Goal: Task Accomplishment & Management: Use online tool/utility

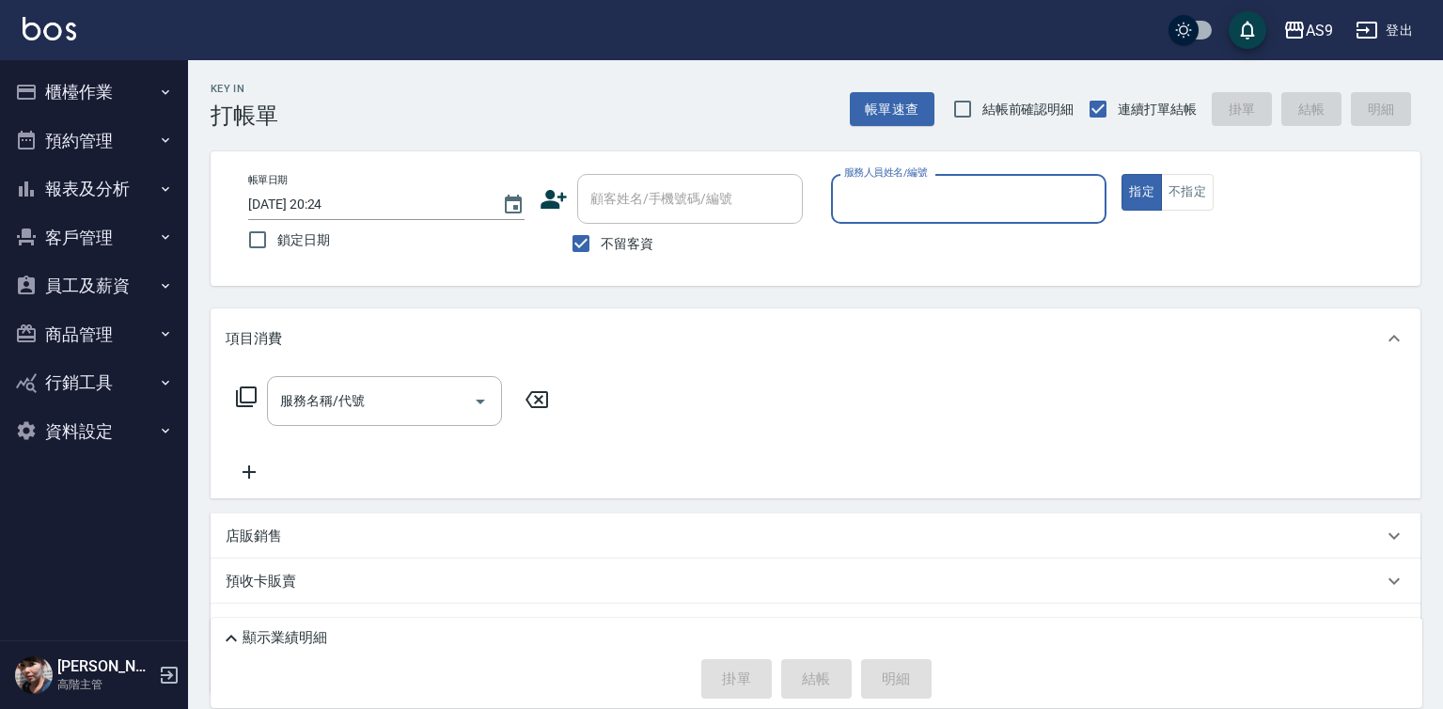
click at [884, 206] on input "服務人員姓名/編號" at bounding box center [968, 198] width 259 height 33
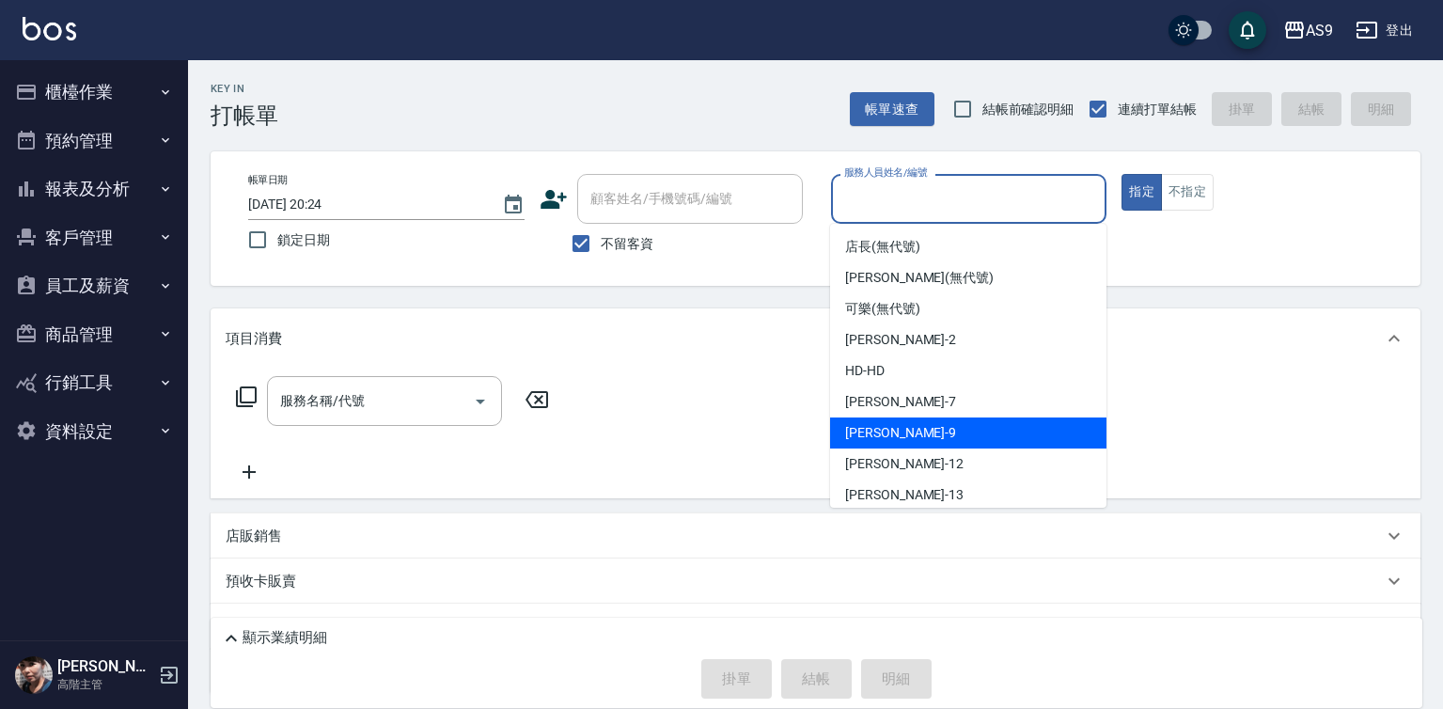
click at [897, 426] on div "[PERSON_NAME] -9" at bounding box center [968, 432] width 276 height 31
type input "[PERSON_NAME]-9"
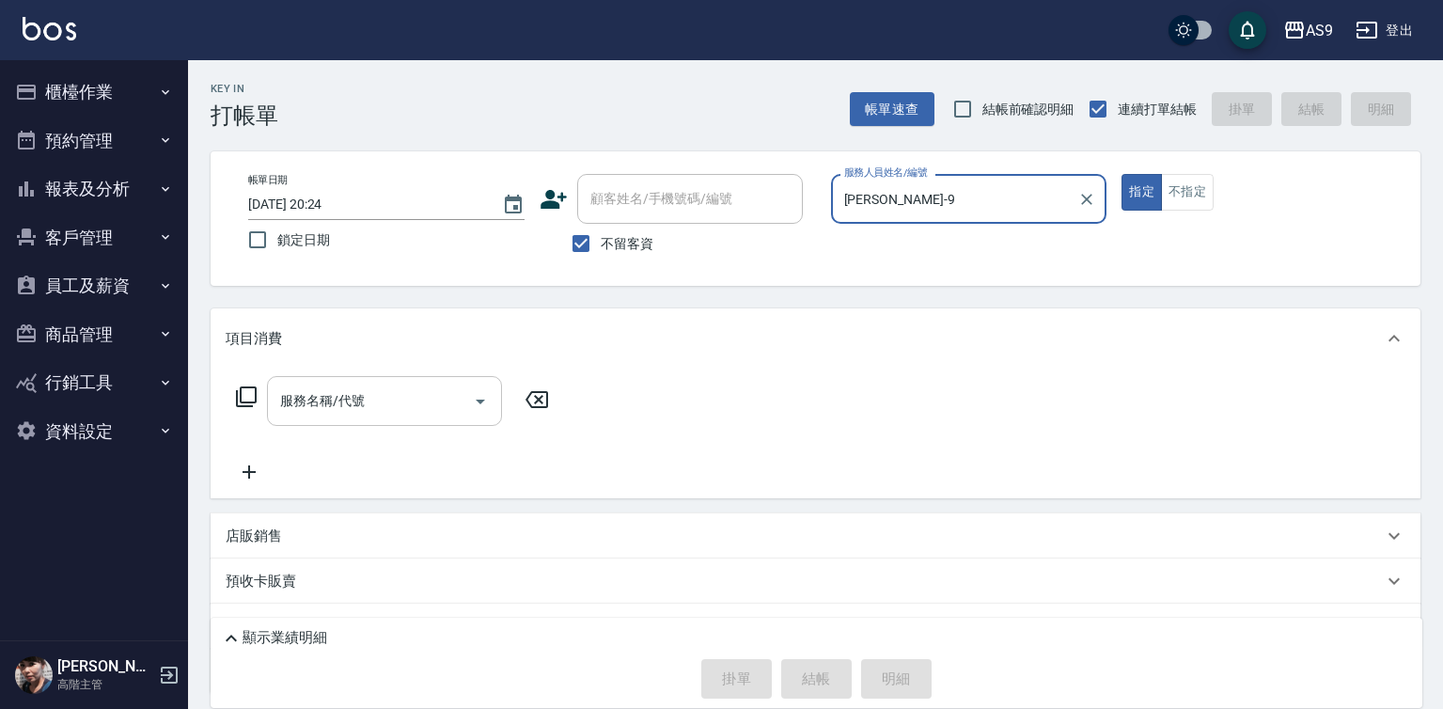
click at [382, 393] on input "服務名稱/代號" at bounding box center [370, 400] width 190 height 33
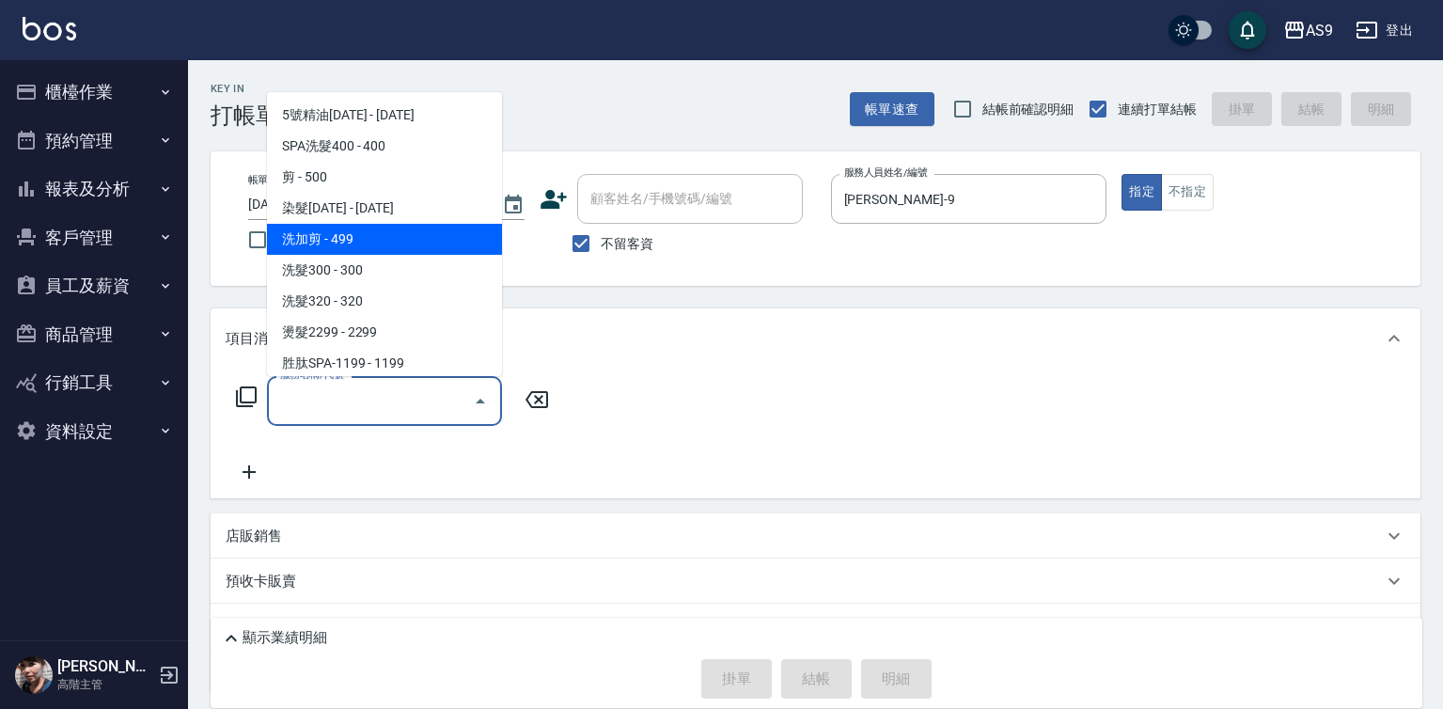
click at [342, 238] on span "洗加剪 - 499" at bounding box center [384, 239] width 235 height 31
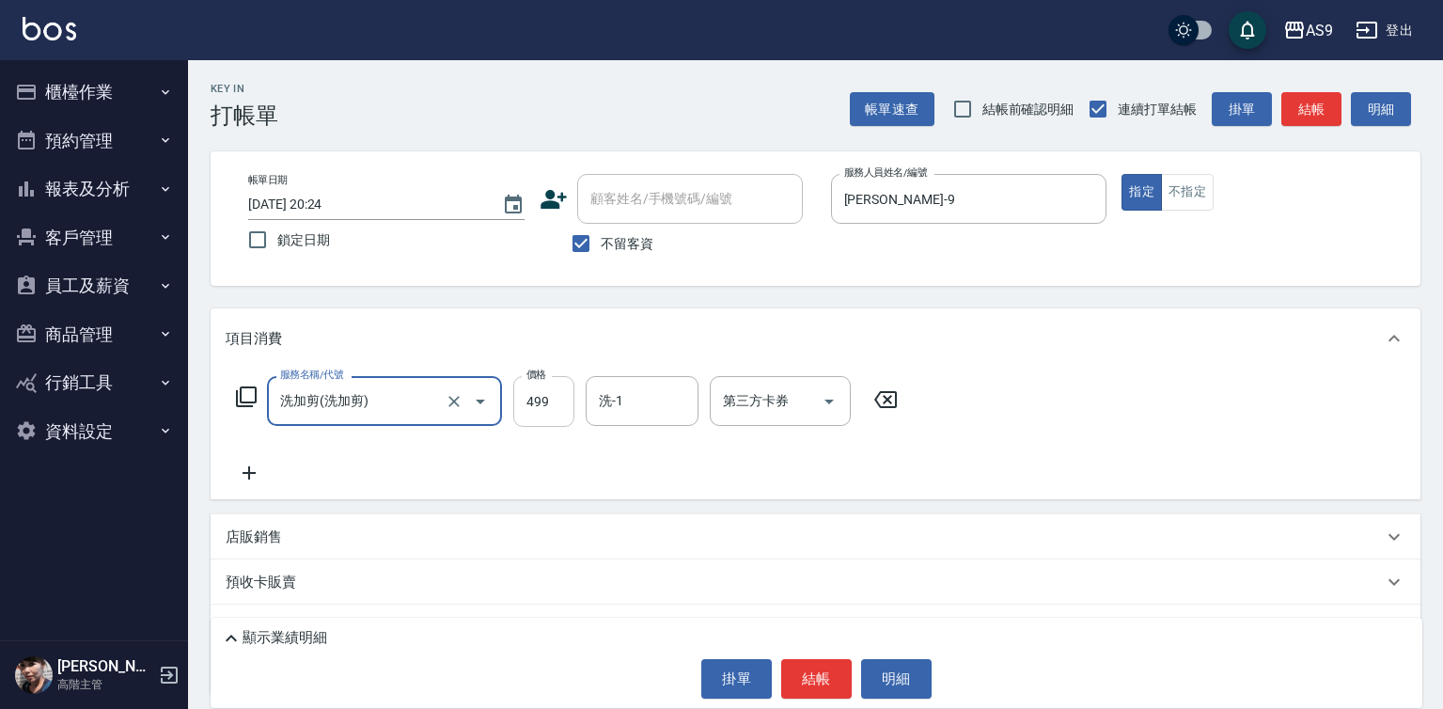
click at [529, 398] on input "499" at bounding box center [543, 401] width 61 height 51
type input "洗加剪"
click at [529, 398] on input "499" at bounding box center [543, 401] width 61 height 51
type input "700"
click at [813, 663] on button "結帳" at bounding box center [816, 678] width 70 height 39
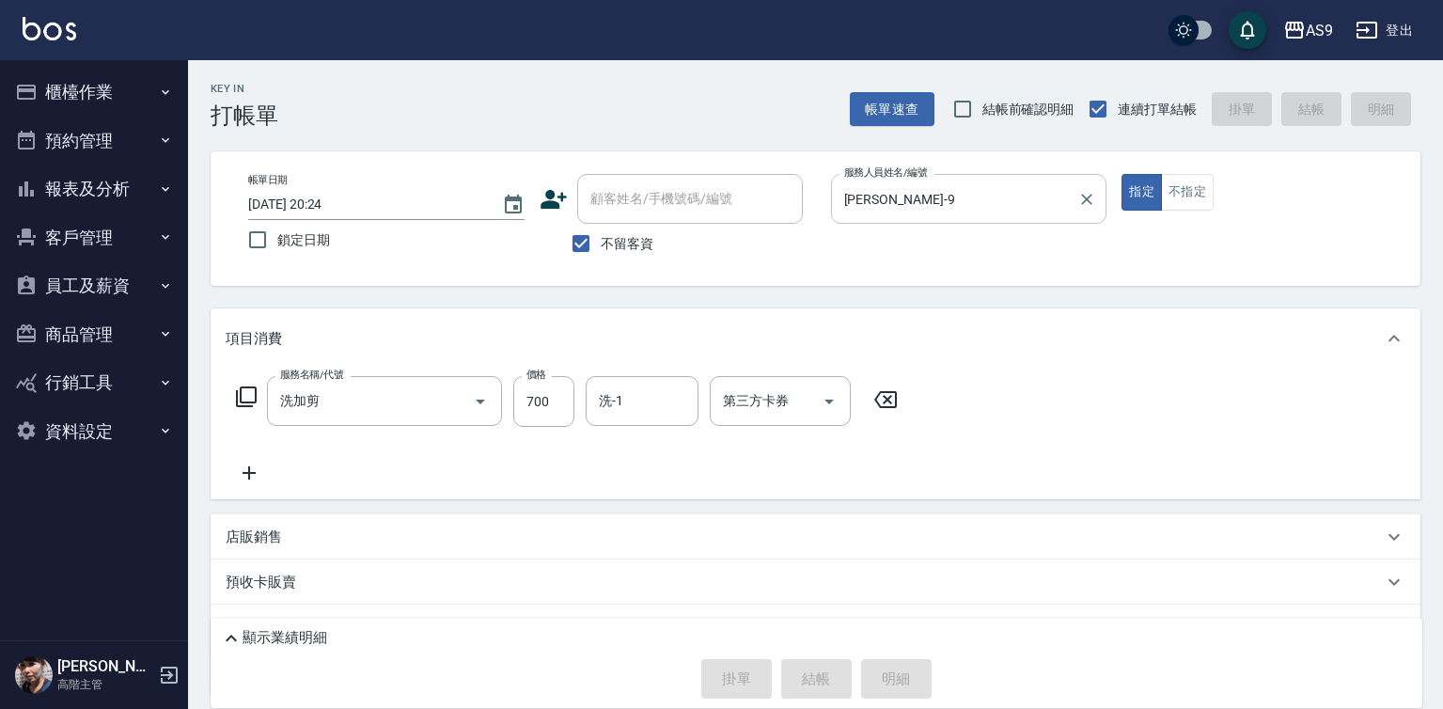
type input "[DATE] 20:50"
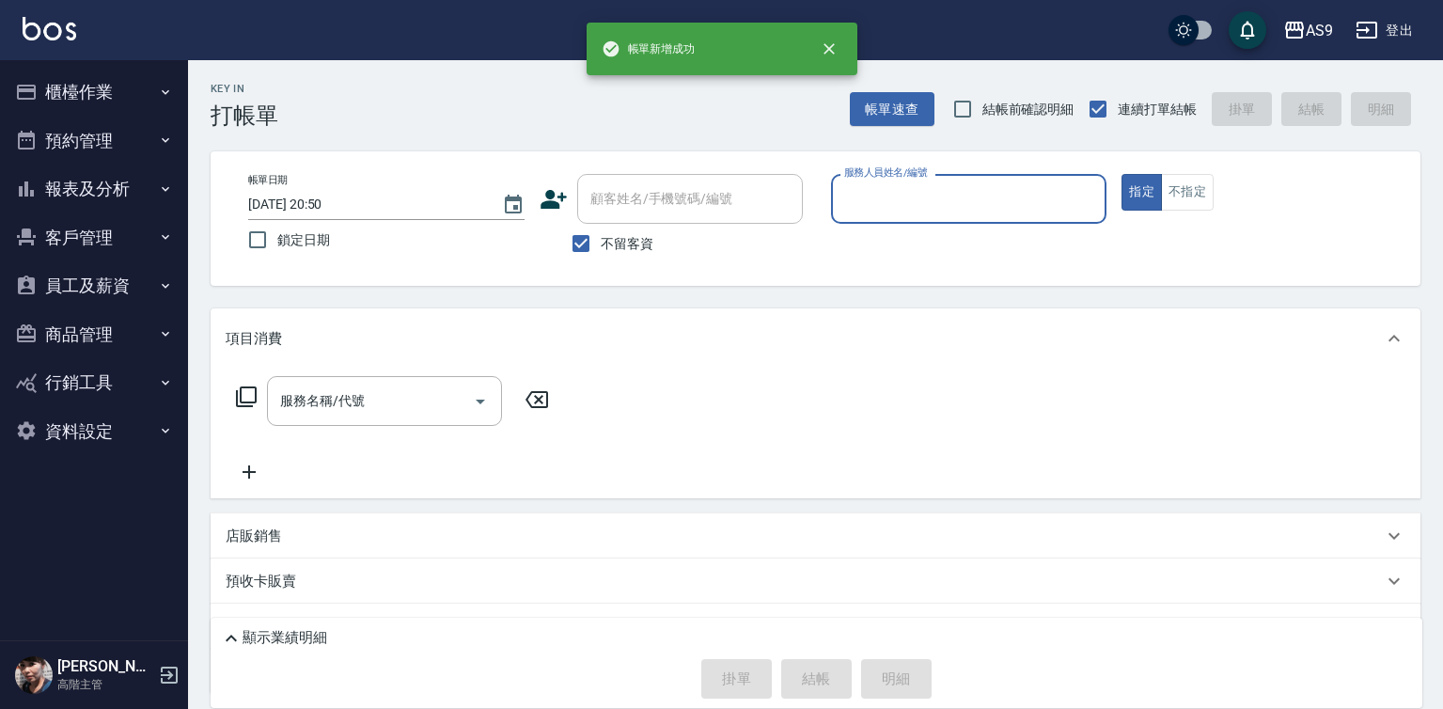
click at [900, 200] on input "服務人員姓名/編號" at bounding box center [968, 198] width 259 height 33
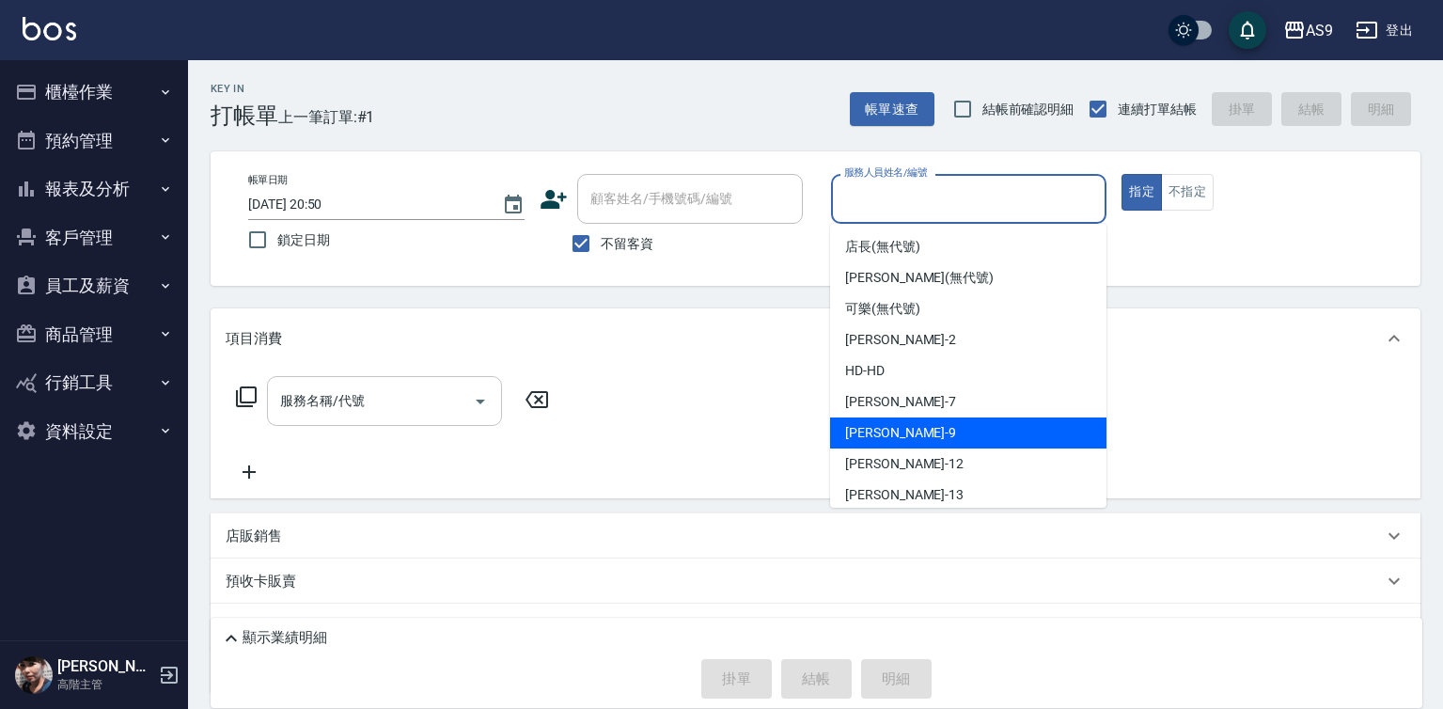
click at [874, 436] on span "[PERSON_NAME] -9" at bounding box center [900, 433] width 111 height 20
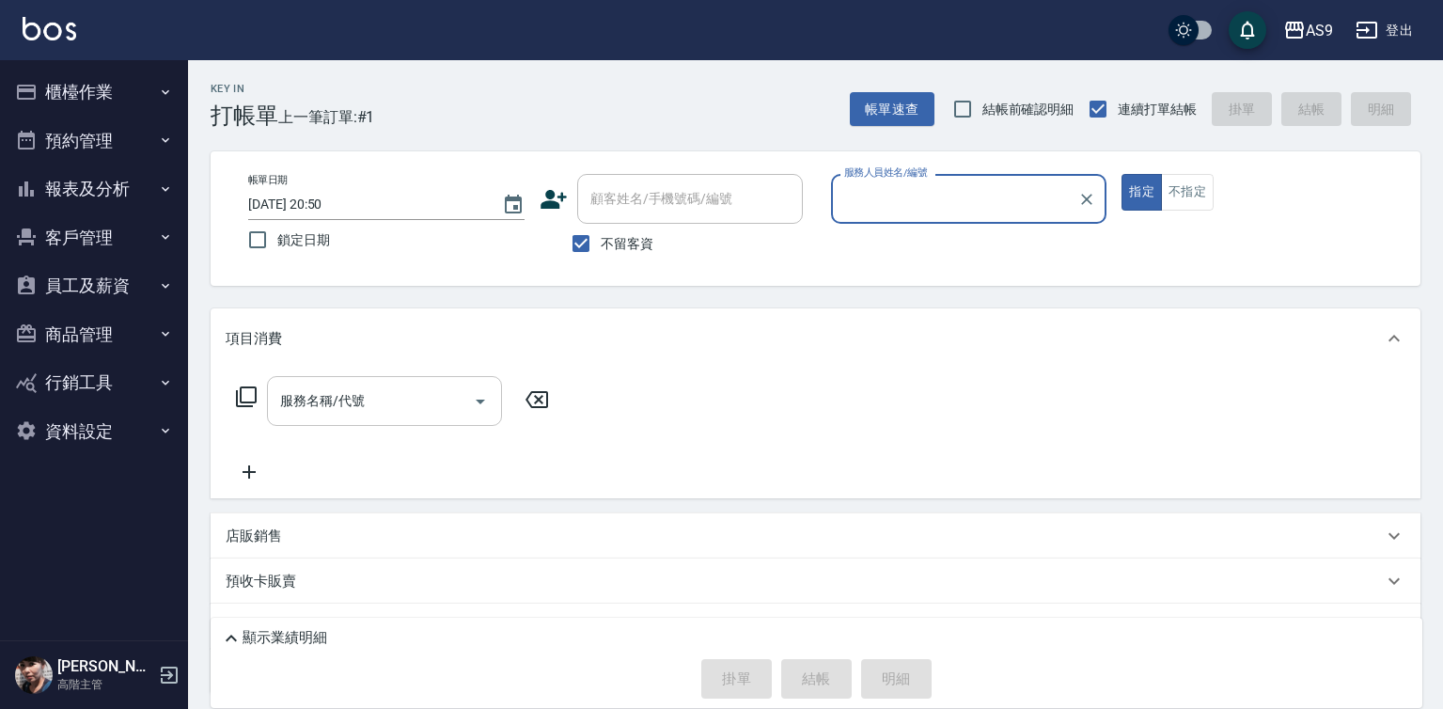
type input "[PERSON_NAME]-9"
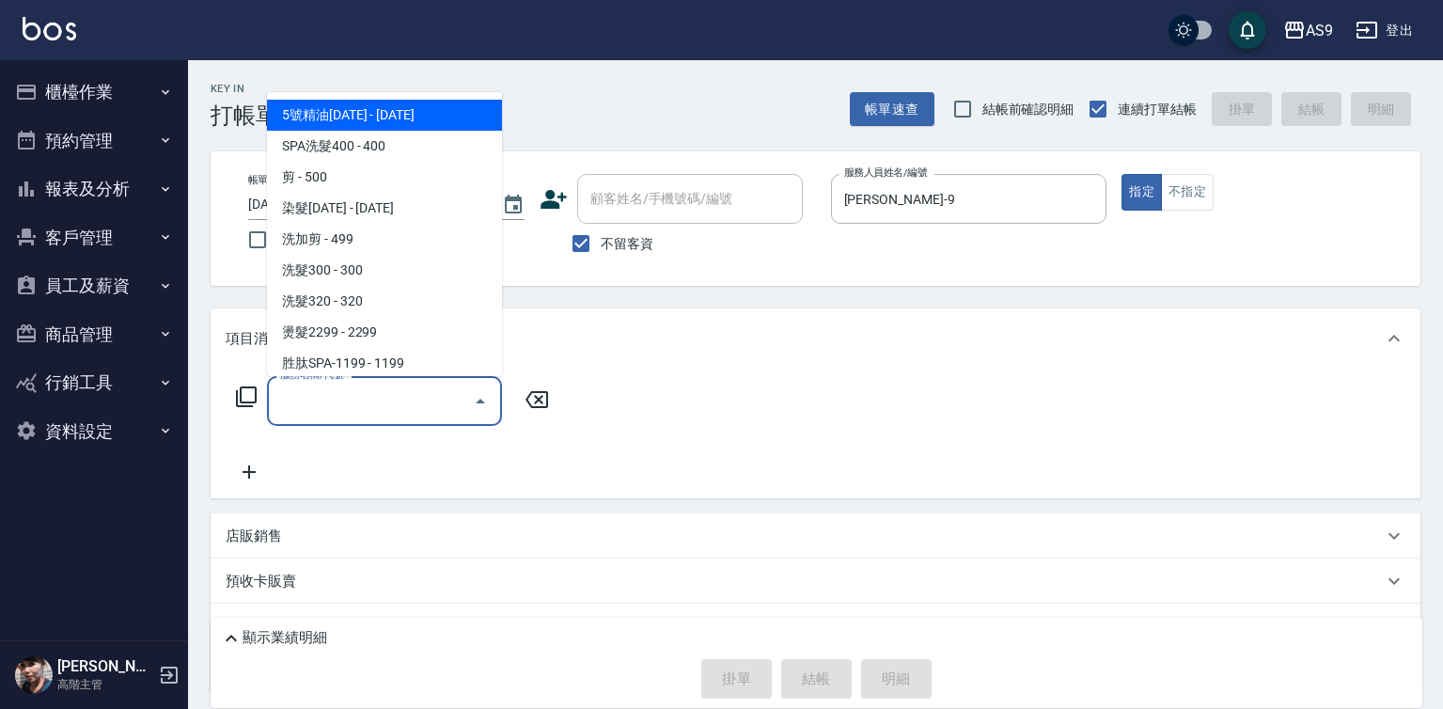
click at [377, 401] on input "服務名稱/代號" at bounding box center [370, 400] width 190 height 33
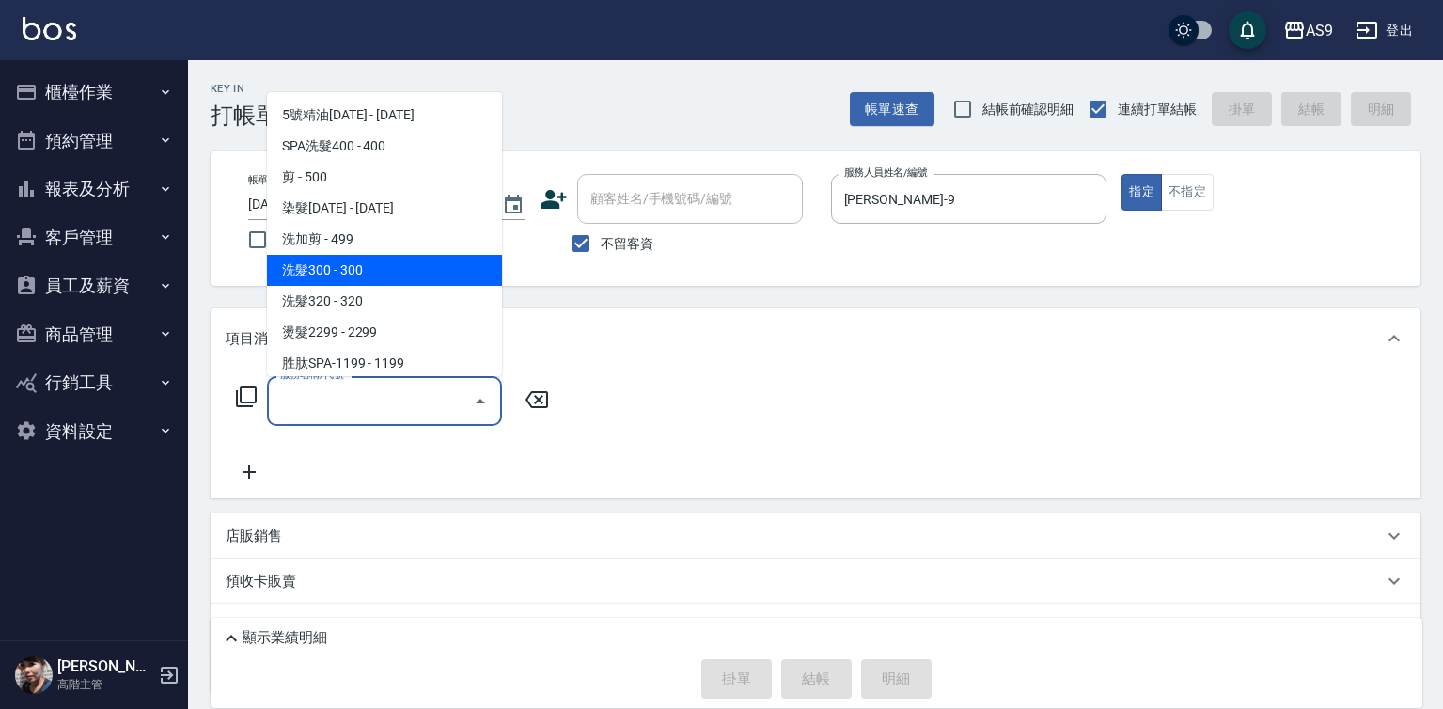
click at [359, 271] on span "洗髮300 - 300" at bounding box center [384, 270] width 235 height 31
type input "洗髮300(洗 髮300)"
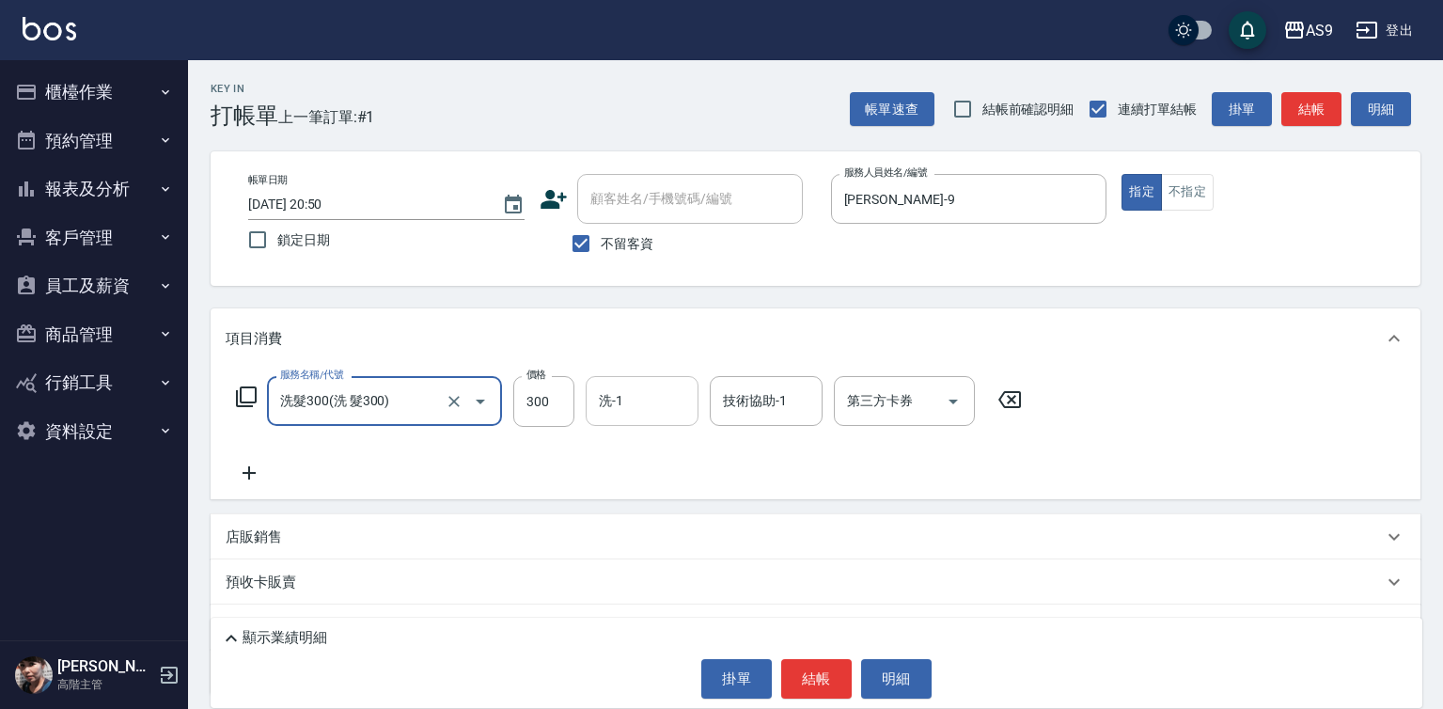
click at [633, 401] on input "洗-1" at bounding box center [642, 400] width 96 height 33
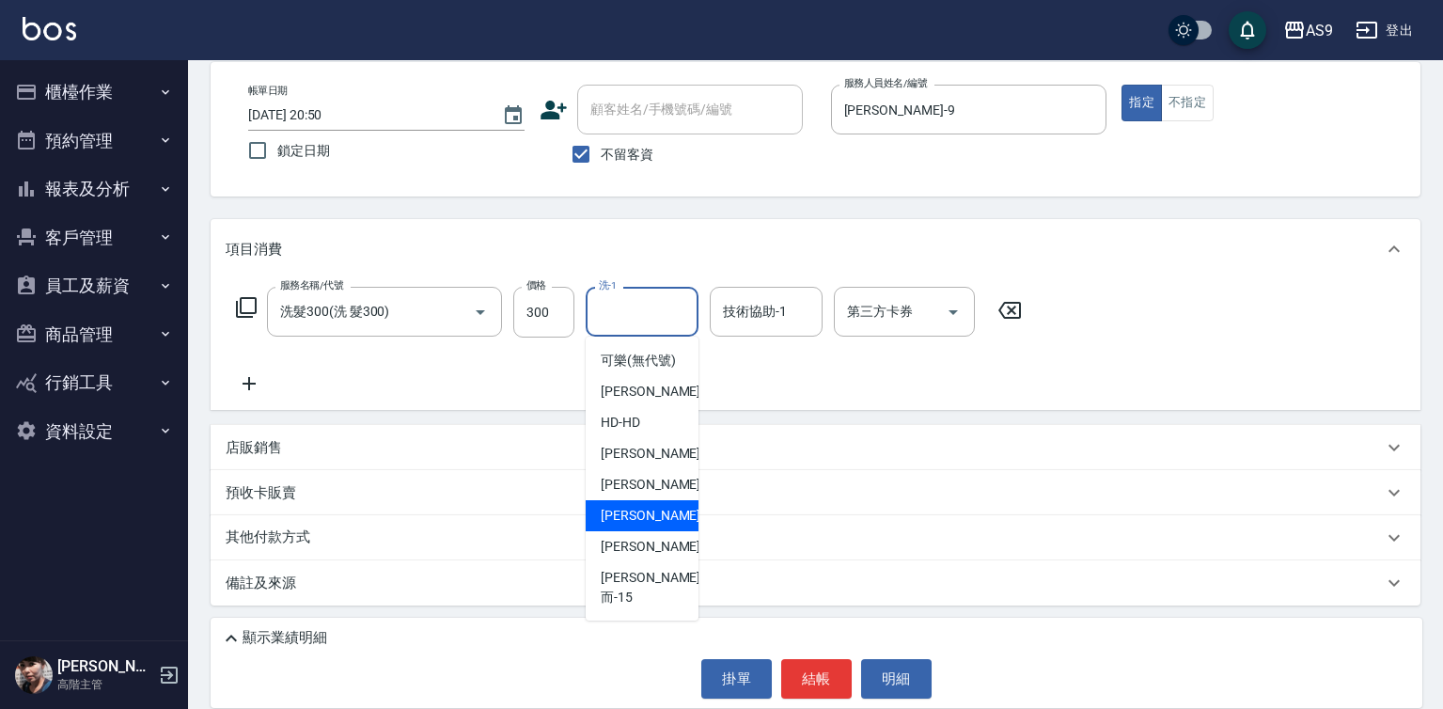
scroll to position [120, 0]
click at [665, 562] on div "[PERSON_NAME] -13" at bounding box center [642, 546] width 113 height 31
type input "[PERSON_NAME]-13"
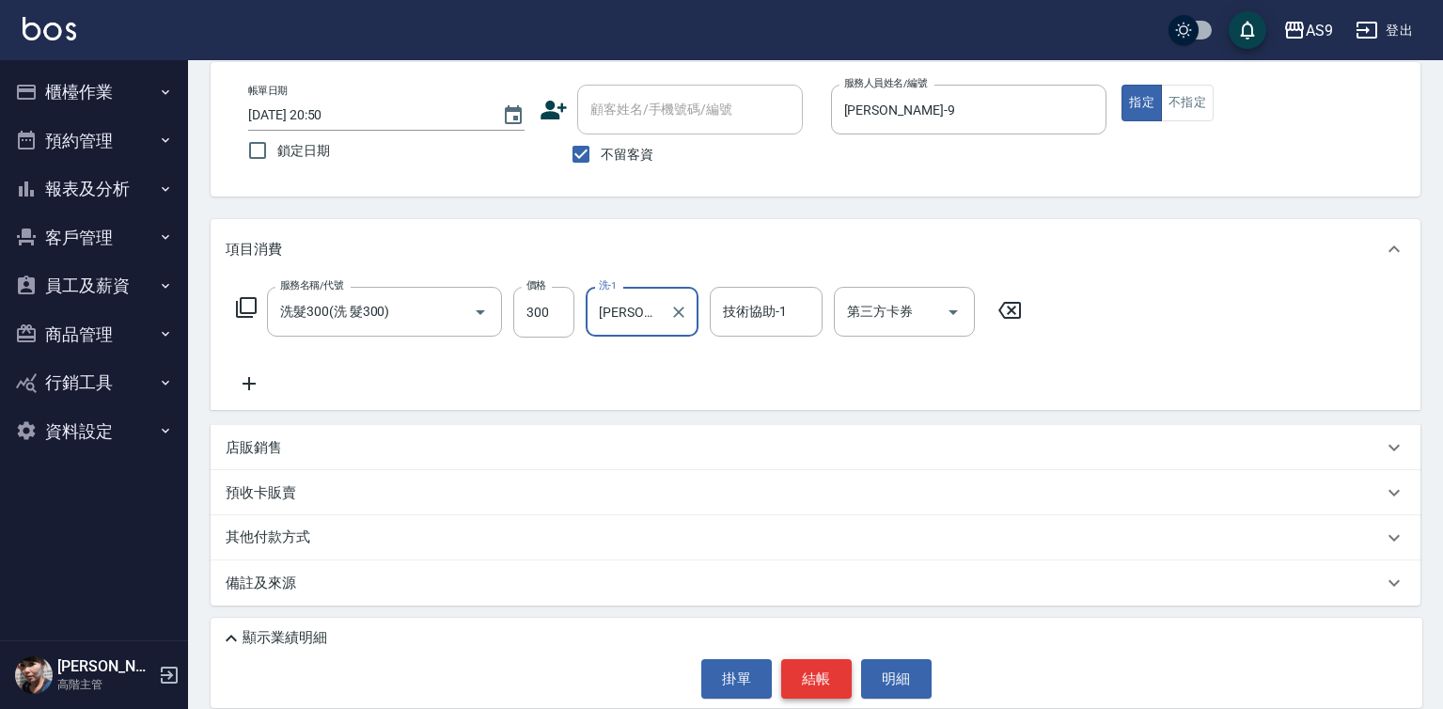
click at [840, 691] on button "結帳" at bounding box center [816, 678] width 70 height 39
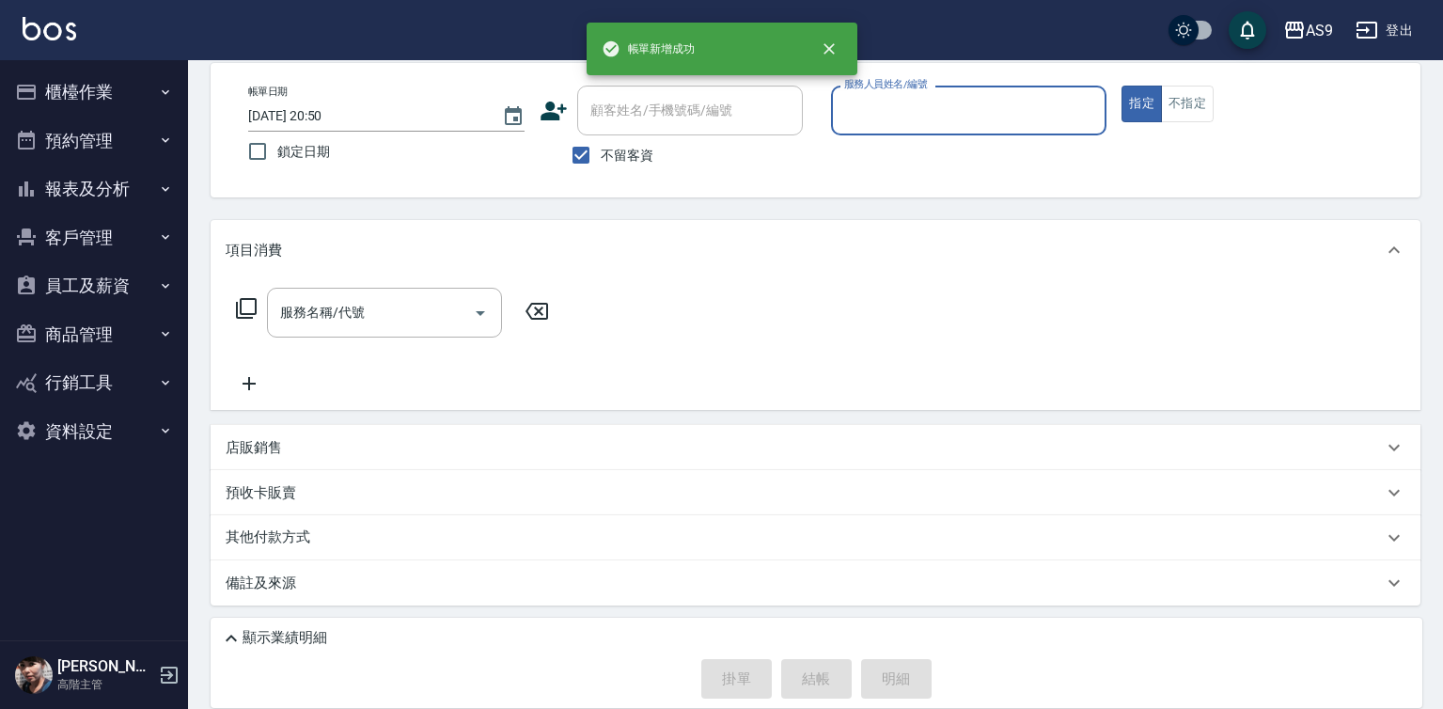
scroll to position [88, 0]
click at [926, 114] on input "服務人員姓名/編號" at bounding box center [968, 110] width 259 height 33
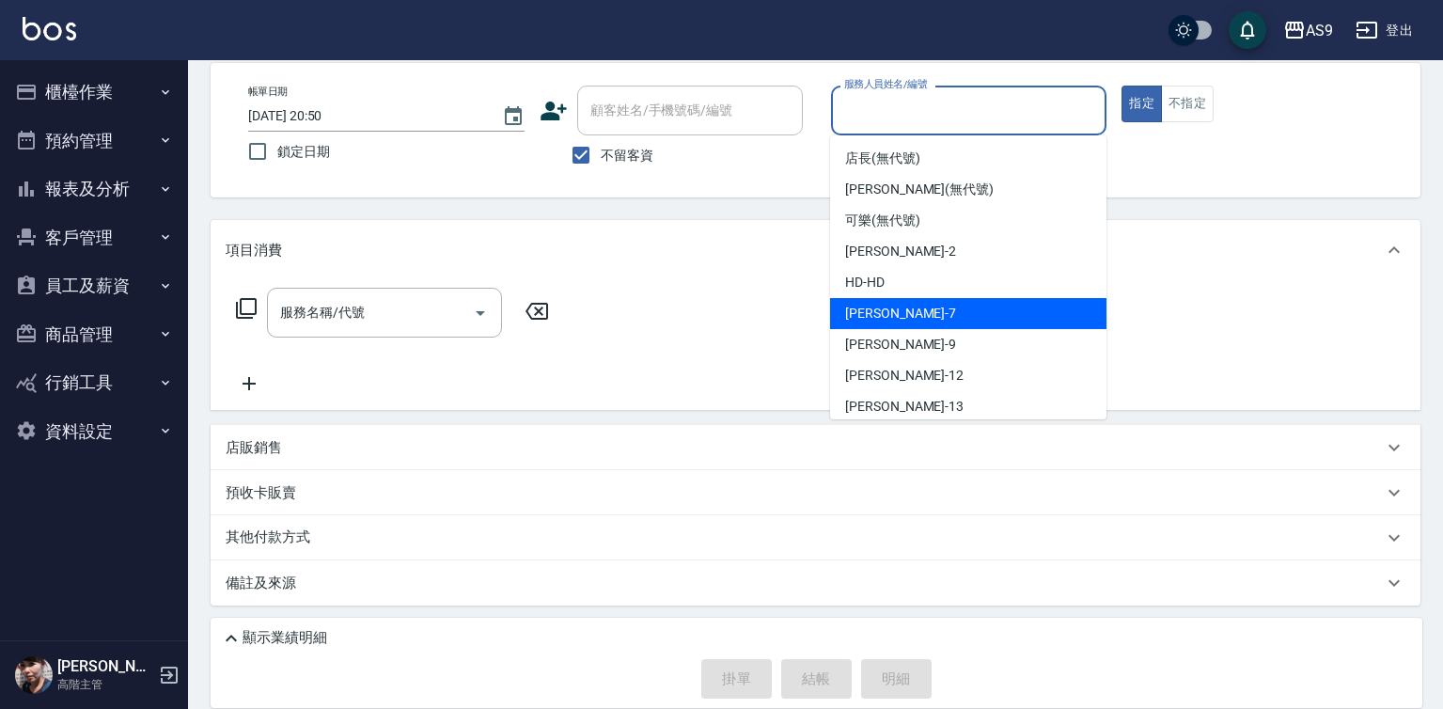
click at [926, 334] on div "[PERSON_NAME] -9" at bounding box center [968, 344] width 276 height 31
type input "[PERSON_NAME]-9"
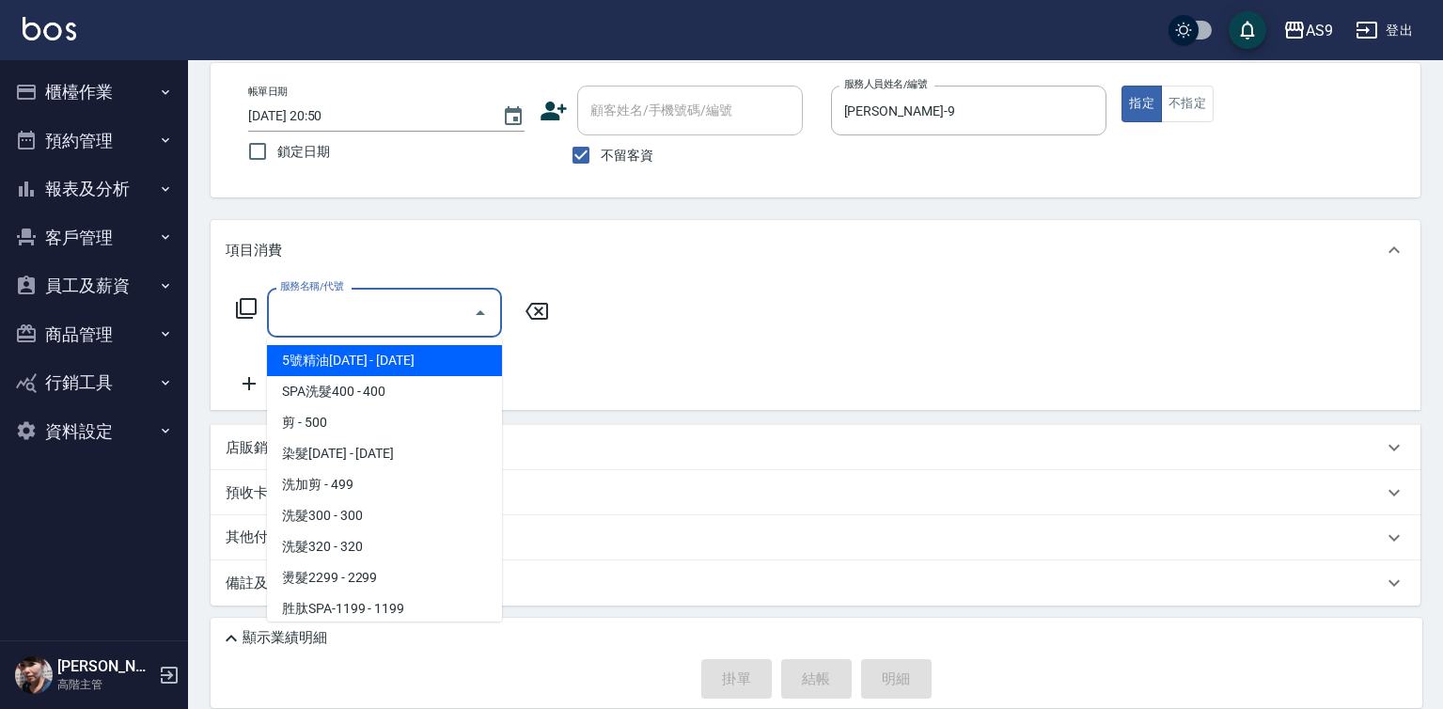
click at [378, 314] on input "服務名稱/代號" at bounding box center [370, 312] width 190 height 33
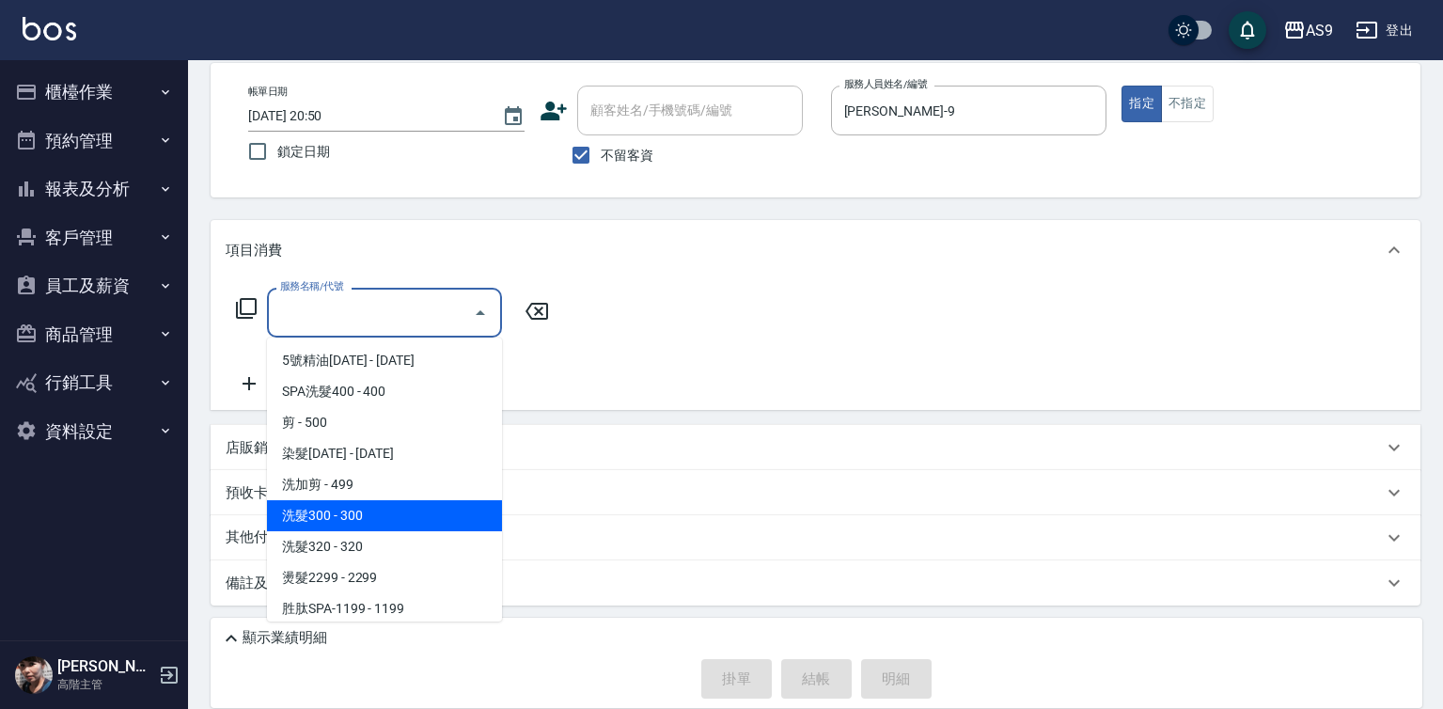
click at [397, 520] on span "洗髮300 - 300" at bounding box center [384, 515] width 235 height 31
type input "洗髮300(洗 髮300)"
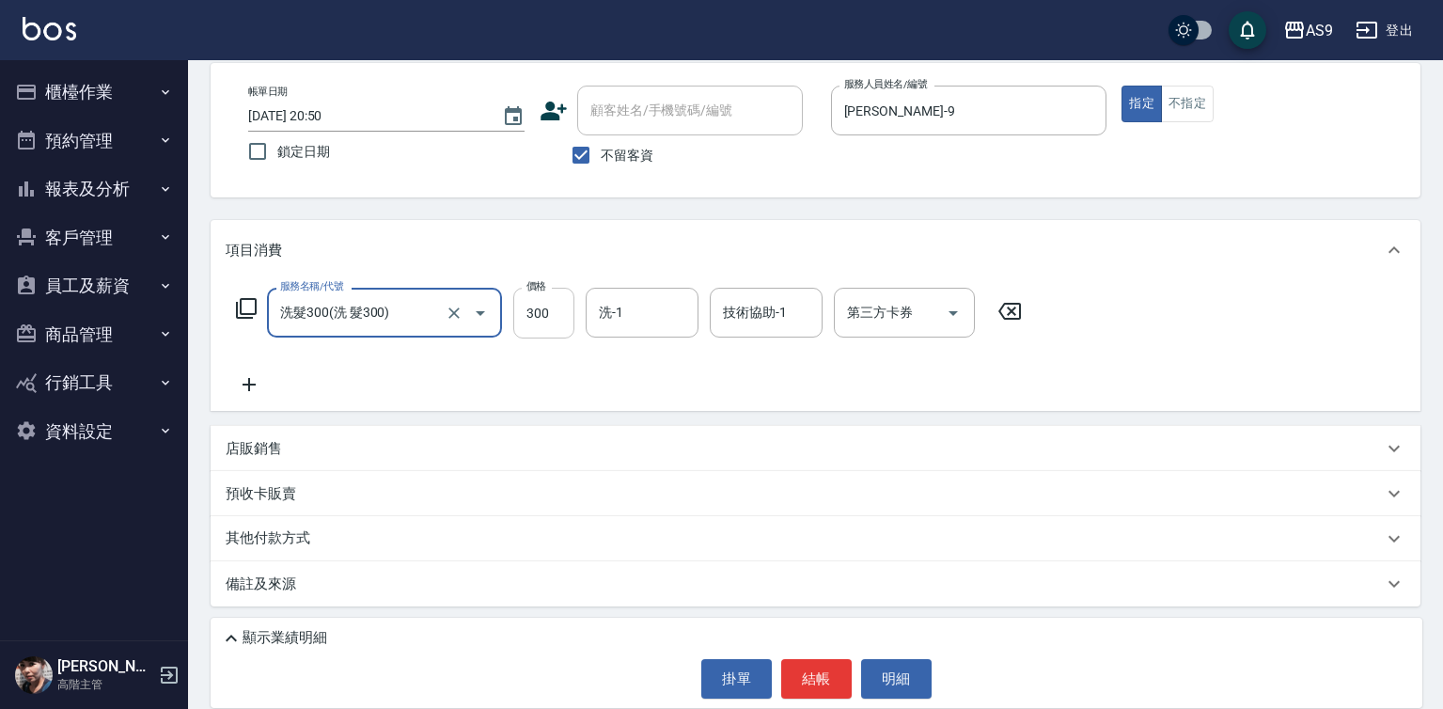
click at [535, 321] on input "300" at bounding box center [543, 313] width 61 height 51
type input "290"
click at [618, 314] on input "洗-1" at bounding box center [642, 312] width 96 height 33
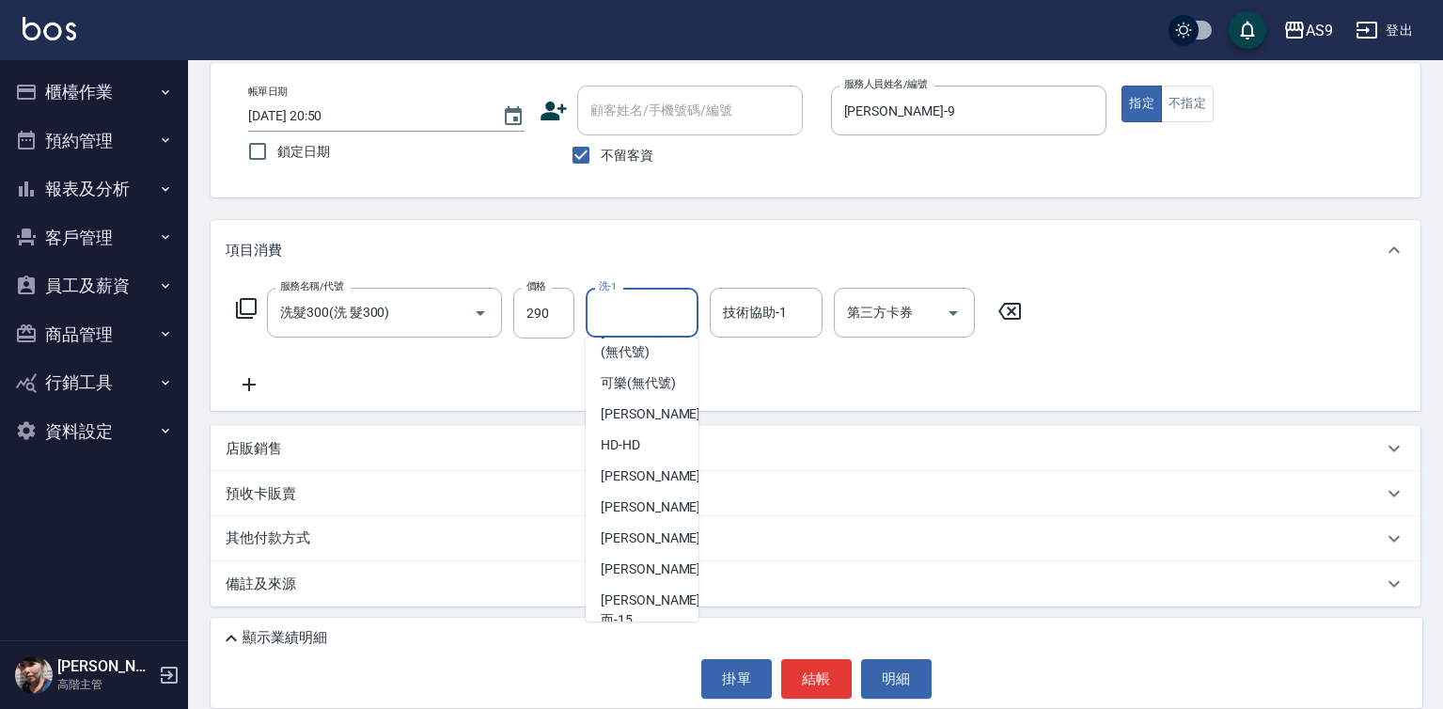
scroll to position [120, 0]
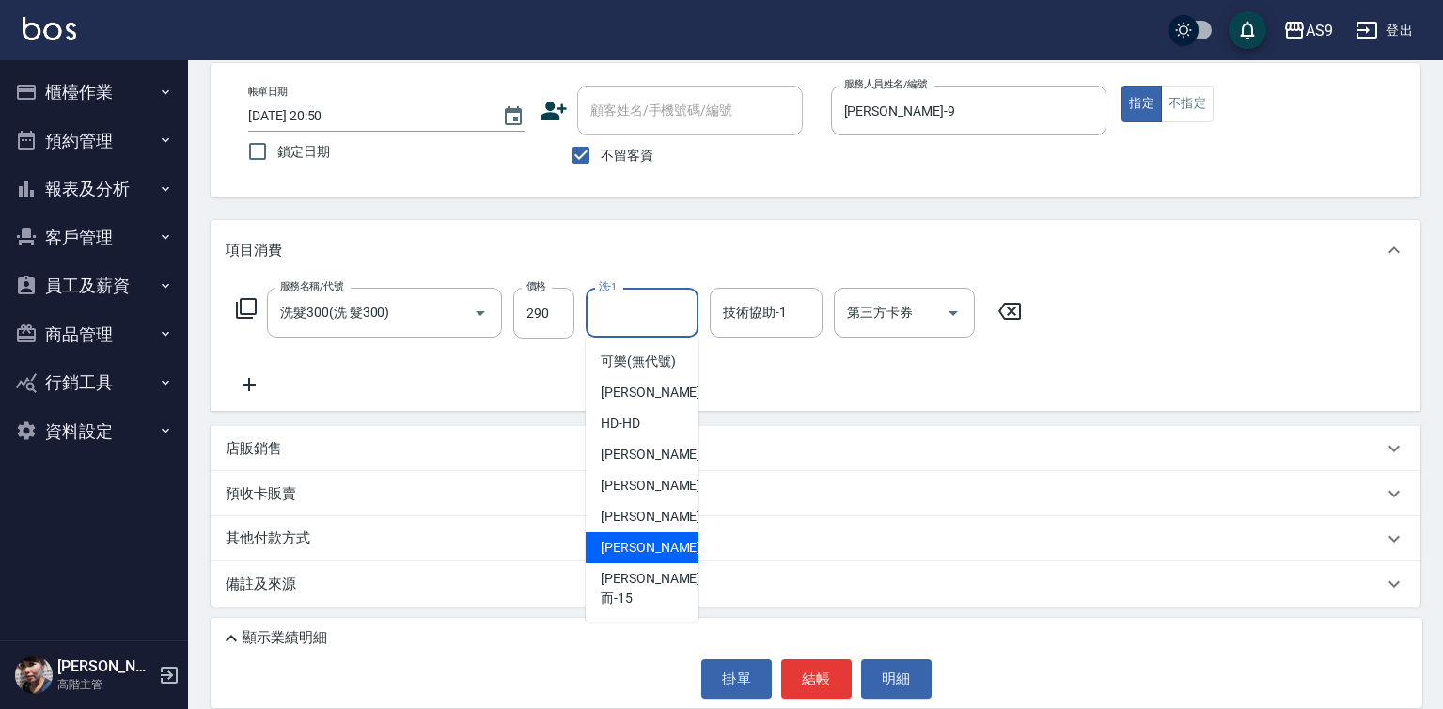
click at [658, 563] on div "[PERSON_NAME] -13" at bounding box center [642, 547] width 113 height 31
type input "[PERSON_NAME]-13"
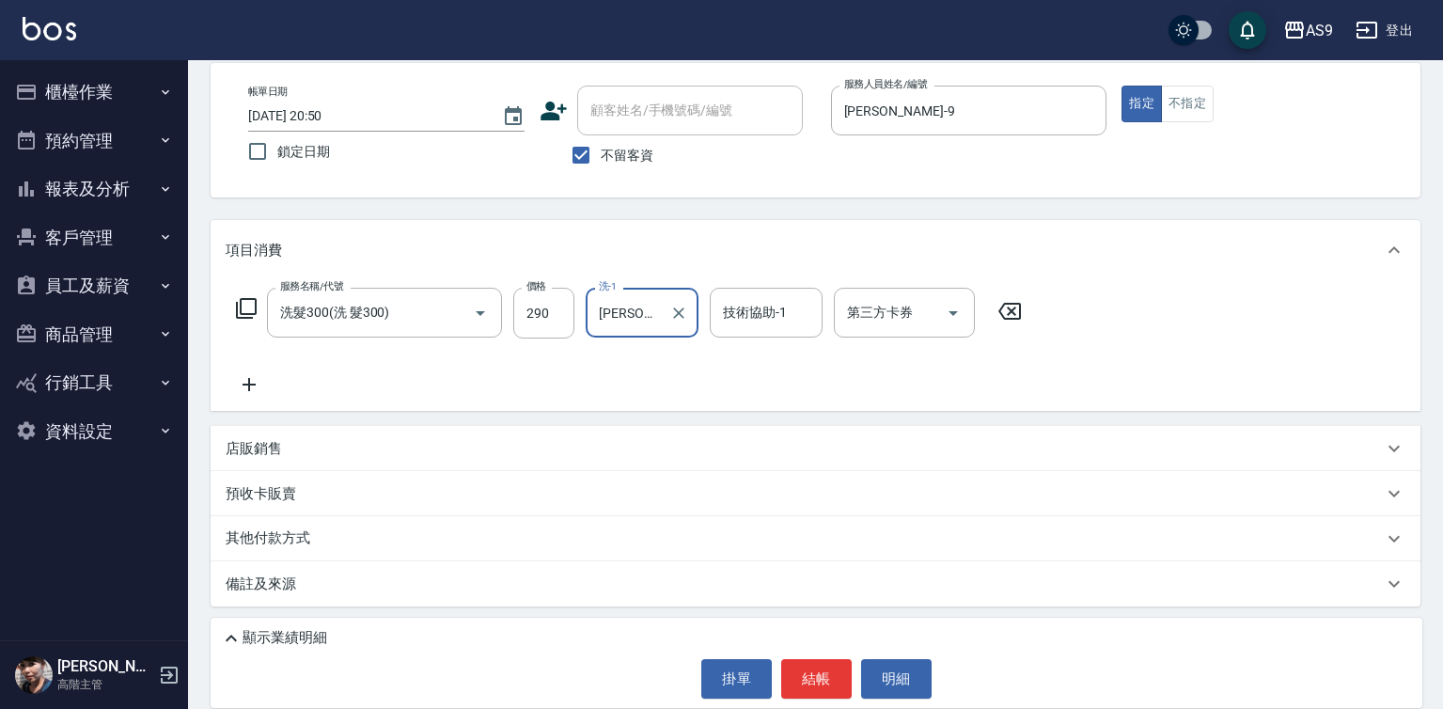
click at [846, 698] on div "顯示業績明細 掛單 結帳 明細" at bounding box center [817, 663] width 1212 height 90
click at [796, 677] on button "結帳" at bounding box center [816, 678] width 70 height 39
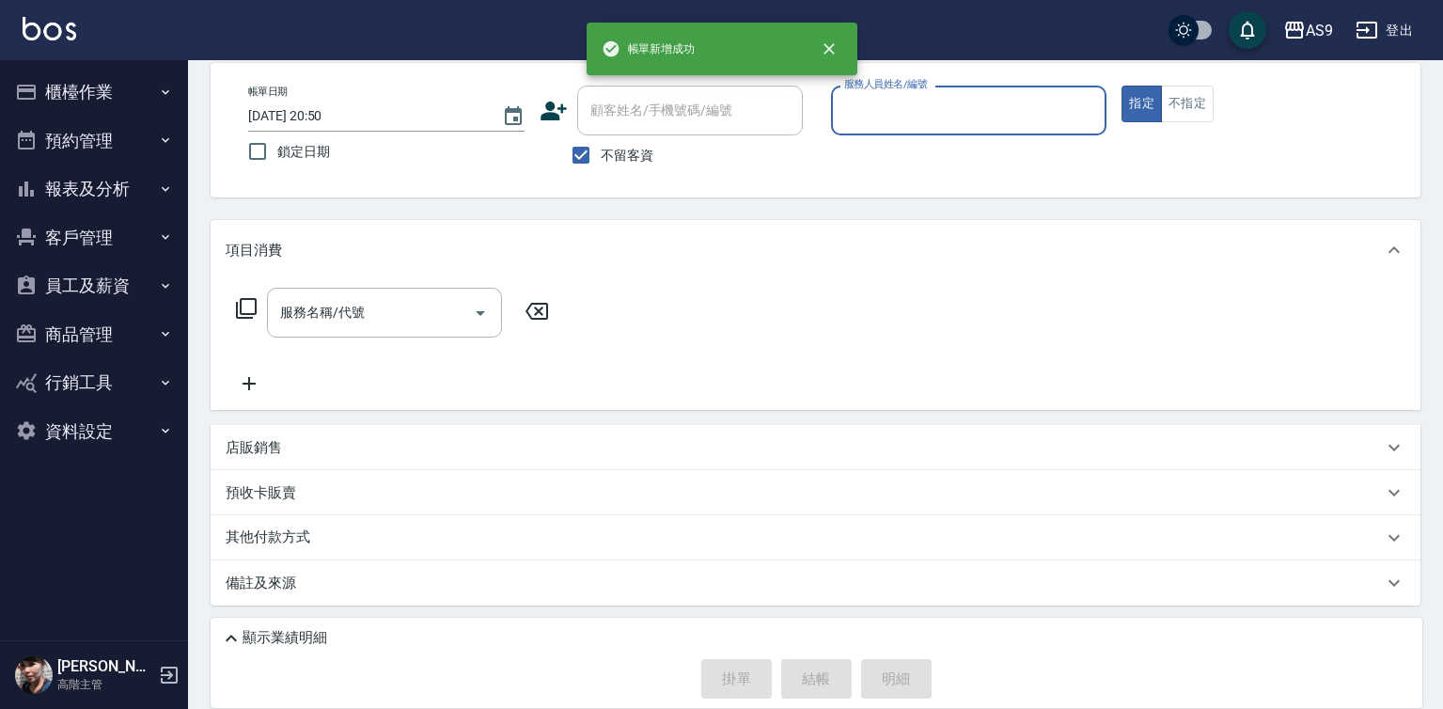
click at [874, 104] on input "服務人員姓名/編號" at bounding box center [968, 110] width 259 height 33
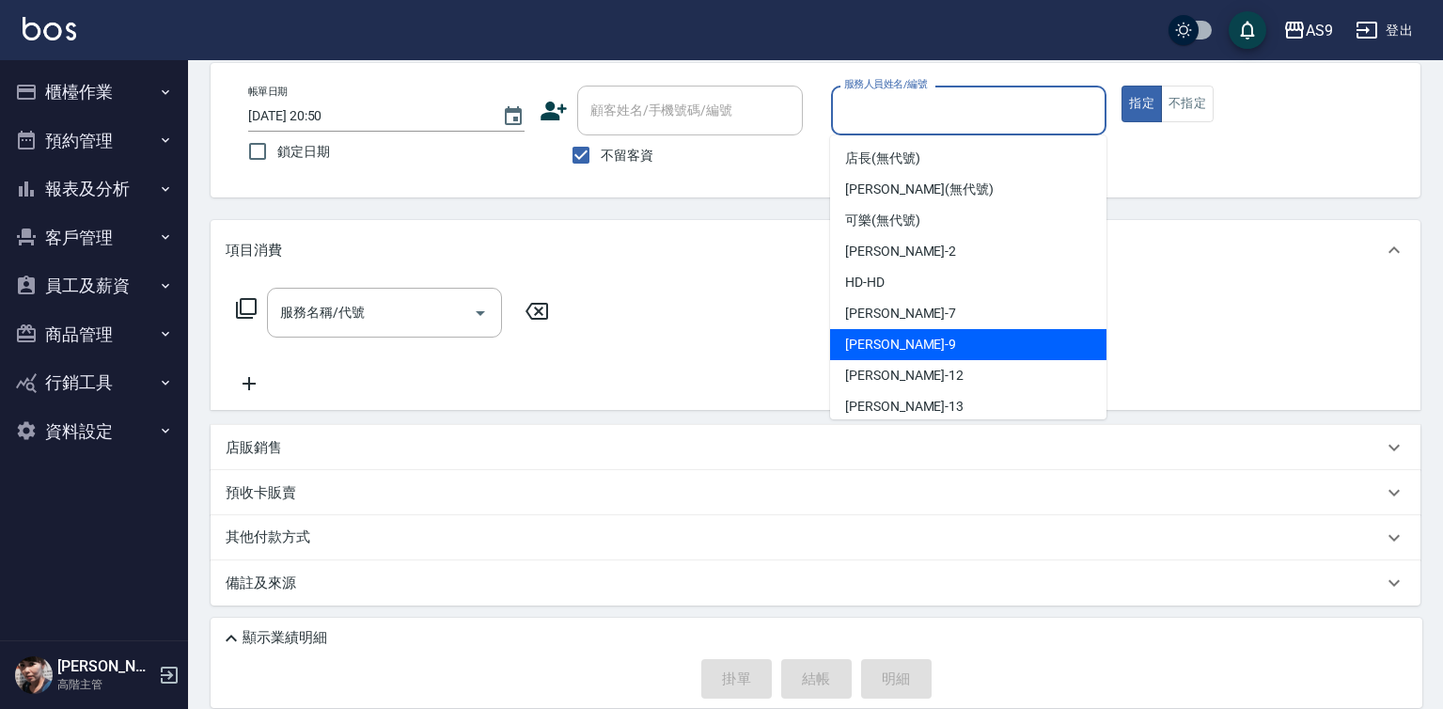
click at [868, 337] on span "[PERSON_NAME] -9" at bounding box center [900, 345] width 111 height 20
type input "[PERSON_NAME]-9"
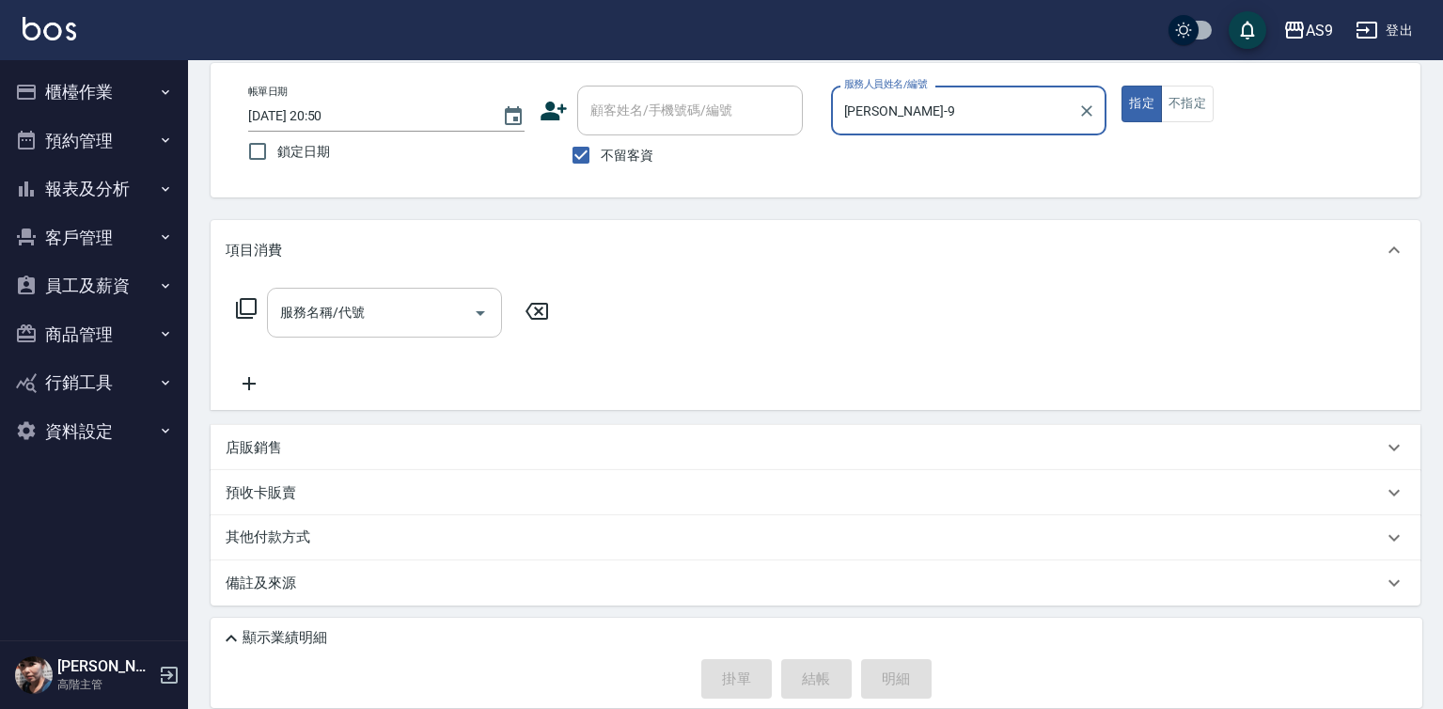
click at [375, 304] on input "服務名稱/代號" at bounding box center [370, 312] width 190 height 33
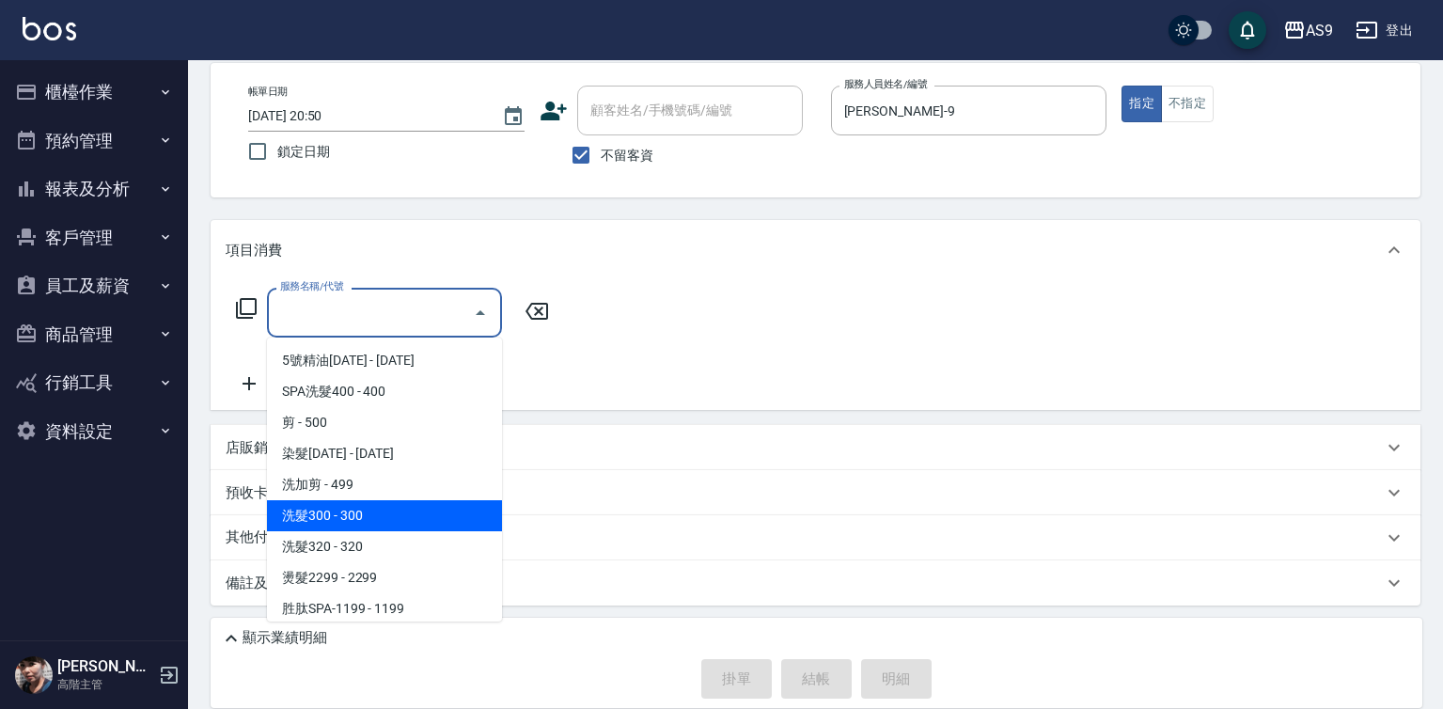
click at [368, 518] on span "洗髮300 - 300" at bounding box center [384, 515] width 235 height 31
type input "洗髮300(洗 髮300)"
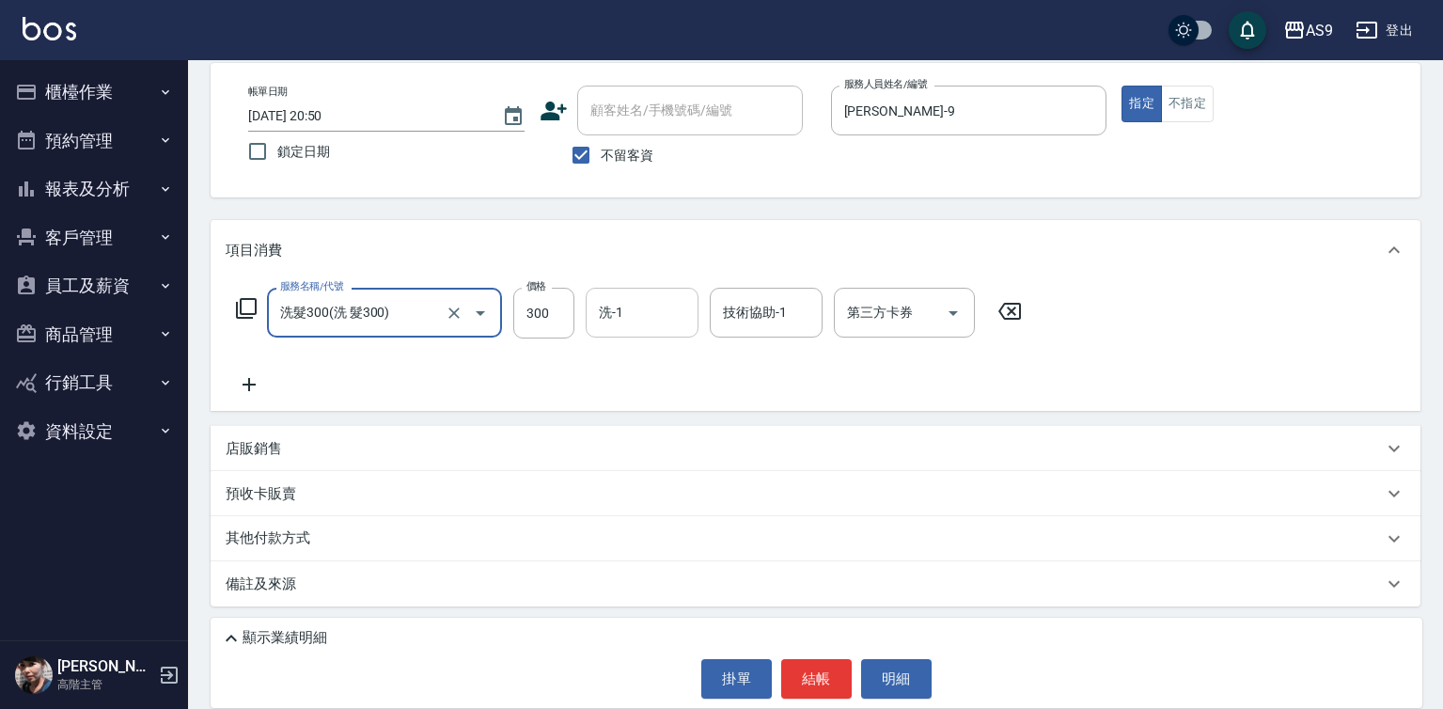
click at [620, 318] on input "洗-1" at bounding box center [642, 312] width 96 height 33
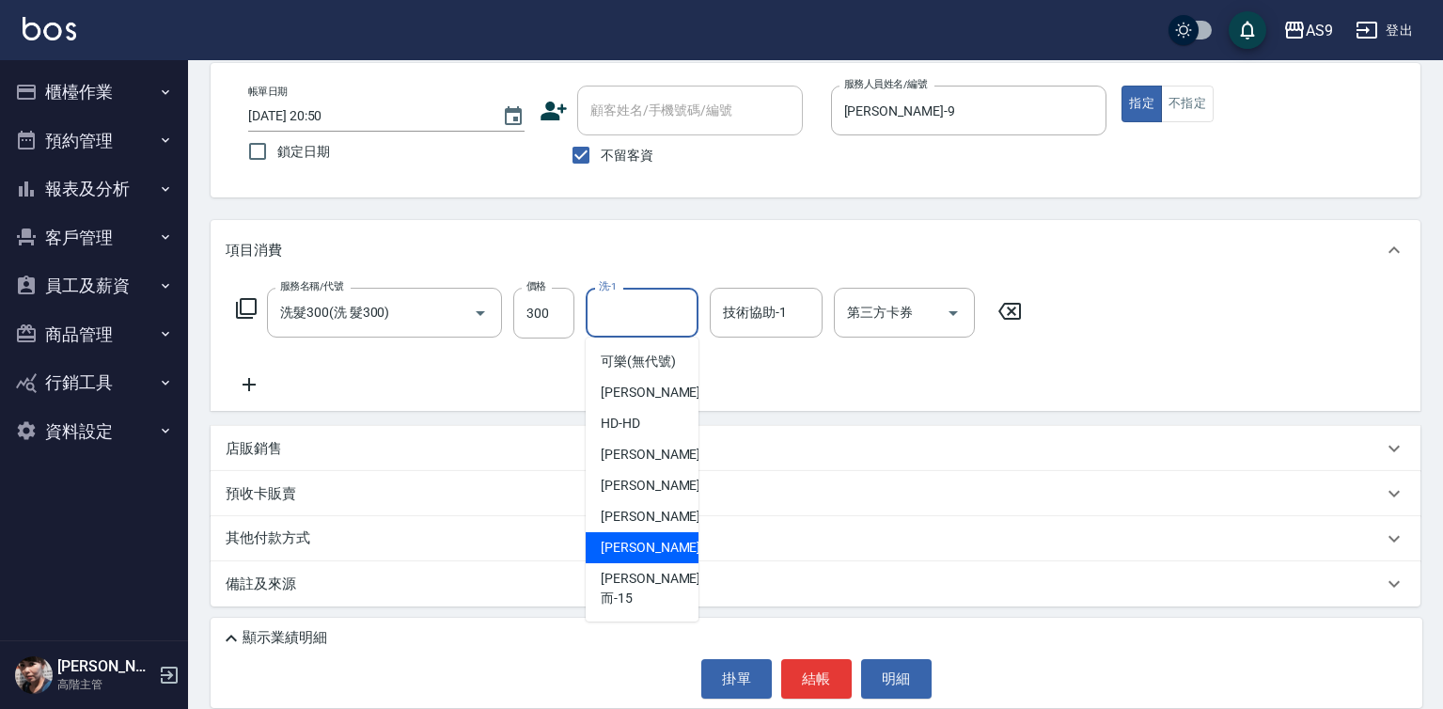
click at [645, 557] on span "[PERSON_NAME] -13" at bounding box center [660, 548] width 118 height 20
type input "[PERSON_NAME]-13"
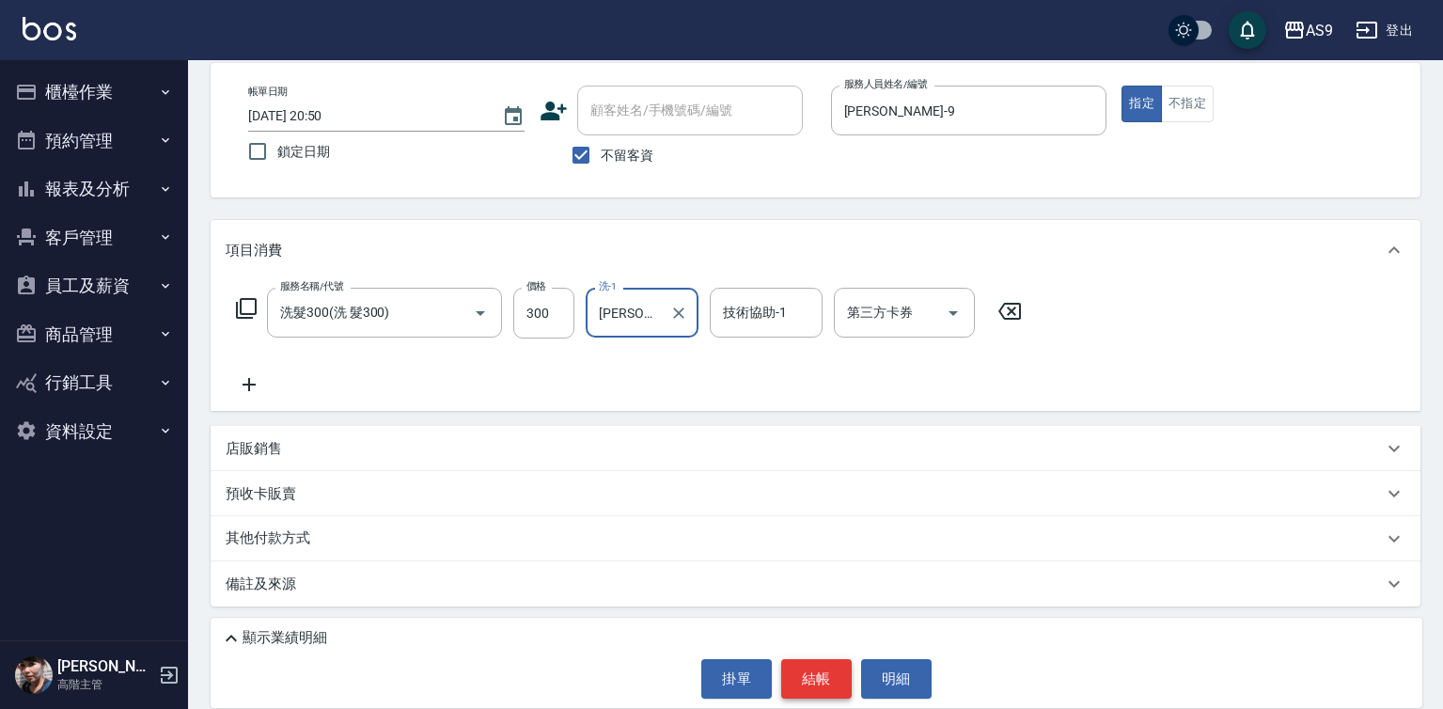
click at [813, 681] on button "結帳" at bounding box center [816, 678] width 70 height 39
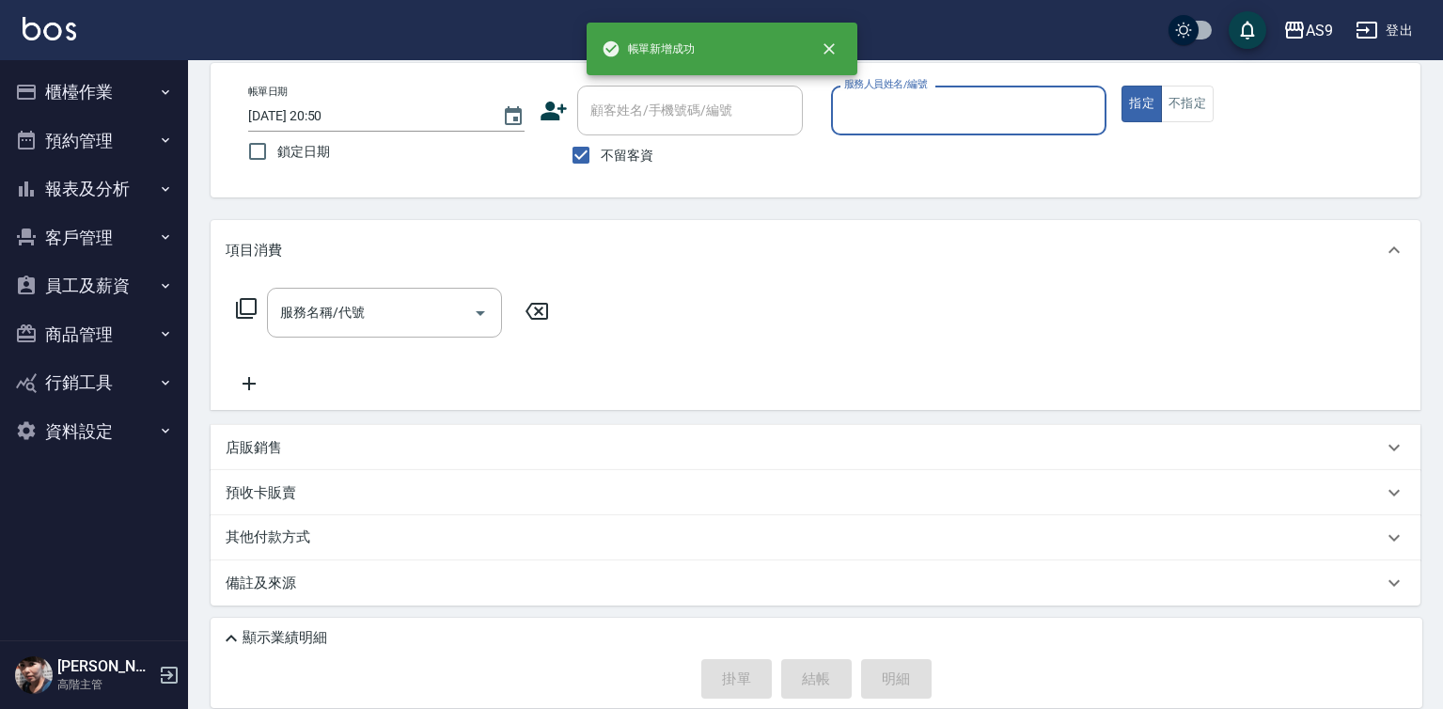
click at [926, 102] on input "服務人員姓名/編號" at bounding box center [968, 110] width 259 height 33
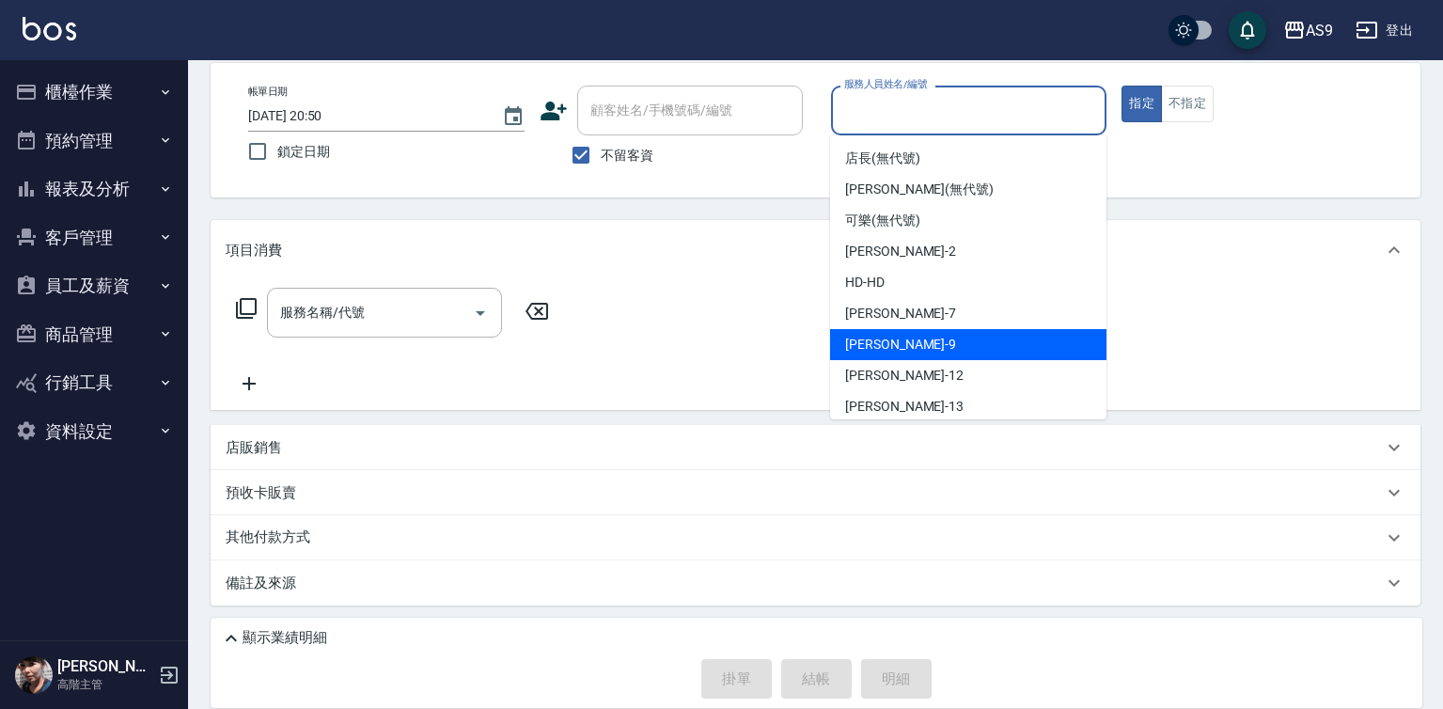
click at [909, 354] on div "[PERSON_NAME] -9" at bounding box center [968, 344] width 276 height 31
type input "[PERSON_NAME]-9"
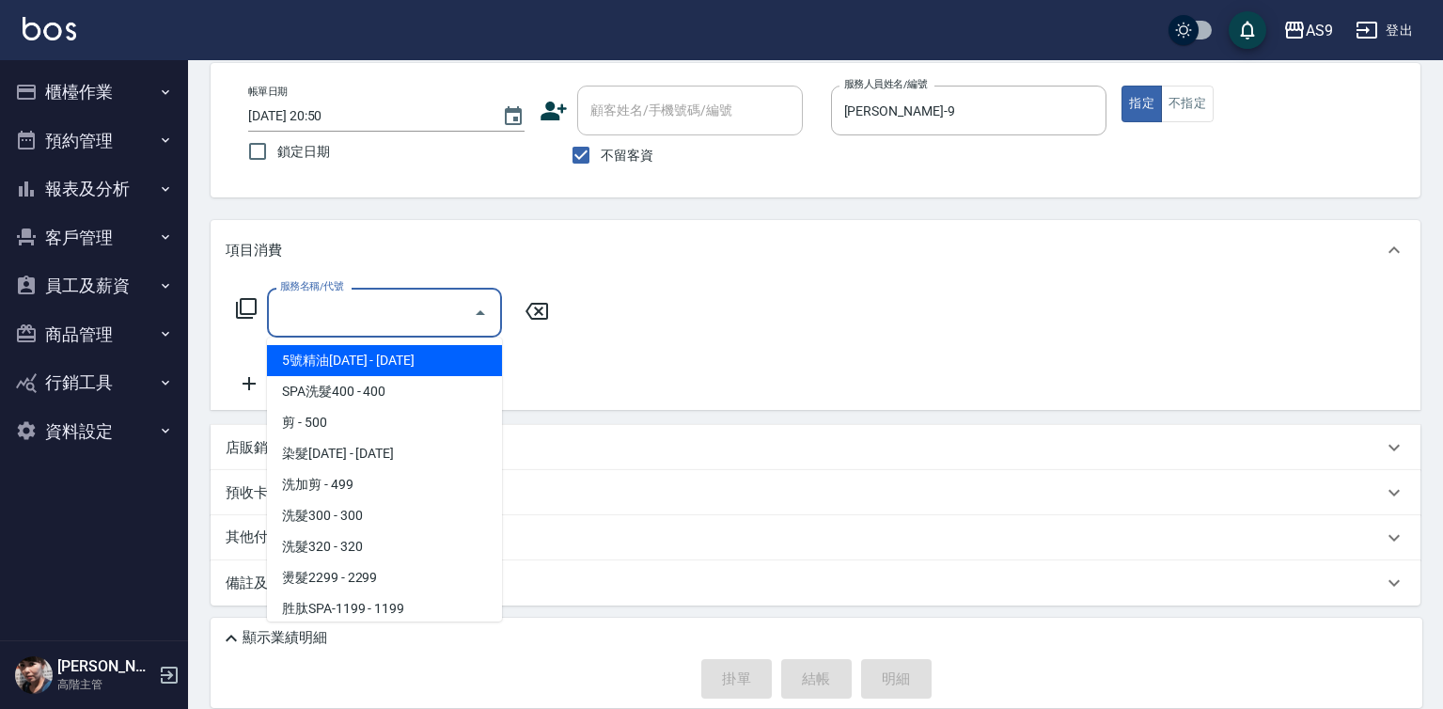
click at [383, 314] on input "服務名稱/代號" at bounding box center [370, 312] width 190 height 33
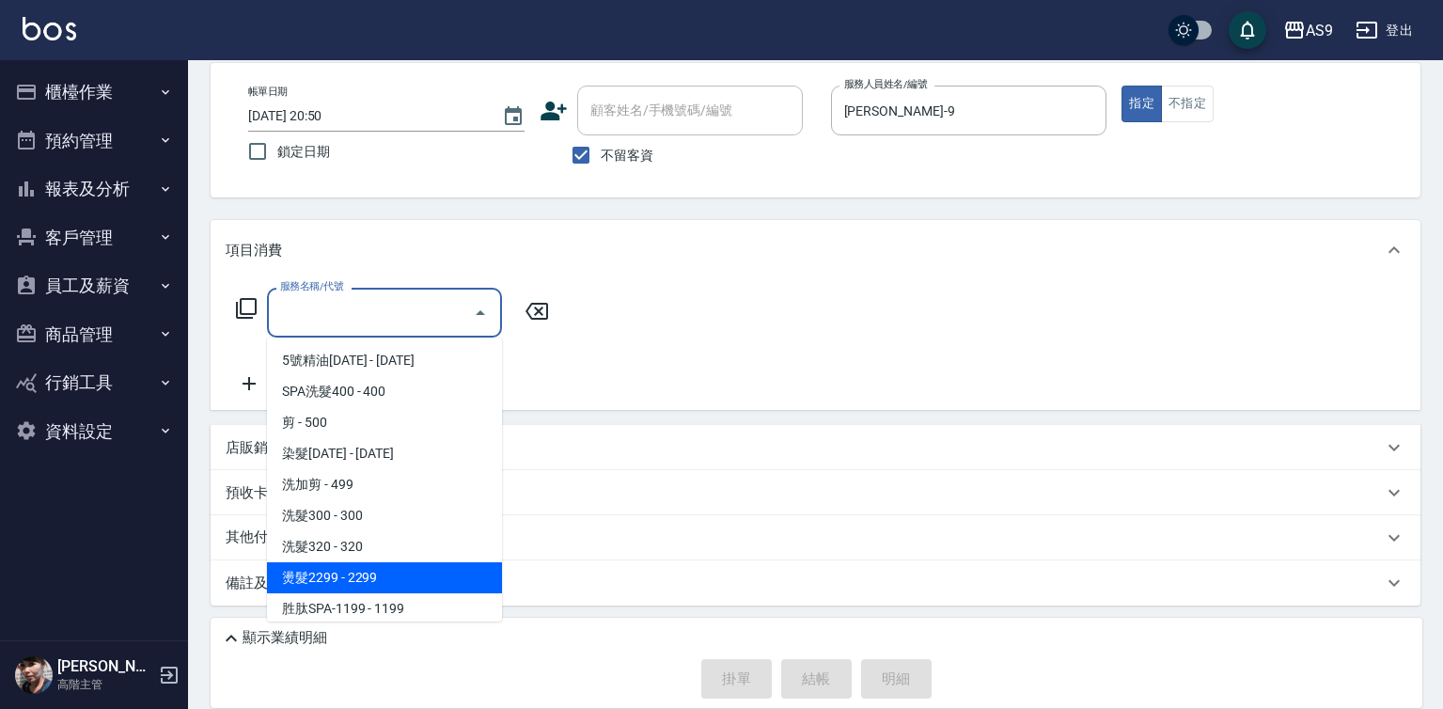
click at [385, 580] on span "燙髮2299 - 2299" at bounding box center [384, 577] width 235 height 31
type input "燙髮2299(燙2299)"
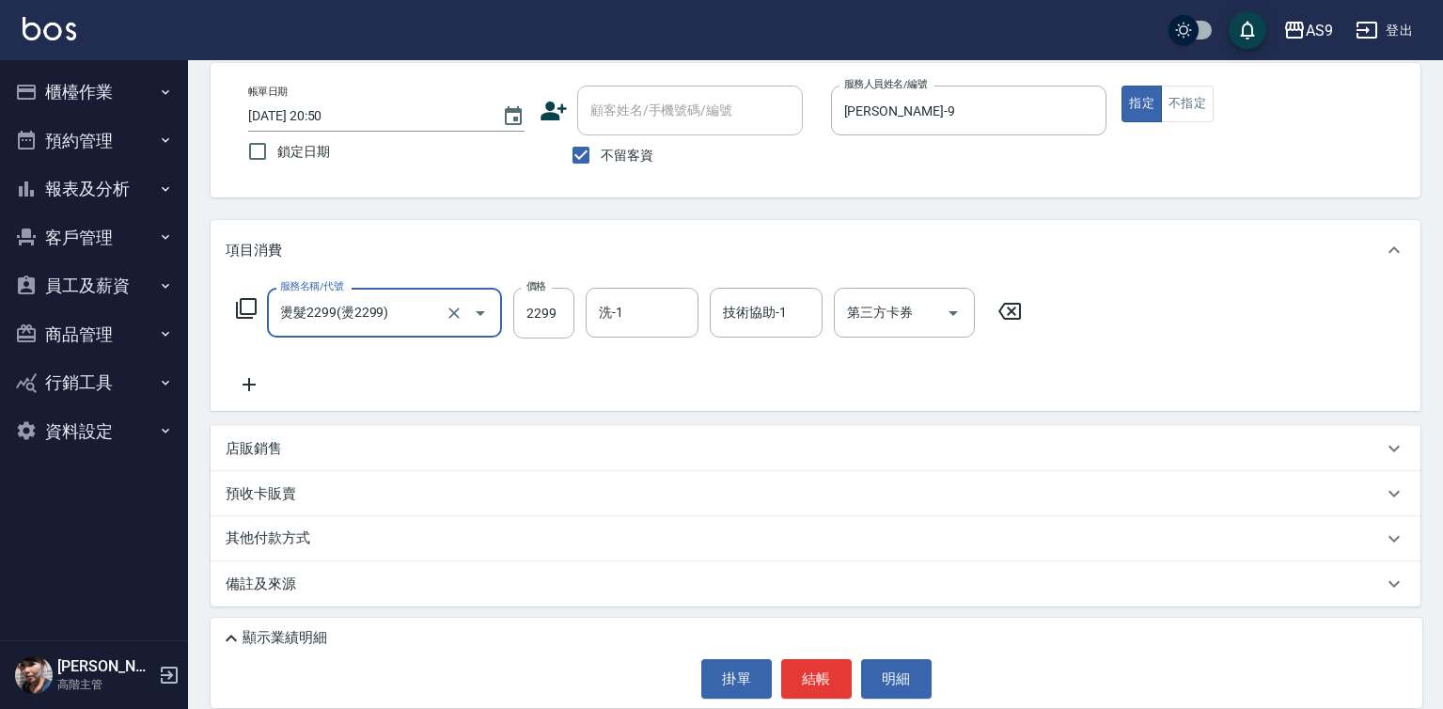
click at [250, 377] on icon at bounding box center [249, 384] width 47 height 23
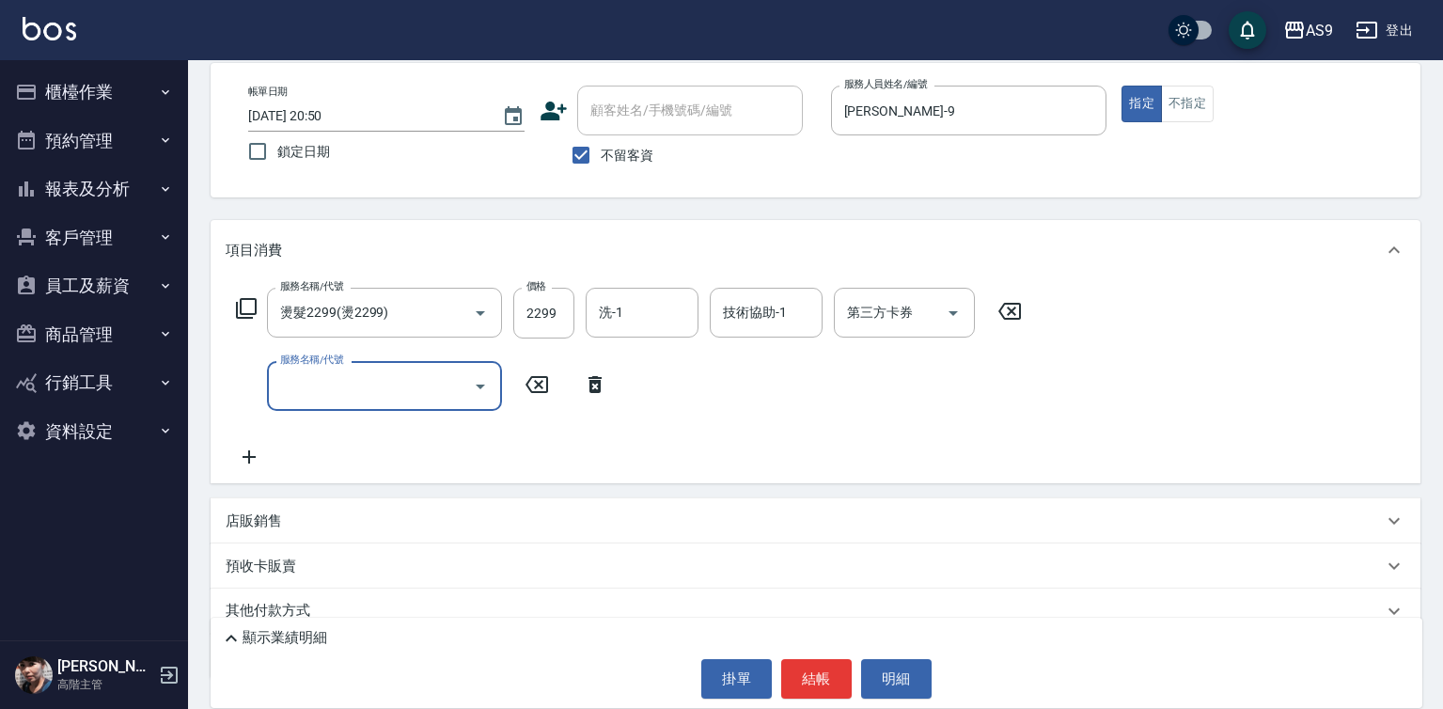
click at [312, 396] on input "服務名稱/代號" at bounding box center [370, 385] width 190 height 33
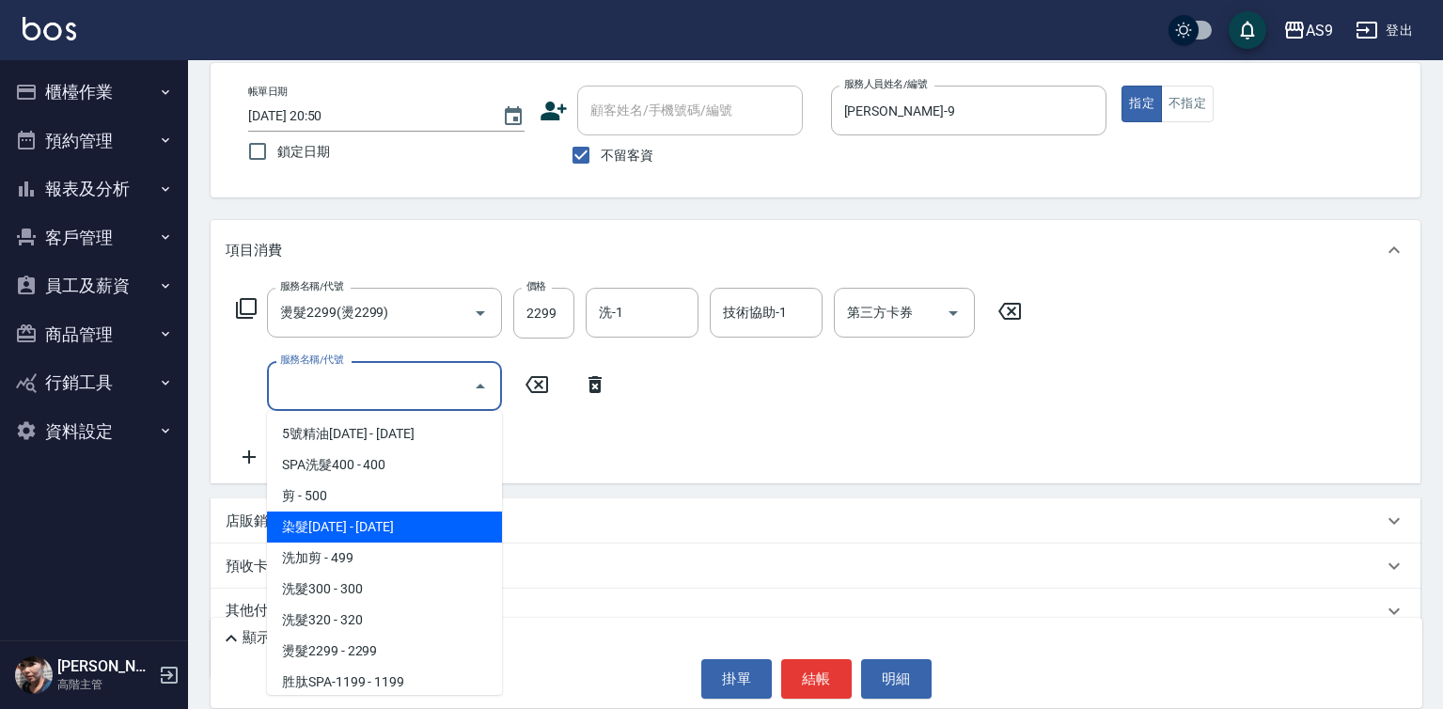
click at [377, 522] on span "染髮[DATE] - [DATE]" at bounding box center [384, 526] width 235 height 31
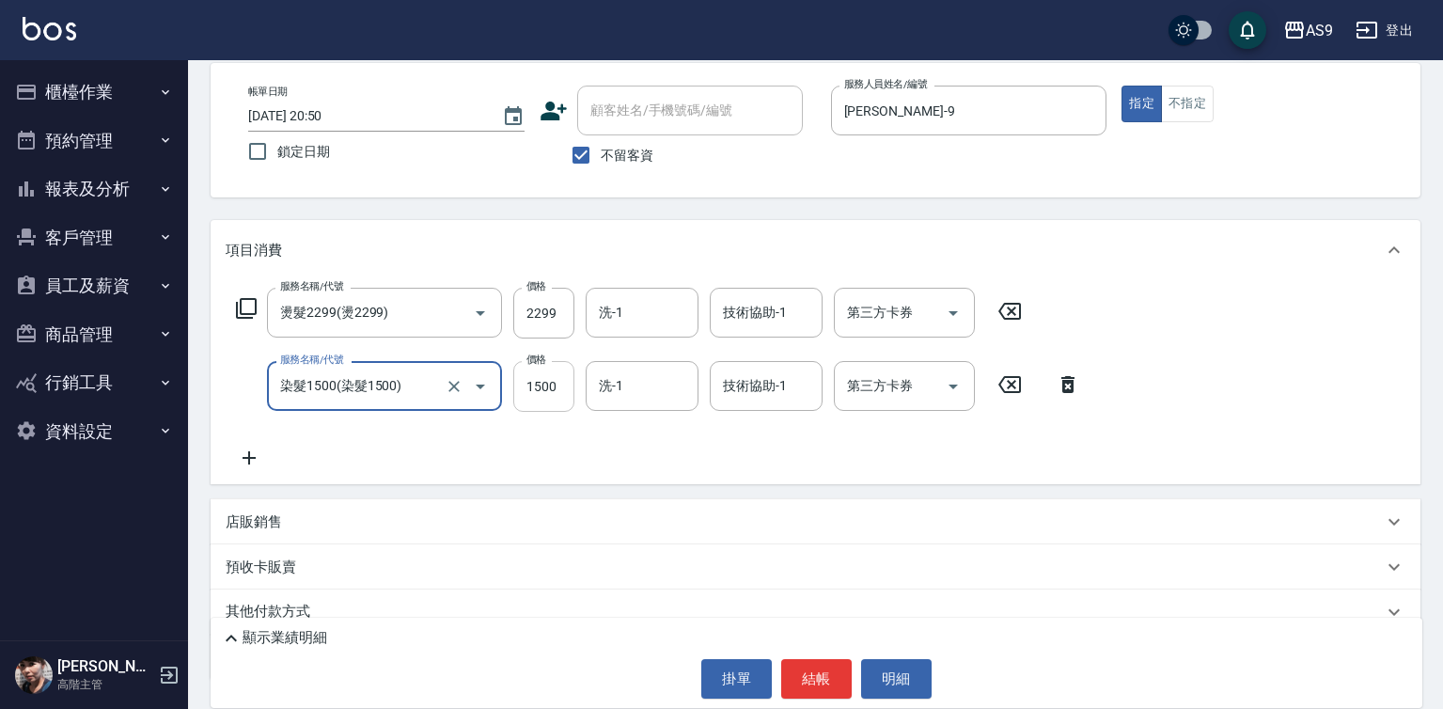
click at [548, 393] on input "1500" at bounding box center [543, 386] width 61 height 51
type input "染髮1500"
click at [548, 393] on input "1500" at bounding box center [543, 386] width 61 height 51
click at [246, 466] on icon at bounding box center [249, 457] width 47 height 23
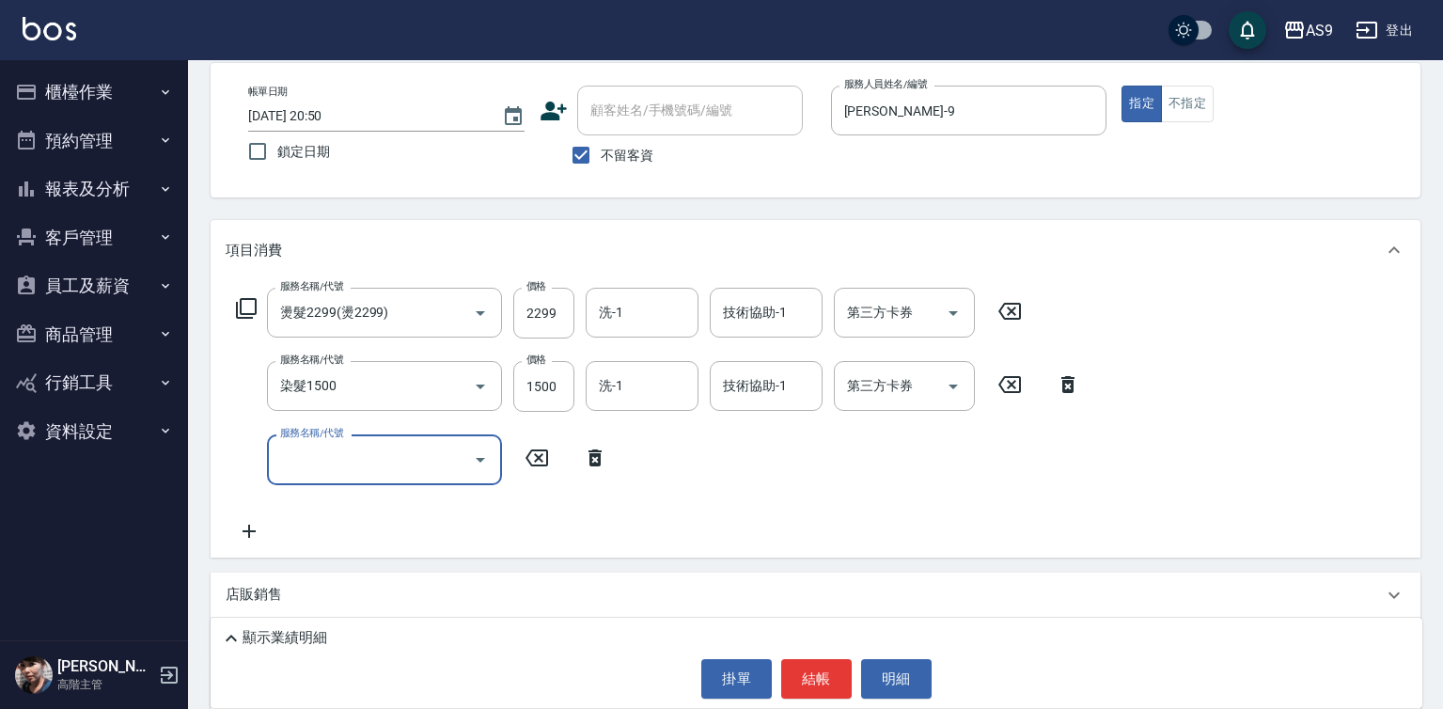
click at [366, 466] on input "服務名稱/代號" at bounding box center [370, 459] width 190 height 33
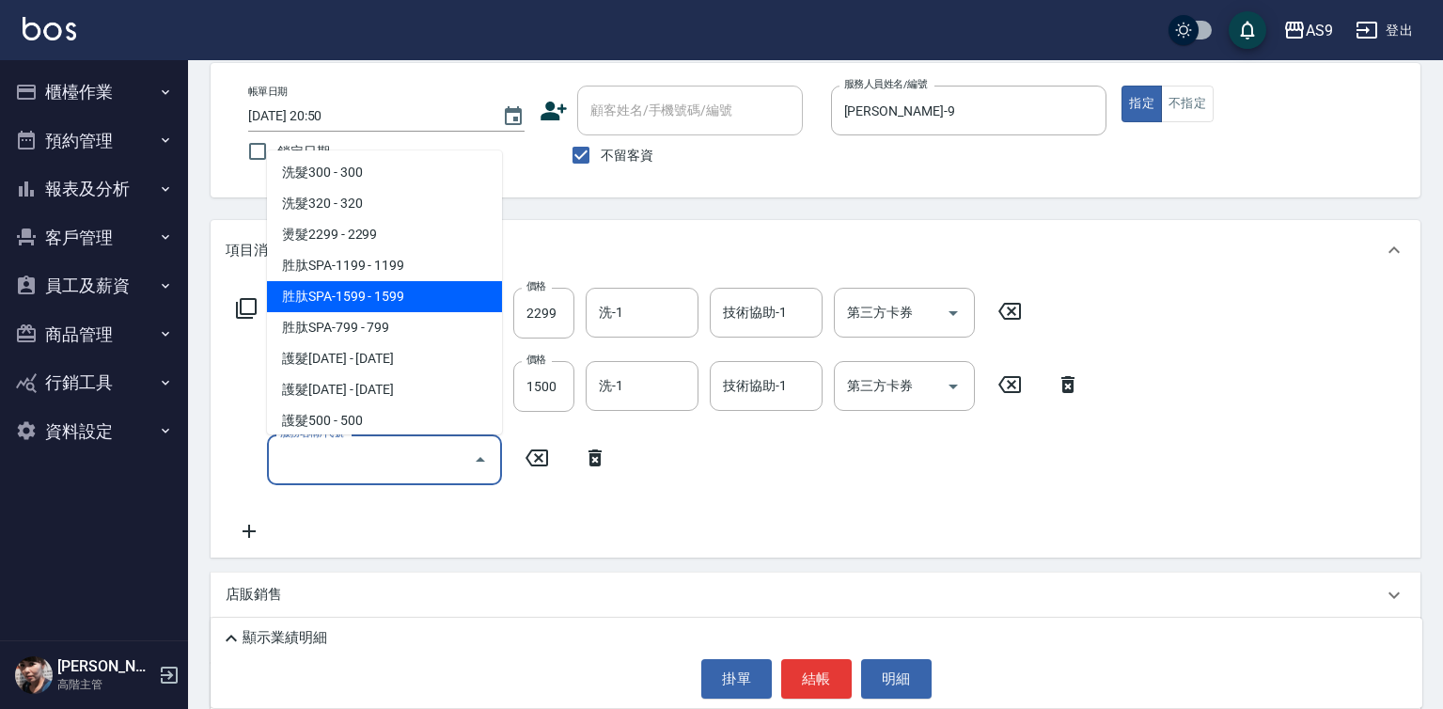
scroll to position [188, 0]
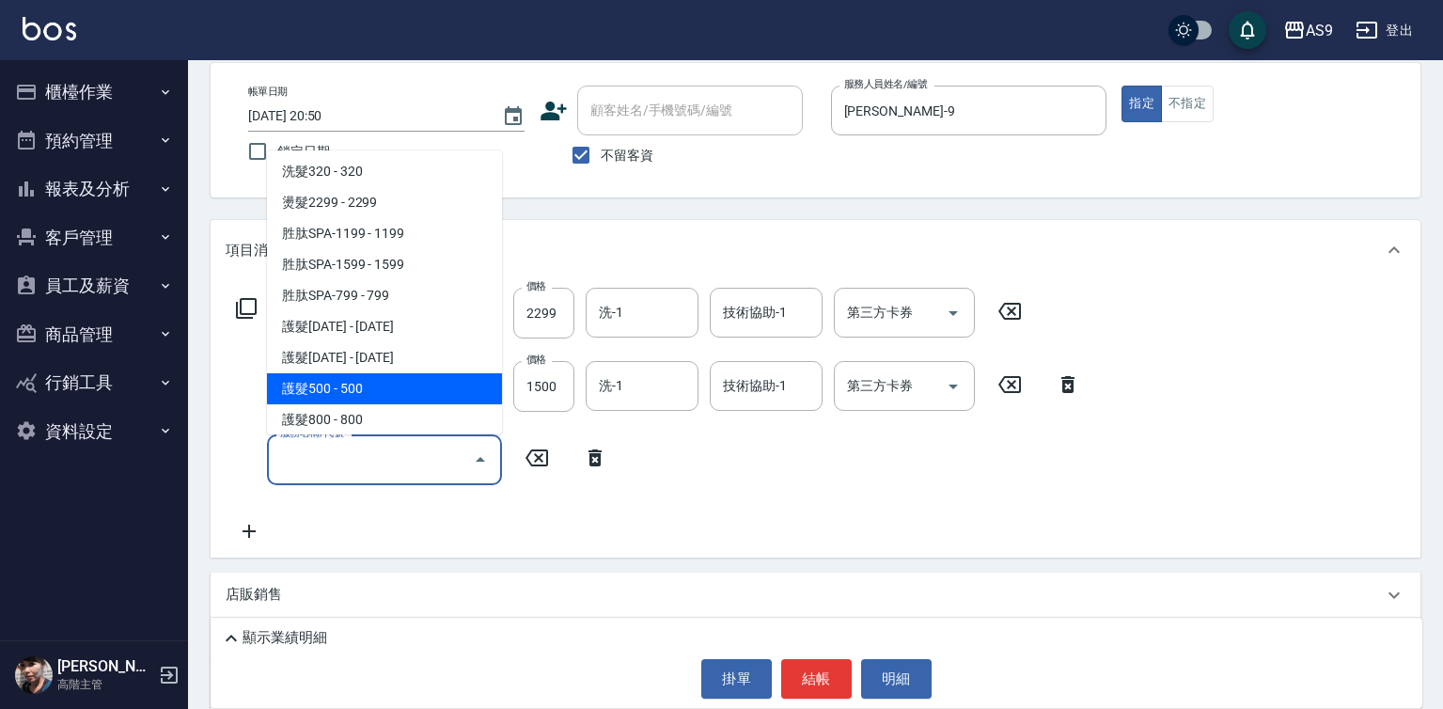
click at [381, 383] on span "護髮500 - 500" at bounding box center [384, 388] width 235 height 31
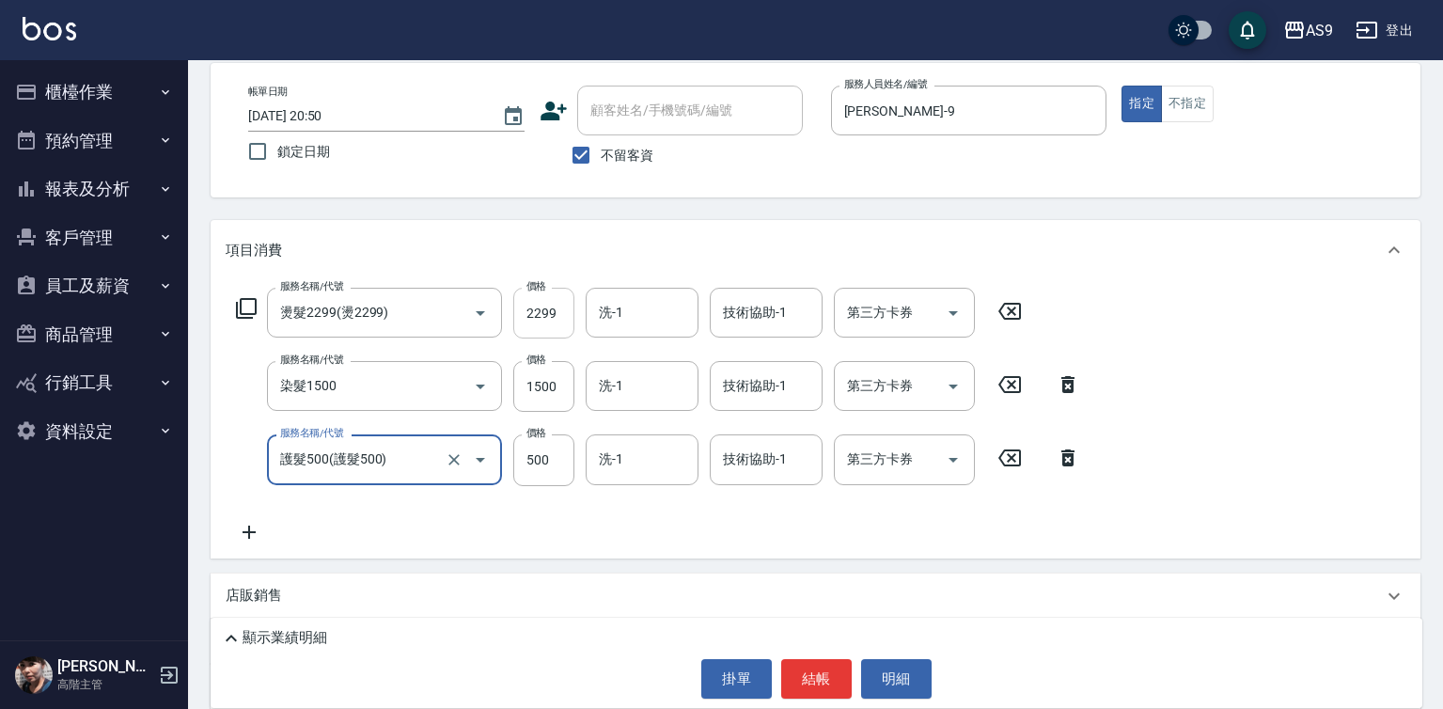
click at [542, 305] on input "2299" at bounding box center [543, 313] width 61 height 51
type input "護髮500"
click at [541, 304] on input "2299" at bounding box center [543, 313] width 61 height 51
click at [554, 318] on input "300099" at bounding box center [543, 313] width 61 height 51
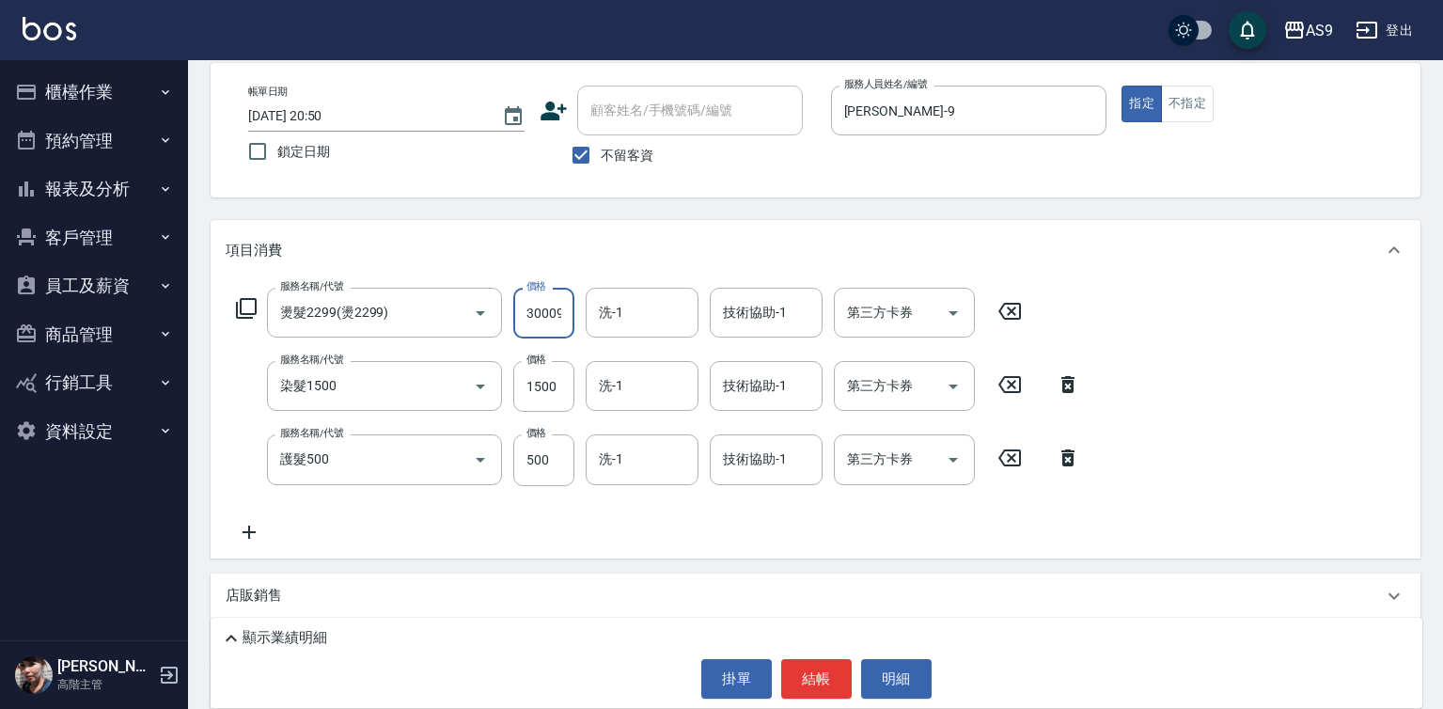
click at [554, 318] on input "300099" at bounding box center [543, 313] width 61 height 51
click at [554, 318] on input "36" at bounding box center [543, 313] width 61 height 51
type input "3000"
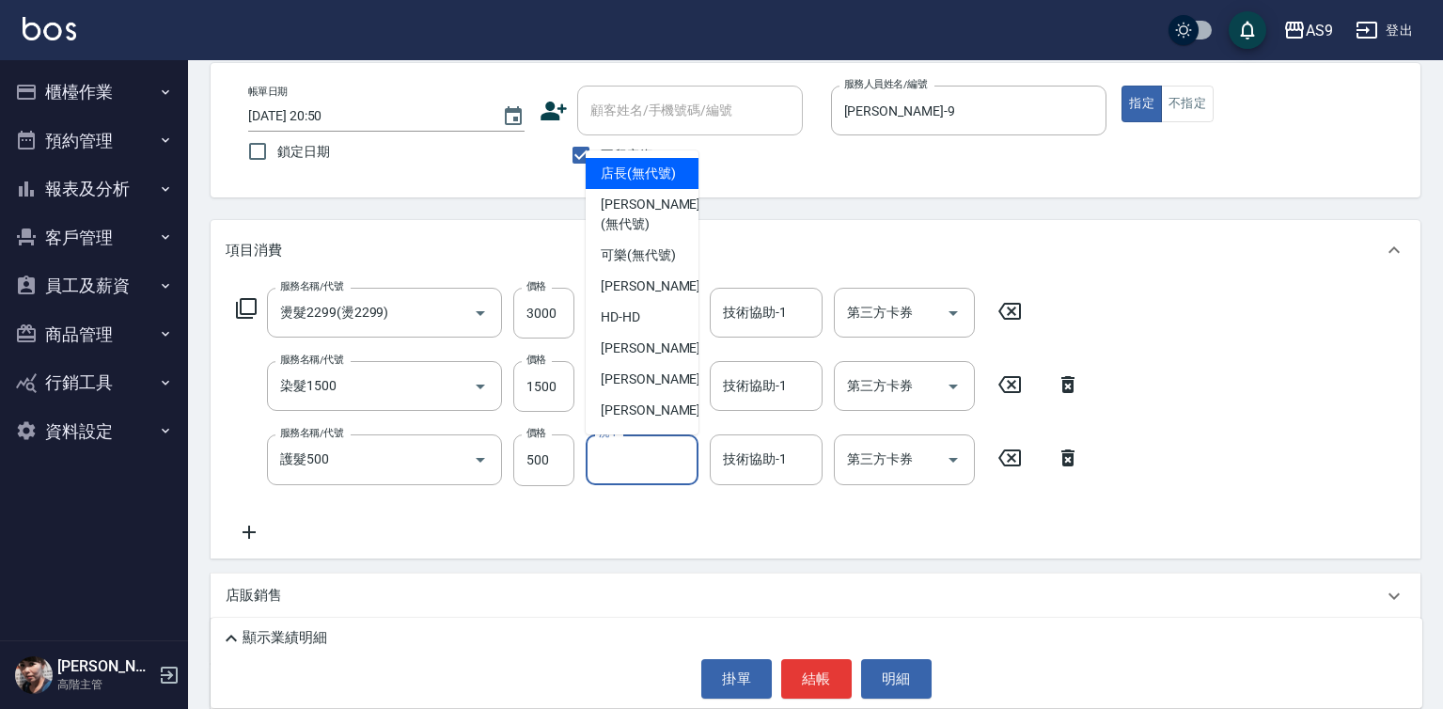
click at [632, 466] on input "洗-1" at bounding box center [642, 459] width 96 height 33
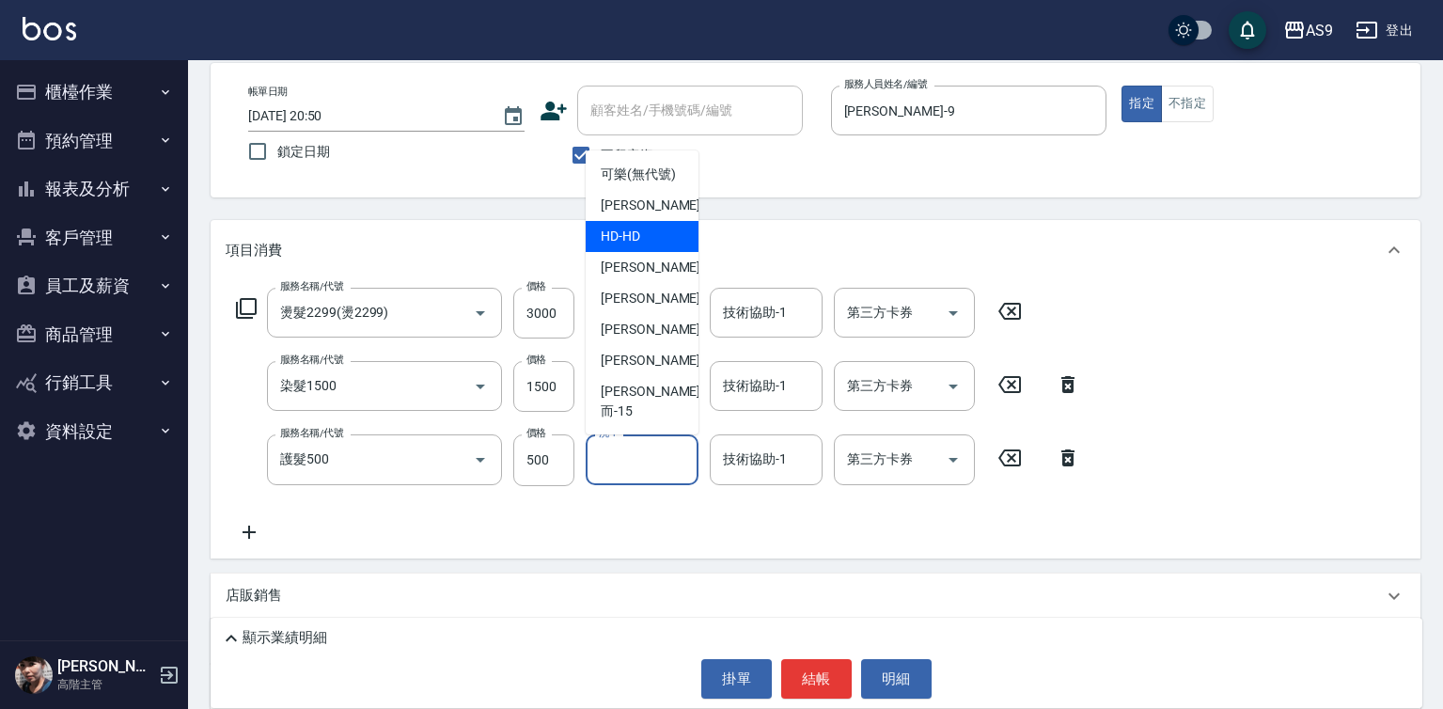
scroll to position [120, 0]
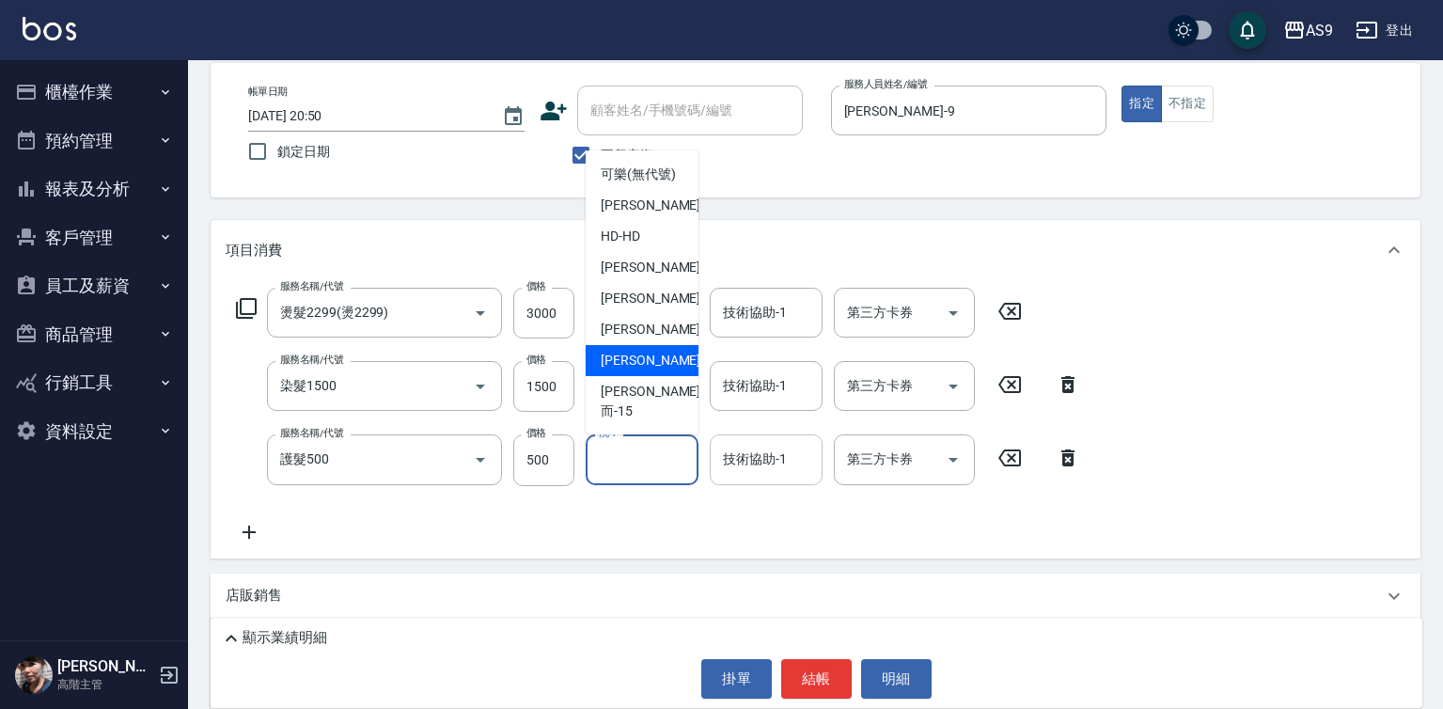
drag, startPoint x: 659, startPoint y: 373, endPoint x: 731, endPoint y: 444, distance: 101.0
click at [662, 374] on div "[PERSON_NAME] -13" at bounding box center [642, 360] width 113 height 31
type input "[PERSON_NAME]-13"
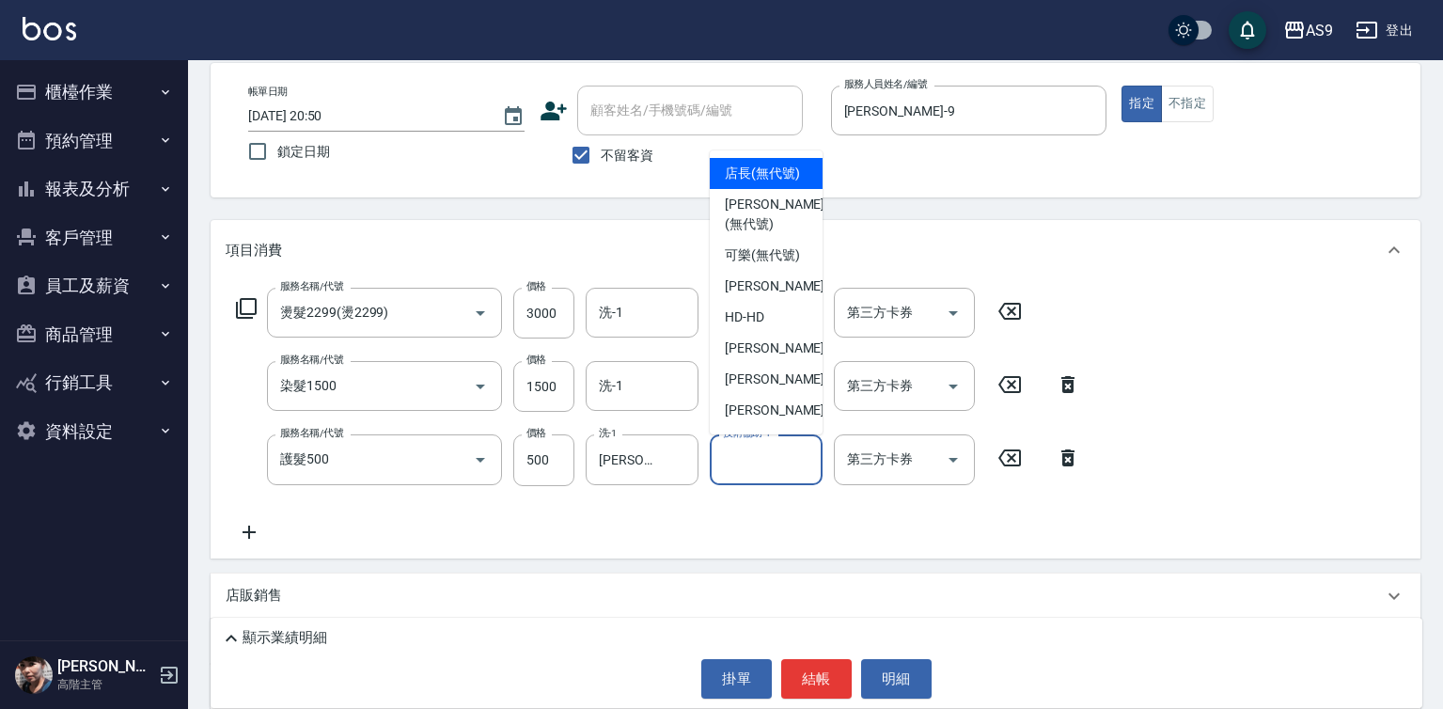
click at [731, 444] on div "技術協助-1 技術協助-1" at bounding box center [766, 459] width 113 height 50
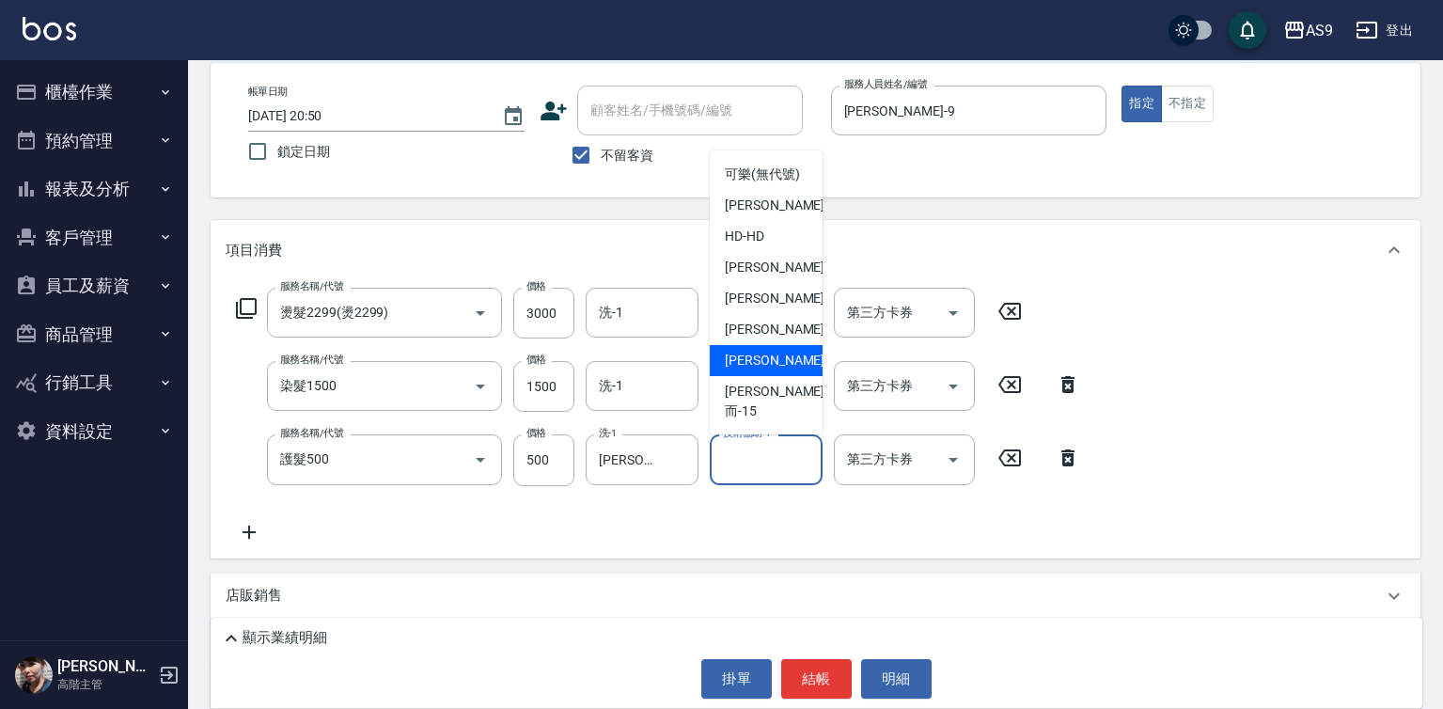
click at [774, 370] on span "[PERSON_NAME] -13" at bounding box center [784, 361] width 118 height 20
type input "[PERSON_NAME]-13"
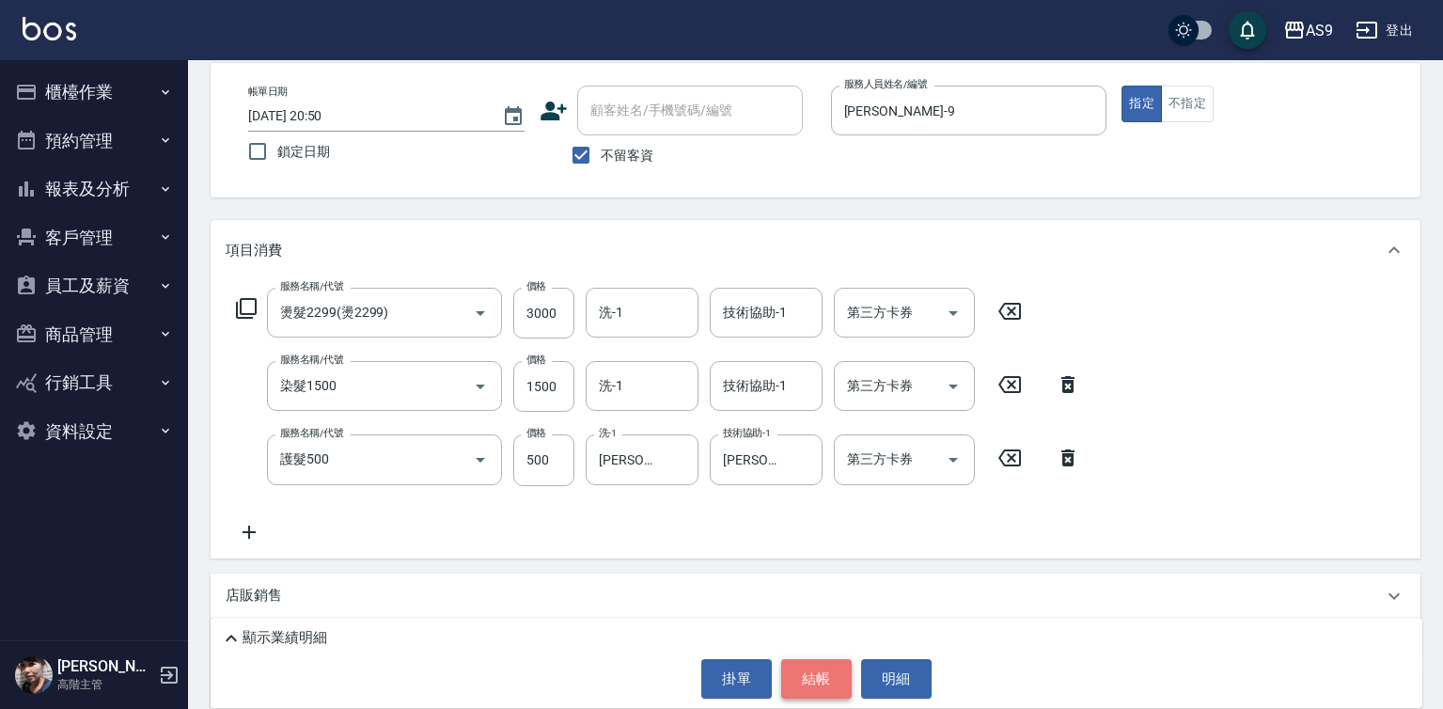
click at [809, 682] on button "結帳" at bounding box center [816, 678] width 70 height 39
type input "[DATE] 20:51"
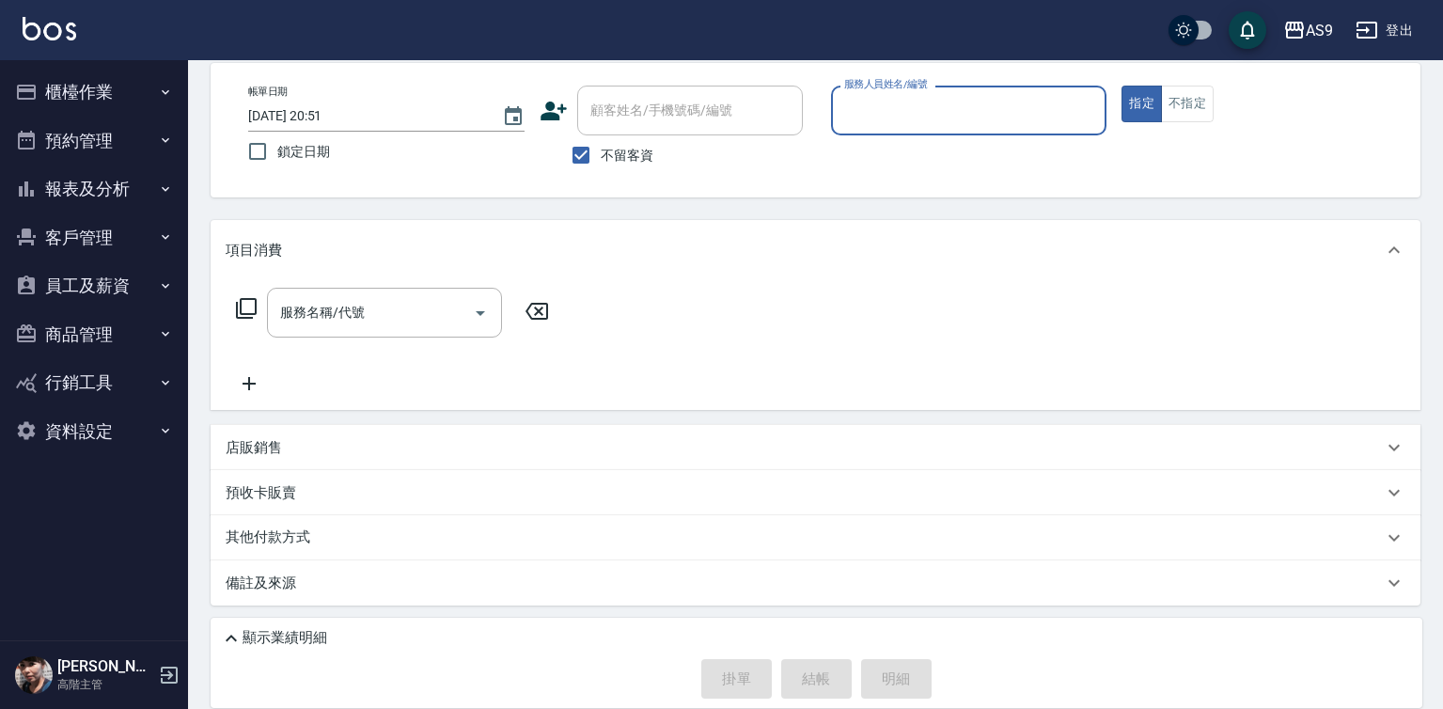
click at [879, 117] on input "服務人員姓名/編號" at bounding box center [968, 110] width 259 height 33
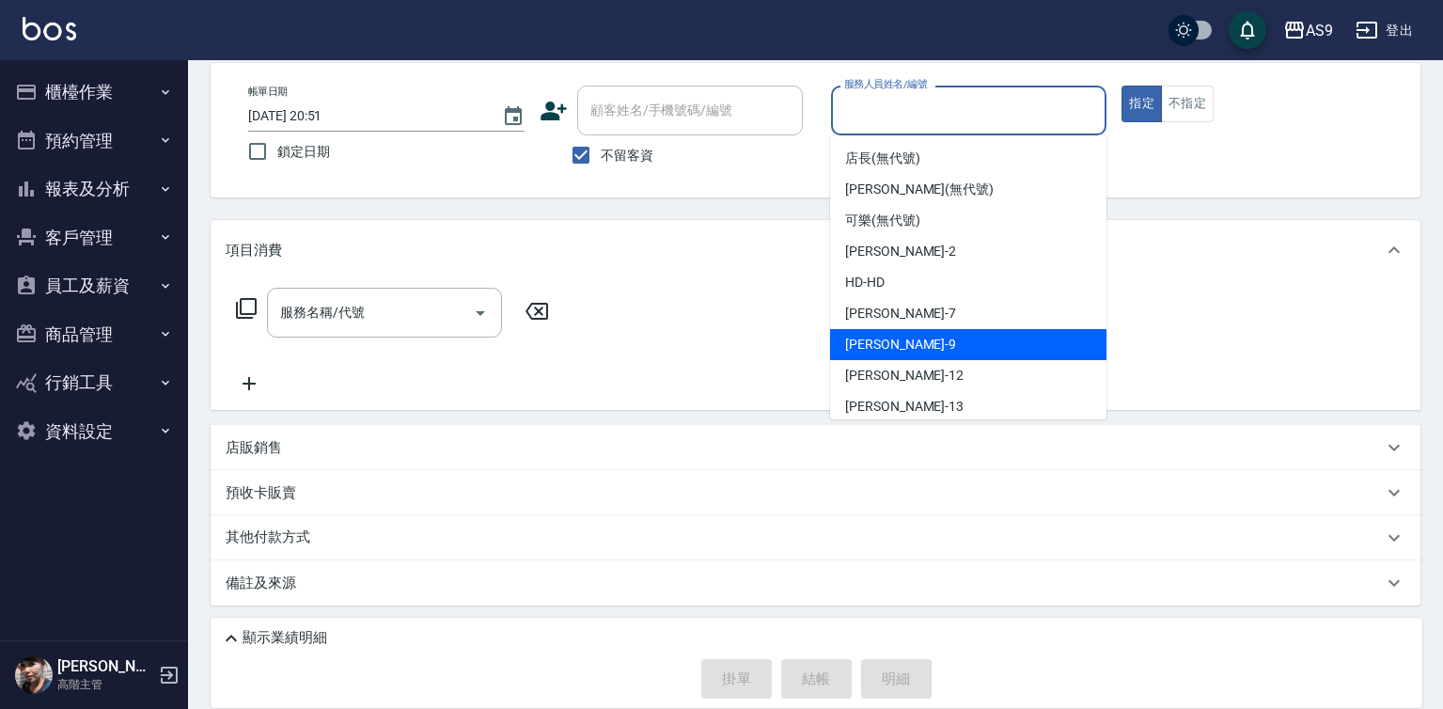
click at [922, 348] on div "[PERSON_NAME] -9" at bounding box center [968, 344] width 276 height 31
type input "[PERSON_NAME]-9"
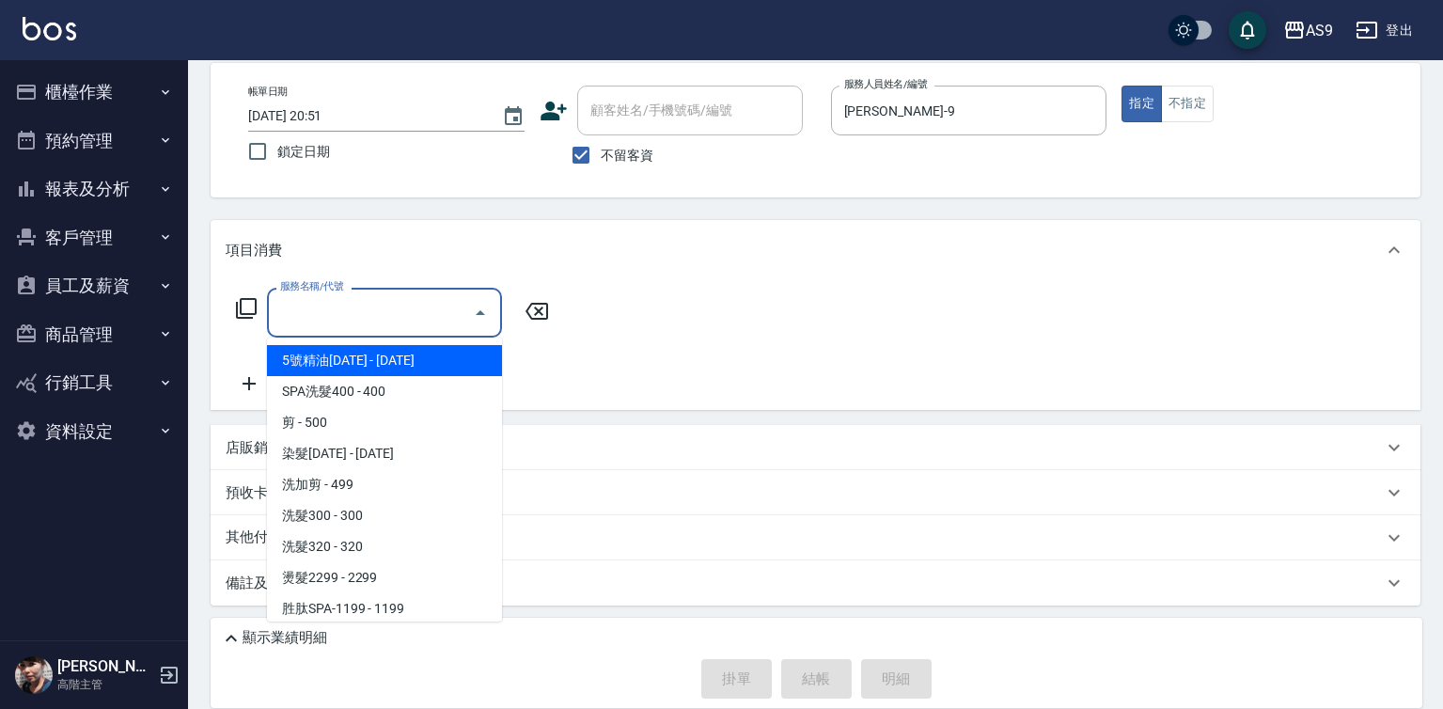
click at [396, 308] on input "服務名稱/代號" at bounding box center [370, 312] width 190 height 33
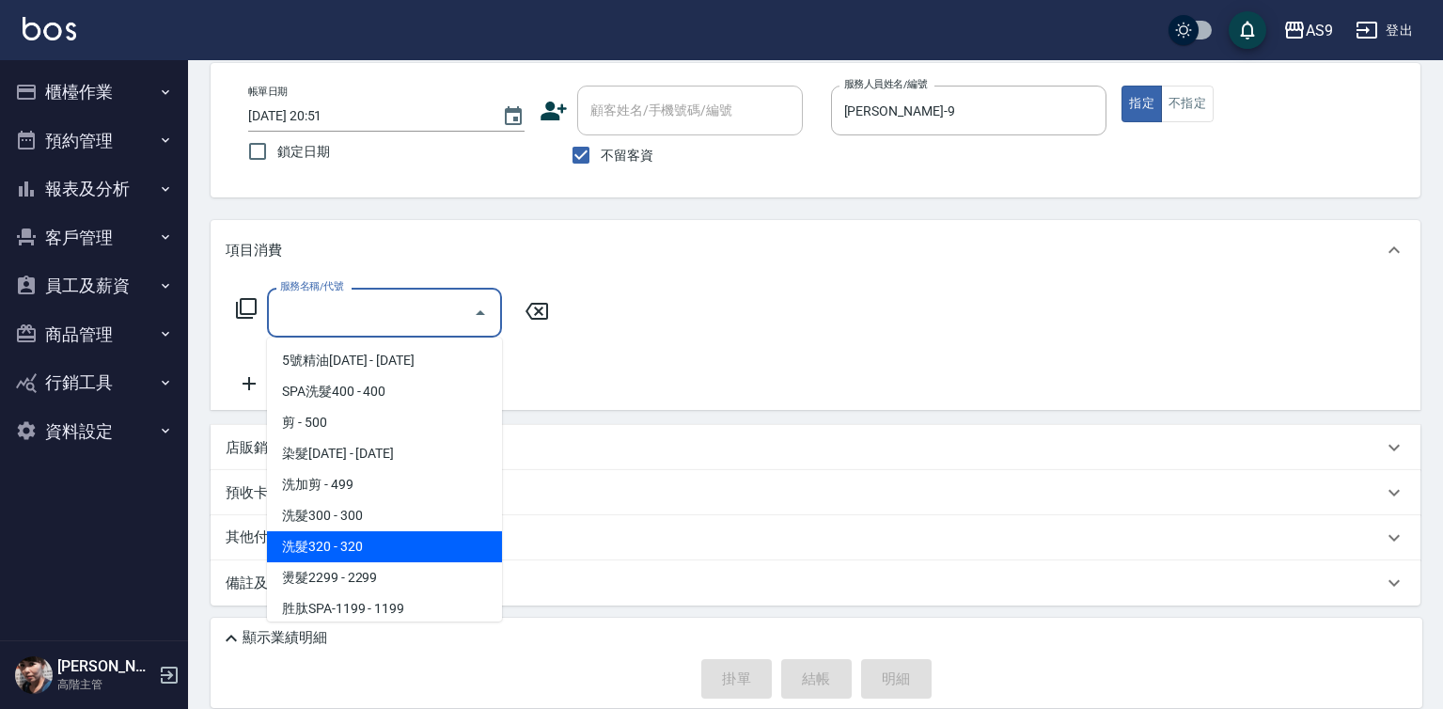
click at [383, 546] on span "洗髮320 - 320" at bounding box center [384, 546] width 235 height 31
type input "洗髮320(洗髮320)"
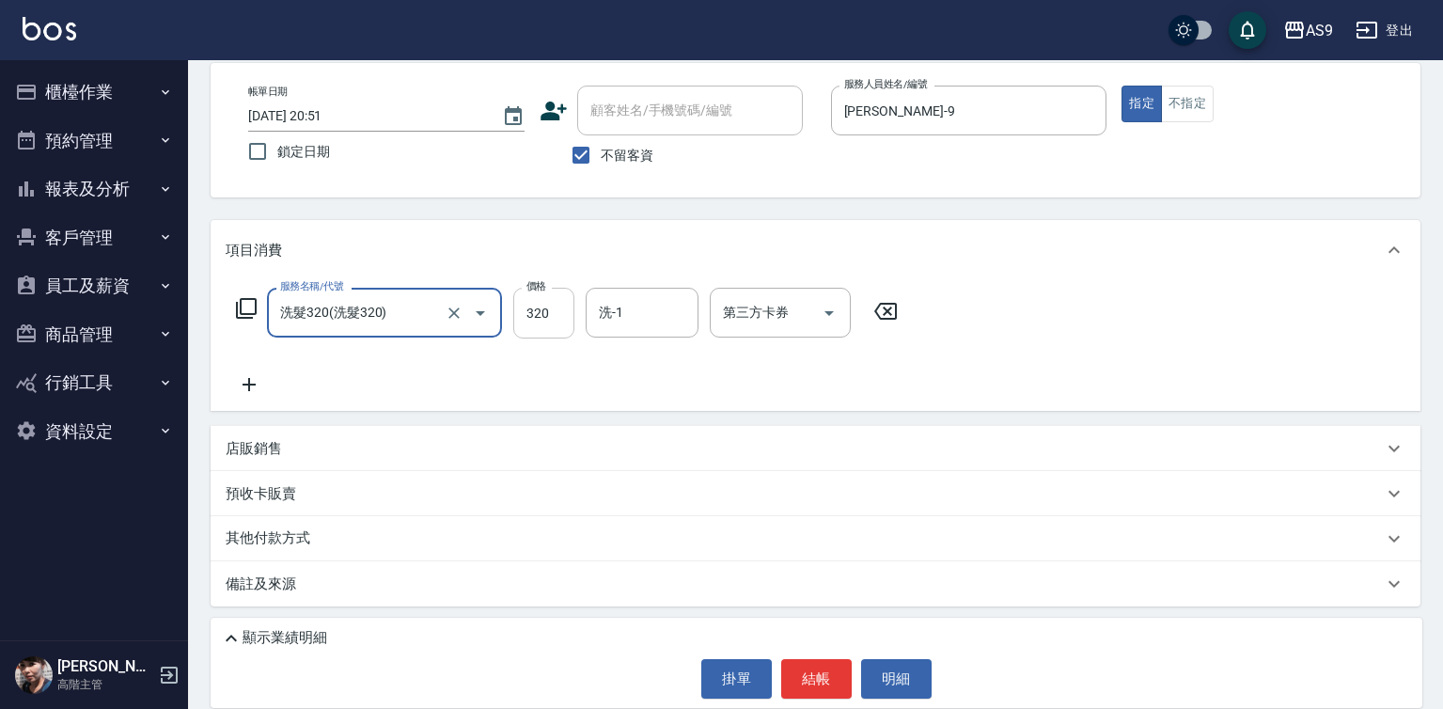
click at [530, 302] on input "320" at bounding box center [543, 313] width 61 height 51
click at [524, 321] on input "27" at bounding box center [543, 313] width 61 height 51
type input "227"
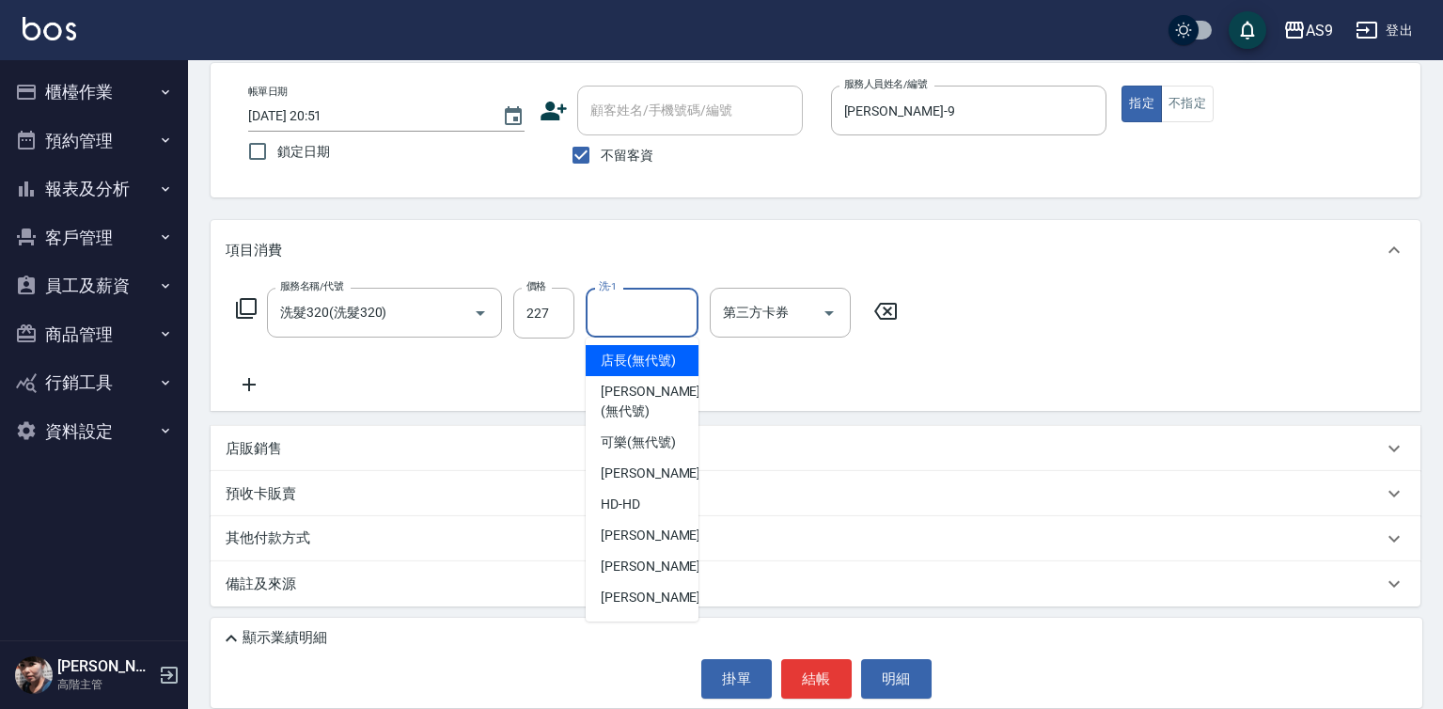
click at [604, 308] on input "洗-1" at bounding box center [642, 312] width 96 height 33
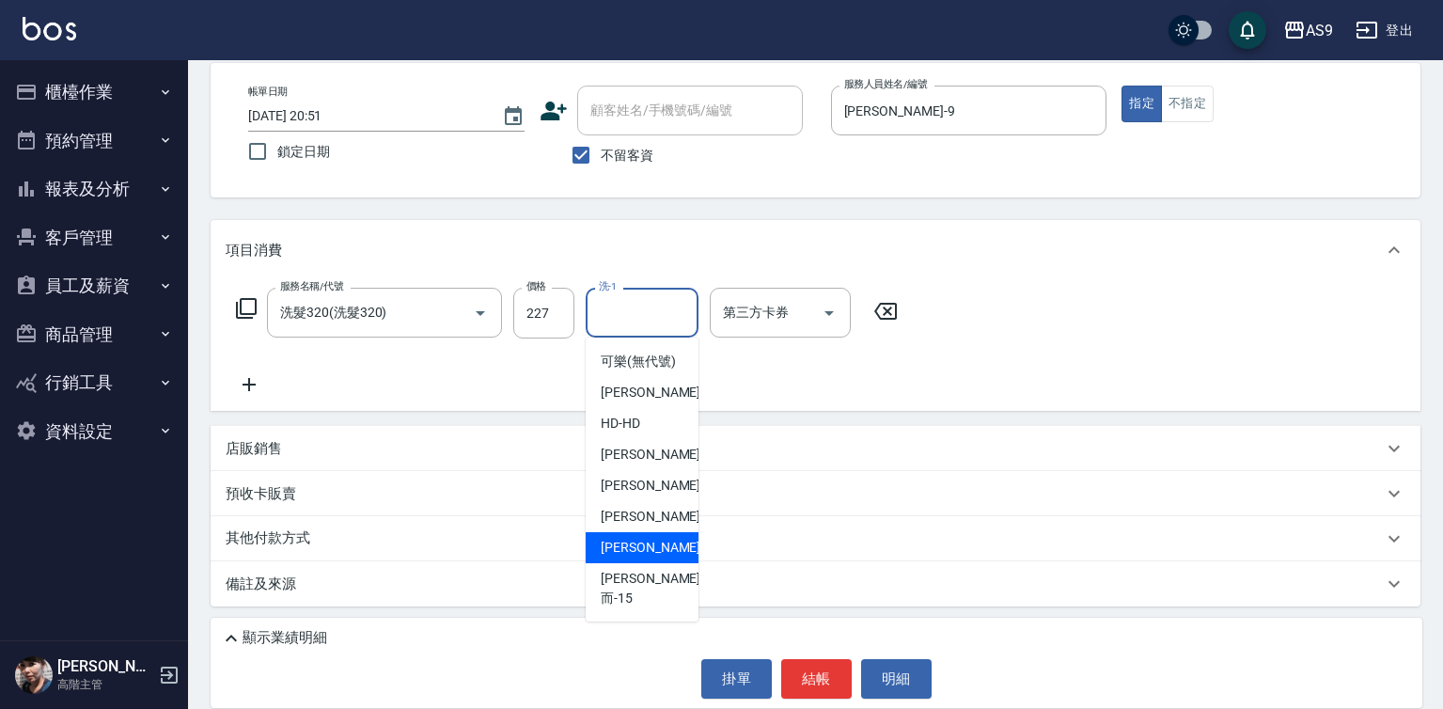
click at [681, 563] on div "[PERSON_NAME] -13" at bounding box center [642, 547] width 113 height 31
type input "[PERSON_NAME]-13"
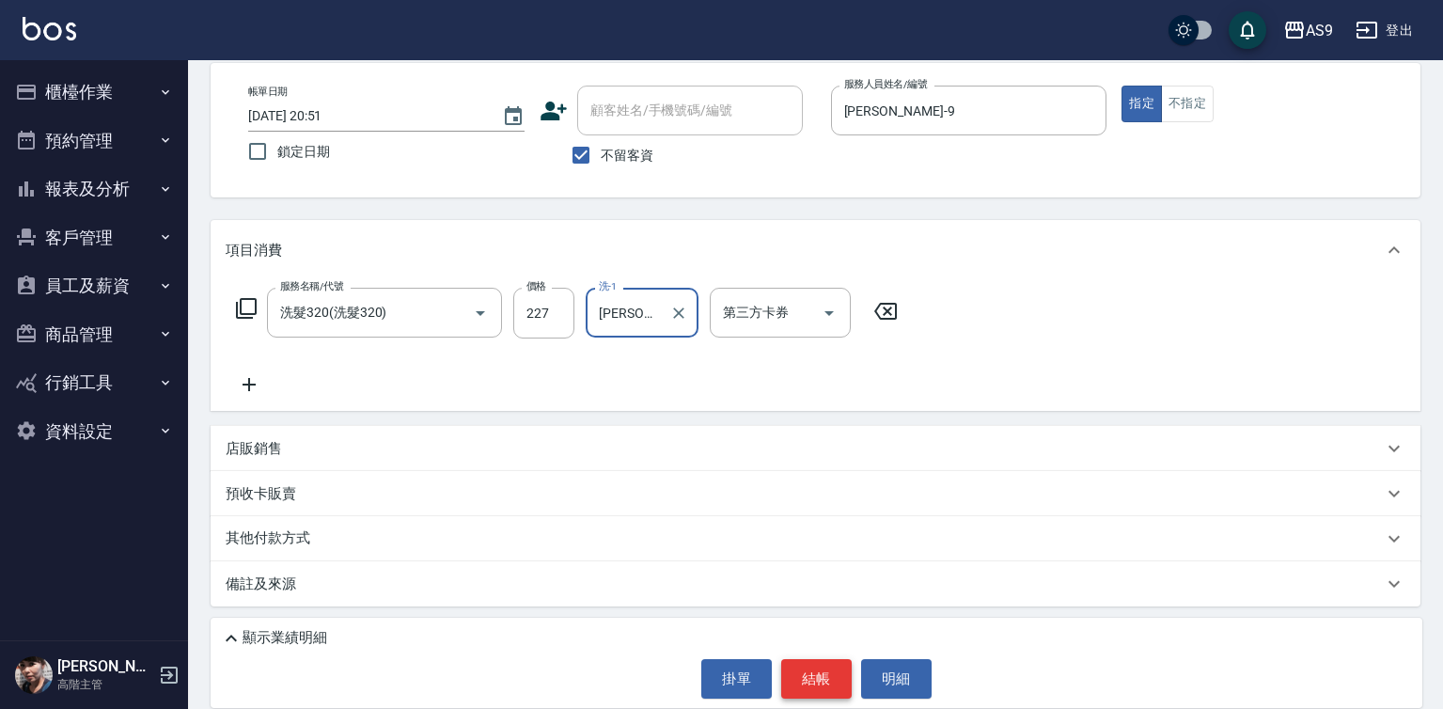
click at [823, 688] on button "結帳" at bounding box center [816, 678] width 70 height 39
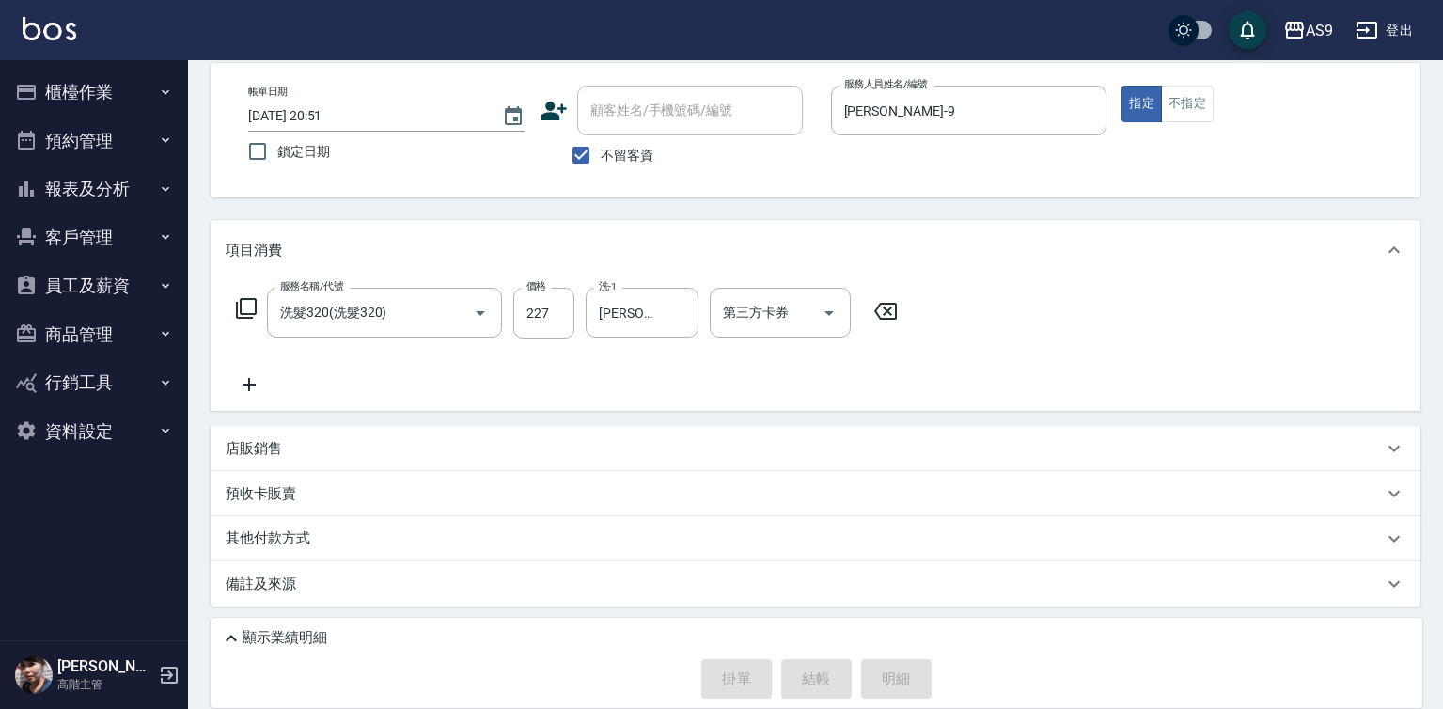
type input "[DATE] 20:57"
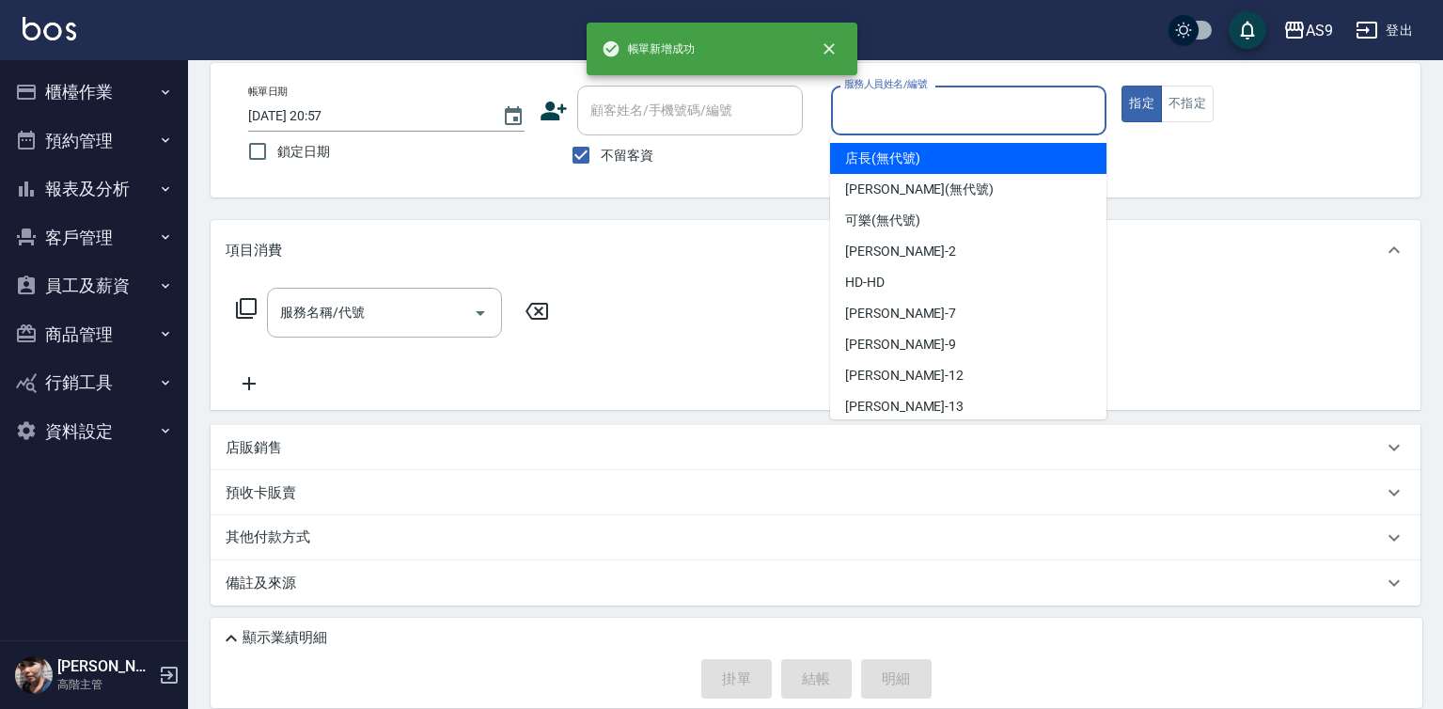
click at [881, 112] on input "服務人員姓名/編號" at bounding box center [968, 110] width 259 height 33
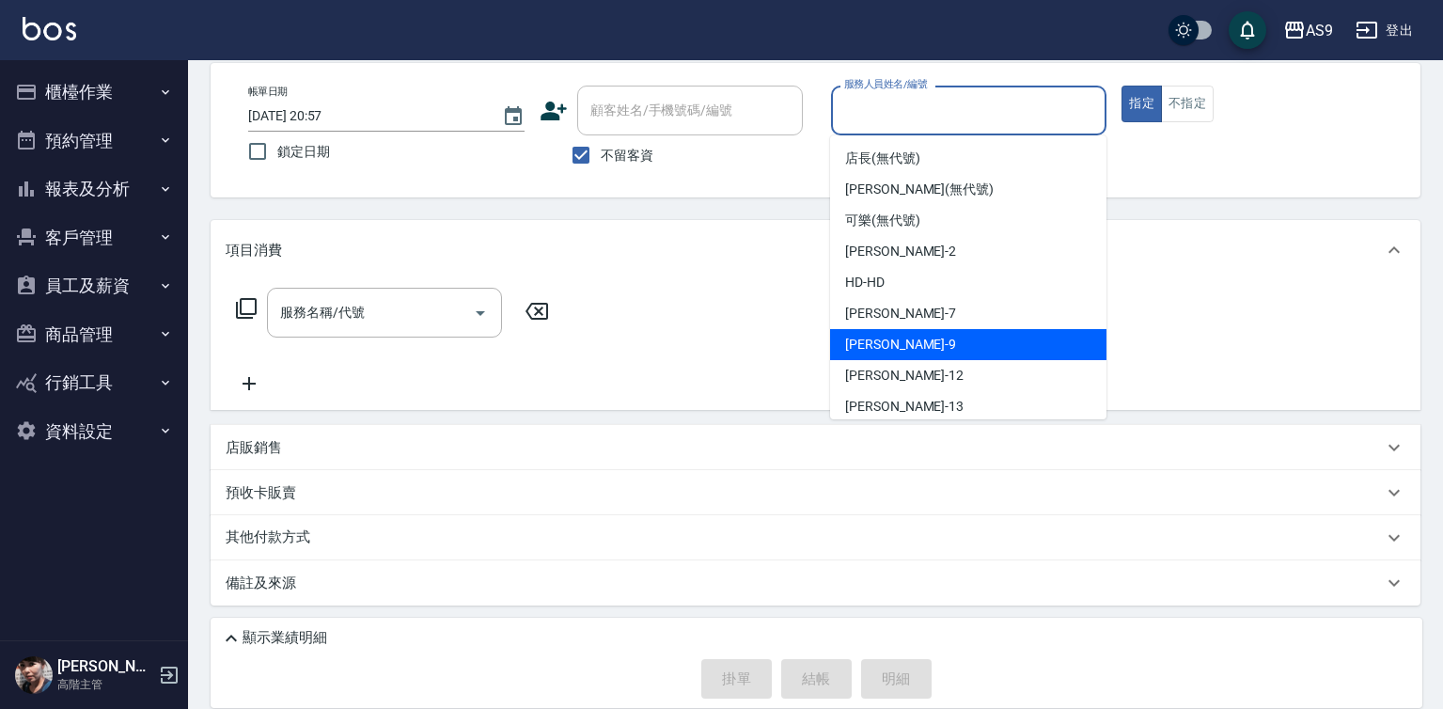
click at [900, 347] on div "[PERSON_NAME] -9" at bounding box center [968, 344] width 276 height 31
type input "[PERSON_NAME]-9"
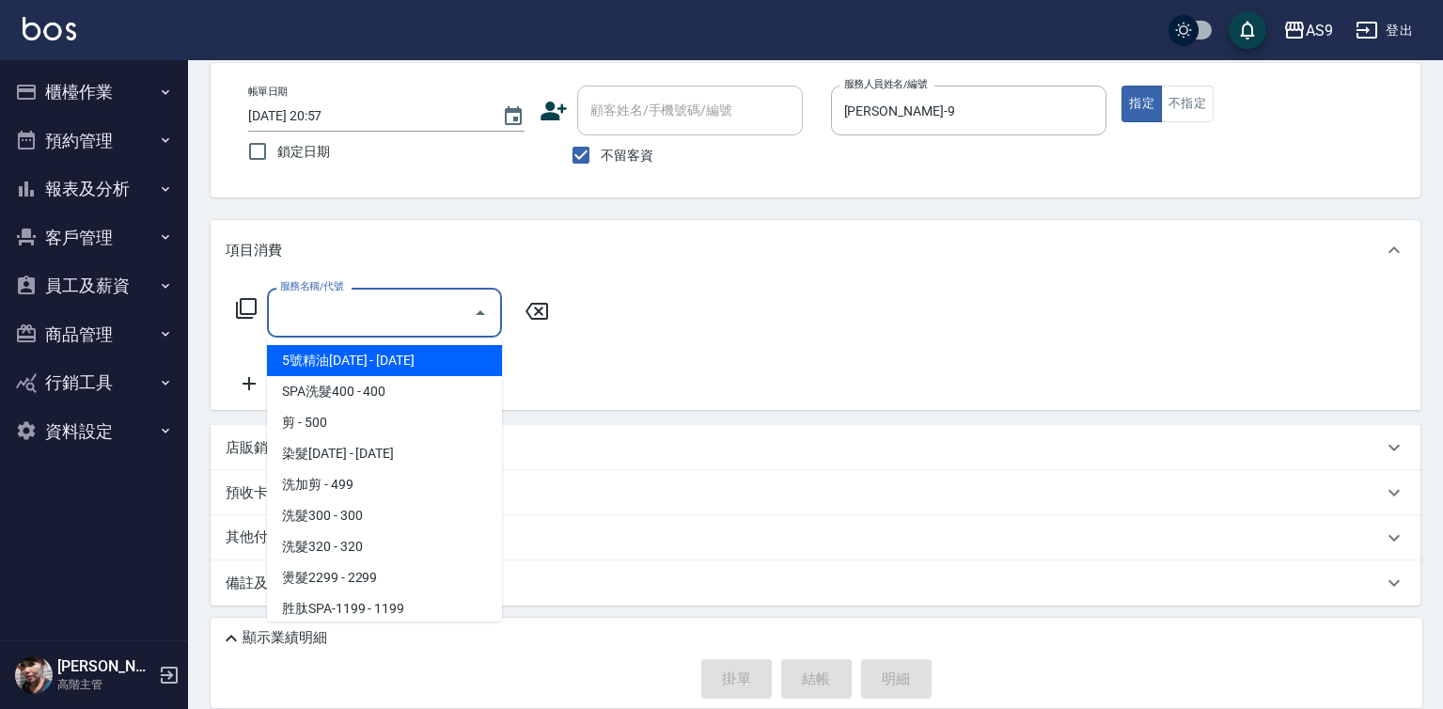
click at [375, 311] on input "服務名稱/代號" at bounding box center [370, 312] width 190 height 33
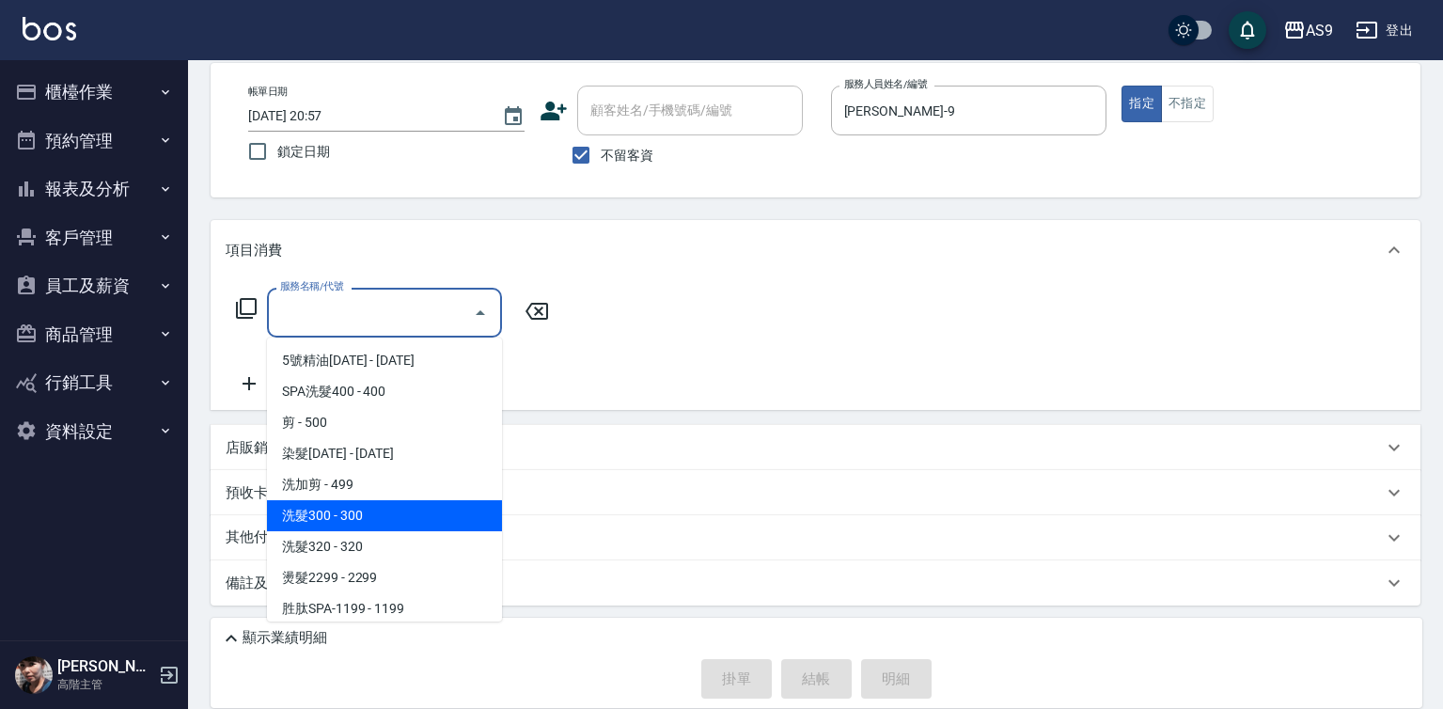
click at [340, 514] on span "洗髮300 - 300" at bounding box center [384, 515] width 235 height 31
type input "洗髮300(洗 髮300)"
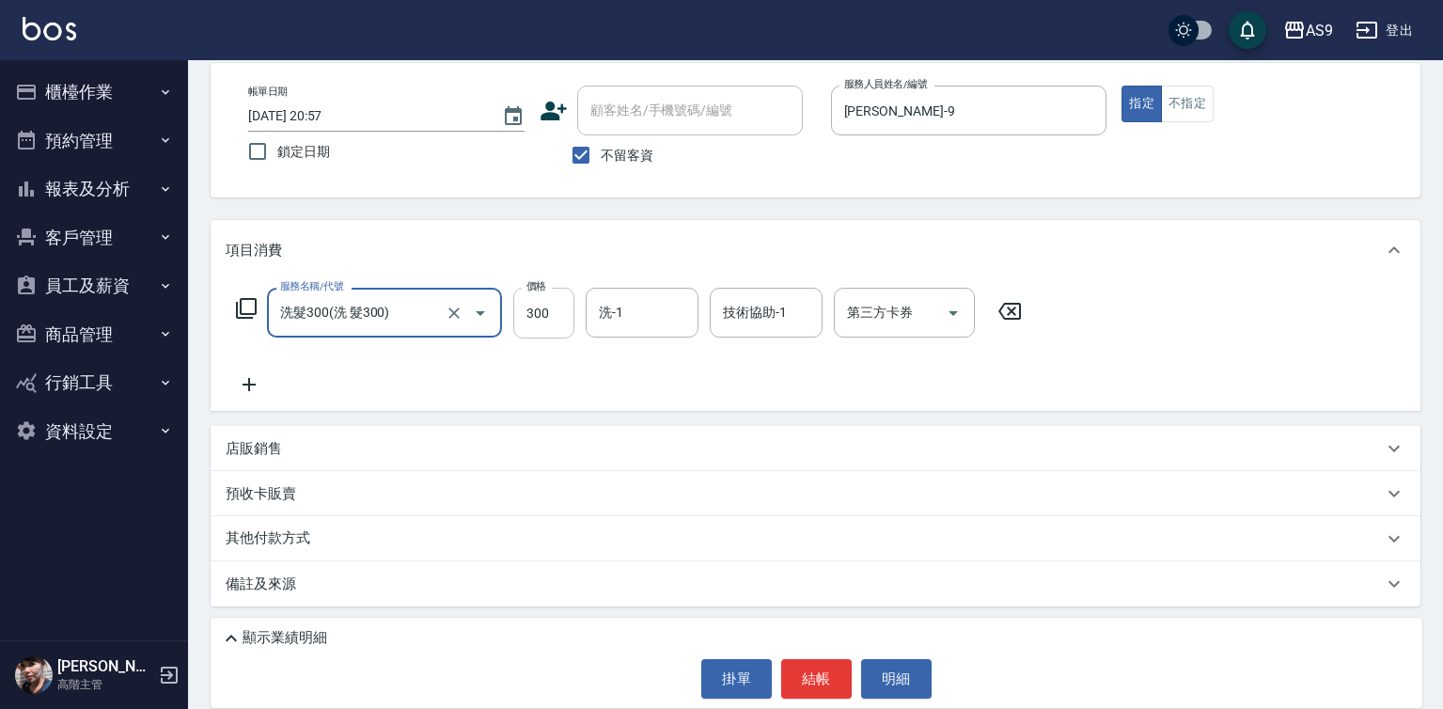
click at [540, 316] on input "300" at bounding box center [543, 313] width 61 height 51
click at [540, 315] on input "300" at bounding box center [543, 313] width 61 height 51
type input "250"
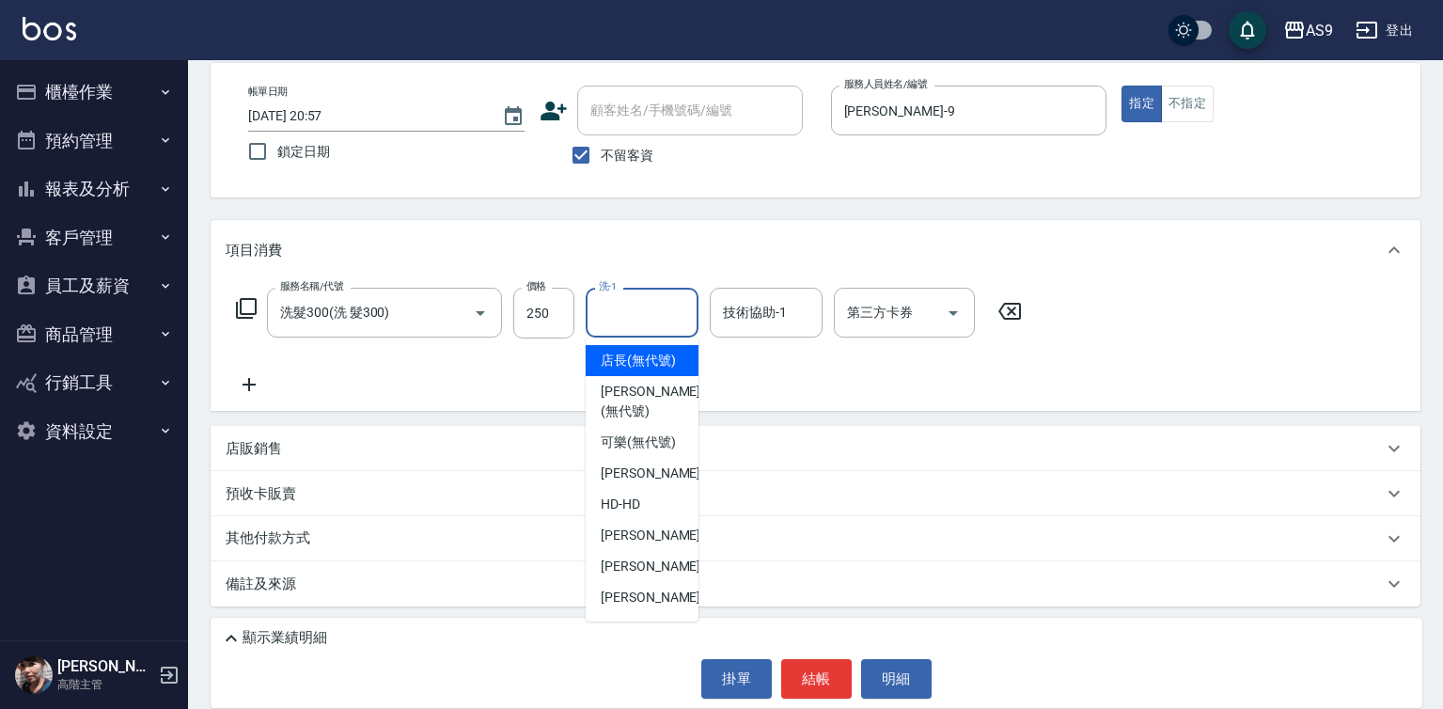
click at [618, 312] on input "洗-1" at bounding box center [642, 312] width 96 height 33
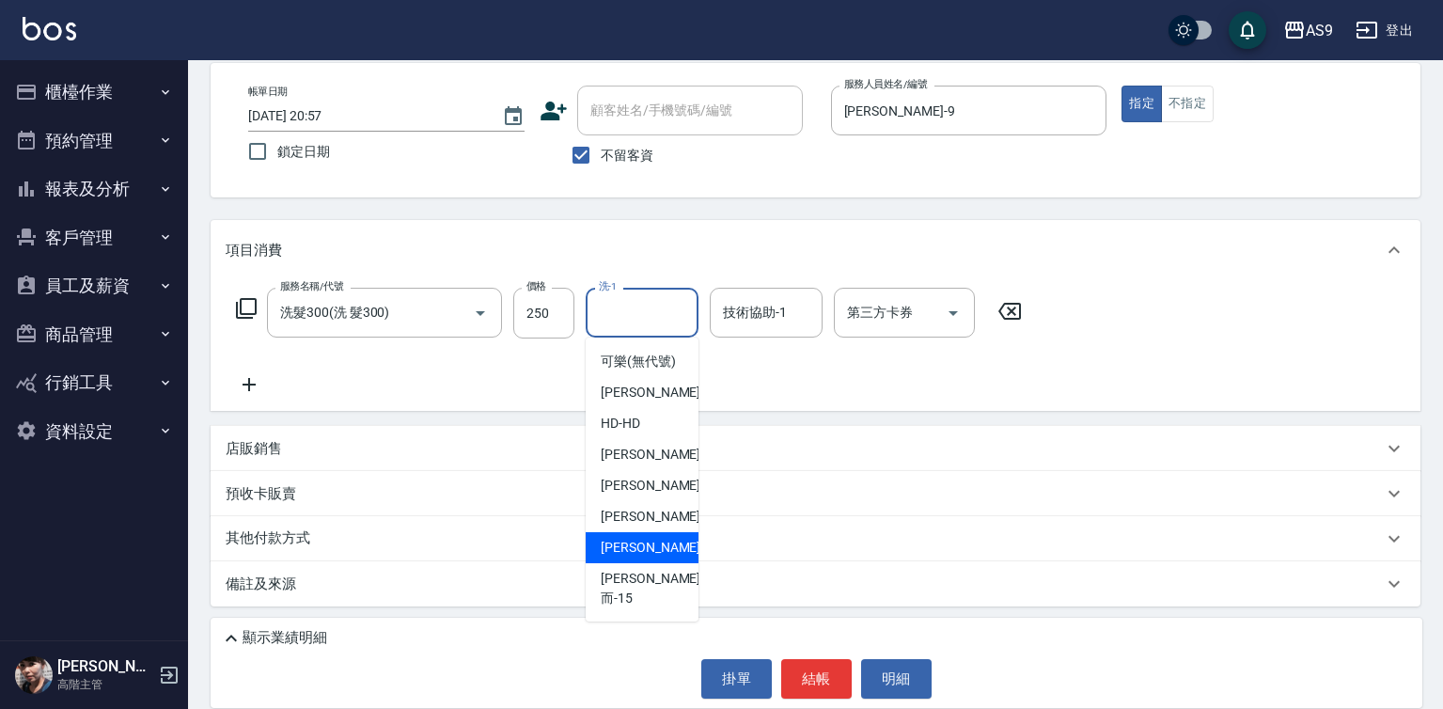
click at [660, 563] on div "[PERSON_NAME] -13" at bounding box center [642, 547] width 113 height 31
type input "[PERSON_NAME]-13"
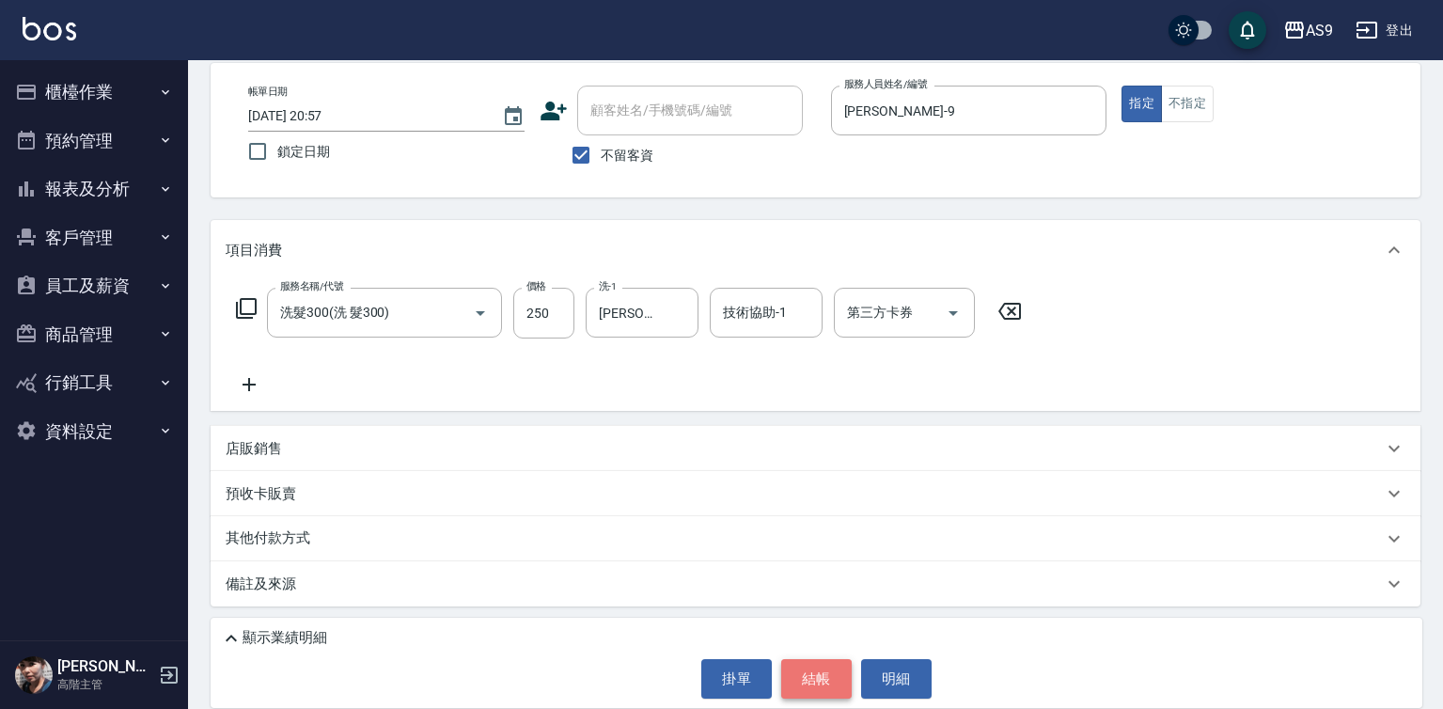
click at [829, 678] on button "結帳" at bounding box center [816, 678] width 70 height 39
type input "[DATE] 20:58"
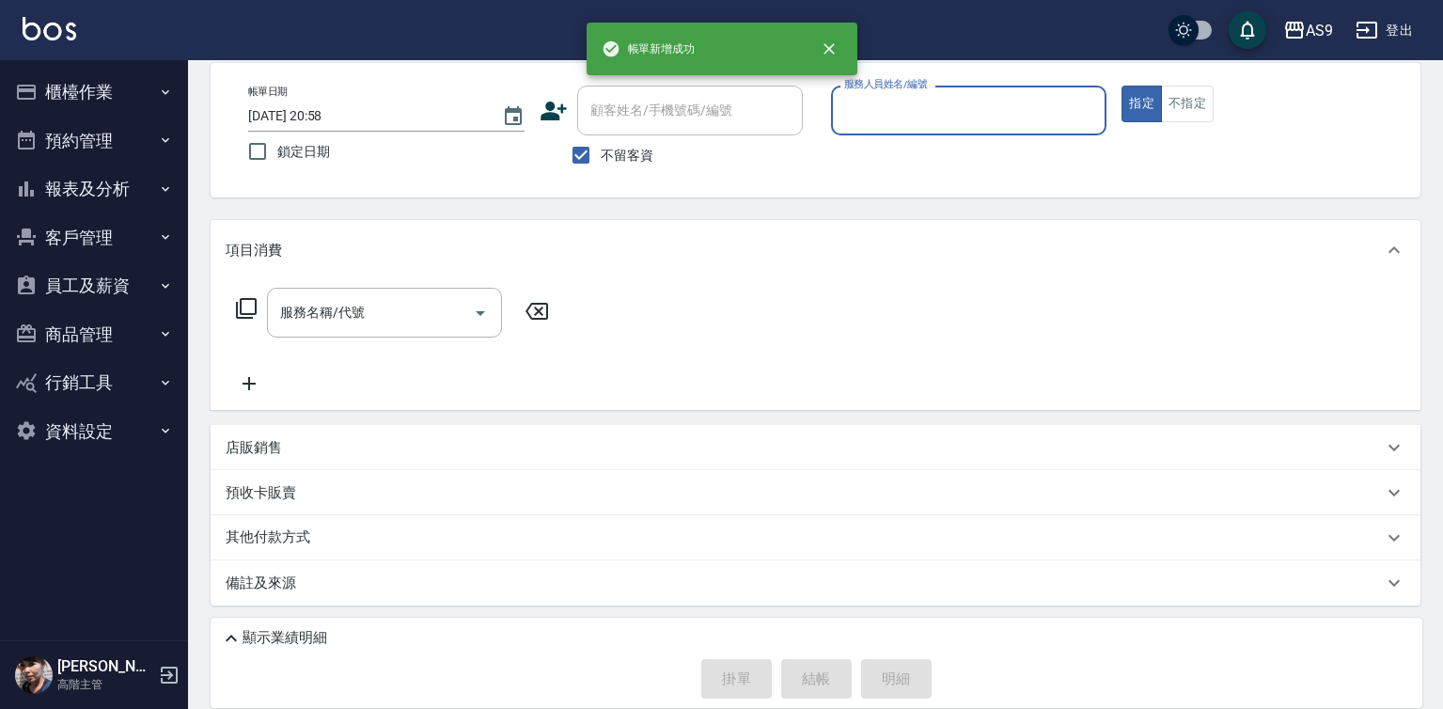
drag, startPoint x: 879, startPoint y: 91, endPoint x: 903, endPoint y: 347, distance: 256.8
click at [878, 107] on div "服務人員姓名/編號 服務人員姓名/編號" at bounding box center [969, 111] width 276 height 50
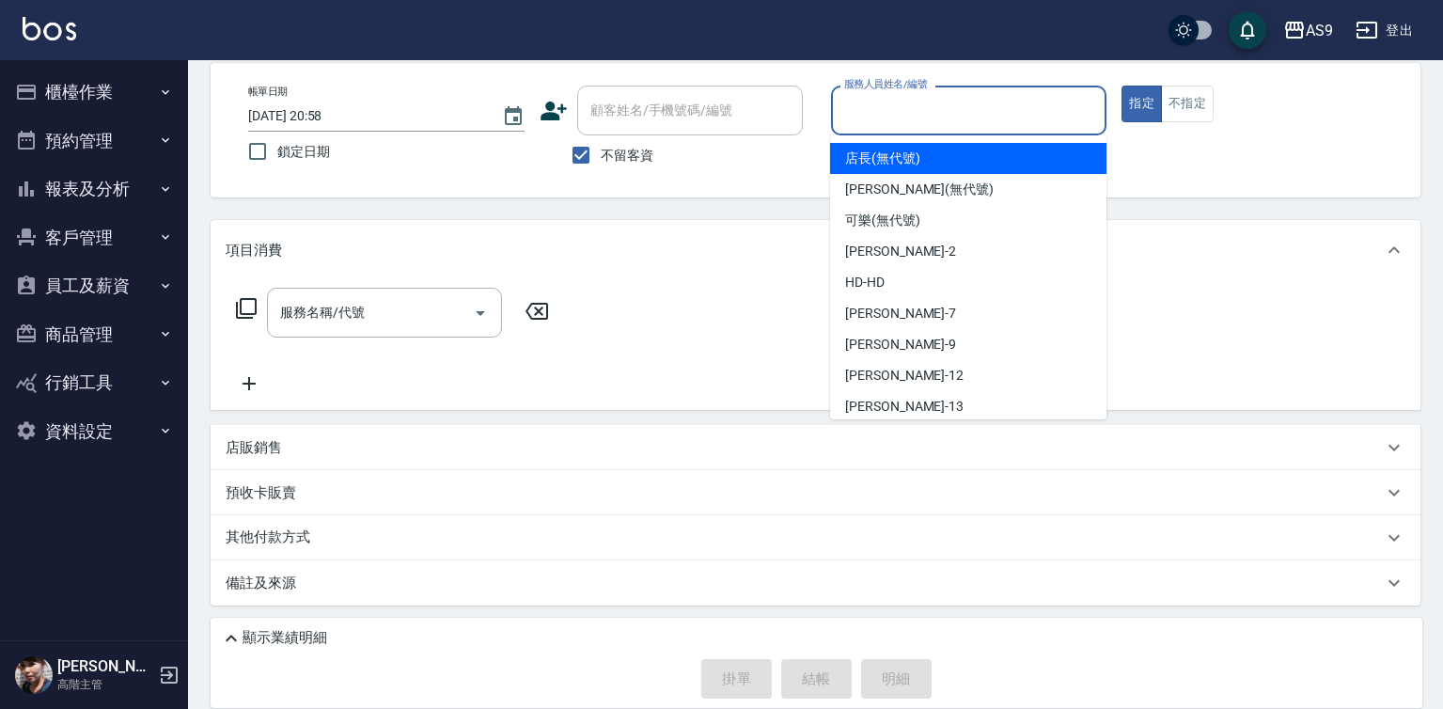
click at [893, 116] on input "服務人員姓名/編號" at bounding box center [968, 110] width 259 height 33
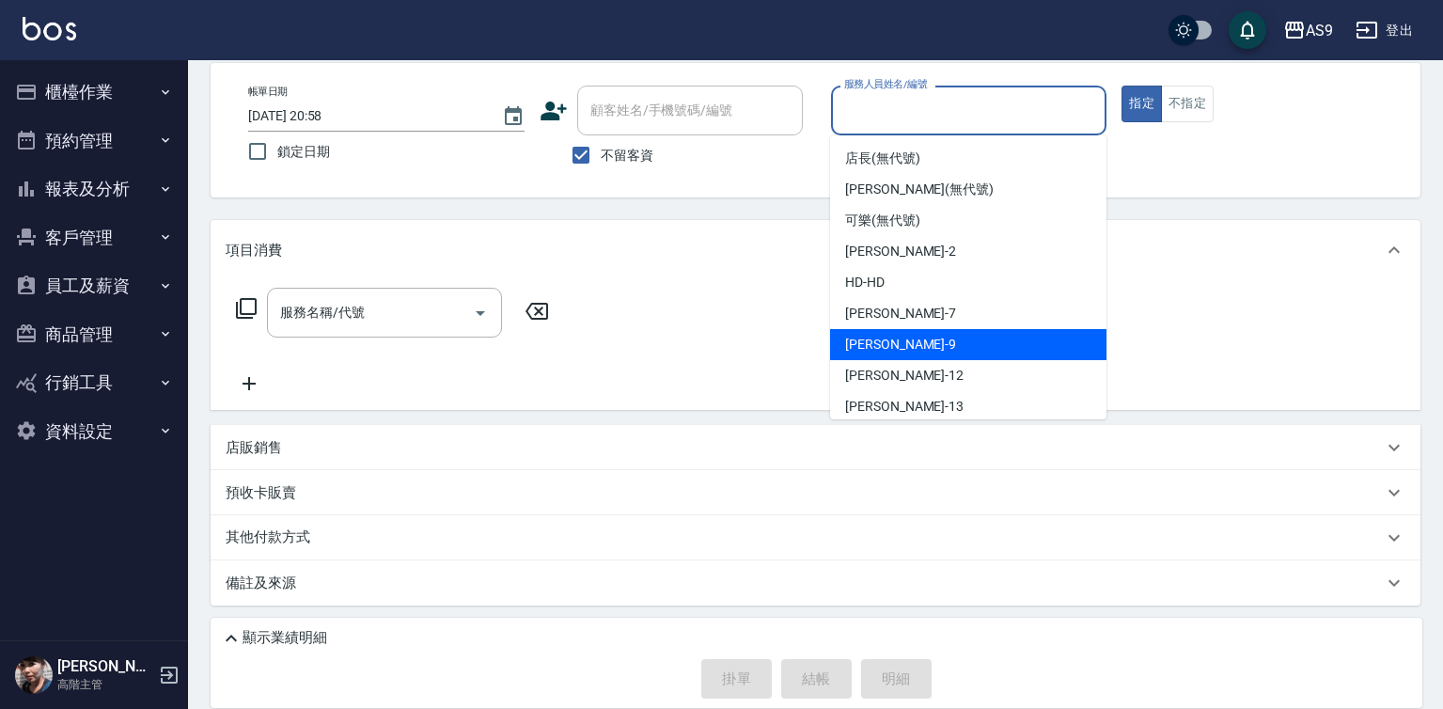
drag, startPoint x: 910, startPoint y: 346, endPoint x: 520, endPoint y: 322, distance: 390.8
click at [910, 348] on div "[PERSON_NAME] -9" at bounding box center [968, 344] width 276 height 31
type input "[PERSON_NAME]-9"
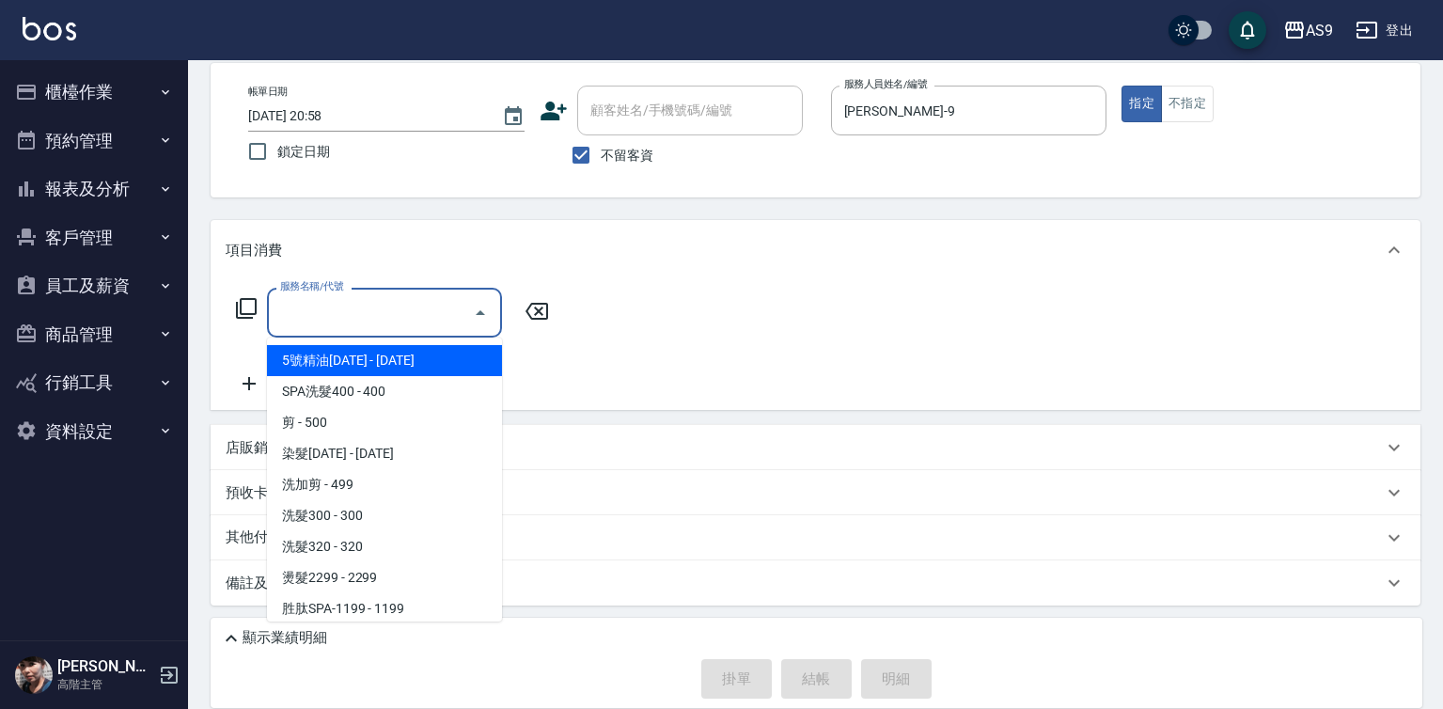
click at [390, 320] on input "服務名稱/代號" at bounding box center [370, 312] width 190 height 33
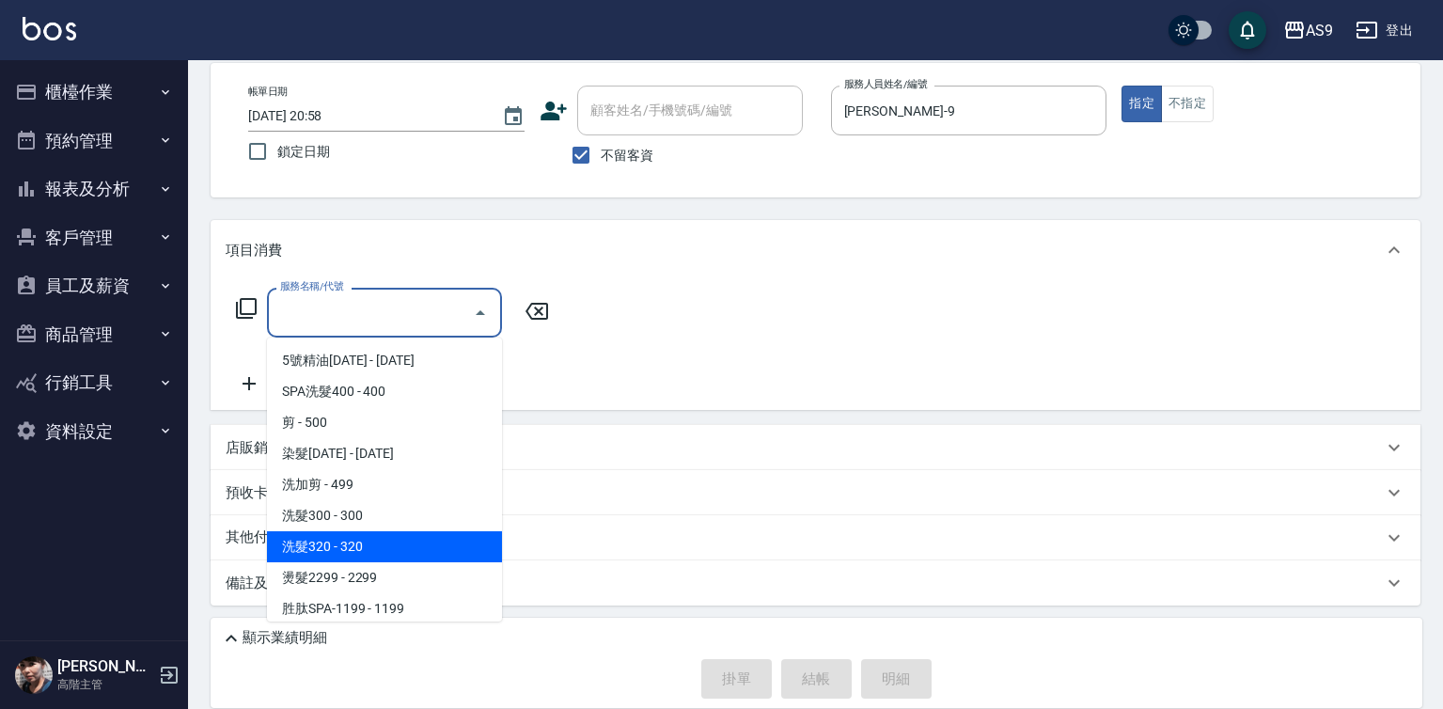
click at [383, 553] on span "洗髮320 - 320" at bounding box center [384, 546] width 235 height 31
type input "洗髮320(洗髮320)"
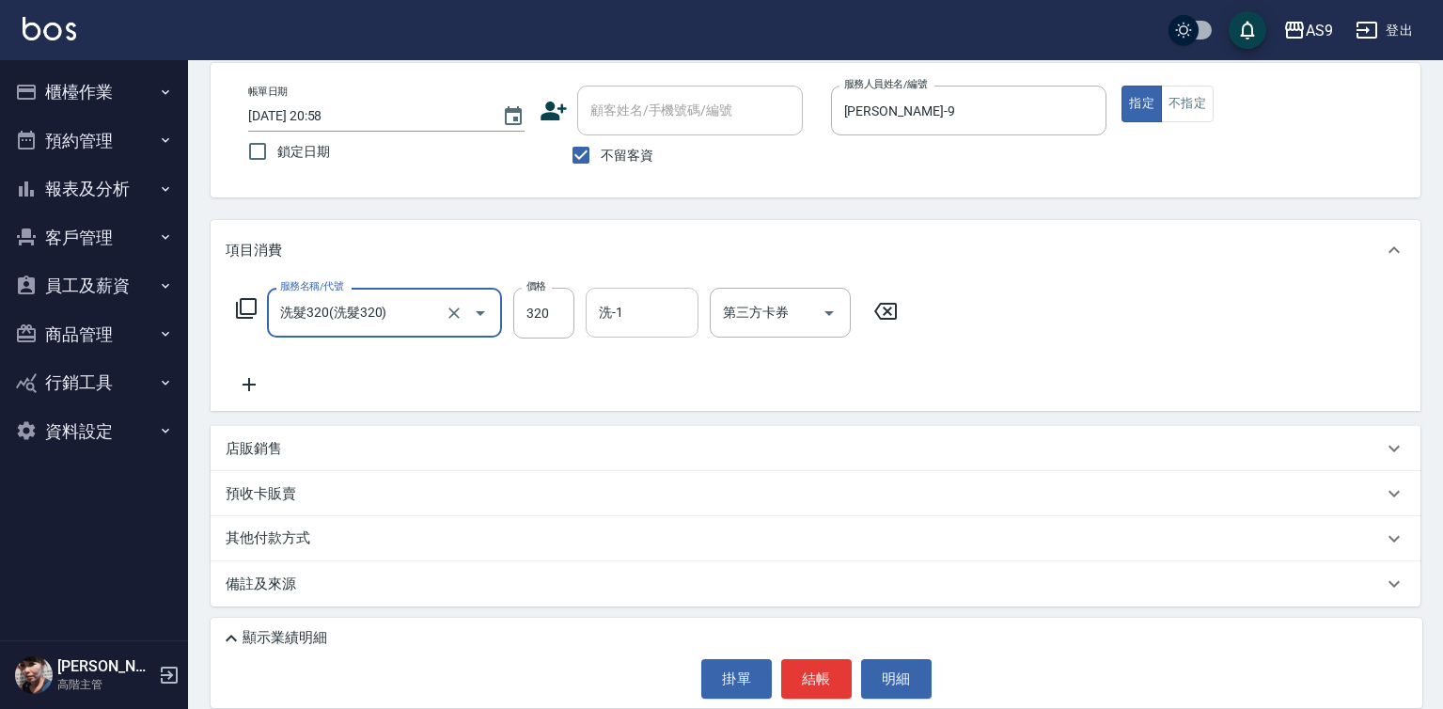
click at [635, 314] on input "洗-1" at bounding box center [642, 312] width 96 height 33
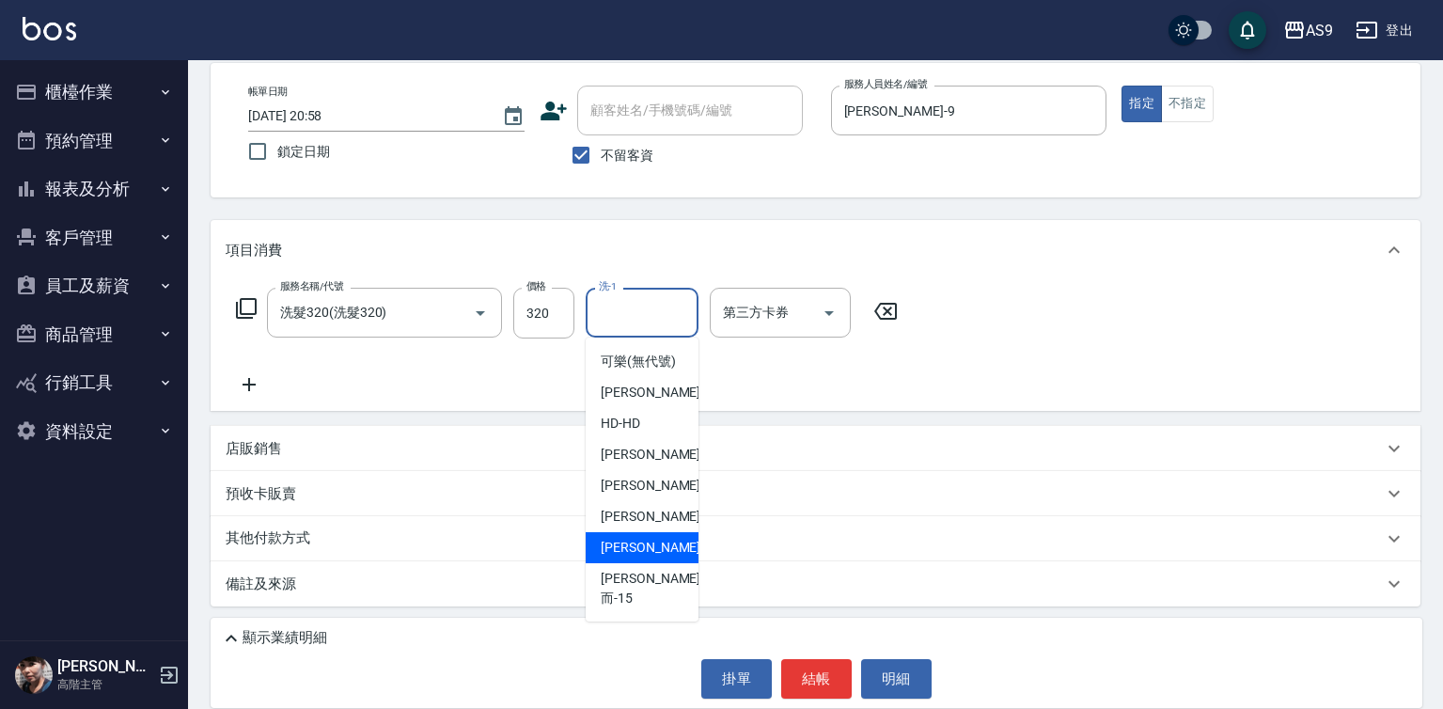
click at [660, 560] on div "[PERSON_NAME] -13" at bounding box center [642, 547] width 113 height 31
type input "[PERSON_NAME]-13"
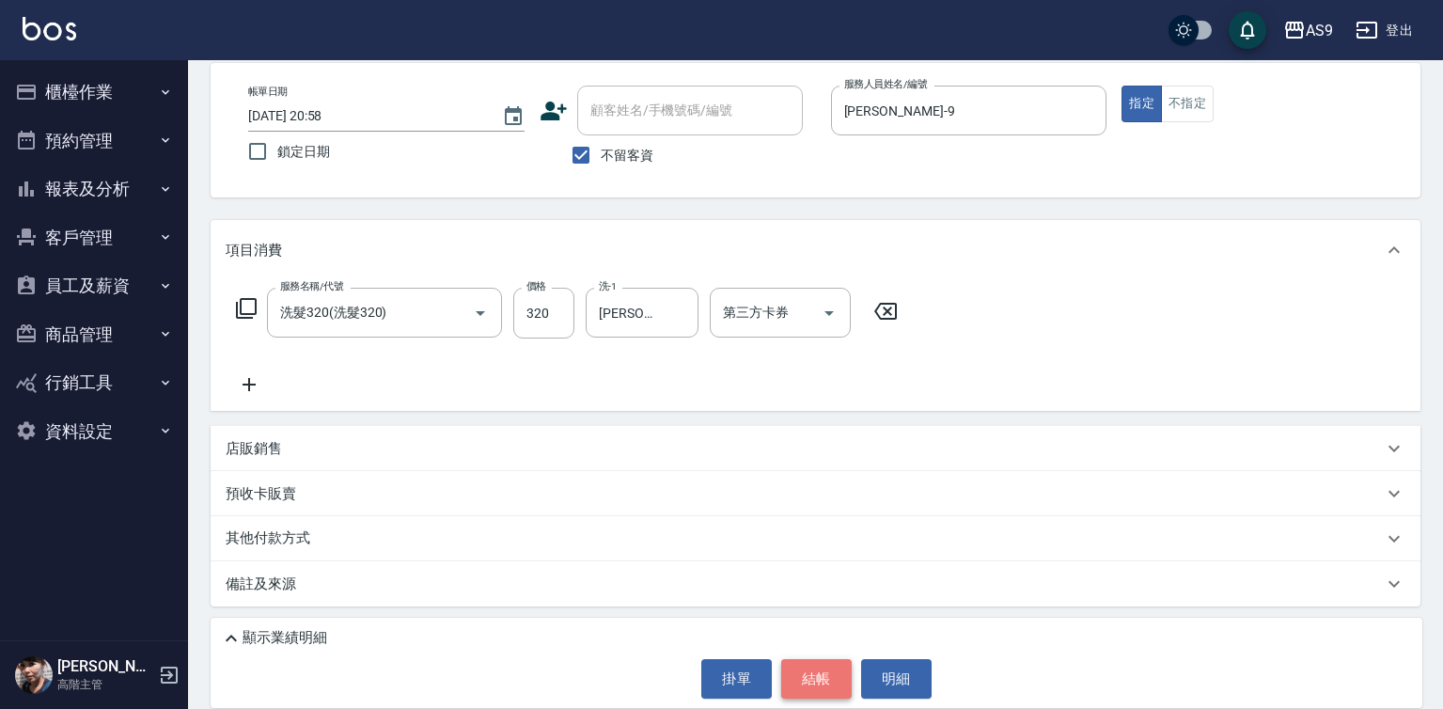
click at [799, 684] on button "結帳" at bounding box center [816, 678] width 70 height 39
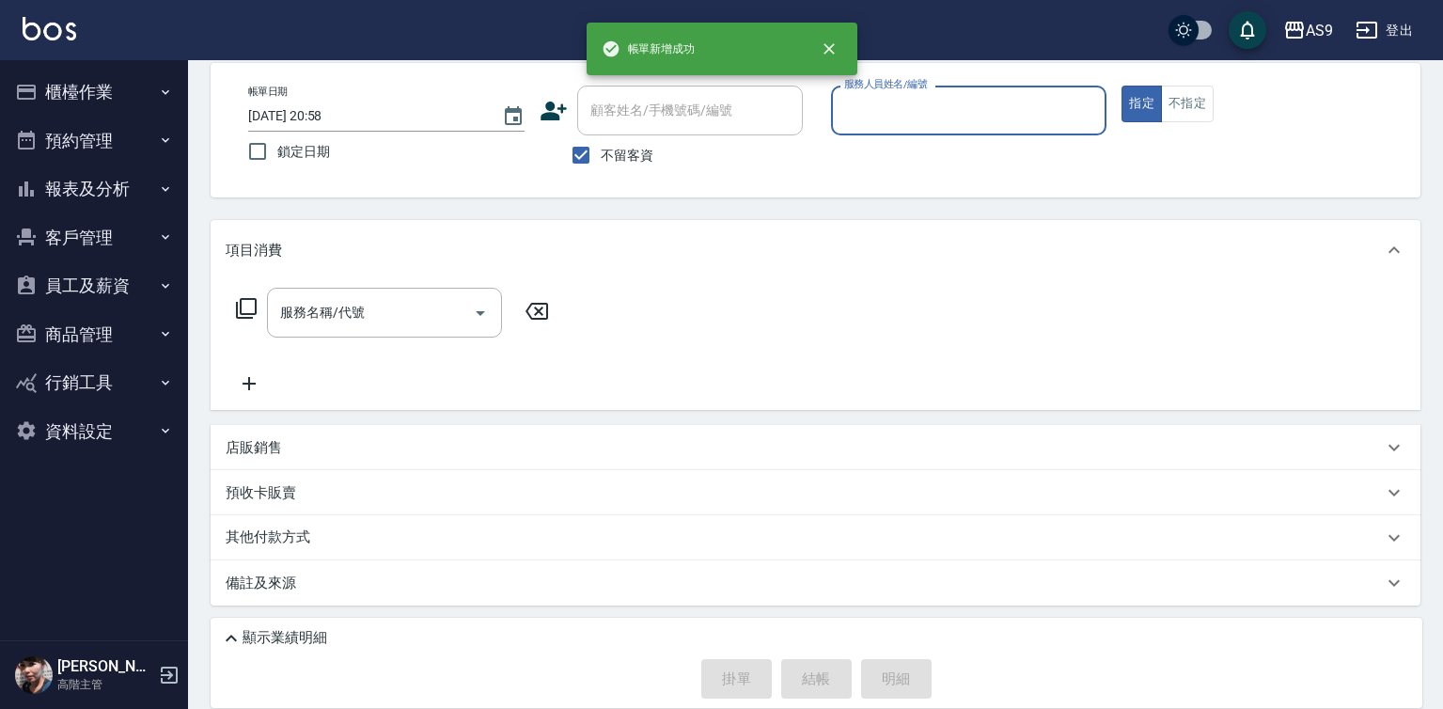
click at [881, 112] on input "服務人員姓名/編號" at bounding box center [968, 110] width 259 height 33
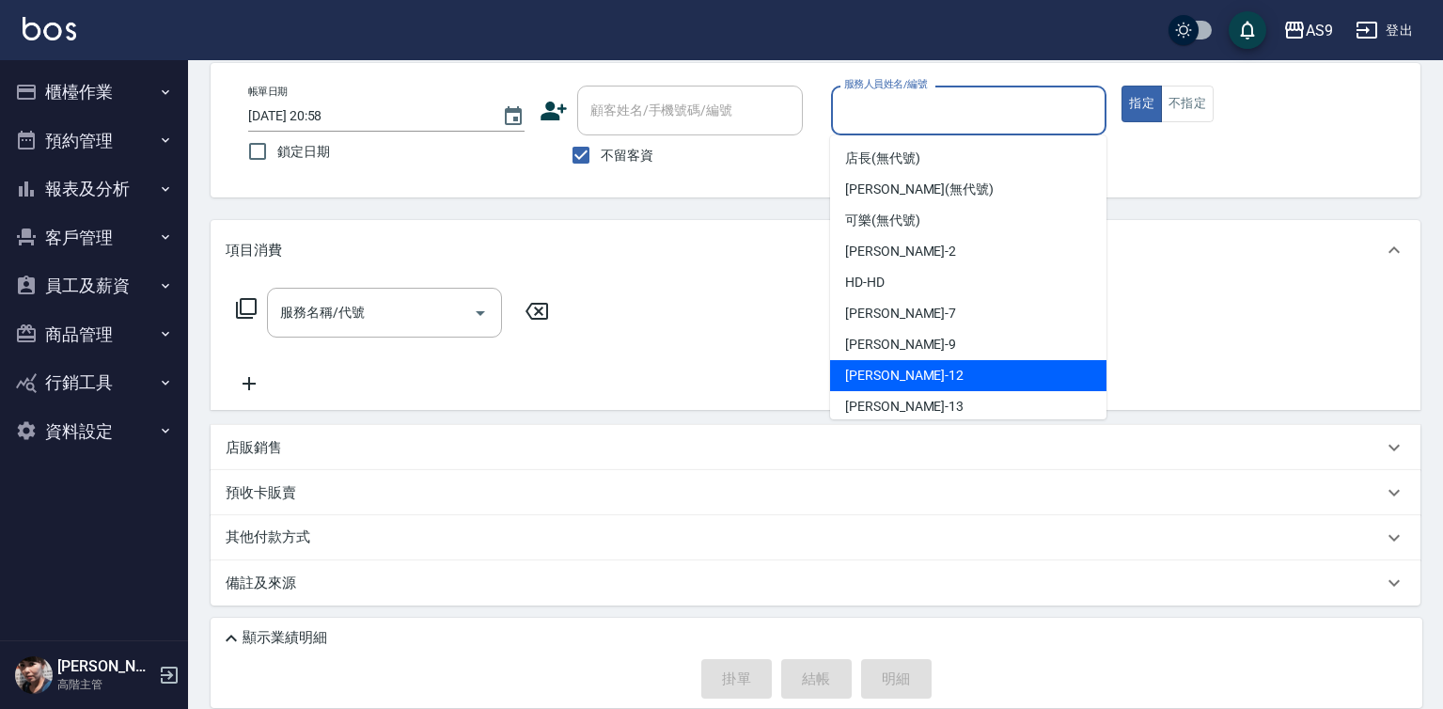
drag, startPoint x: 897, startPoint y: 365, endPoint x: 897, endPoint y: 348, distance: 16.9
click at [897, 355] on ul "店長 (無代號) [PERSON_NAME] (無代號) 可樂 (無代號) [PERSON_NAME]蘭 -2 HD -HD [PERSON_NAME] -7…" at bounding box center [968, 277] width 276 height 284
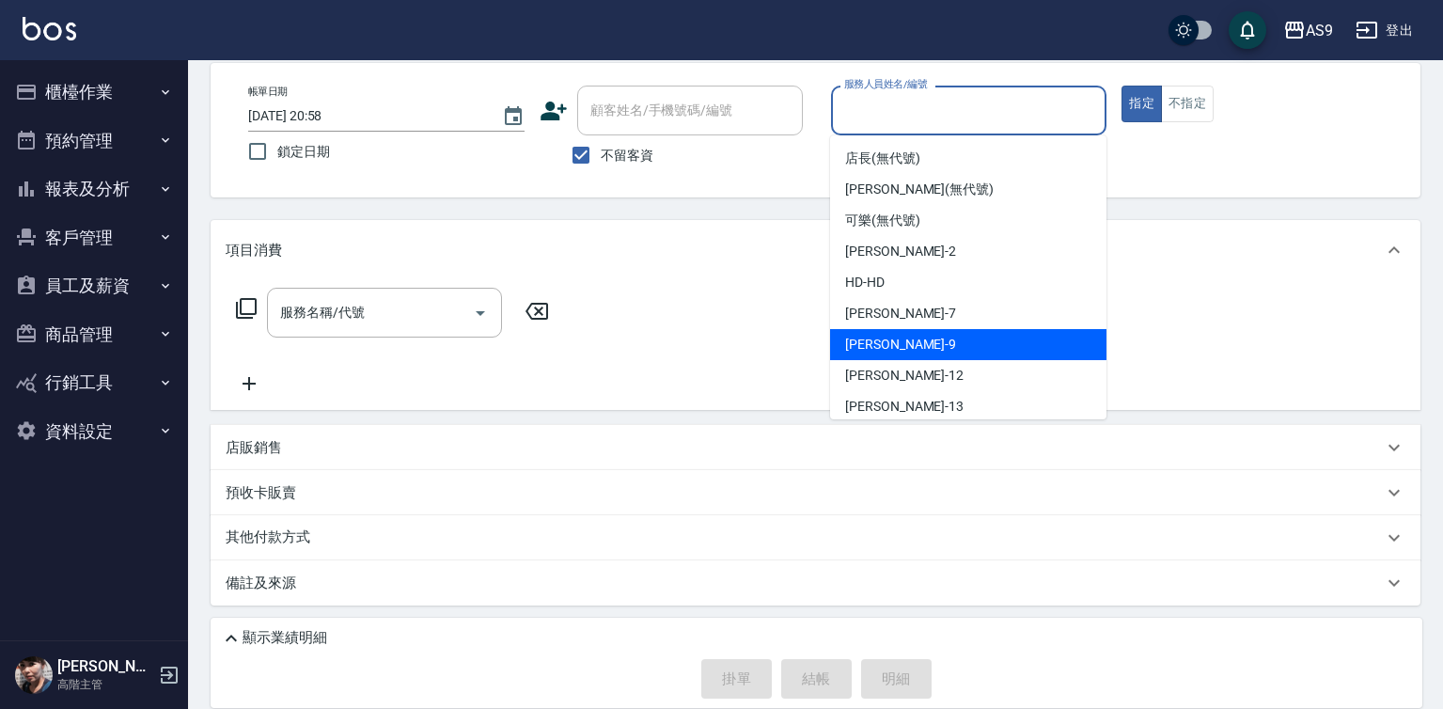
click at [897, 348] on div "[PERSON_NAME] -9" at bounding box center [968, 344] width 276 height 31
type input "[PERSON_NAME]-9"
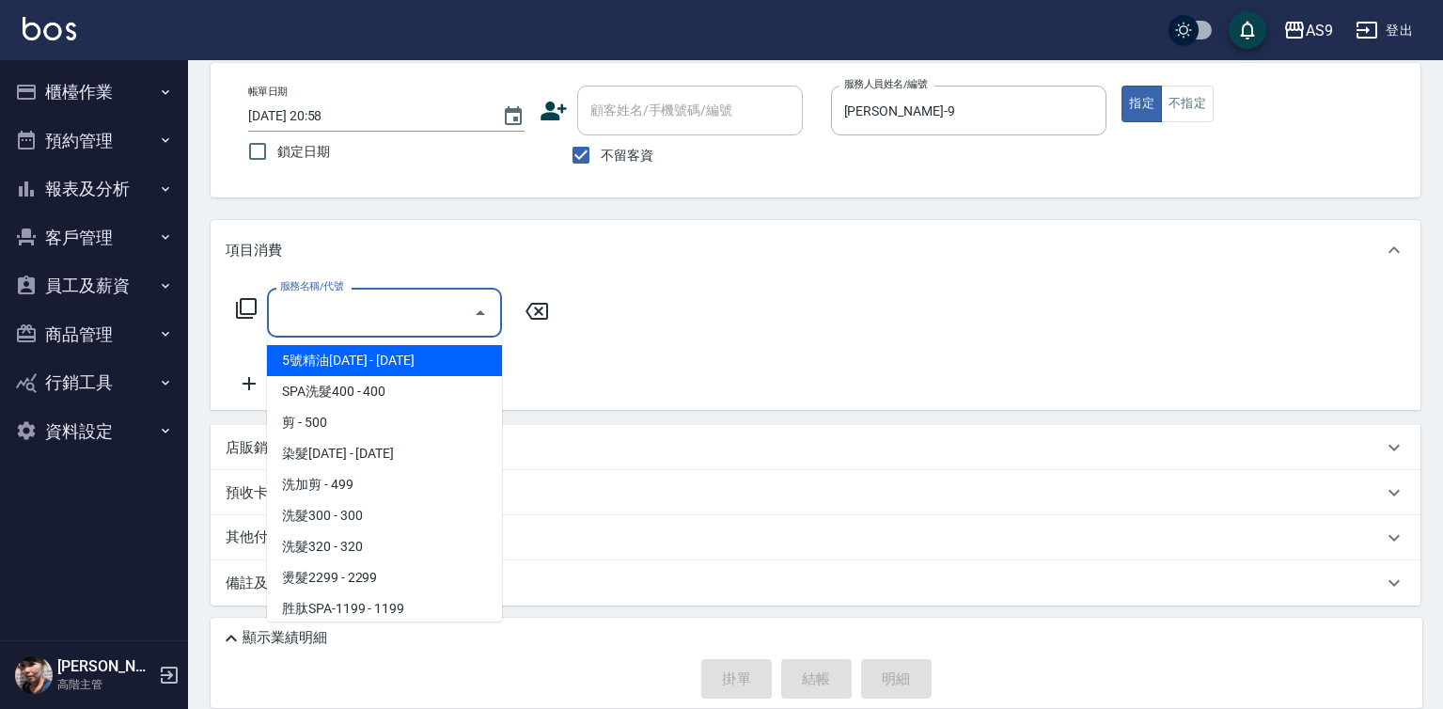
click at [371, 306] on input "服務名稱/代號" at bounding box center [370, 312] width 190 height 33
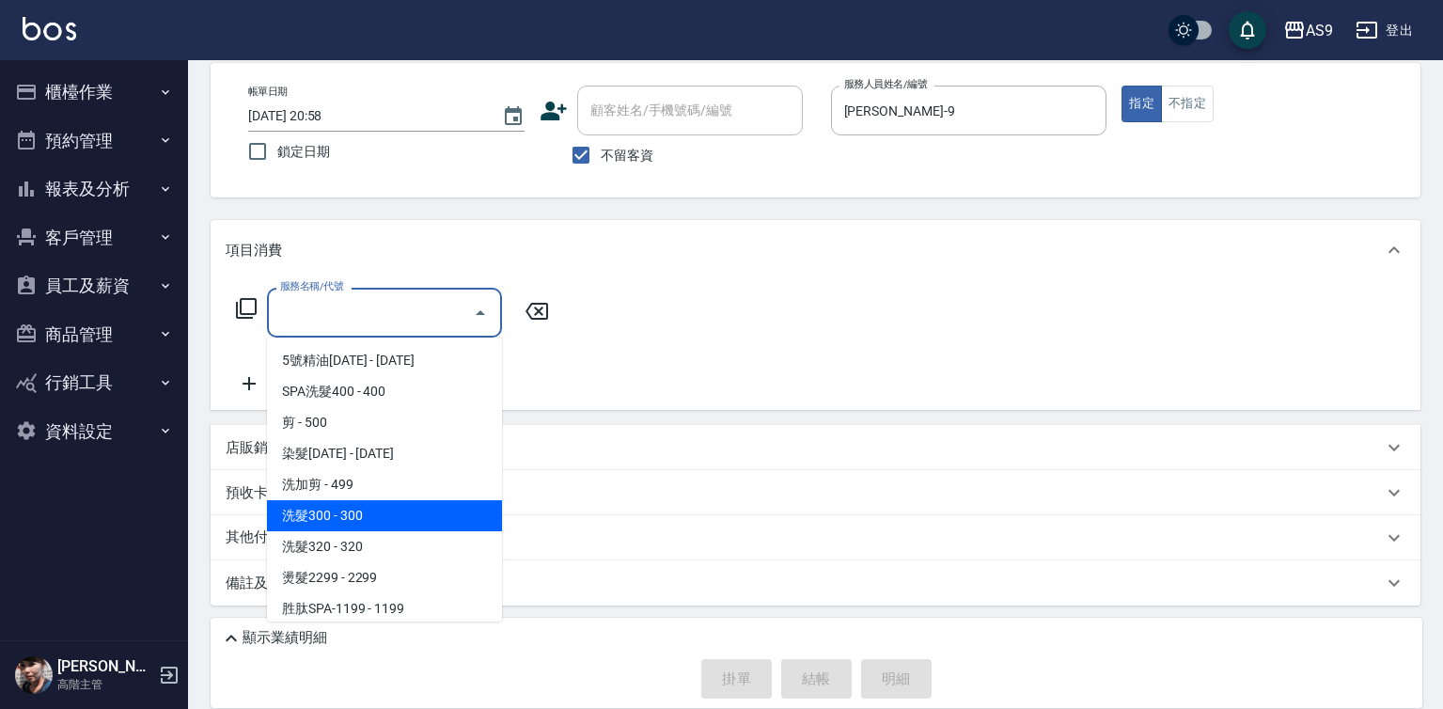
drag, startPoint x: 417, startPoint y: 508, endPoint x: 595, endPoint y: 380, distance: 219.4
click at [417, 509] on span "洗髮300 - 300" at bounding box center [384, 515] width 235 height 31
type input "洗髮300(洗 髮300)"
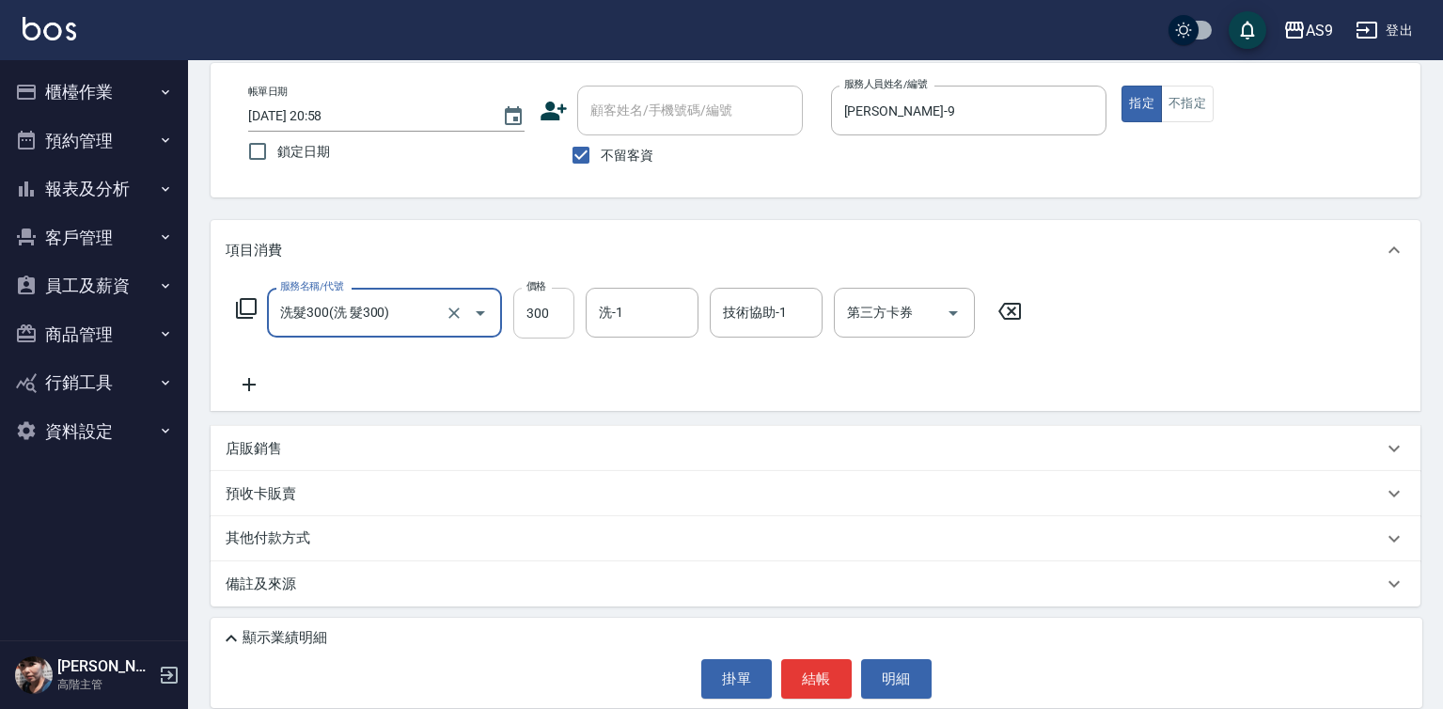
click at [557, 305] on input "300" at bounding box center [543, 313] width 61 height 51
type input "290"
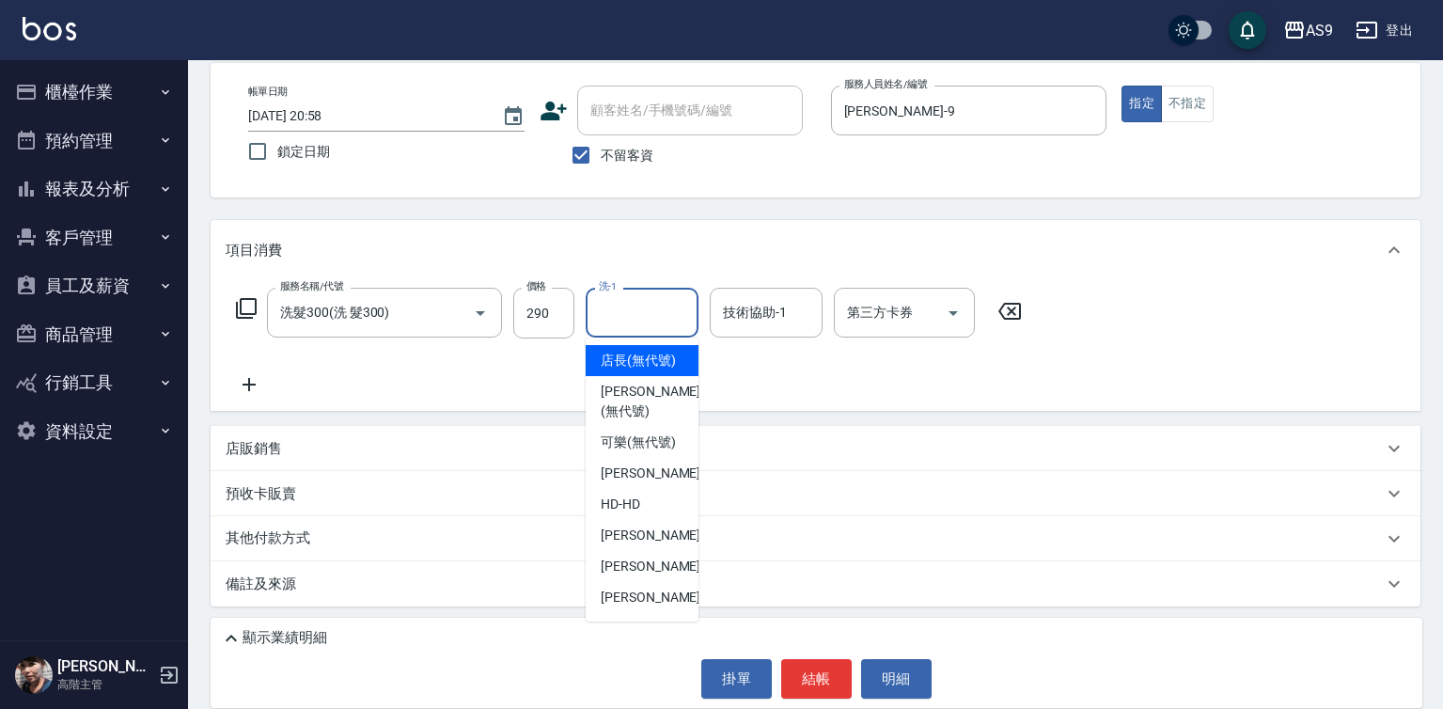
click at [631, 328] on input "洗-1" at bounding box center [642, 312] width 96 height 33
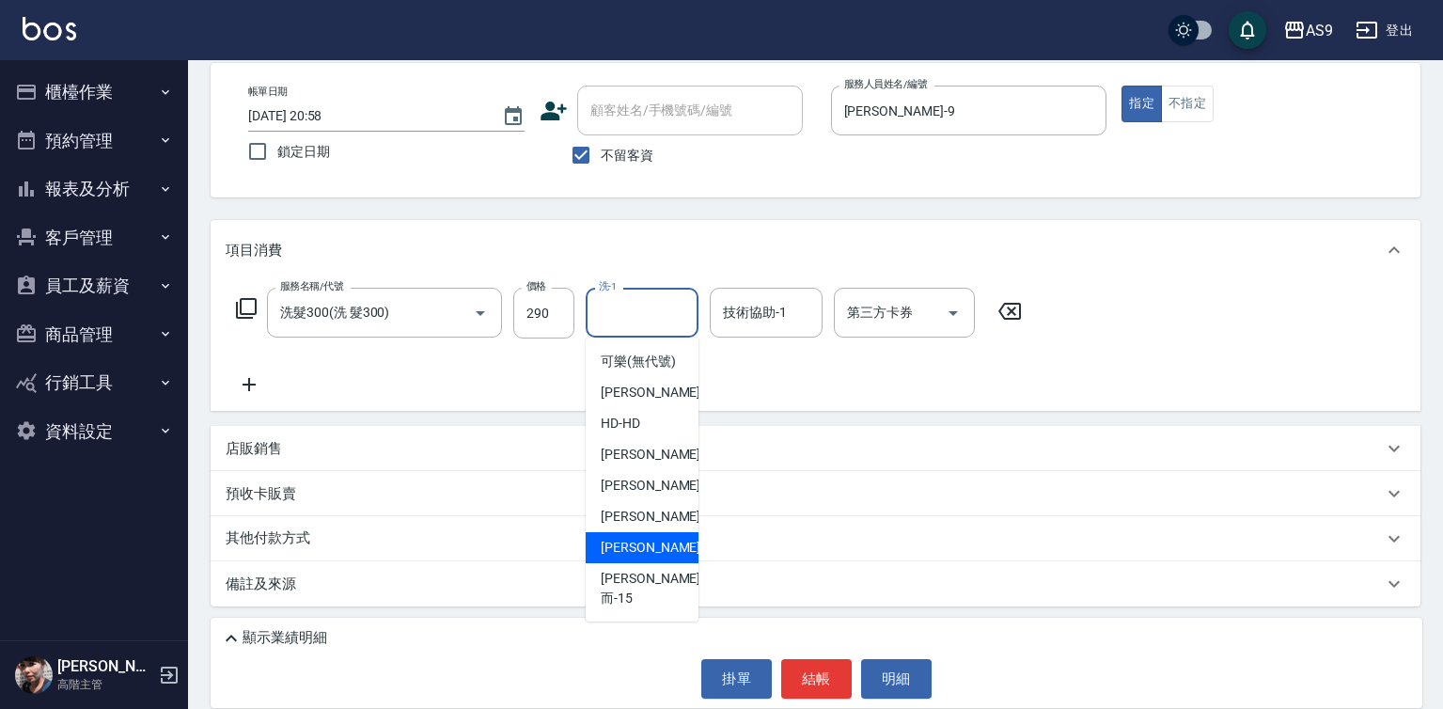
click at [664, 563] on div "[PERSON_NAME] -13" at bounding box center [642, 547] width 113 height 31
type input "[PERSON_NAME]-13"
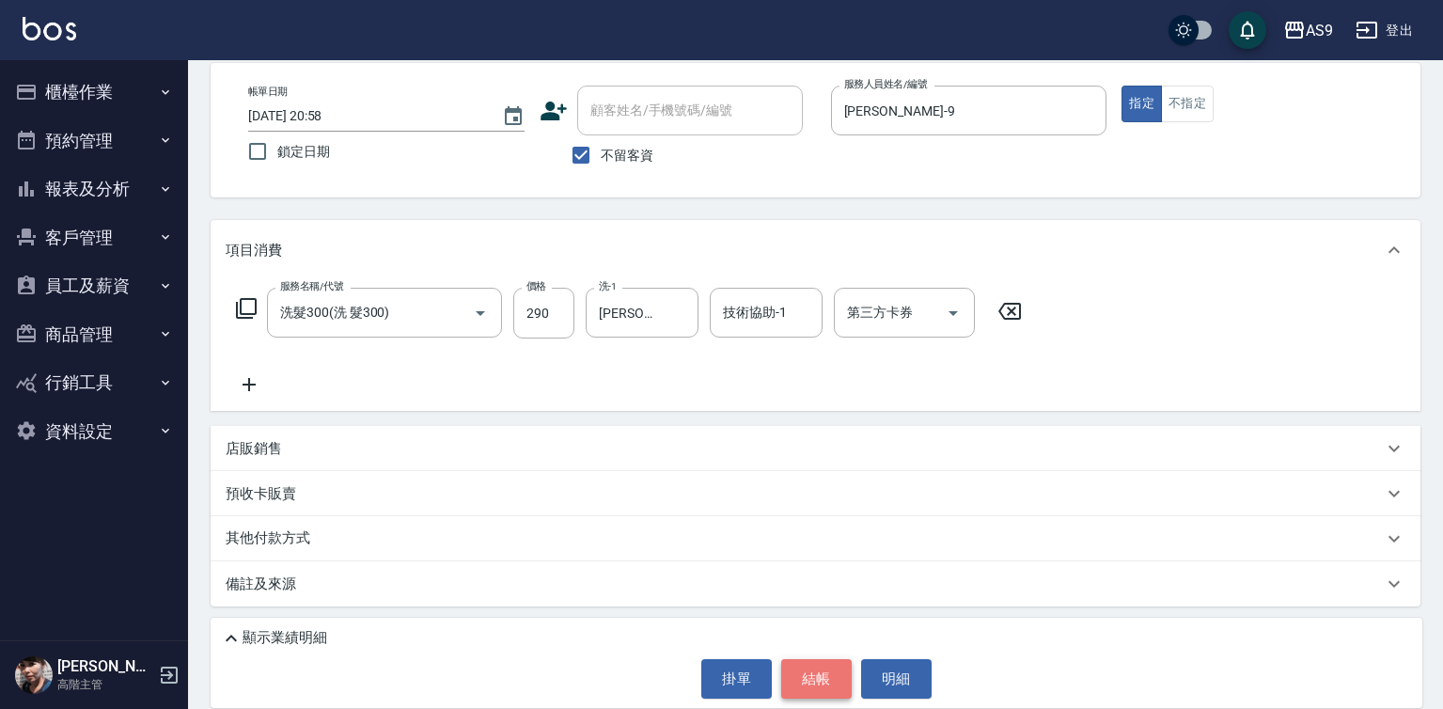
click at [797, 672] on button "結帳" at bounding box center [816, 678] width 70 height 39
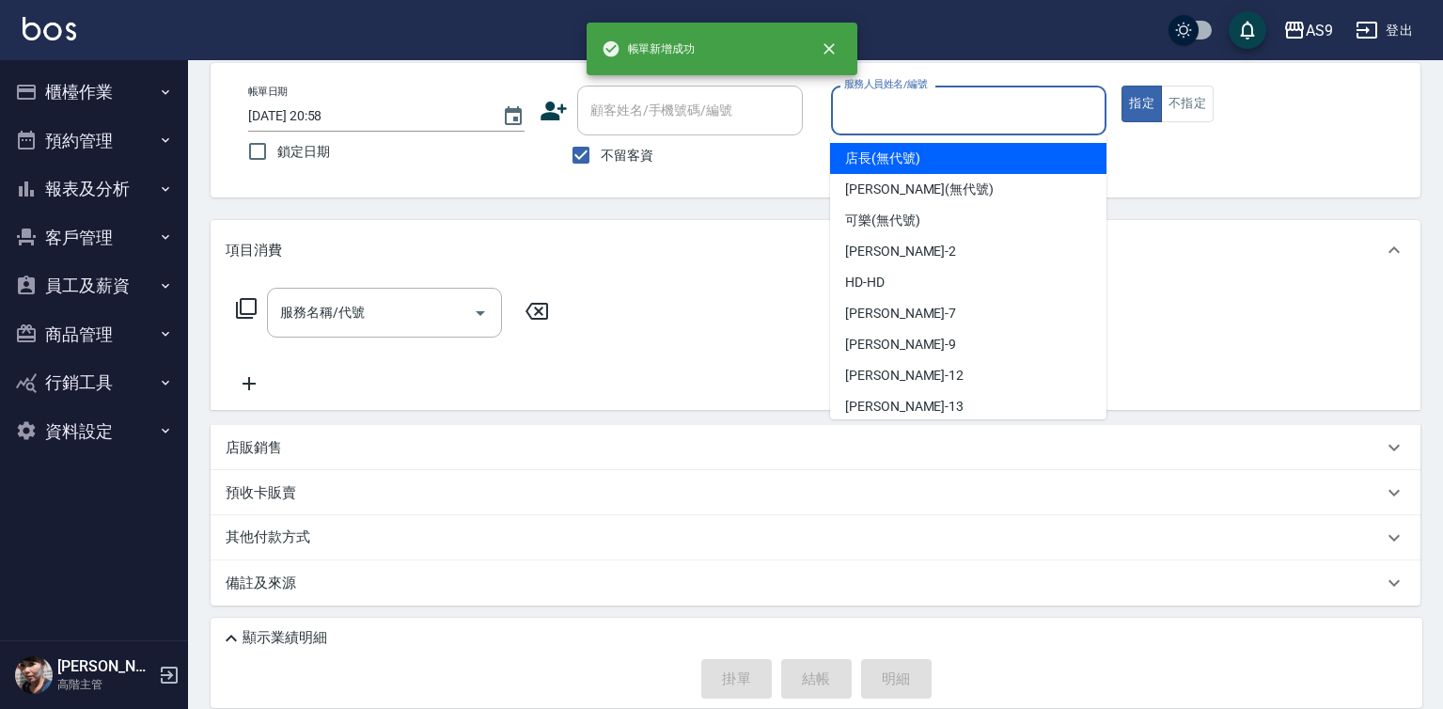
click at [877, 100] on input "服務人員姓名/編號" at bounding box center [968, 110] width 259 height 33
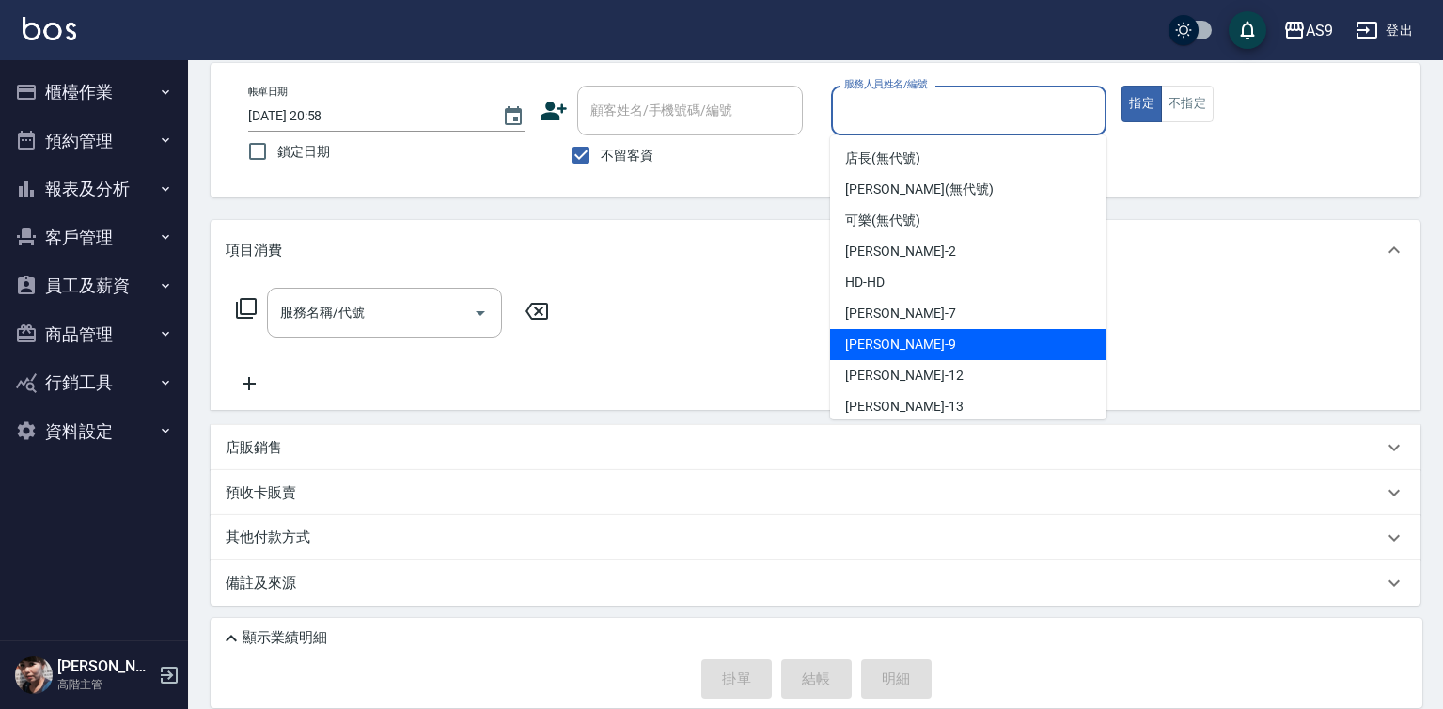
click at [933, 343] on div "[PERSON_NAME] -9" at bounding box center [968, 344] width 276 height 31
type input "[PERSON_NAME]-9"
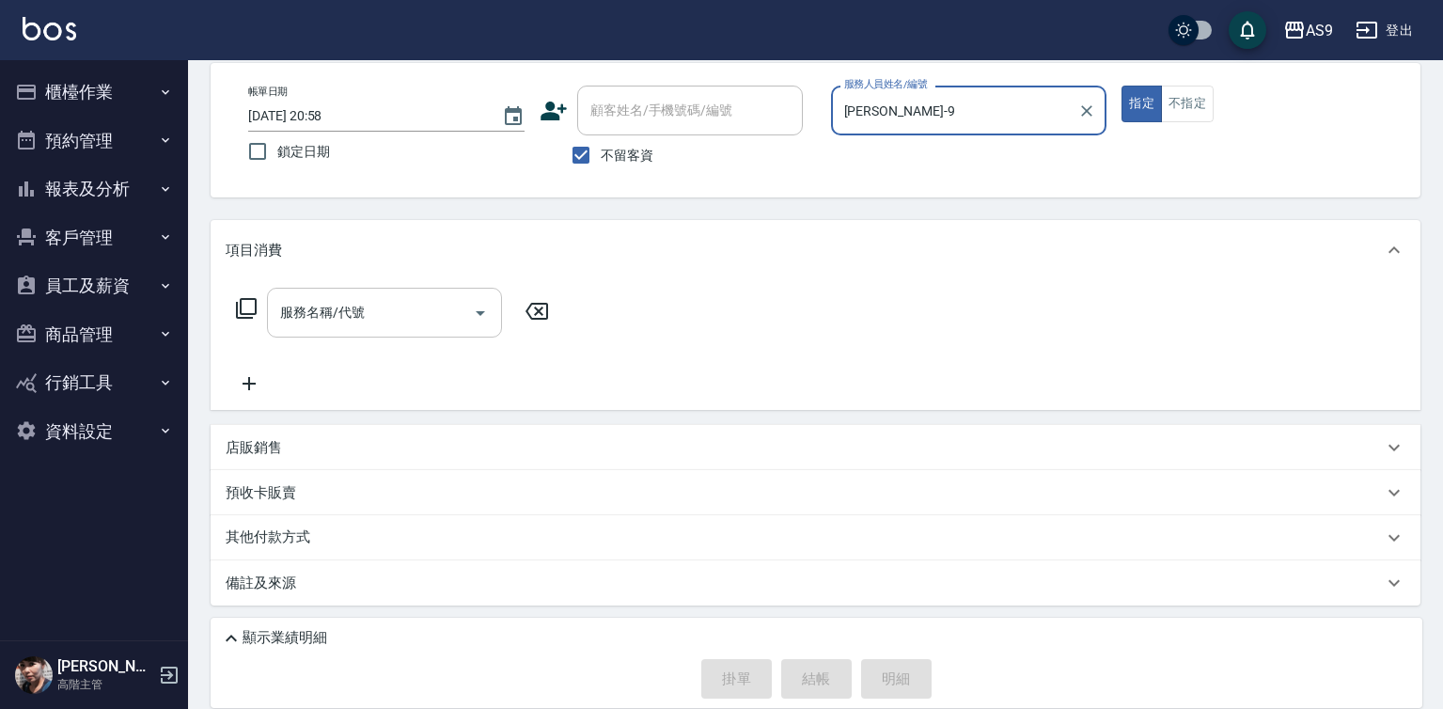
click at [365, 317] on input "服務名稱/代號" at bounding box center [370, 312] width 190 height 33
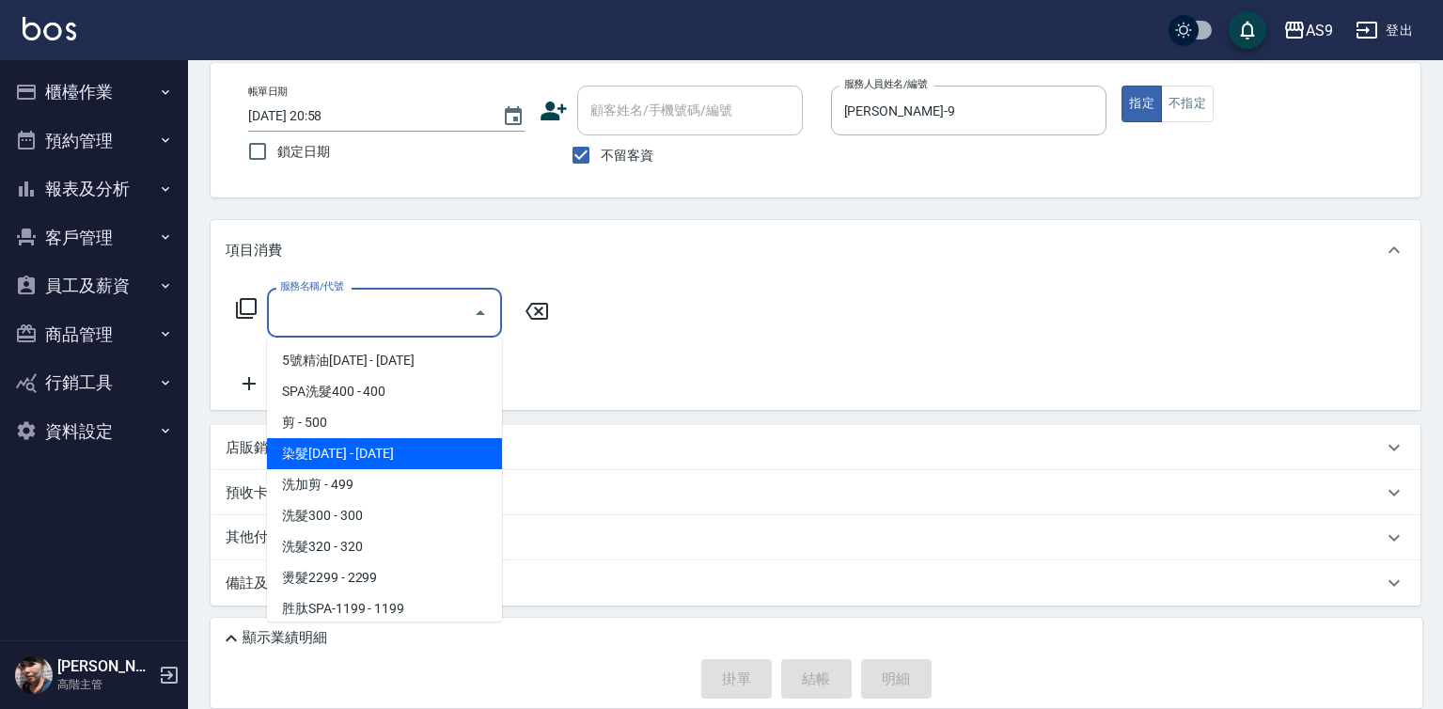
click at [398, 455] on span "染髮[DATE] - [DATE]" at bounding box center [384, 453] width 235 height 31
type input "染髮1500(染髮1500)"
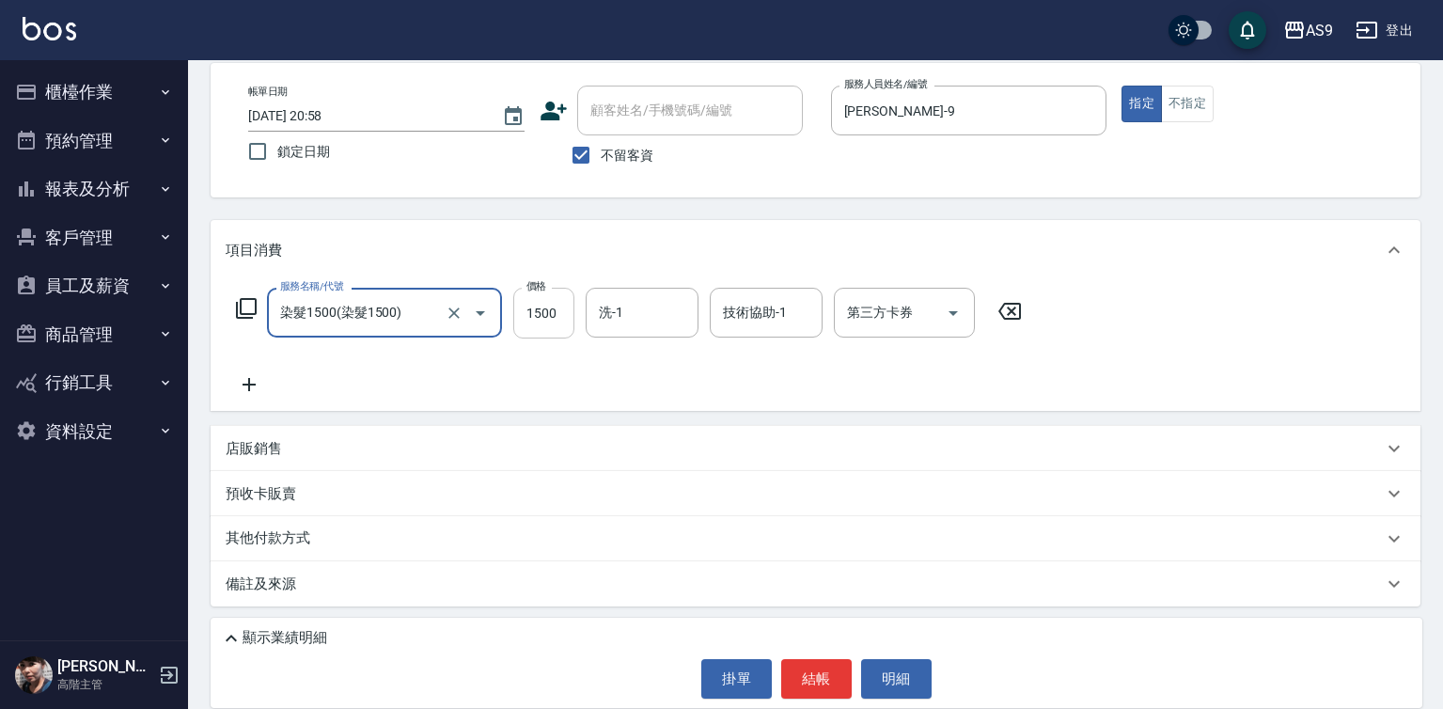
click at [536, 325] on input "1500" at bounding box center [543, 313] width 61 height 51
drag, startPoint x: 536, startPoint y: 325, endPoint x: 533, endPoint y: 306, distance: 19.0
click at [536, 320] on input "1500" at bounding box center [543, 313] width 61 height 51
click at [543, 310] on input "1290500" at bounding box center [543, 313] width 61 height 51
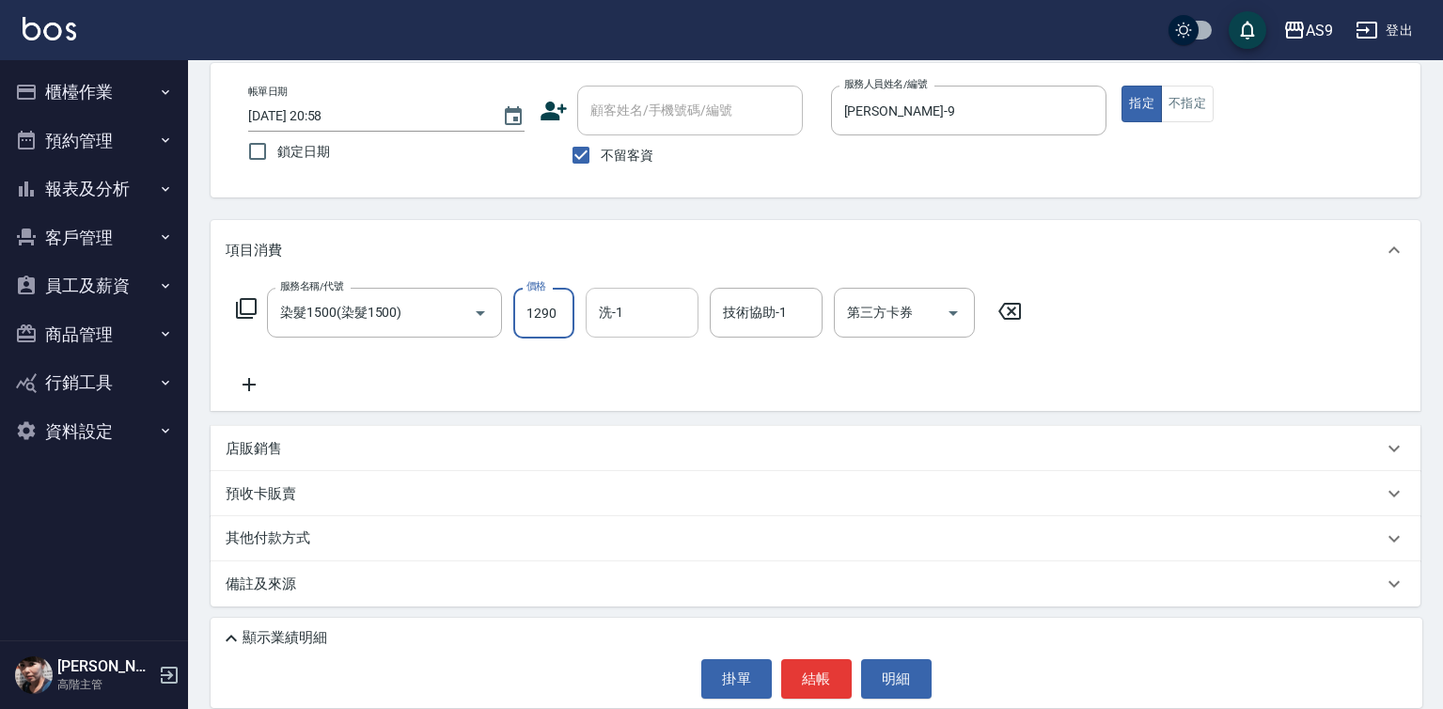
click at [587, 308] on div "洗-1" at bounding box center [642, 313] width 113 height 50
type input "1290"
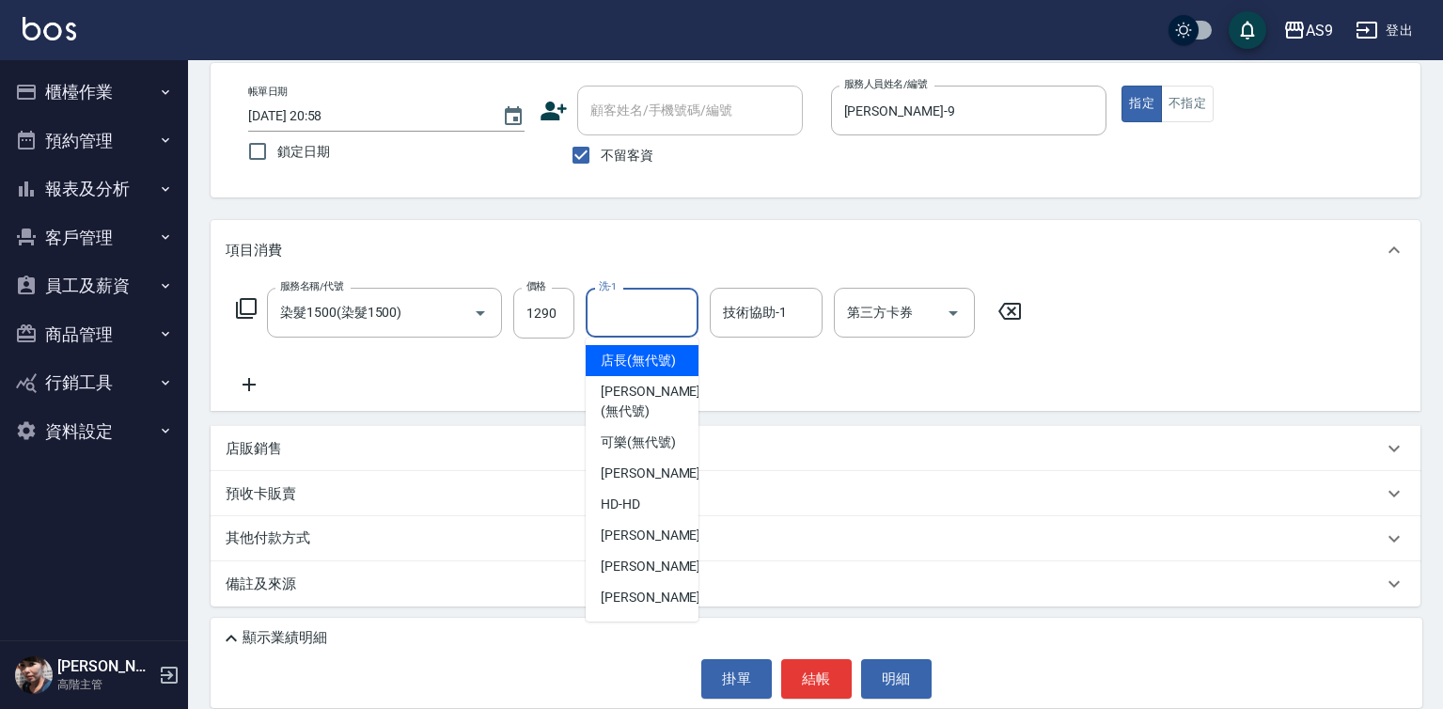
click at [613, 305] on input "洗-1" at bounding box center [642, 312] width 96 height 33
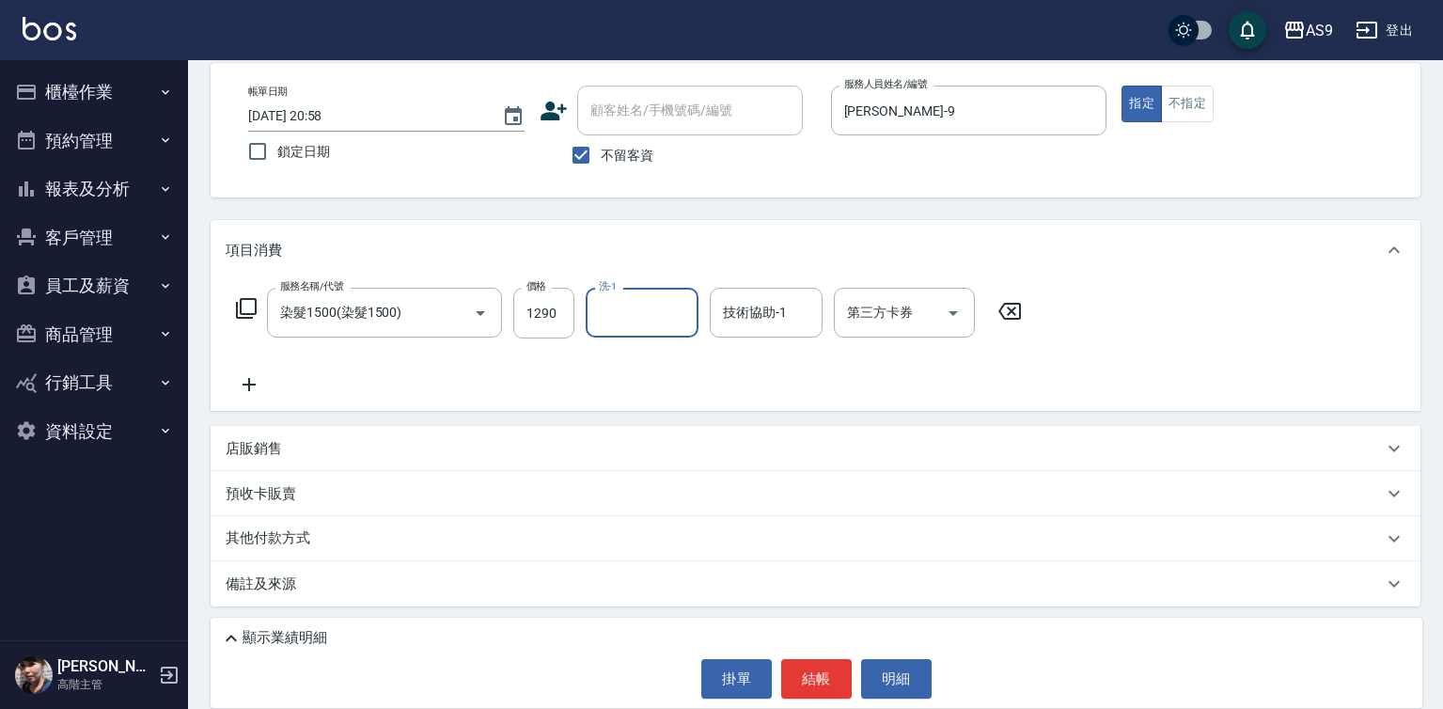
scroll to position [89, 0]
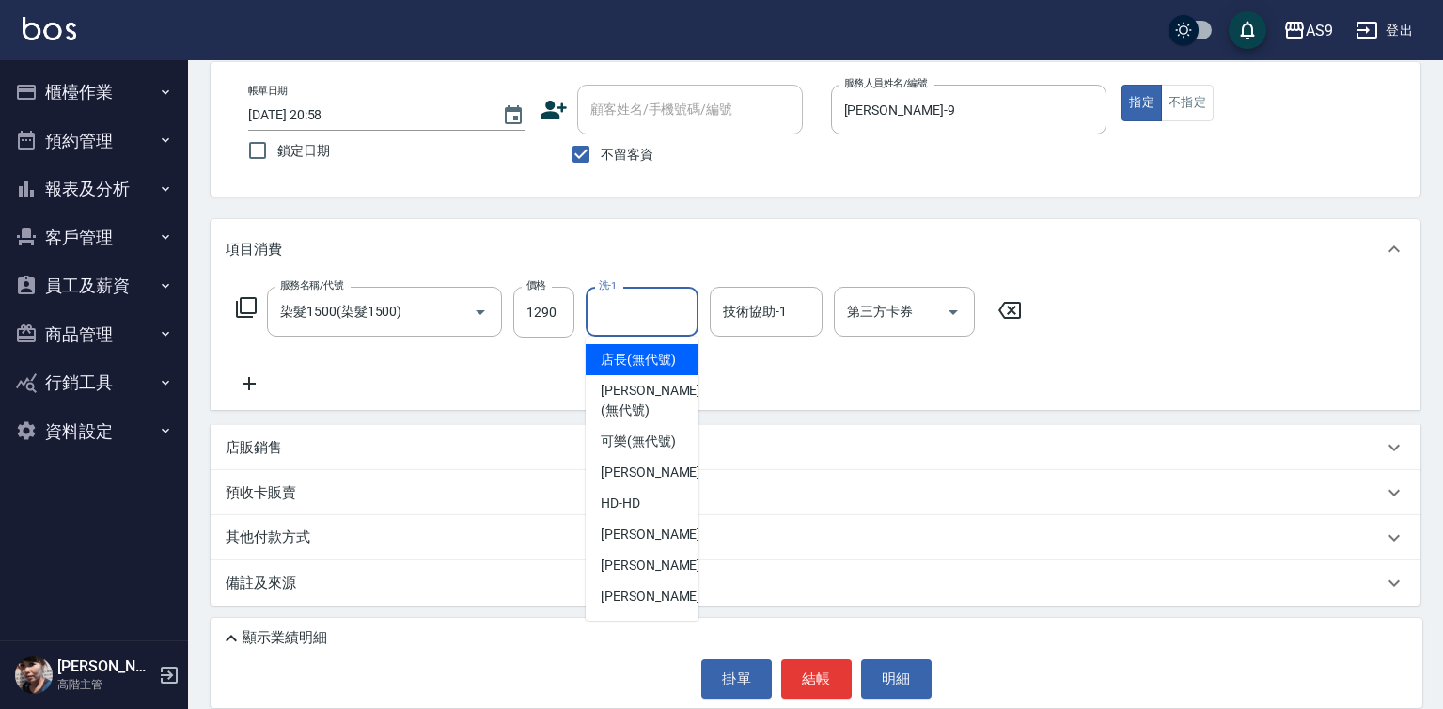
click at [629, 314] on input "洗-1" at bounding box center [642, 311] width 96 height 33
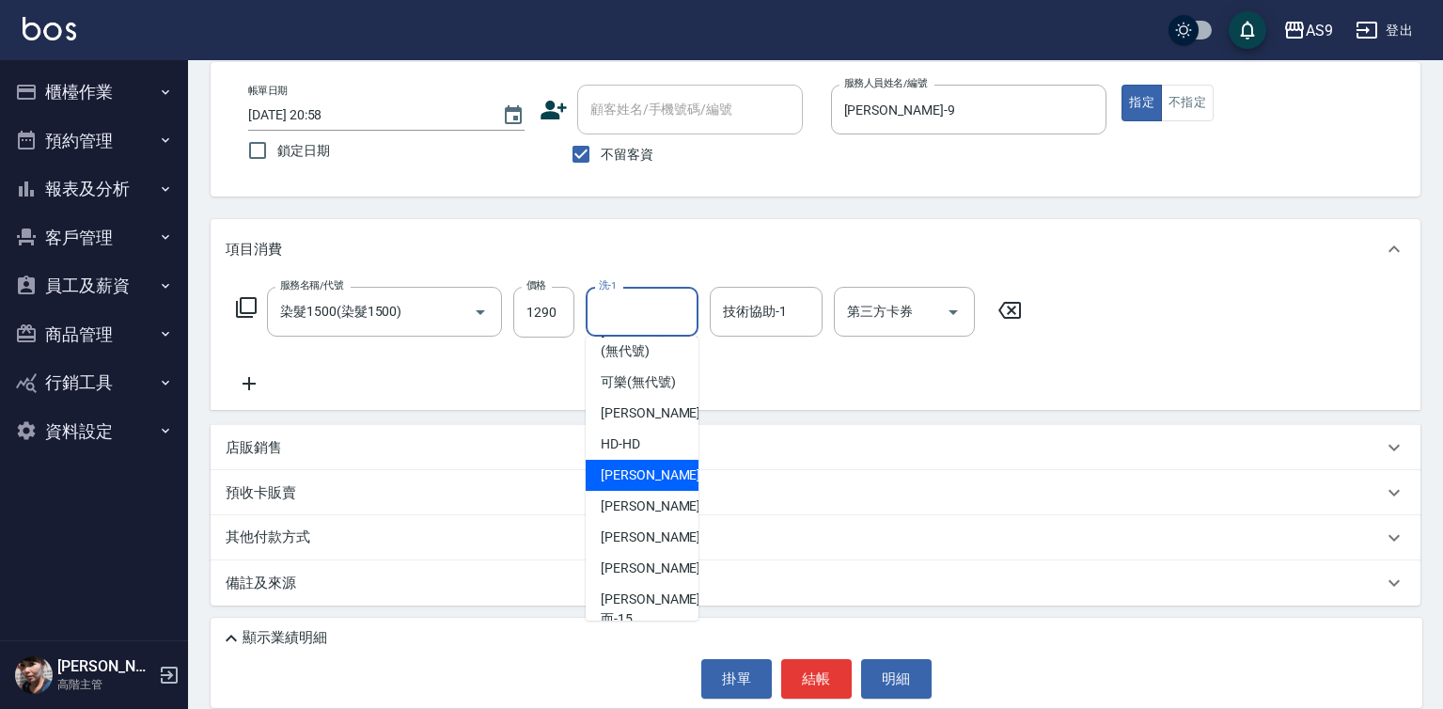
scroll to position [120, 0]
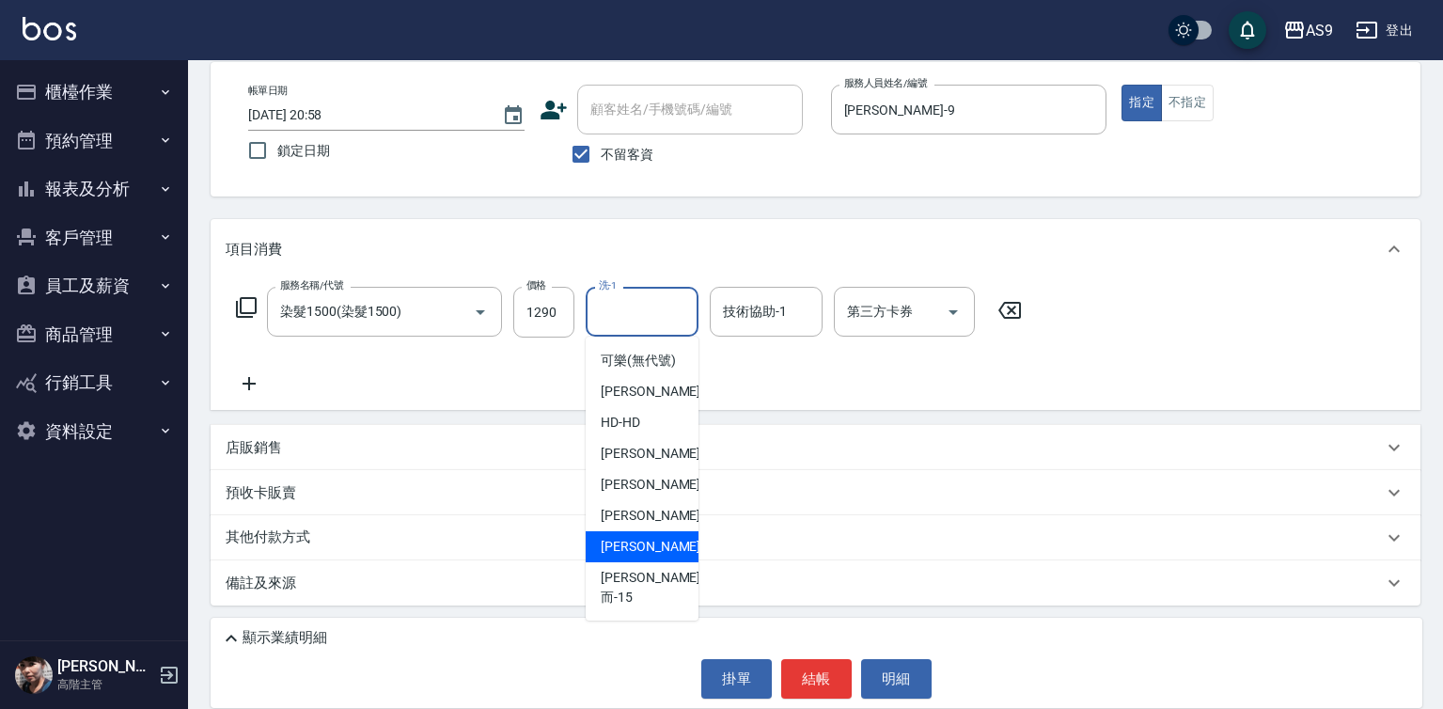
click at [654, 556] on span "[PERSON_NAME] -13" at bounding box center [660, 547] width 118 height 20
type input "[PERSON_NAME]-13"
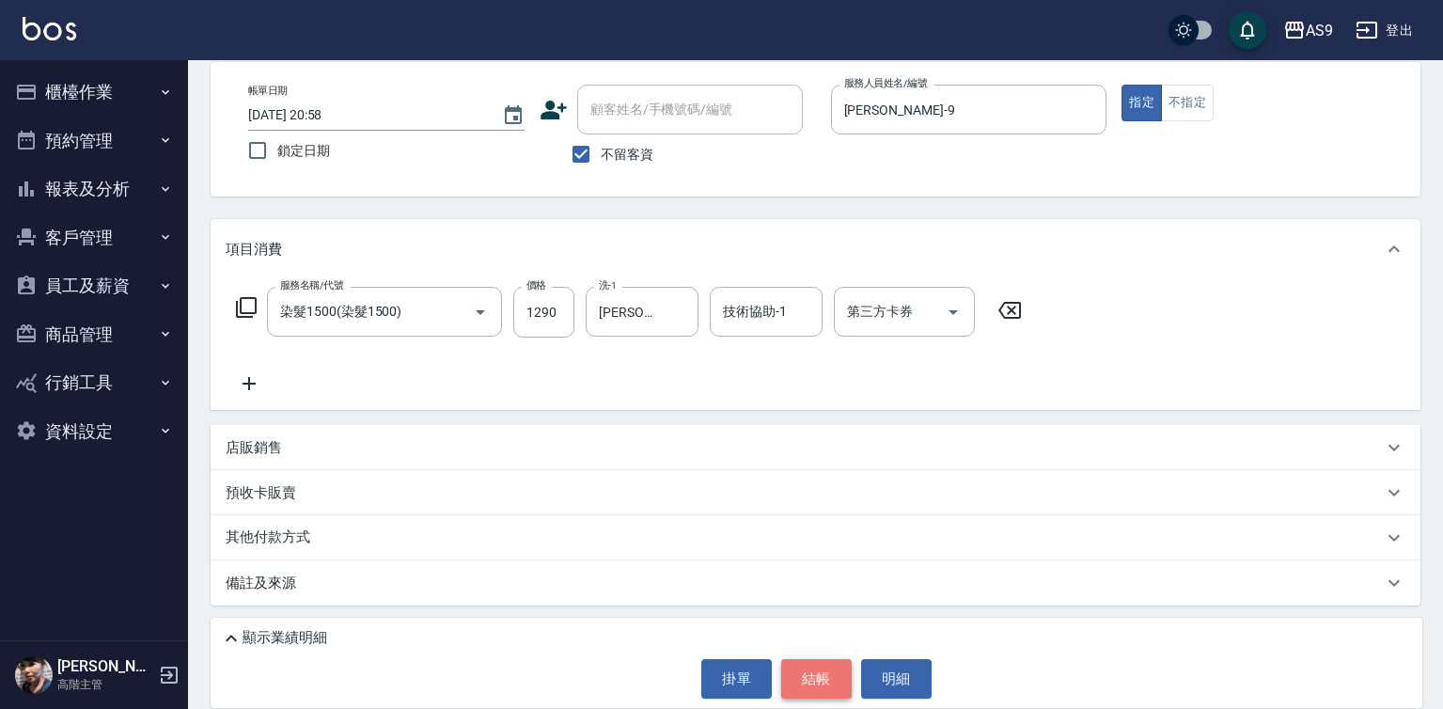
click at [846, 675] on button "結帳" at bounding box center [816, 678] width 70 height 39
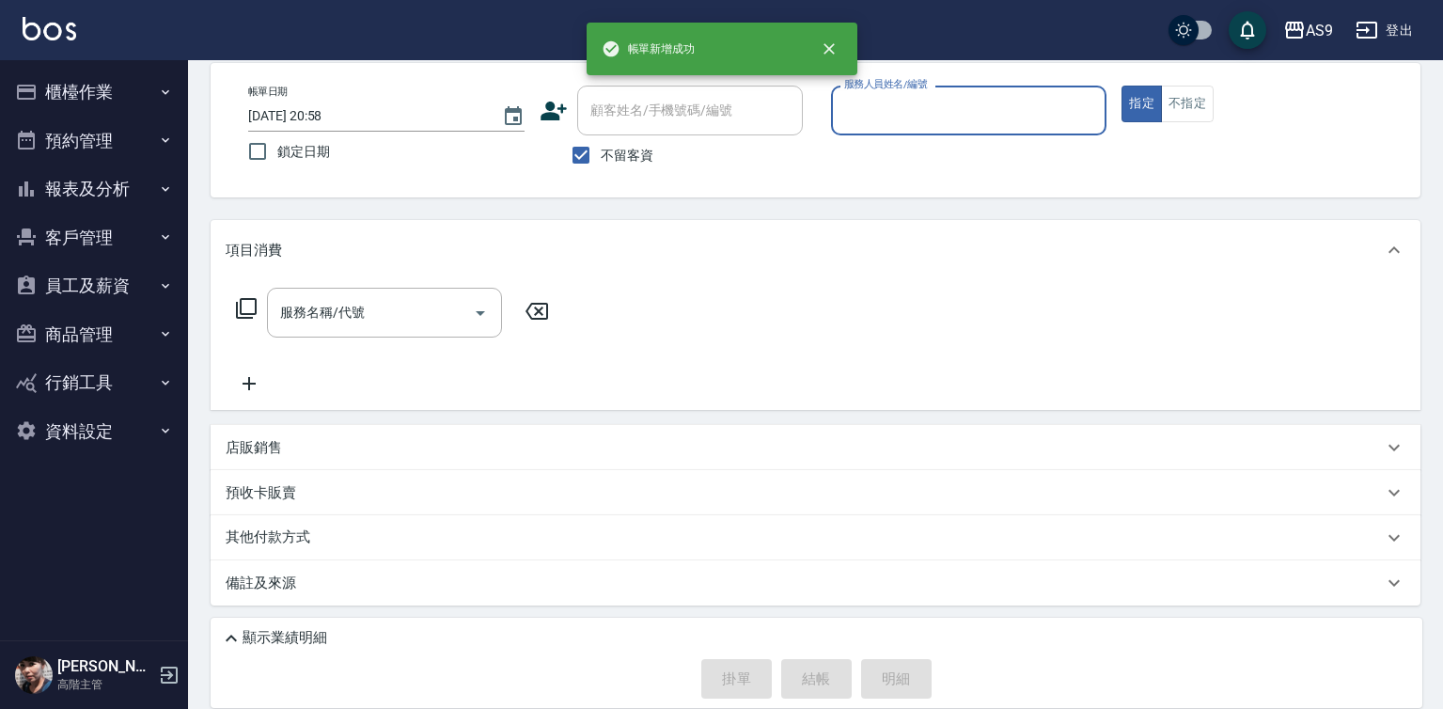
scroll to position [88, 0]
click at [898, 120] on input "服務人員姓名/編號" at bounding box center [968, 110] width 259 height 33
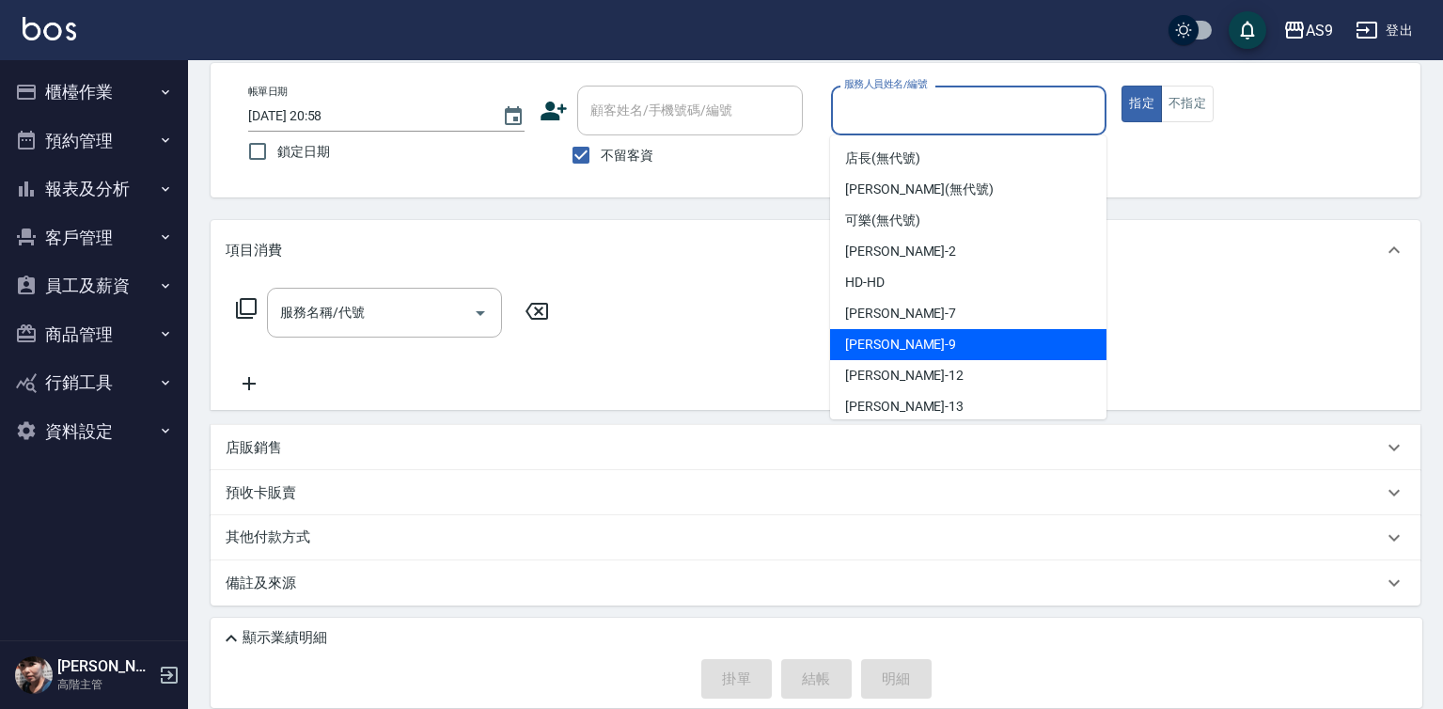
click at [932, 348] on div "[PERSON_NAME] -9" at bounding box center [968, 344] width 276 height 31
type input "[PERSON_NAME]-9"
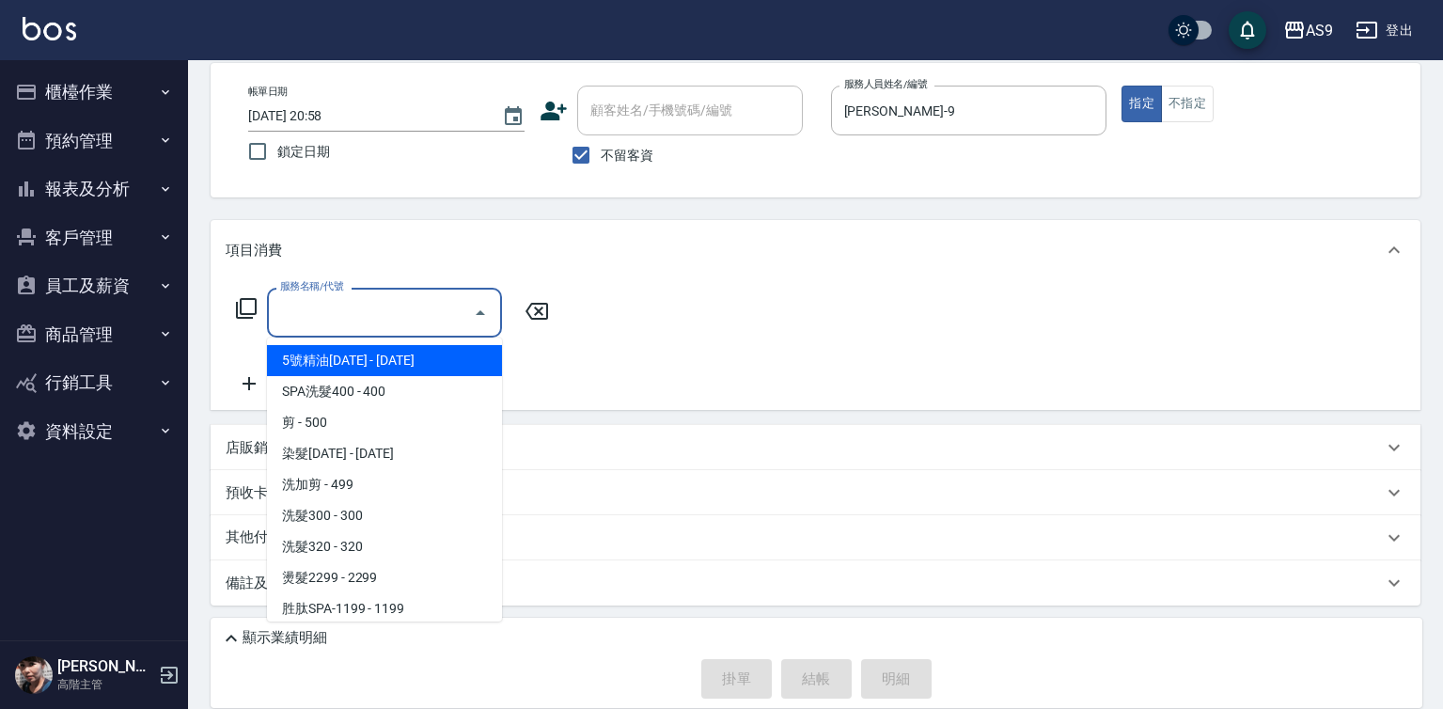
click at [405, 309] on input "服務名稱/代號" at bounding box center [370, 312] width 190 height 33
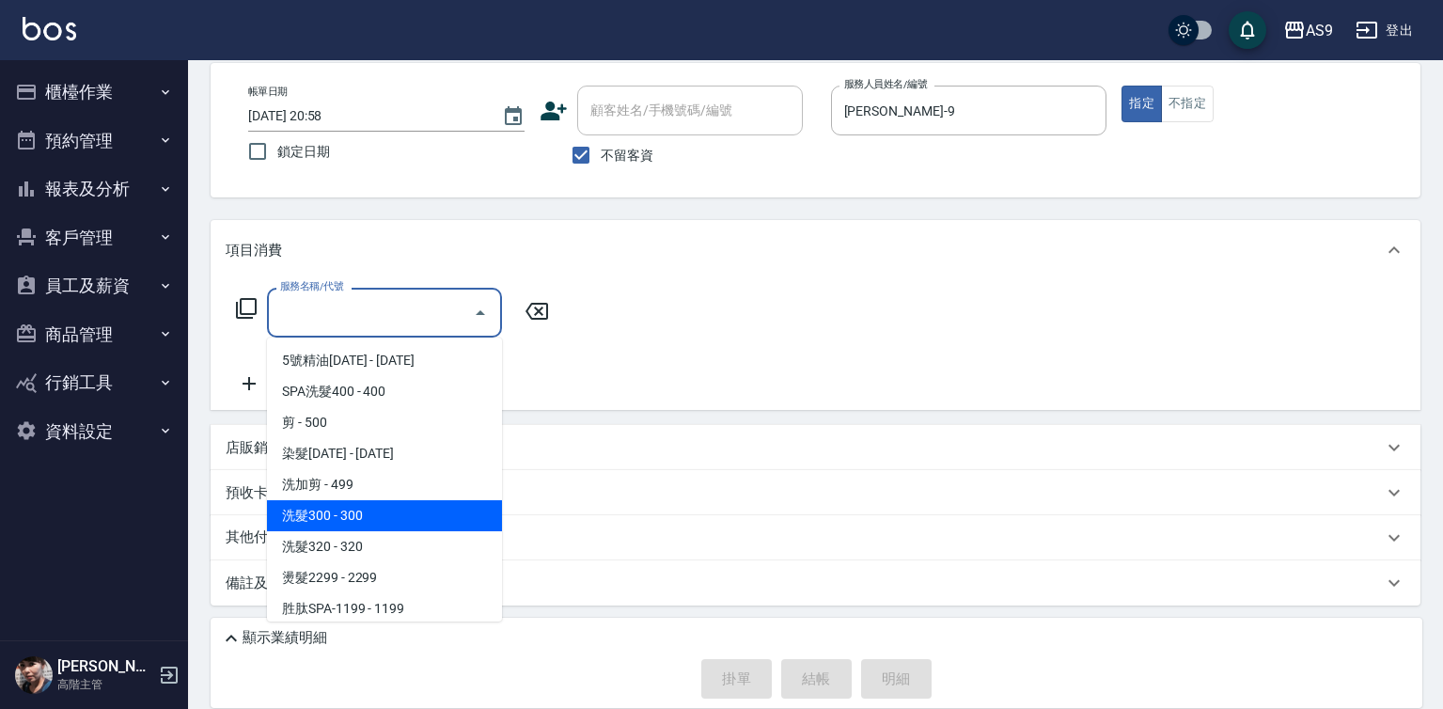
drag, startPoint x: 392, startPoint y: 517, endPoint x: 546, endPoint y: 347, distance: 229.6
click at [409, 509] on span "洗髮300 - 300" at bounding box center [384, 515] width 235 height 31
type input "洗髮300(洗 髮300)"
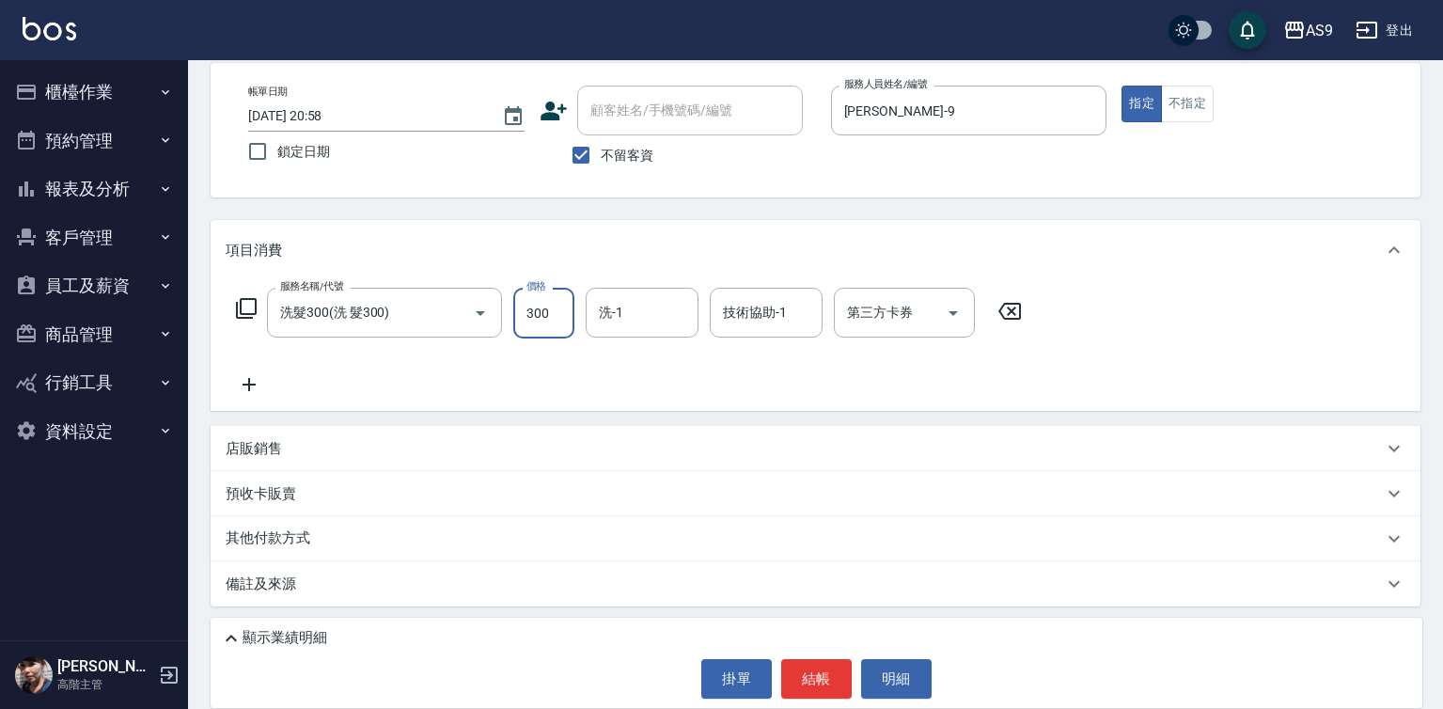
click at [545, 308] on input "300" at bounding box center [543, 313] width 61 height 51
type input "290"
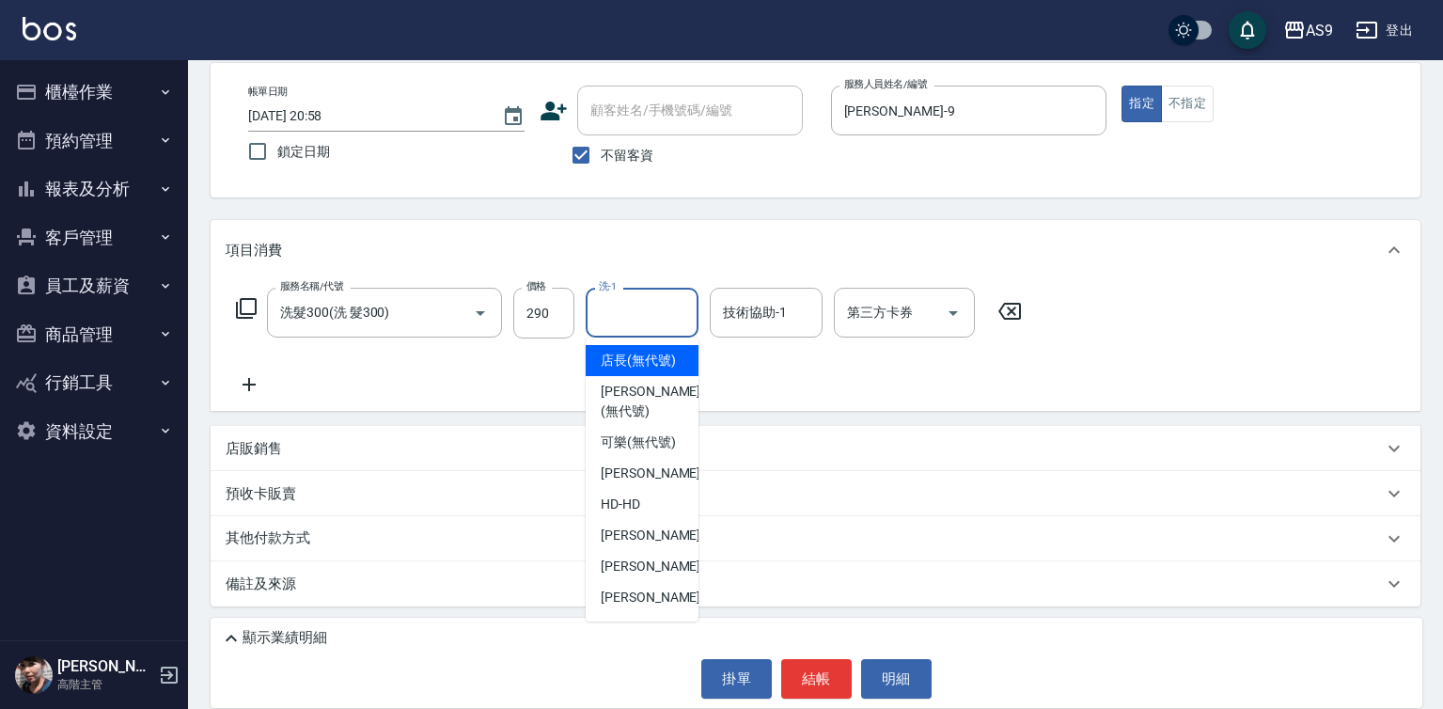
click at [669, 306] on input "洗-1" at bounding box center [642, 312] width 96 height 33
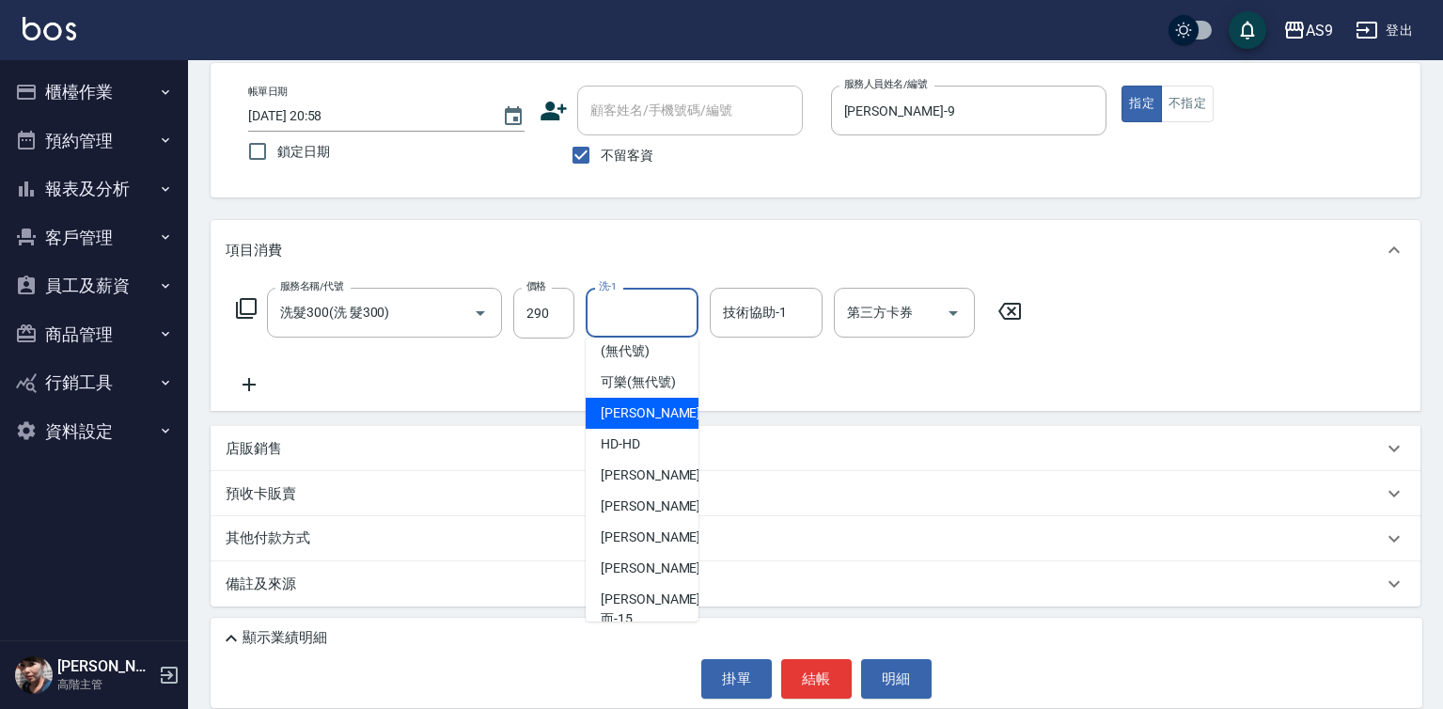
scroll to position [120, 0]
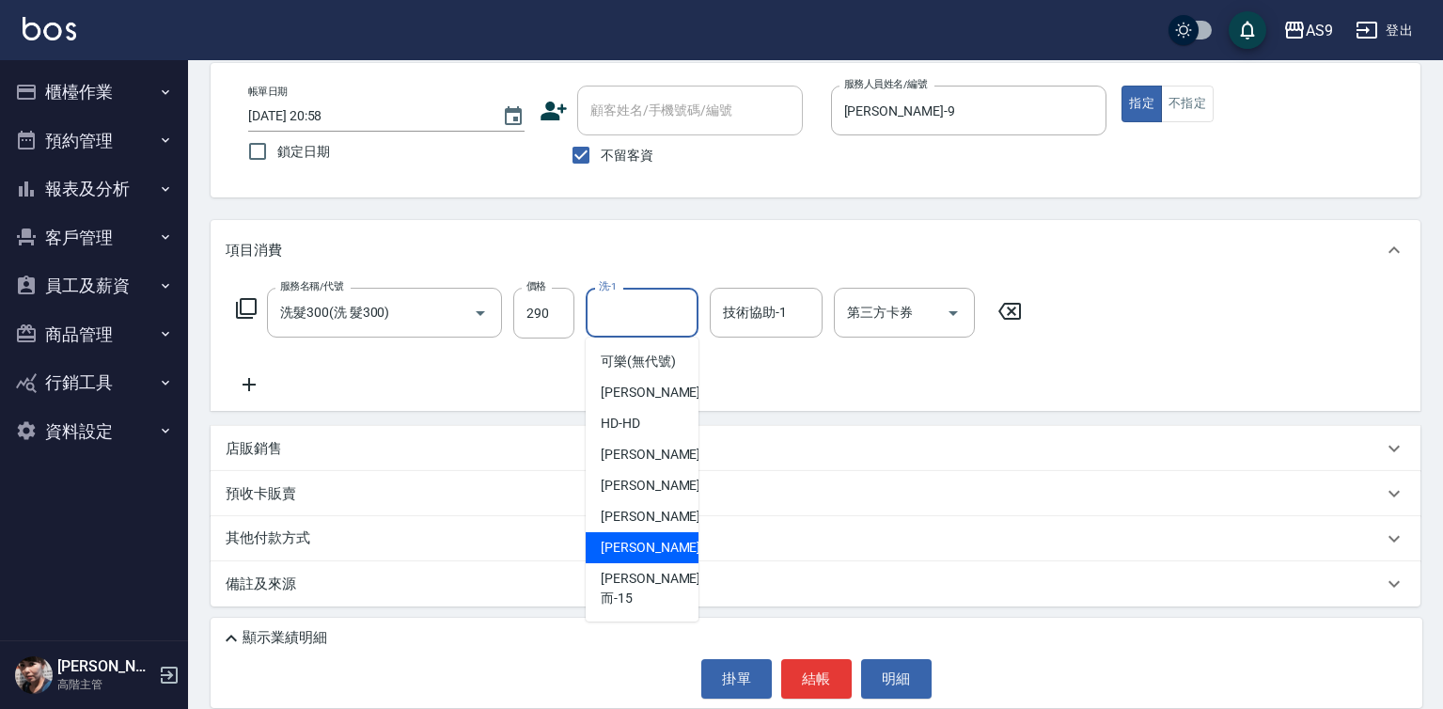
drag, startPoint x: 666, startPoint y: 567, endPoint x: 808, endPoint y: 592, distance: 144.2
click at [669, 563] on div "[PERSON_NAME] -13" at bounding box center [642, 547] width 113 height 31
type input "[PERSON_NAME]-13"
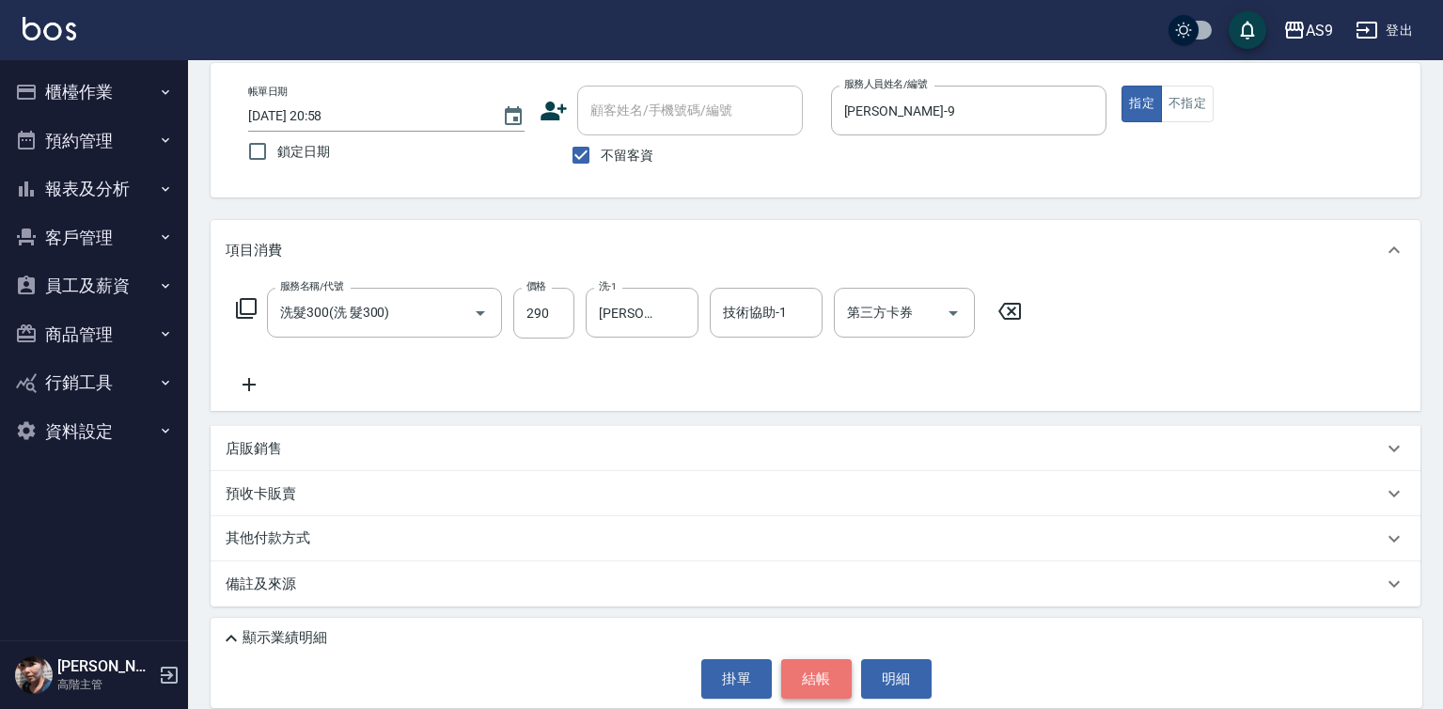
click at [825, 677] on button "結帳" at bounding box center [816, 678] width 70 height 39
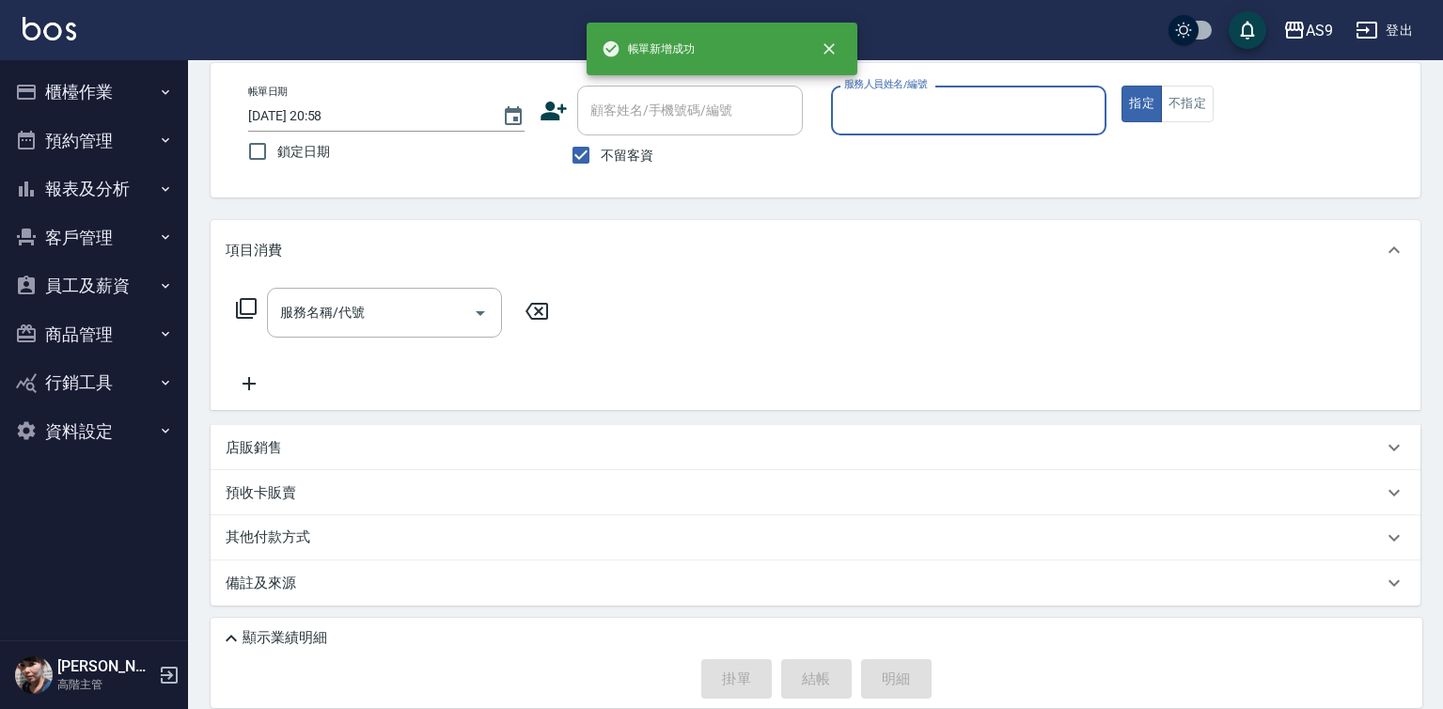
click at [884, 104] on input "服務人員姓名/編號" at bounding box center [968, 110] width 259 height 33
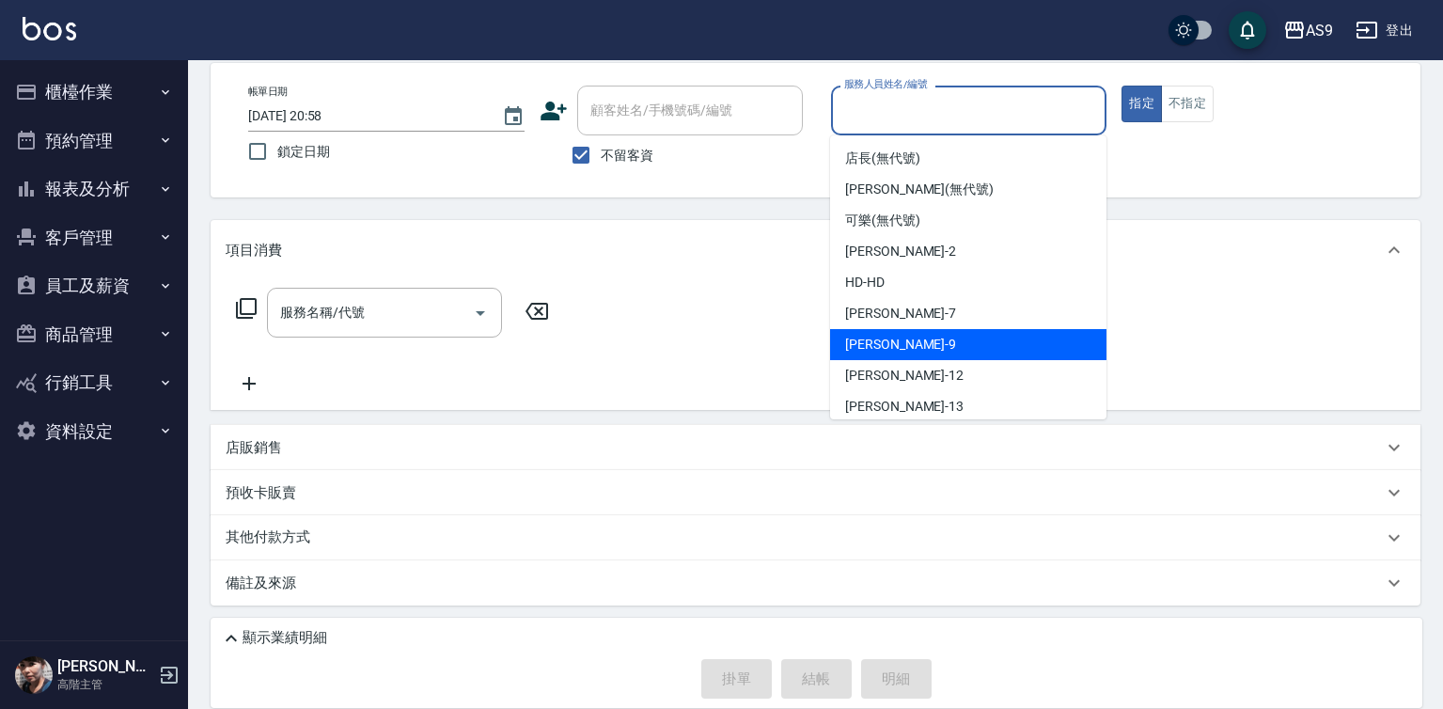
click at [886, 348] on span "[PERSON_NAME] -9" at bounding box center [900, 345] width 111 height 20
type input "[PERSON_NAME]-9"
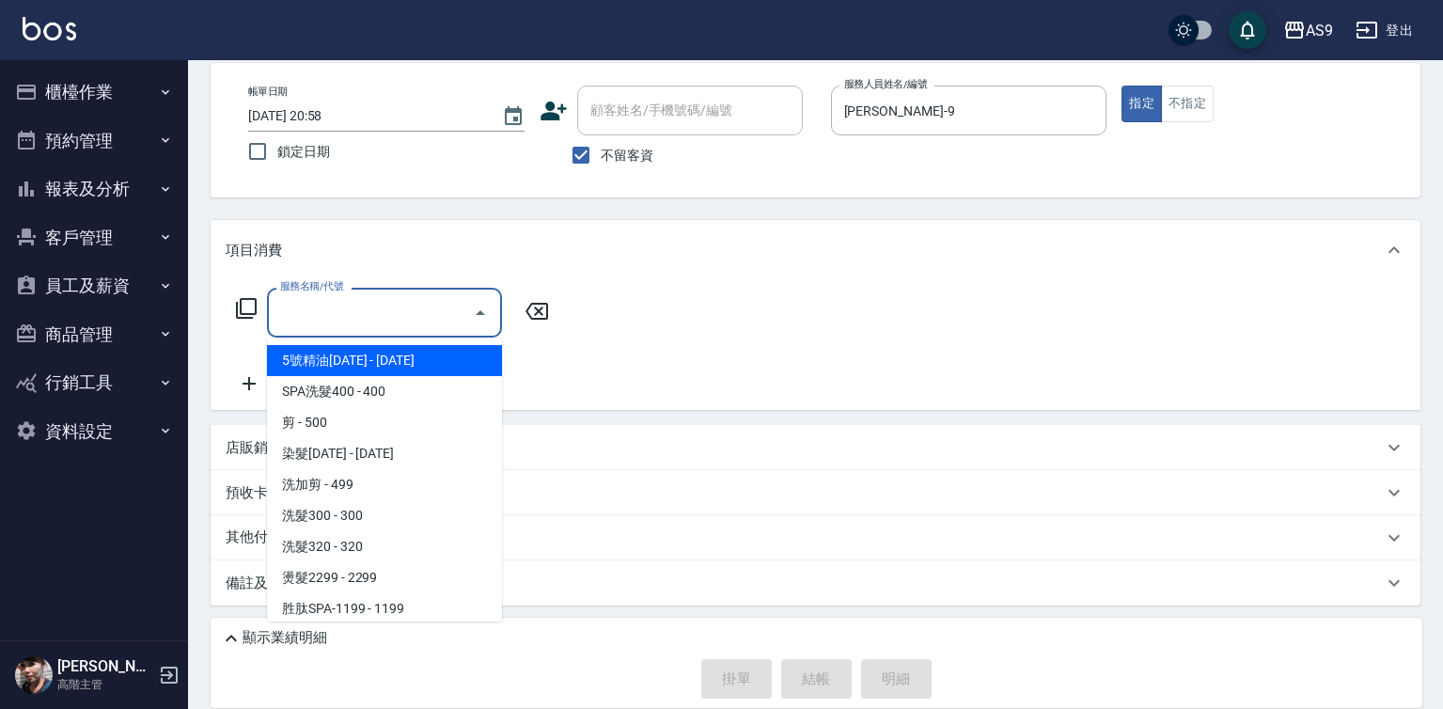
click at [404, 309] on input "服務名稱/代號" at bounding box center [370, 312] width 190 height 33
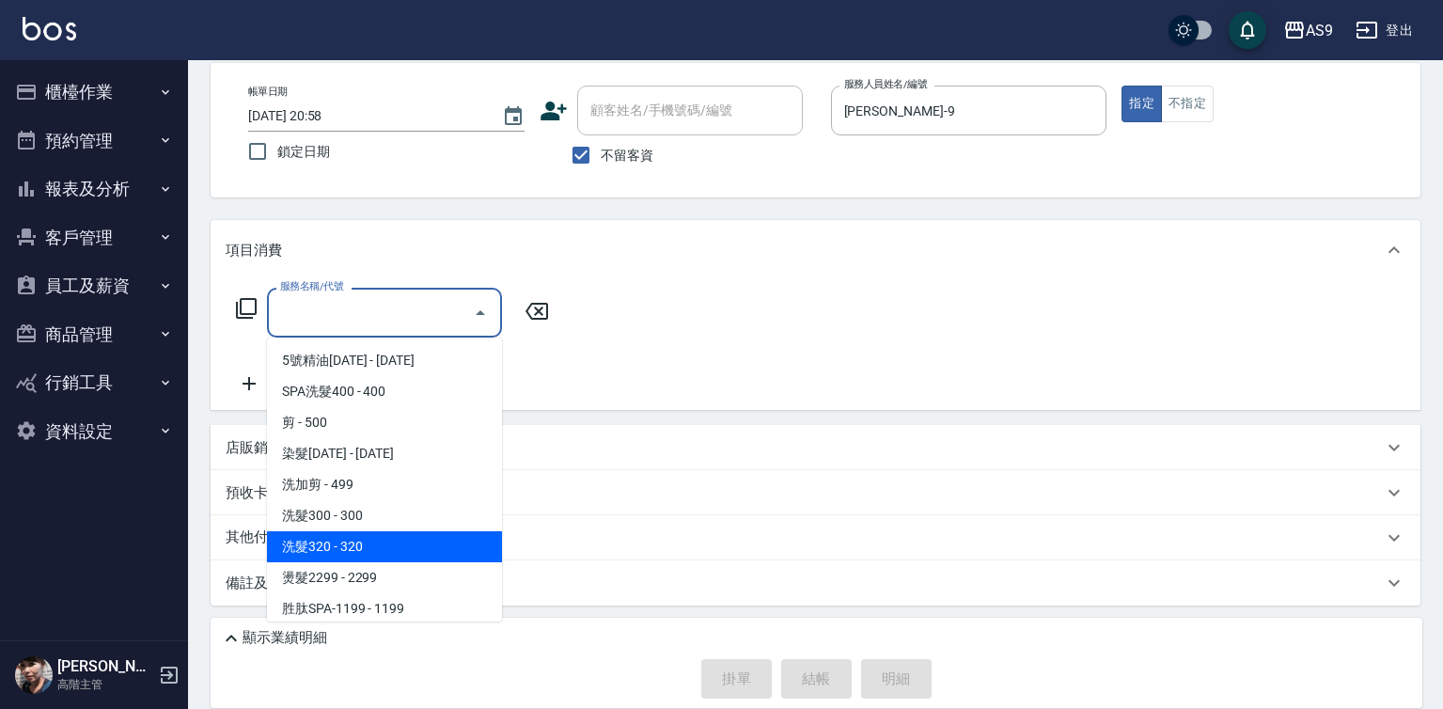
click at [351, 521] on span "洗髮300 - 300" at bounding box center [384, 515] width 235 height 31
type input "洗髮300(洗 髮300)"
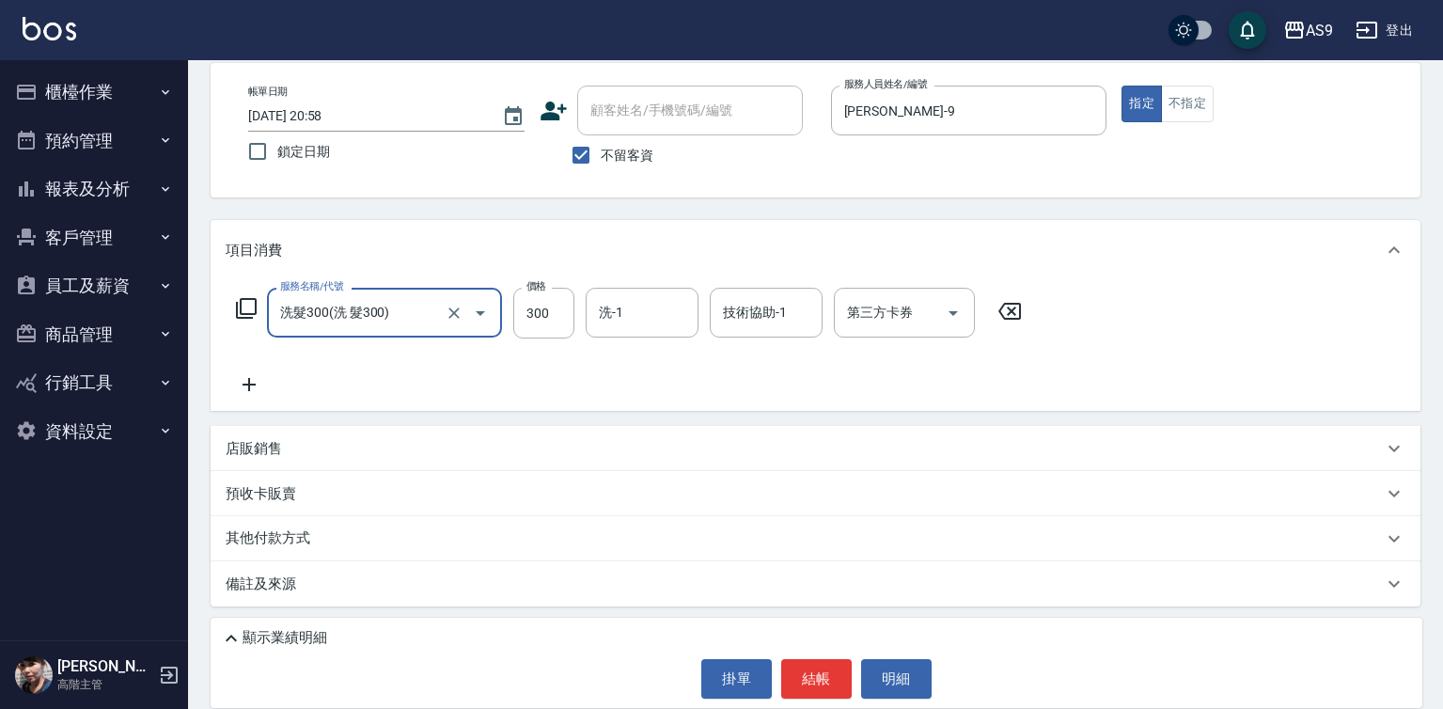
scroll to position [89, 0]
click at [244, 384] on icon at bounding box center [249, 383] width 13 height 13
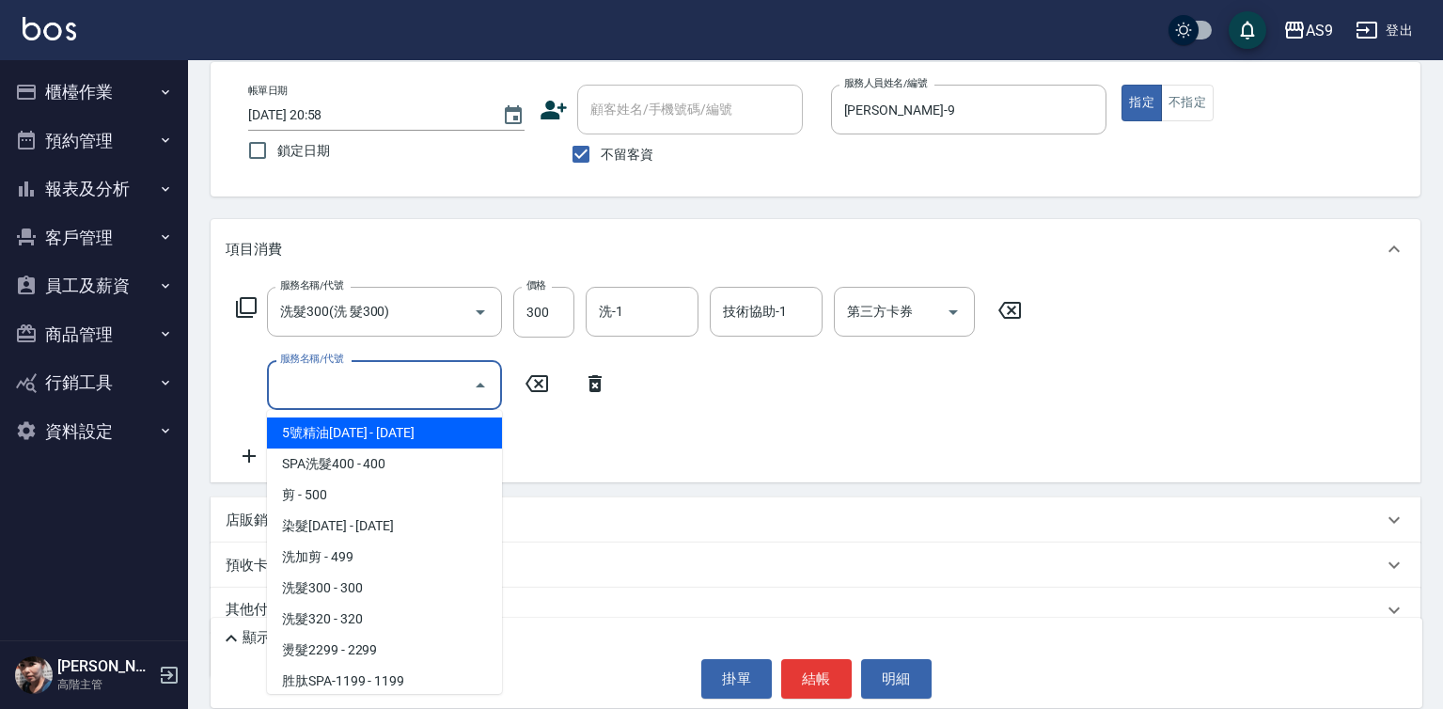
click at [335, 388] on input "服務名稱/代號" at bounding box center [370, 384] width 190 height 33
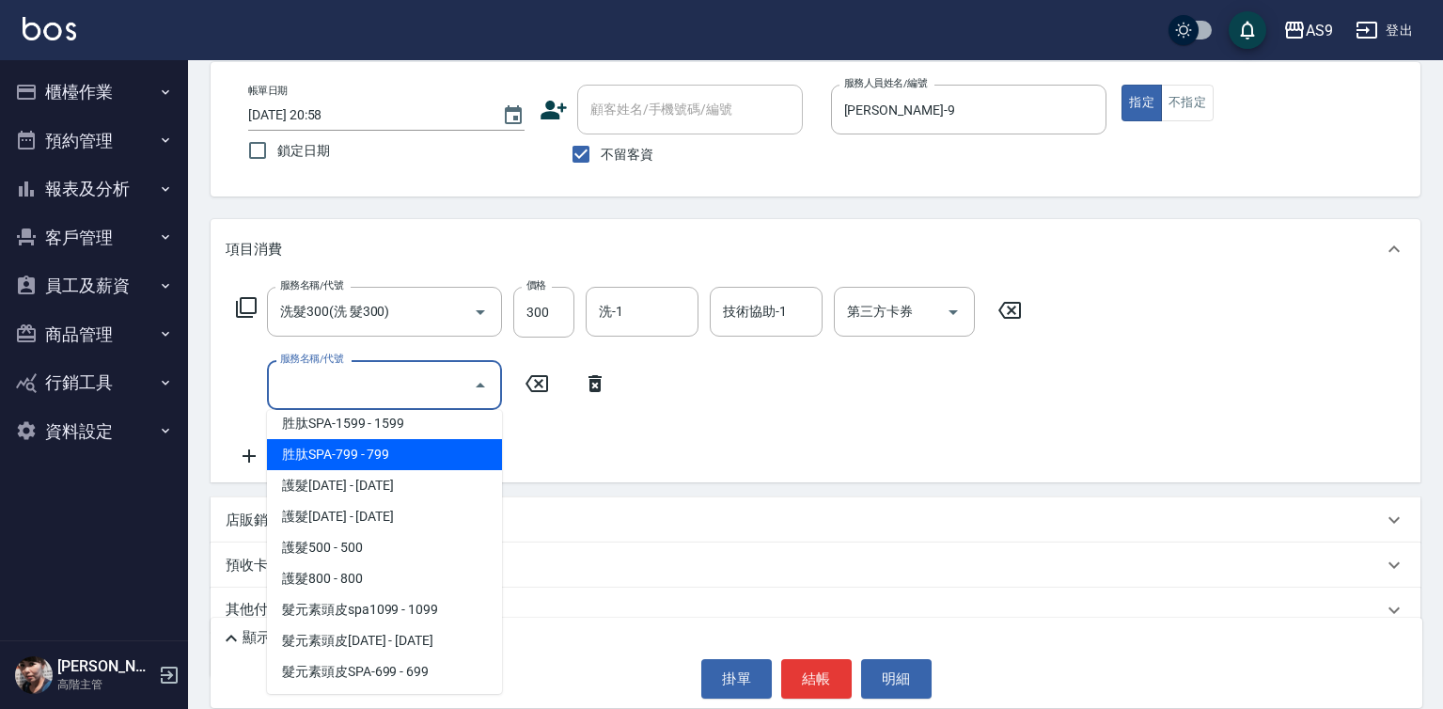
scroll to position [289, 0]
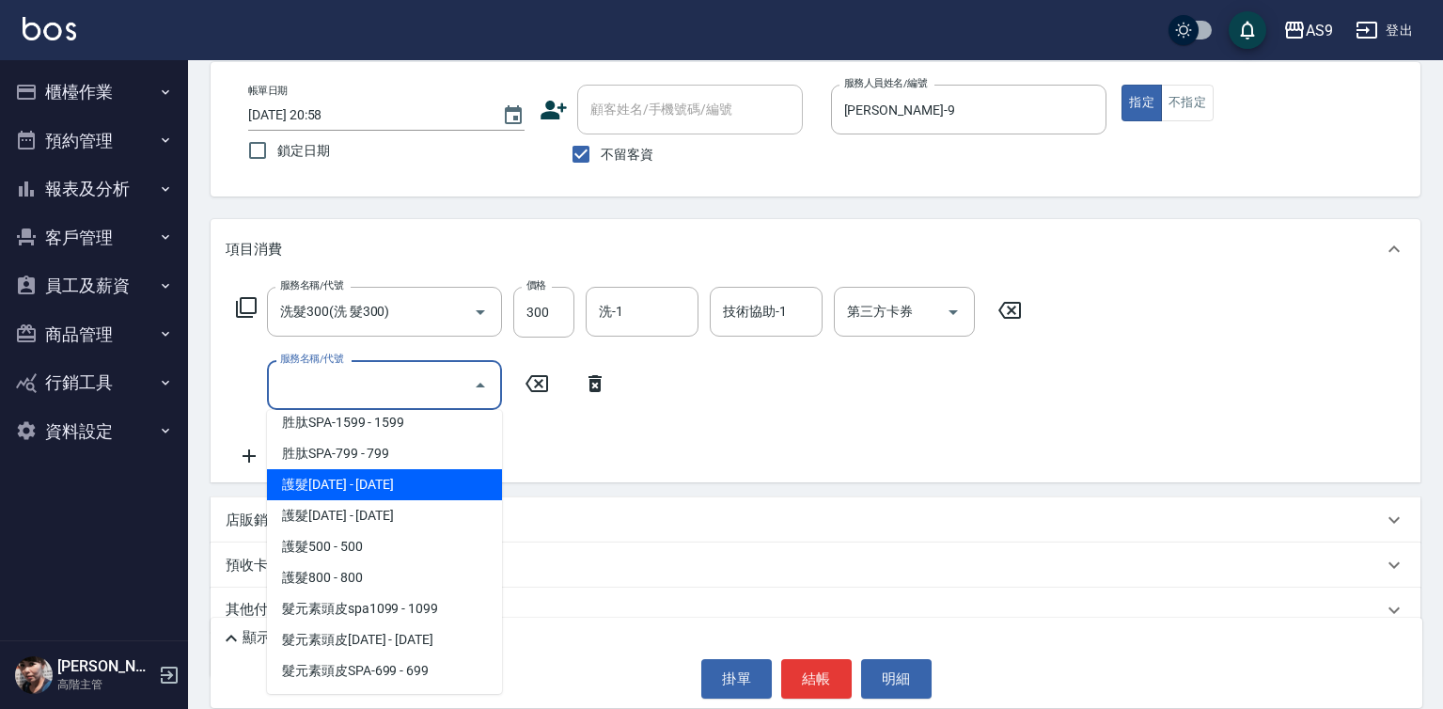
click at [372, 481] on span "護髮[DATE] - [DATE]" at bounding box center [384, 484] width 235 height 31
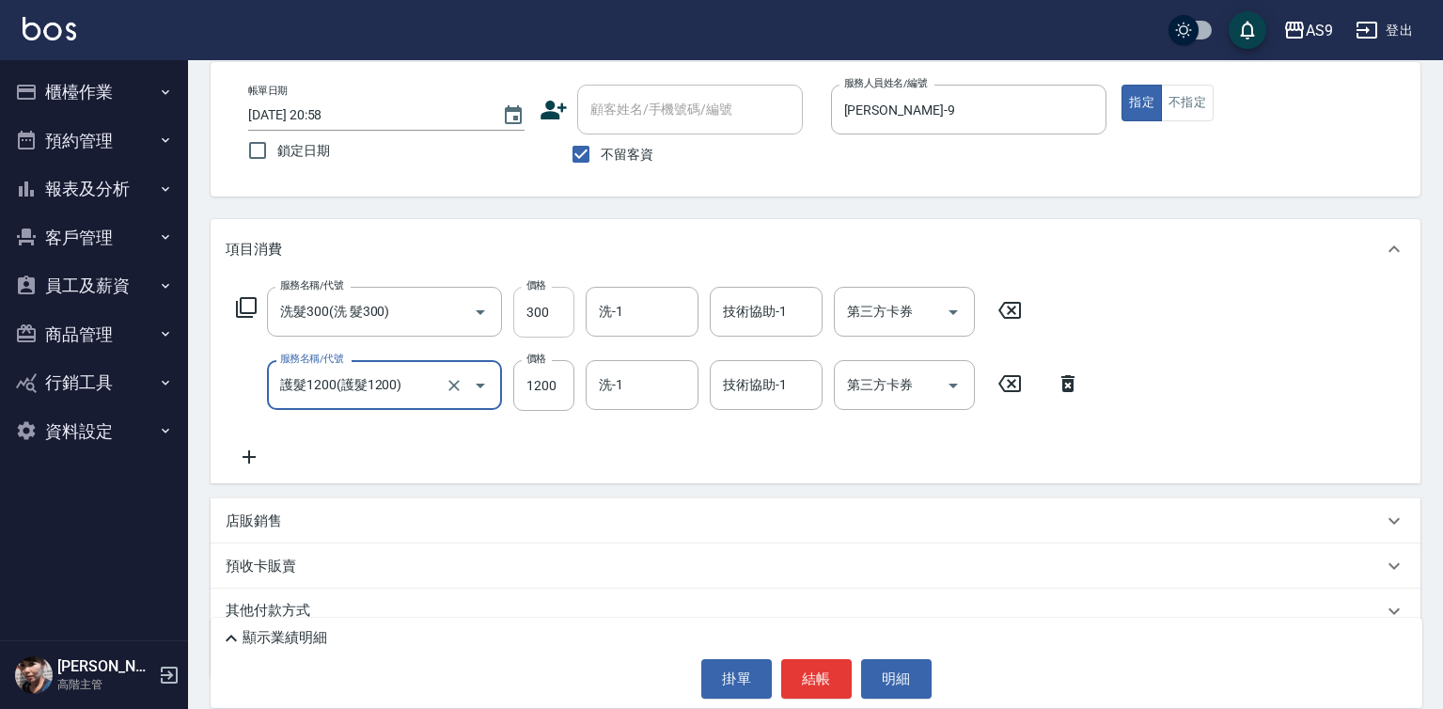
click at [539, 320] on input "300" at bounding box center [543, 312] width 61 height 51
type input "護髮1200"
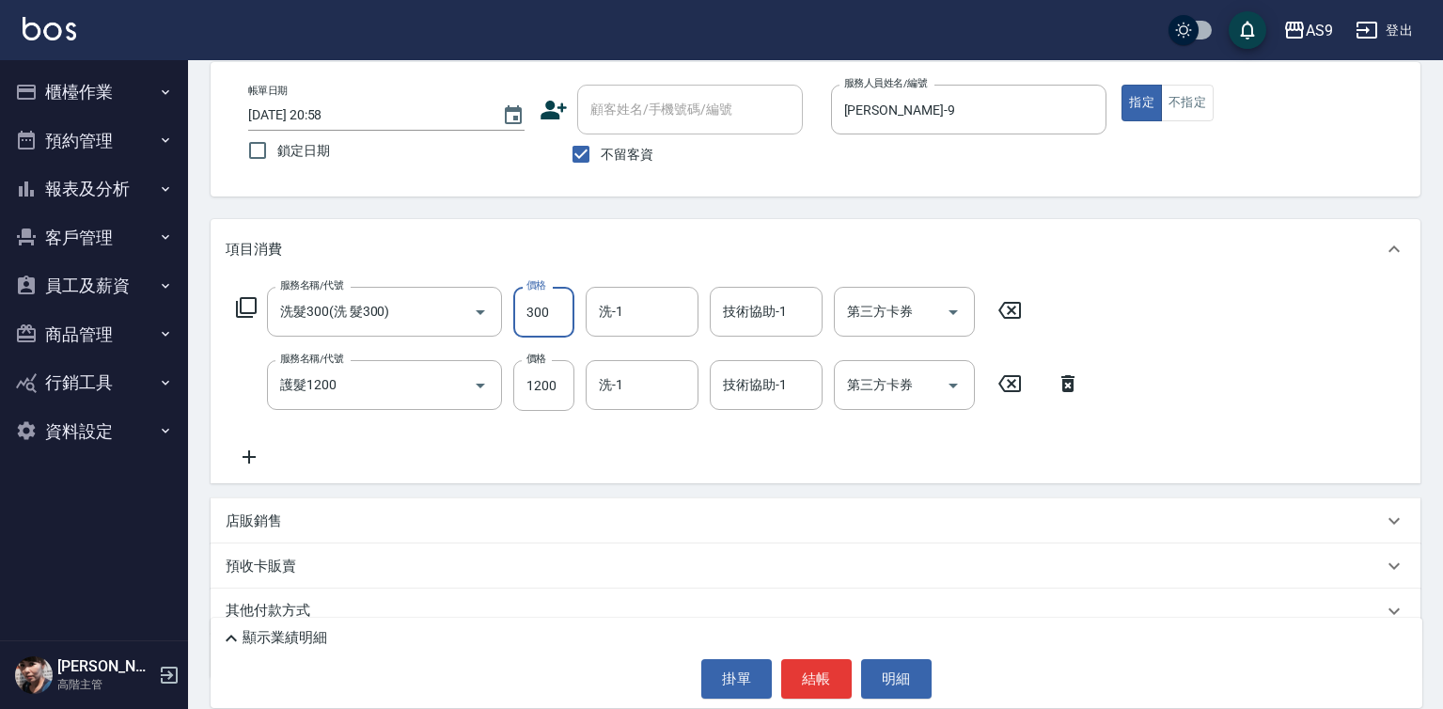
click at [539, 320] on input "300" at bounding box center [543, 312] width 61 height 51
type input "290"
drag, startPoint x: 648, startPoint y: 375, endPoint x: 645, endPoint y: 405, distance: 30.2
click at [647, 375] on input "洗-1" at bounding box center [642, 384] width 96 height 33
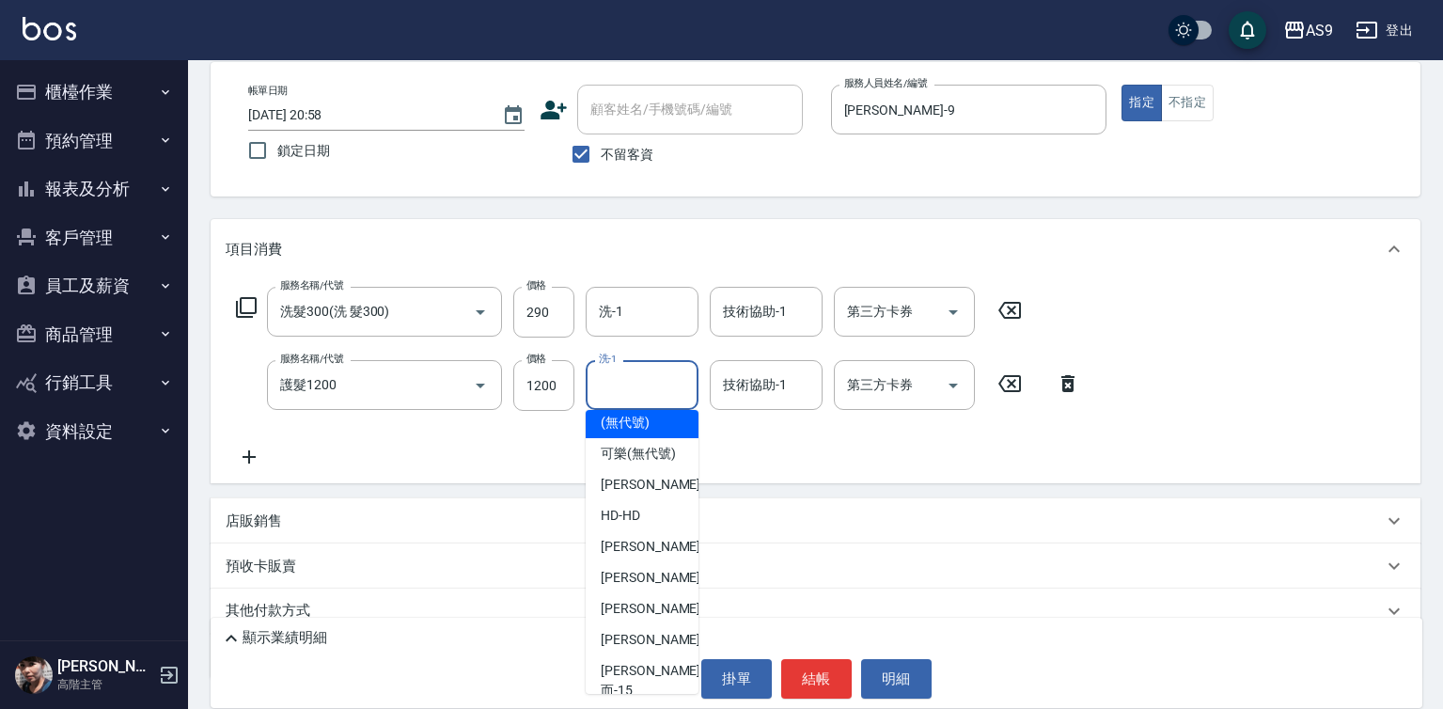
scroll to position [120, 0]
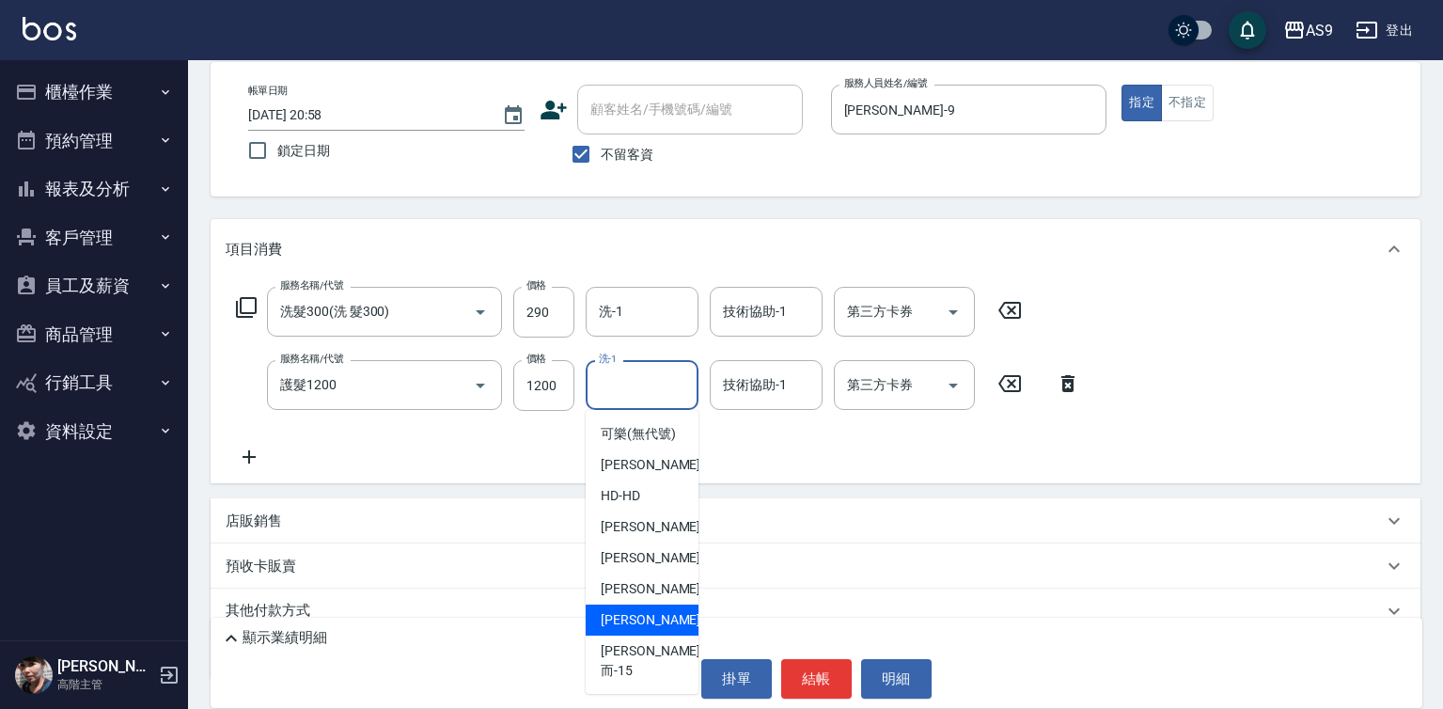
click at [669, 635] on div "[PERSON_NAME] -13" at bounding box center [642, 619] width 113 height 31
type input "[PERSON_NAME]-13"
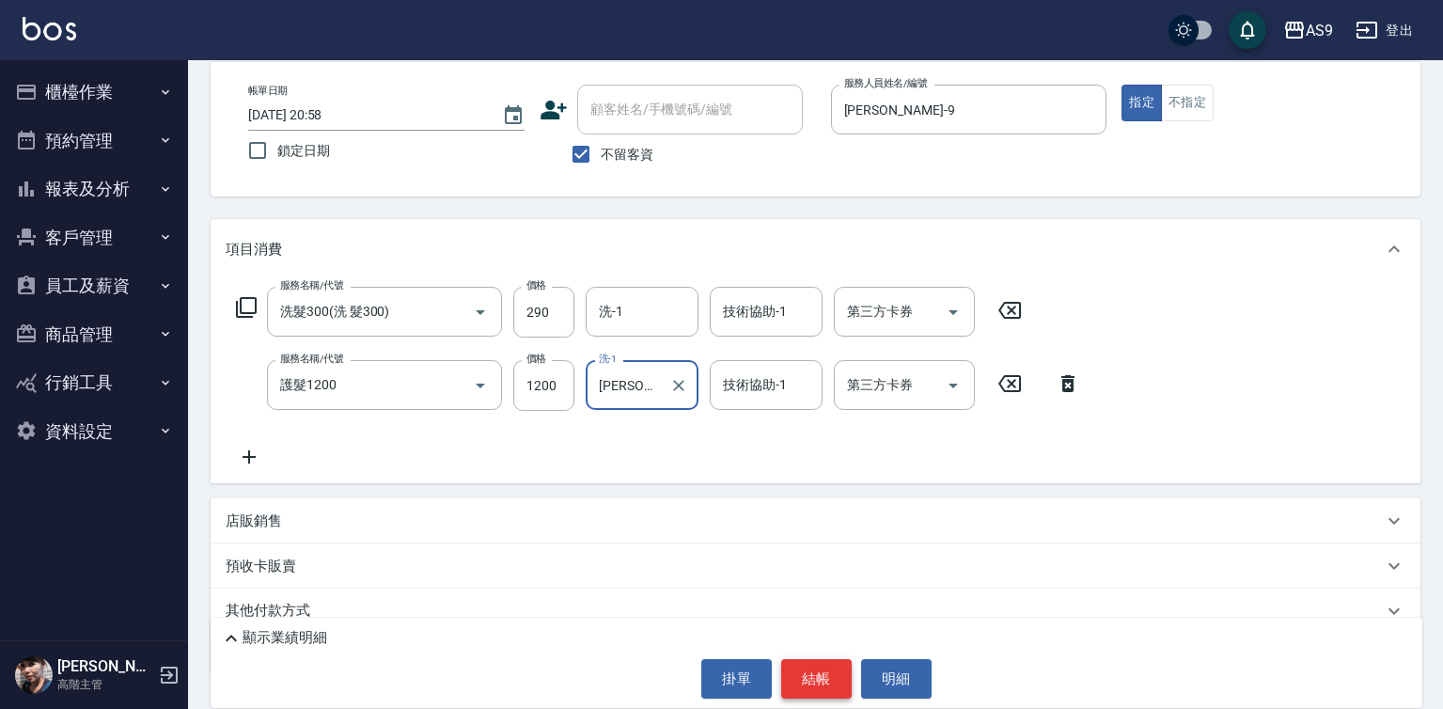
click at [807, 681] on button "結帳" at bounding box center [816, 678] width 70 height 39
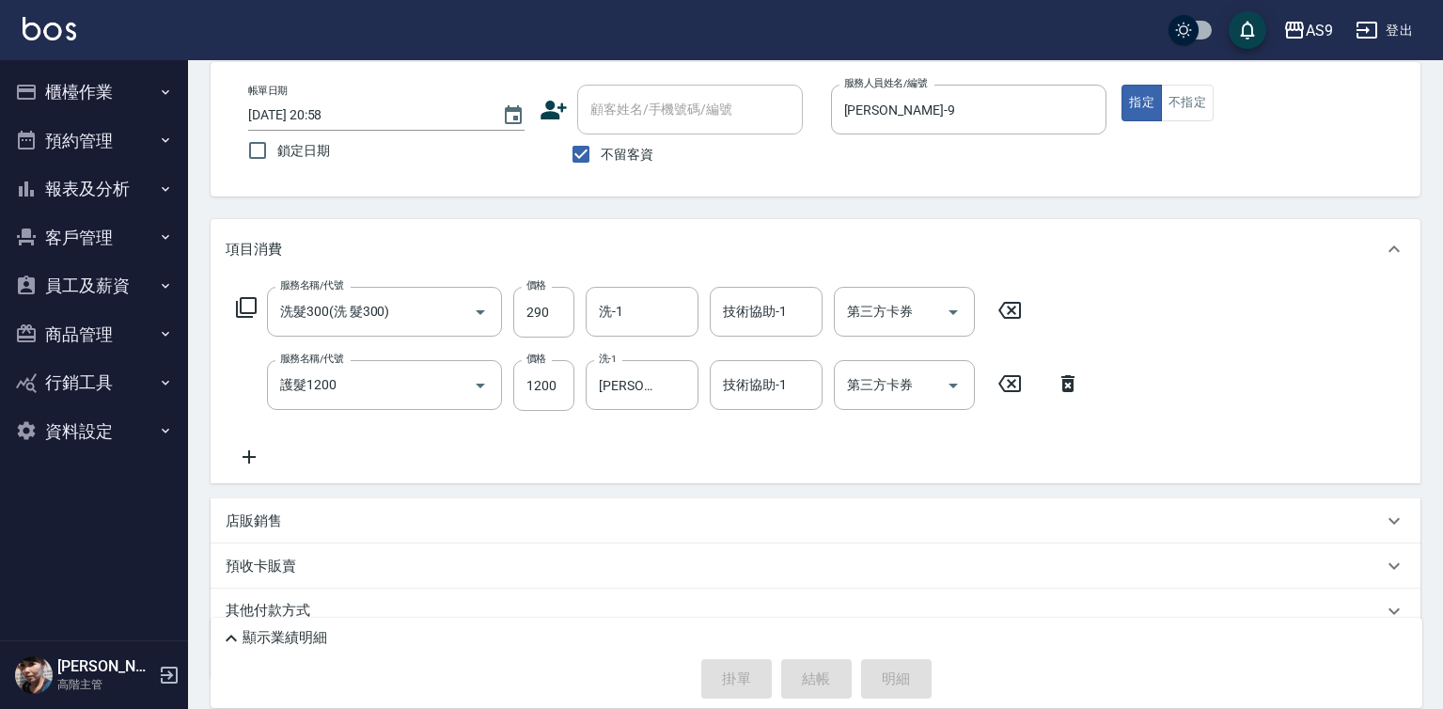
type input "[DATE] 20:59"
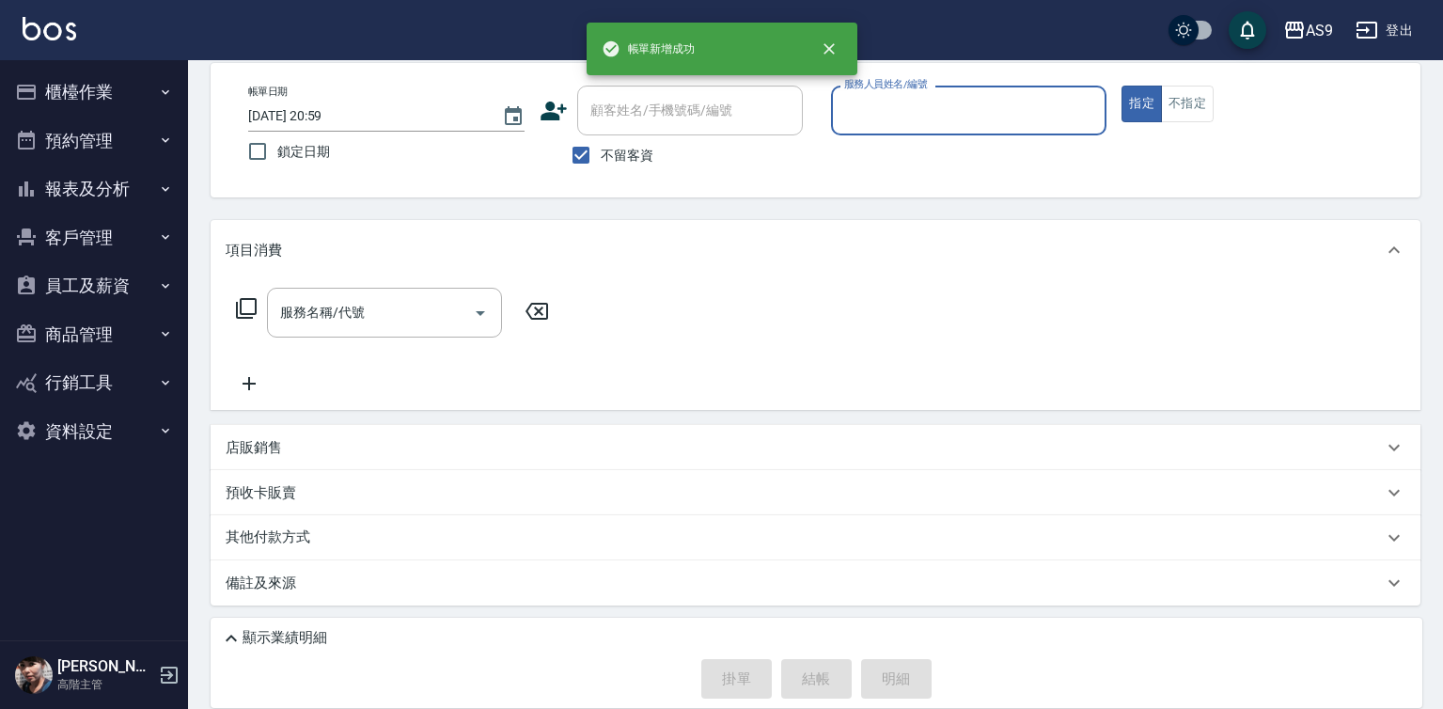
scroll to position [88, 0]
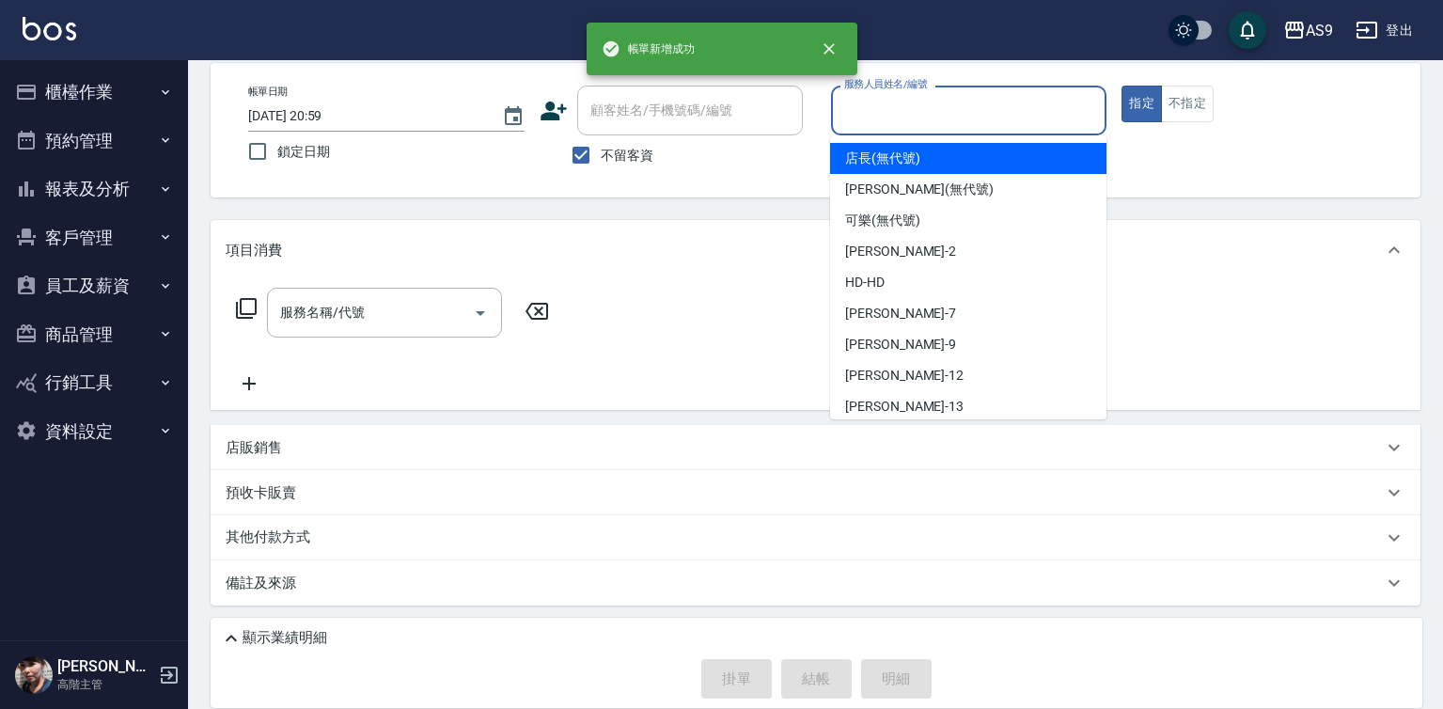
click at [951, 117] on input "服務人員姓名/編號" at bounding box center [968, 110] width 259 height 33
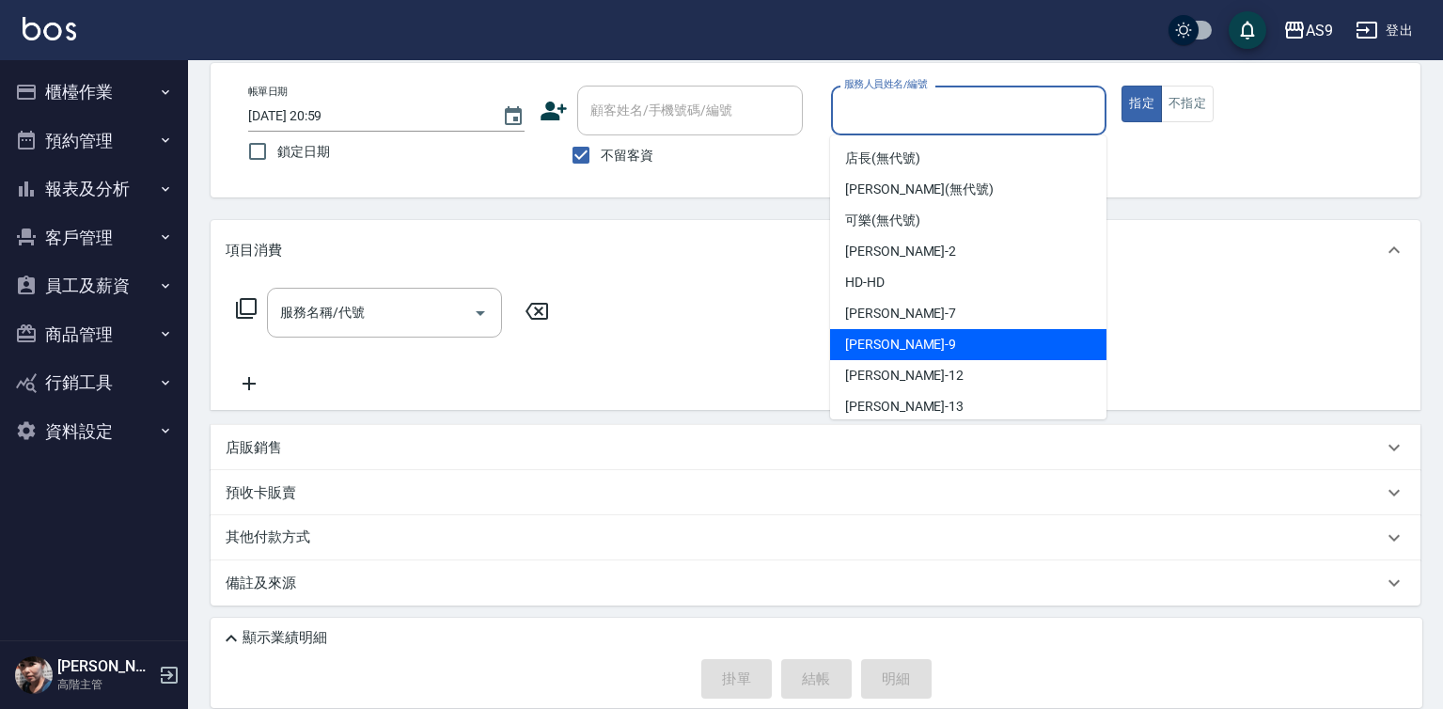
click at [942, 342] on div "[PERSON_NAME] -9" at bounding box center [968, 344] width 276 height 31
type input "[PERSON_NAME]-9"
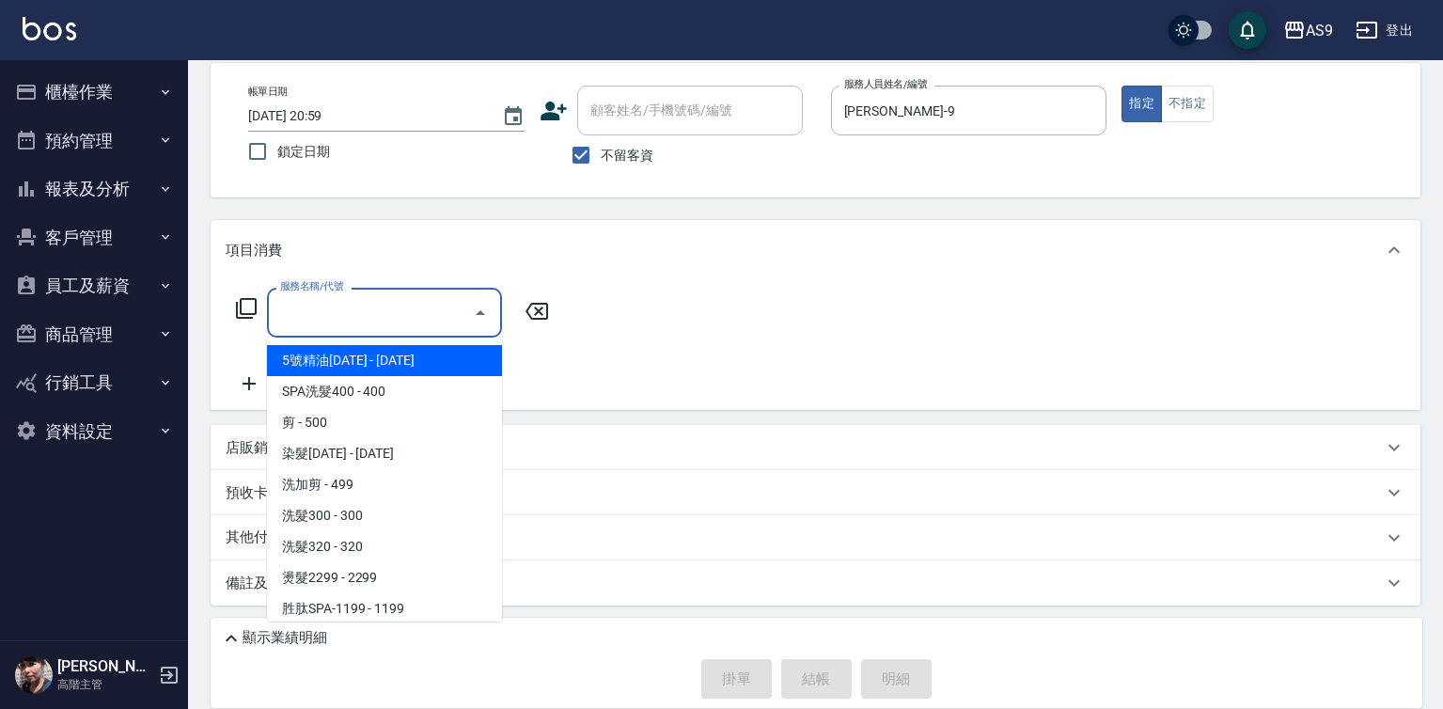
click at [403, 311] on input "服務名稱/代號" at bounding box center [370, 312] width 190 height 33
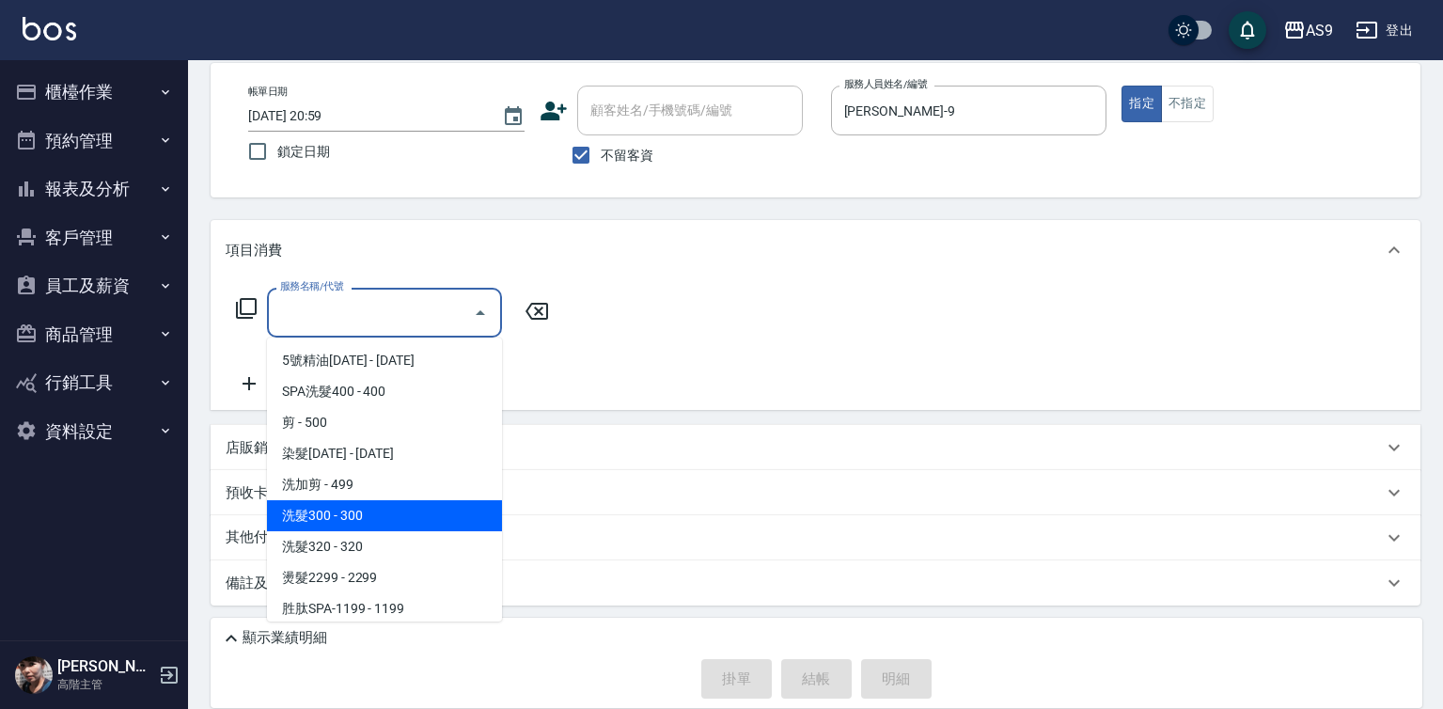
click at [380, 515] on span "洗髮300 - 300" at bounding box center [384, 515] width 235 height 31
type input "洗髮300(洗 髮300)"
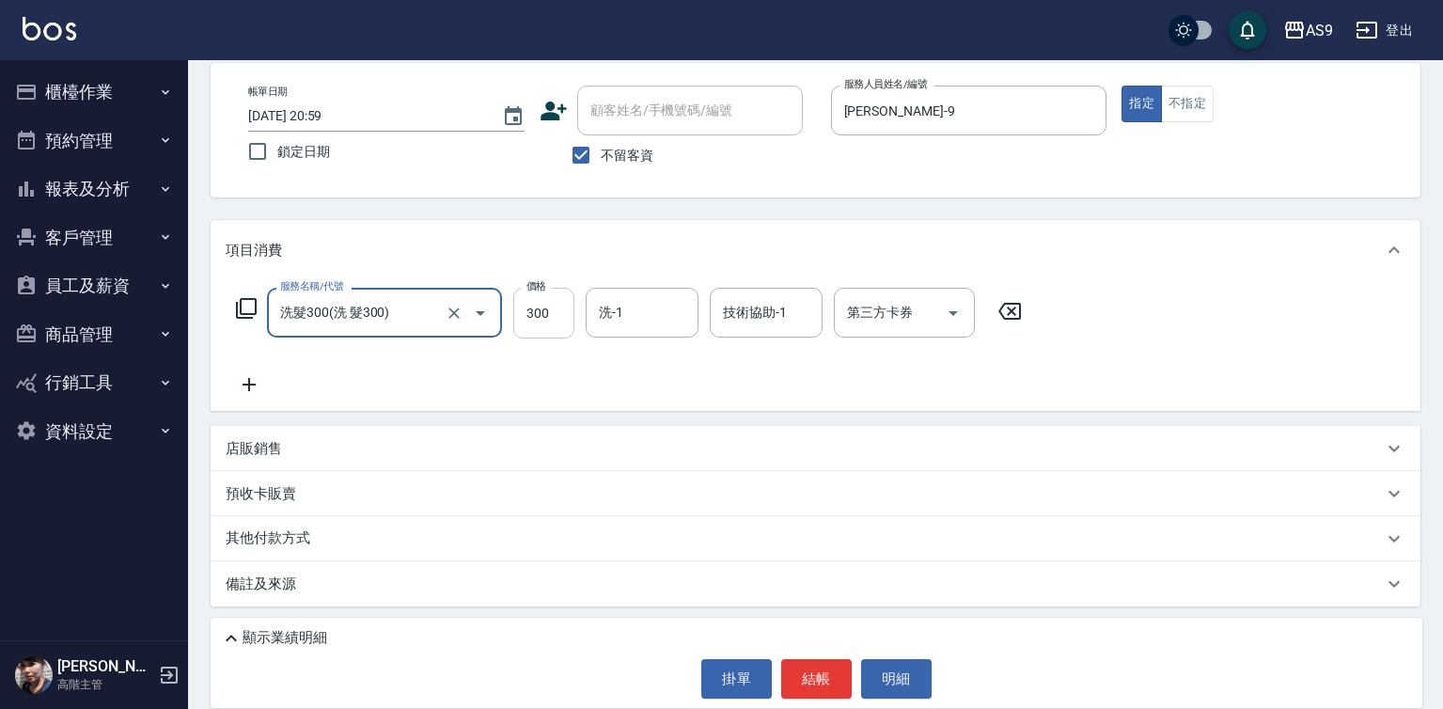
click at [535, 306] on input "300" at bounding box center [543, 313] width 61 height 51
click at [534, 306] on input "300" at bounding box center [543, 313] width 61 height 51
click at [556, 305] on input "2900" at bounding box center [543, 313] width 61 height 51
type input "290"
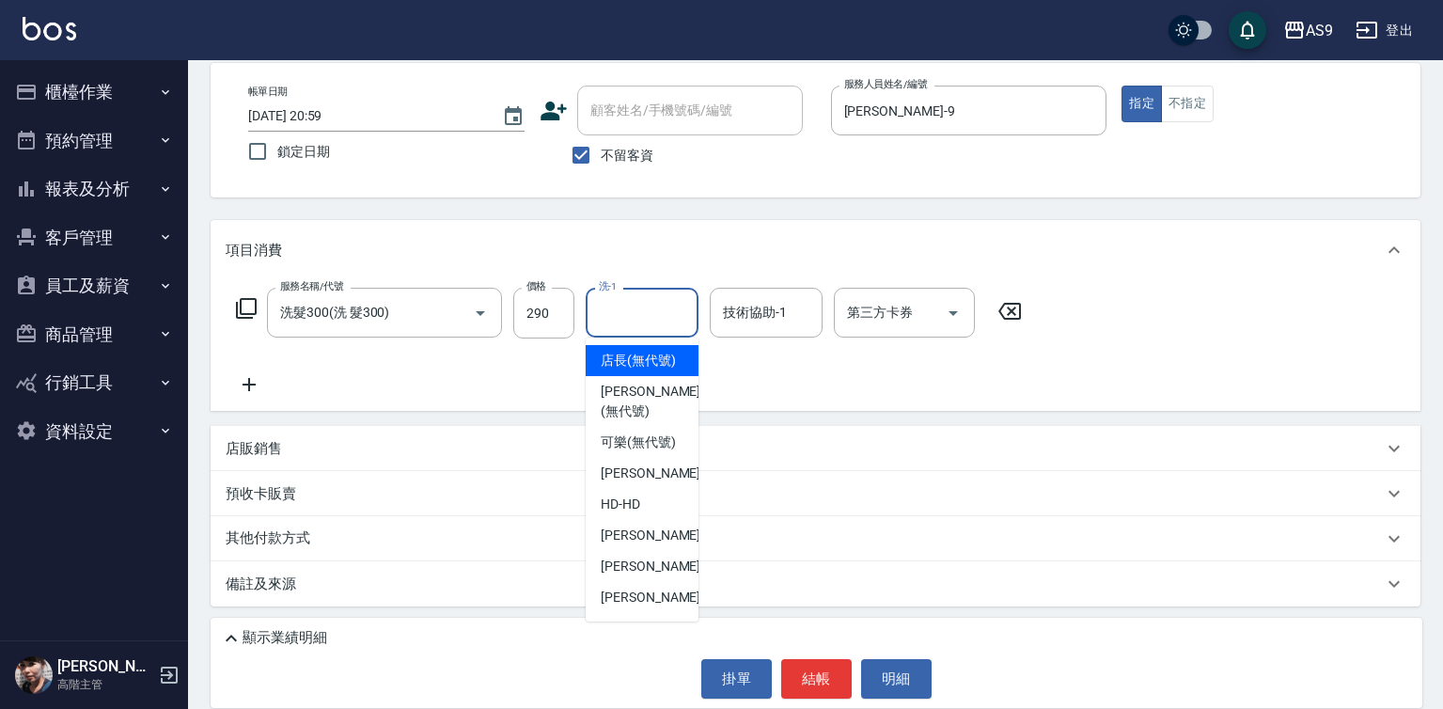
click at [618, 311] on input "洗-1" at bounding box center [642, 312] width 96 height 33
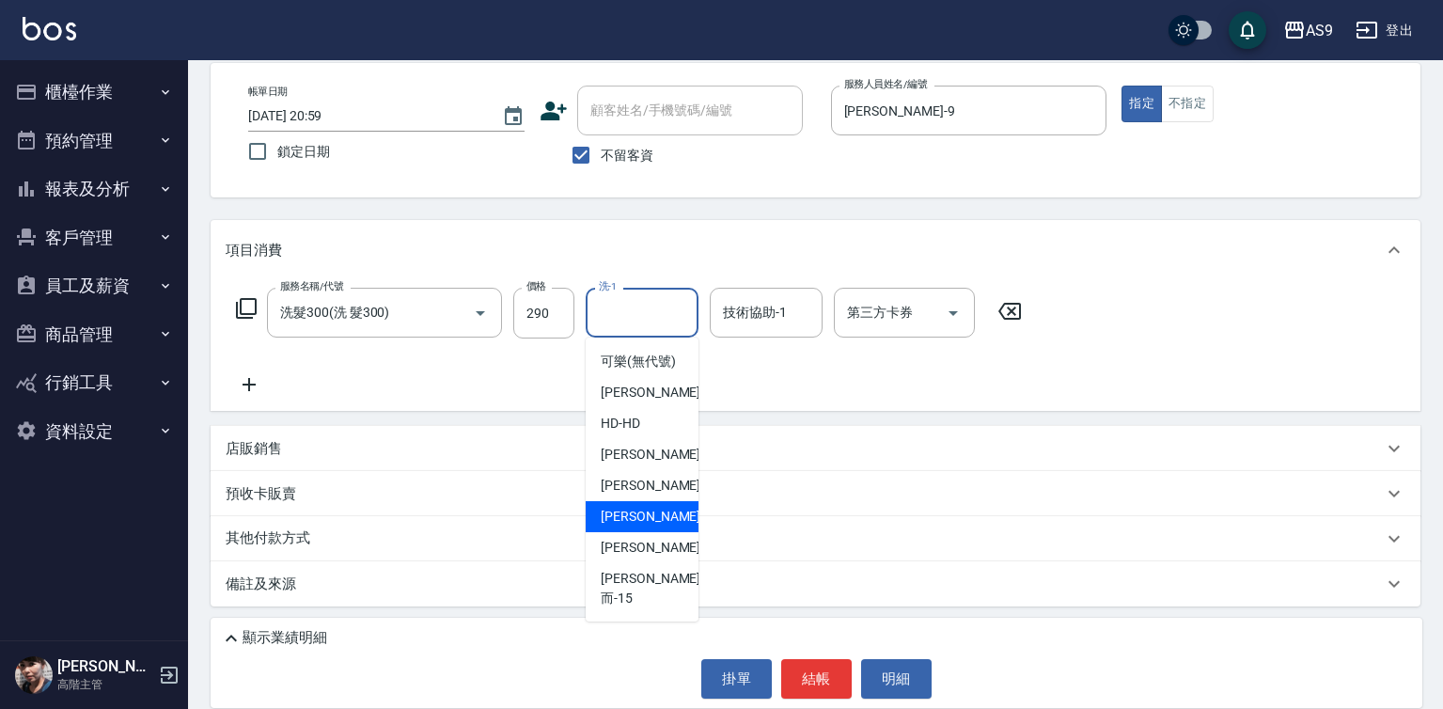
scroll to position [120, 0]
click at [669, 563] on div "[PERSON_NAME] -13" at bounding box center [642, 547] width 113 height 31
type input "[PERSON_NAME]-13"
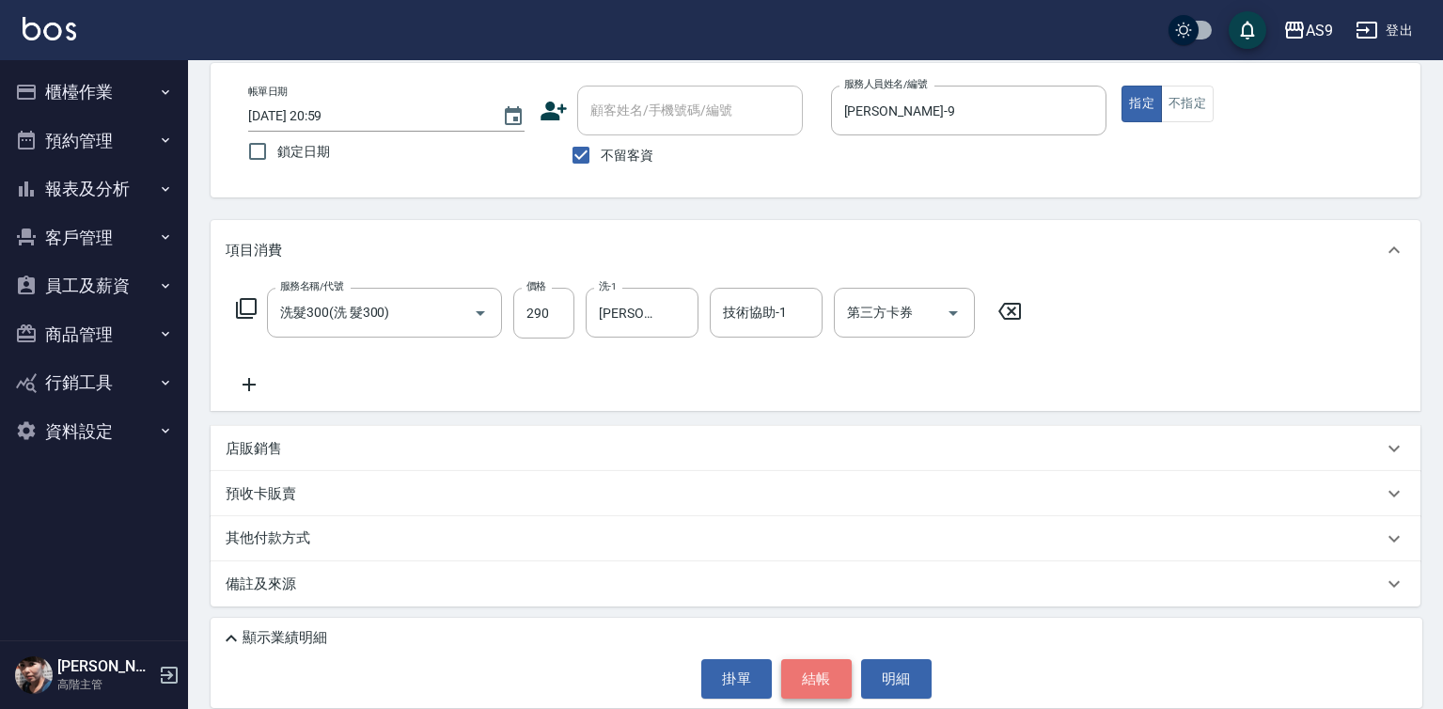
click at [811, 678] on button "結帳" at bounding box center [816, 678] width 70 height 39
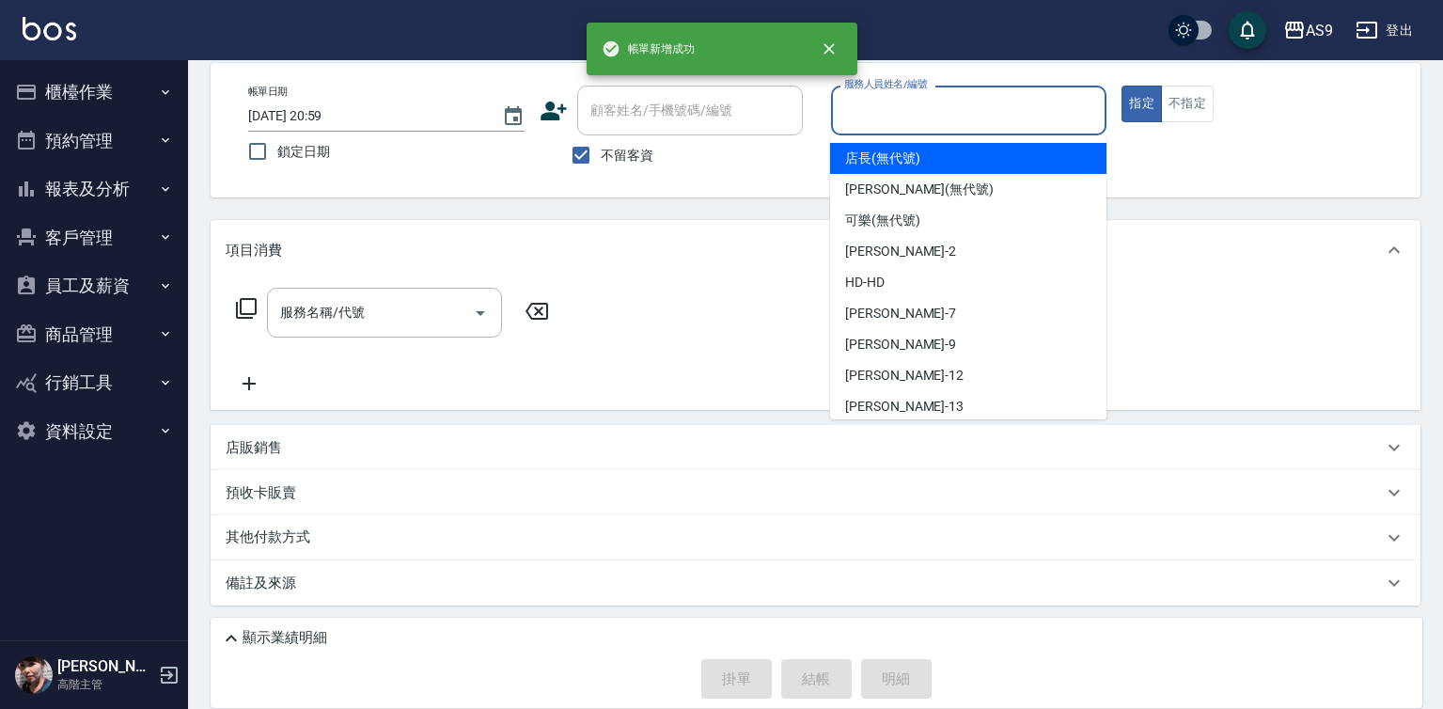
click at [914, 106] on input "服務人員姓名/編號" at bounding box center [968, 110] width 259 height 33
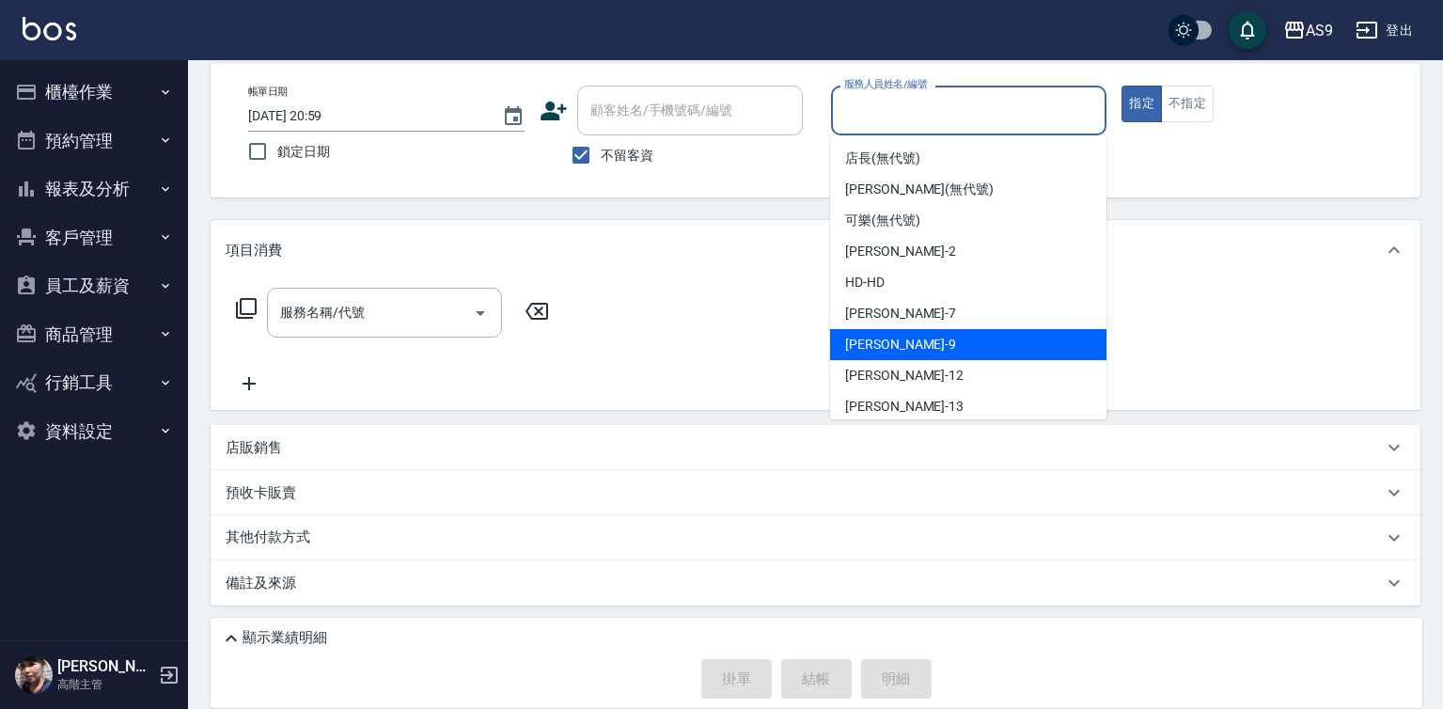
click at [895, 354] on div "[PERSON_NAME] -9" at bounding box center [968, 344] width 276 height 31
type input "[PERSON_NAME]-9"
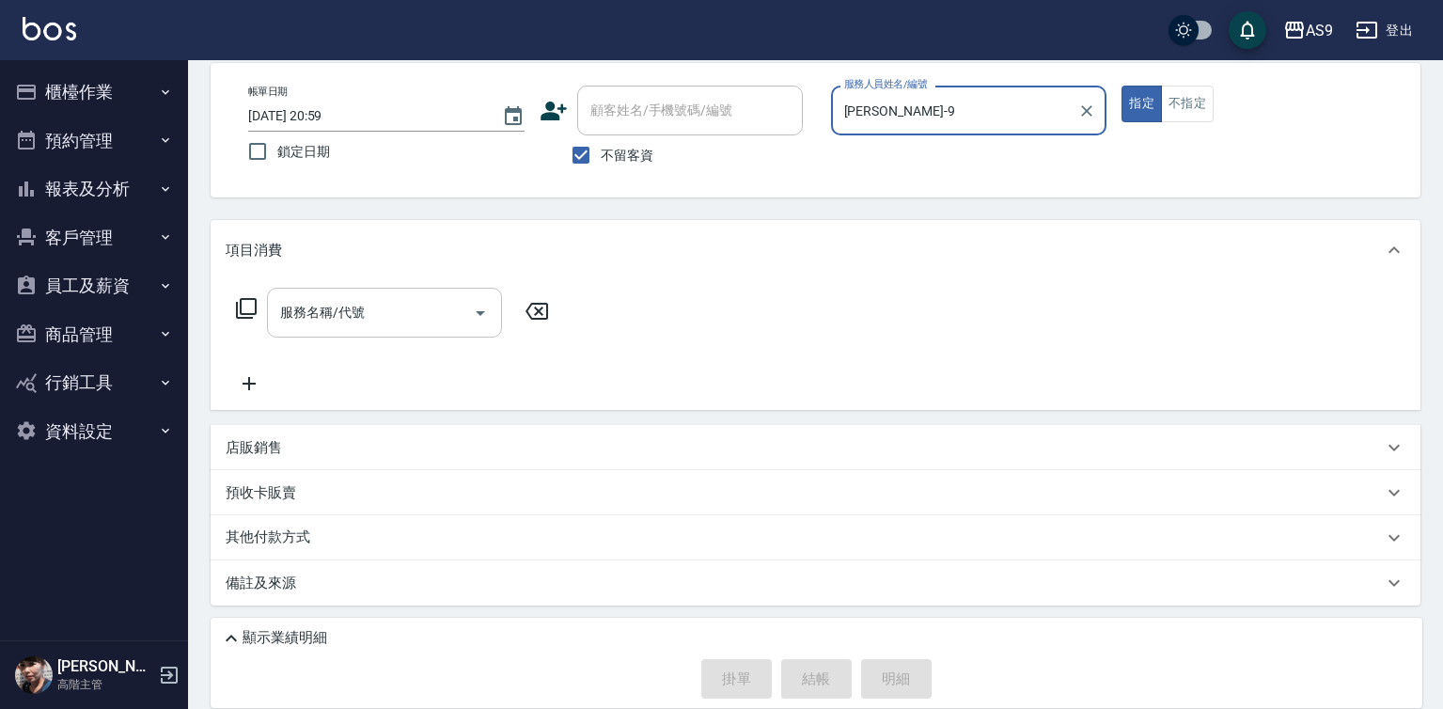
click at [380, 322] on input "服務名稱/代號" at bounding box center [370, 312] width 190 height 33
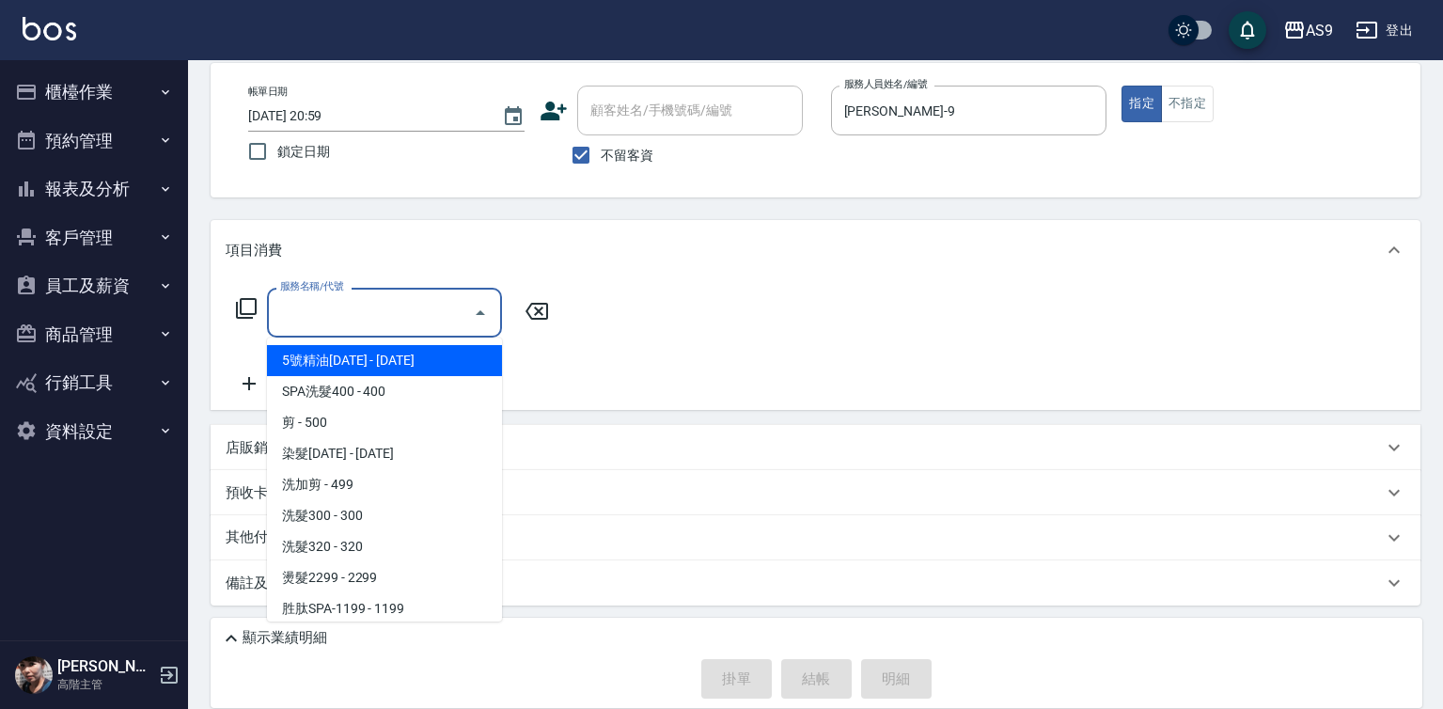
click at [339, 355] on span "5號精油[DATE] - [DATE]" at bounding box center [384, 360] width 235 height 31
type input "5號精油1399(5號精油1399)"
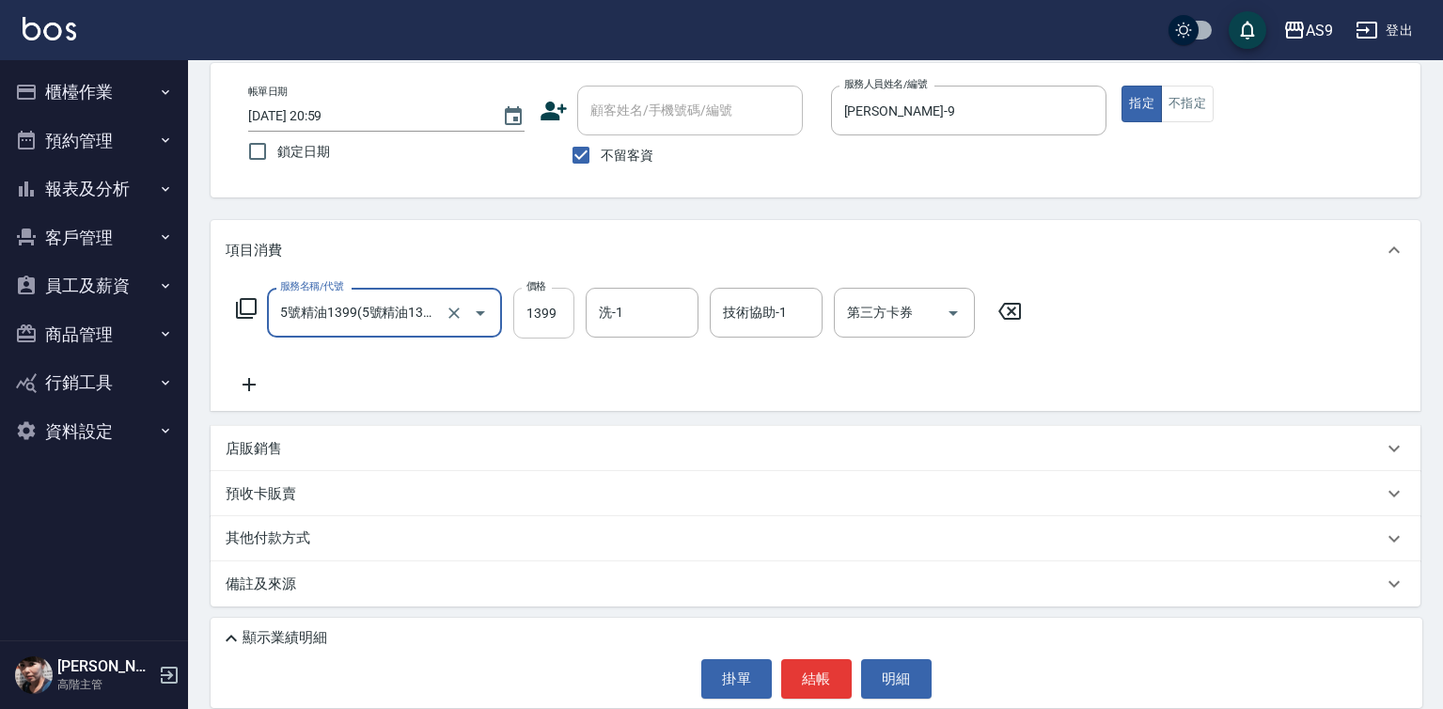
click at [553, 320] on input "1399" at bounding box center [543, 313] width 61 height 51
type input "1449"
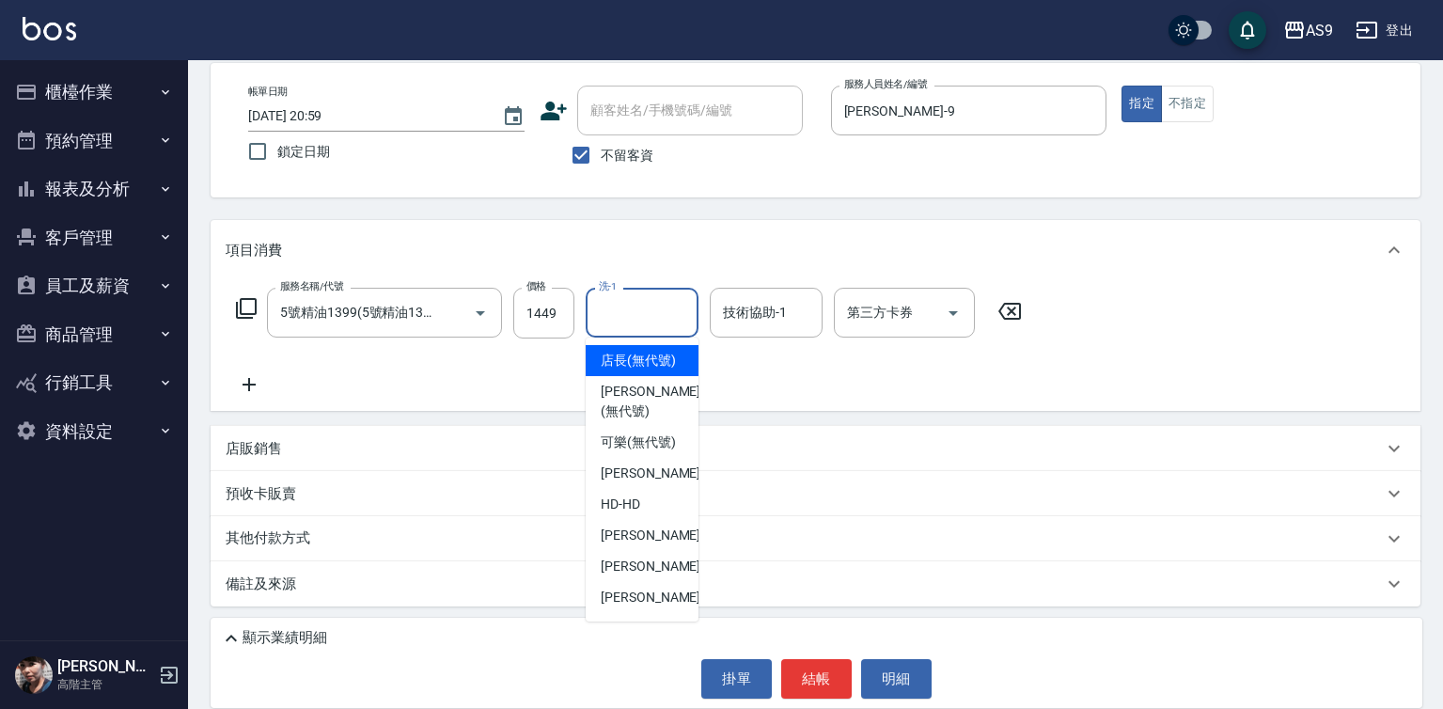
click at [613, 308] on input "洗-1" at bounding box center [642, 312] width 96 height 33
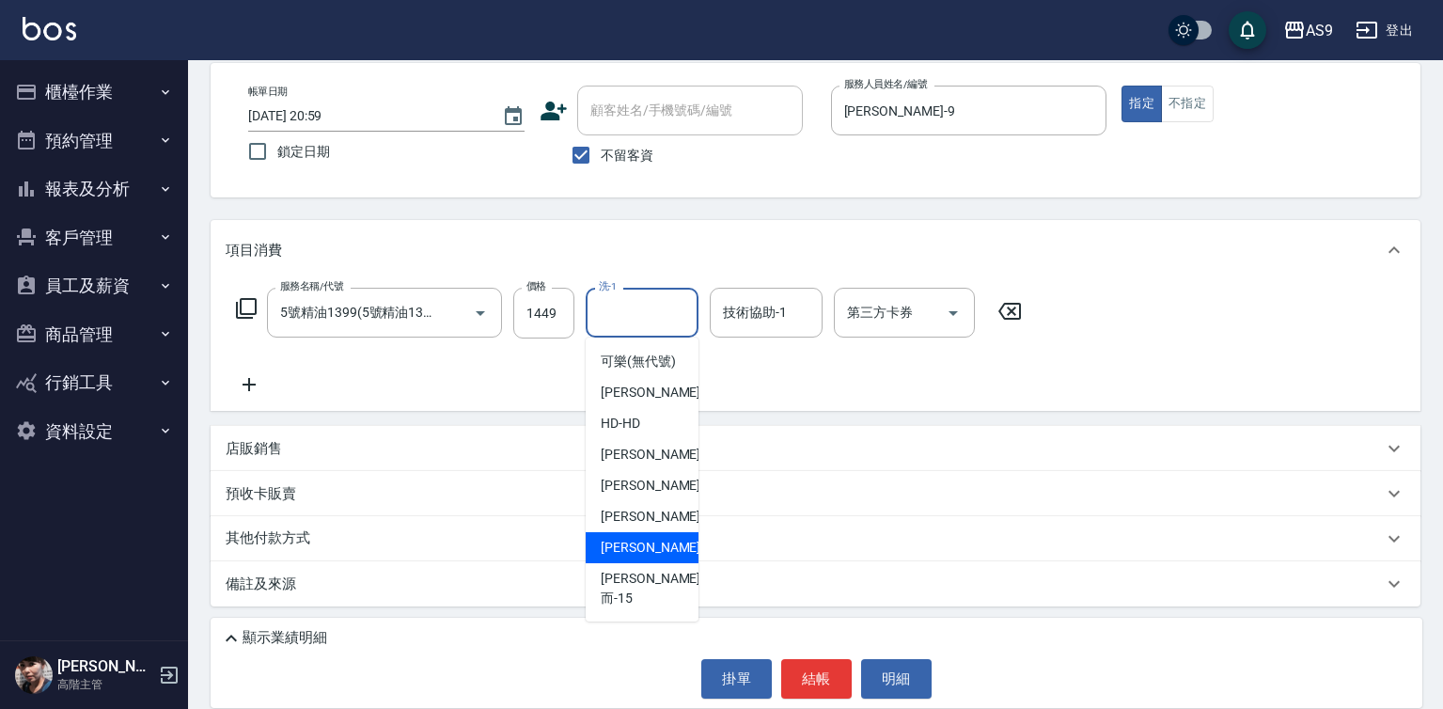
click at [635, 557] on span "[PERSON_NAME] -13" at bounding box center [660, 548] width 118 height 20
type input "[PERSON_NAME]-13"
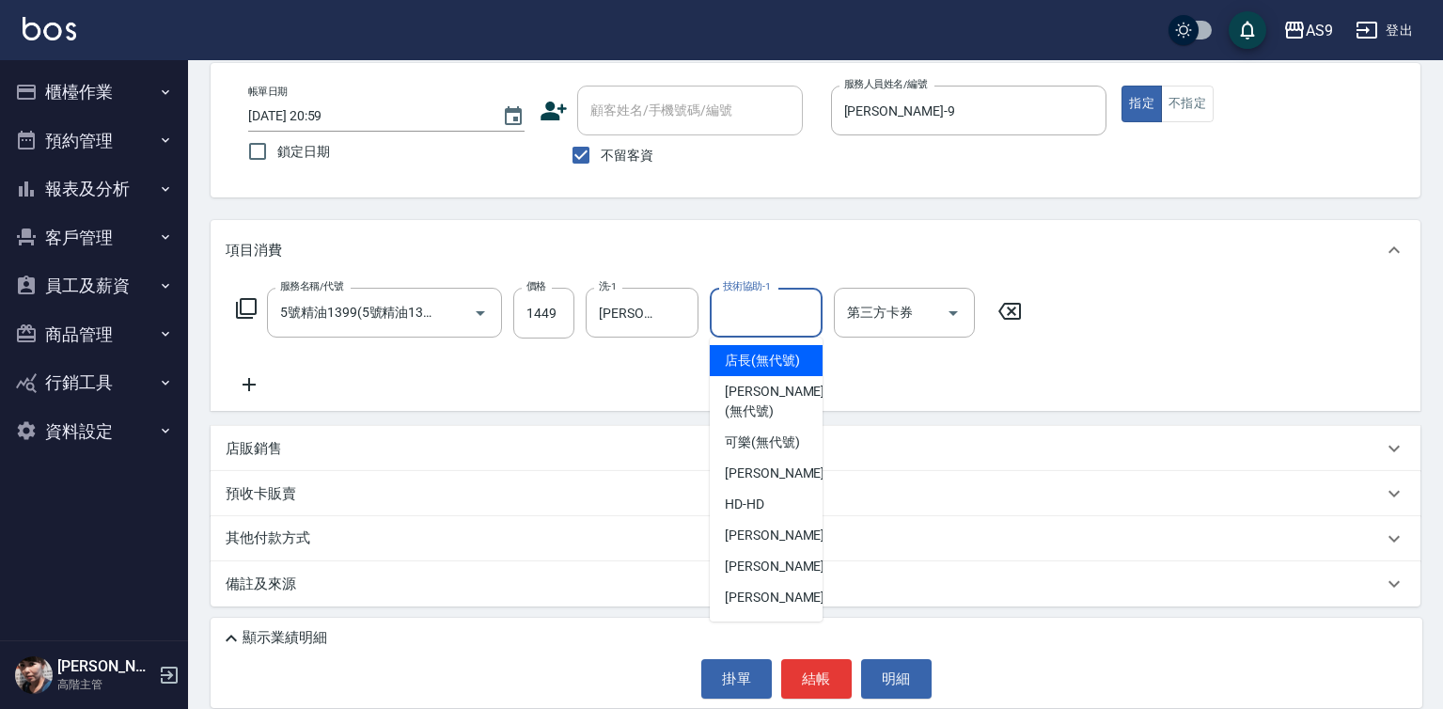
click at [745, 305] on div "技術協助-1 技術協助-1" at bounding box center [766, 313] width 113 height 50
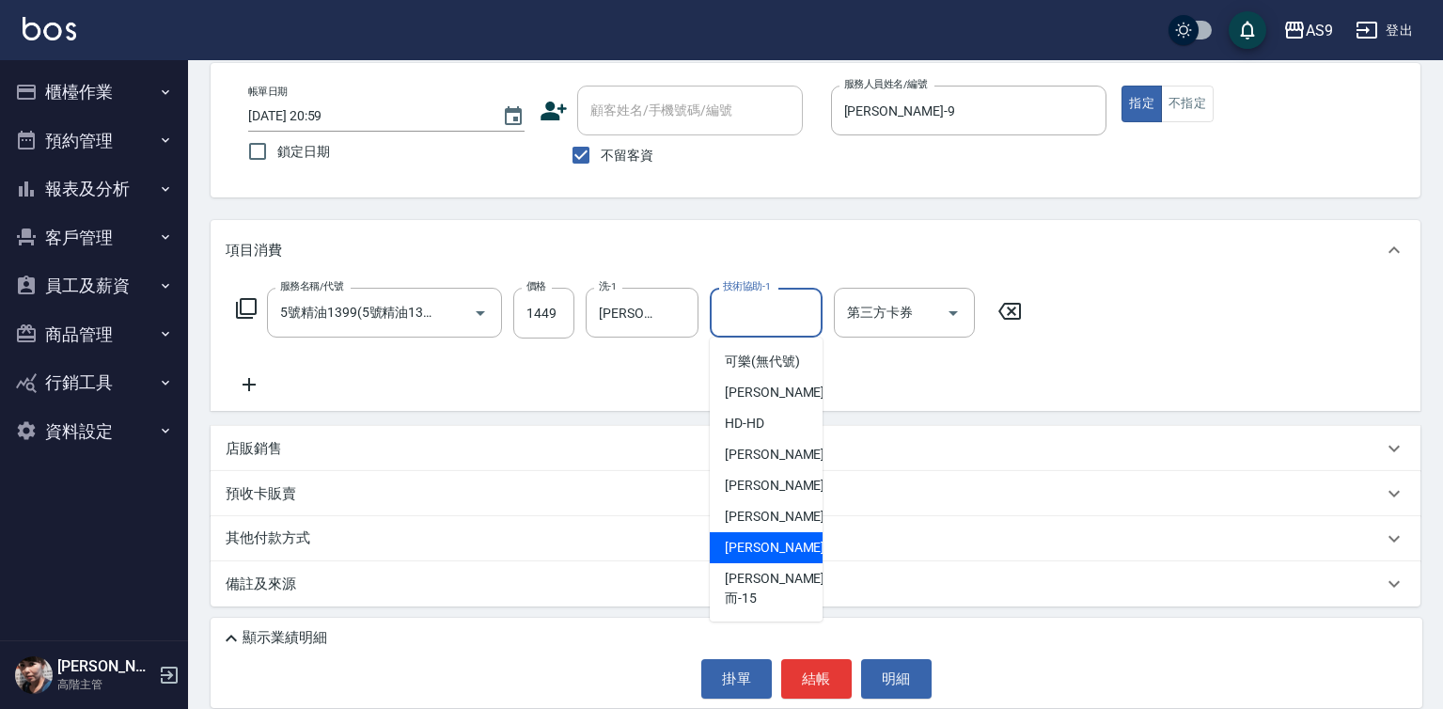
click at [773, 557] on span "[PERSON_NAME] -13" at bounding box center [784, 548] width 118 height 20
type input "[PERSON_NAME]-13"
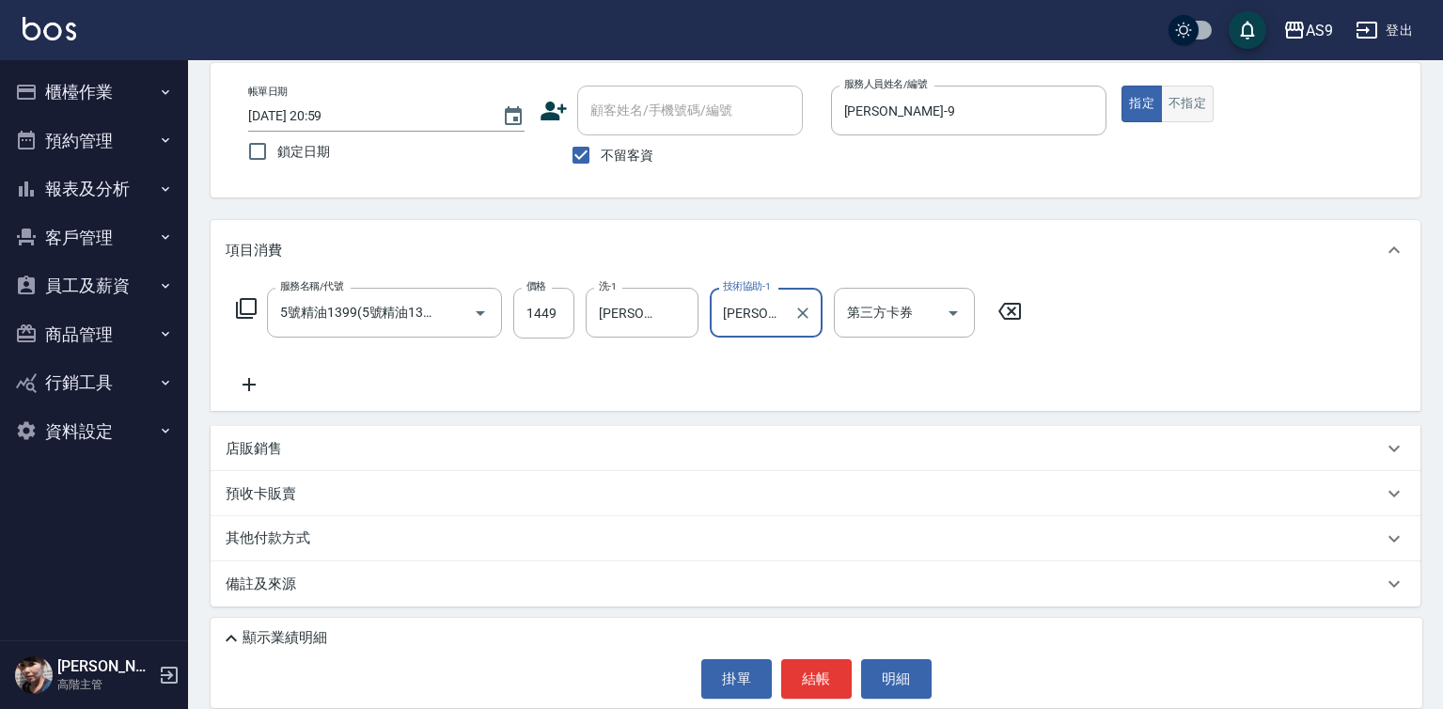
click at [1192, 95] on button "不指定" at bounding box center [1187, 104] width 53 height 37
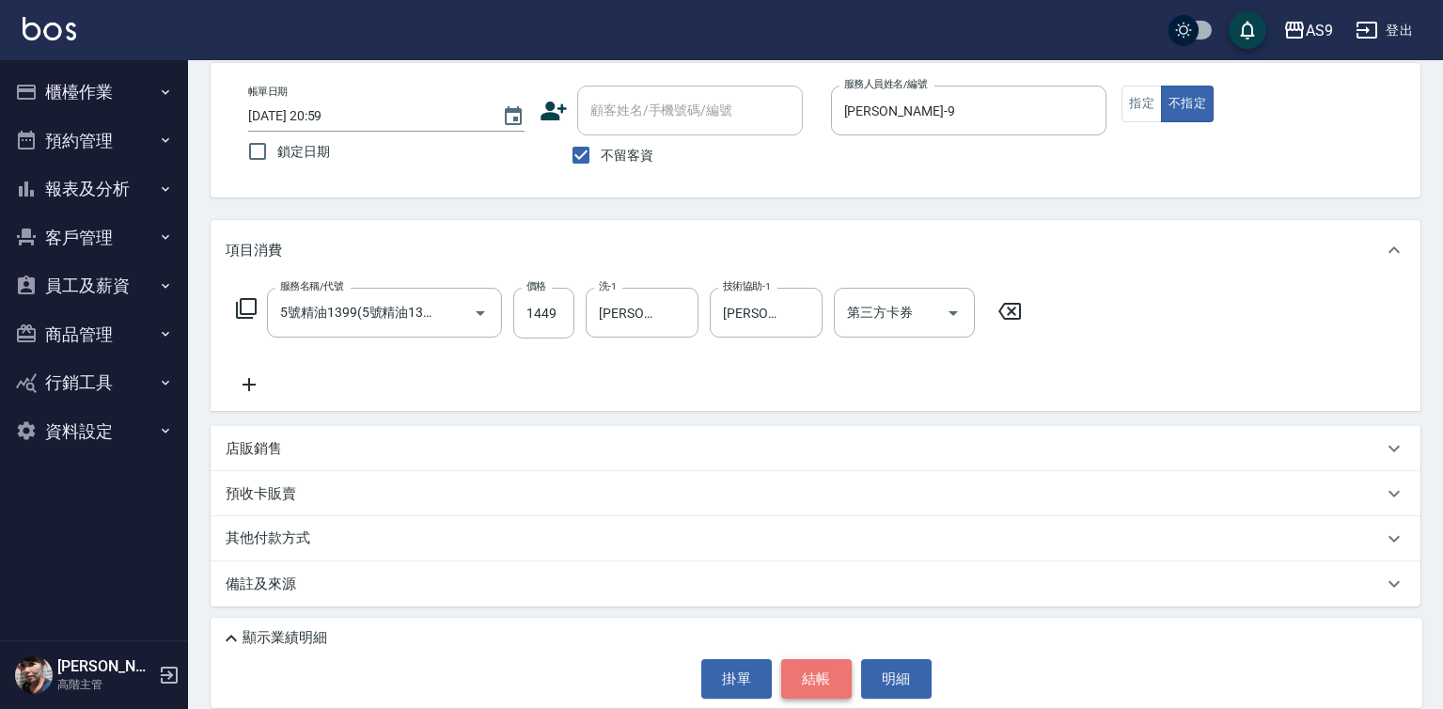
click at [808, 666] on button "結帳" at bounding box center [816, 678] width 70 height 39
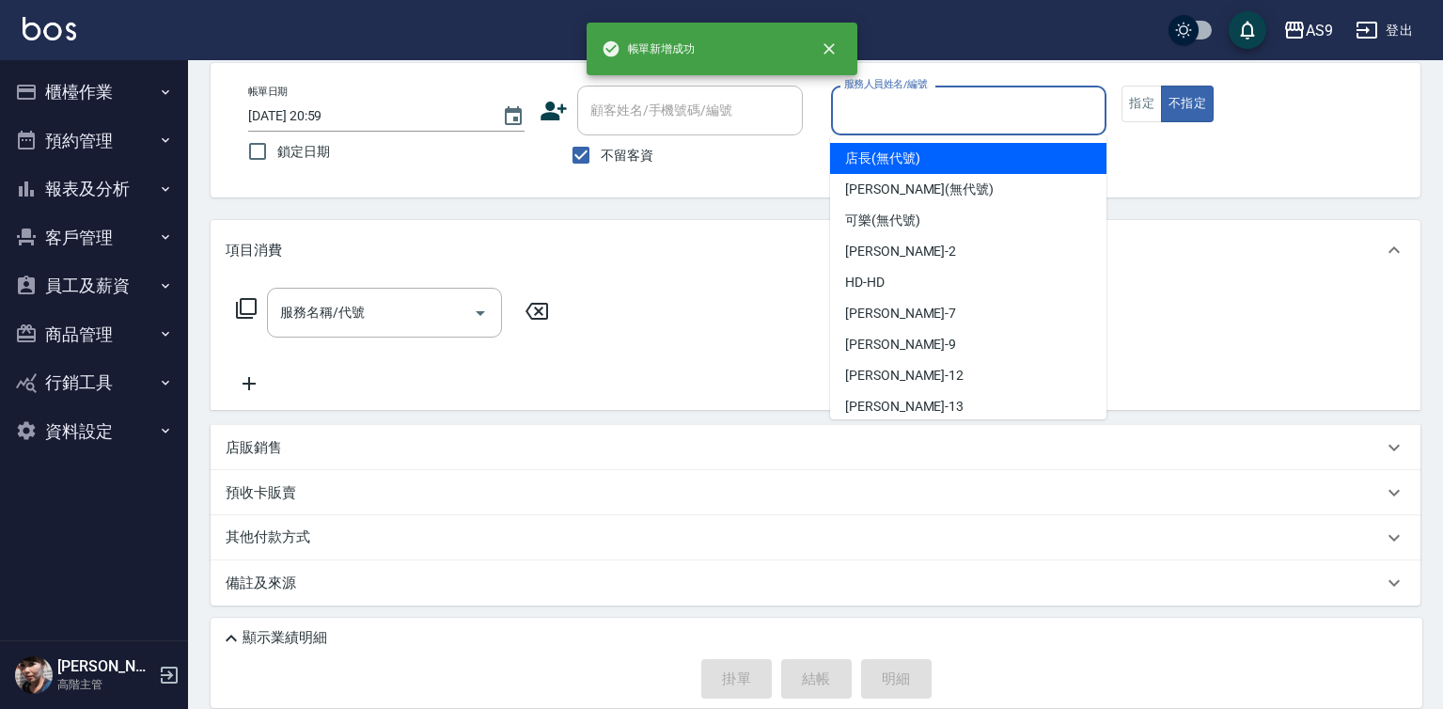
click at [878, 96] on input "服務人員姓名/編號" at bounding box center [968, 110] width 259 height 33
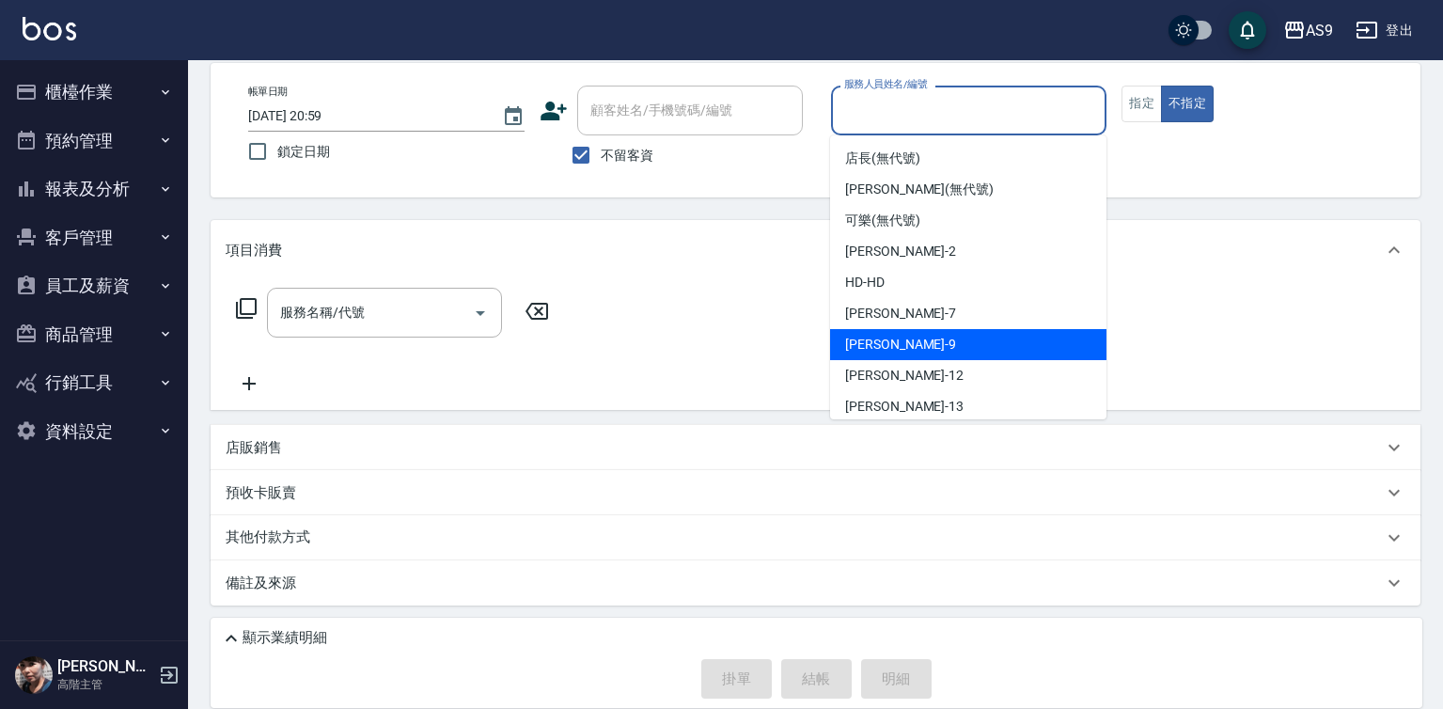
click at [902, 341] on div "[PERSON_NAME] -9" at bounding box center [968, 344] width 276 height 31
type input "[PERSON_NAME]-9"
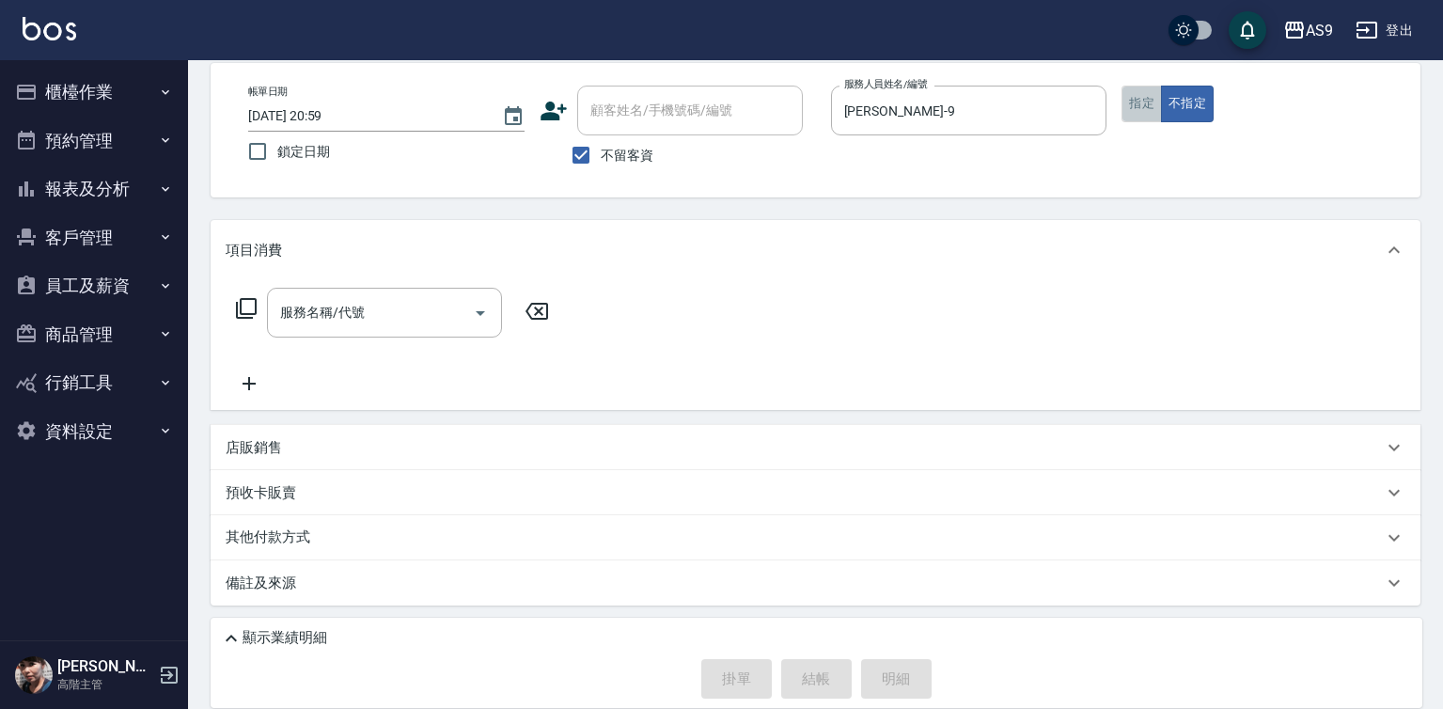
click at [1140, 106] on button "指定" at bounding box center [1141, 104] width 40 height 37
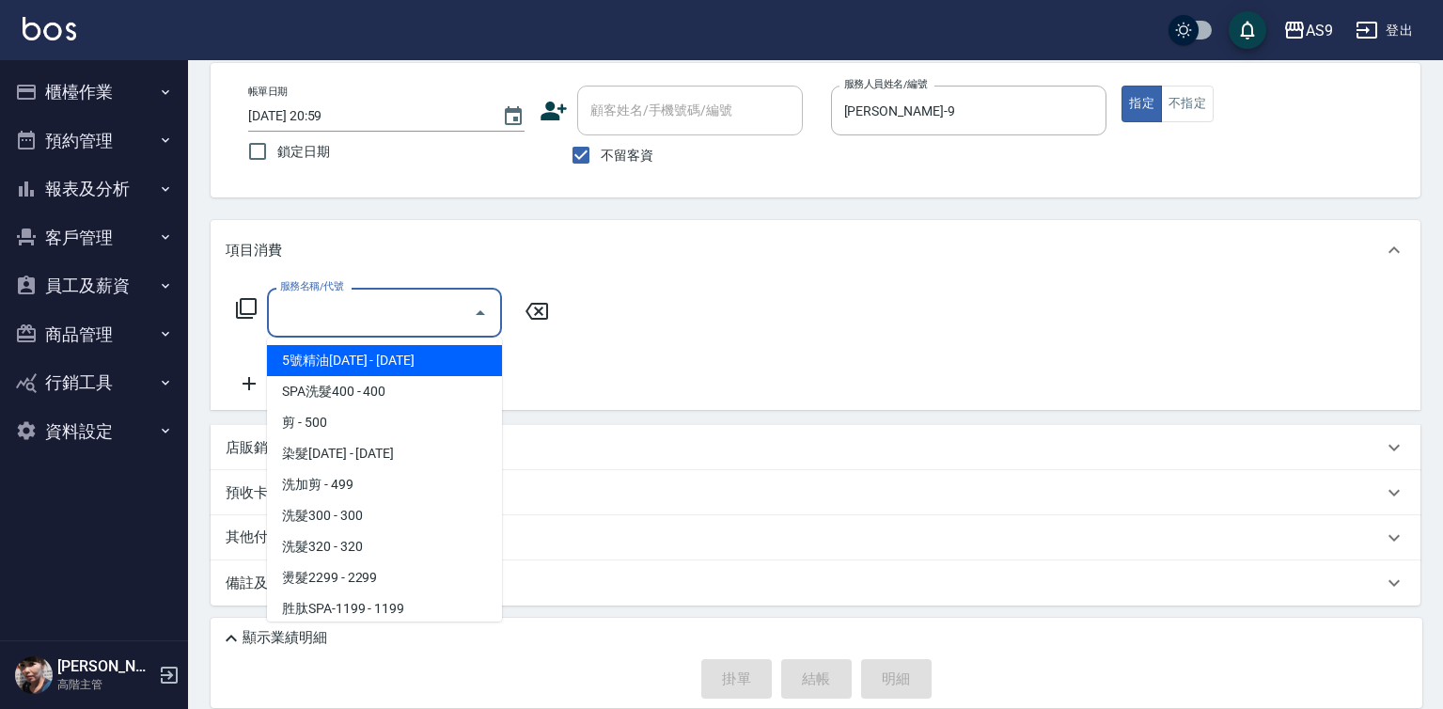
click at [429, 310] on input "服務名稱/代號" at bounding box center [370, 312] width 190 height 33
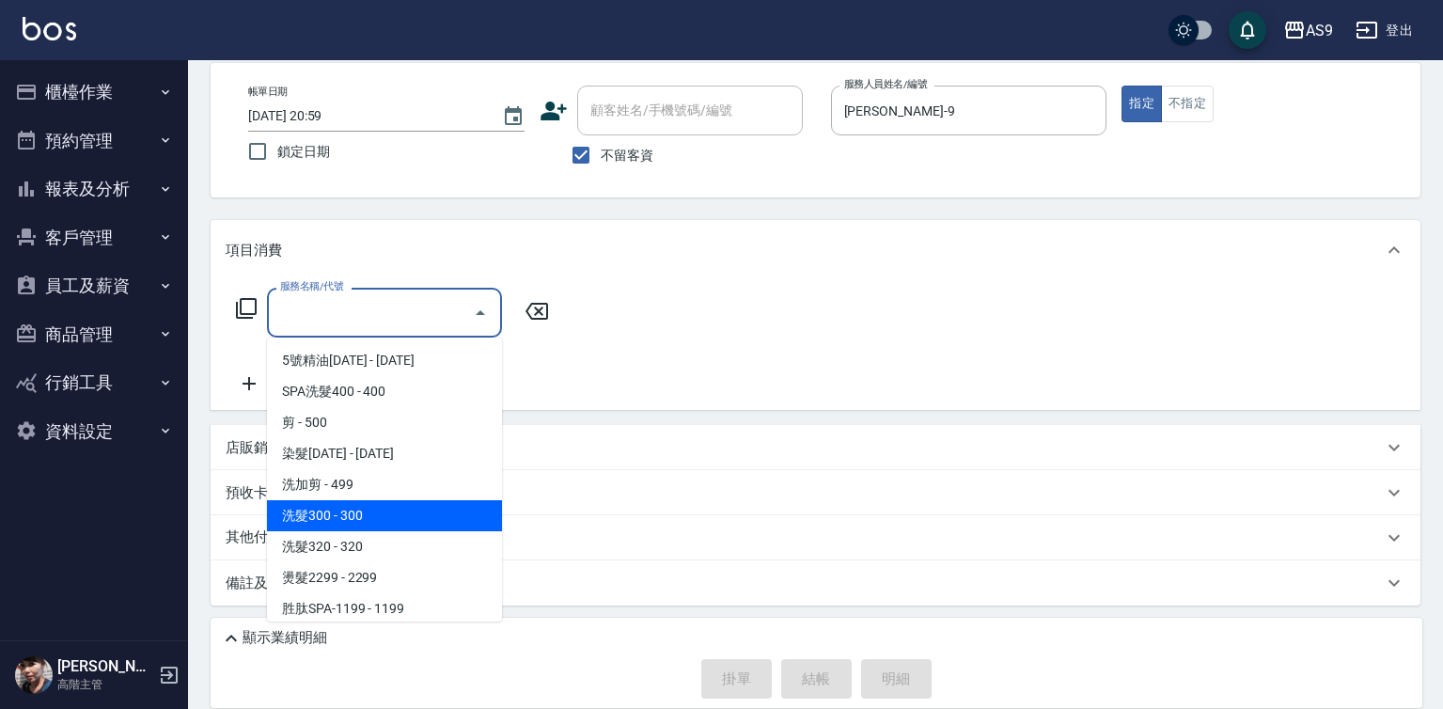
click at [336, 520] on span "洗髮300 - 300" at bounding box center [384, 515] width 235 height 31
type input "洗髮300(洗 髮300)"
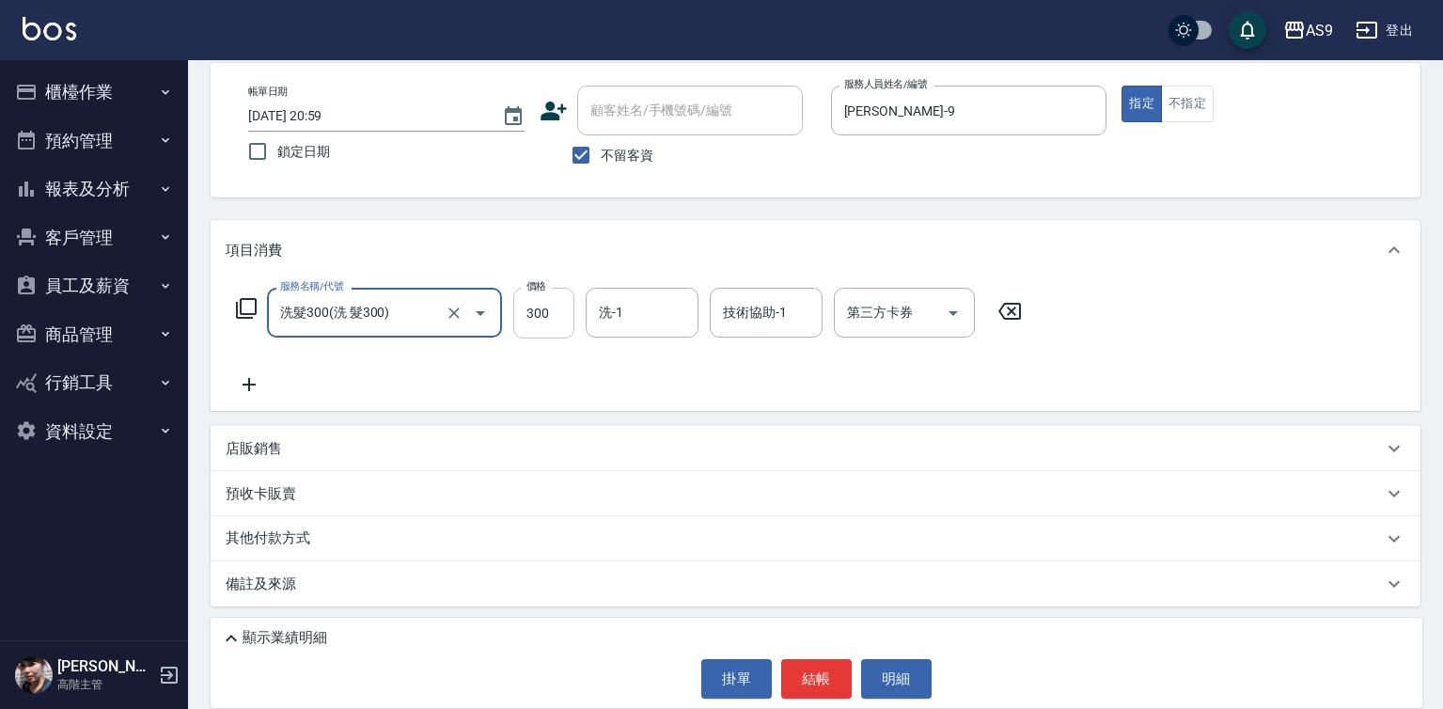
click at [551, 325] on input "300" at bounding box center [543, 313] width 61 height 51
type input "270"
click at [662, 322] on input "洗-1" at bounding box center [642, 312] width 96 height 33
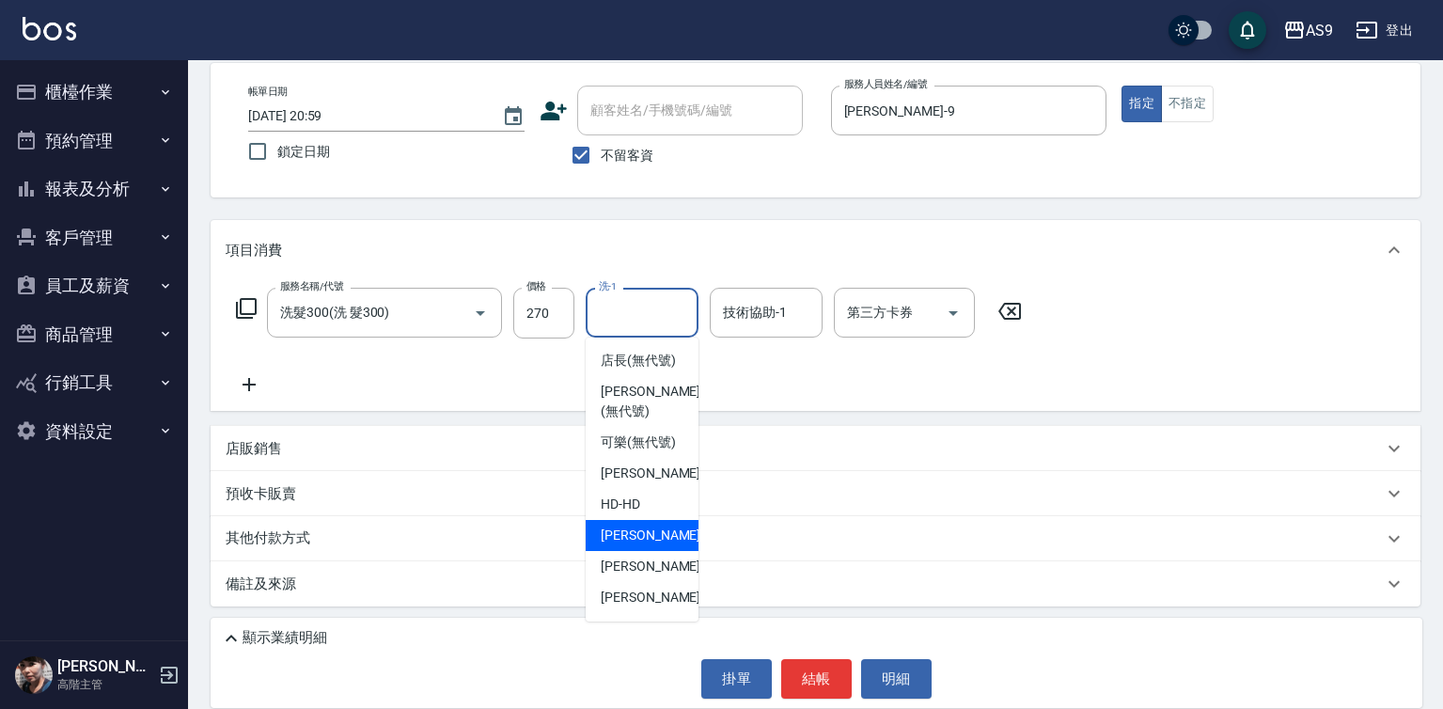
click at [659, 551] on div "Peggy -7" at bounding box center [642, 535] width 113 height 31
type input "Peggy-7"
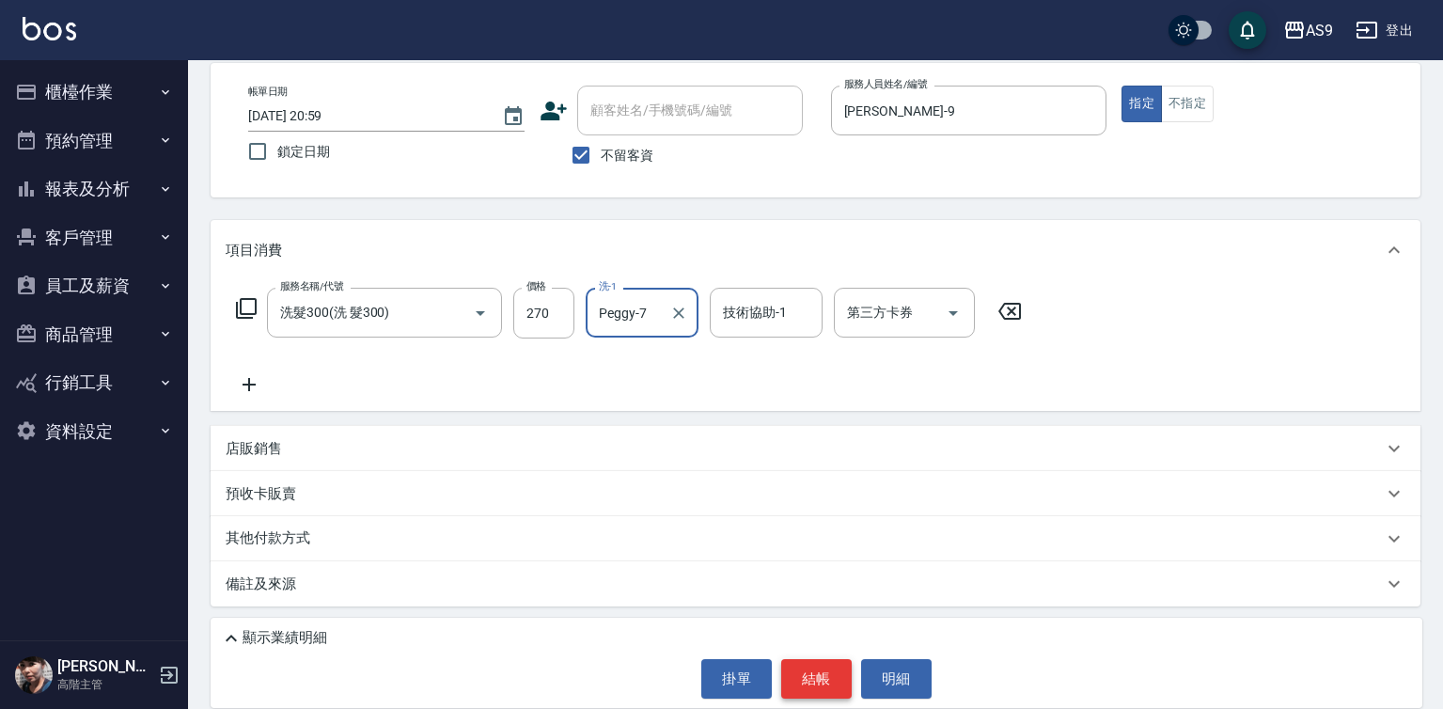
click at [829, 683] on button "結帳" at bounding box center [816, 678] width 70 height 39
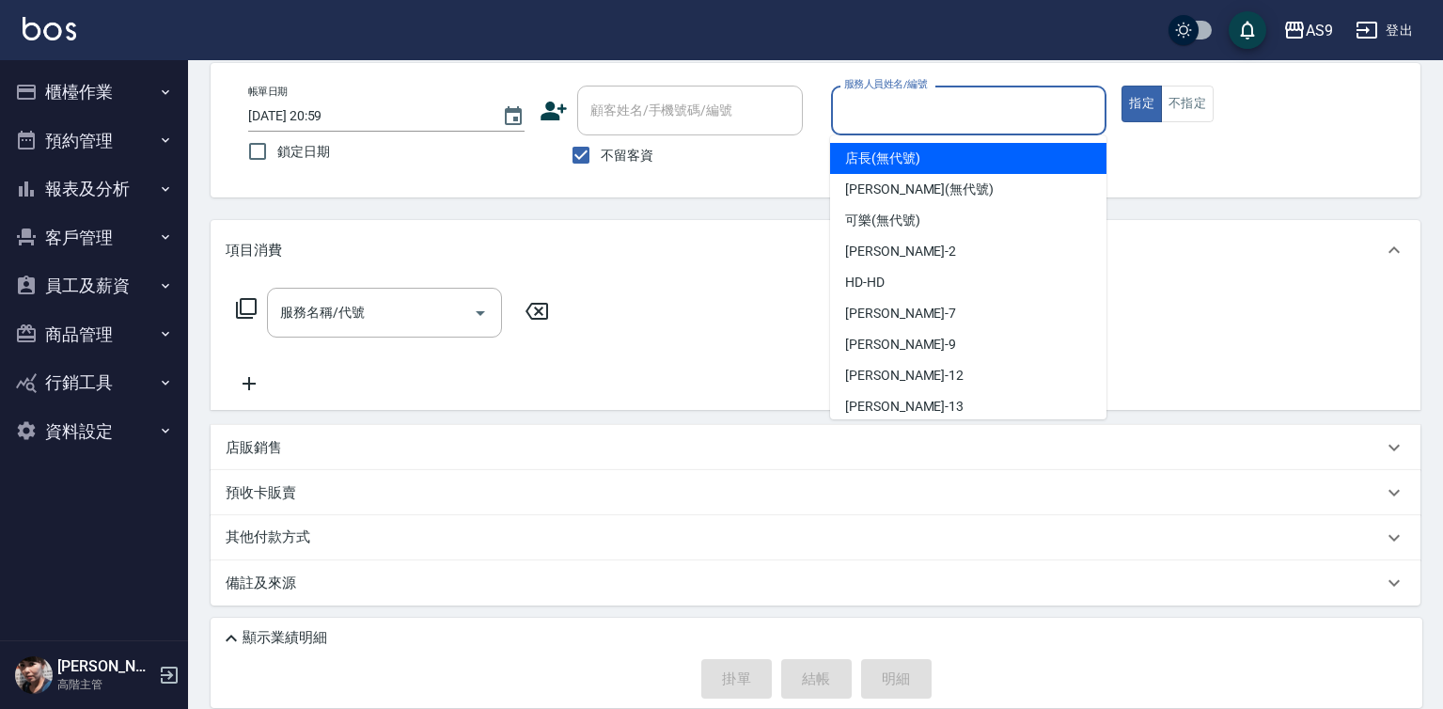
click at [874, 104] on input "服務人員姓名/編號" at bounding box center [968, 110] width 259 height 33
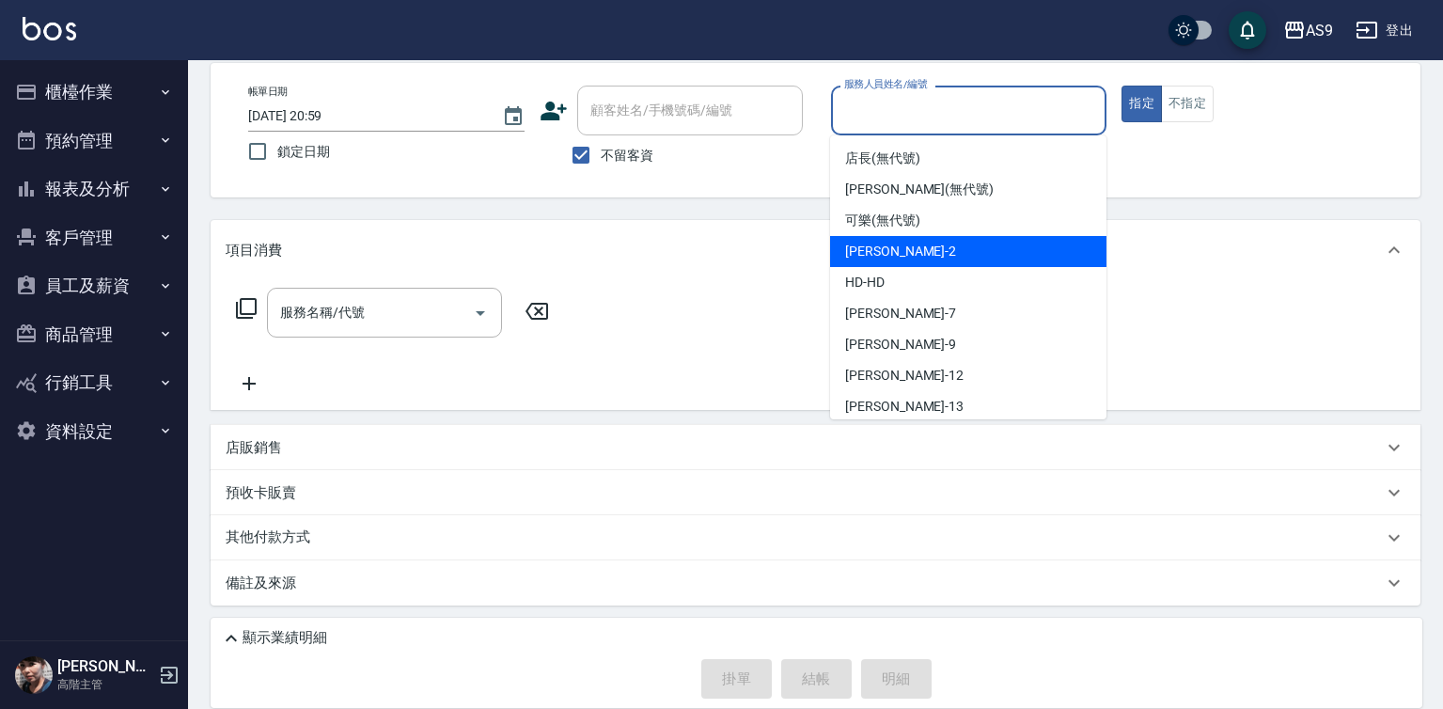
click at [915, 250] on span "[PERSON_NAME]蘭 -2" at bounding box center [900, 252] width 111 height 20
type input "[PERSON_NAME]蘭-2"
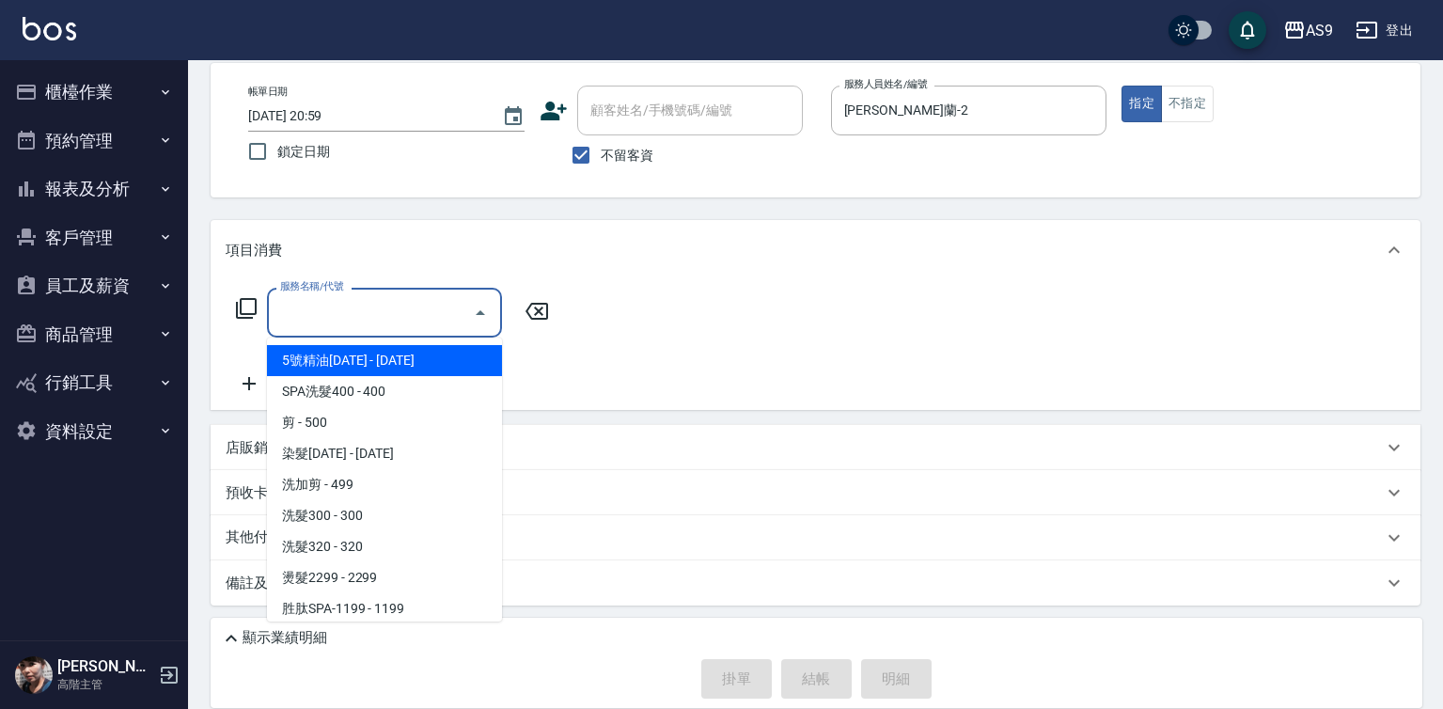
click at [417, 310] on input "服務名稱/代號" at bounding box center [370, 312] width 190 height 33
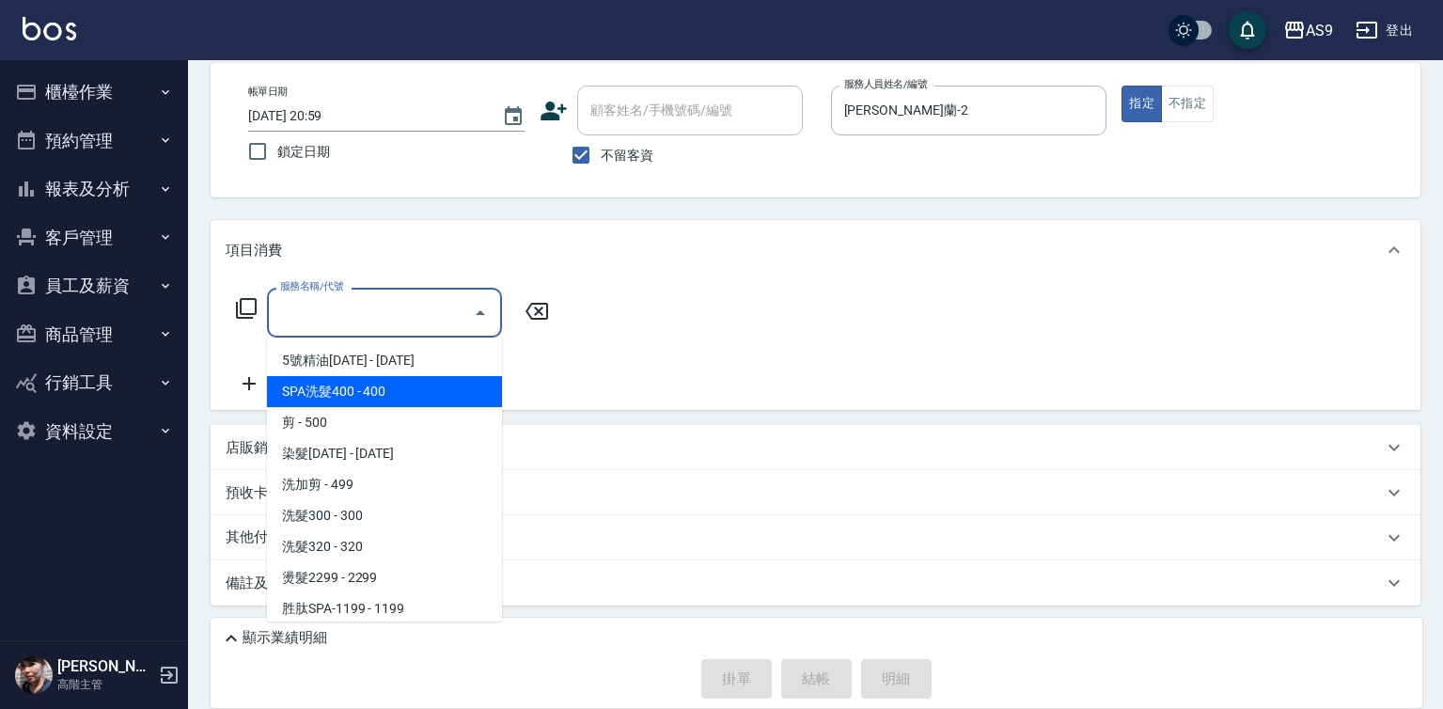
drag, startPoint x: 384, startPoint y: 385, endPoint x: 254, endPoint y: 428, distance: 137.3
click at [384, 386] on span "SPA洗髮400 - 400" at bounding box center [384, 391] width 235 height 31
type input "SPA洗髮400(SPA洗髮400)"
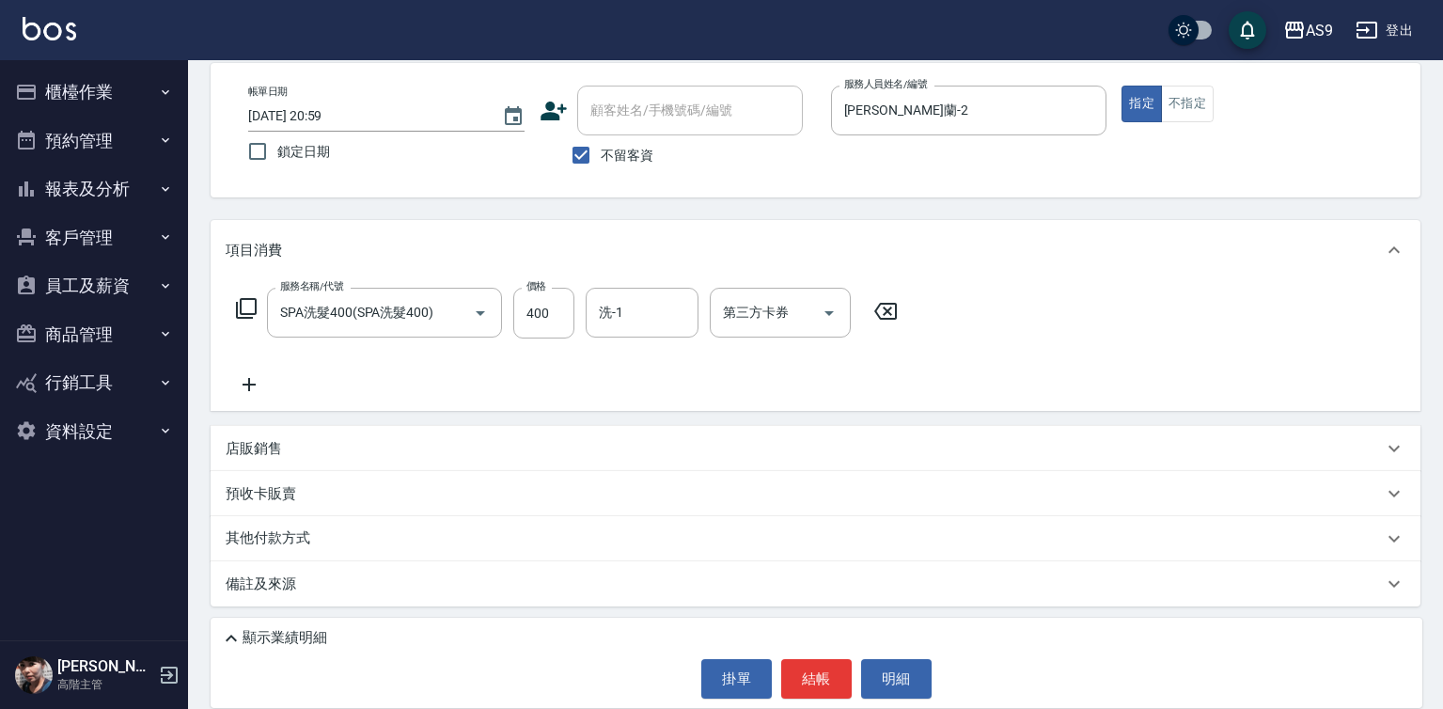
click at [261, 375] on icon at bounding box center [249, 384] width 47 height 23
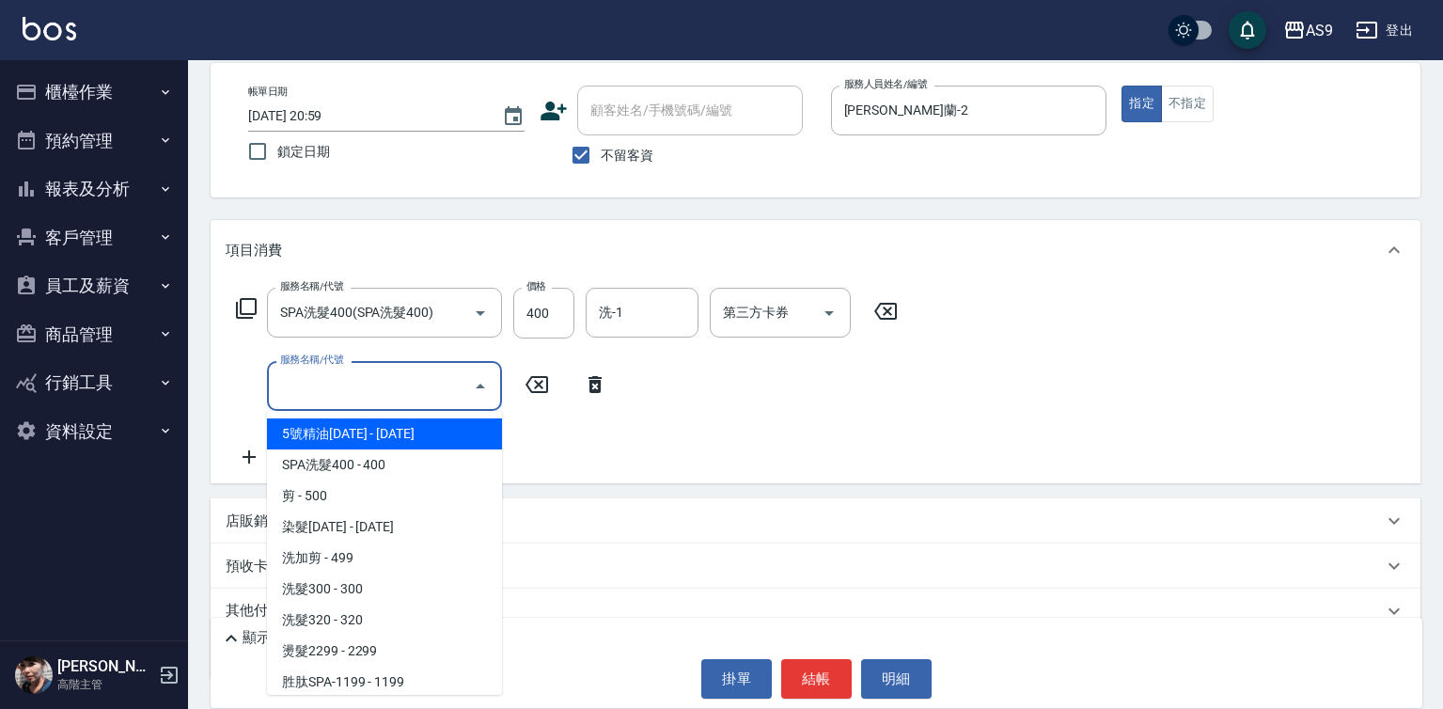
click at [352, 397] on input "服務名稱/代號" at bounding box center [370, 385] width 190 height 33
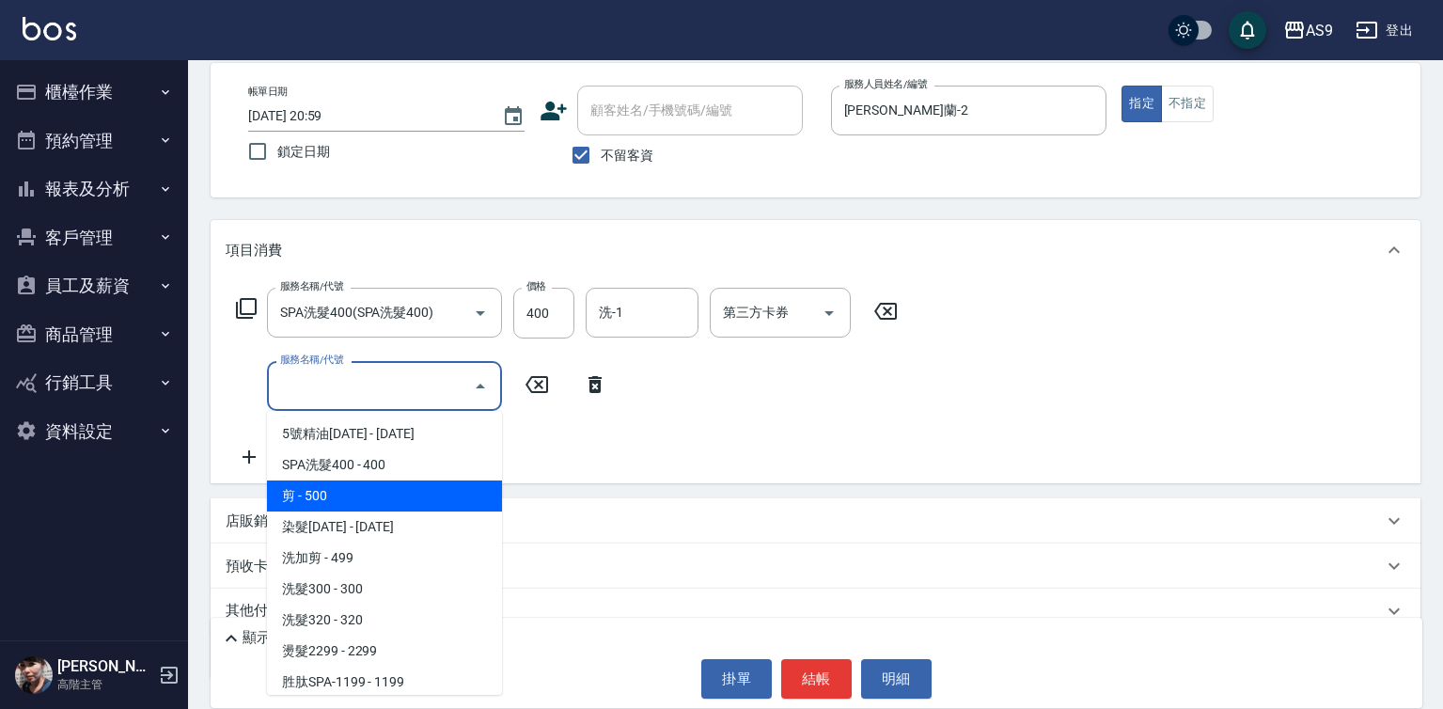
drag, startPoint x: 360, startPoint y: 500, endPoint x: 486, endPoint y: 438, distance: 140.4
click at [362, 500] on span "剪 - 500" at bounding box center [384, 495] width 235 height 31
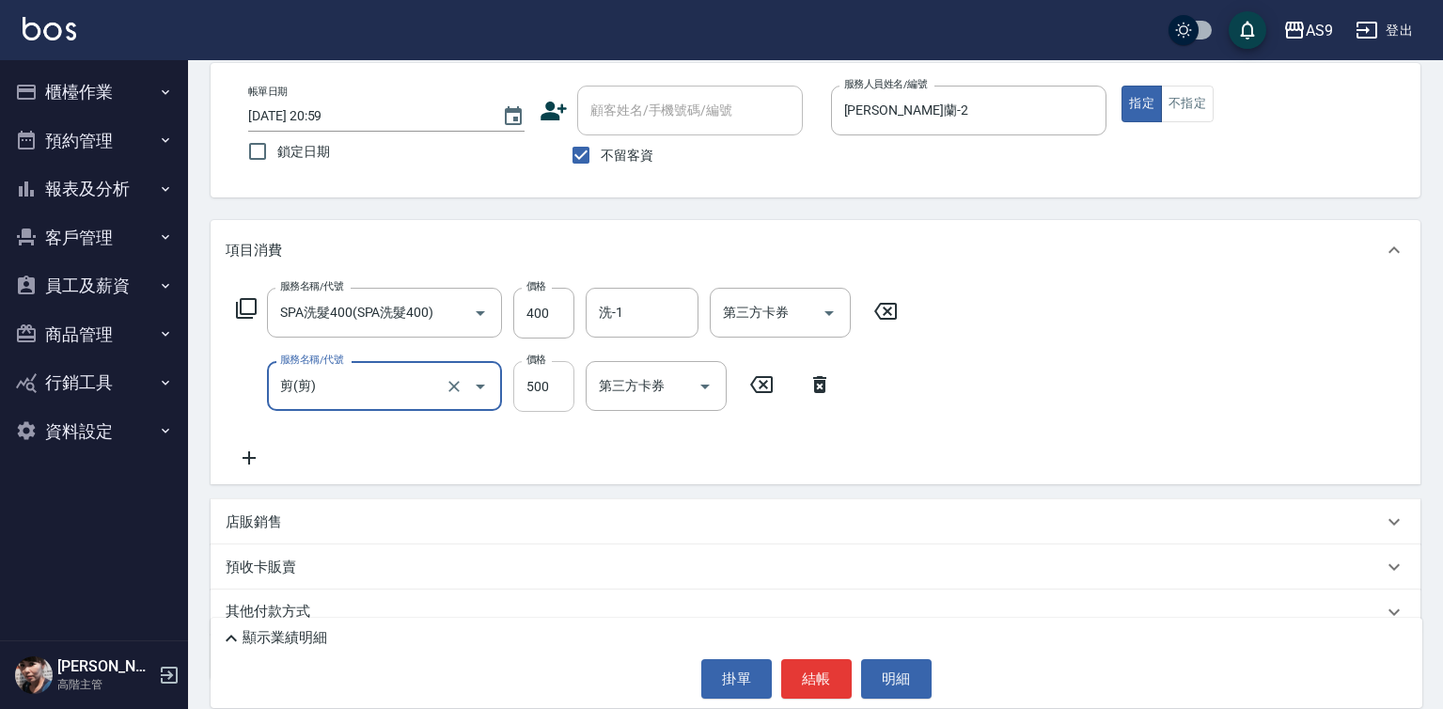
type input "剪"
click at [534, 396] on input "500" at bounding box center [543, 386] width 61 height 51
click at [551, 378] on input "4000" at bounding box center [543, 386] width 61 height 51
type input "400"
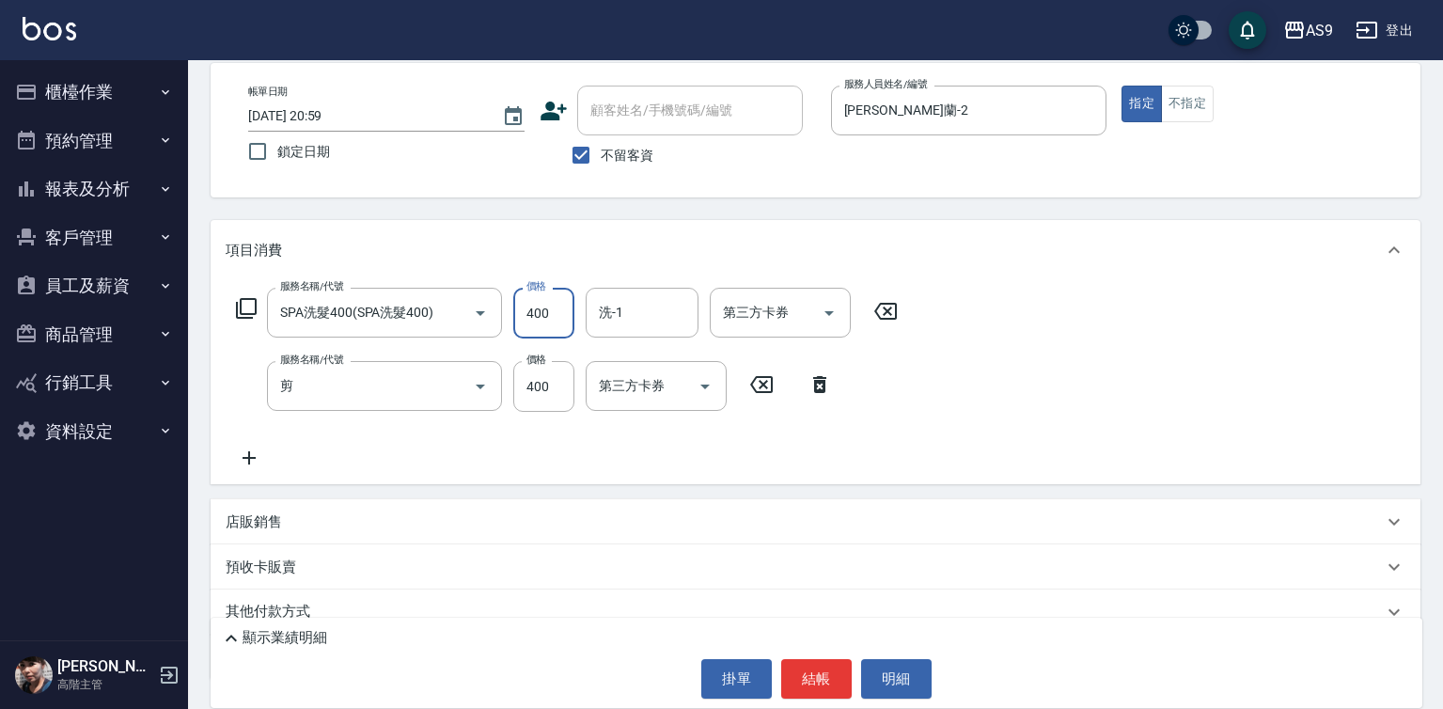
click at [547, 314] on input "400" at bounding box center [543, 313] width 61 height 51
type input "318"
click at [1202, 97] on button "不指定" at bounding box center [1187, 104] width 53 height 37
click at [828, 667] on button "結帳" at bounding box center [816, 678] width 70 height 39
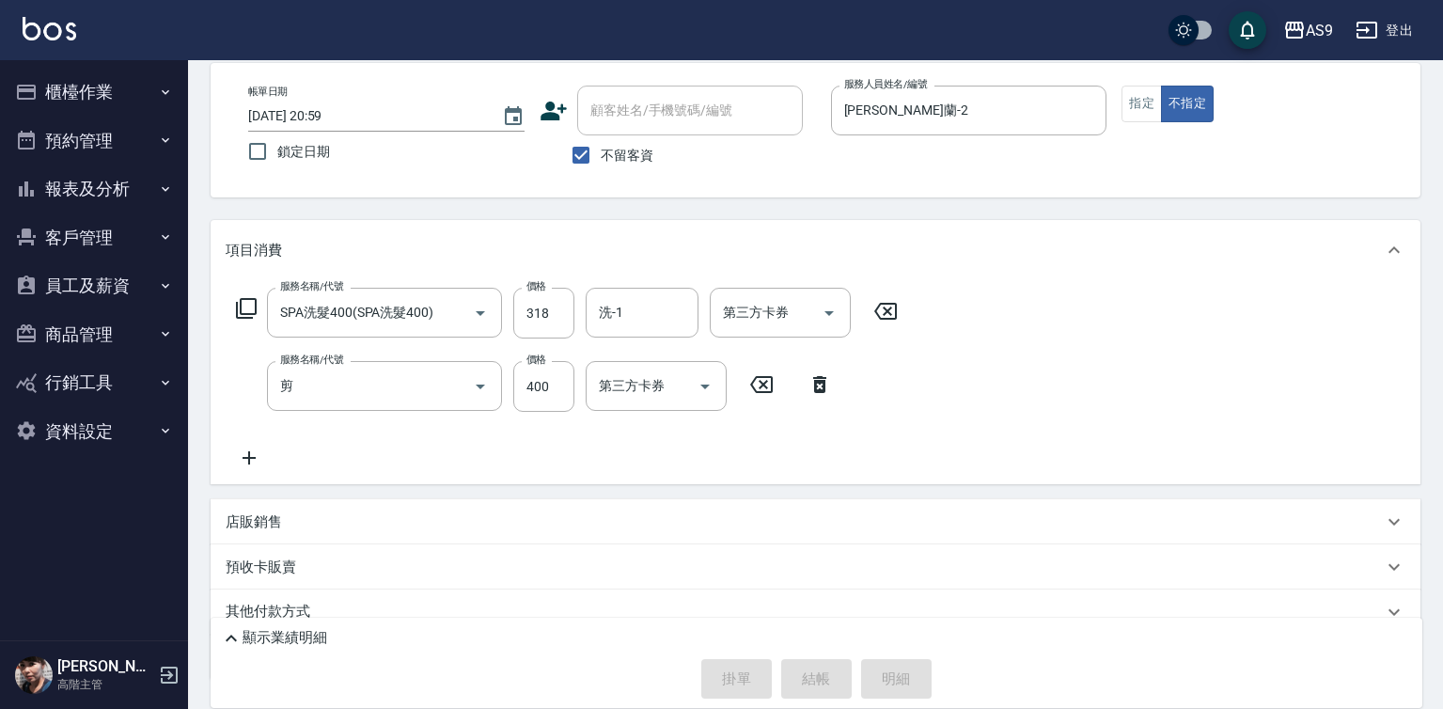
type input "[DATE] 21:00"
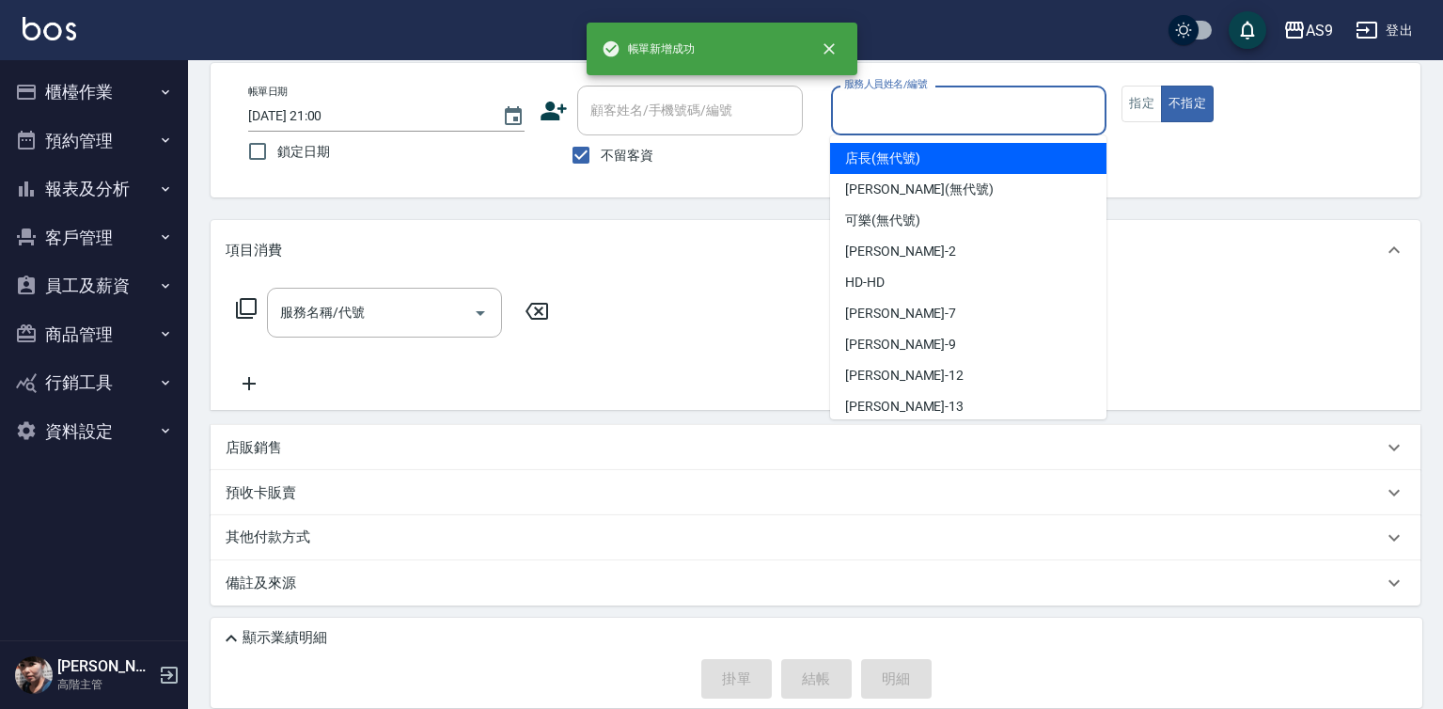
click at [899, 122] on input "服務人員姓名/編號" at bounding box center [968, 110] width 259 height 33
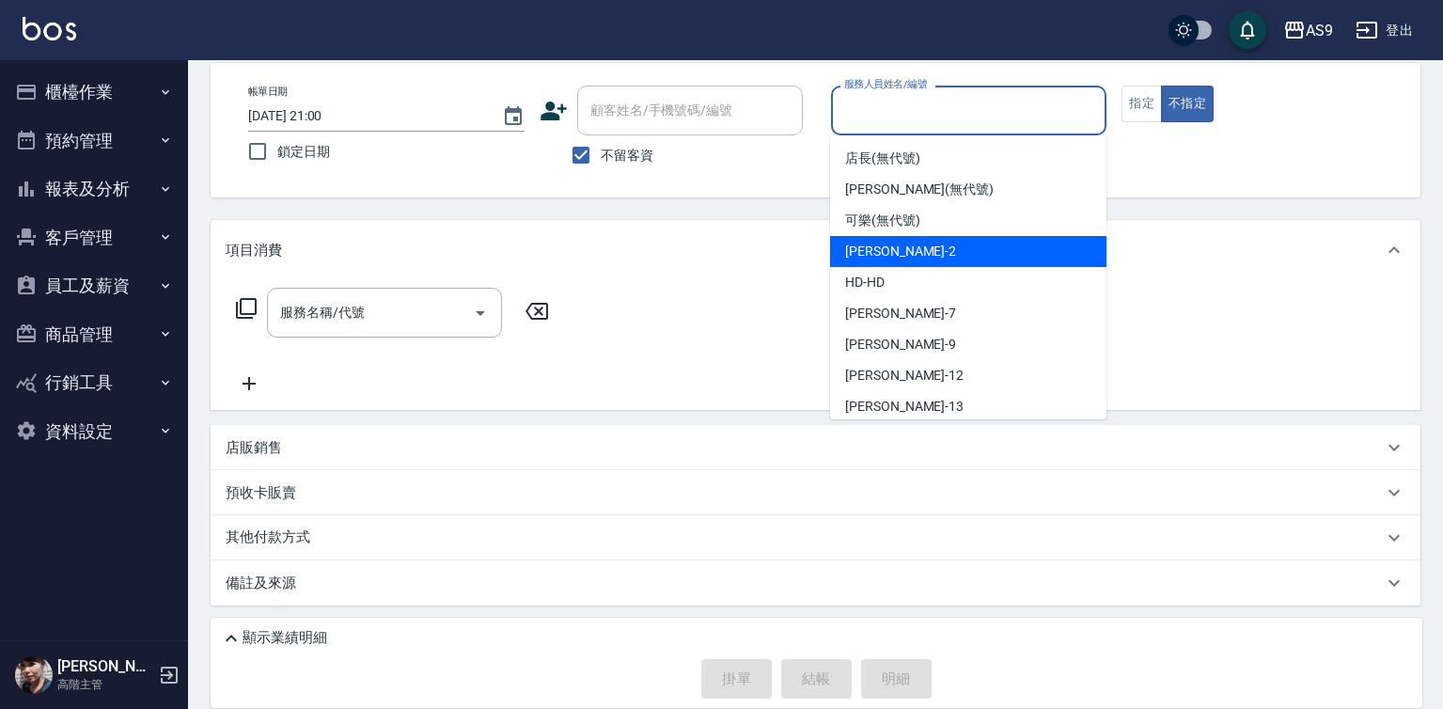
click at [908, 260] on span "[PERSON_NAME]蘭 -2" at bounding box center [900, 252] width 111 height 20
type input "[PERSON_NAME]蘭-2"
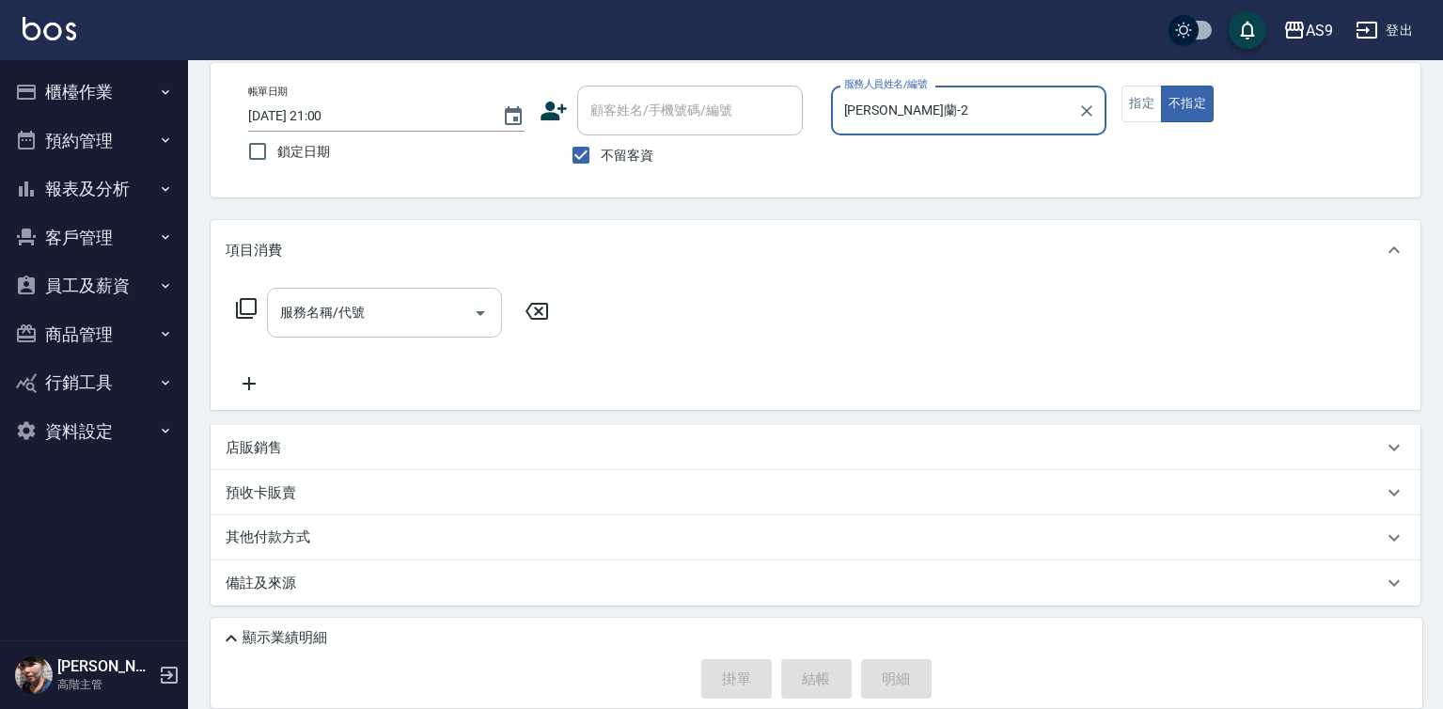
click at [436, 315] on input "服務名稱/代號" at bounding box center [370, 312] width 190 height 33
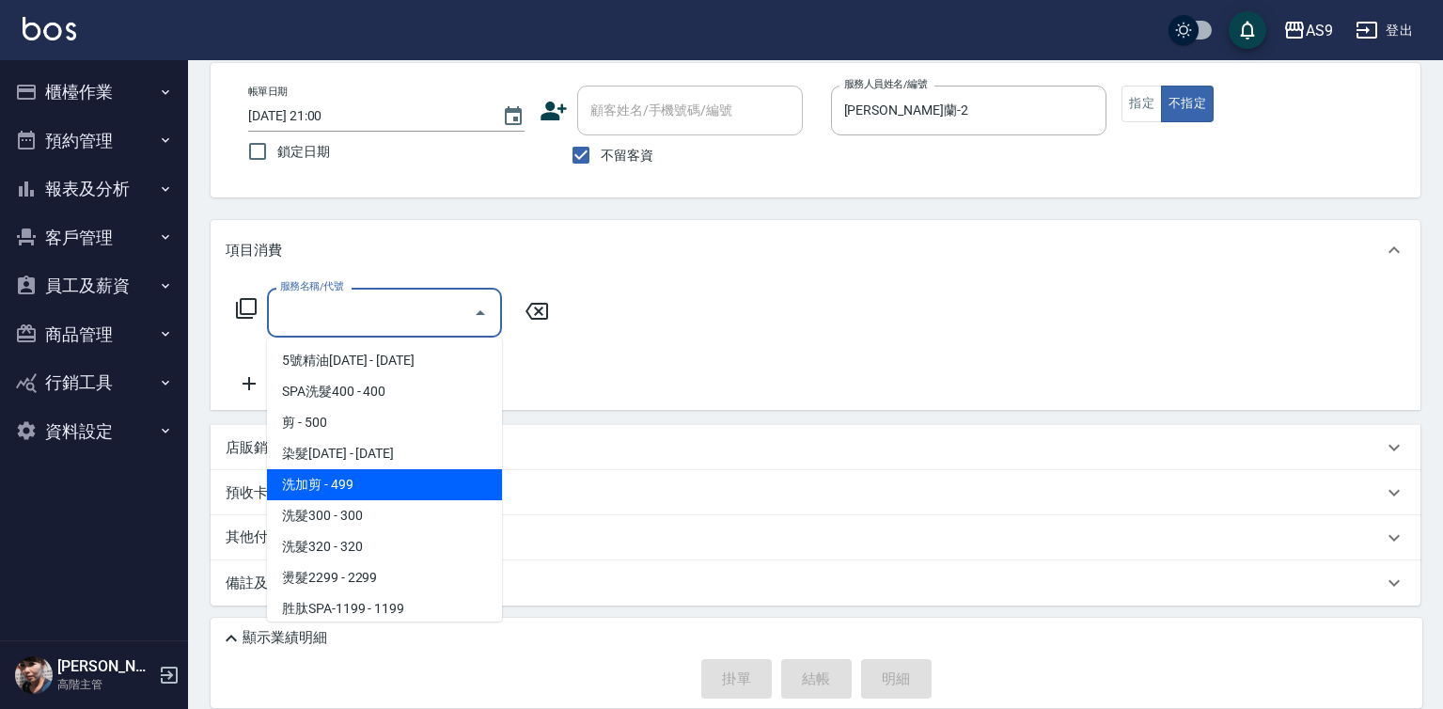
click at [385, 481] on span "洗加剪 - 499" at bounding box center [384, 484] width 235 height 31
type input "洗加剪"
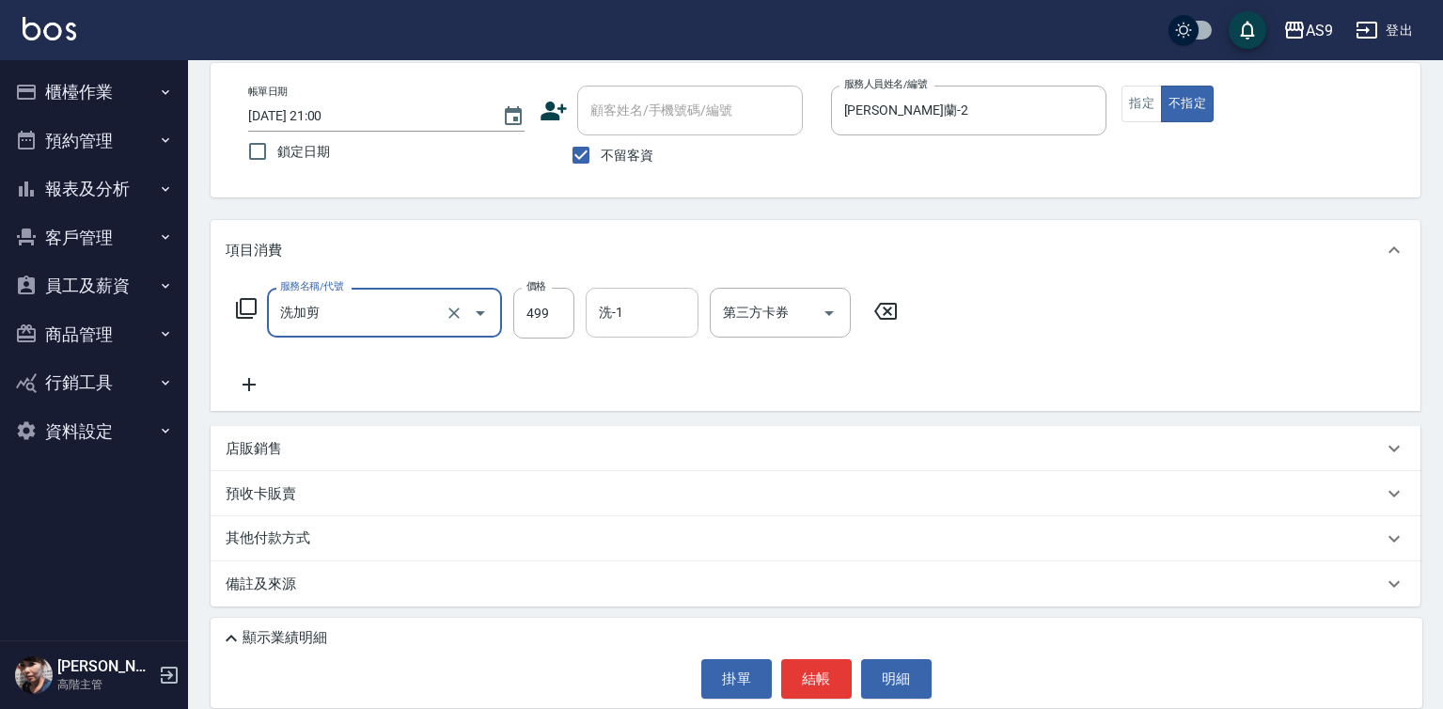
click at [613, 316] on div "洗-1 洗-1" at bounding box center [642, 313] width 113 height 50
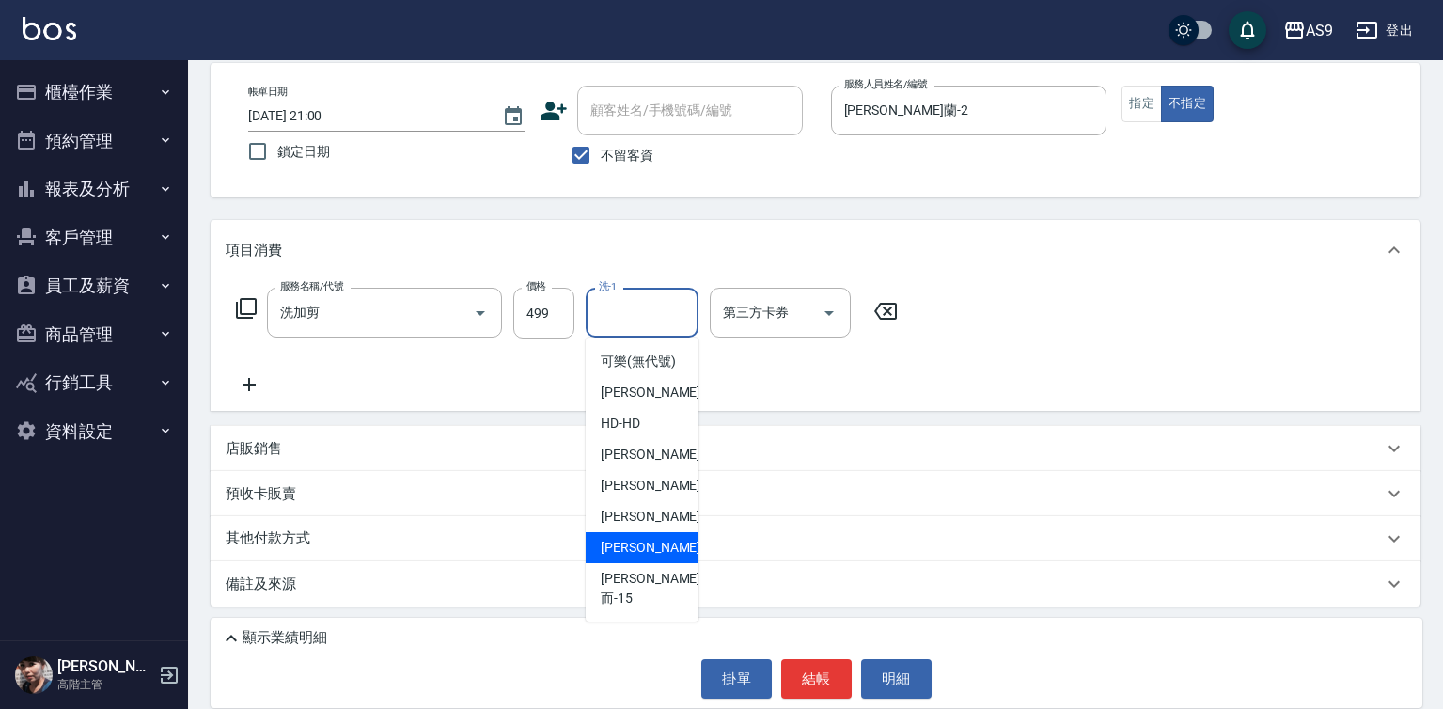
click at [643, 557] on span "[PERSON_NAME] -13" at bounding box center [660, 548] width 118 height 20
type input "[PERSON_NAME]-13"
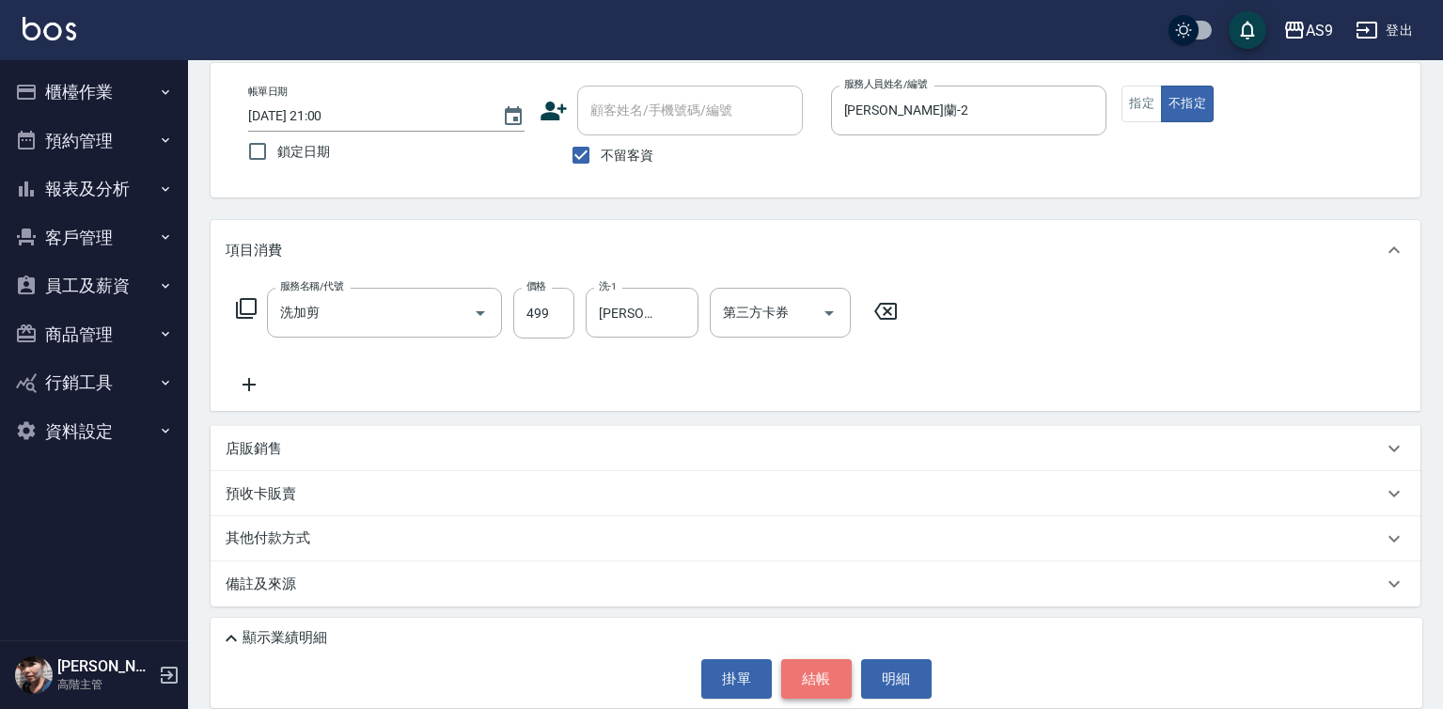
click at [783, 673] on button "結帳" at bounding box center [816, 678] width 70 height 39
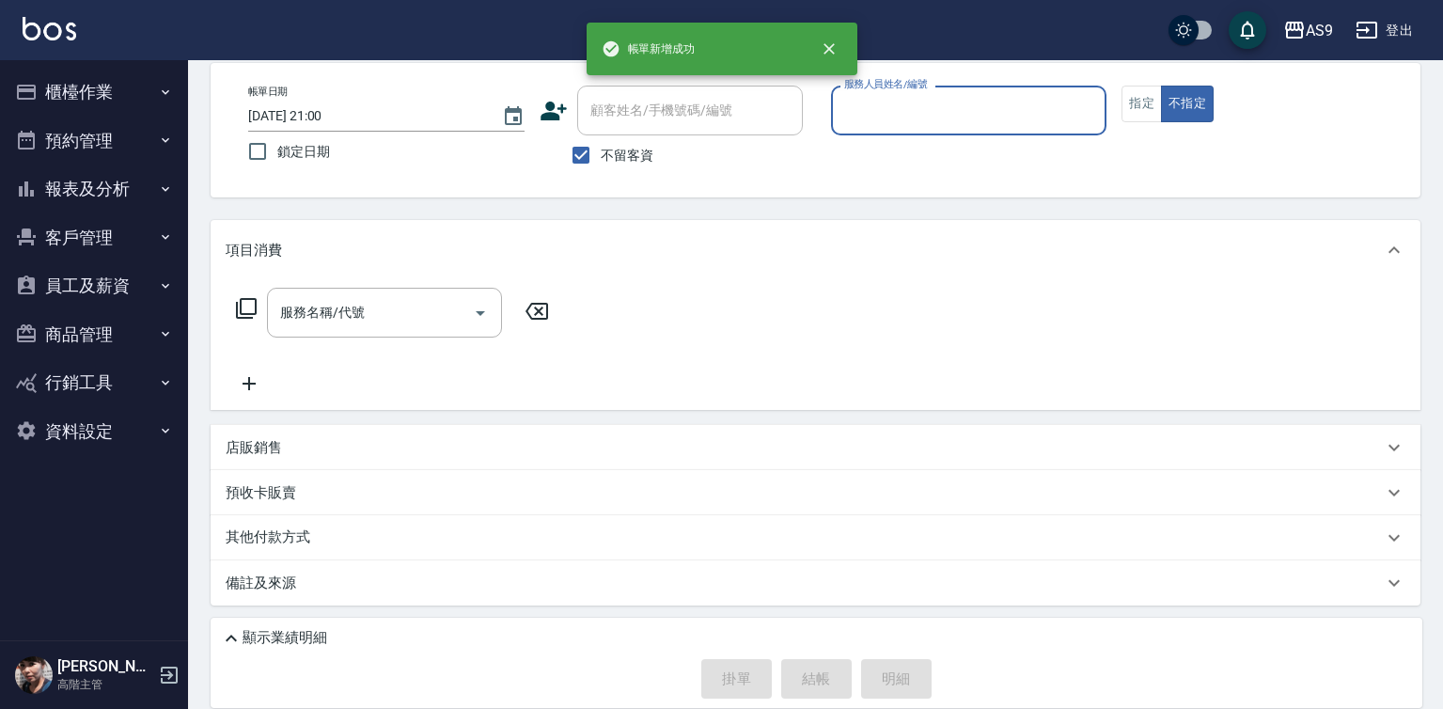
click at [868, 116] on input "服務人員姓名/編號" at bounding box center [968, 110] width 259 height 33
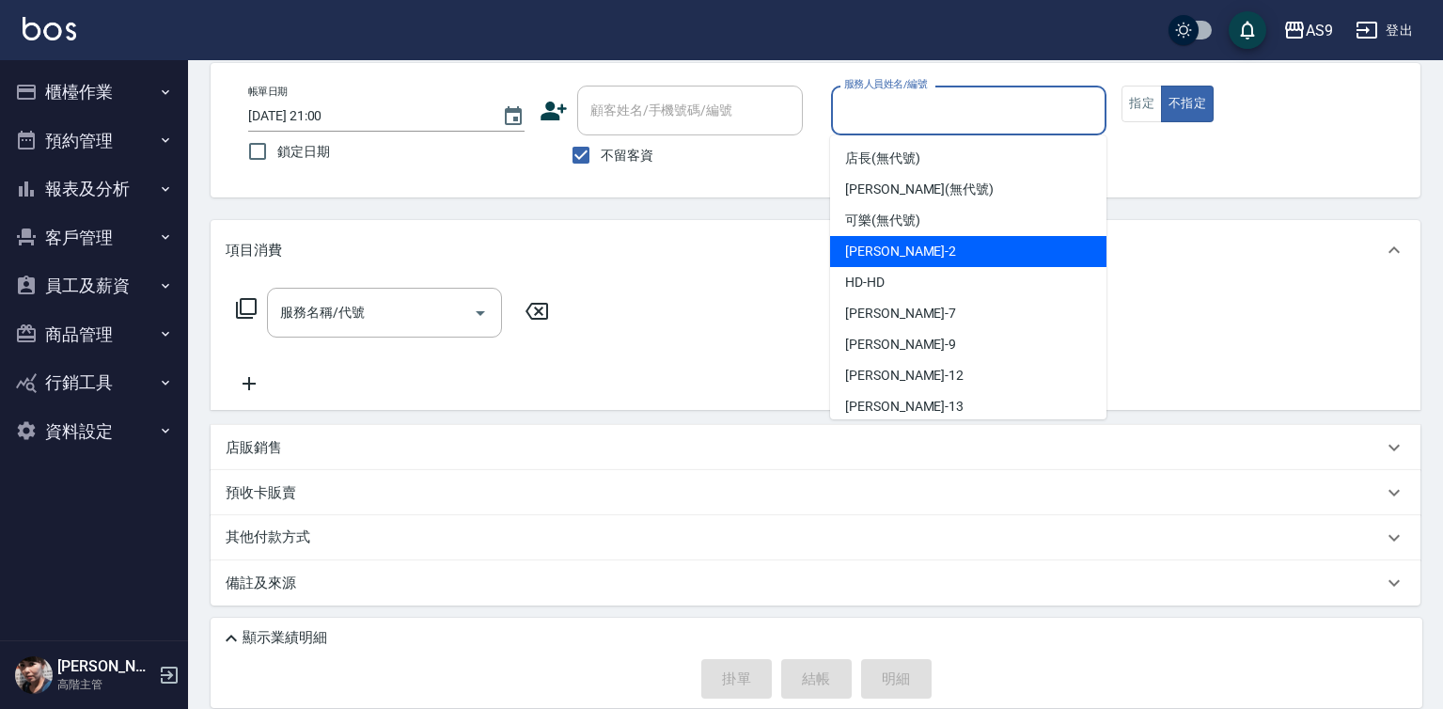
click at [886, 253] on span "[PERSON_NAME]蘭 -2" at bounding box center [900, 252] width 111 height 20
type input "[PERSON_NAME]蘭-2"
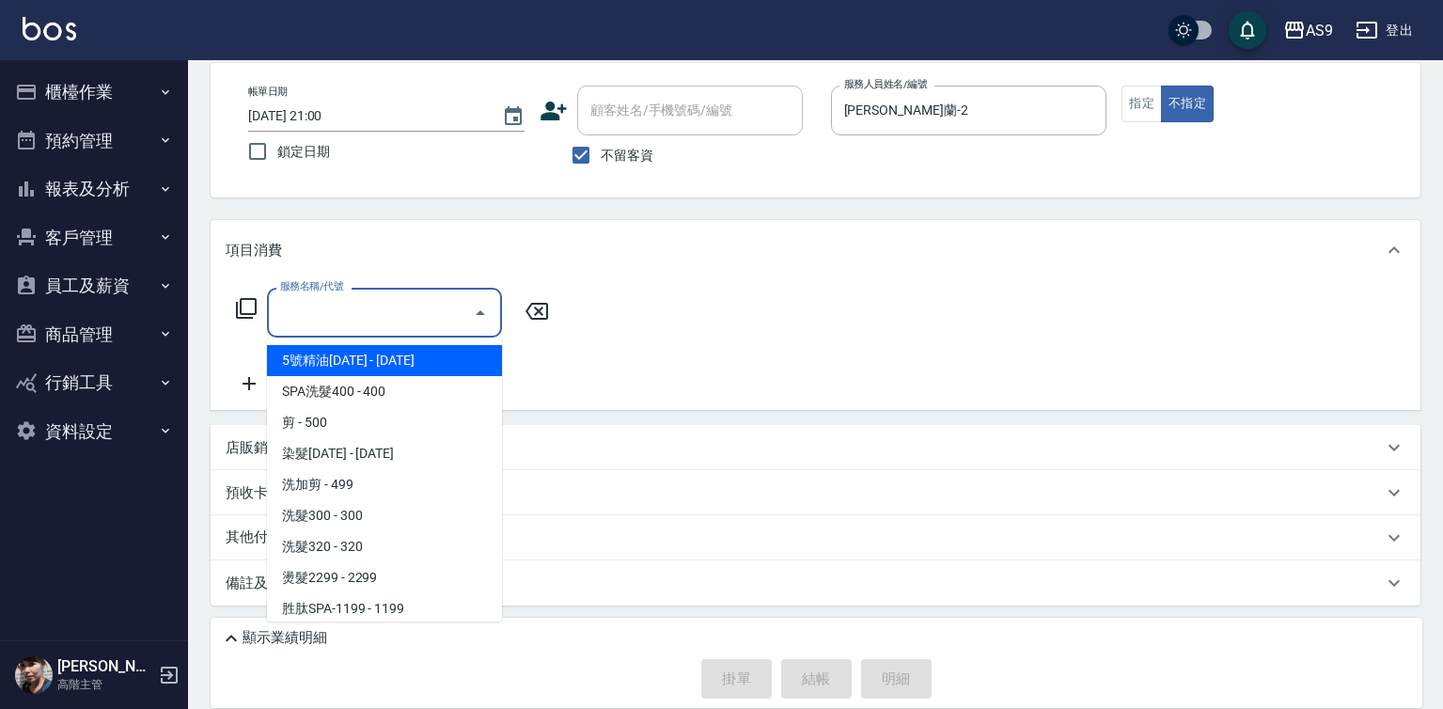
click at [377, 308] on input "服務名稱/代號" at bounding box center [370, 312] width 190 height 33
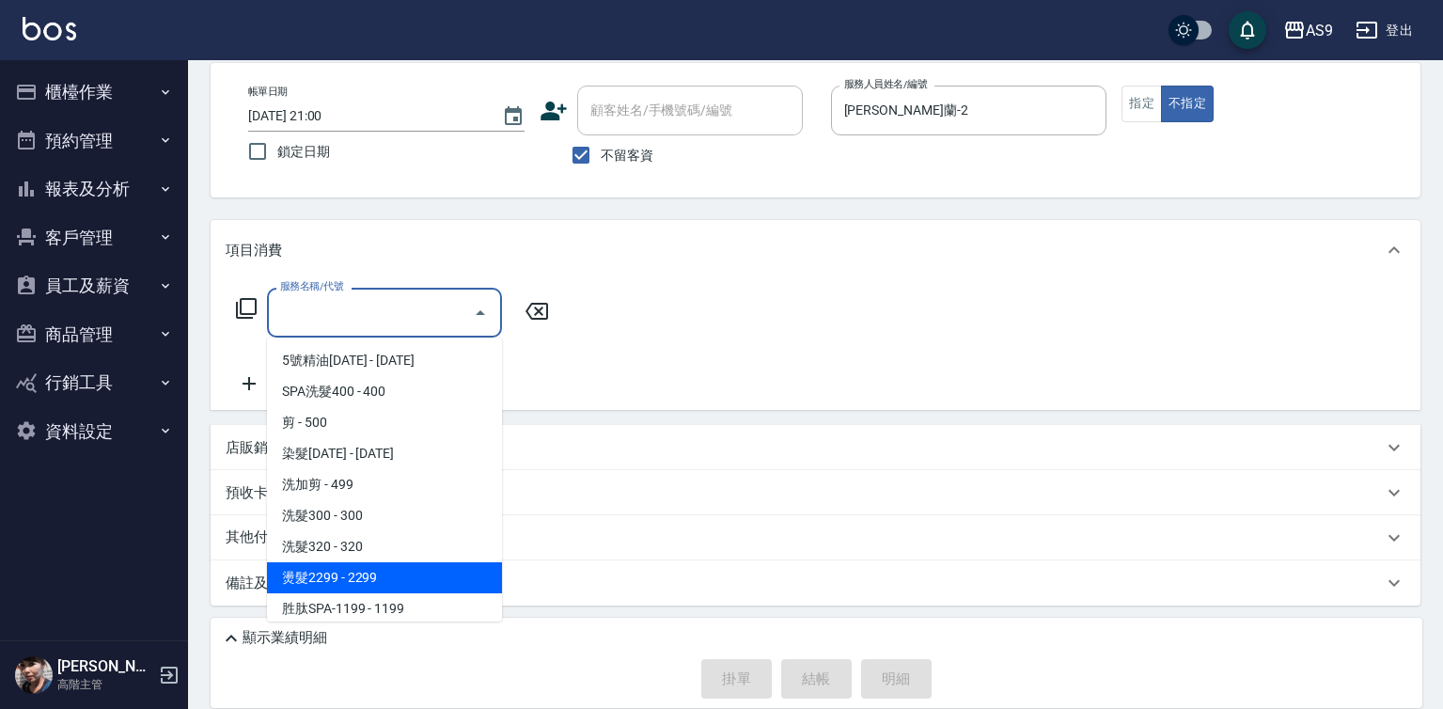
click at [383, 577] on span "燙髮2299 - 2299" at bounding box center [384, 577] width 235 height 31
type input "燙髮2299(燙2299)"
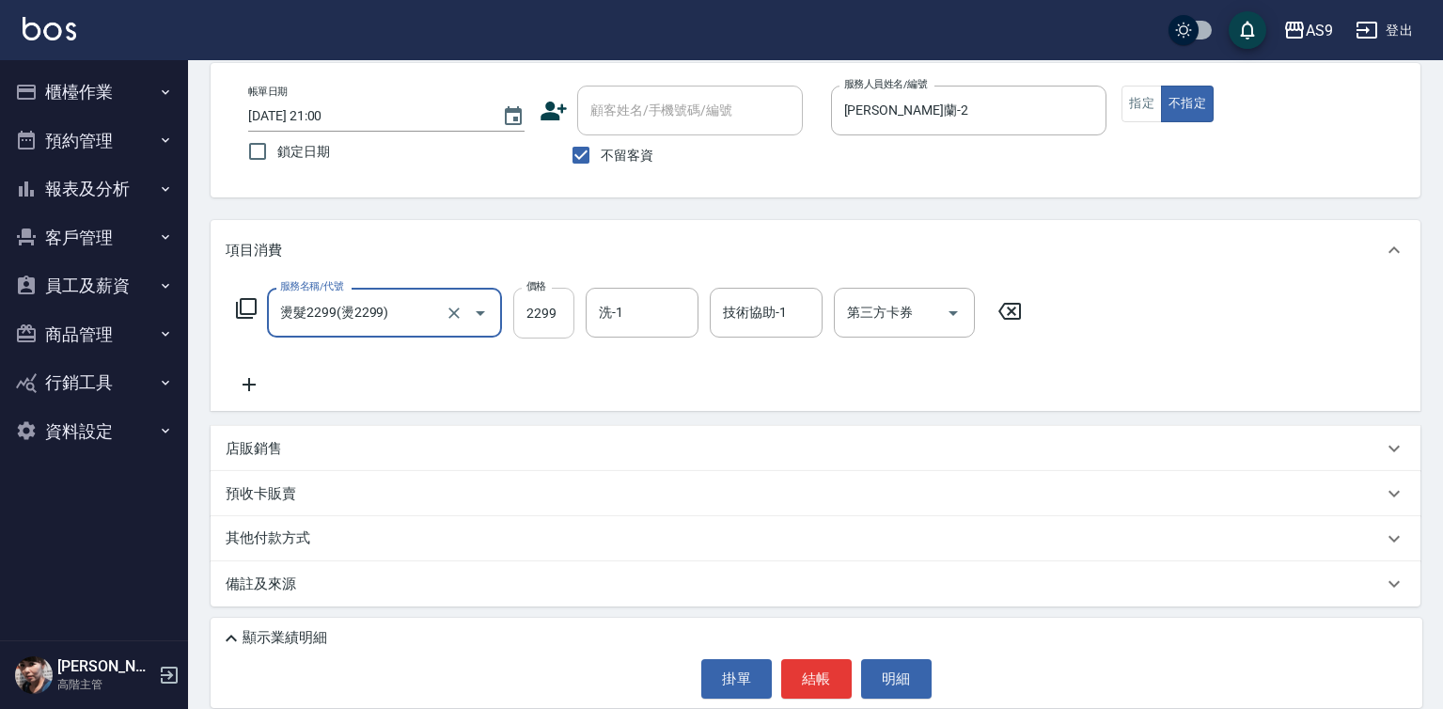
click at [530, 308] on input "2299" at bounding box center [543, 313] width 61 height 51
type input "2349"
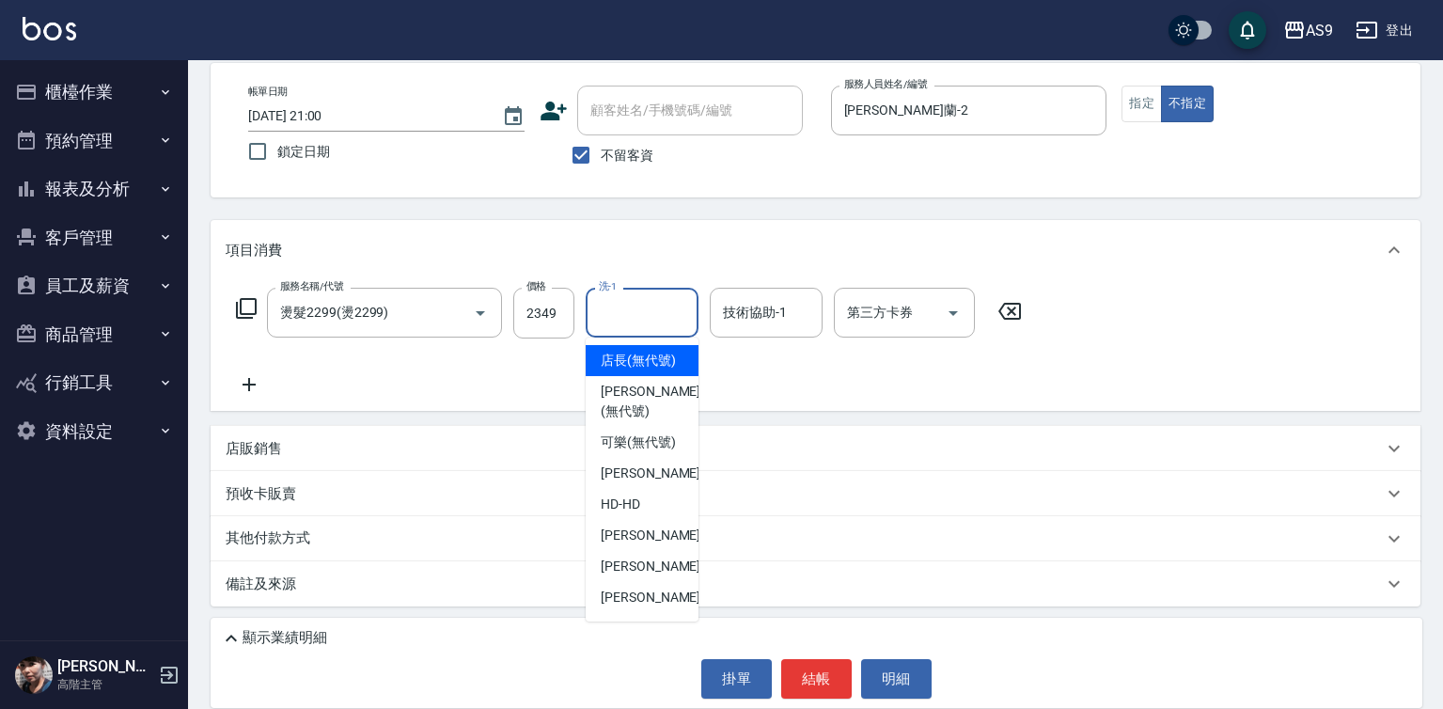
click at [646, 309] on input "洗-1" at bounding box center [642, 312] width 96 height 33
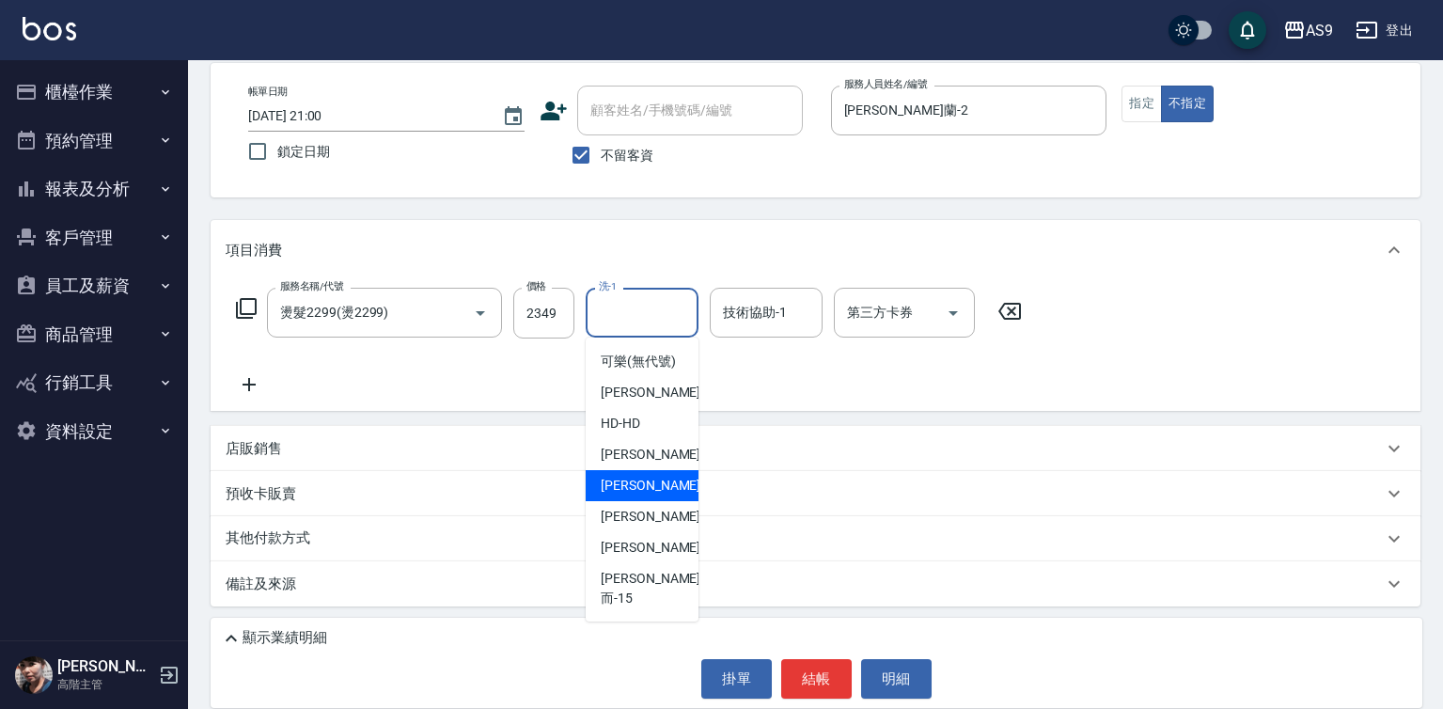
click at [659, 500] on div "[PERSON_NAME] -9" at bounding box center [642, 485] width 113 height 31
type input "[PERSON_NAME]-9"
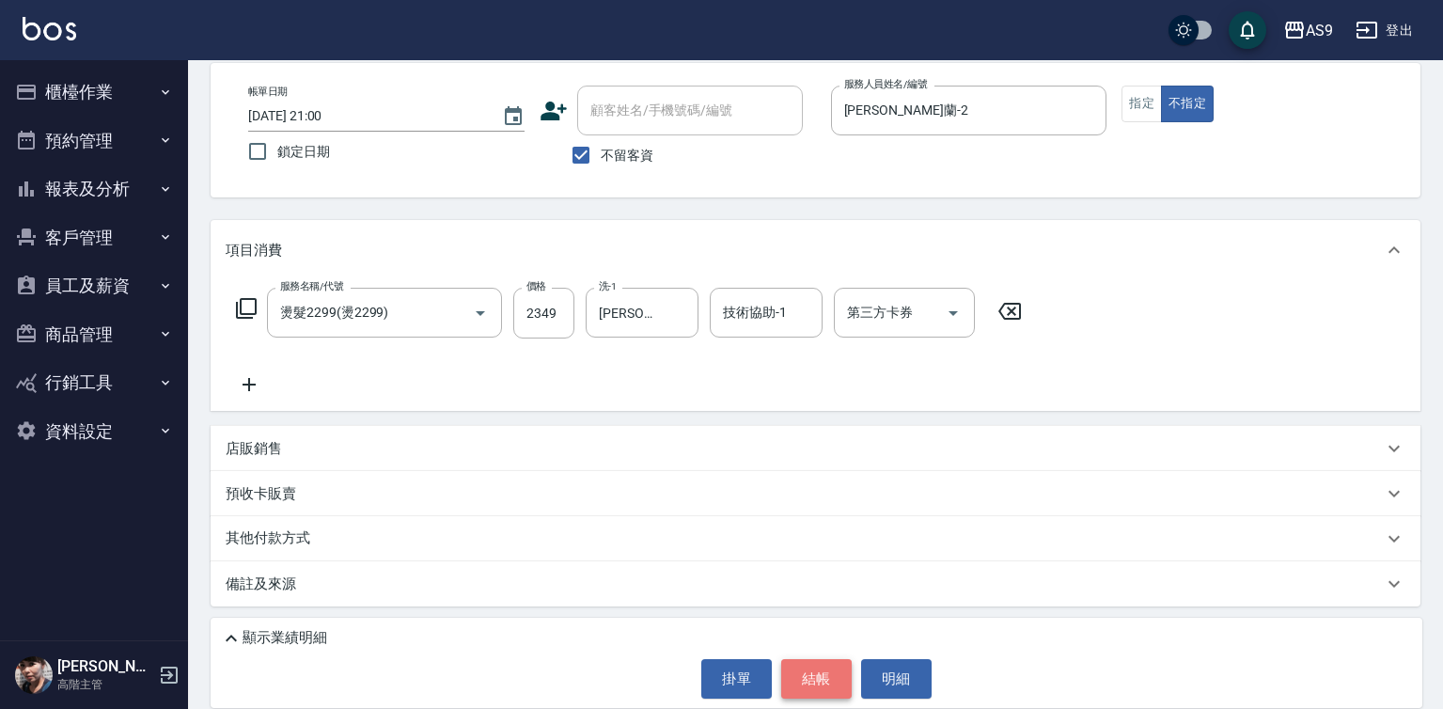
click at [816, 684] on button "結帳" at bounding box center [816, 678] width 70 height 39
type input "[DATE] 21:01"
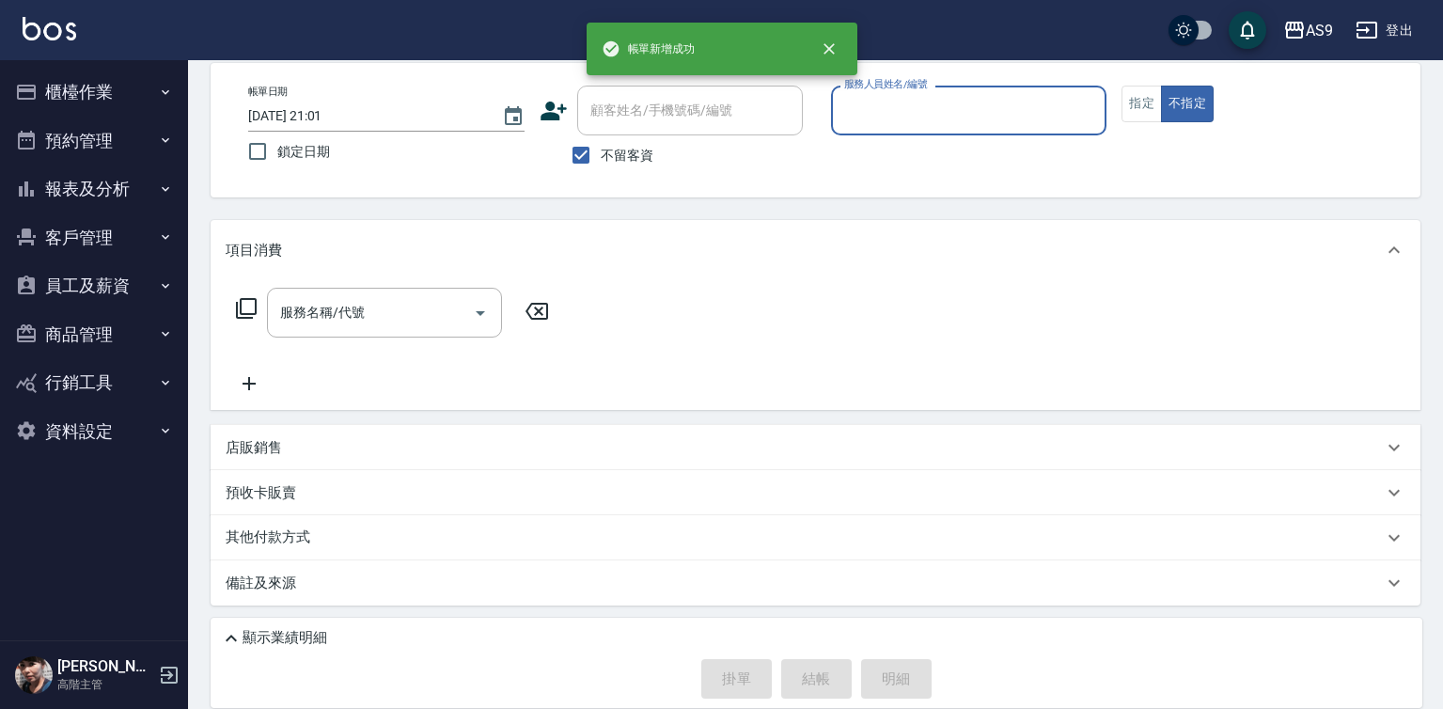
click at [892, 118] on input "服務人員姓名/編號" at bounding box center [968, 110] width 259 height 33
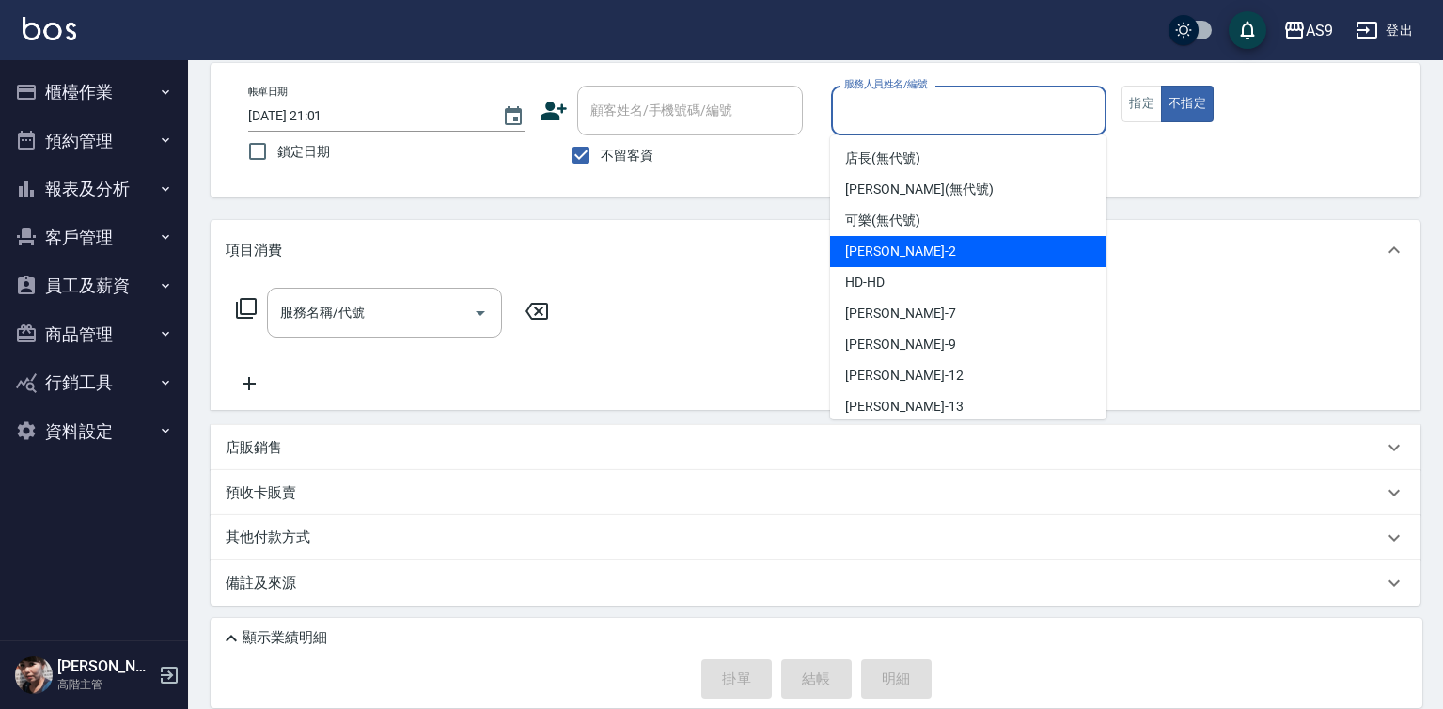
click at [908, 249] on span "[PERSON_NAME]蘭 -2" at bounding box center [900, 252] width 111 height 20
type input "[PERSON_NAME]蘭-2"
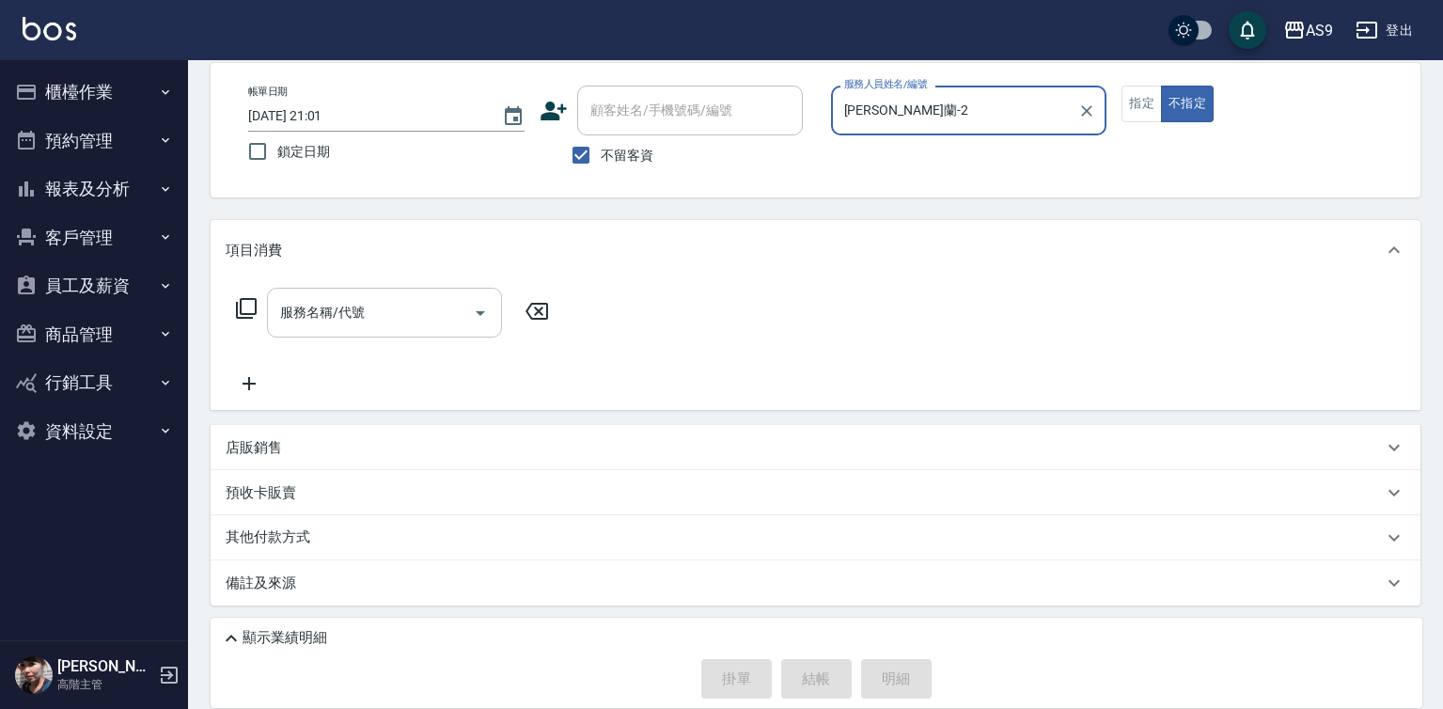
click at [384, 317] on input "服務名稱/代號" at bounding box center [370, 312] width 190 height 33
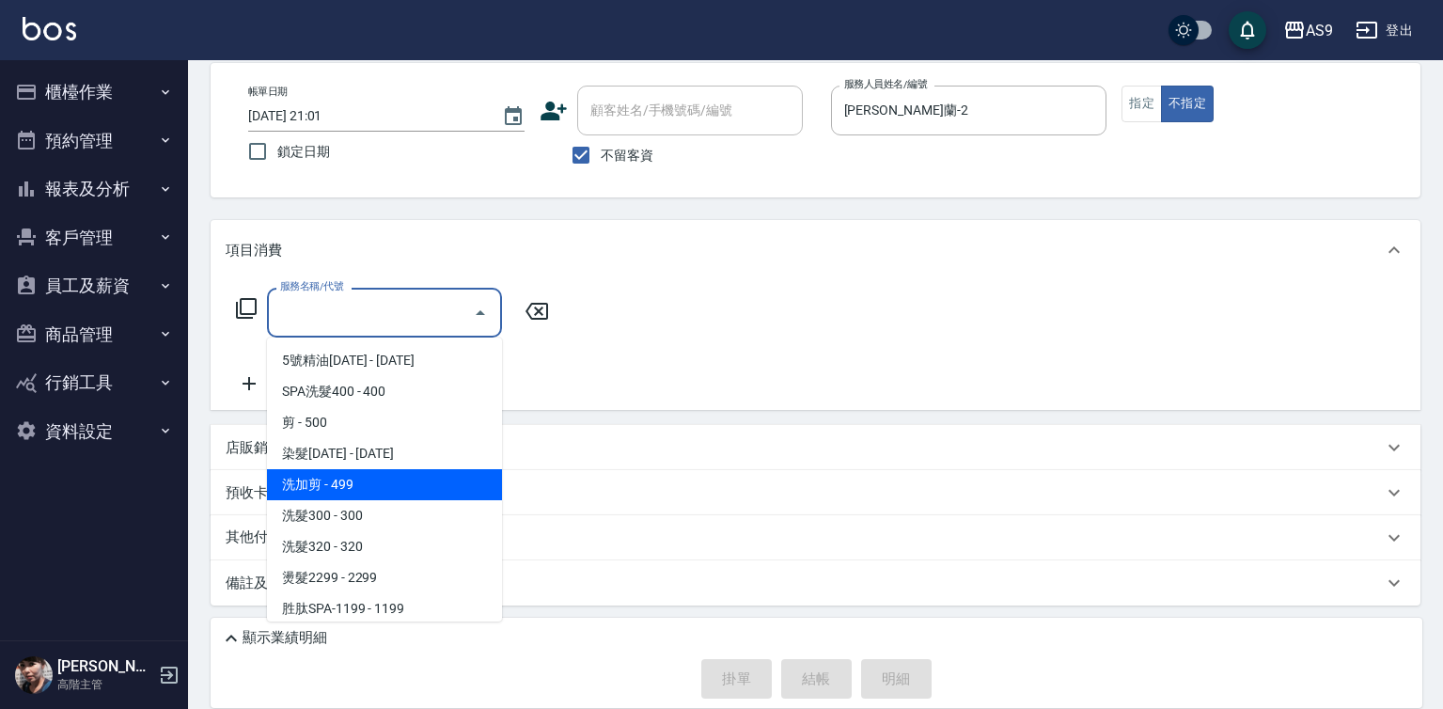
click at [336, 486] on span "洗加剪 - 499" at bounding box center [384, 484] width 235 height 31
type input "洗加剪"
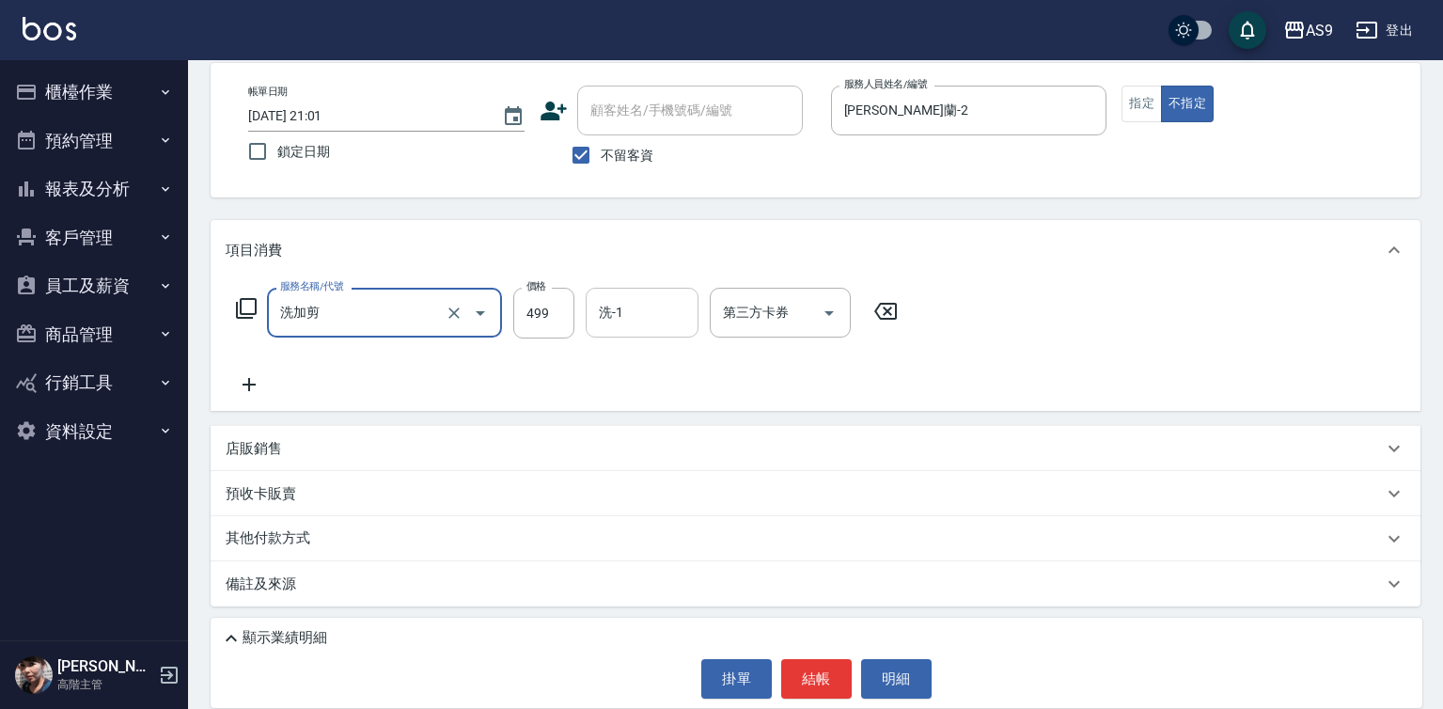
click at [608, 298] on div "洗-1 洗-1" at bounding box center [642, 313] width 113 height 50
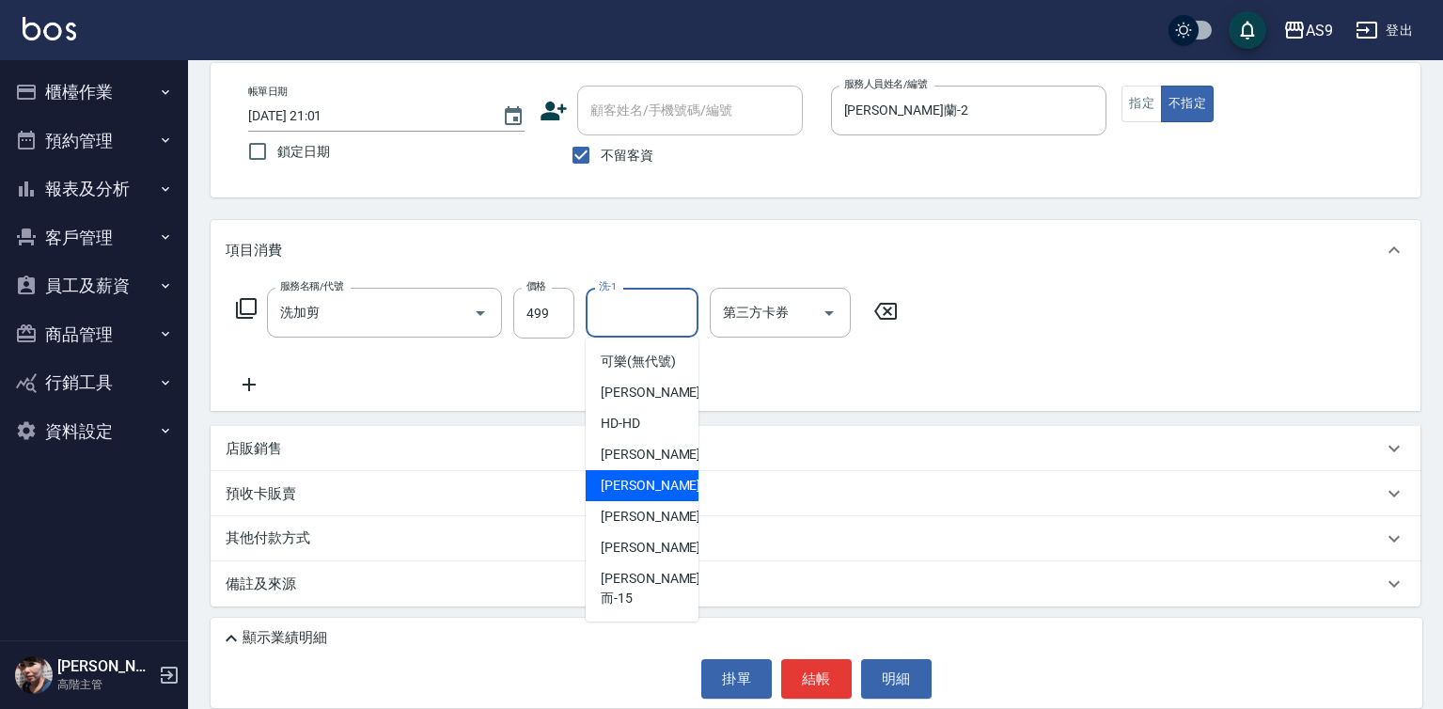
click at [646, 495] on span "[PERSON_NAME] -9" at bounding box center [656, 486] width 111 height 20
type input "[PERSON_NAME]-9"
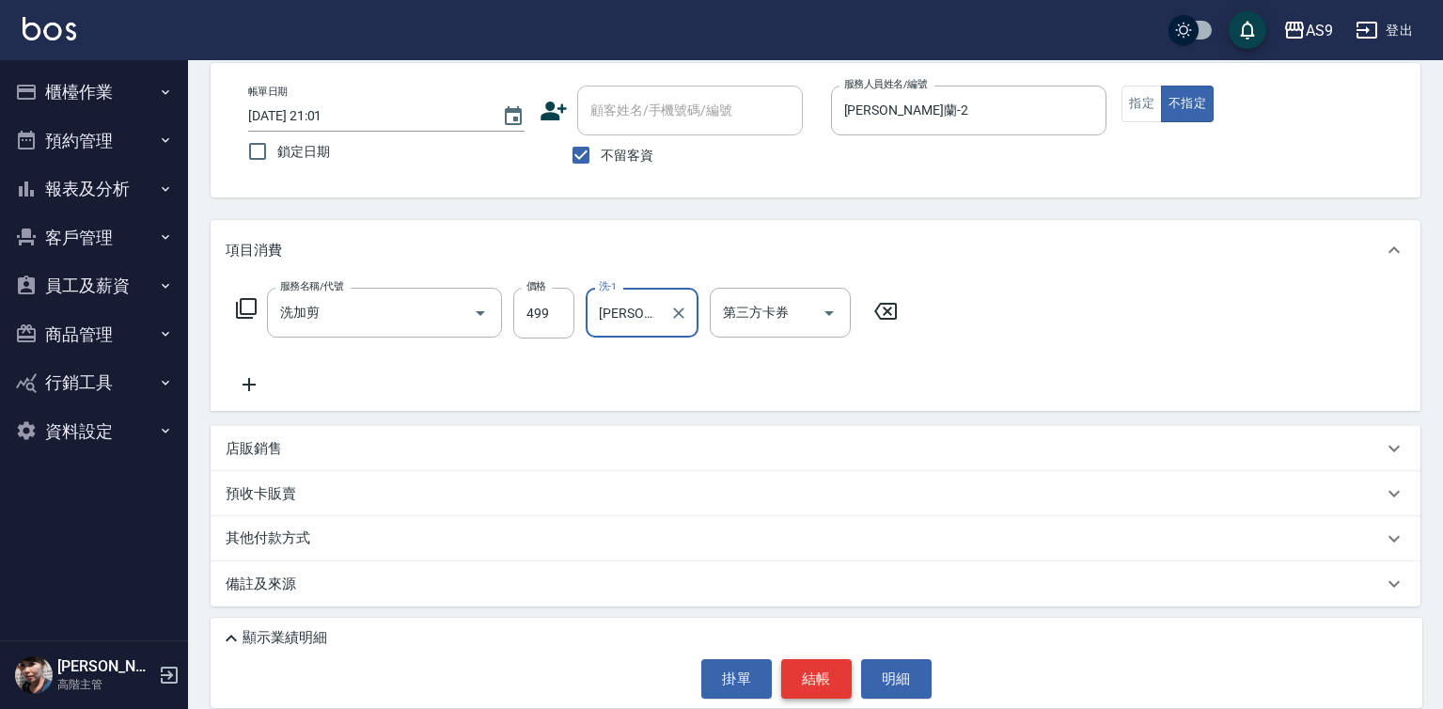
click at [807, 692] on button "結帳" at bounding box center [816, 678] width 70 height 39
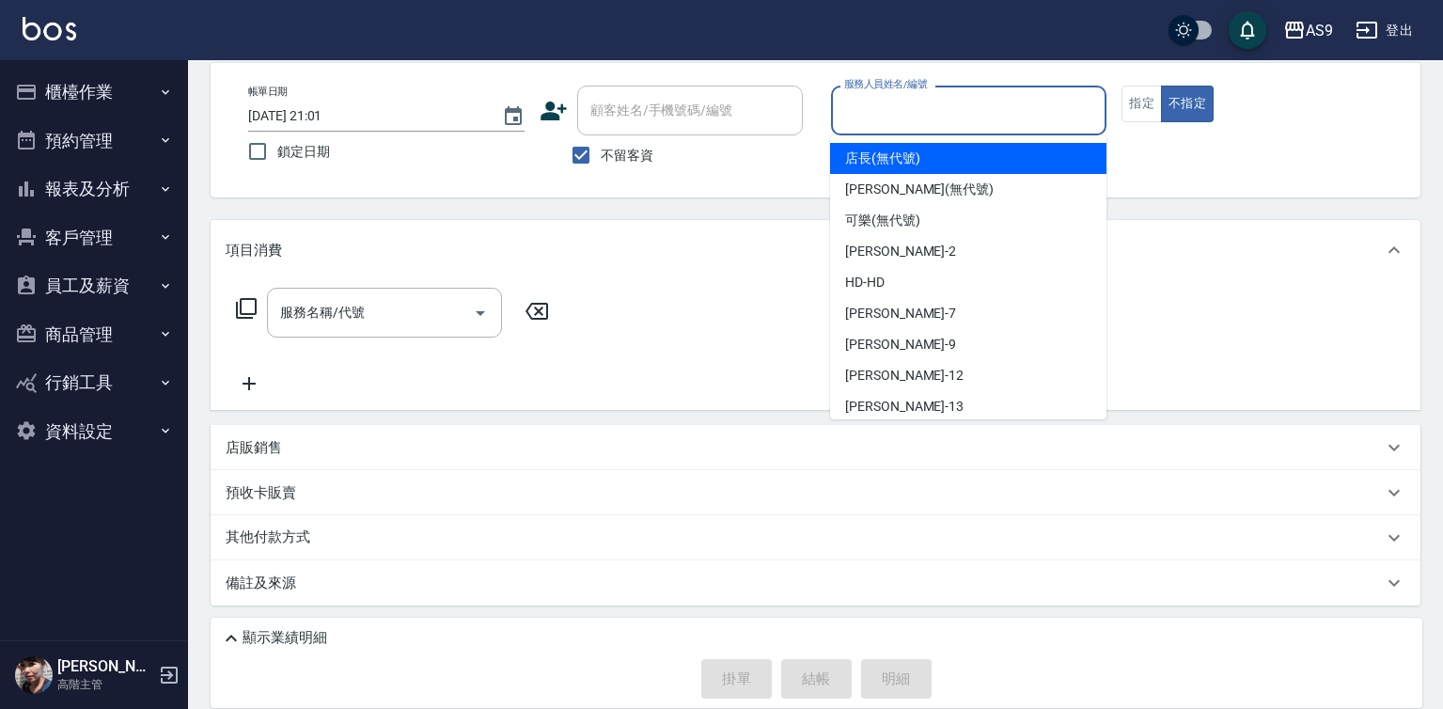
click at [971, 125] on input "服務人員姓名/編號" at bounding box center [968, 110] width 259 height 33
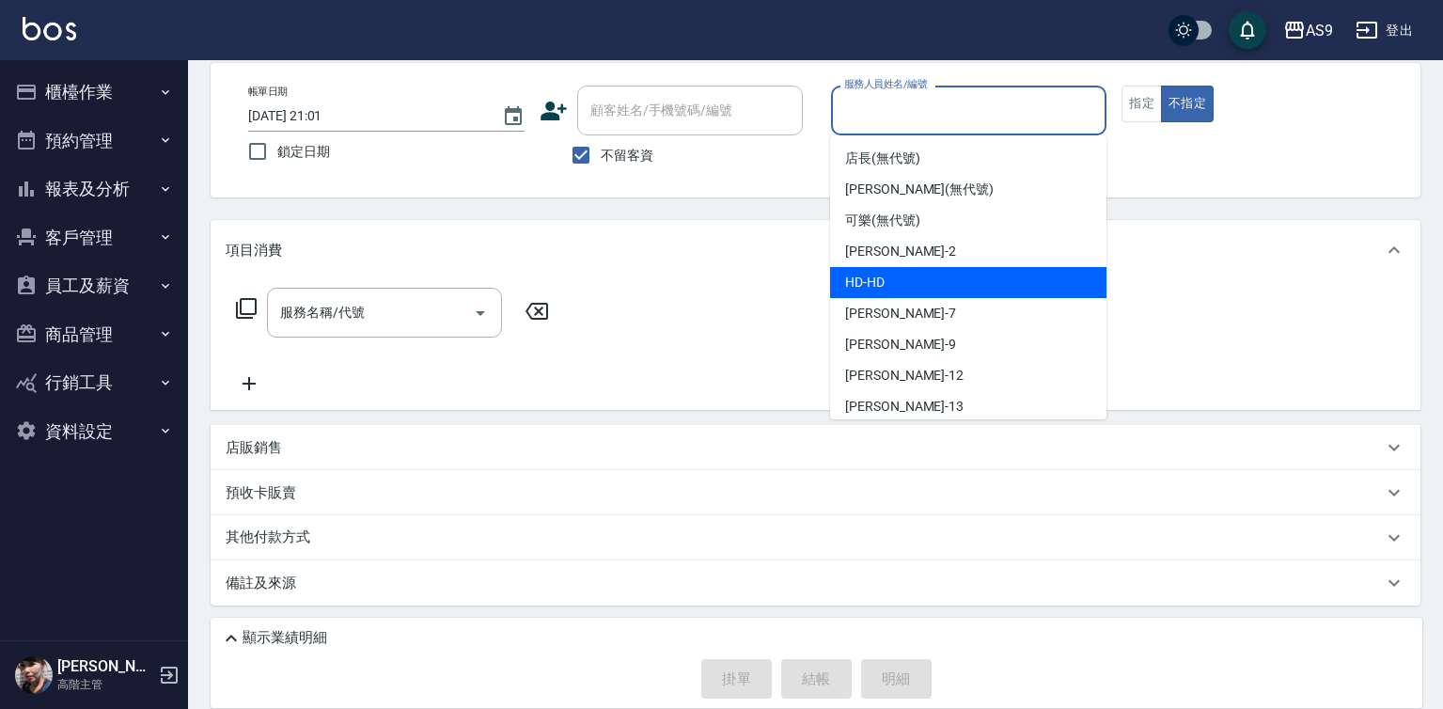
click at [932, 252] on div "[PERSON_NAME]蘭 -2" at bounding box center [968, 251] width 276 height 31
type input "[PERSON_NAME]蘭-2"
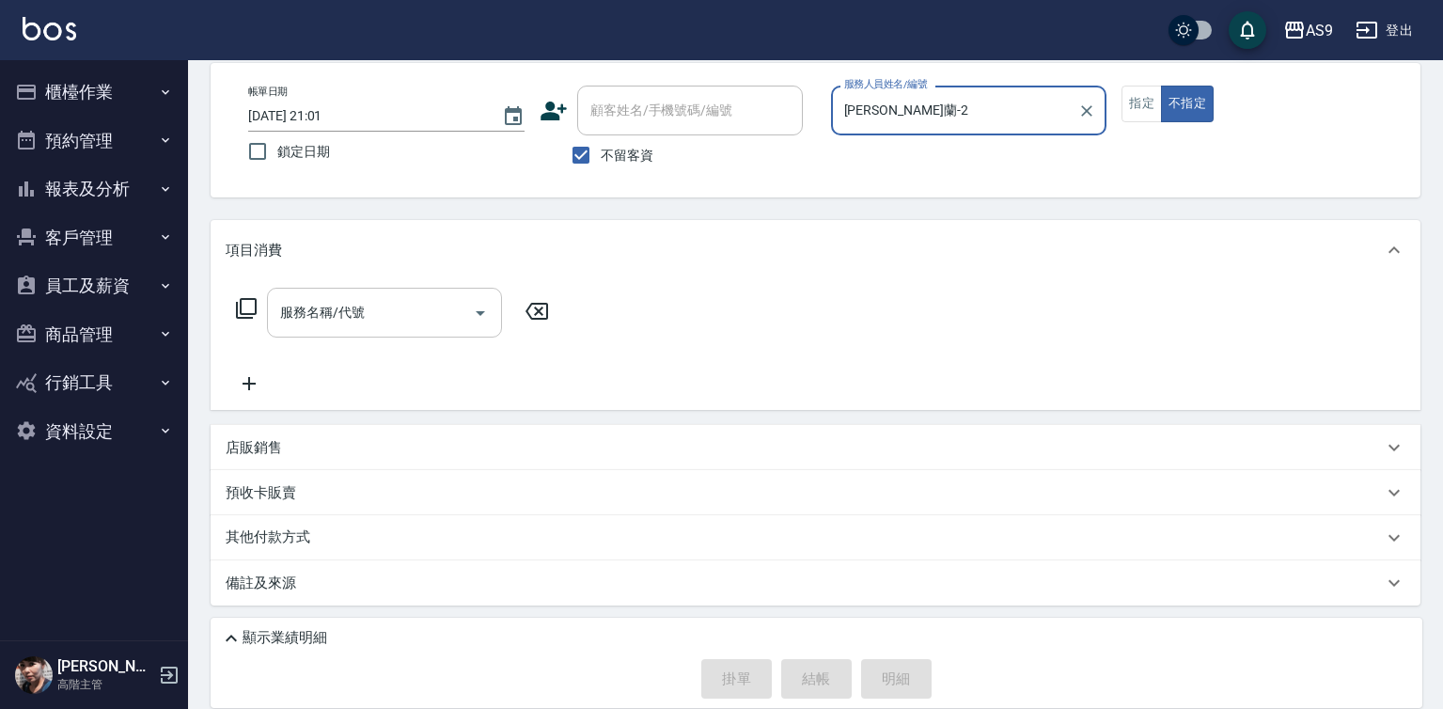
click at [448, 319] on input "服務名稱/代號" at bounding box center [370, 312] width 190 height 33
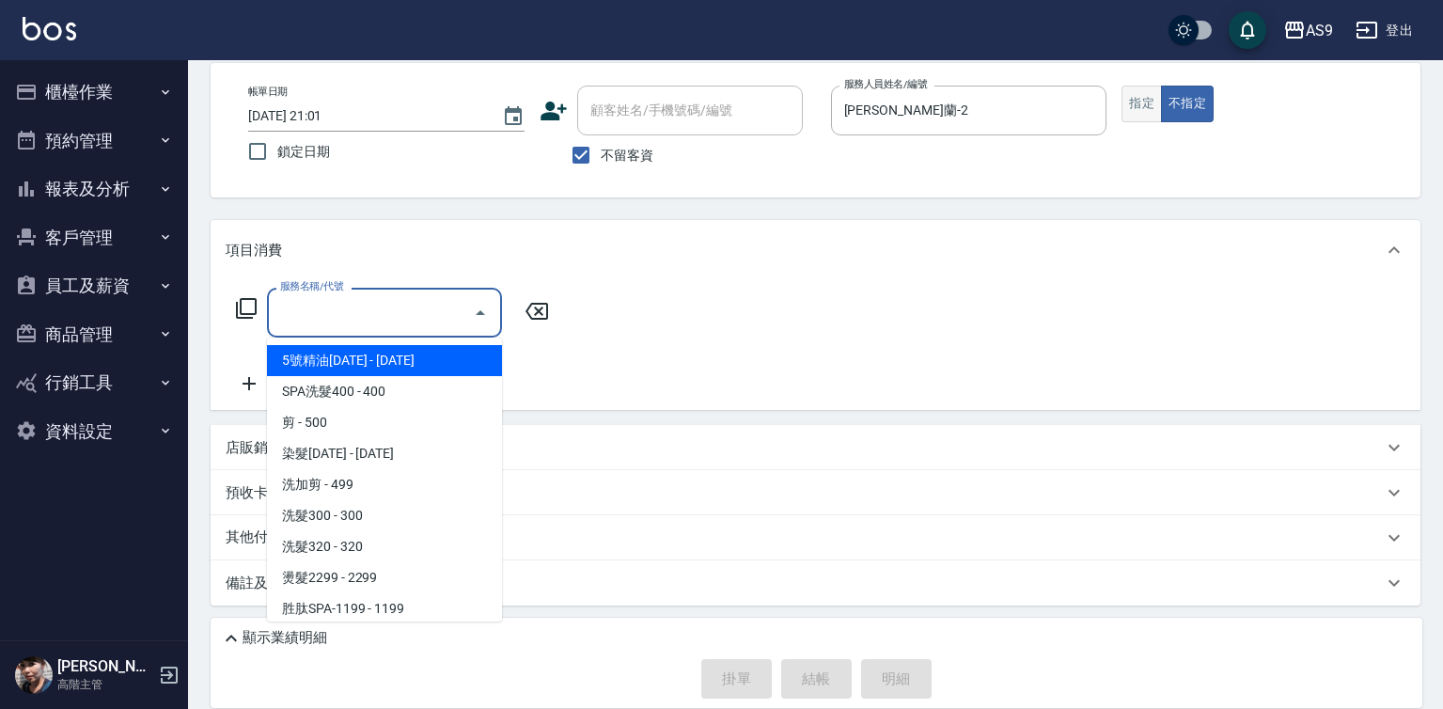
click at [1138, 100] on button "指定" at bounding box center [1141, 104] width 40 height 37
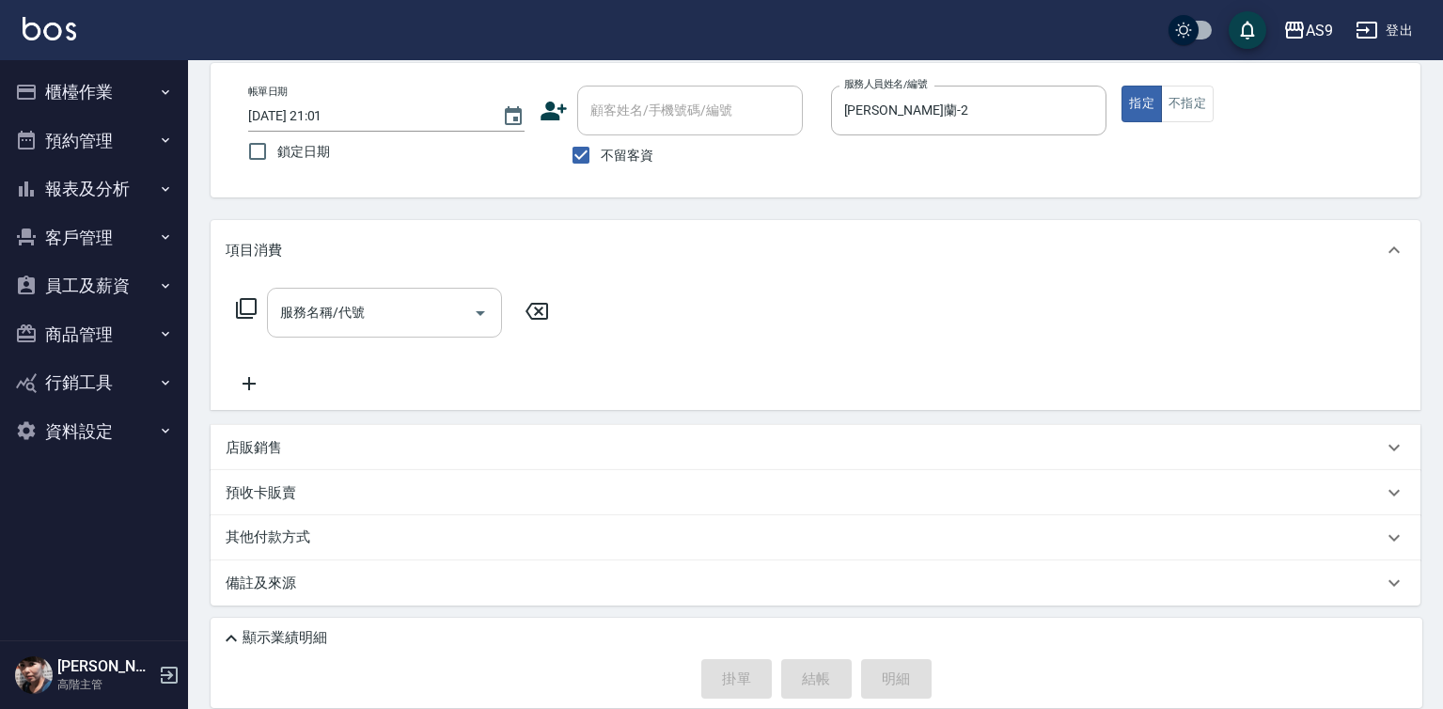
click at [367, 304] on input "服務名稱/代號" at bounding box center [370, 312] width 190 height 33
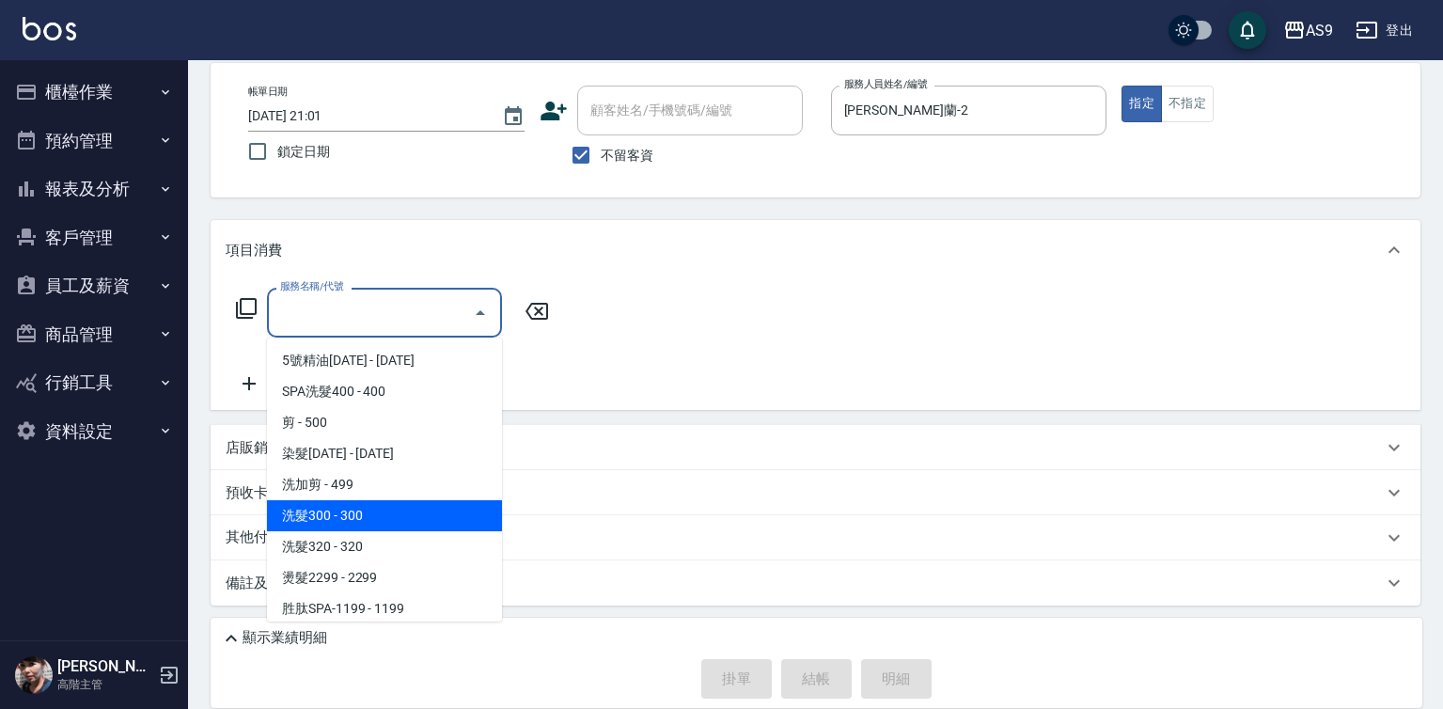
click at [371, 518] on span "洗髮300 - 300" at bounding box center [384, 515] width 235 height 31
type input "洗髮300(洗 髮300)"
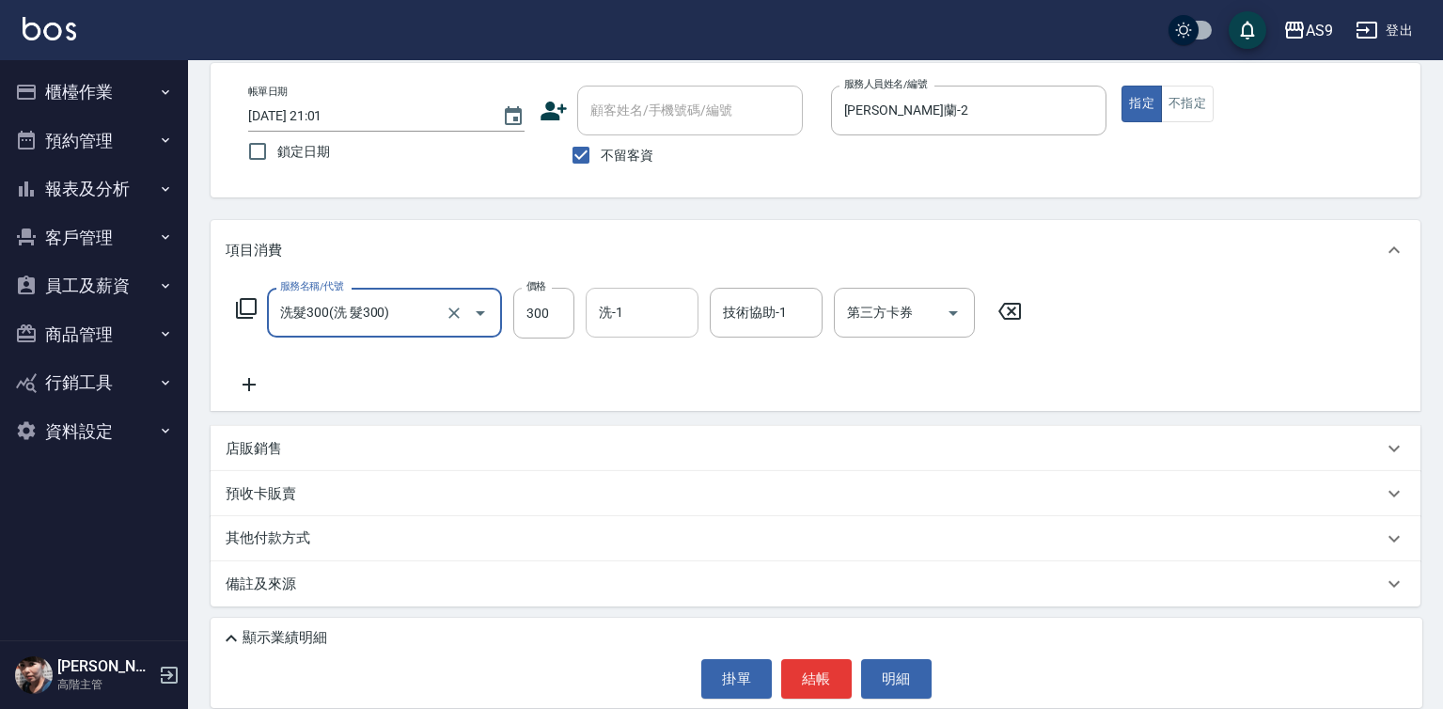
click at [620, 316] on div "洗-1 洗-1" at bounding box center [642, 313] width 113 height 50
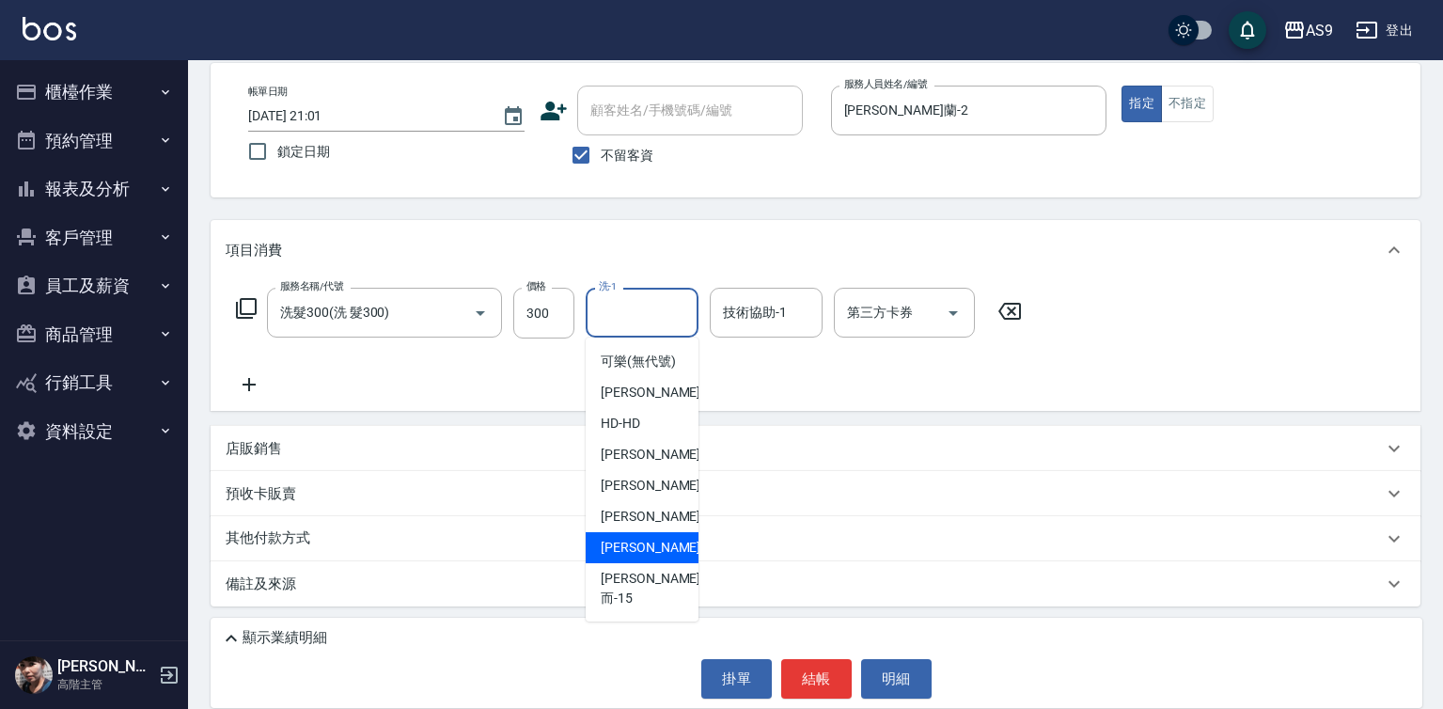
drag, startPoint x: 652, startPoint y: 565, endPoint x: 690, endPoint y: 608, distance: 57.3
click at [653, 557] on span "[PERSON_NAME] -13" at bounding box center [660, 548] width 118 height 20
type input "[PERSON_NAME]-13"
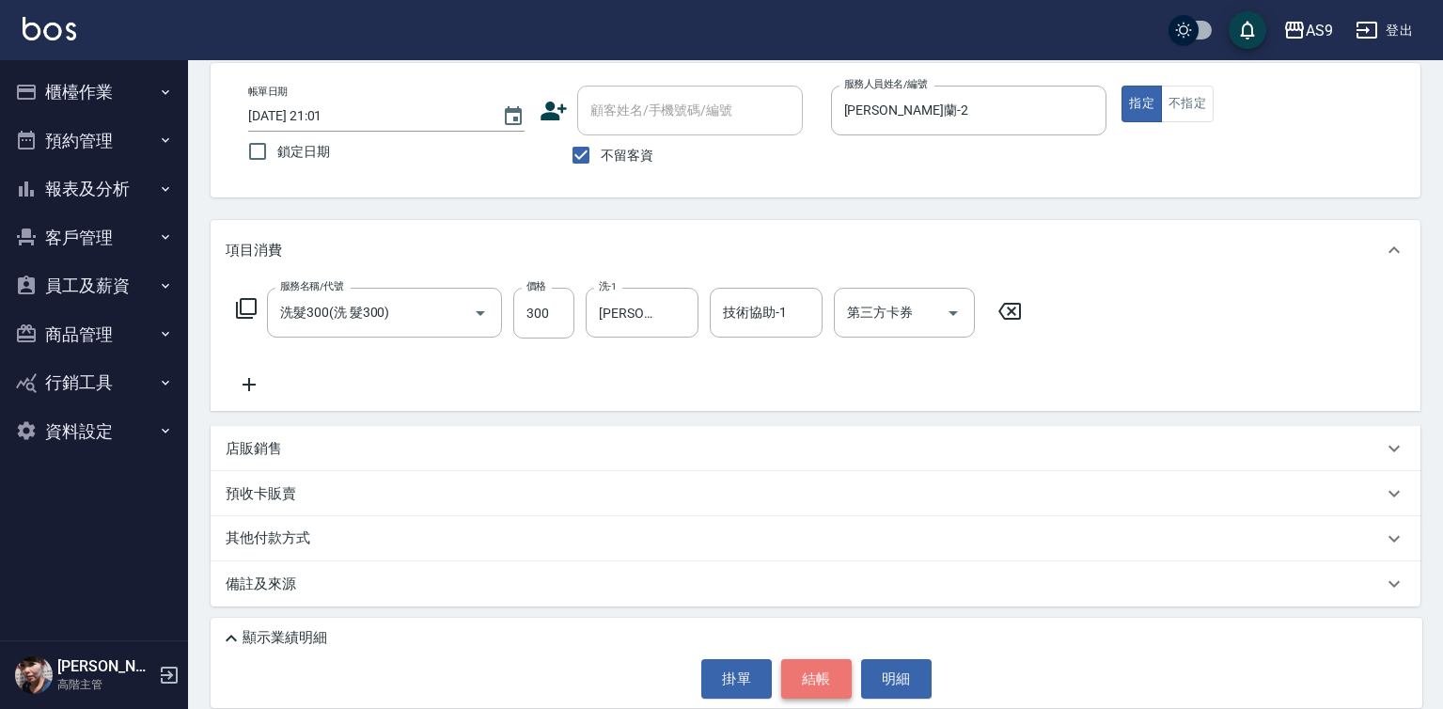
click at [807, 681] on button "結帳" at bounding box center [816, 678] width 70 height 39
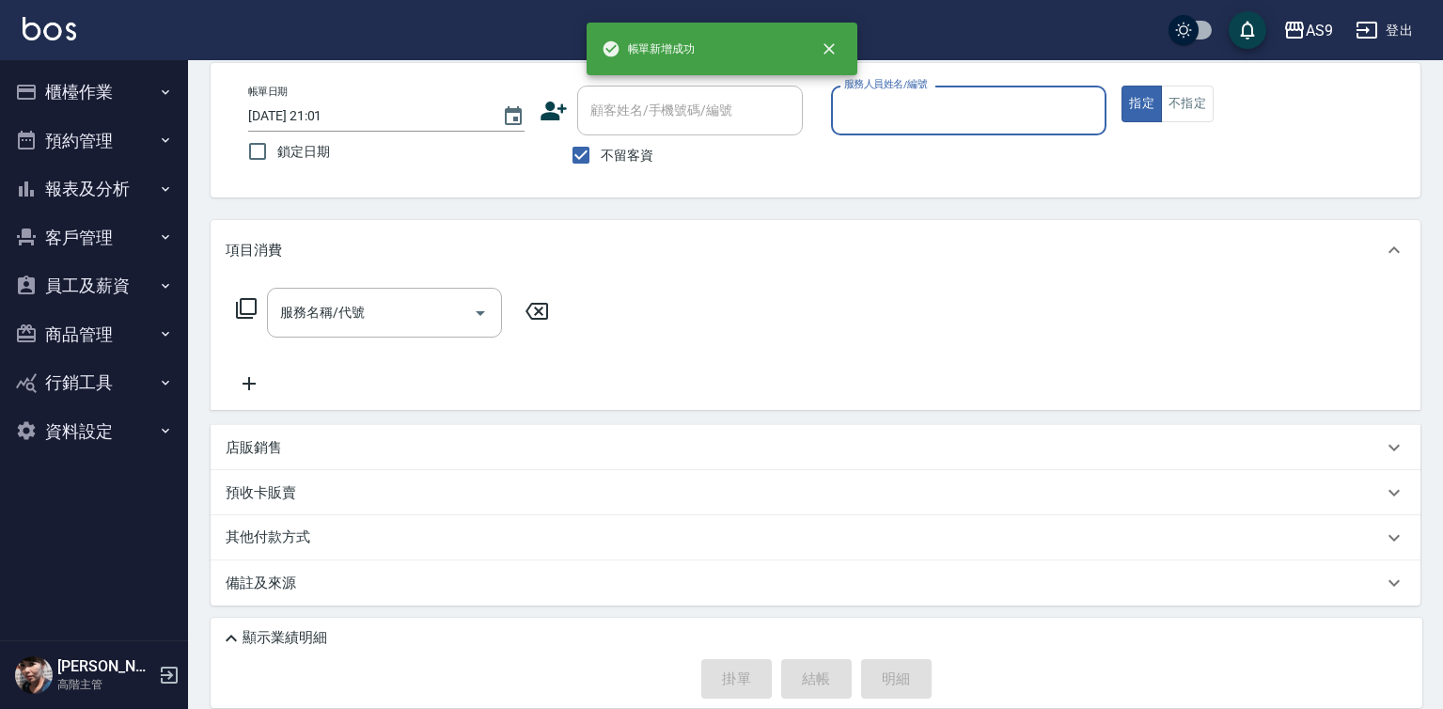
click at [895, 85] on label "服務人員姓名/編號" at bounding box center [885, 84] width 83 height 14
click at [895, 94] on input "服務人員姓名/編號" at bounding box center [968, 110] width 259 height 33
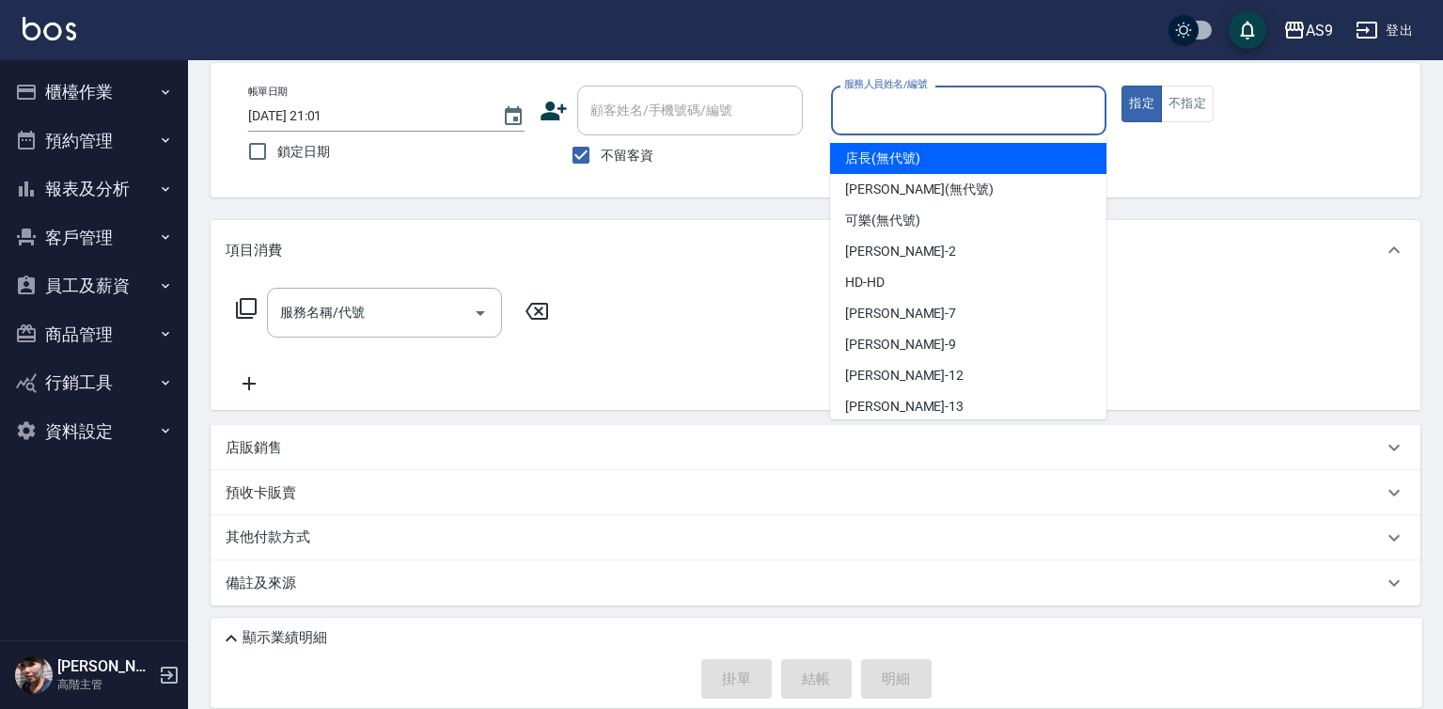
click at [882, 111] on input "服務人員姓名/編號" at bounding box center [968, 110] width 259 height 33
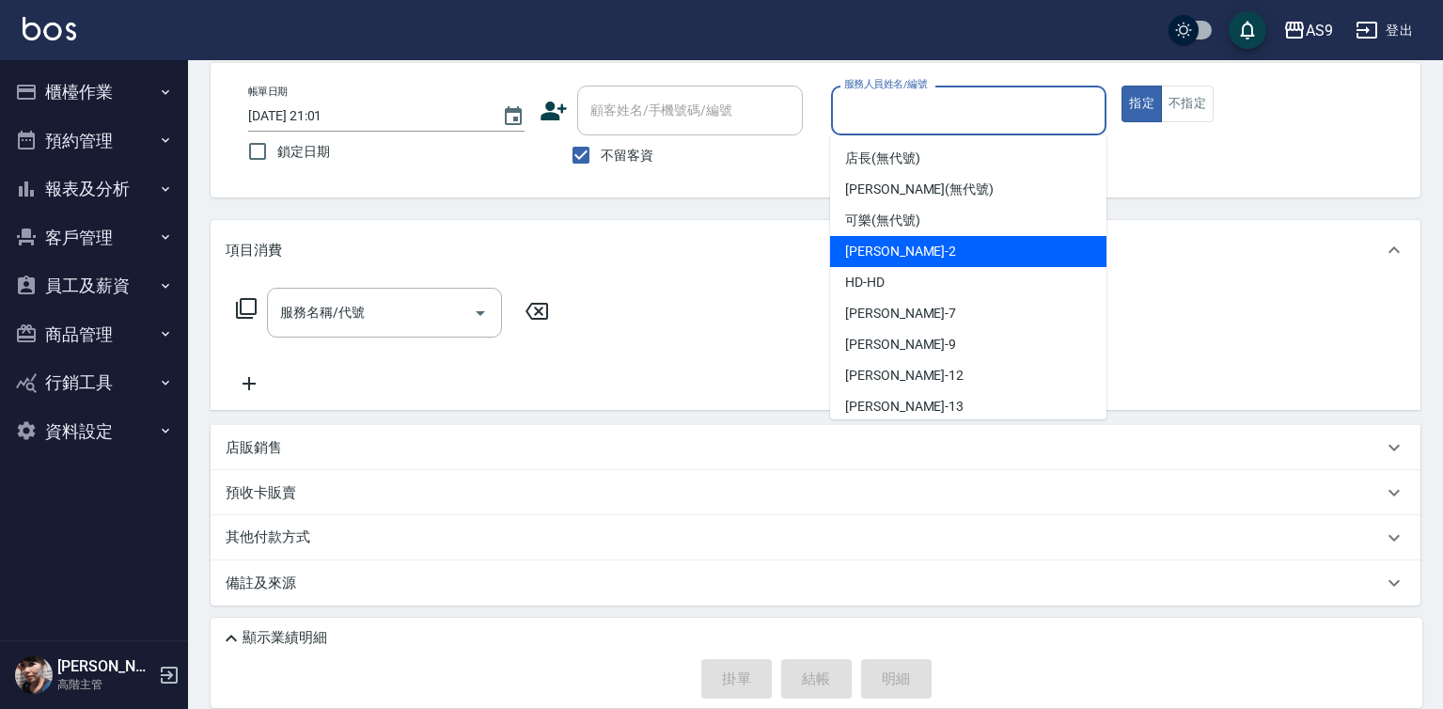
click at [904, 251] on span "[PERSON_NAME]蘭 -2" at bounding box center [900, 252] width 111 height 20
type input "[PERSON_NAME]蘭-2"
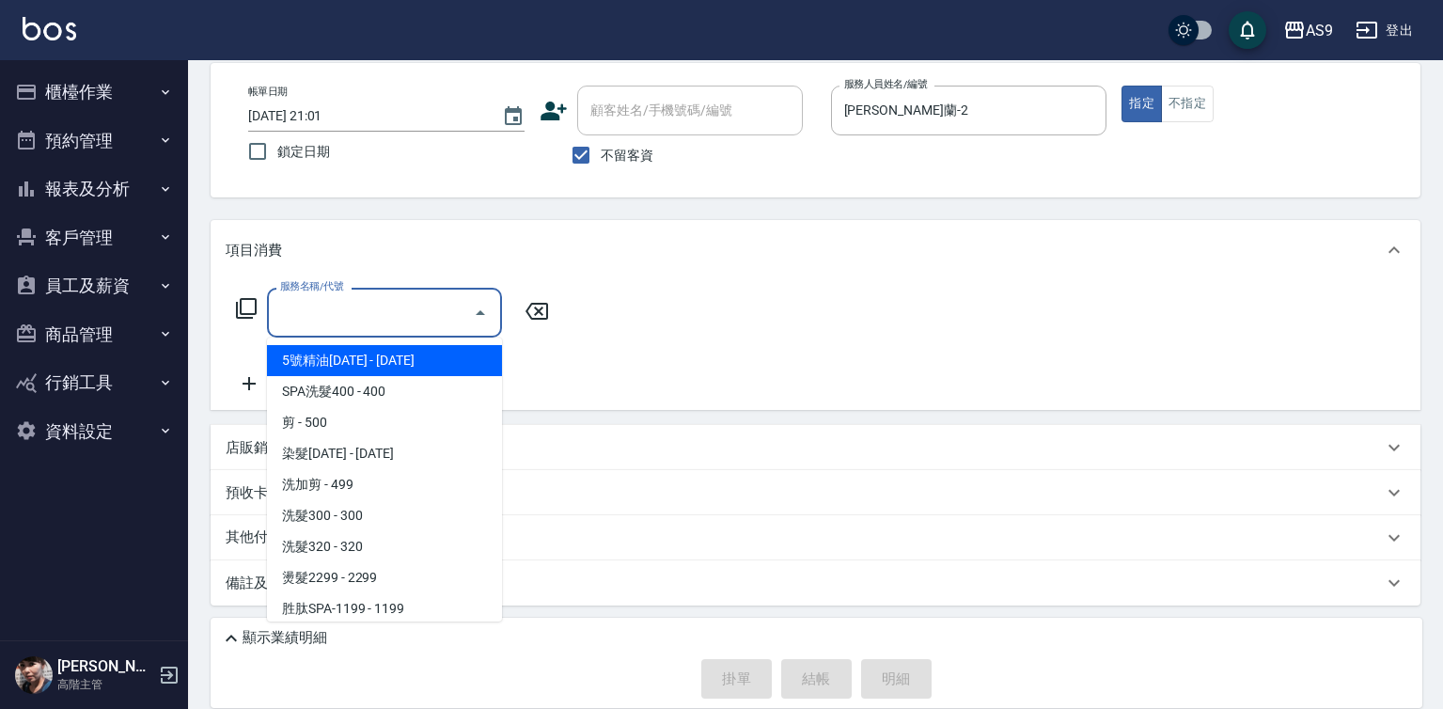
click at [425, 319] on input "服務名稱/代號" at bounding box center [370, 312] width 190 height 33
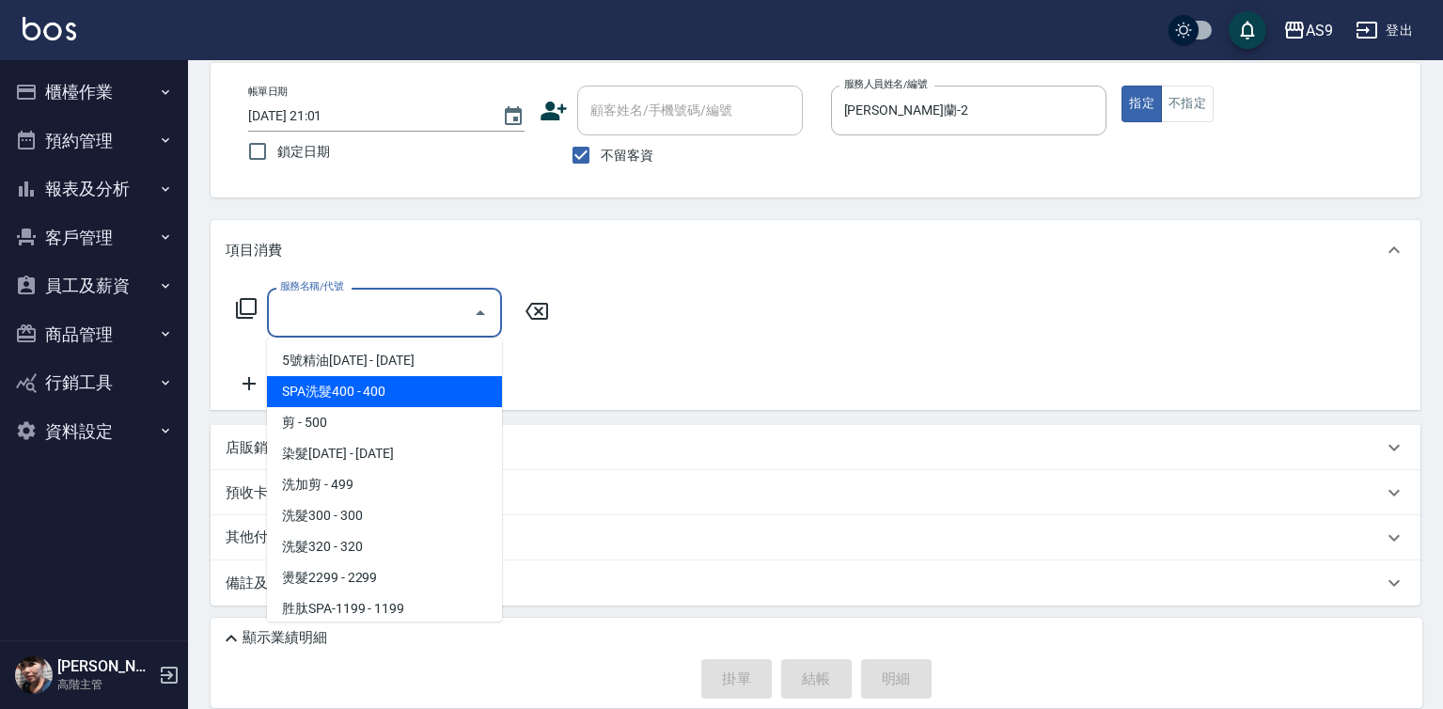
click at [370, 391] on span "SPA洗髮400 - 400" at bounding box center [384, 391] width 235 height 31
type input "SPA洗髮400(SPA洗髮400)"
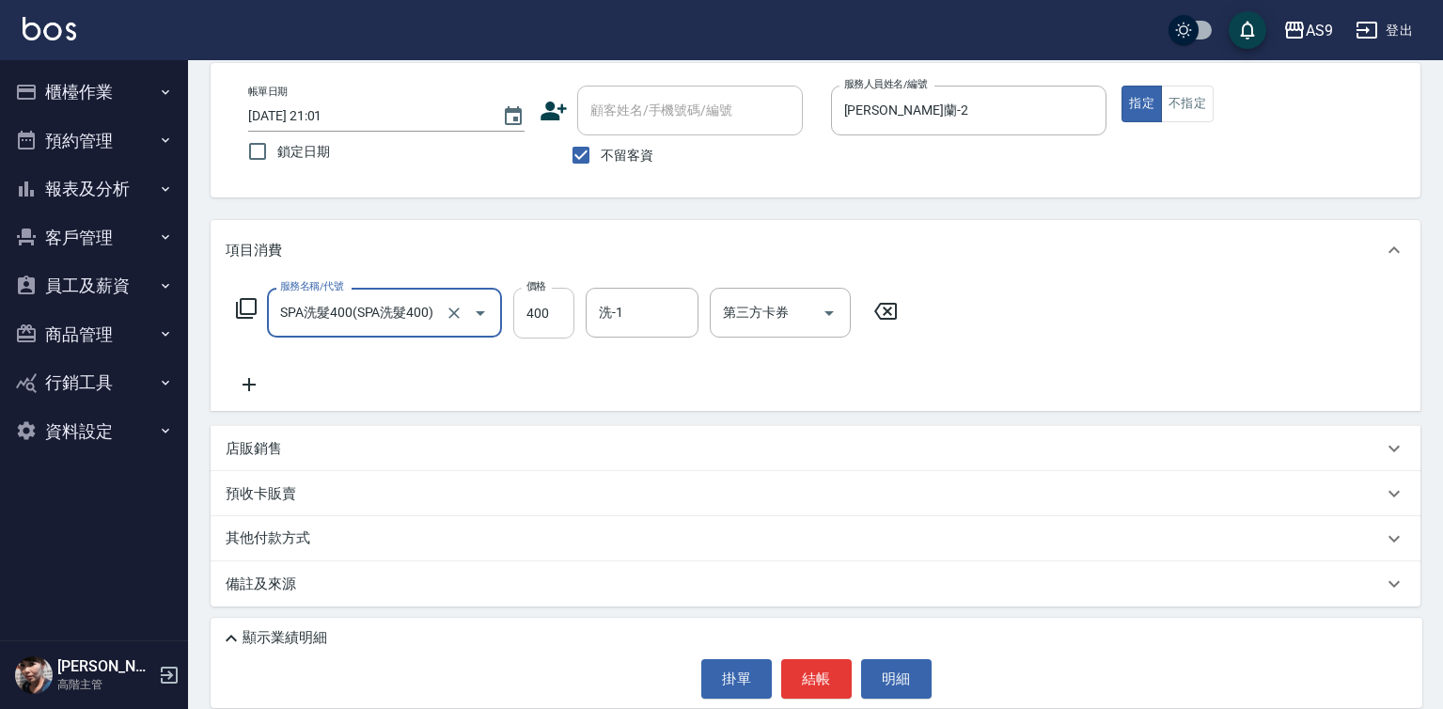
click at [565, 315] on input "400" at bounding box center [543, 313] width 61 height 51
click at [565, 314] on input "400" at bounding box center [543, 313] width 61 height 51
type input "363"
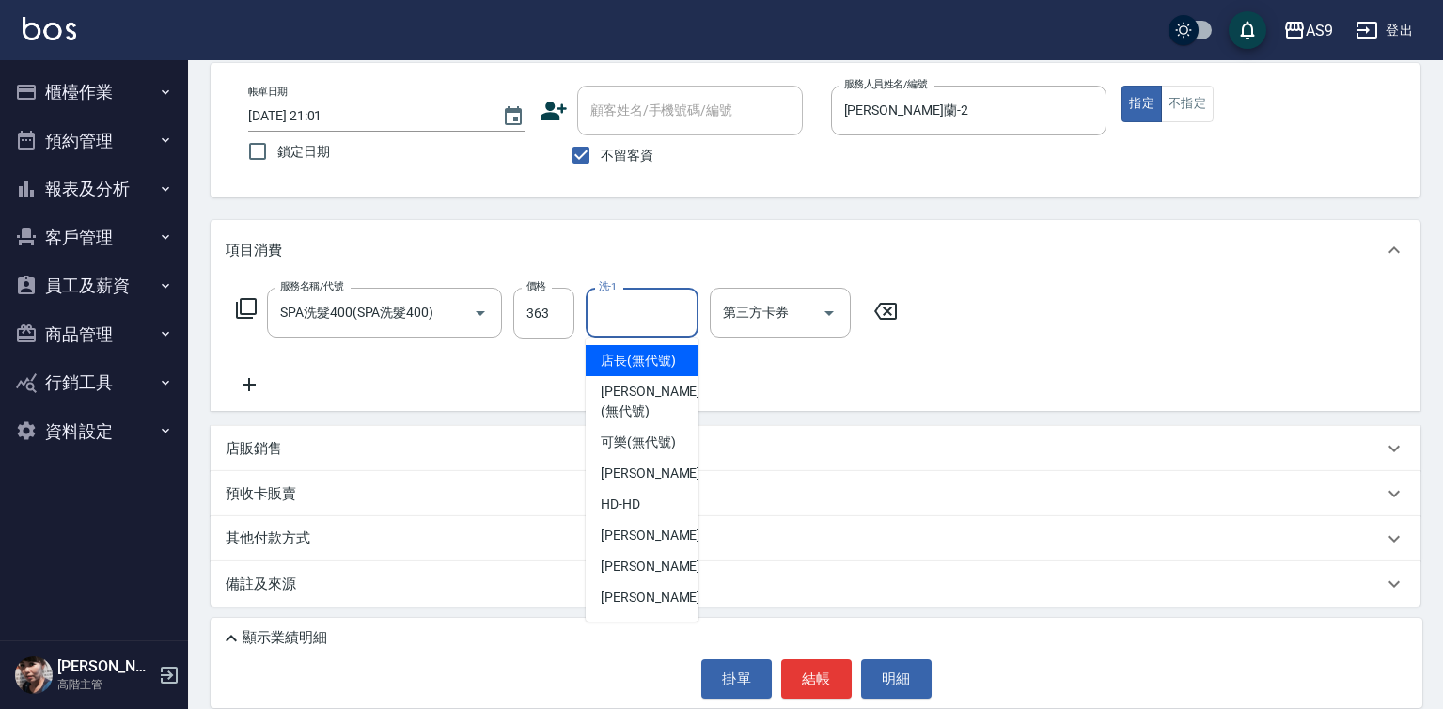
click at [606, 314] on input "洗-1" at bounding box center [642, 312] width 96 height 33
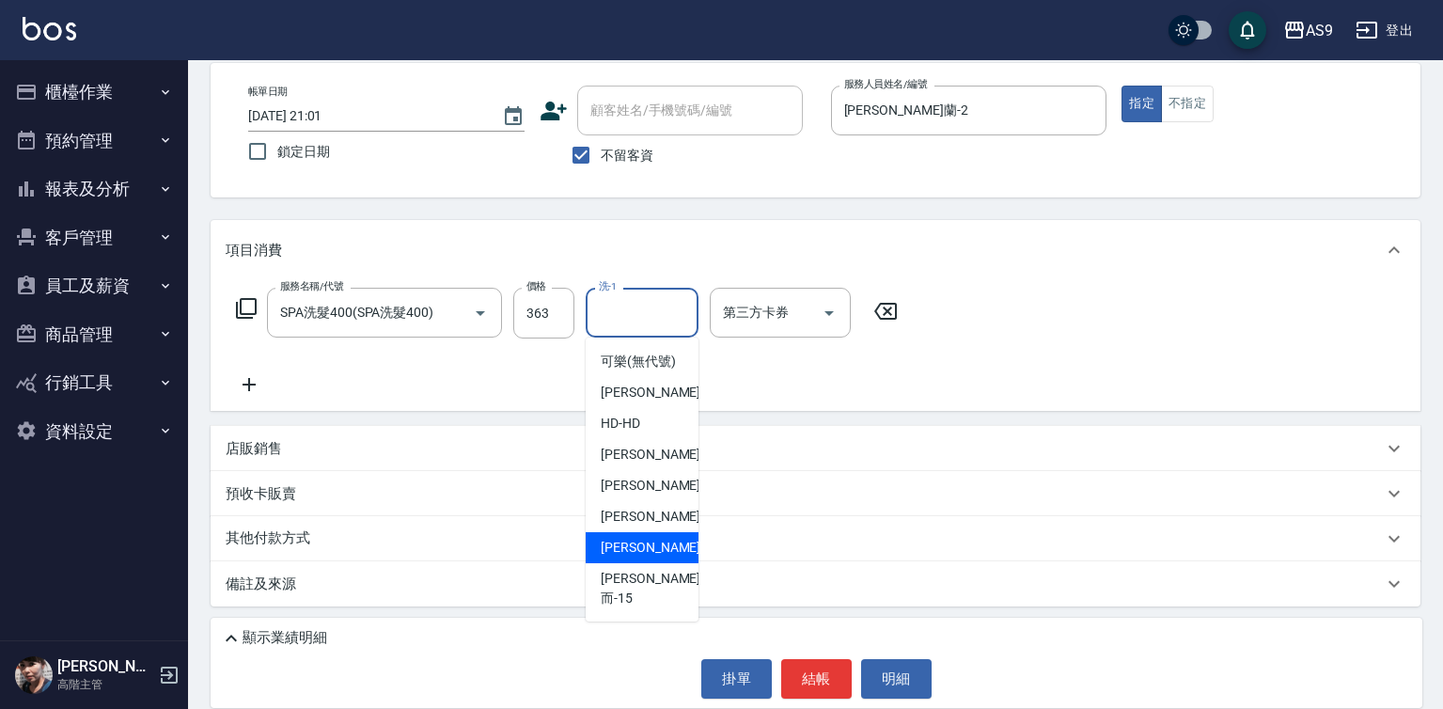
click at [661, 563] on div "[PERSON_NAME] -13" at bounding box center [642, 547] width 113 height 31
type input "[PERSON_NAME]-13"
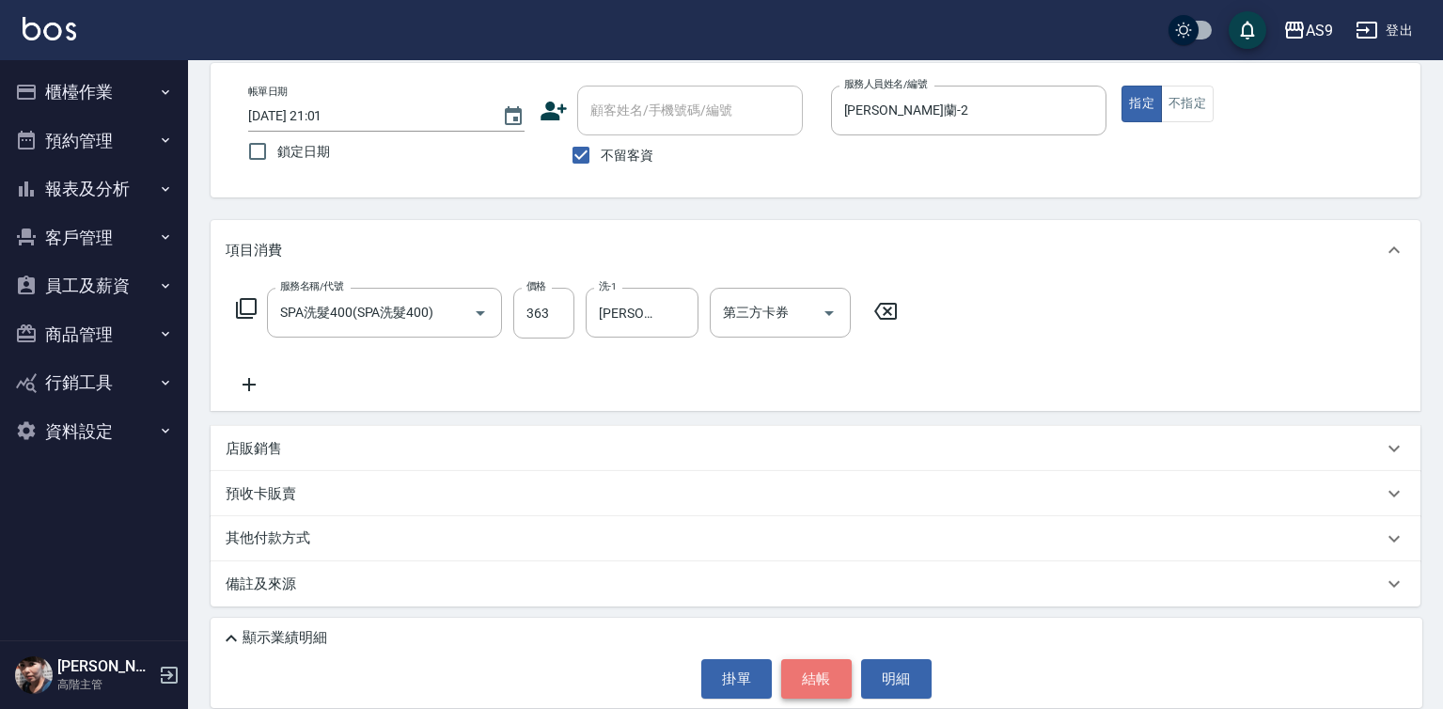
click at [809, 684] on button "結帳" at bounding box center [816, 678] width 70 height 39
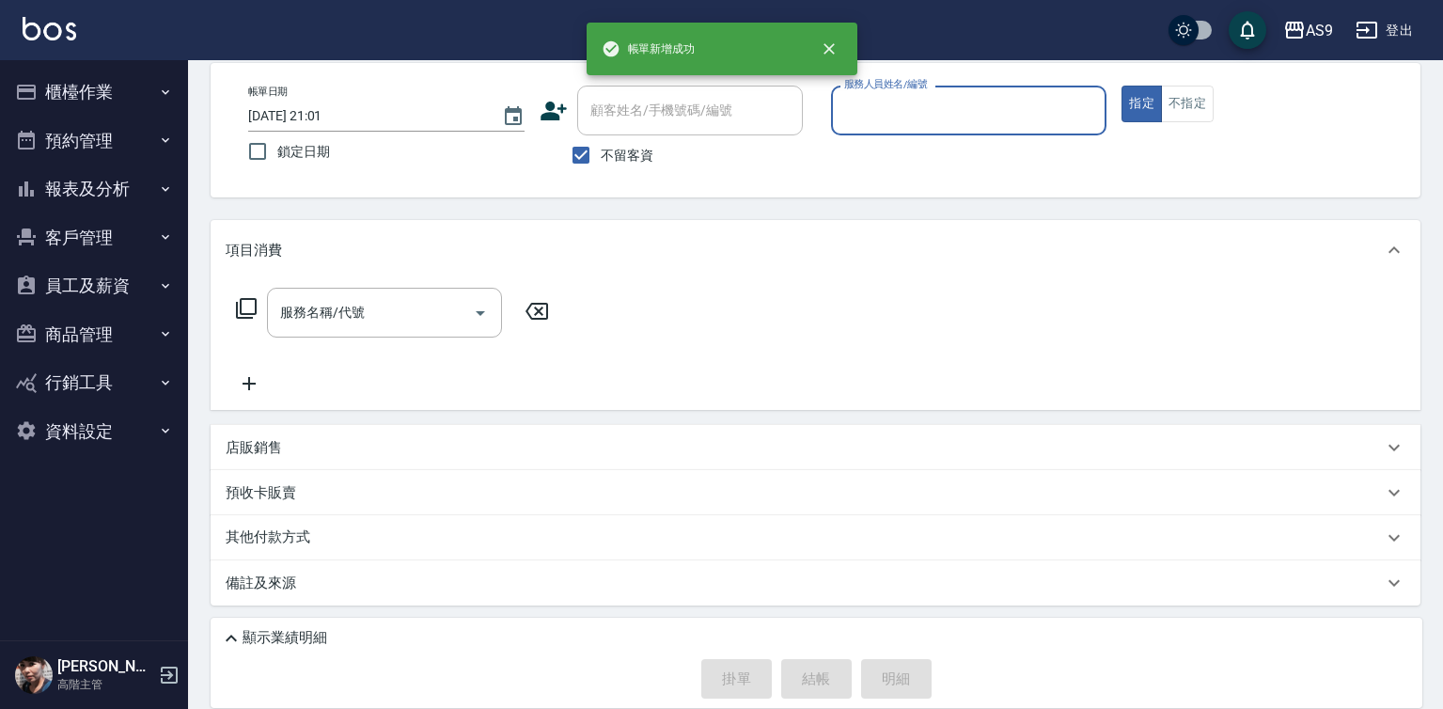
click at [879, 104] on input "服務人員姓名/編號" at bounding box center [968, 110] width 259 height 33
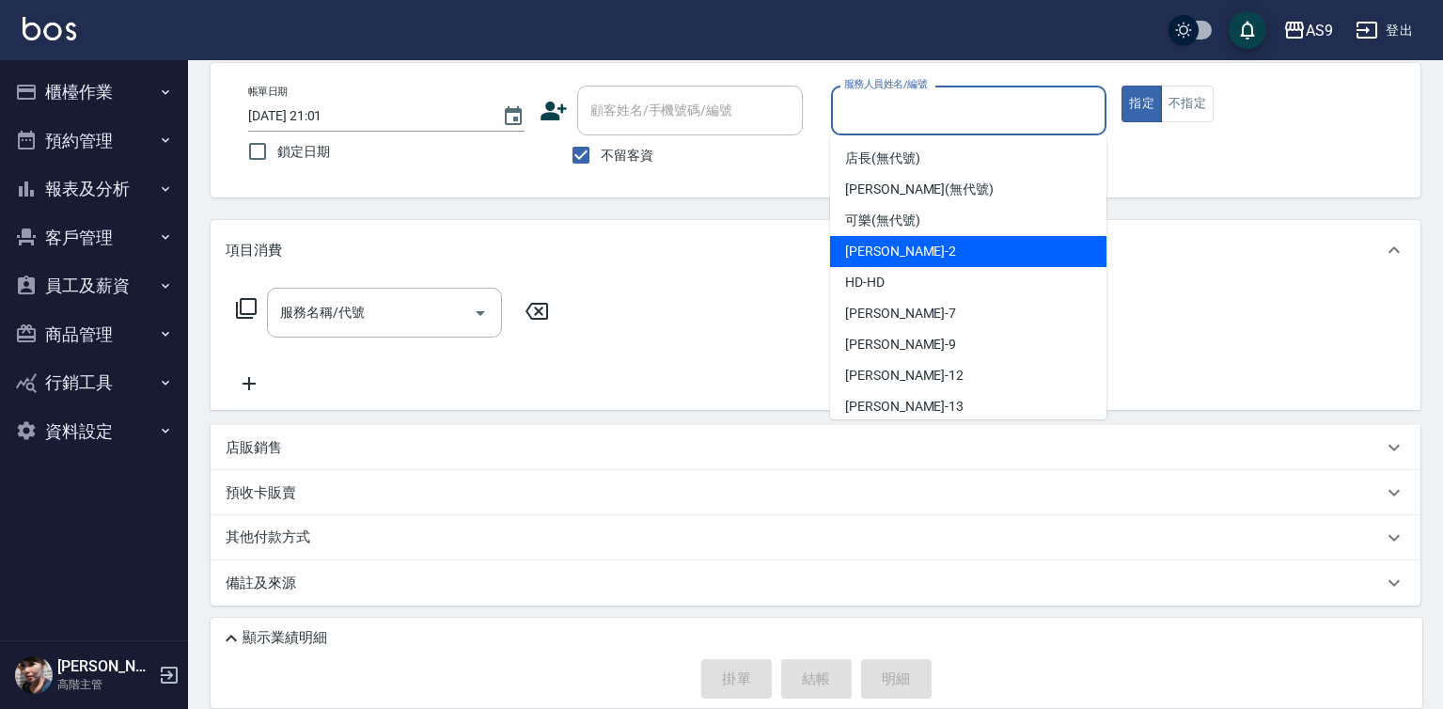
click at [911, 245] on span "[PERSON_NAME]蘭 -2" at bounding box center [900, 252] width 111 height 20
type input "[PERSON_NAME]蘭-2"
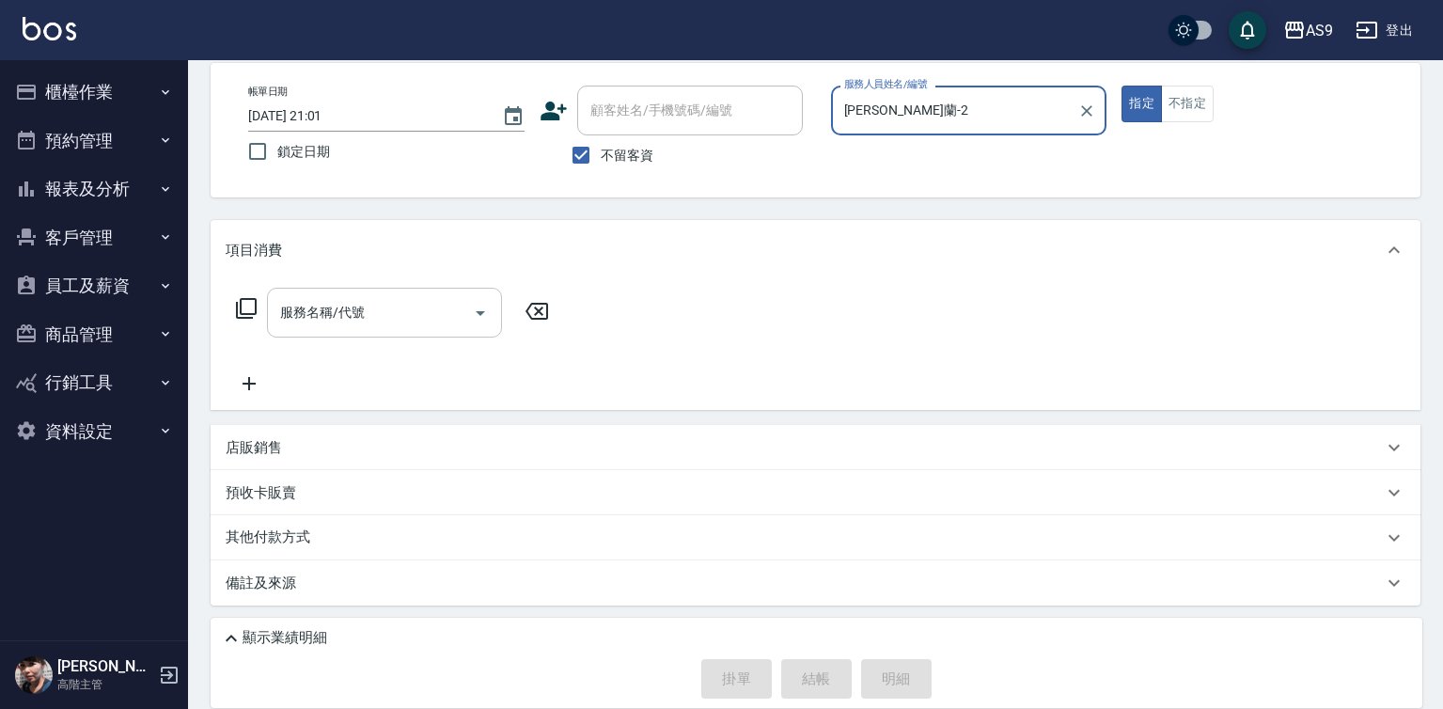
click at [415, 326] on input "服務名稱/代號" at bounding box center [370, 312] width 190 height 33
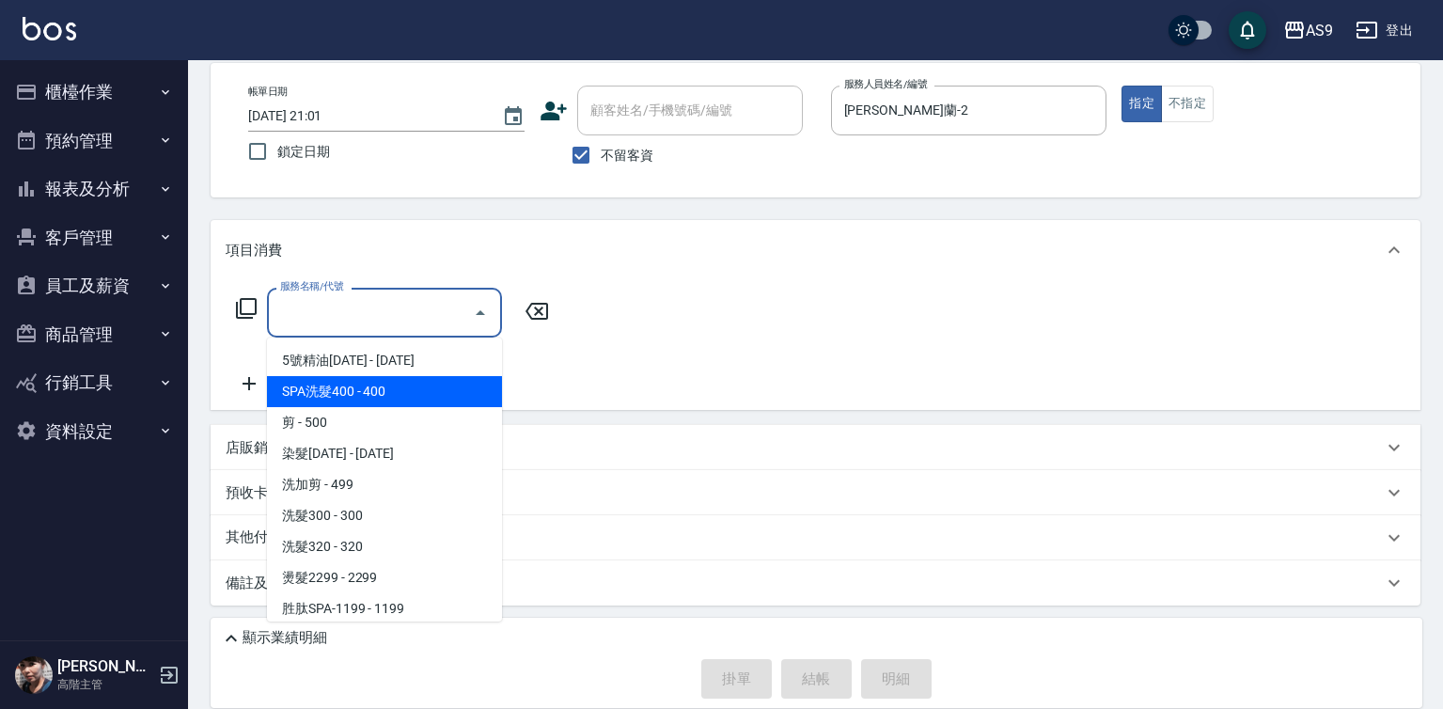
click at [377, 382] on span "SPA洗髮400 - 400" at bounding box center [384, 391] width 235 height 31
type input "SPA洗髮400(SPA洗髮400)"
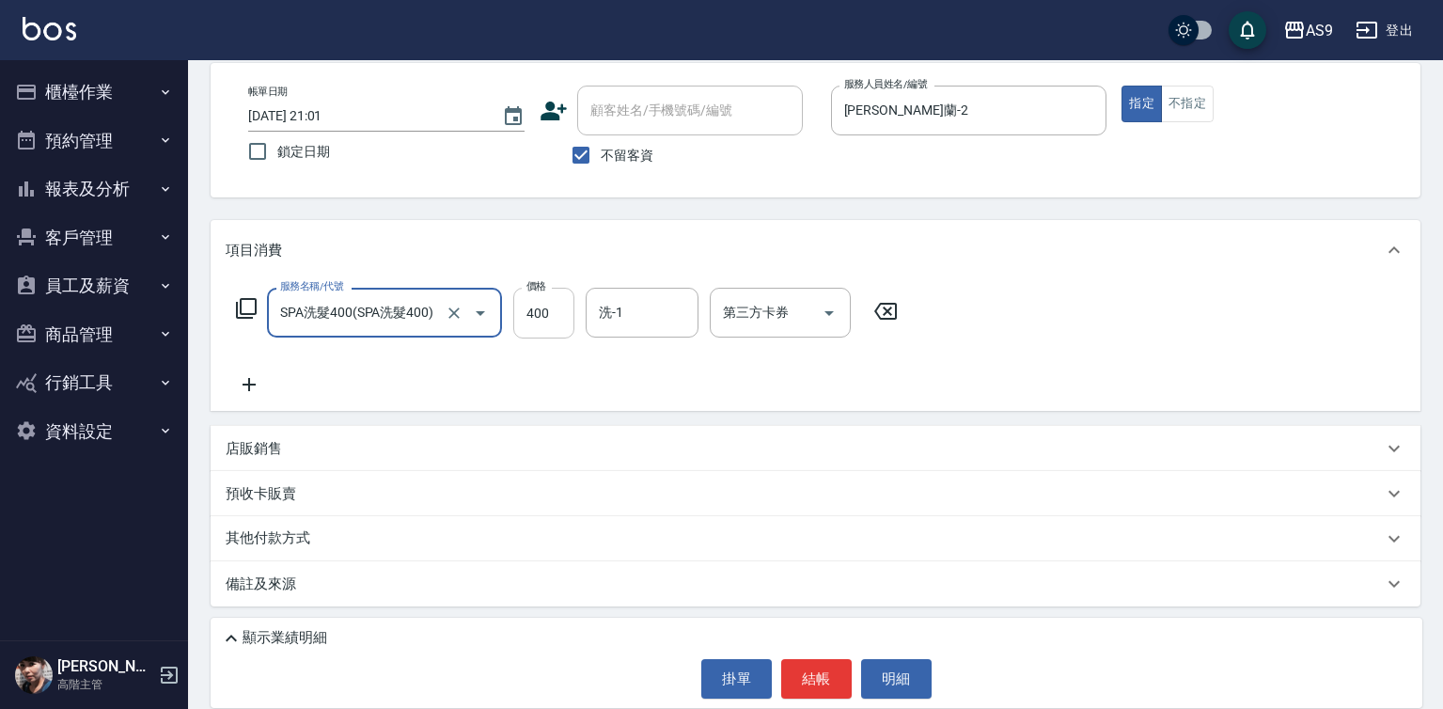
click at [518, 307] on input "400" at bounding box center [543, 313] width 61 height 51
click at [556, 307] on input "318400" at bounding box center [543, 313] width 61 height 51
drag, startPoint x: 603, startPoint y: 290, endPoint x: 631, endPoint y: 334, distance: 51.1
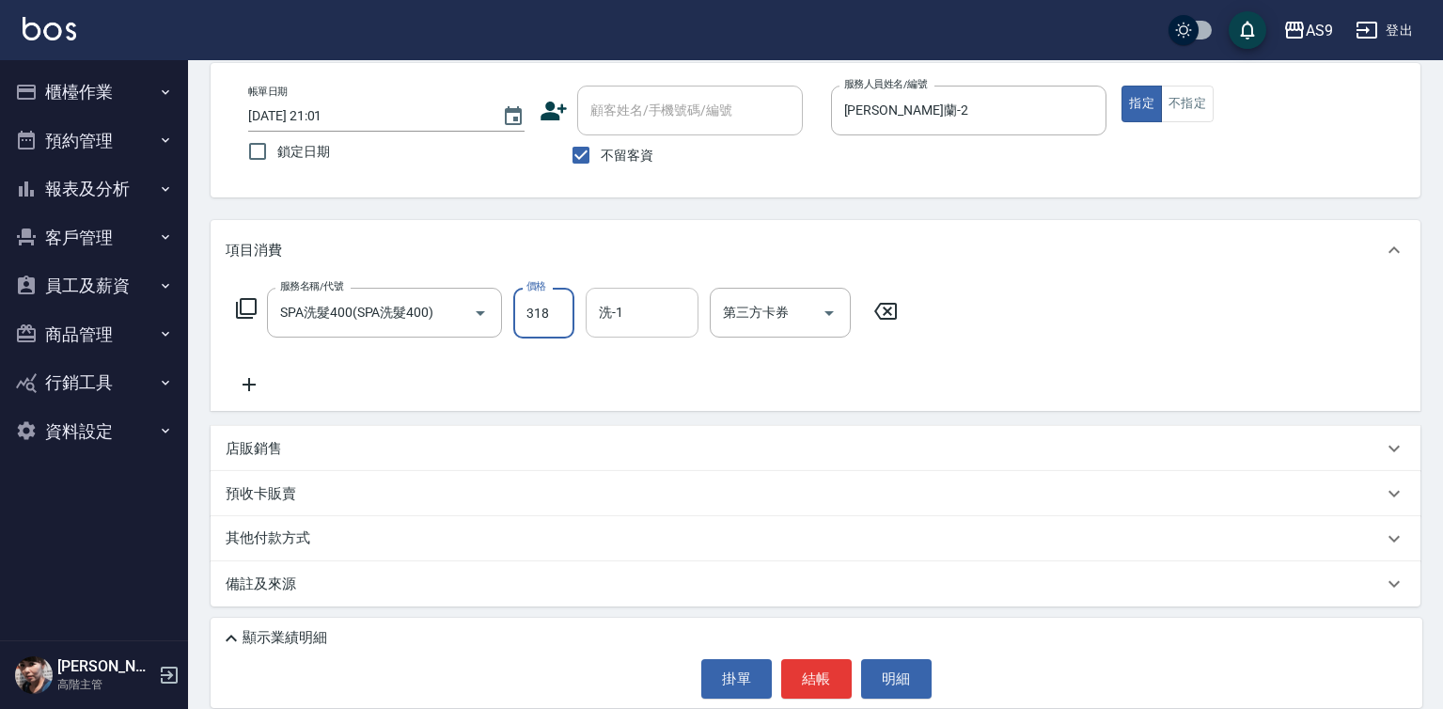
click at [606, 290] on div "洗-1" at bounding box center [642, 313] width 113 height 50
type input "318"
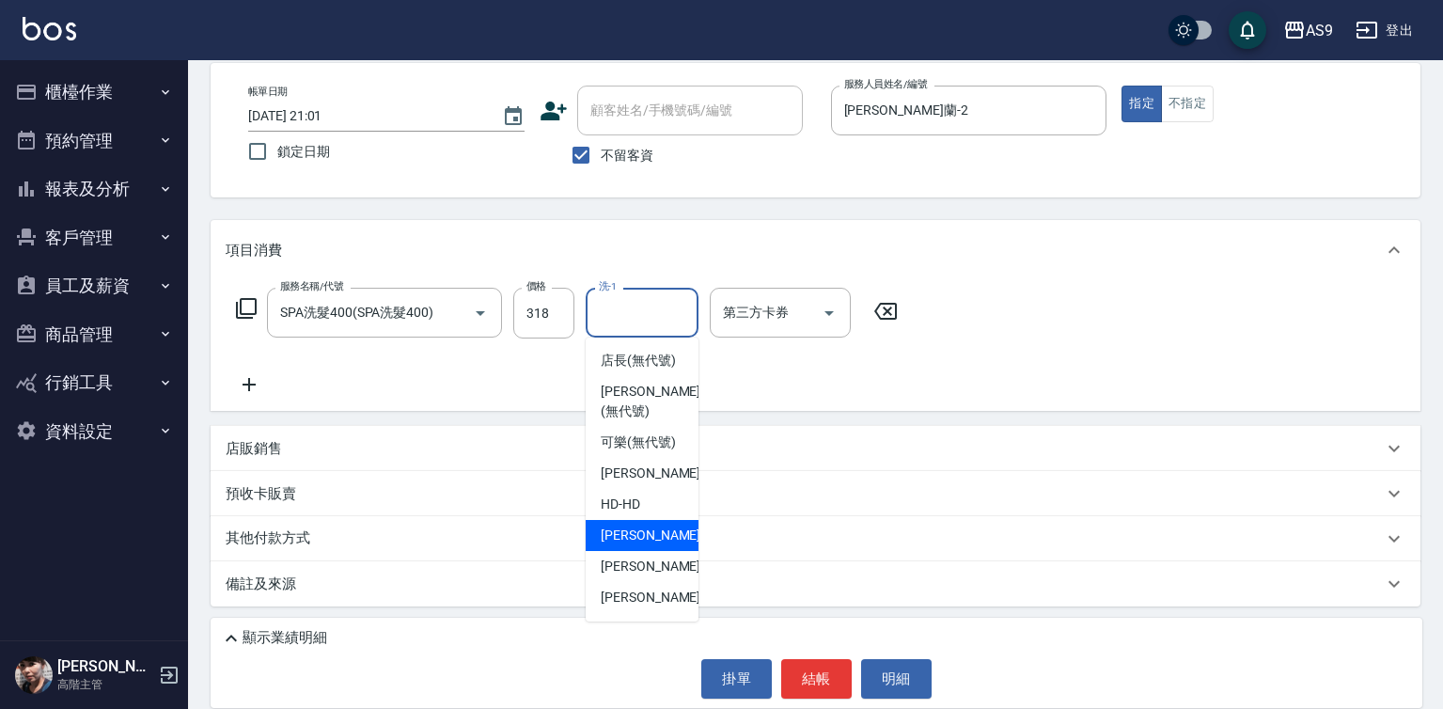
click at [648, 545] on span "Peggy -7" at bounding box center [656, 535] width 111 height 20
type input "Peggy-7"
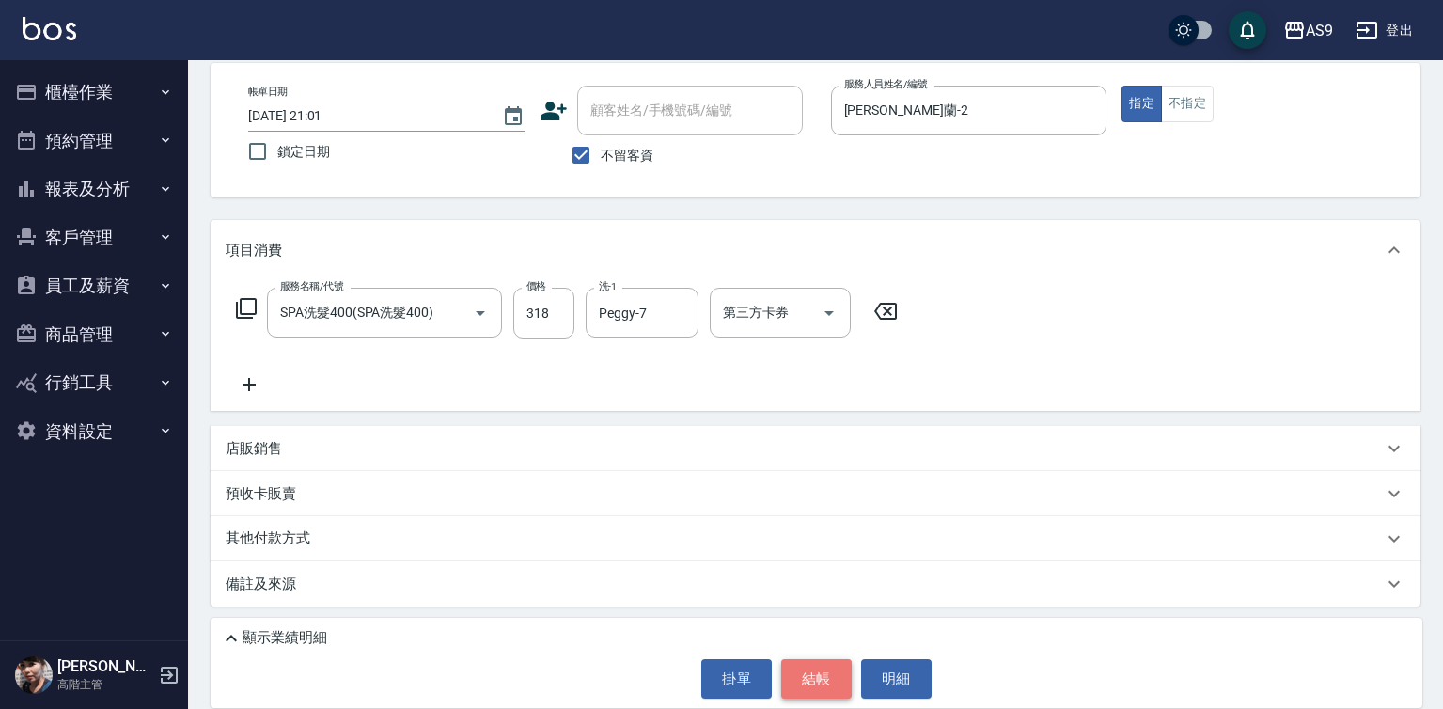
click at [819, 671] on button "結帳" at bounding box center [816, 678] width 70 height 39
type input "[DATE] 21:02"
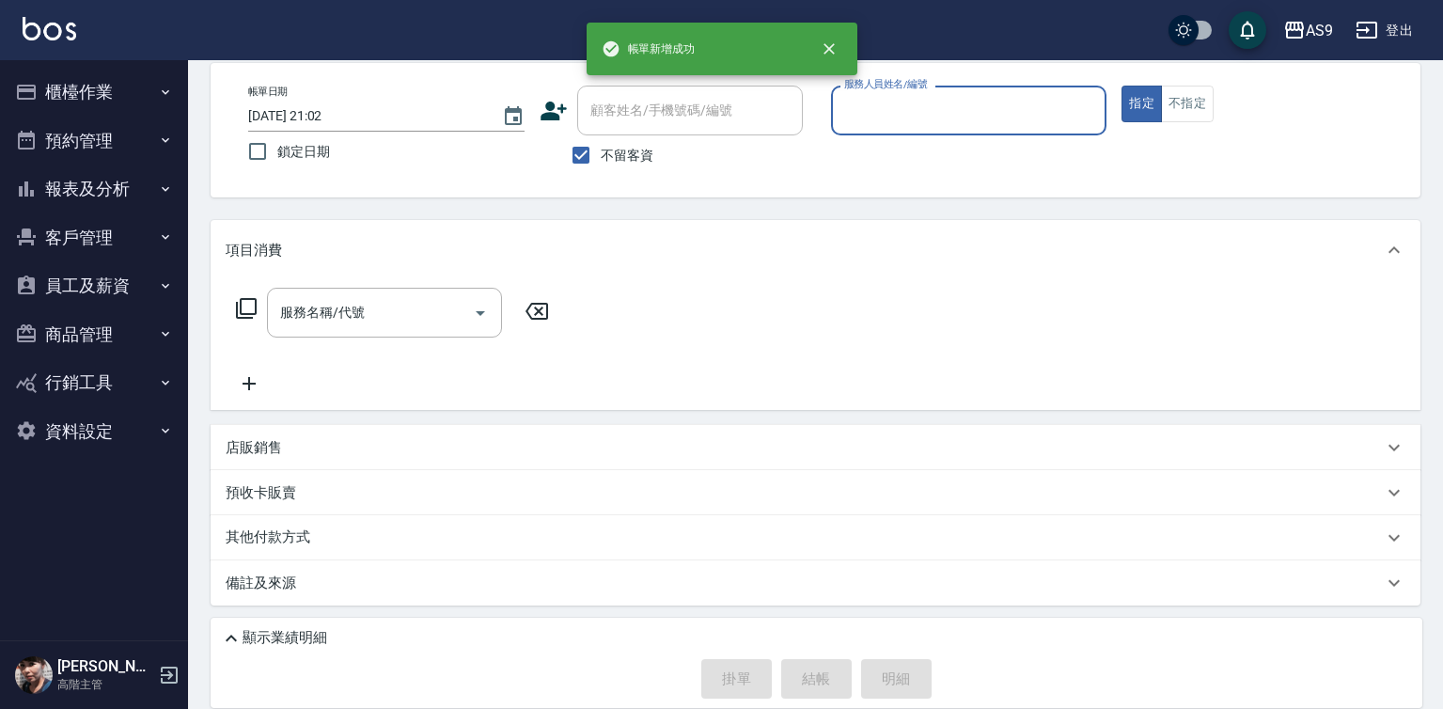
drag, startPoint x: 938, startPoint y: 116, endPoint x: 937, endPoint y: 125, distance: 9.4
click at [937, 116] on input "服務人員姓名/編號" at bounding box center [968, 110] width 259 height 33
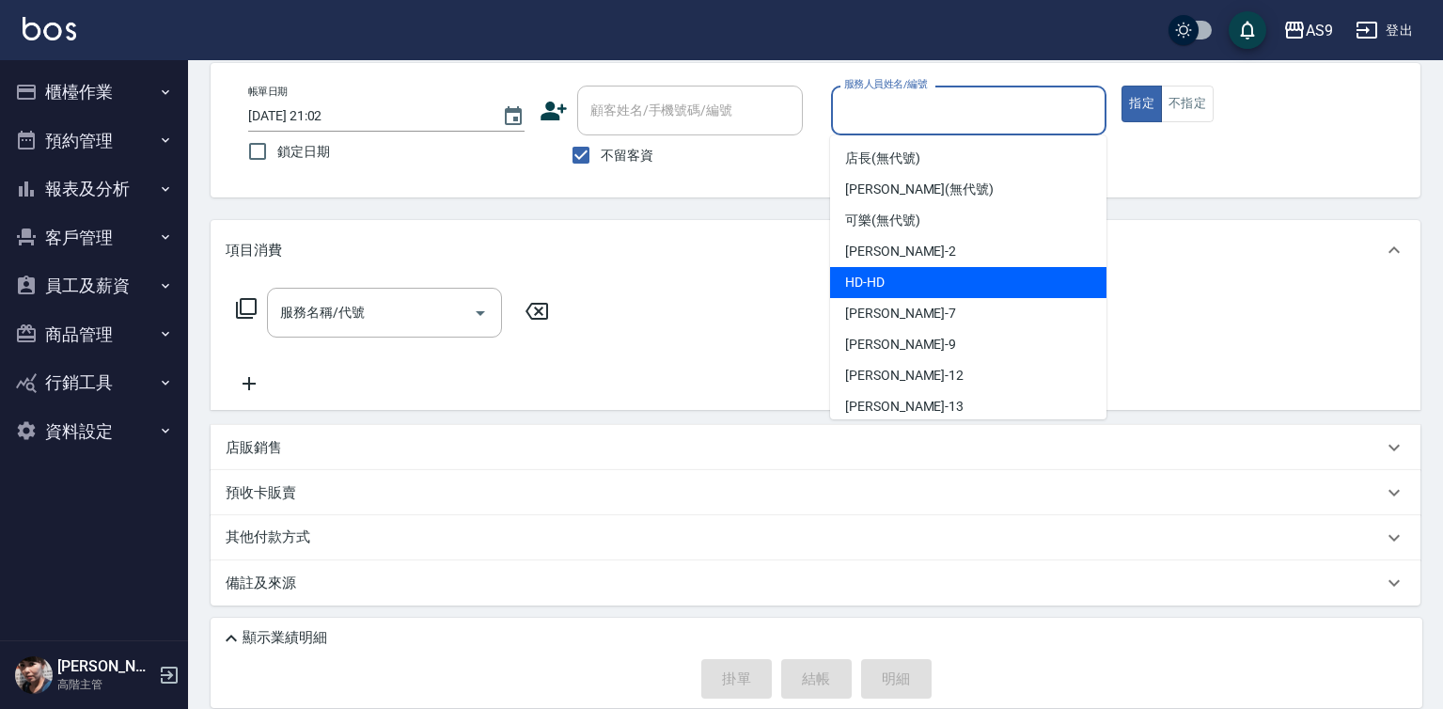
click at [927, 263] on div "[PERSON_NAME]蘭 -2" at bounding box center [968, 251] width 276 height 31
type input "[PERSON_NAME]蘭-2"
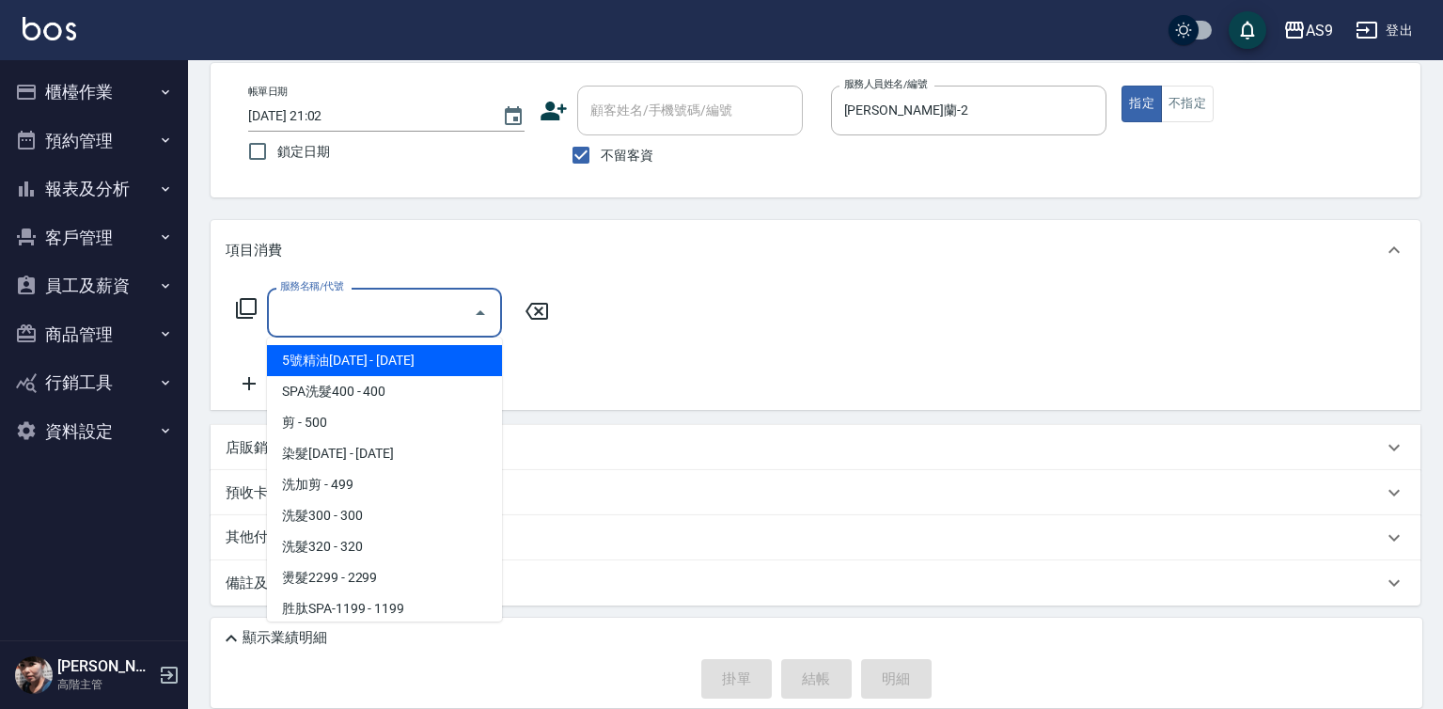
click at [391, 305] on input "服務名稱/代號" at bounding box center [370, 312] width 190 height 33
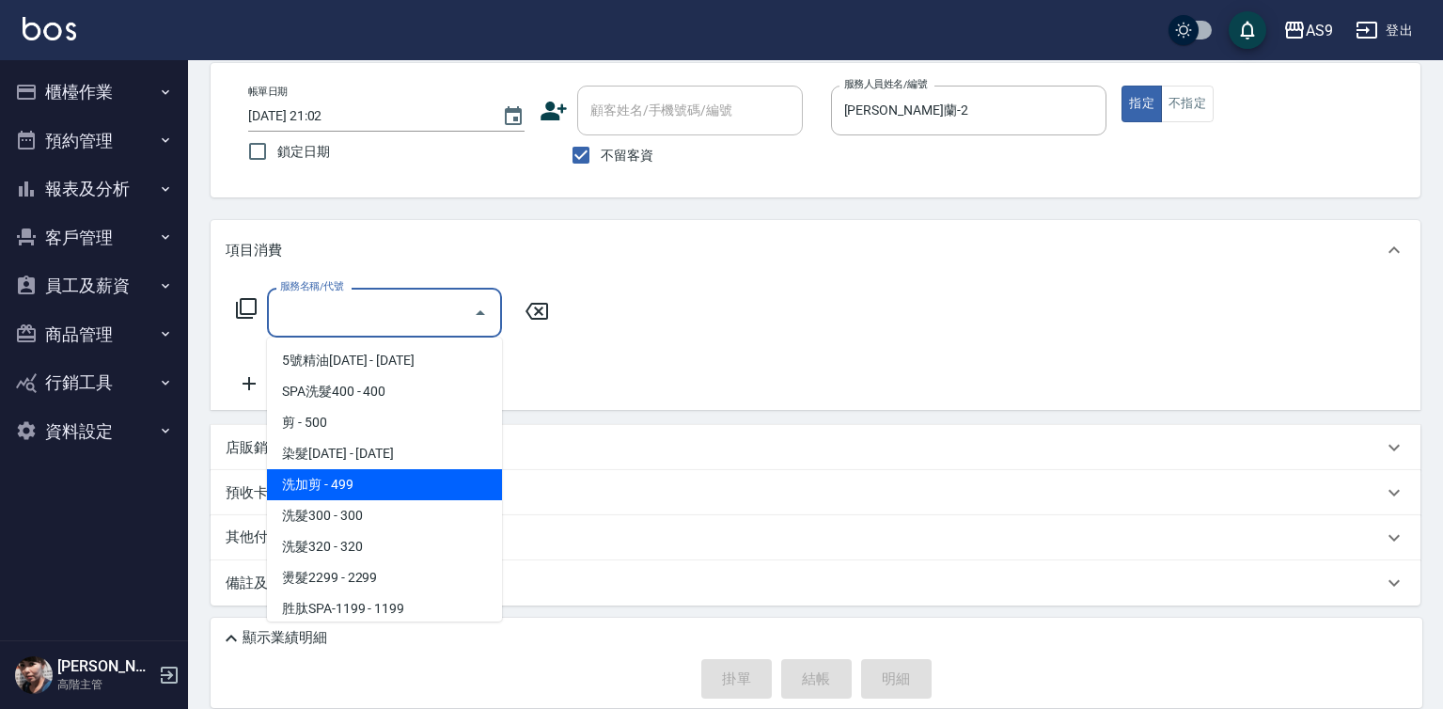
click at [380, 482] on span "洗加剪 - 499" at bounding box center [384, 484] width 235 height 31
type input "洗加剪"
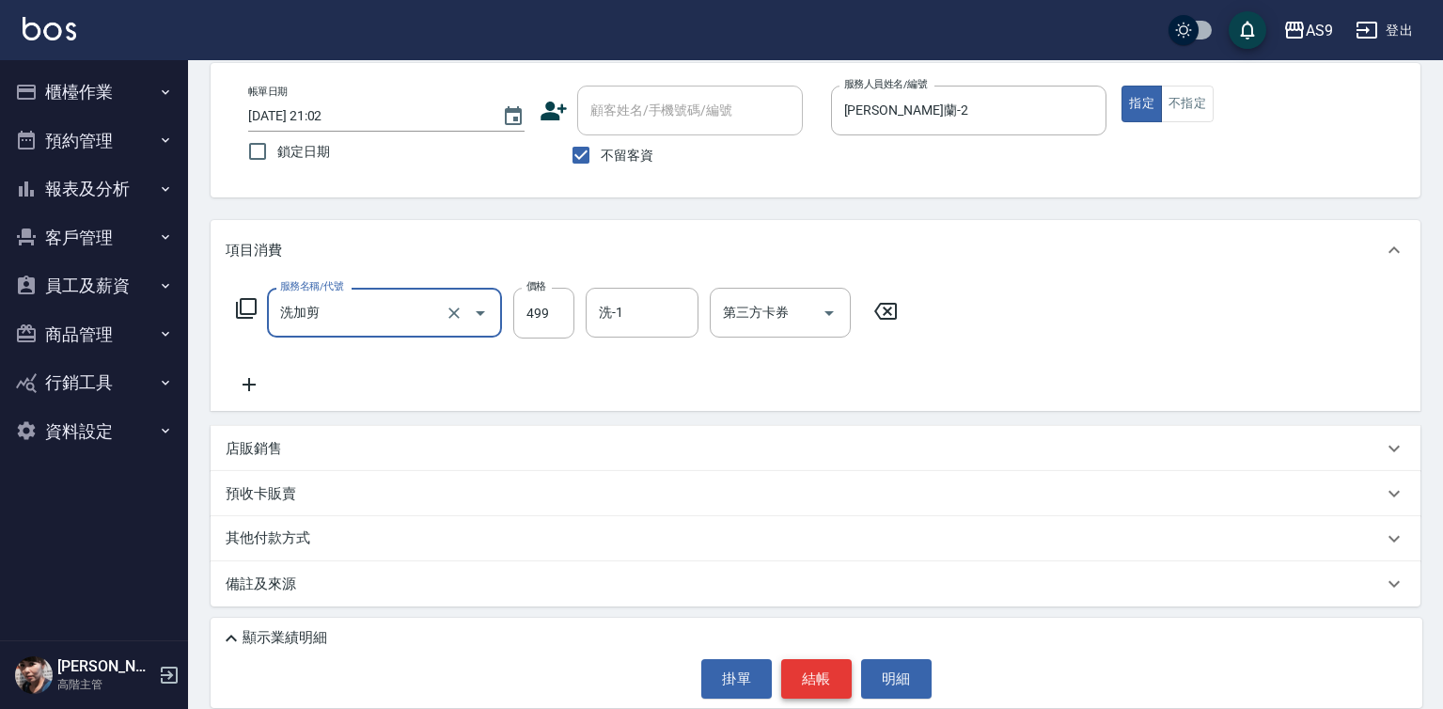
click at [826, 675] on button "結帳" at bounding box center [816, 678] width 70 height 39
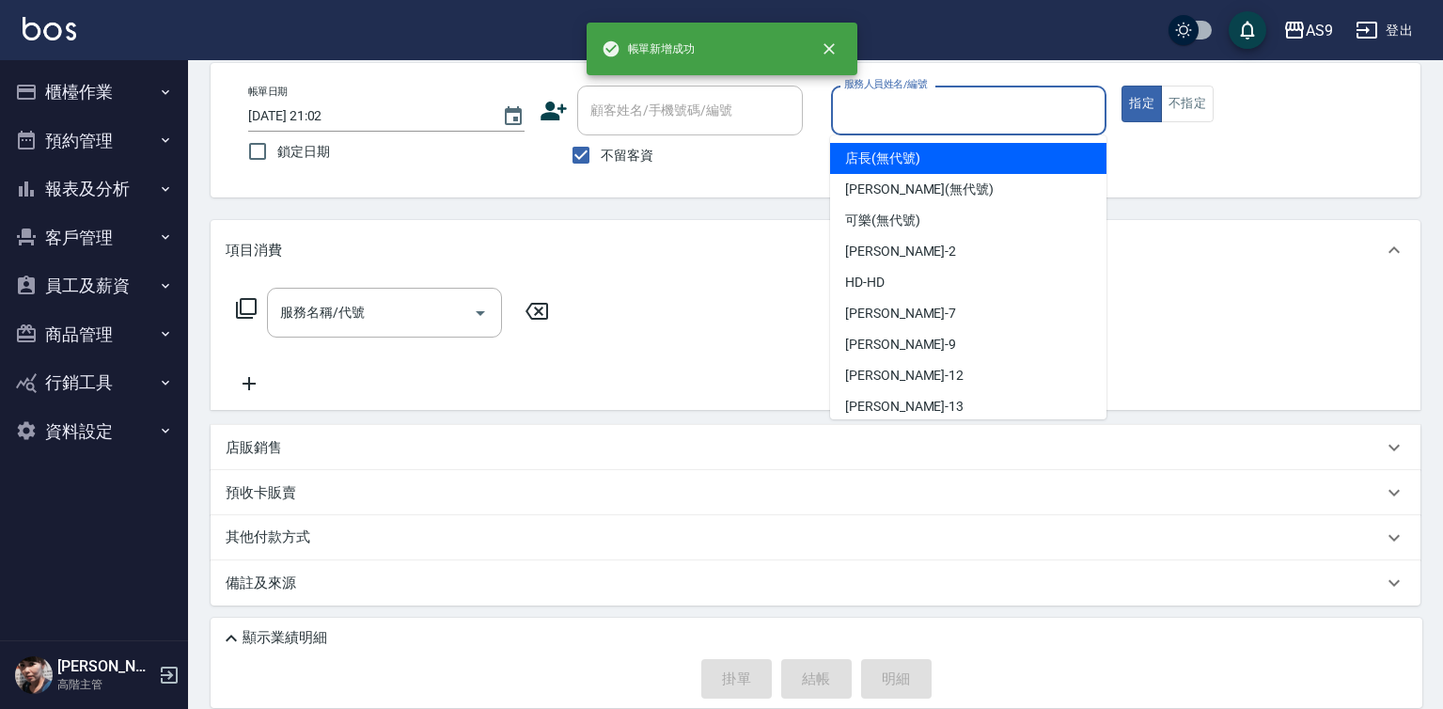
click at [915, 112] on input "服務人員姓名/編號" at bounding box center [968, 110] width 259 height 33
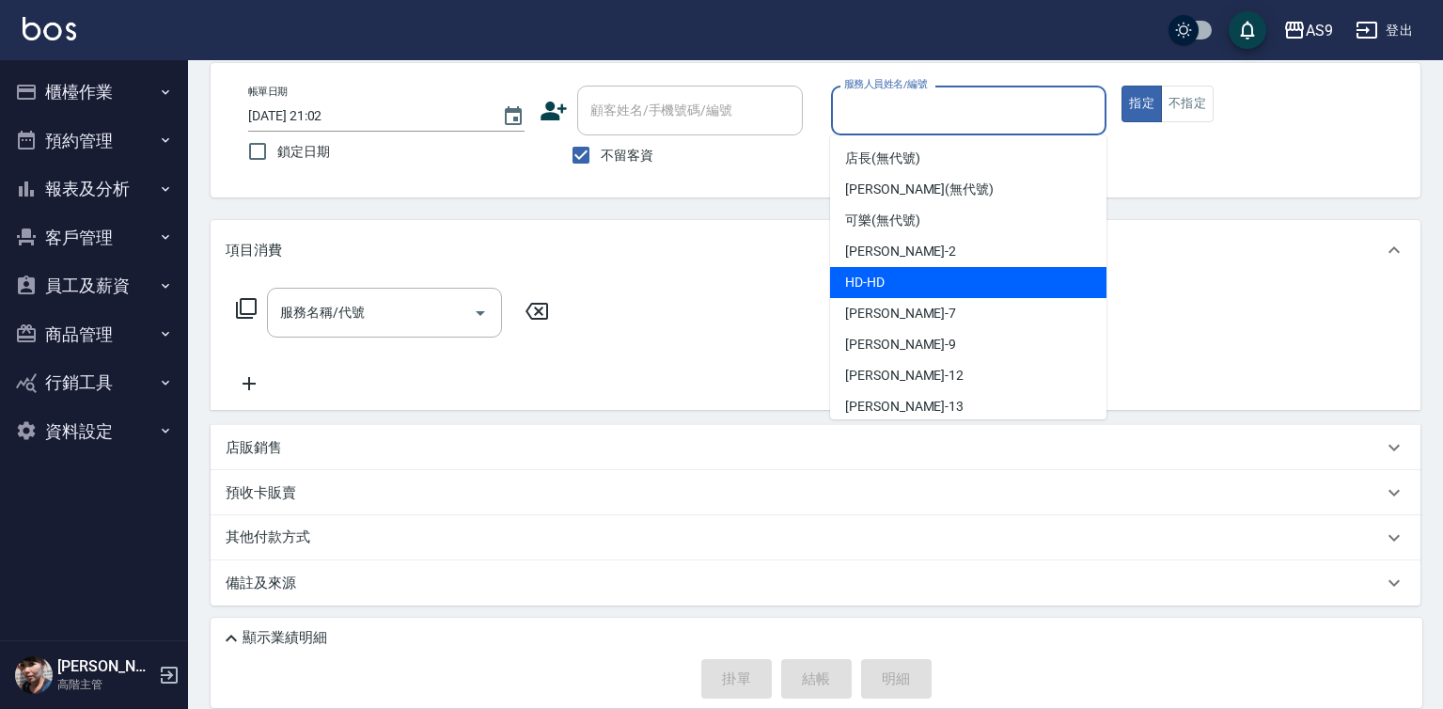
click at [918, 255] on span "[PERSON_NAME]蘭 -2" at bounding box center [900, 252] width 111 height 20
type input "[PERSON_NAME]蘭-2"
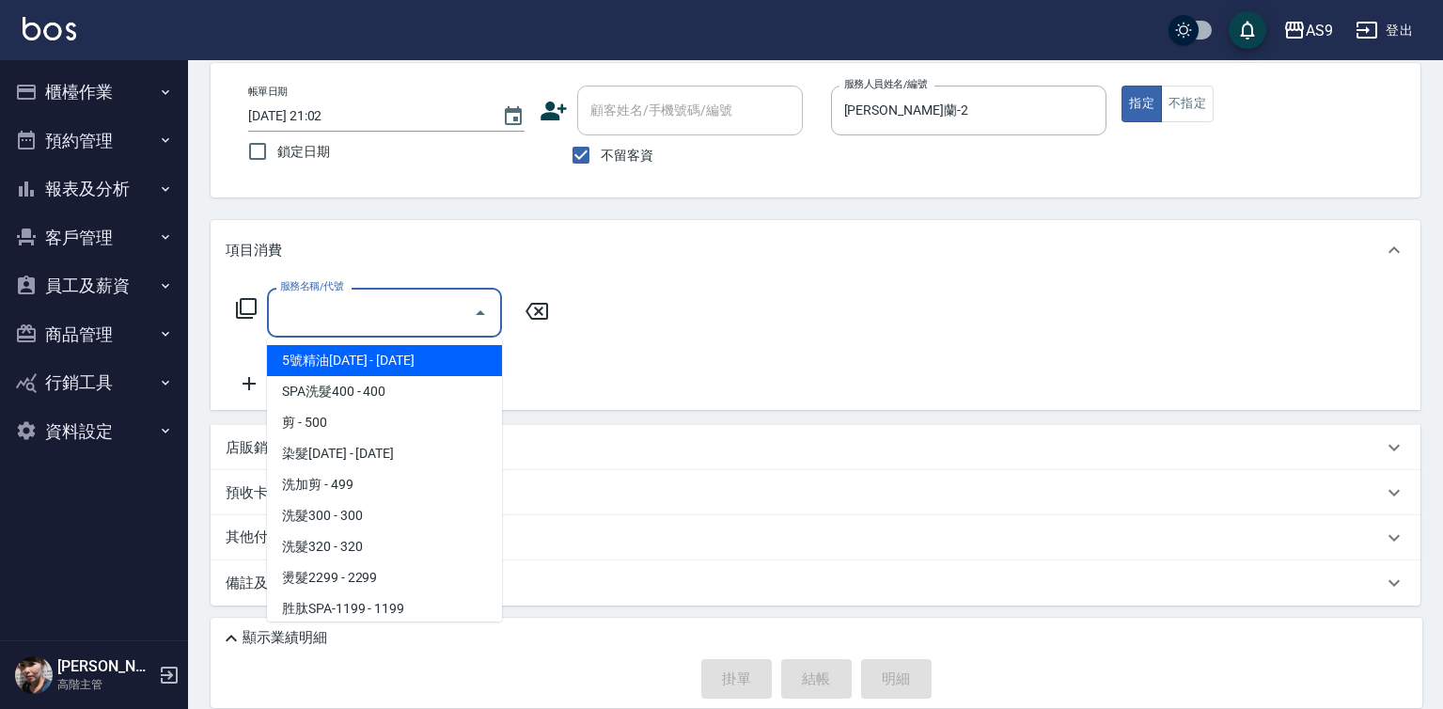
click at [372, 315] on input "服務名稱/代號" at bounding box center [370, 312] width 190 height 33
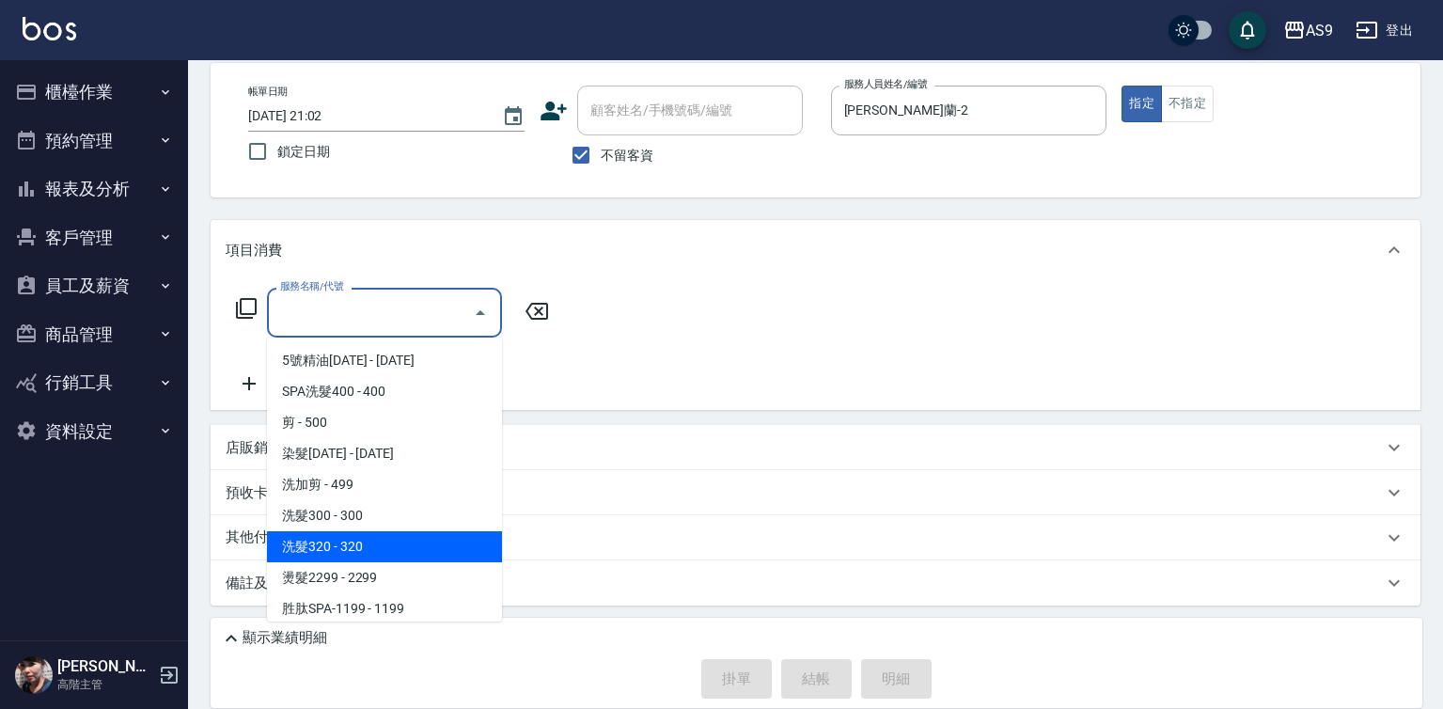
click at [375, 531] on span "洗髮320 - 320" at bounding box center [384, 546] width 235 height 31
type input "洗髮320(洗髮320)"
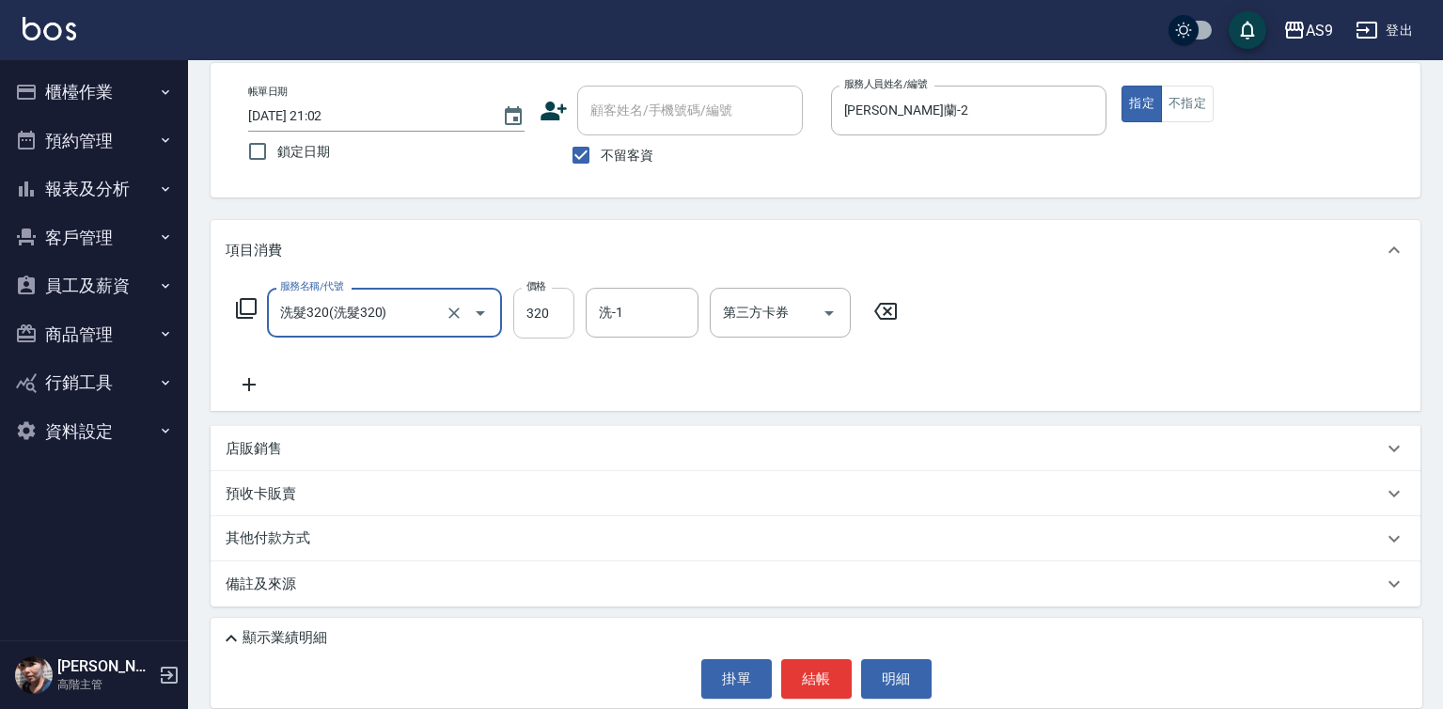
click at [558, 300] on input "320" at bounding box center [543, 313] width 61 height 51
click at [558, 303] on input "320" at bounding box center [543, 313] width 61 height 51
click at [533, 321] on input "320272" at bounding box center [543, 313] width 61 height 51
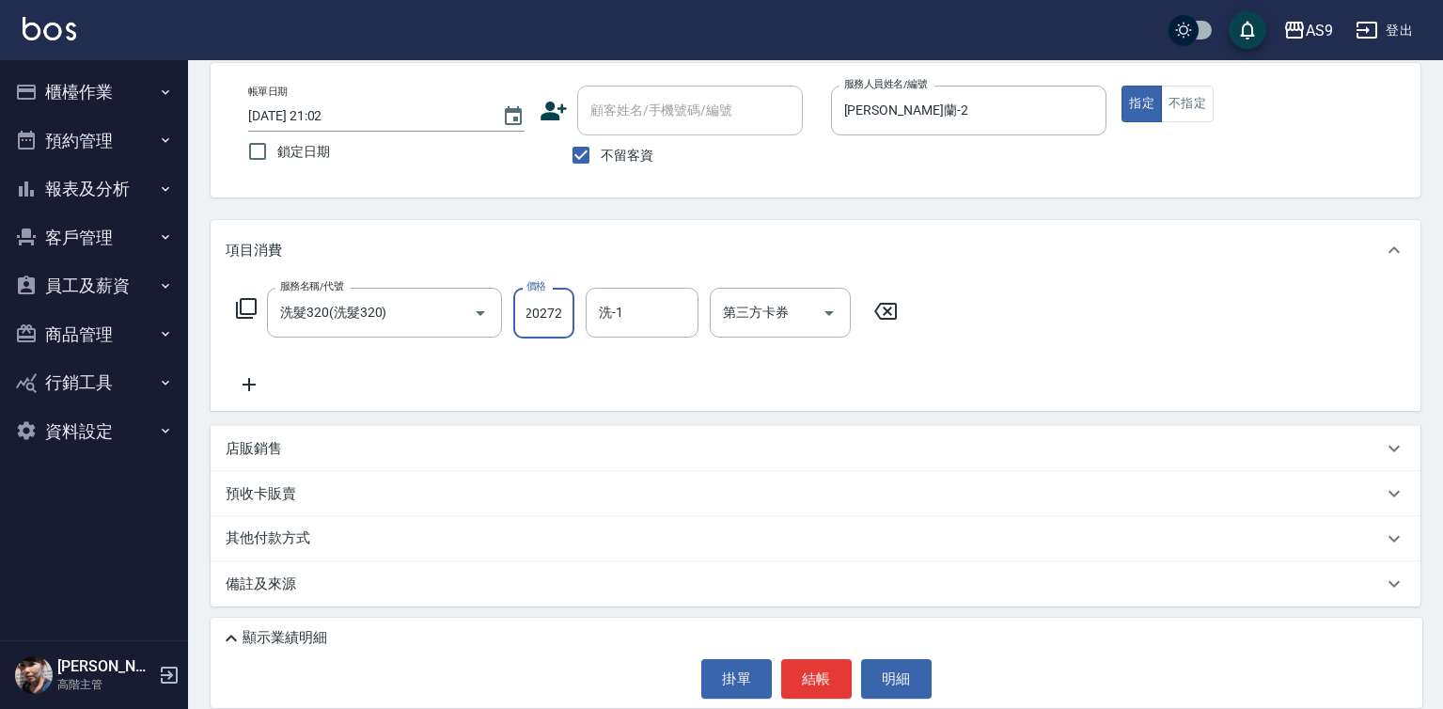
drag, startPoint x: 533, startPoint y: 321, endPoint x: 542, endPoint y: 312, distance: 13.3
click at [533, 321] on input "320272" at bounding box center [543, 313] width 61 height 51
type input "272"
click at [624, 319] on input "洗-1" at bounding box center [642, 312] width 96 height 33
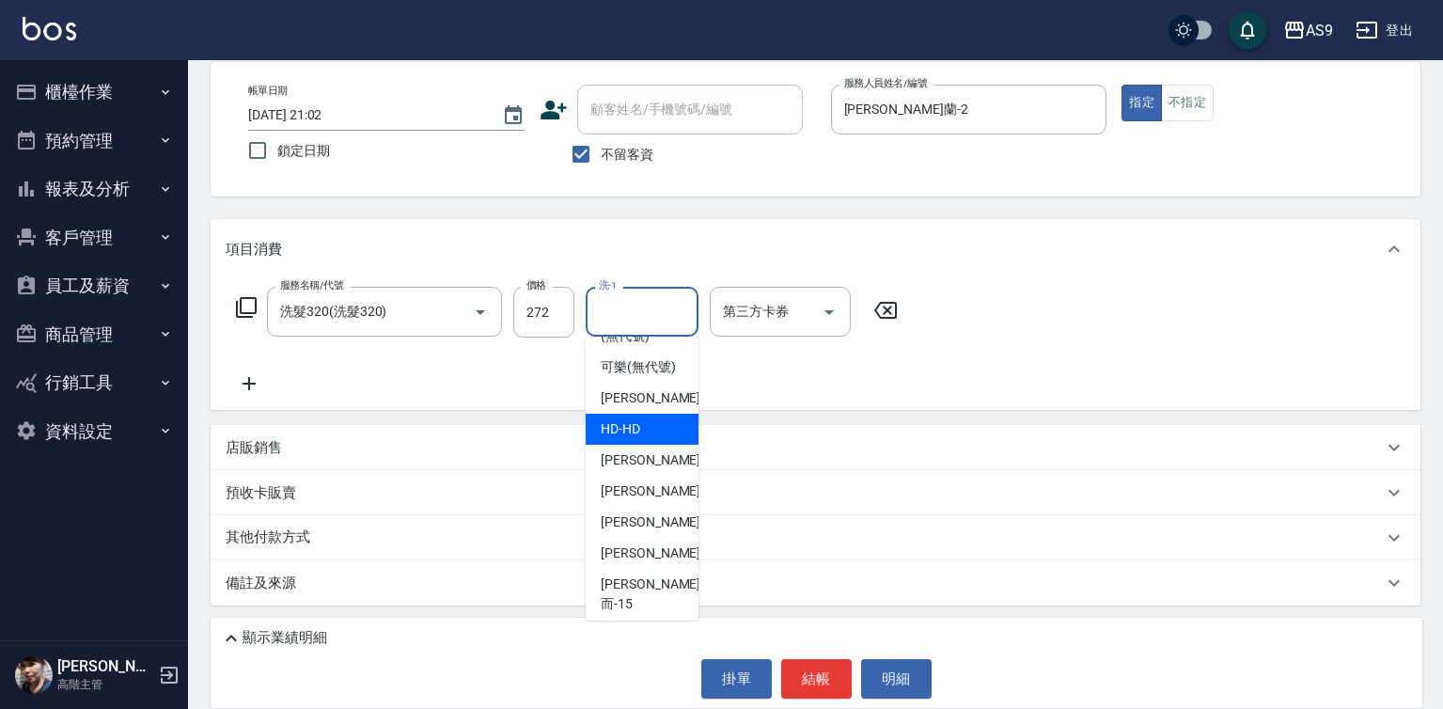
scroll to position [120, 0]
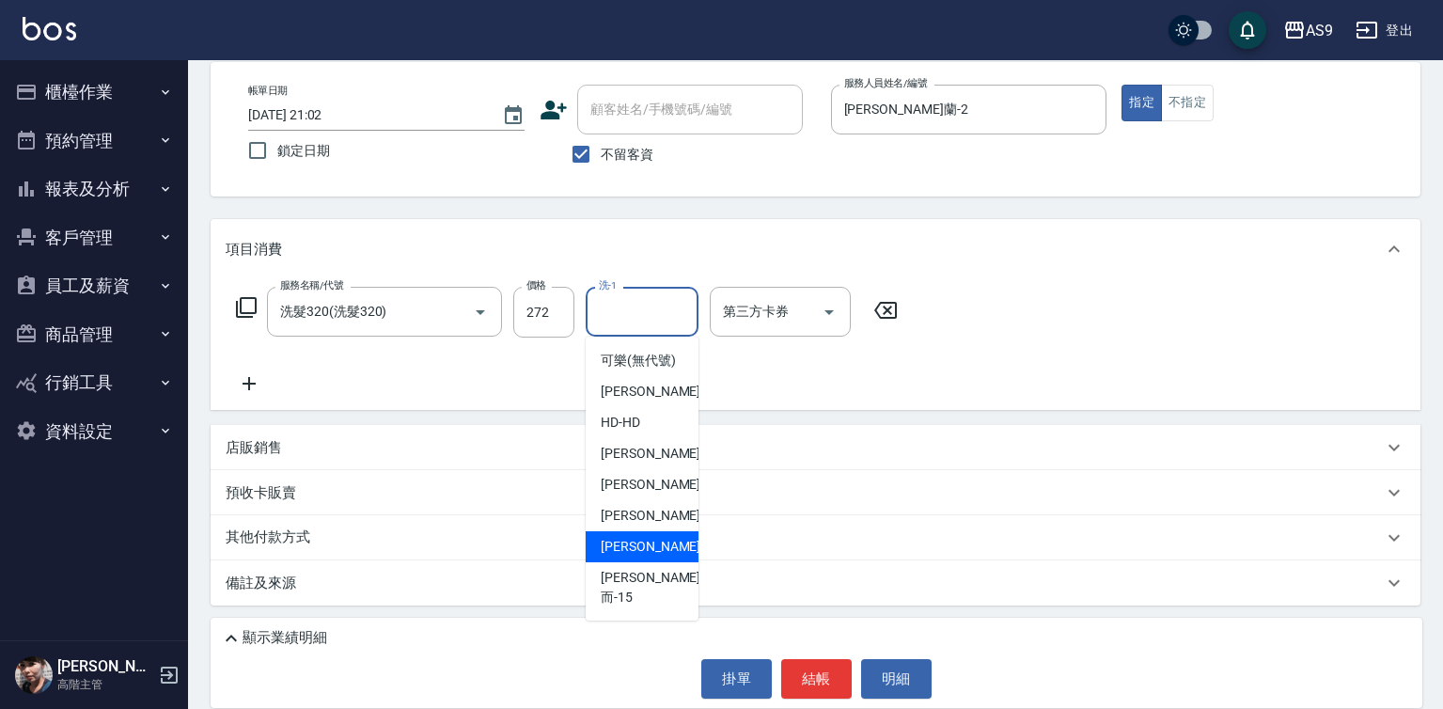
click at [641, 556] on span "[PERSON_NAME] -13" at bounding box center [660, 547] width 118 height 20
type input "[PERSON_NAME]-13"
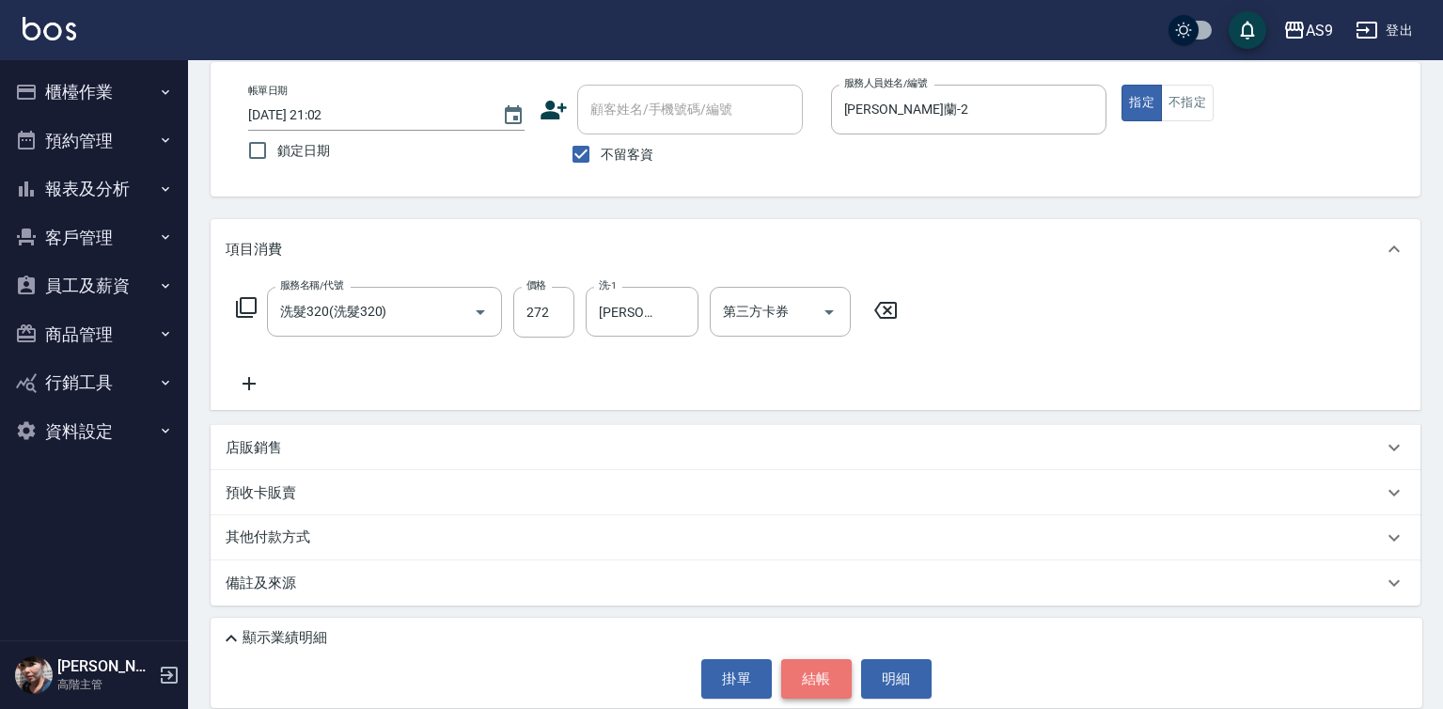
click at [793, 683] on button "結帳" at bounding box center [816, 678] width 70 height 39
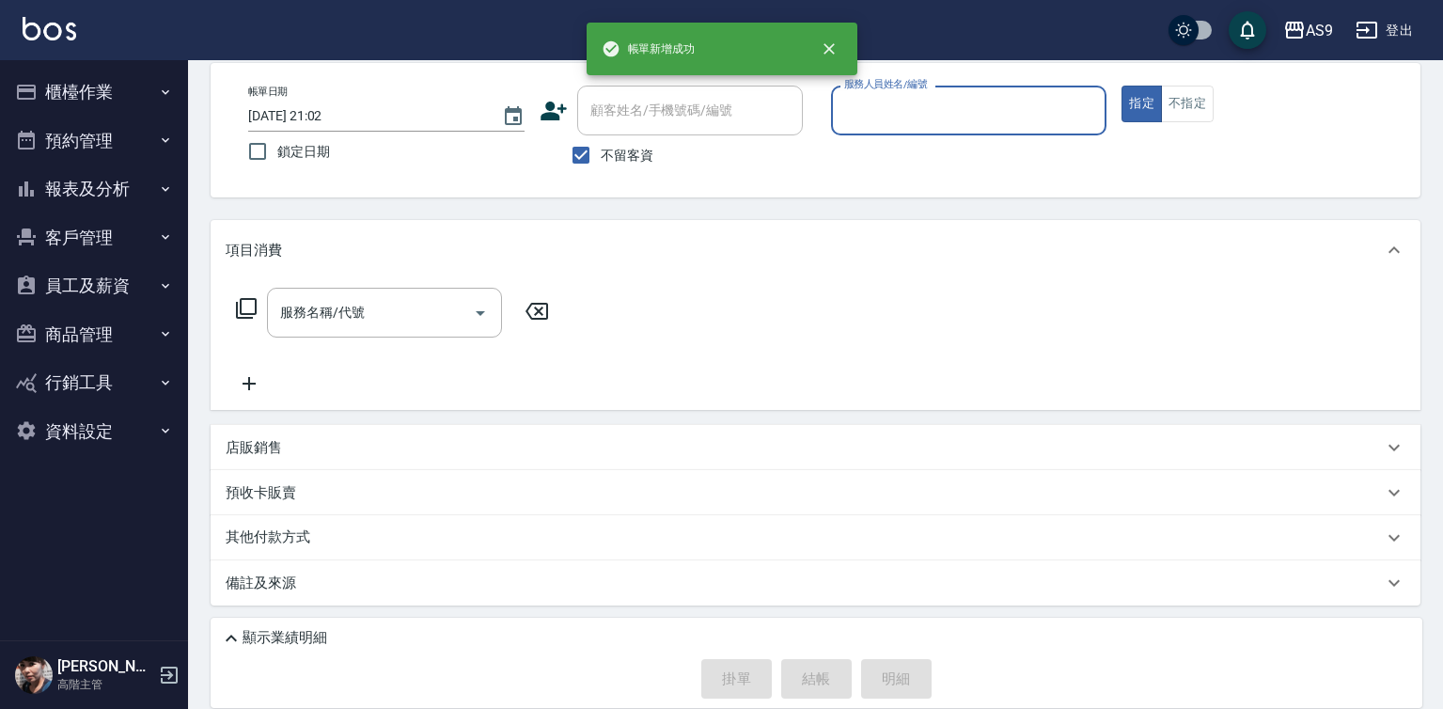
scroll to position [88, 0]
click at [893, 112] on input "服務人員姓名/編號" at bounding box center [968, 110] width 259 height 33
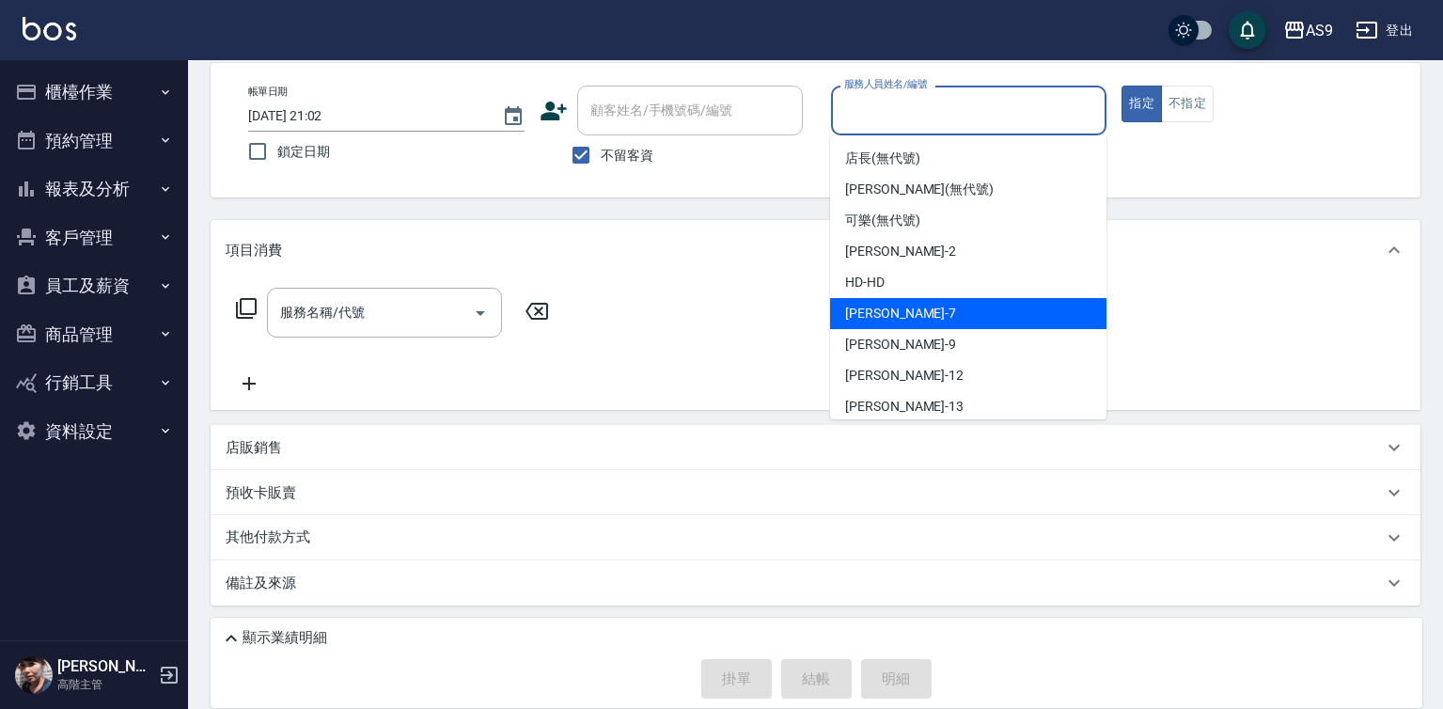
click at [911, 321] on div "Peggy -7" at bounding box center [968, 313] width 276 height 31
type input "Peggy-7"
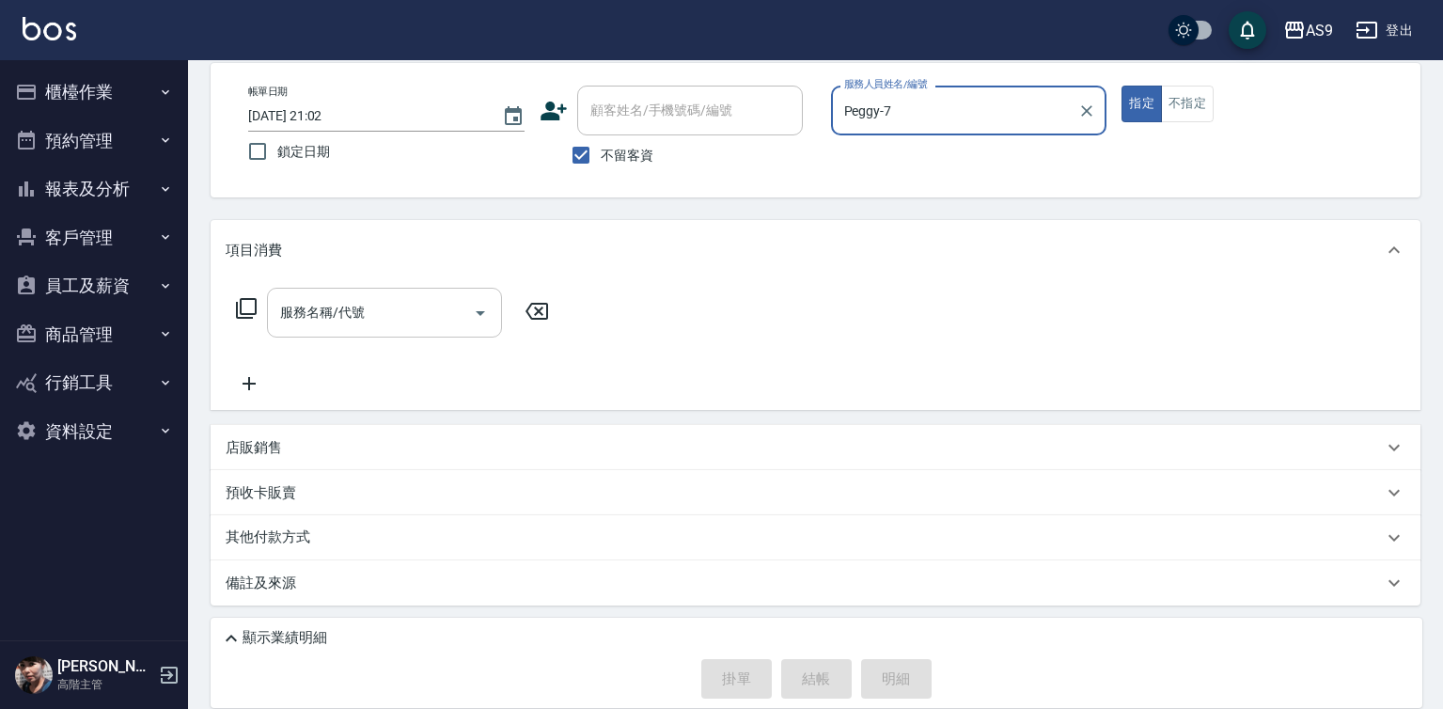
click at [399, 321] on input "服務名稱/代號" at bounding box center [370, 312] width 190 height 33
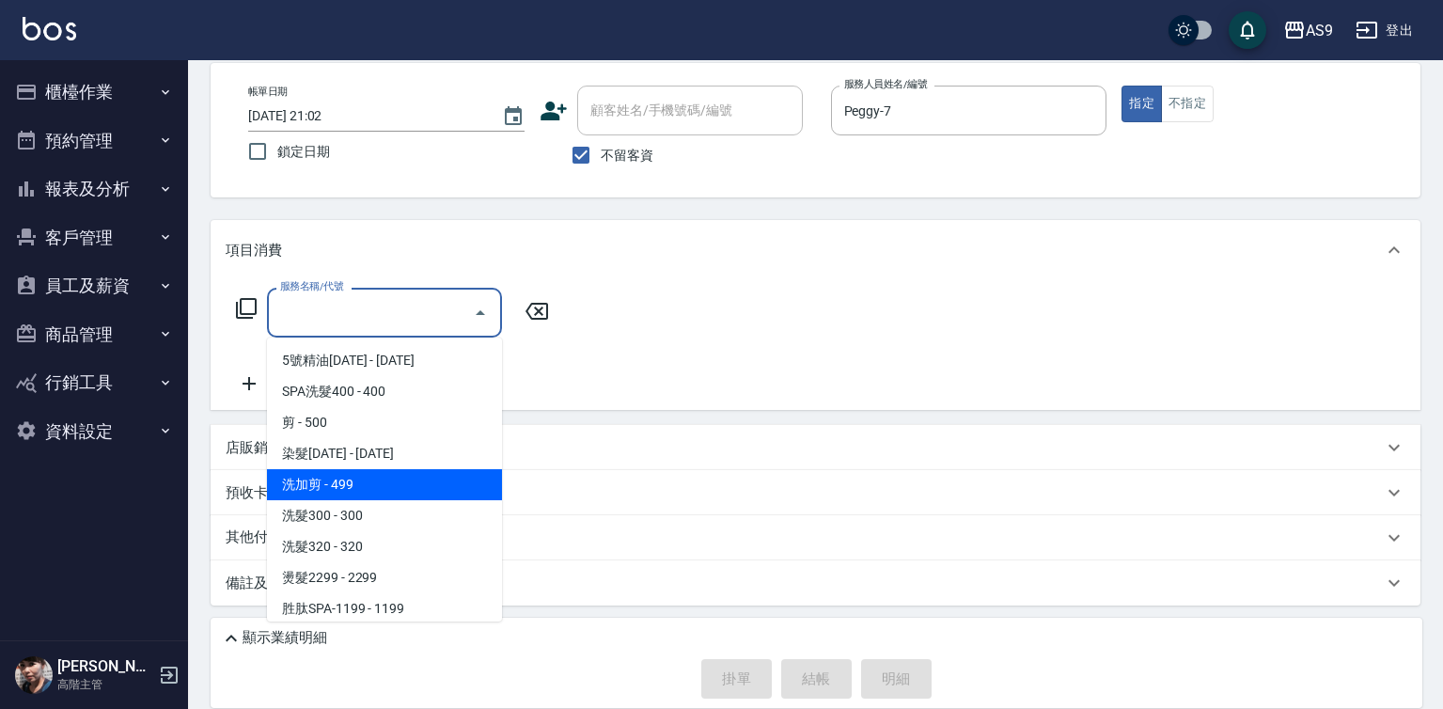
click at [358, 489] on span "洗加剪 - 499" at bounding box center [384, 484] width 235 height 31
type input "洗加剪"
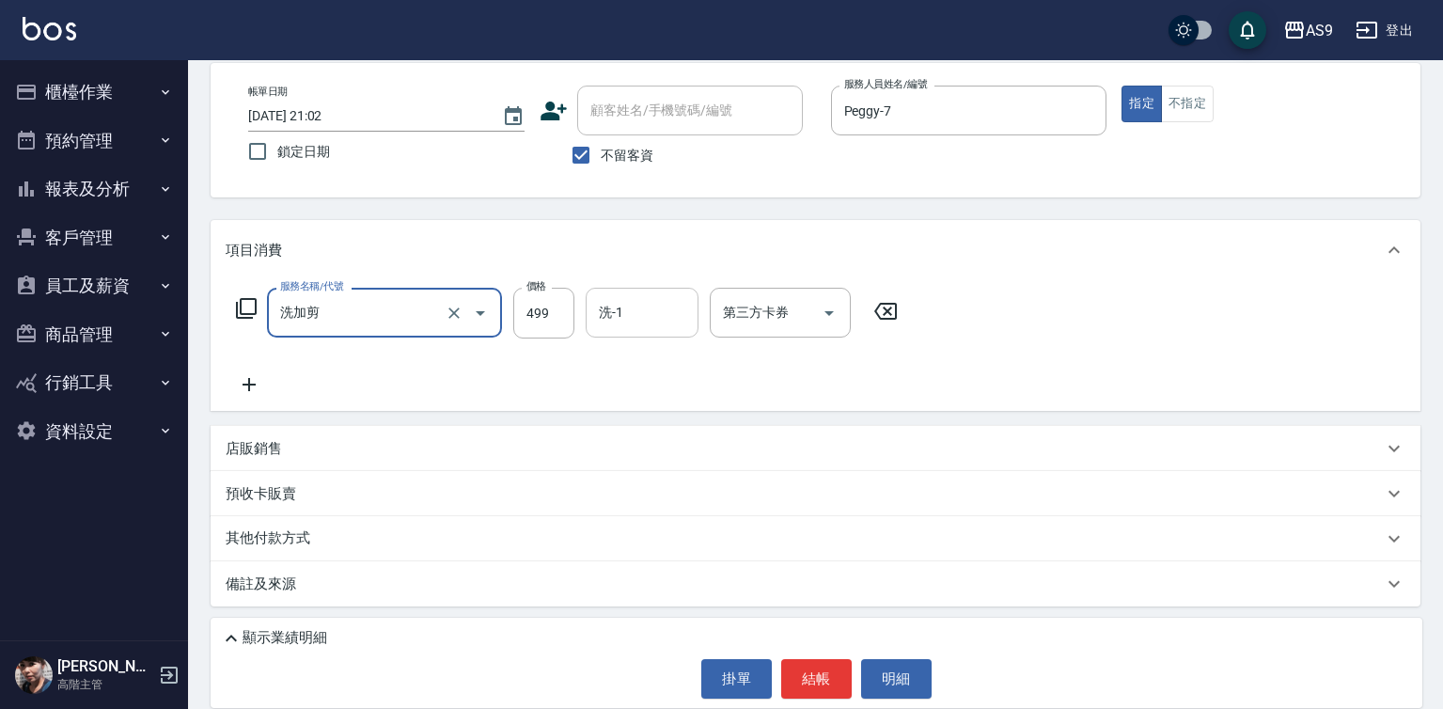
click at [625, 302] on input "洗-1" at bounding box center [642, 312] width 96 height 33
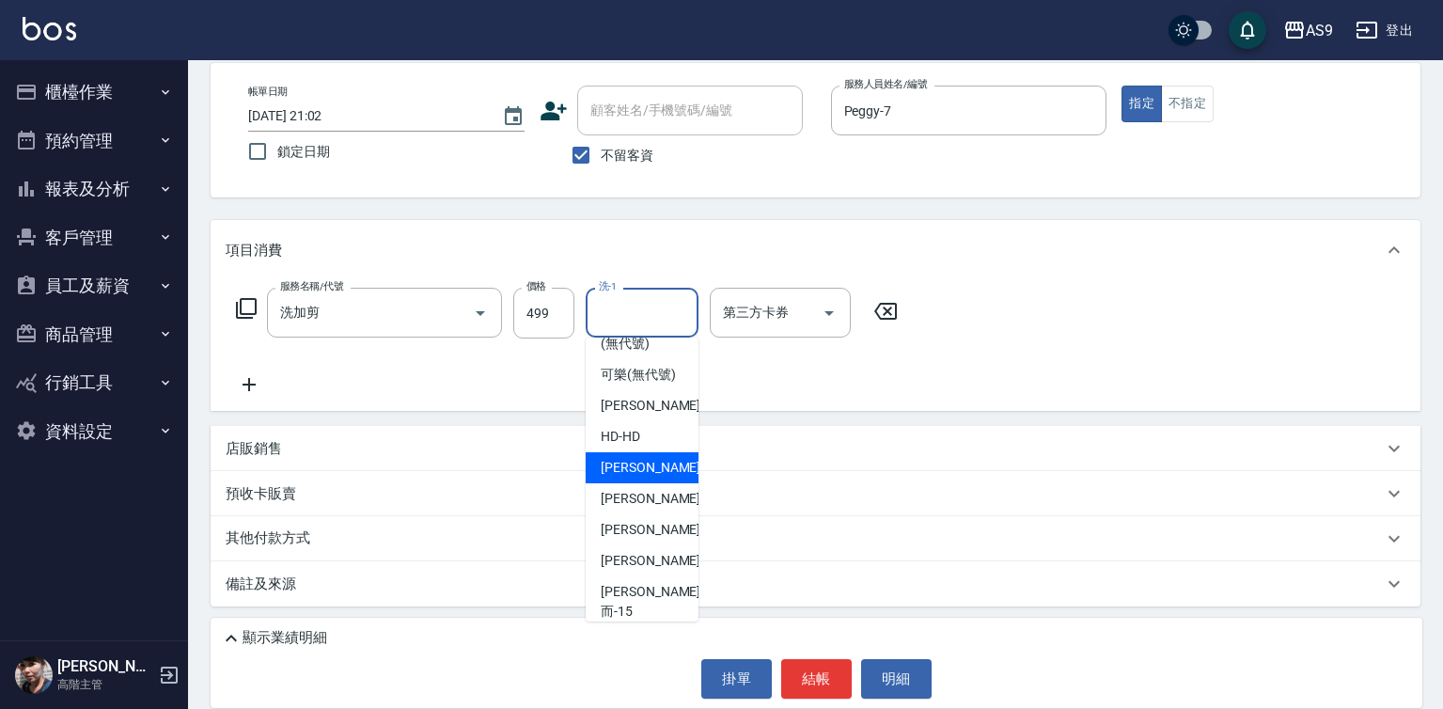
scroll to position [120, 0]
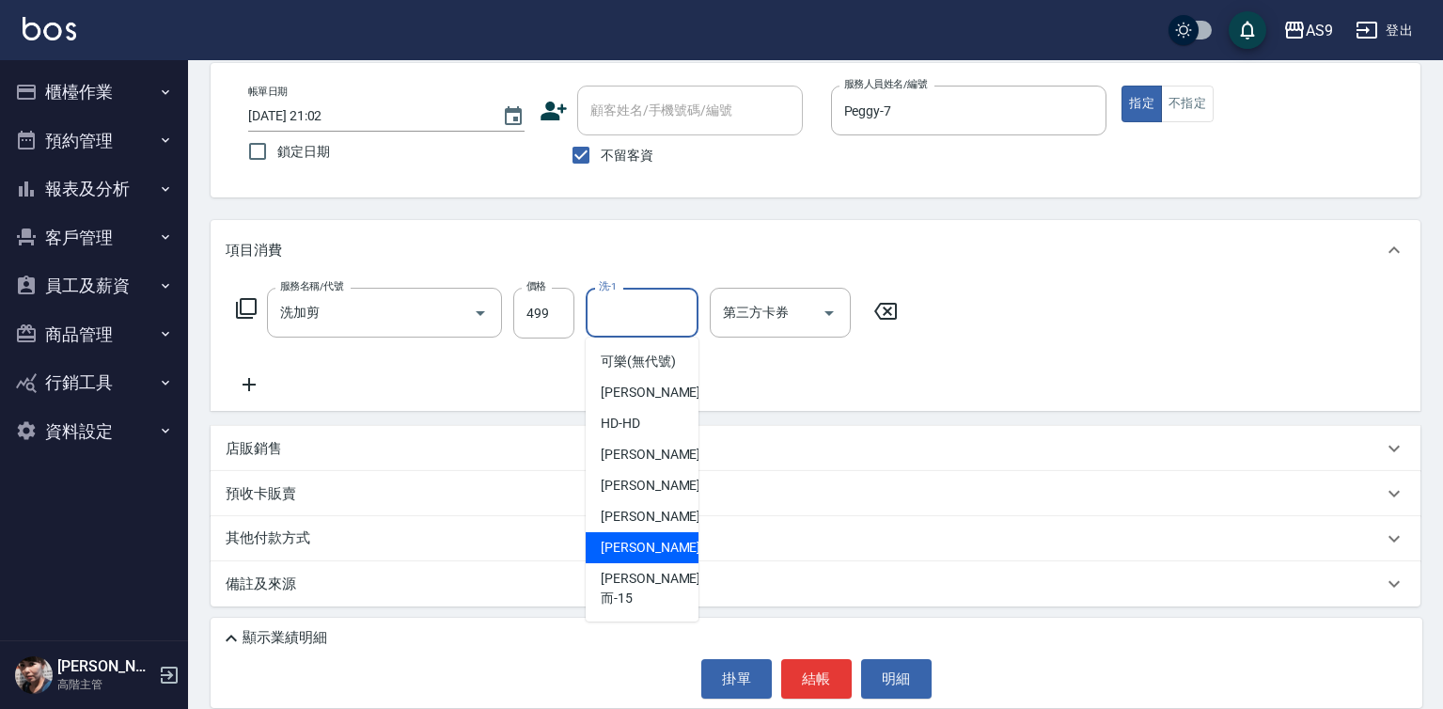
click at [665, 563] on div "[PERSON_NAME] -13" at bounding box center [642, 547] width 113 height 31
type input "[PERSON_NAME]-13"
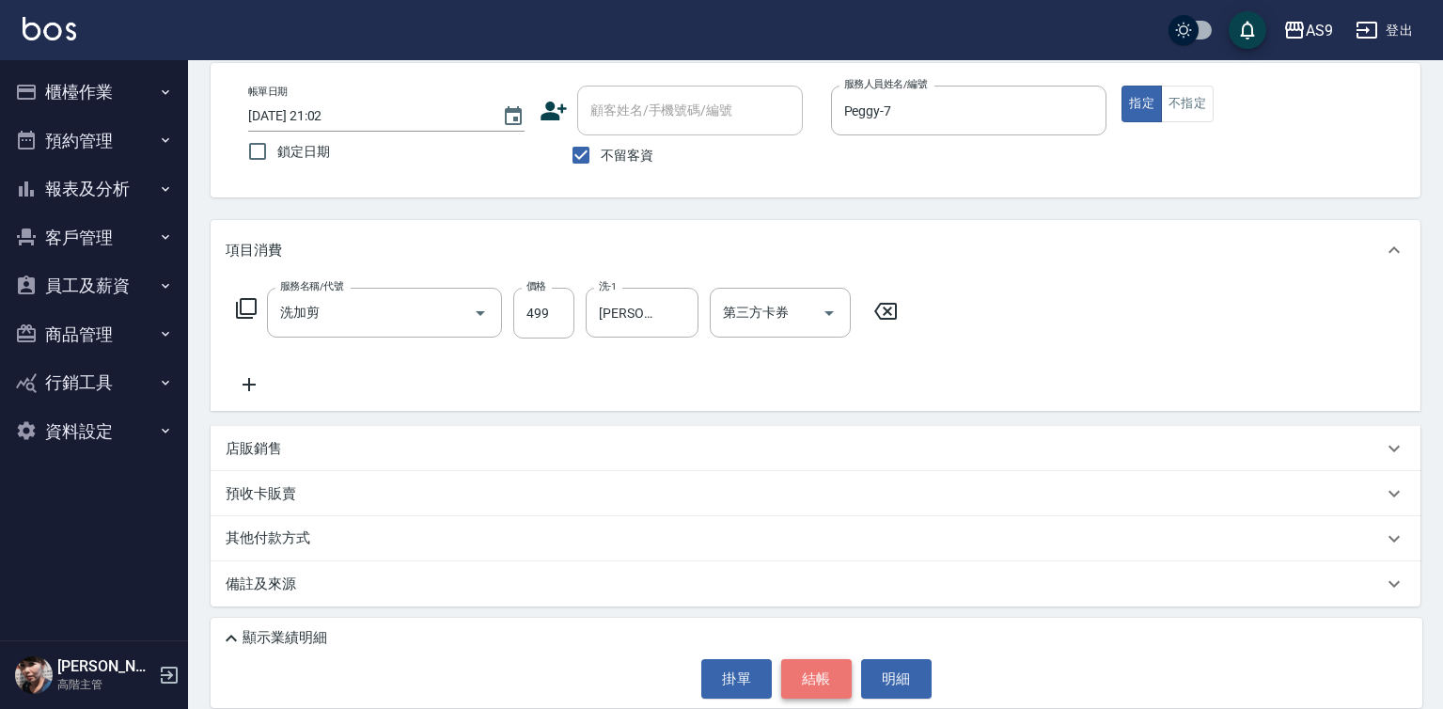
click at [799, 671] on button "結帳" at bounding box center [816, 678] width 70 height 39
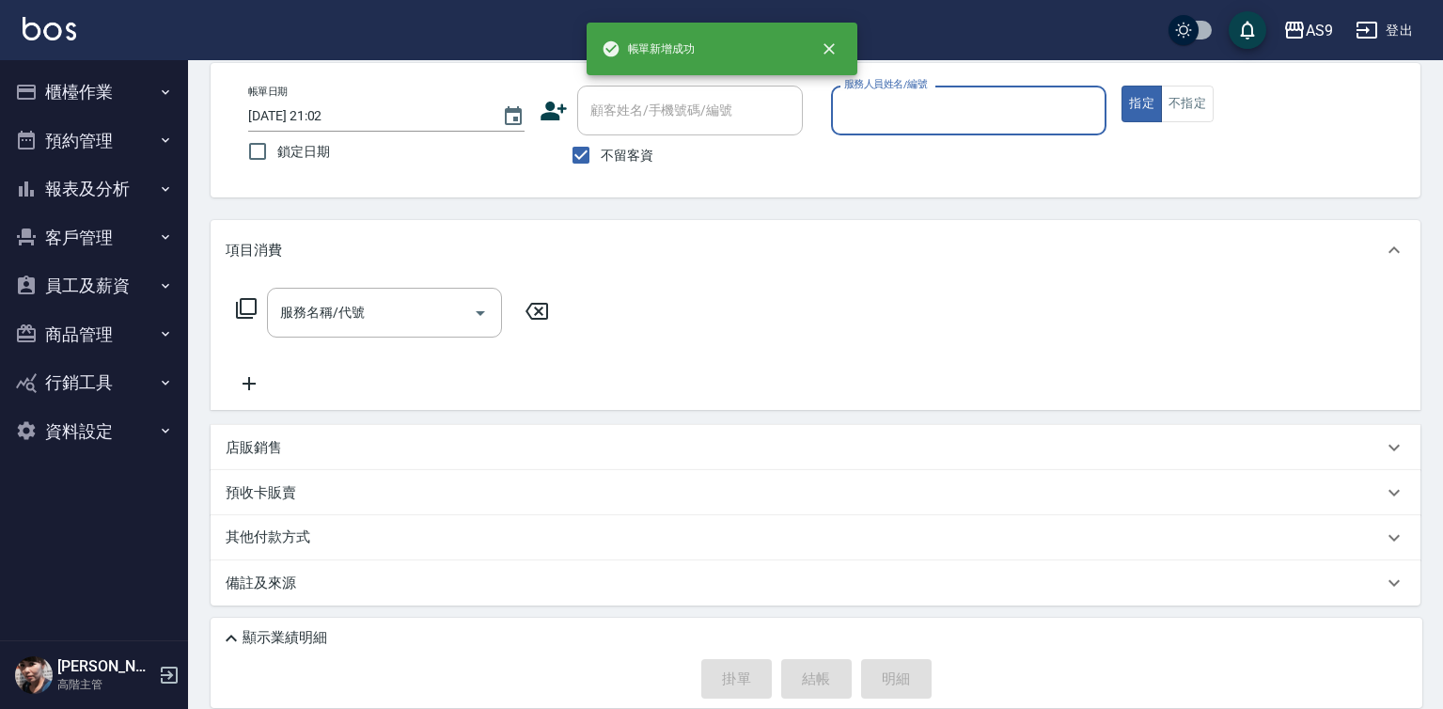
click at [900, 110] on input "服務人員姓名/編號" at bounding box center [968, 110] width 259 height 33
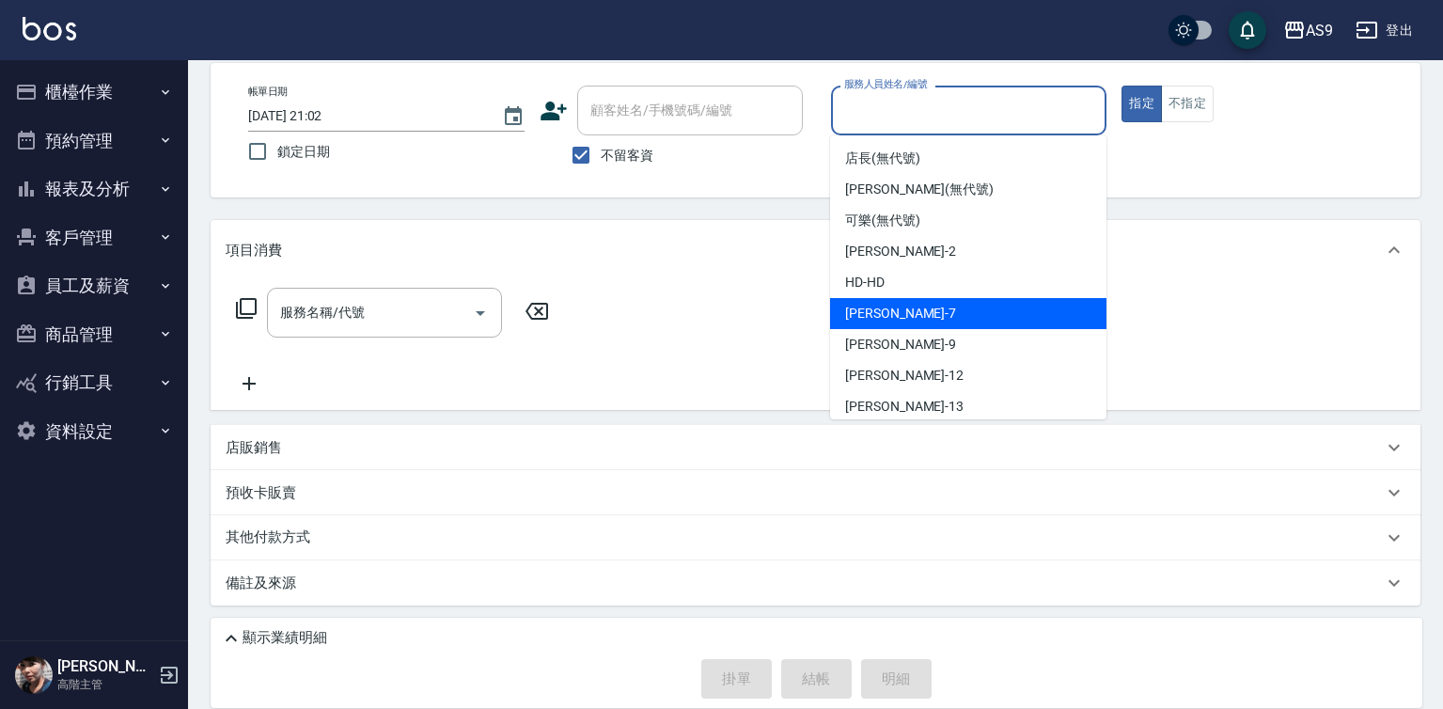
click at [903, 320] on div "Peggy -7" at bounding box center [968, 313] width 276 height 31
type input "Peggy-7"
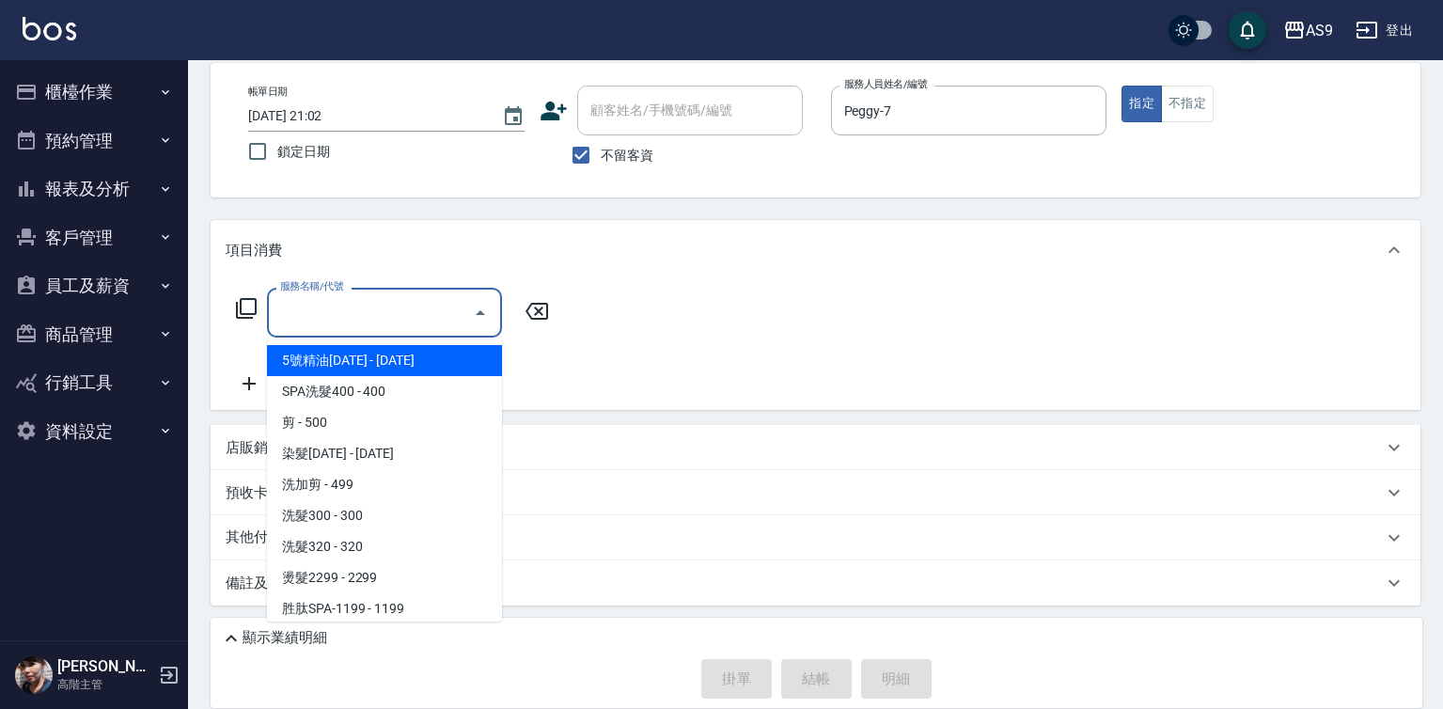
click at [377, 305] on input "服務名稱/代號" at bounding box center [370, 312] width 190 height 33
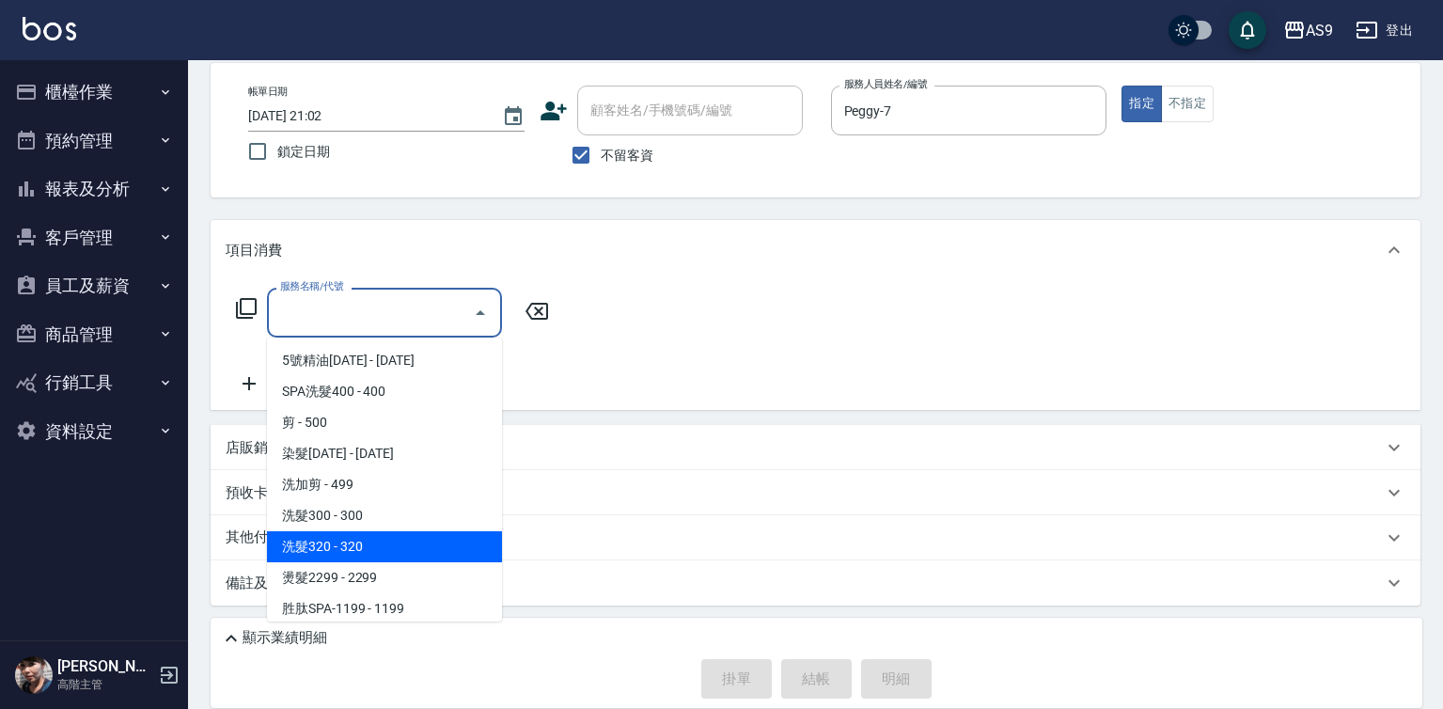
click at [422, 539] on span "洗髮320 - 320" at bounding box center [384, 546] width 235 height 31
type input "洗髮320(洗髮320)"
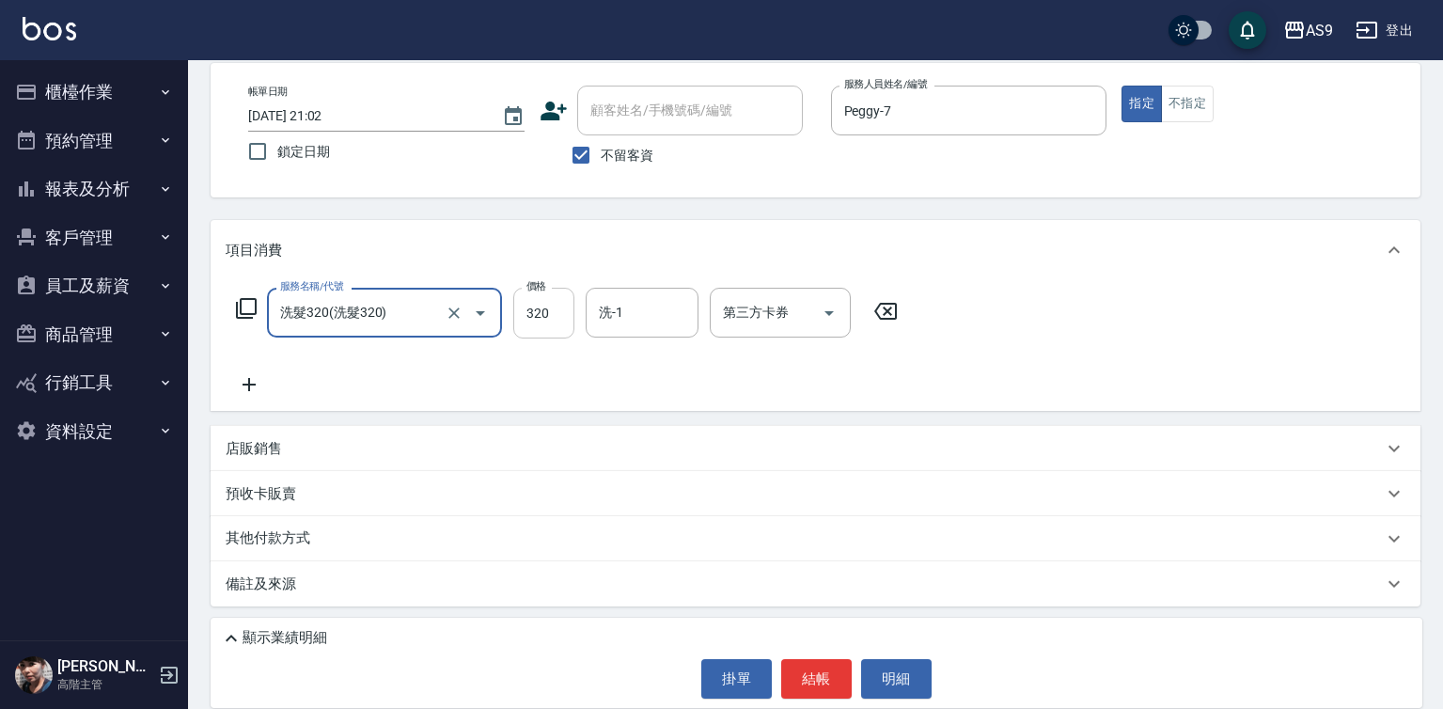
click at [549, 308] on input "320" at bounding box center [543, 313] width 61 height 51
type input "272"
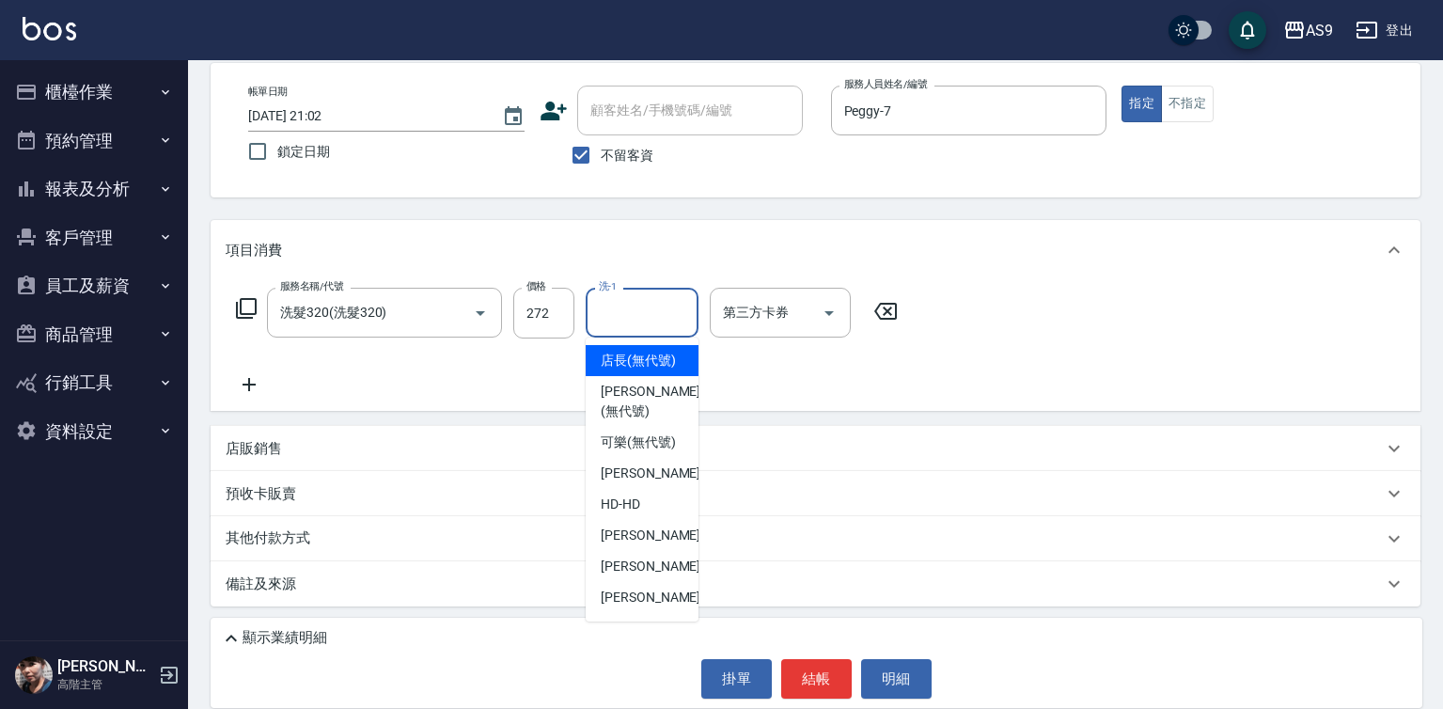
click at [650, 317] on input "洗-1" at bounding box center [642, 312] width 96 height 33
click at [662, 483] on span "[PERSON_NAME]蘭 -2" at bounding box center [656, 473] width 111 height 20
type input "[PERSON_NAME]蘭-2"
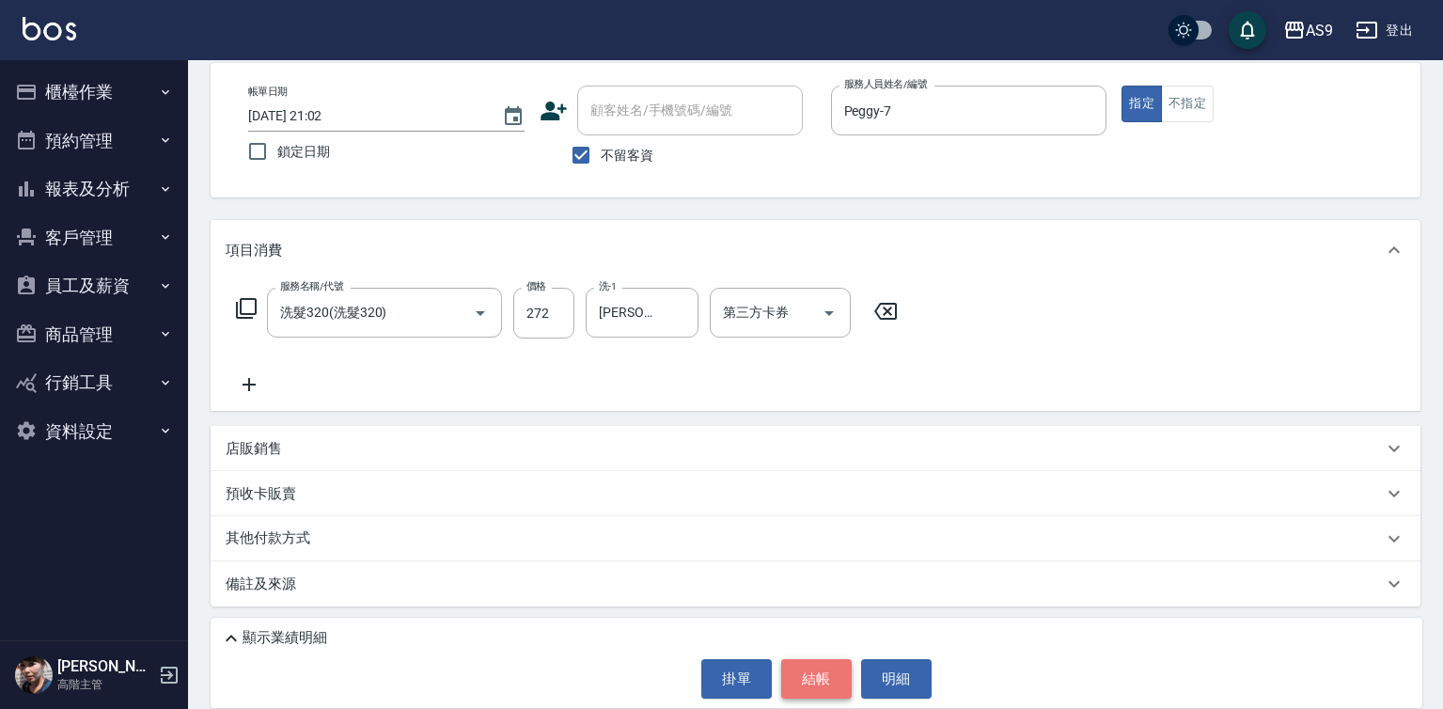
click at [819, 684] on button "結帳" at bounding box center [816, 678] width 70 height 39
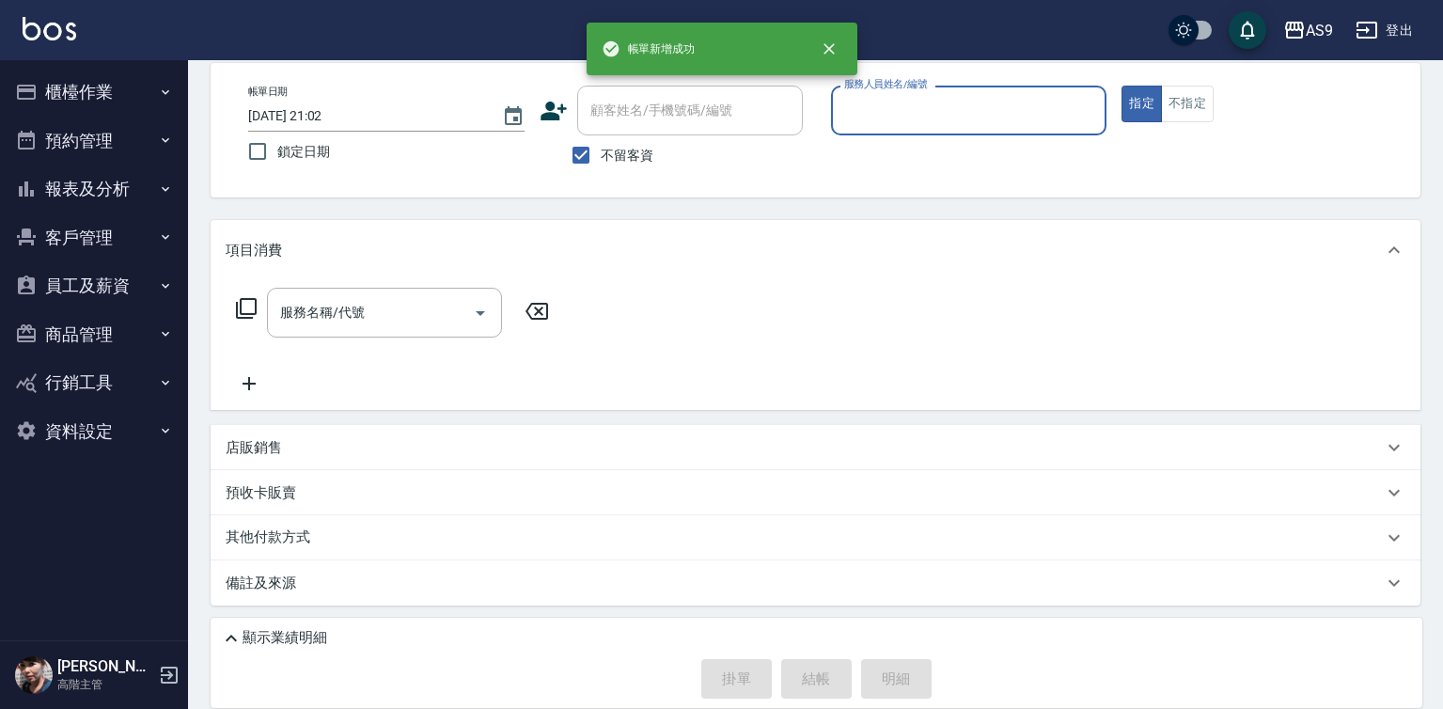
click at [902, 94] on input "服務人員姓名/編號" at bounding box center [968, 110] width 259 height 33
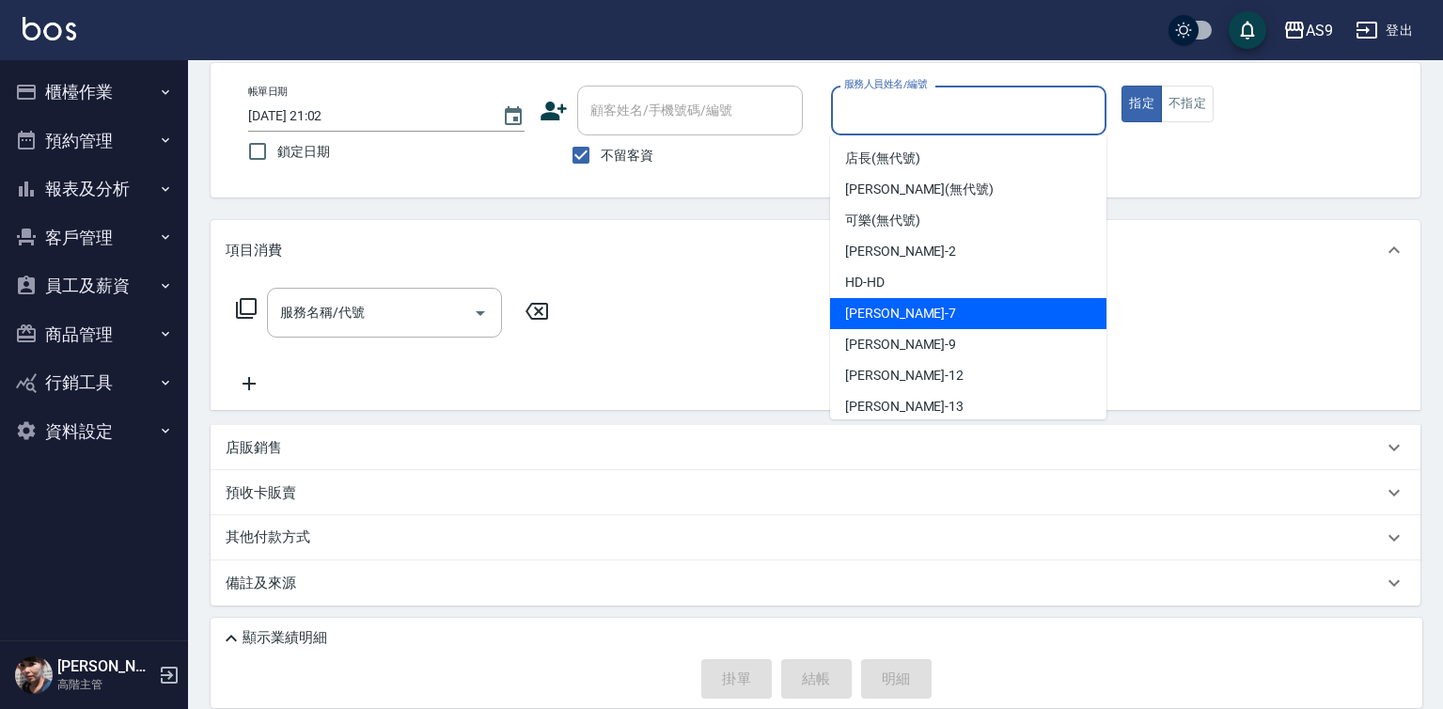
click at [916, 312] on div "Peggy -7" at bounding box center [968, 313] width 276 height 31
type input "Peggy-7"
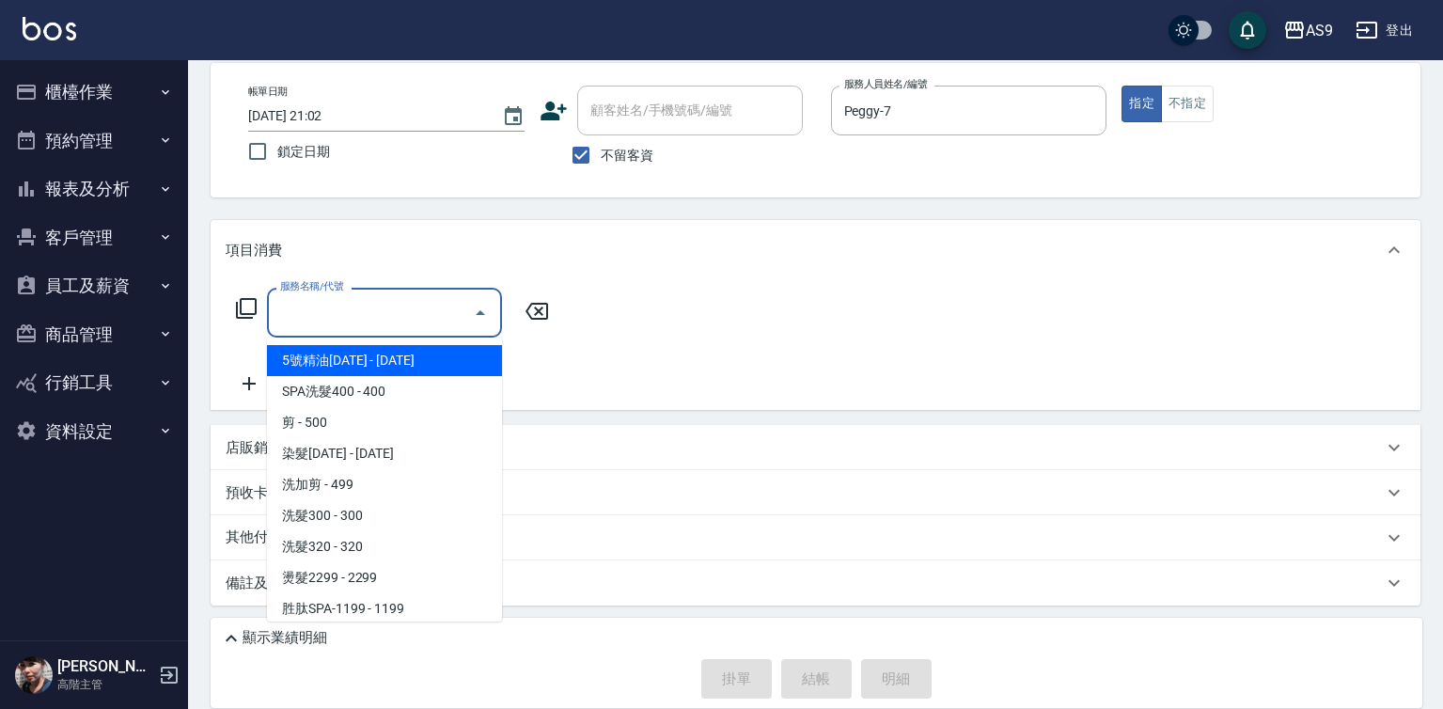
click at [378, 310] on input "服務名稱/代號" at bounding box center [370, 312] width 190 height 33
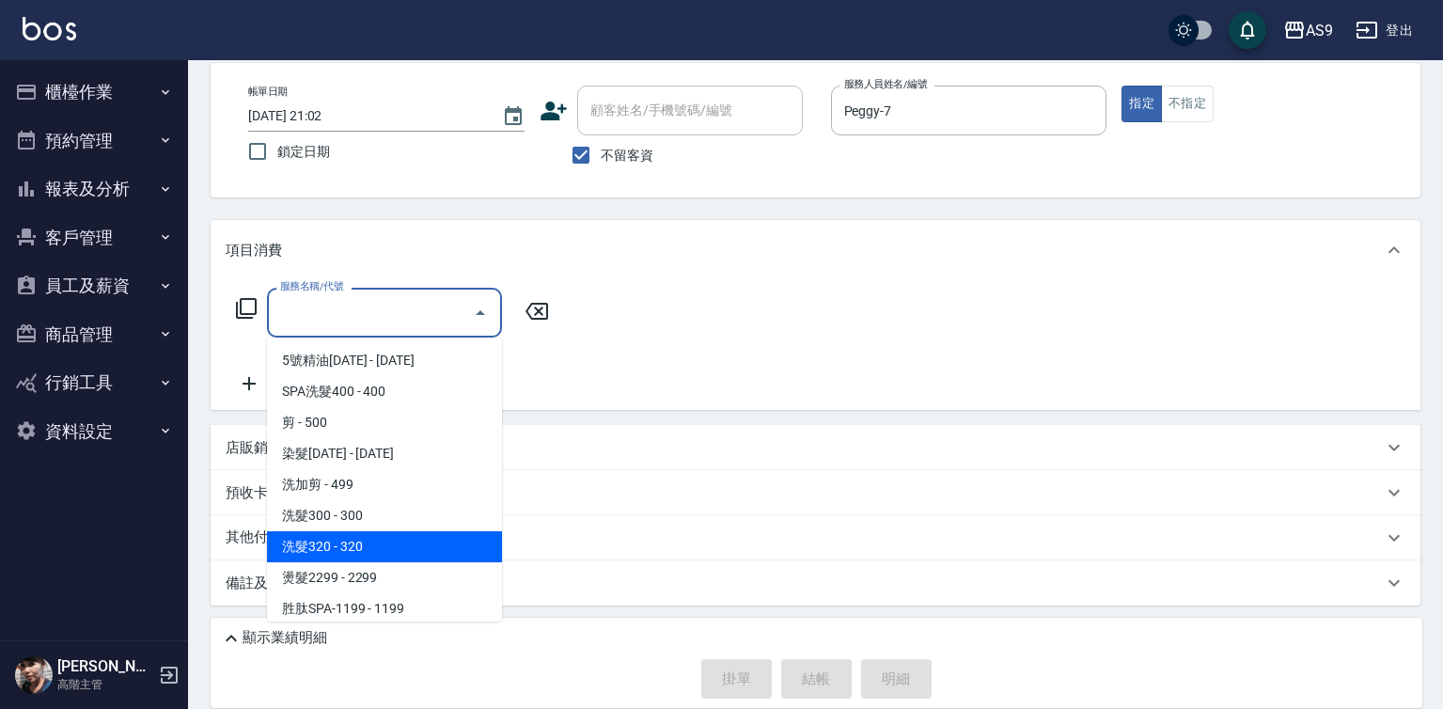
click at [389, 534] on span "洗髮320 - 320" at bounding box center [384, 546] width 235 height 31
type input "洗髮320(洗髮320)"
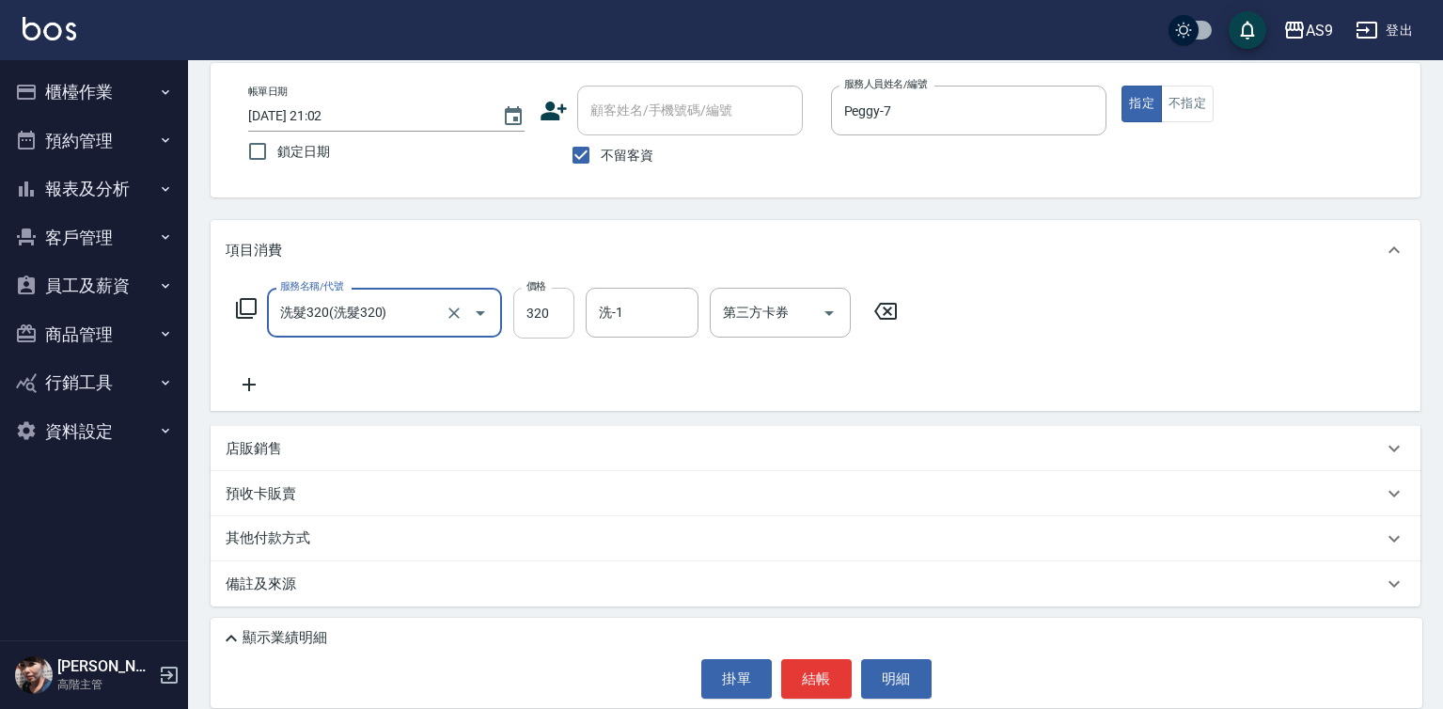
click at [547, 321] on input "320" at bounding box center [543, 313] width 61 height 51
type input "227"
click at [810, 689] on button "結帳" at bounding box center [816, 678] width 70 height 39
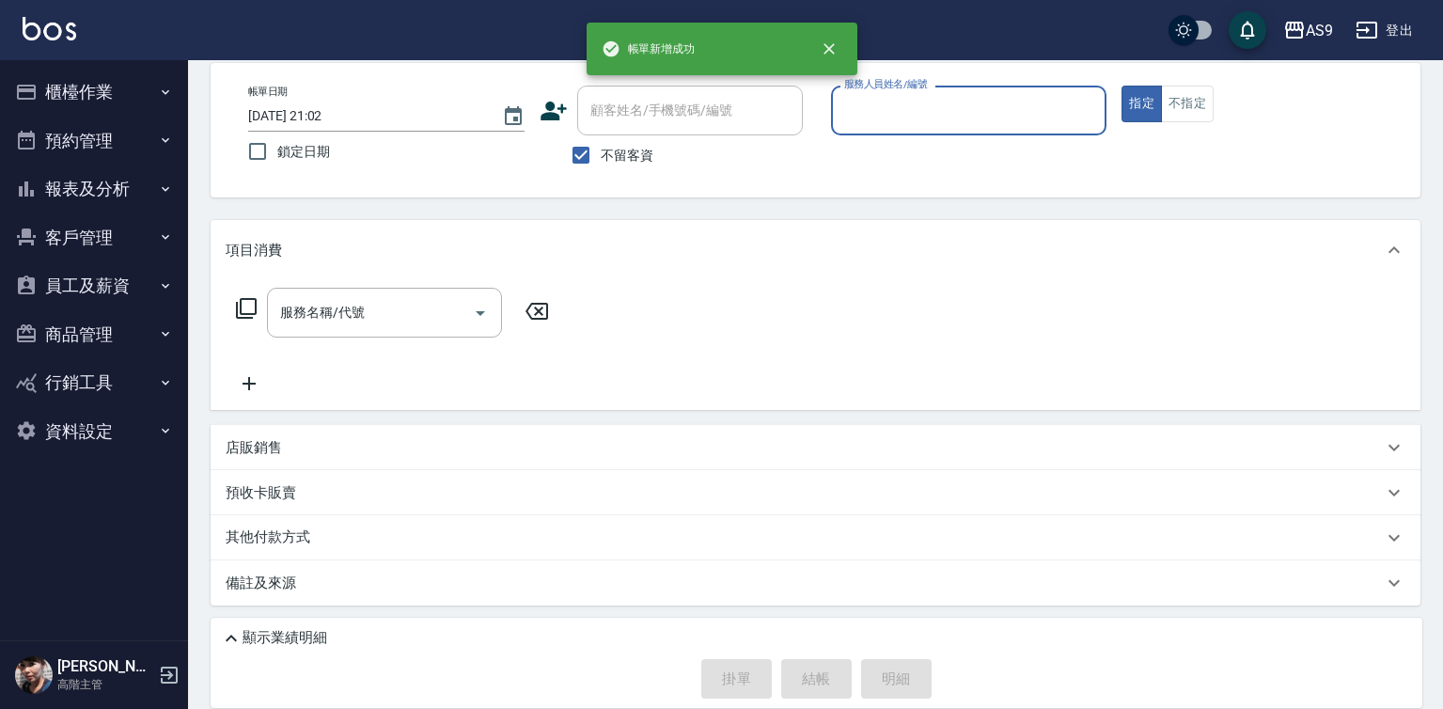
click at [911, 116] on input "服務人員姓名/編號" at bounding box center [968, 110] width 259 height 33
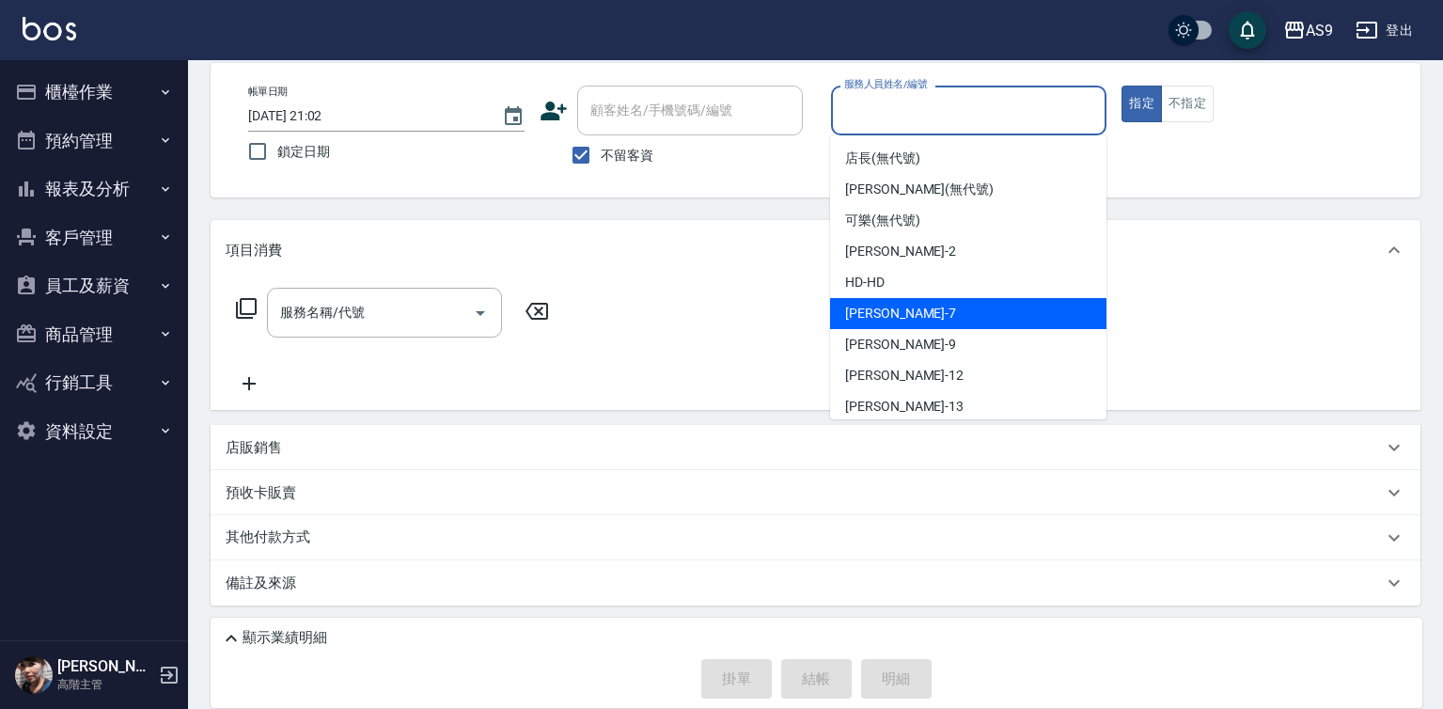
click at [889, 308] on span "Peggy -7" at bounding box center [900, 314] width 111 height 20
type input "Peggy-7"
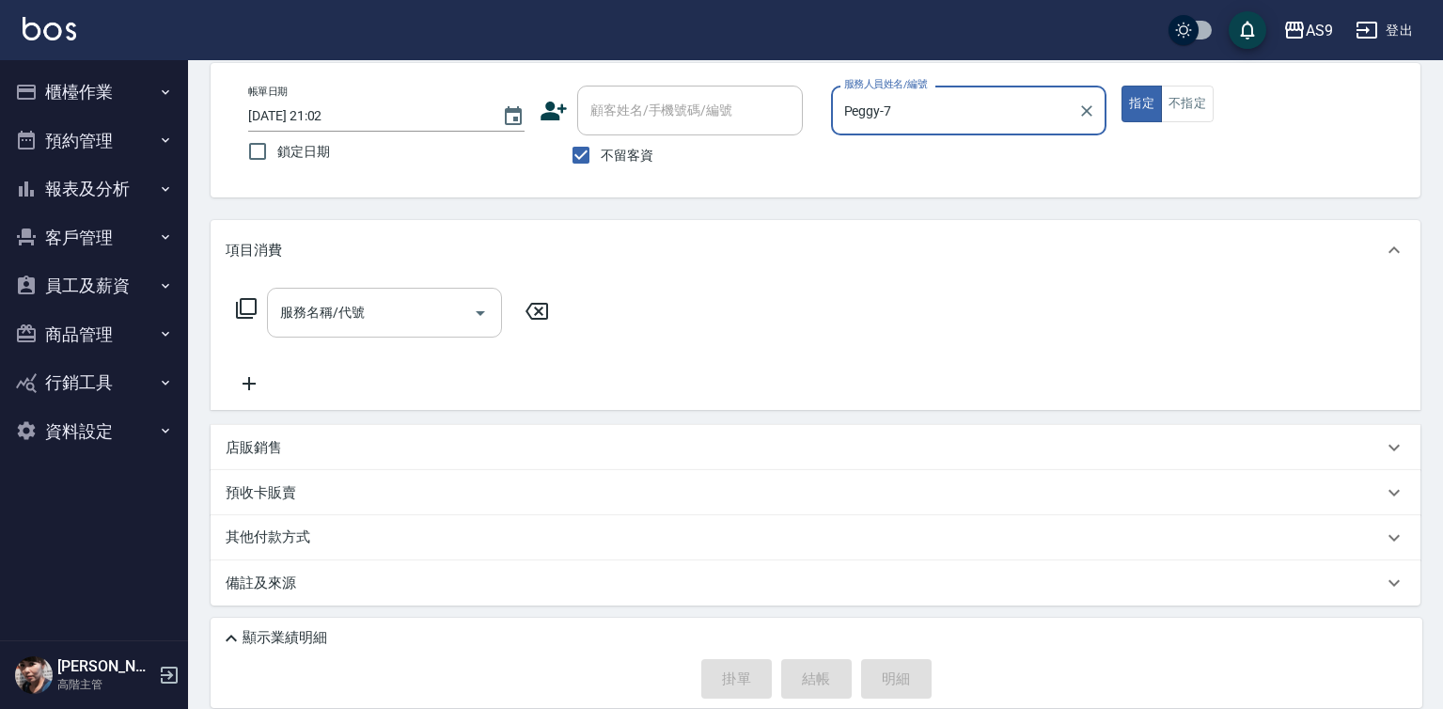
click at [381, 321] on input "服務名稱/代號" at bounding box center [370, 312] width 190 height 33
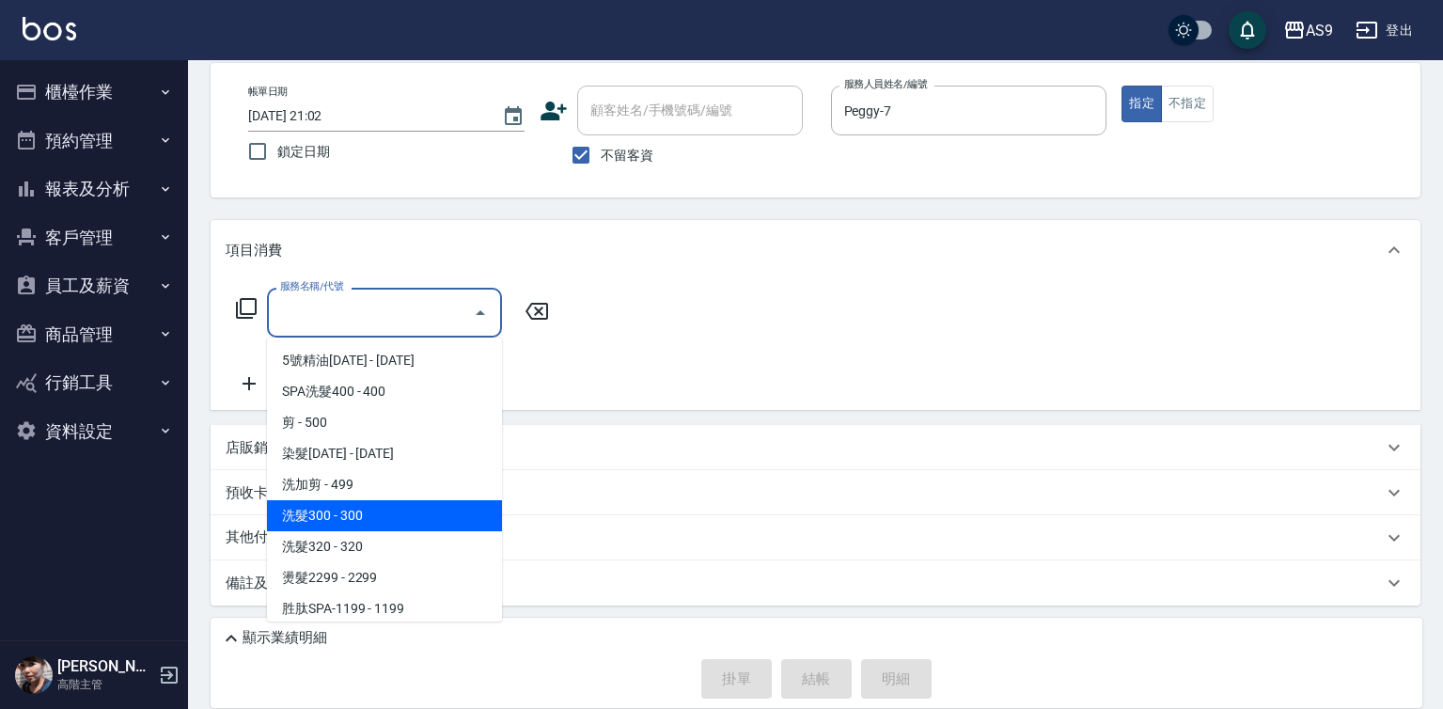
click at [383, 518] on span "洗髮300 - 300" at bounding box center [384, 515] width 235 height 31
type input "洗髮300(洗 髮300)"
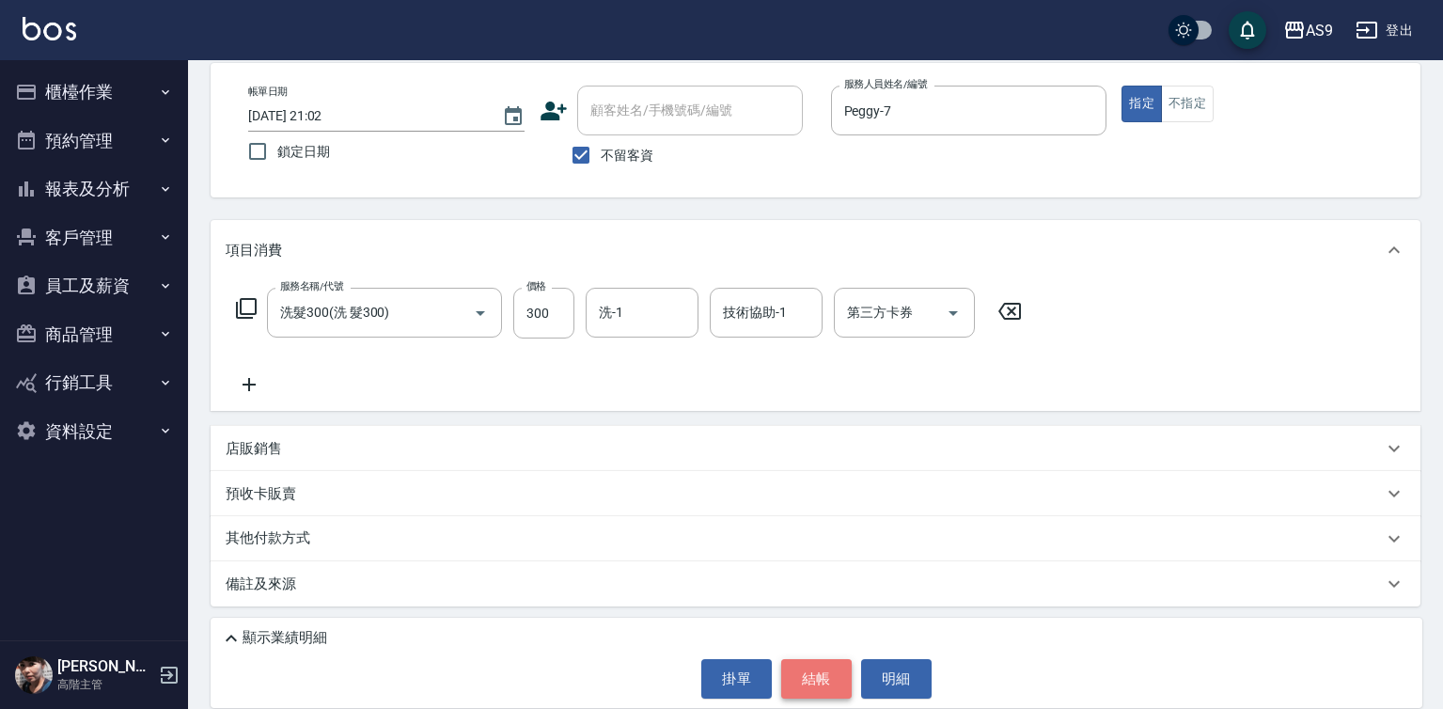
click at [822, 686] on button "結帳" at bounding box center [816, 678] width 70 height 39
type input "[DATE] 21:03"
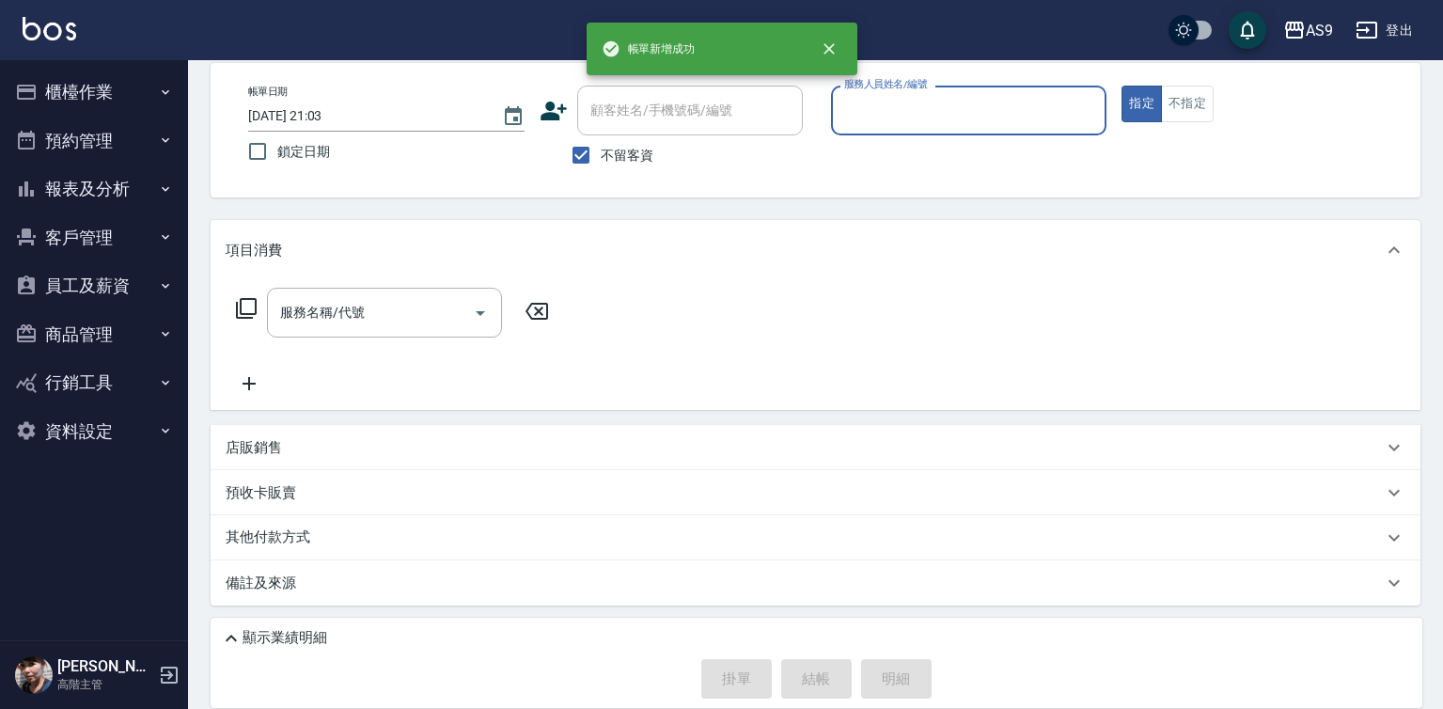
click at [880, 121] on input "服務人員姓名/編號" at bounding box center [968, 110] width 259 height 33
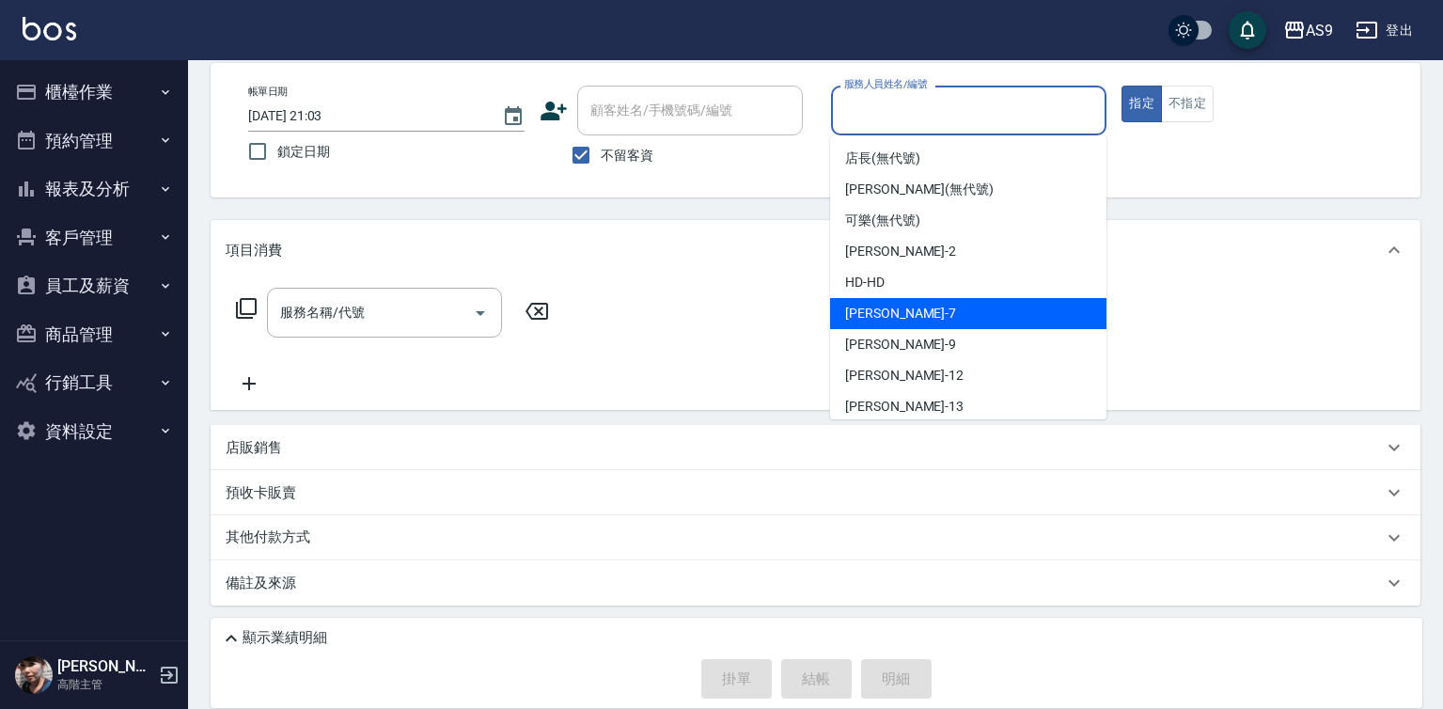
click at [900, 325] on div "Peggy -7" at bounding box center [968, 313] width 276 height 31
type input "Peggy-7"
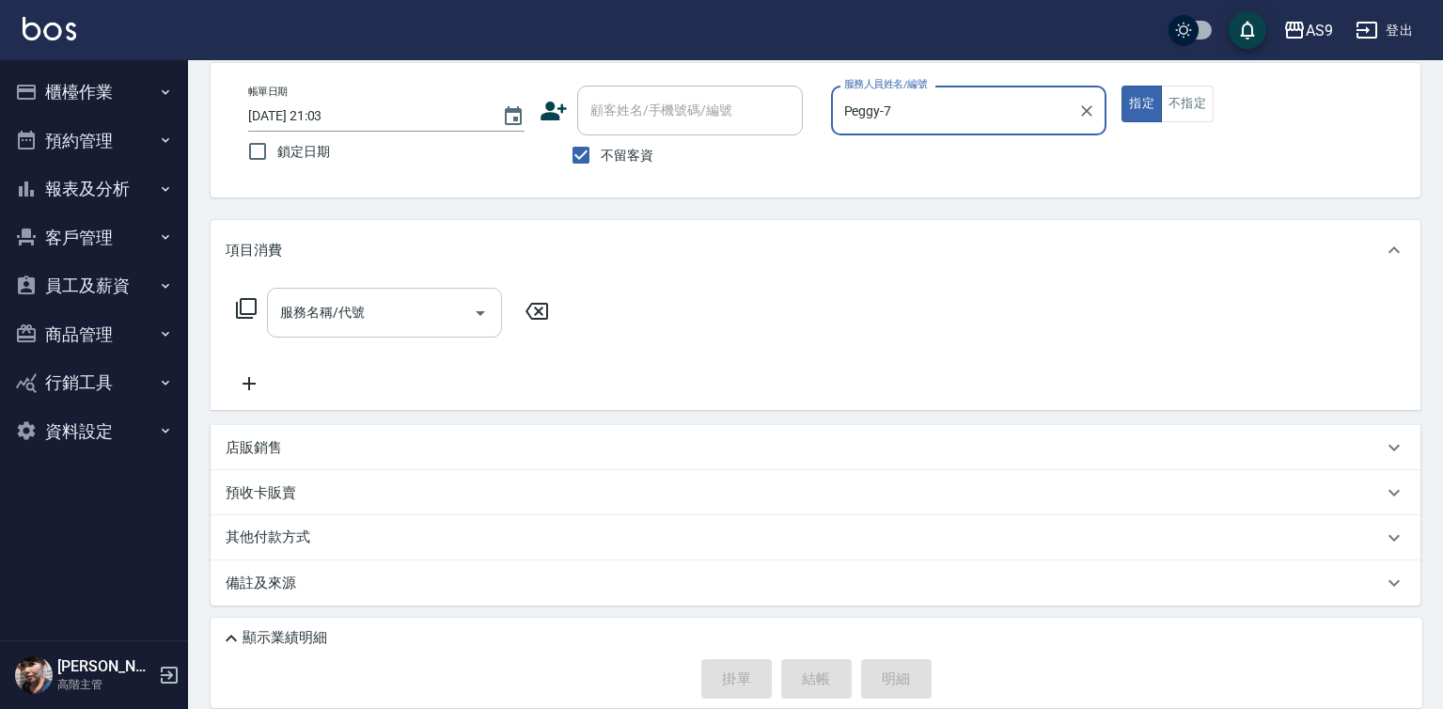
click at [359, 303] on input "服務名稱/代號" at bounding box center [370, 312] width 190 height 33
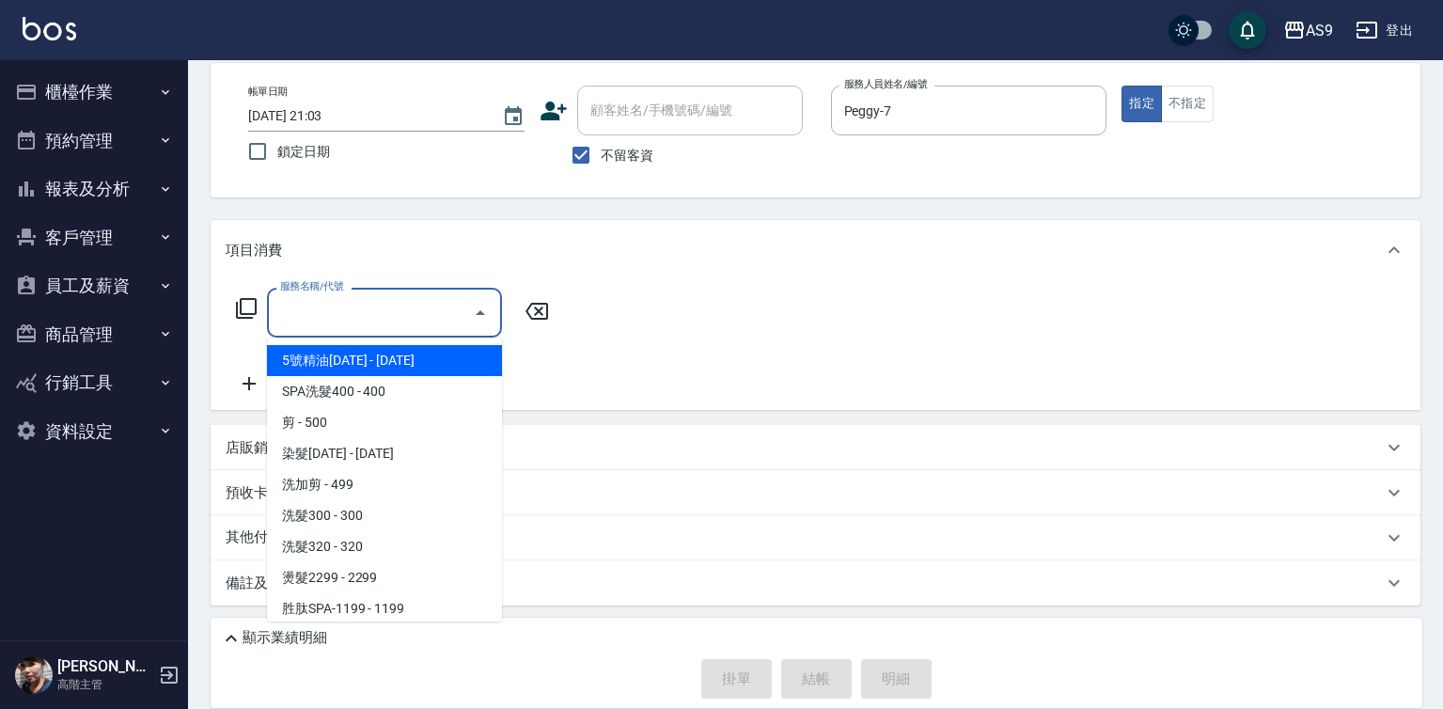
click at [361, 361] on span "5號精油[DATE] - [DATE]" at bounding box center [384, 360] width 235 height 31
type input "5號精油1399(5號精油1399)"
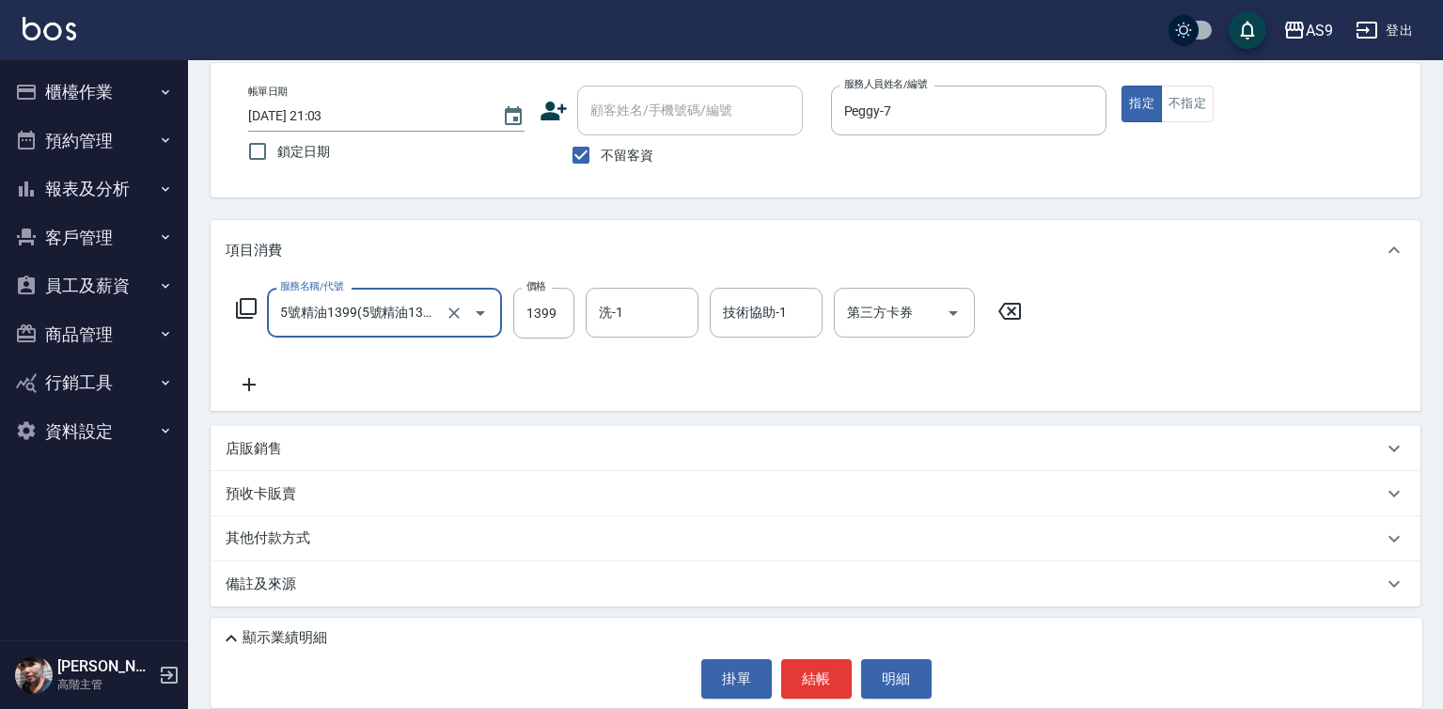
click at [243, 383] on icon at bounding box center [249, 384] width 47 height 23
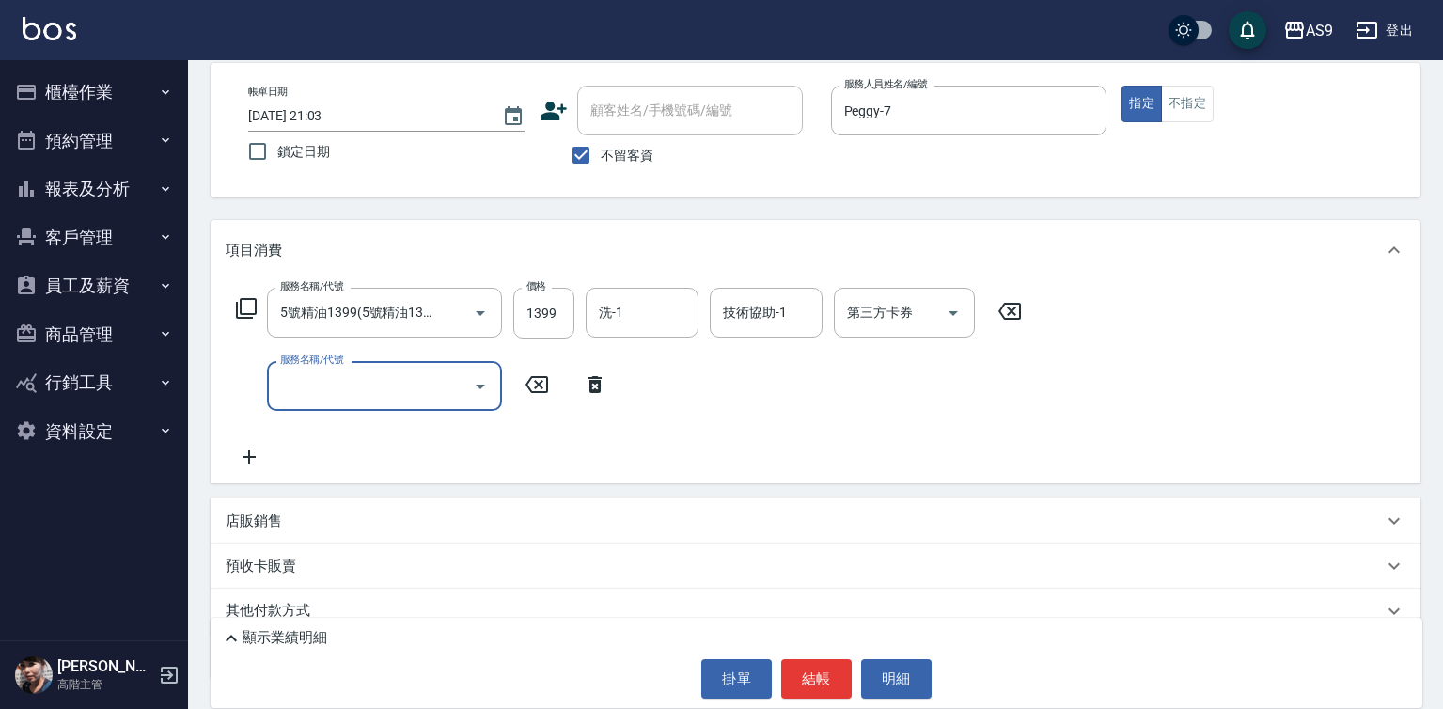
click at [312, 387] on input "服務名稱/代號" at bounding box center [370, 385] width 190 height 33
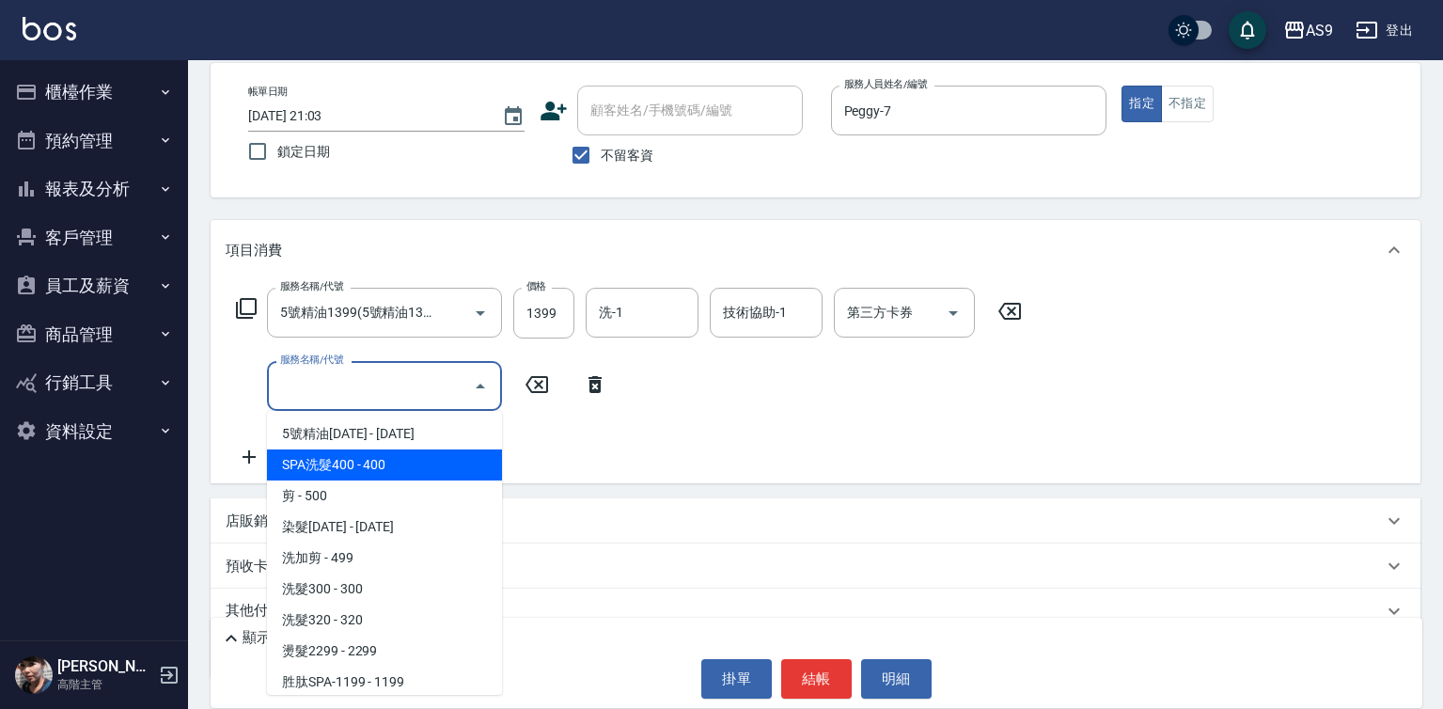
click at [362, 462] on span "SPA洗髮400 - 400" at bounding box center [384, 464] width 235 height 31
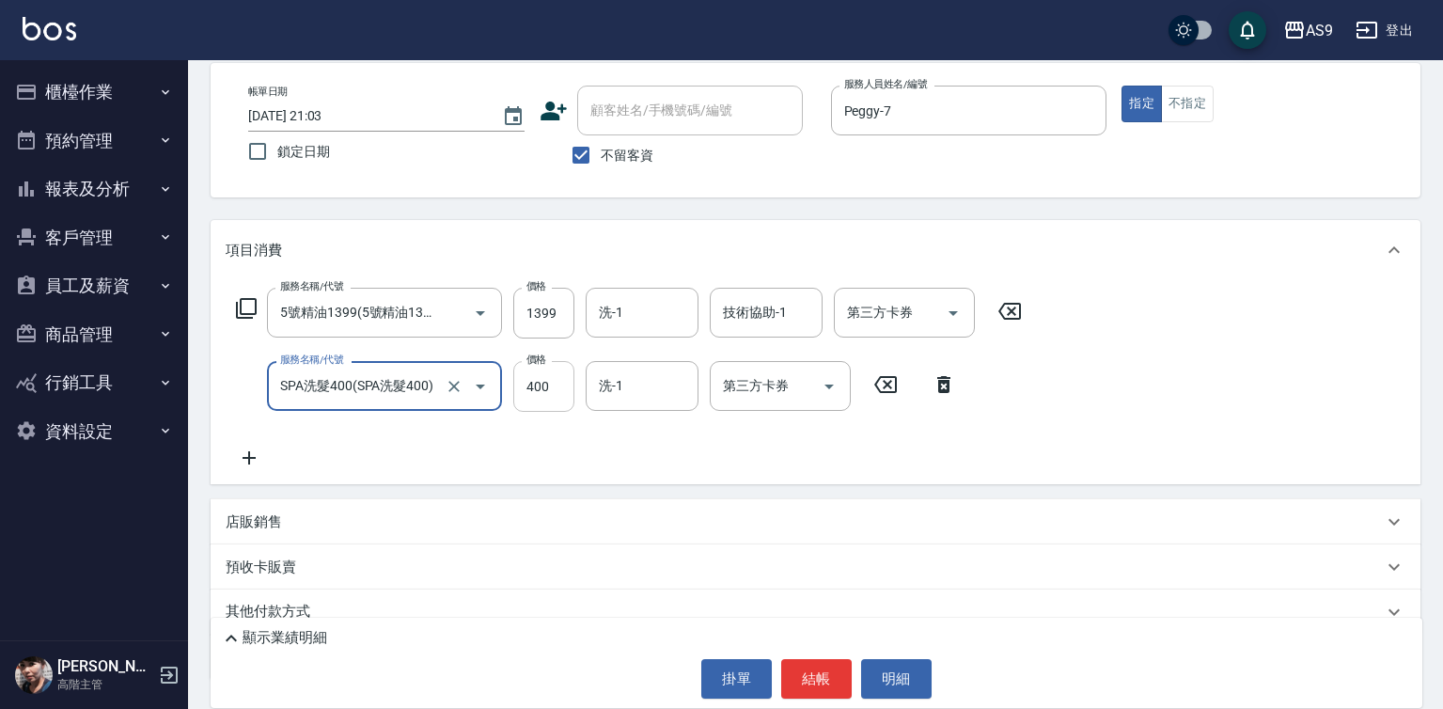
click at [536, 386] on input "400" at bounding box center [543, 386] width 61 height 51
type input "SPA洗髮400"
click at [536, 386] on input "400" at bounding box center [543, 386] width 61 height 51
click at [530, 372] on input "36300" at bounding box center [543, 386] width 61 height 51
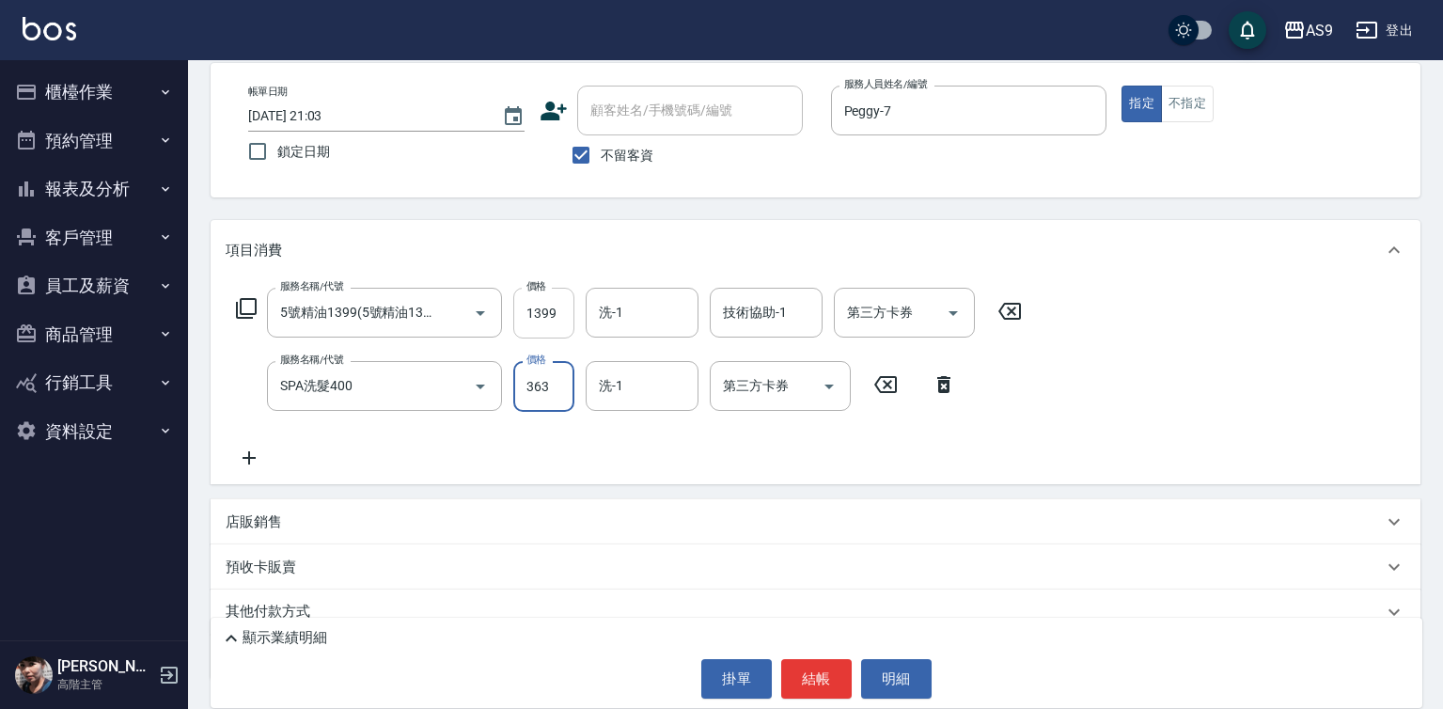
type input "363"
click at [548, 321] on input "1399" at bounding box center [543, 313] width 61 height 51
type input "1000"
click at [733, 318] on div "技術協助-1 技術協助-1" at bounding box center [766, 313] width 113 height 50
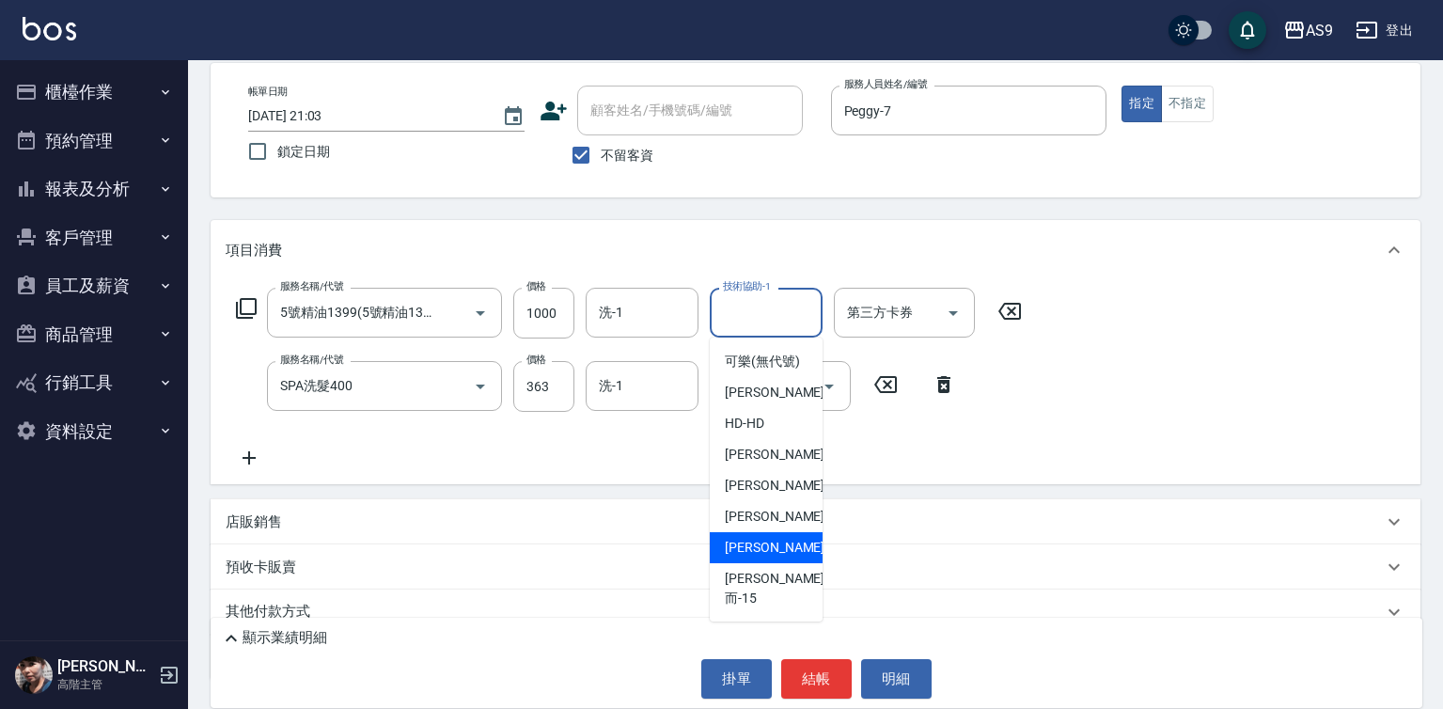
click at [784, 557] on div "[PERSON_NAME] -13" at bounding box center [766, 547] width 113 height 31
type input "[PERSON_NAME]-13"
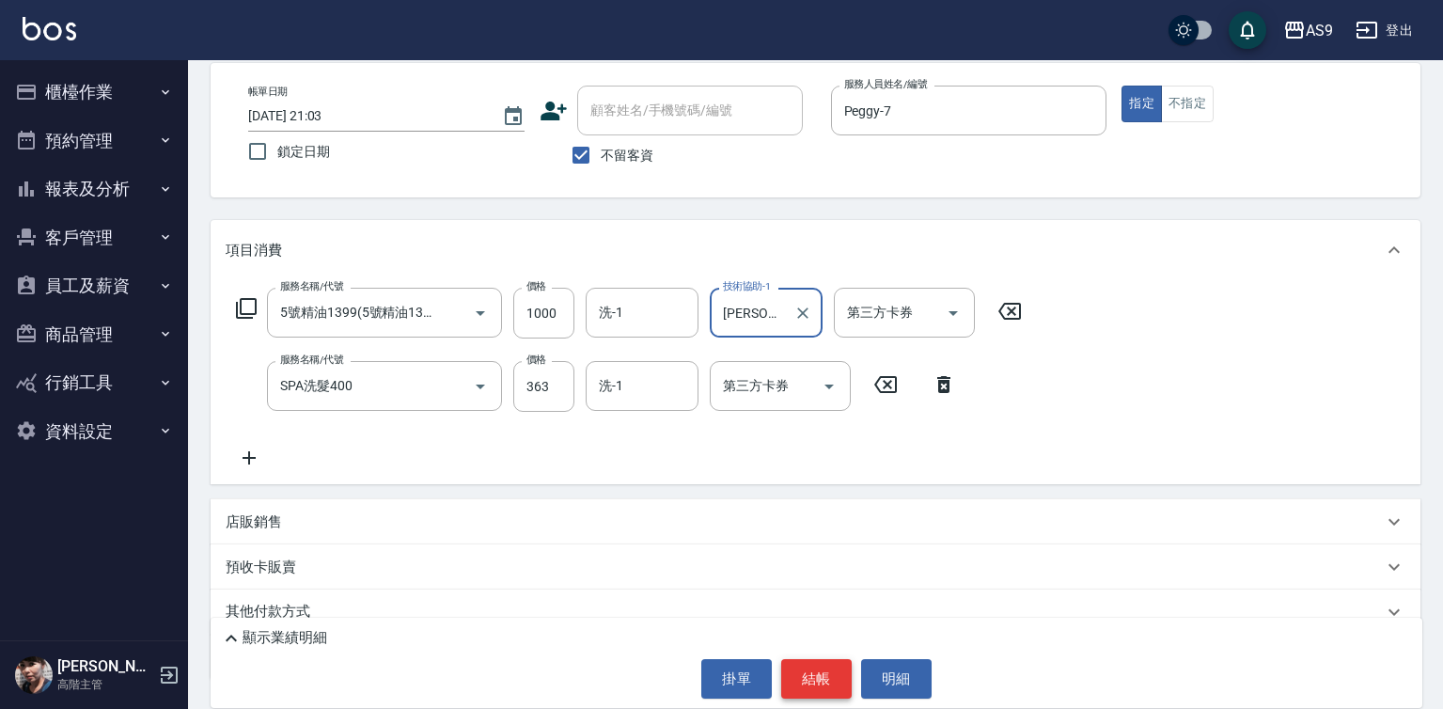
click at [825, 673] on button "結帳" at bounding box center [816, 678] width 70 height 39
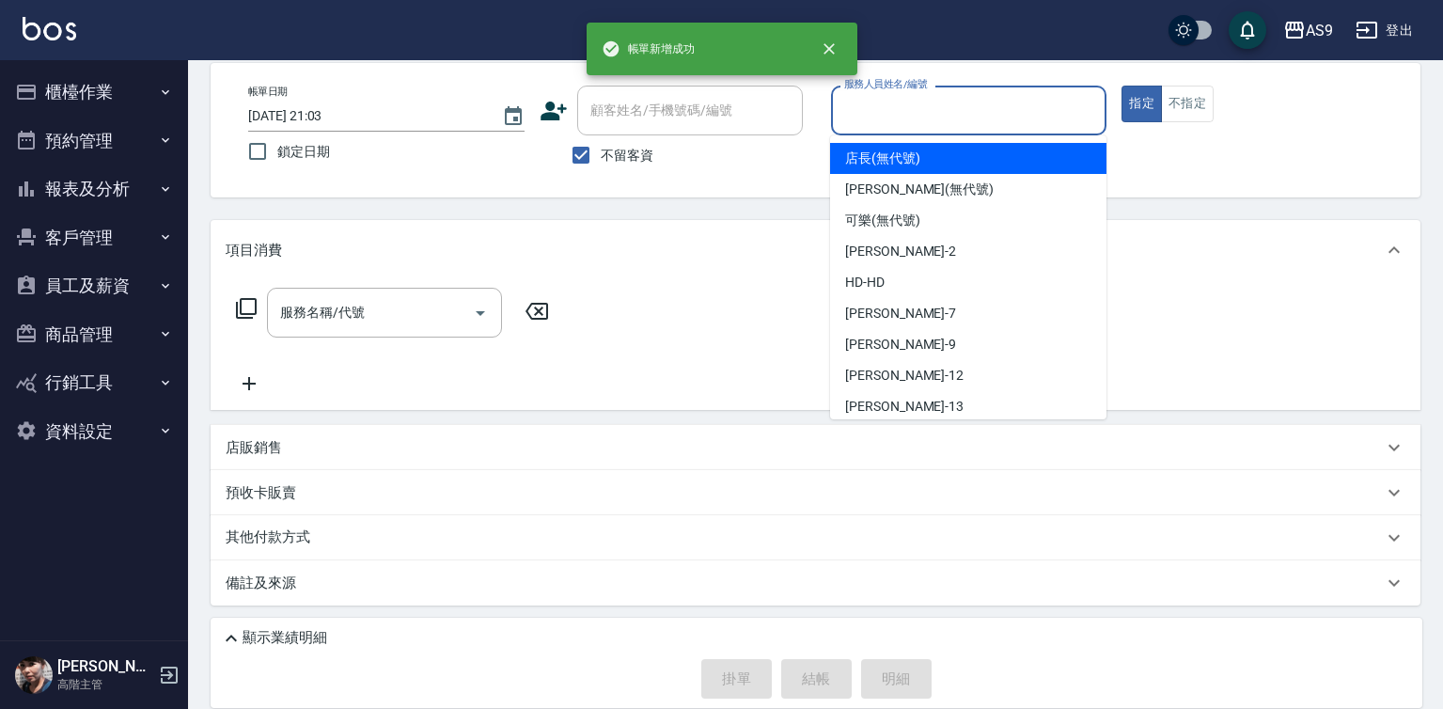
click at [864, 115] on input "服務人員姓名/編號" at bounding box center [968, 110] width 259 height 33
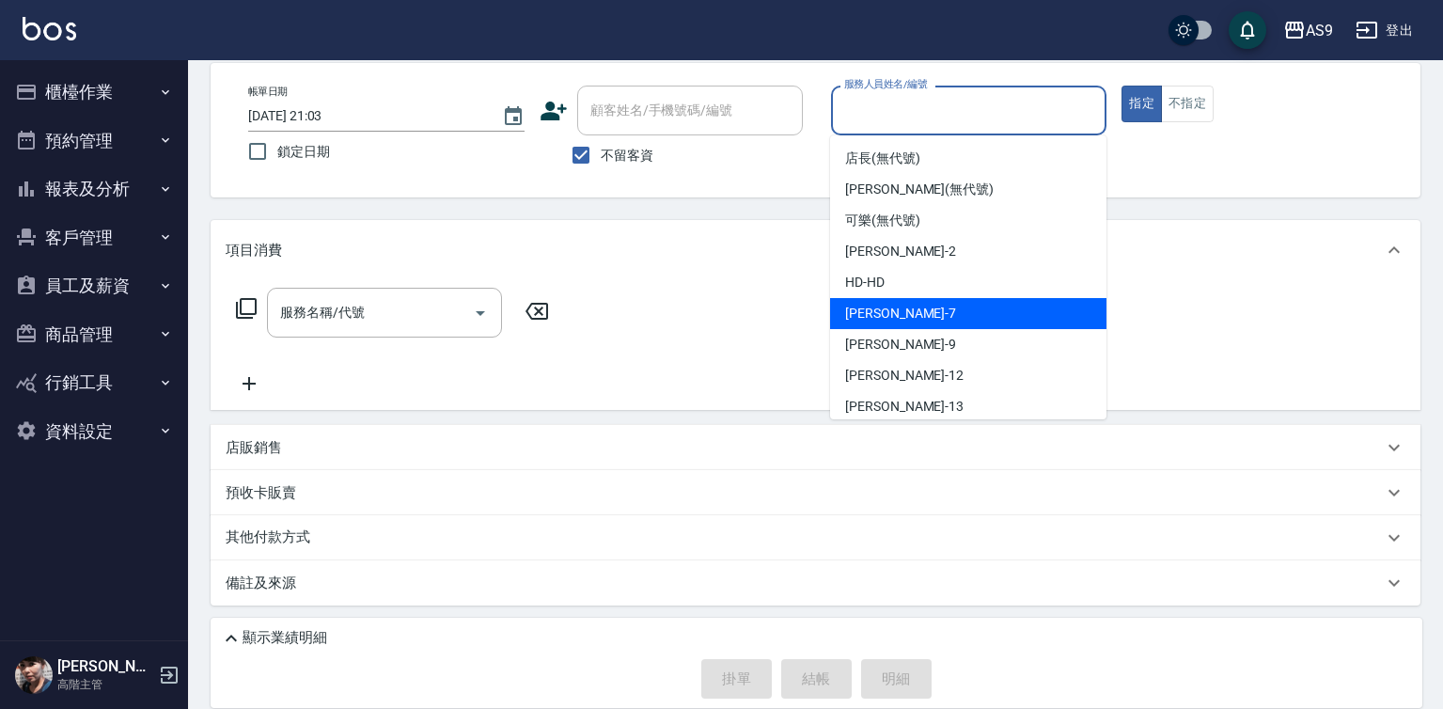
click at [867, 314] on span "Peggy -7" at bounding box center [900, 314] width 111 height 20
type input "Peggy-7"
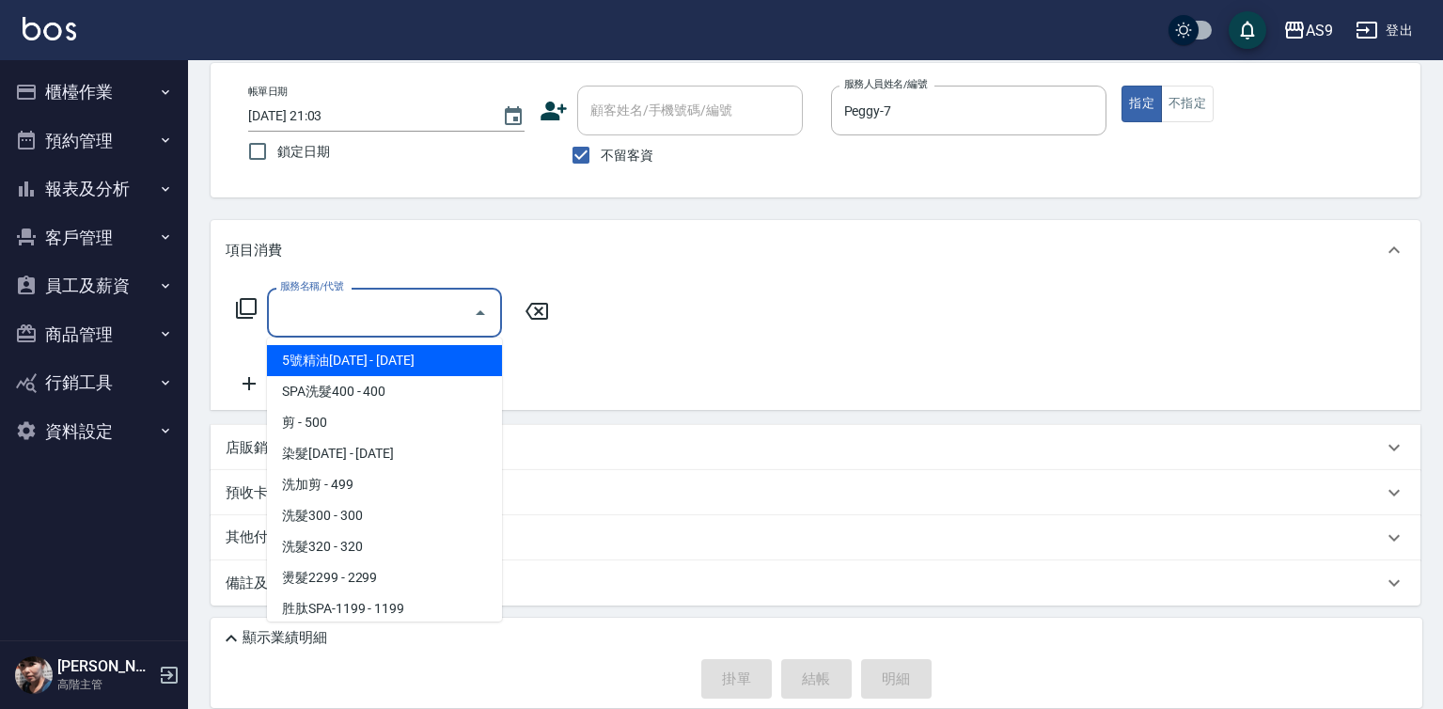
click at [396, 325] on input "服務名稱/代號" at bounding box center [370, 312] width 190 height 33
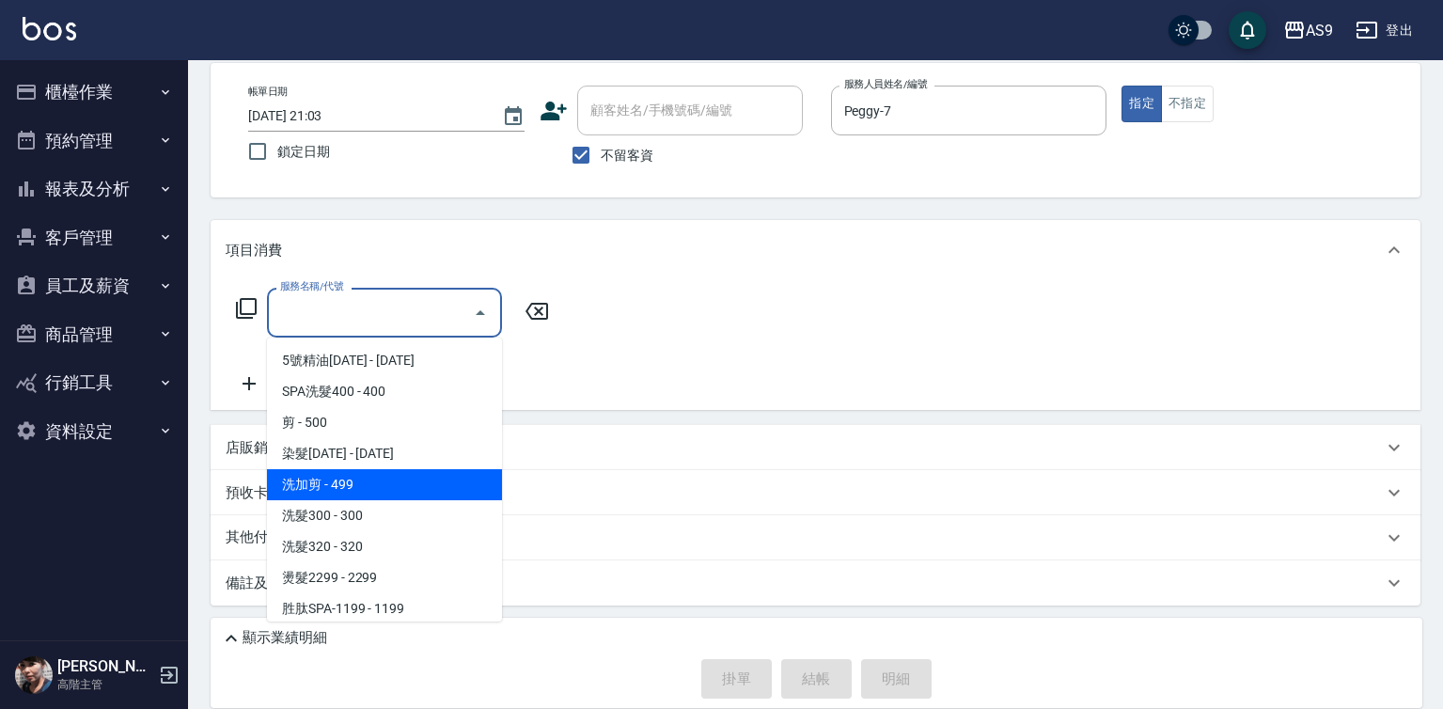
click at [357, 480] on span "洗加剪 - 499" at bounding box center [384, 484] width 235 height 31
type input "洗加剪"
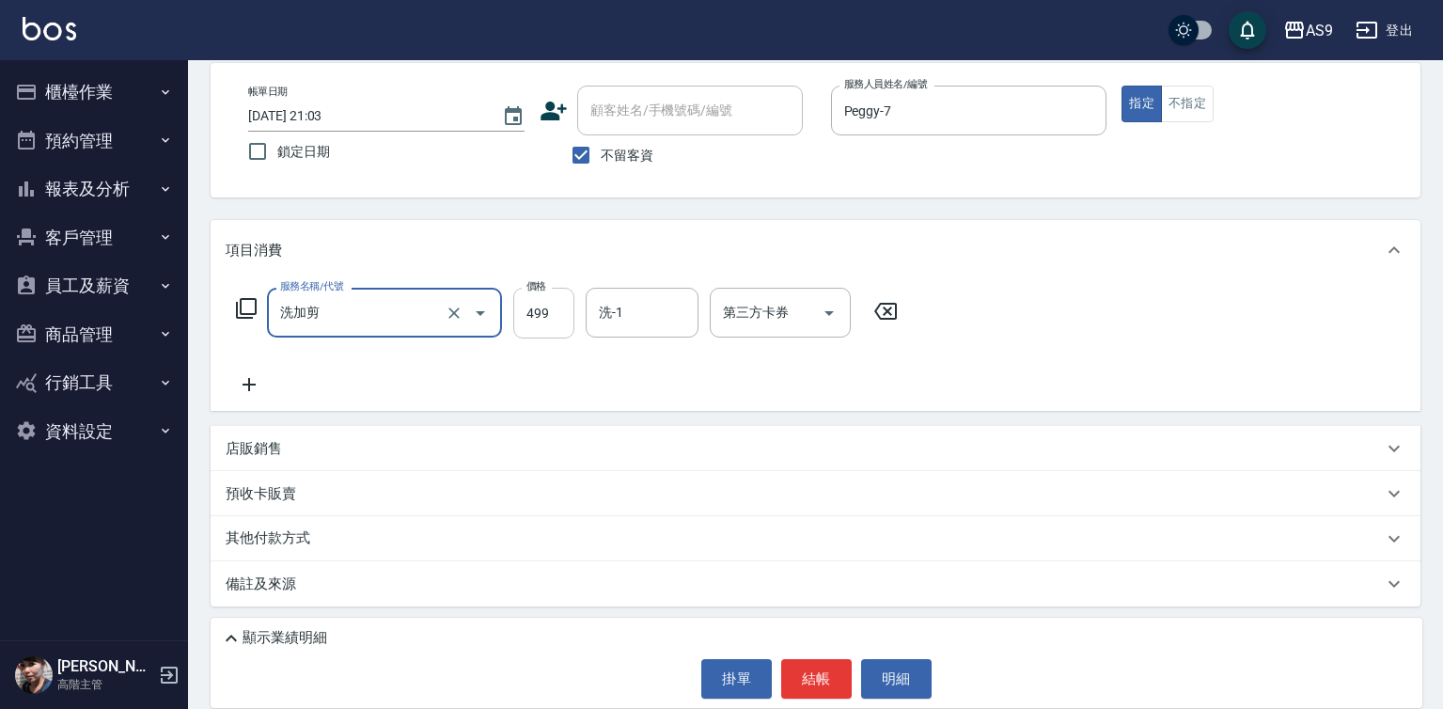
click at [555, 309] on input "499" at bounding box center [543, 313] width 61 height 51
click at [554, 309] on input "499" at bounding box center [543, 313] width 61 height 51
click at [553, 309] on input "499" at bounding box center [543, 313] width 61 height 51
type input "700"
click at [645, 319] on input "洗-1" at bounding box center [642, 312] width 96 height 33
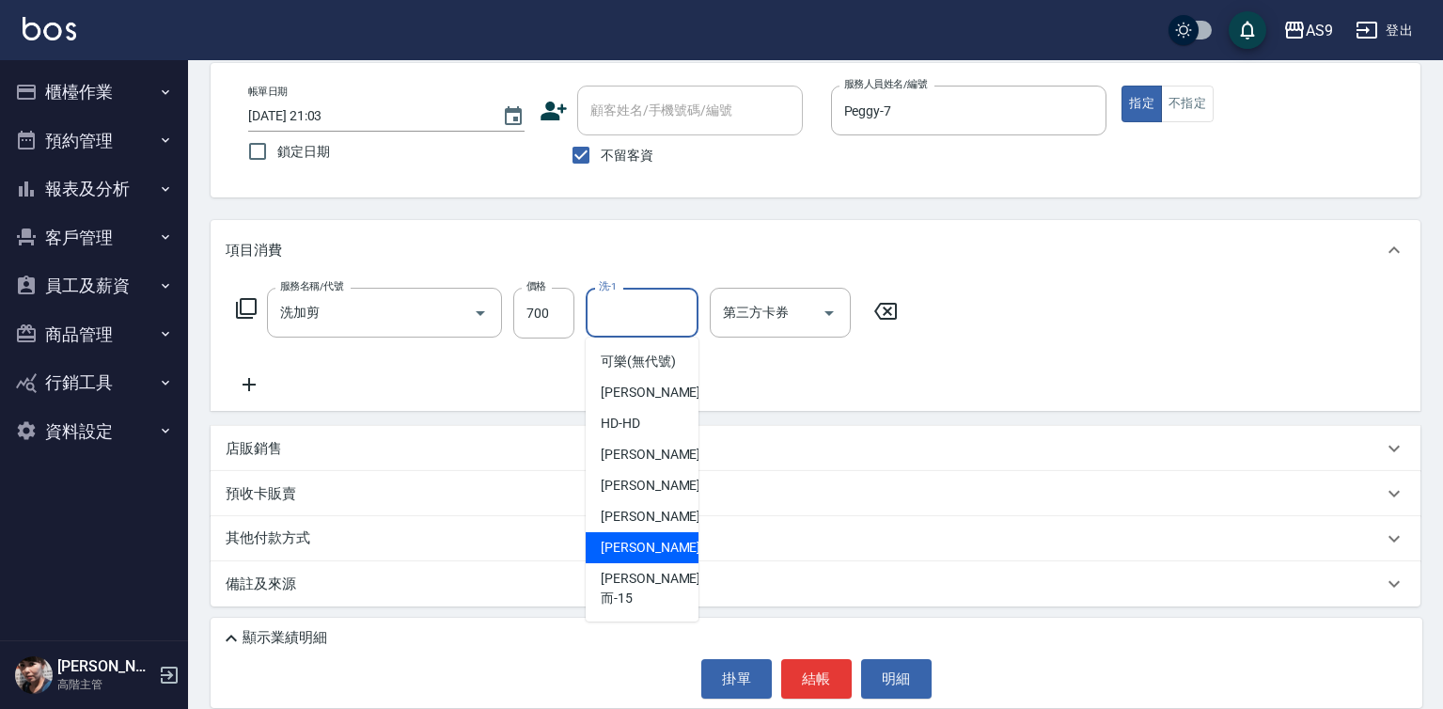
click at [660, 563] on div "[PERSON_NAME] -13" at bounding box center [642, 547] width 113 height 31
type input "[PERSON_NAME]-13"
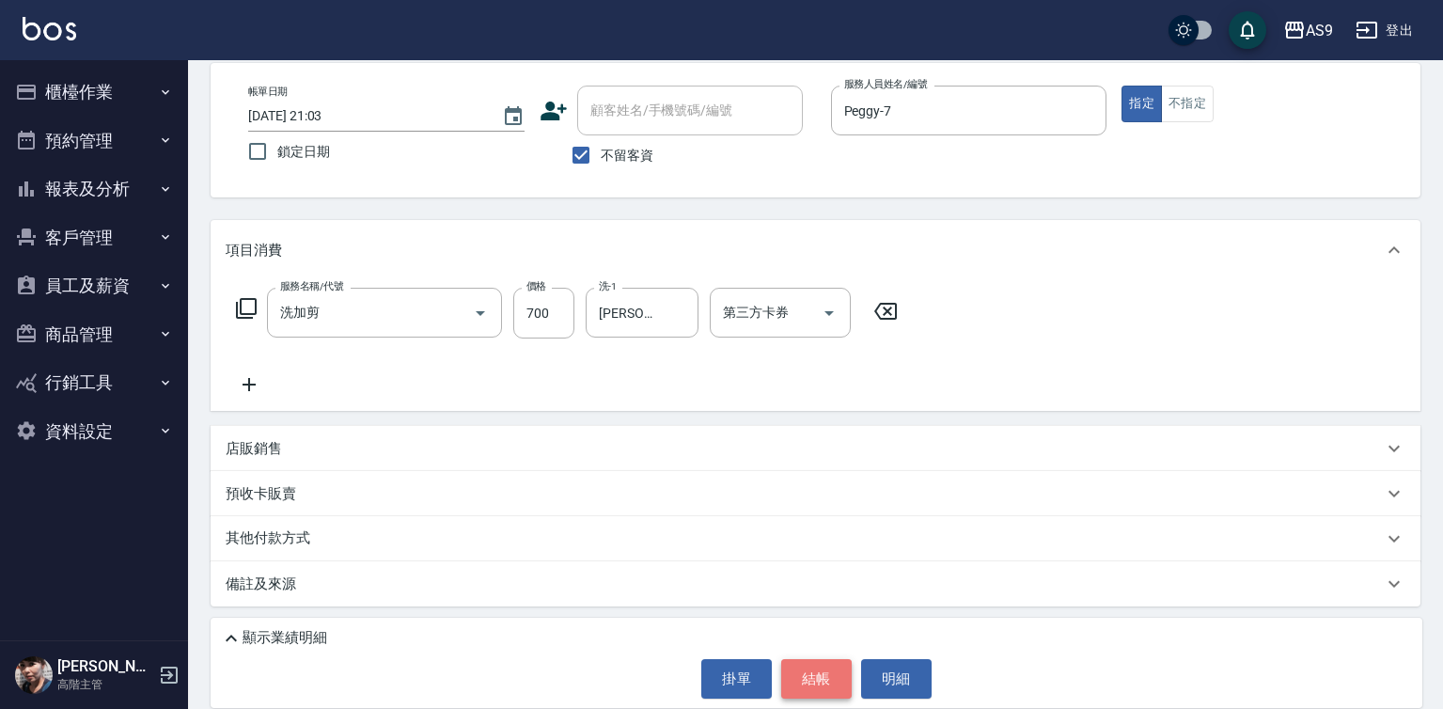
click at [820, 679] on button "結帳" at bounding box center [816, 678] width 70 height 39
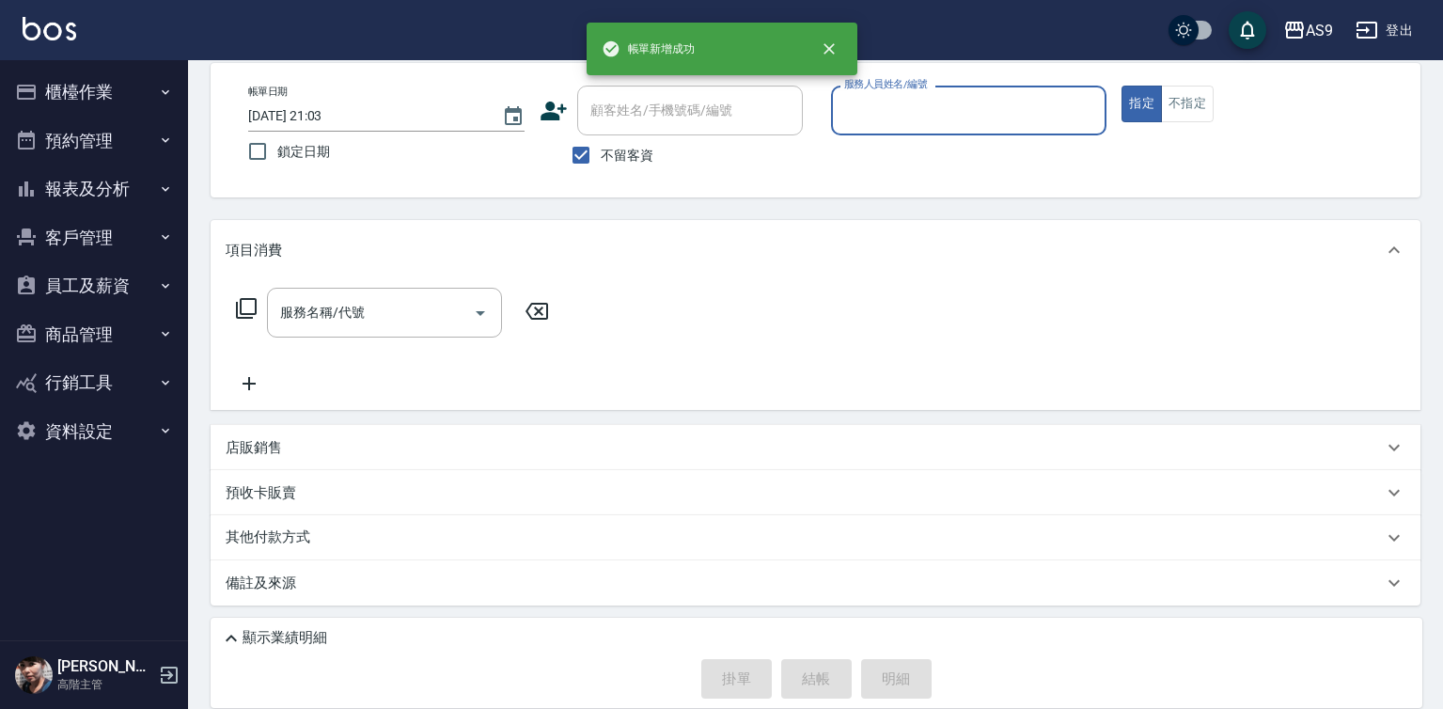
click at [887, 111] on input "服務人員姓名/編號" at bounding box center [968, 110] width 259 height 33
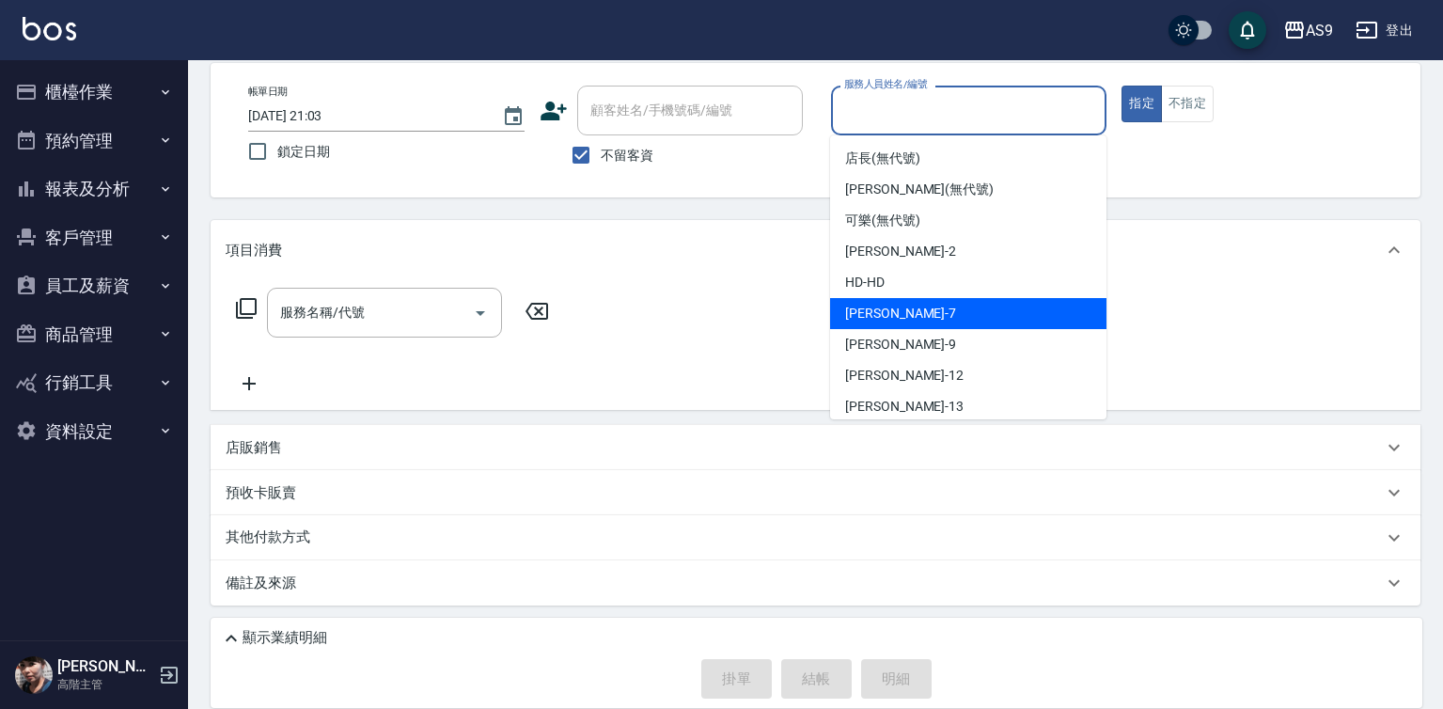
click at [912, 312] on div "Peggy -7" at bounding box center [968, 313] width 276 height 31
type input "Peggy-7"
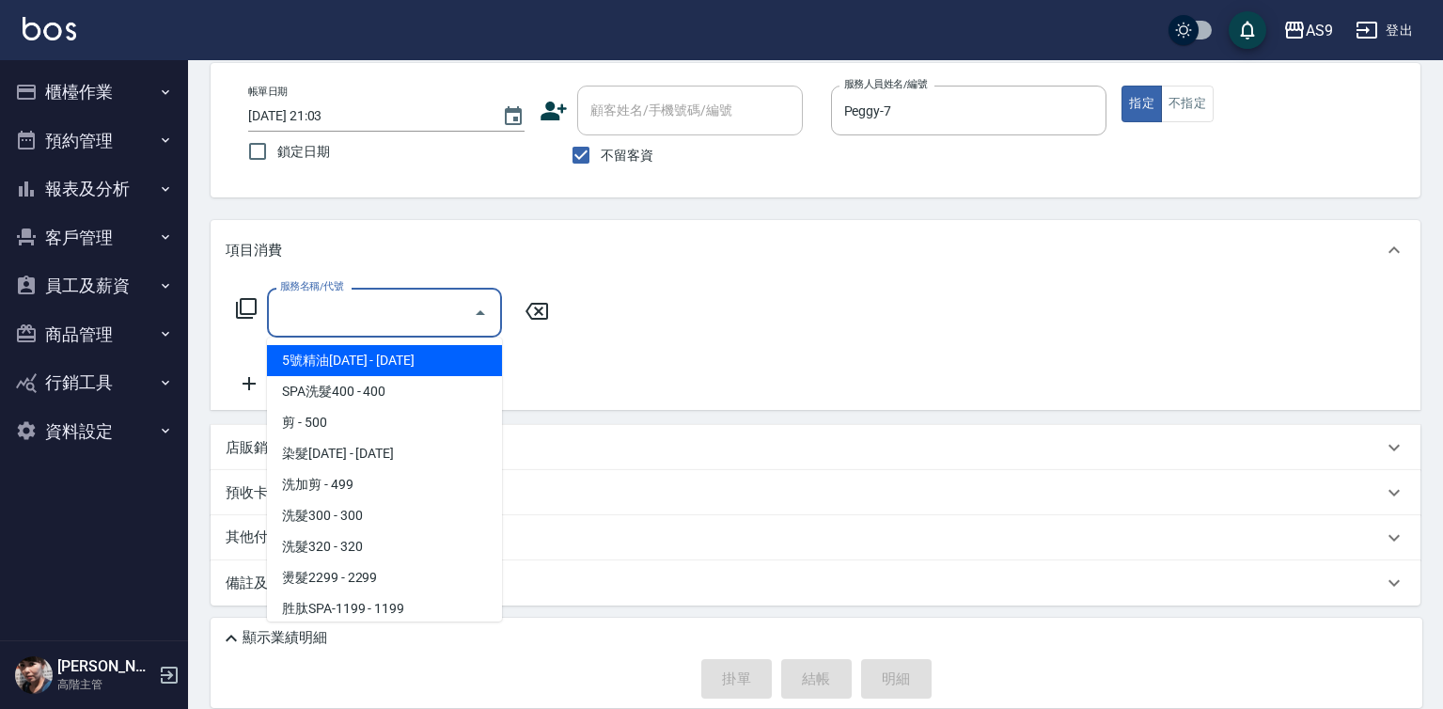
click at [375, 321] on input "服務名稱/代號" at bounding box center [370, 312] width 190 height 33
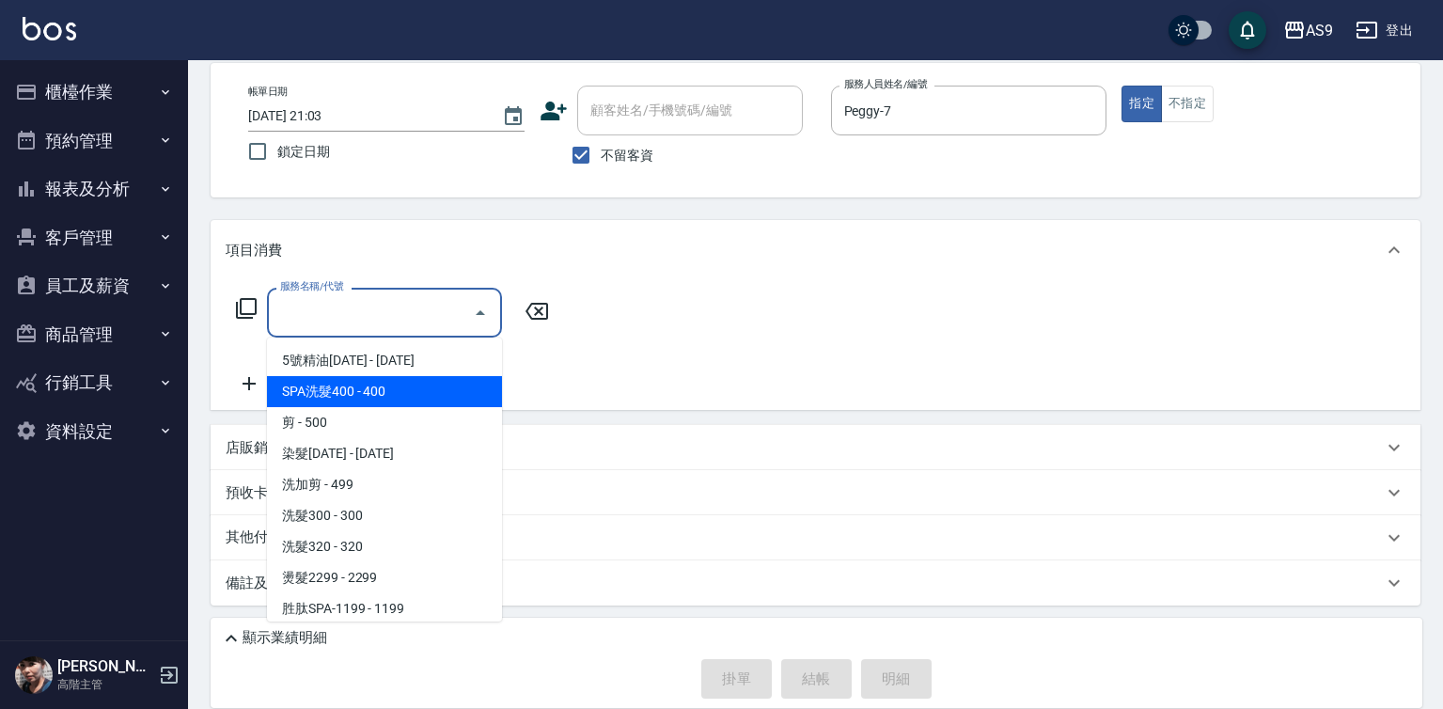
click at [385, 401] on span "SPA洗髮400 - 400" at bounding box center [384, 391] width 235 height 31
type input "SPA洗髮400(SPA洗髮400)"
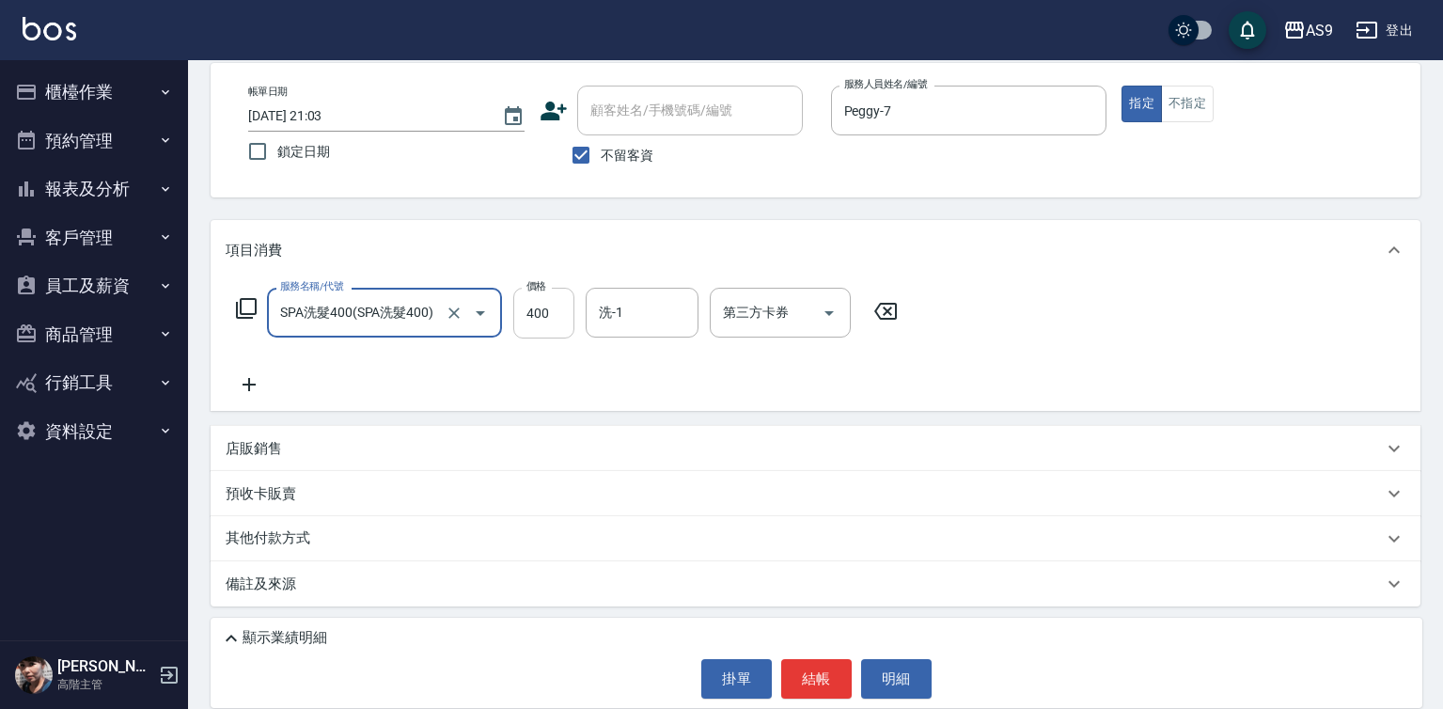
click at [555, 311] on input "400" at bounding box center [543, 313] width 61 height 51
type input "363"
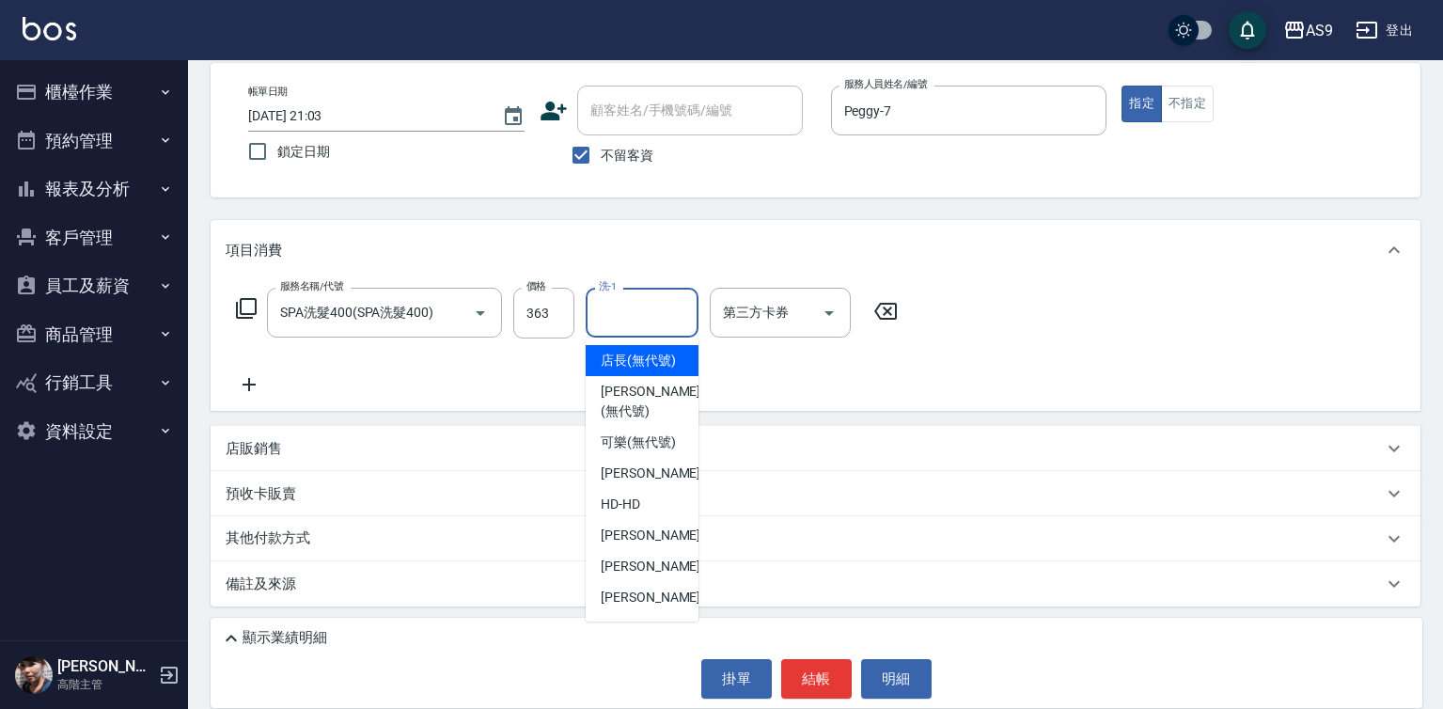
click at [612, 319] on input "洗-1" at bounding box center [642, 312] width 96 height 33
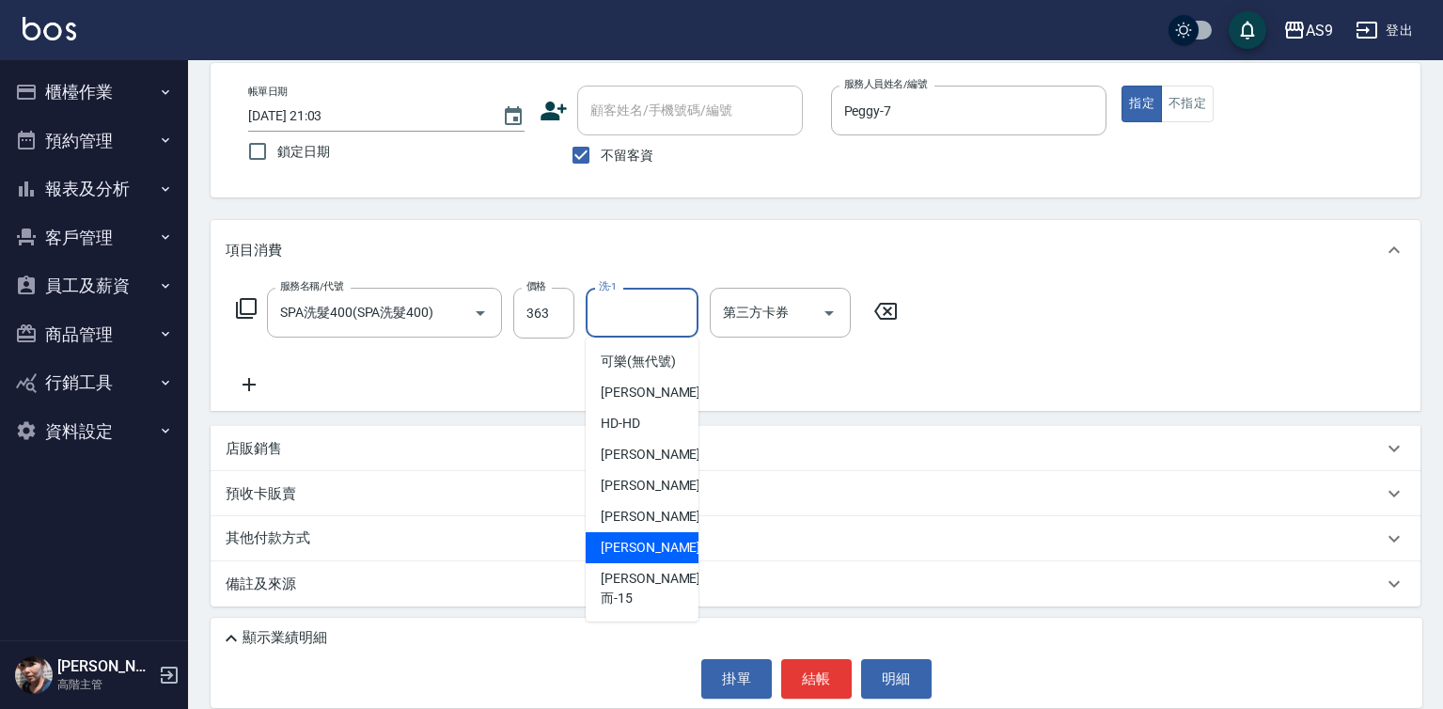
click at [646, 557] on span "[PERSON_NAME] -13" at bounding box center [660, 548] width 118 height 20
type input "[PERSON_NAME]-13"
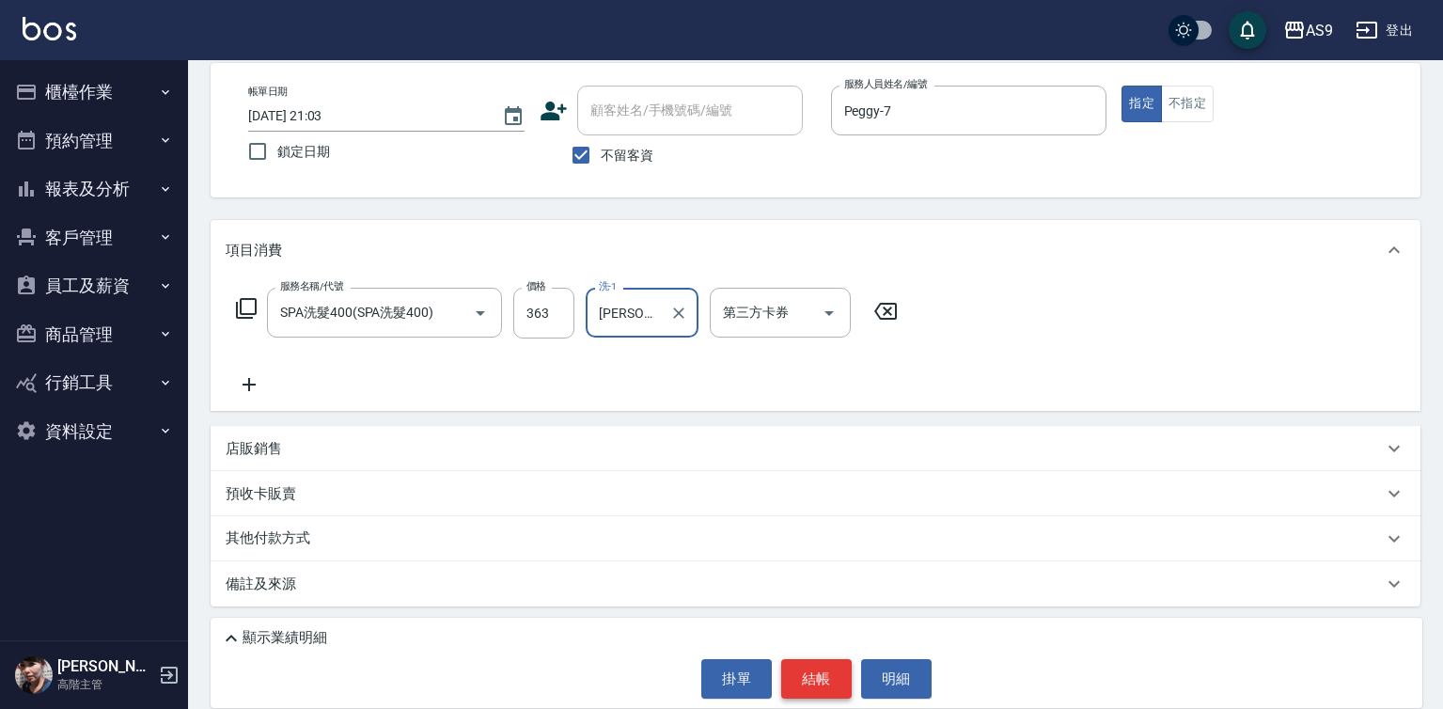
click at [818, 679] on button "結帳" at bounding box center [816, 678] width 70 height 39
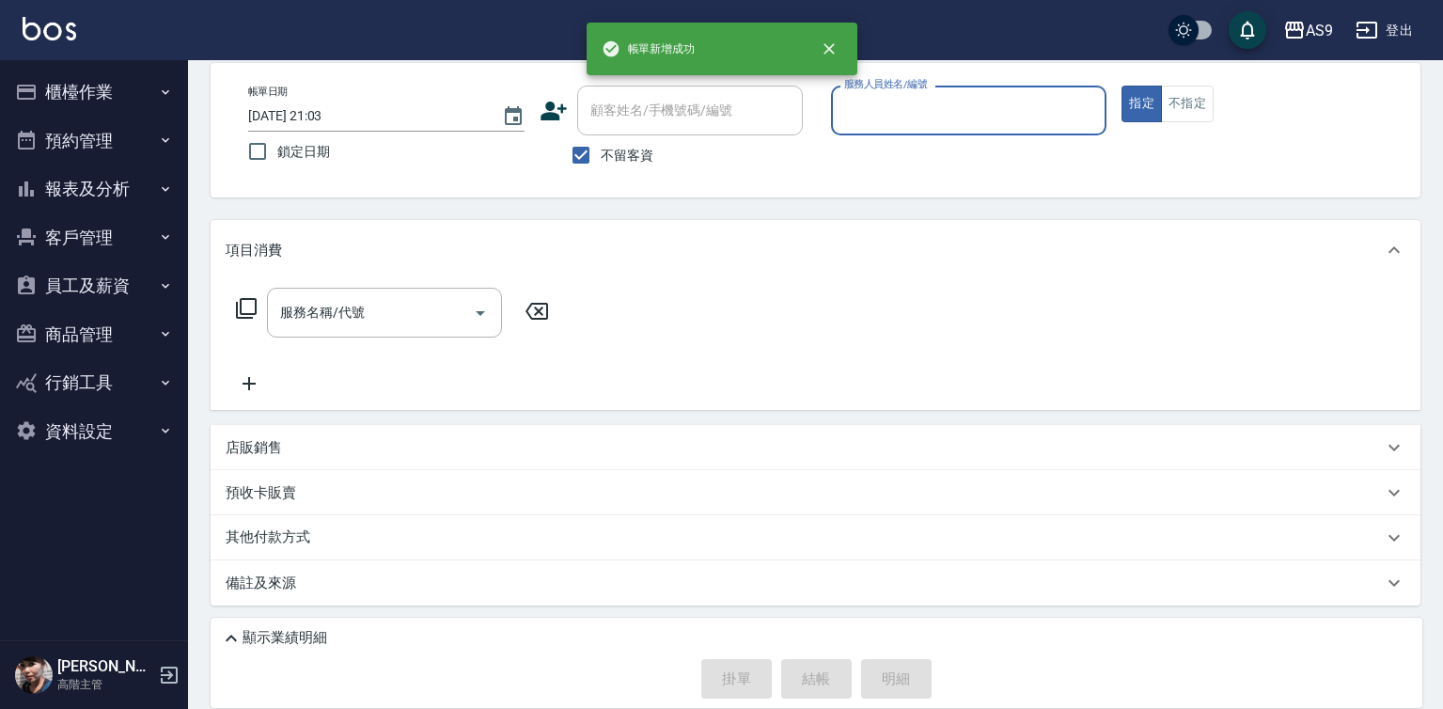
click at [878, 121] on input "服務人員姓名/編號" at bounding box center [968, 110] width 259 height 33
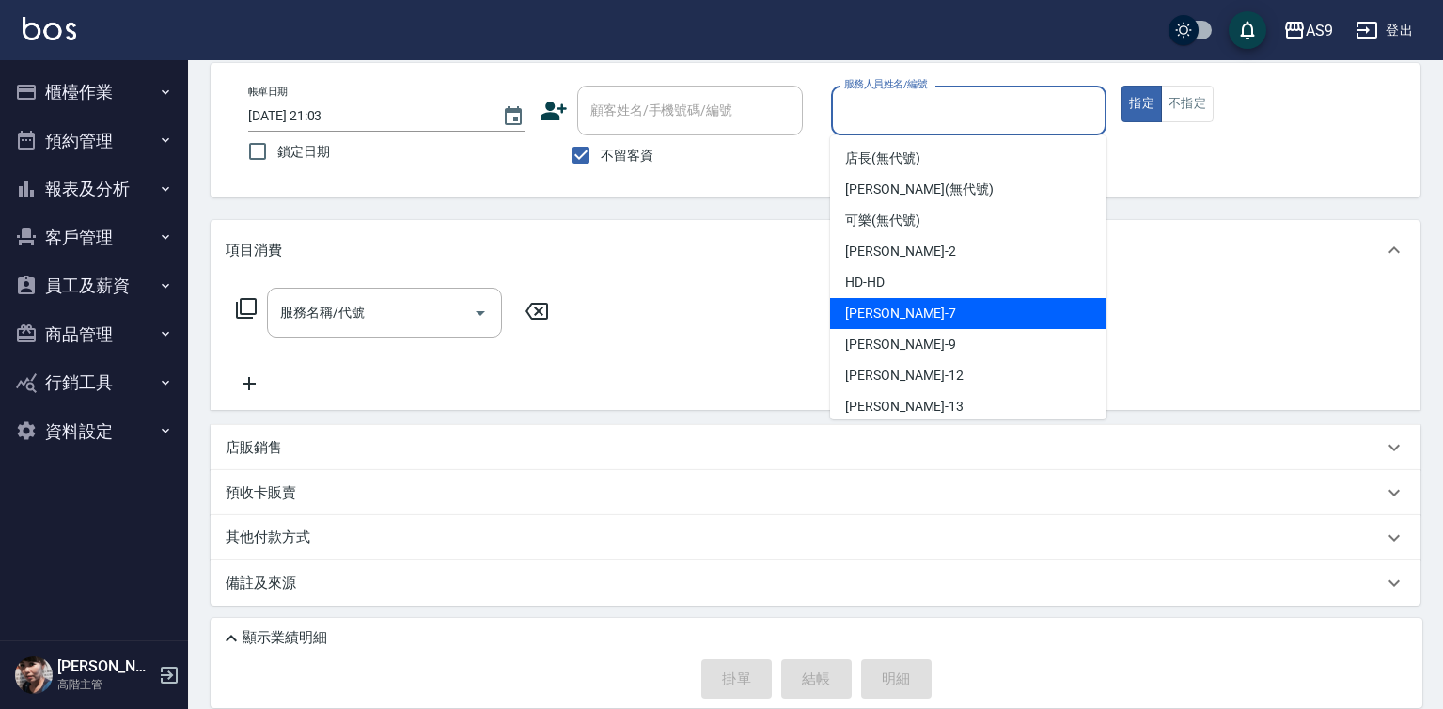
click at [880, 323] on div "Peggy -7" at bounding box center [968, 313] width 276 height 31
type input "Peggy-7"
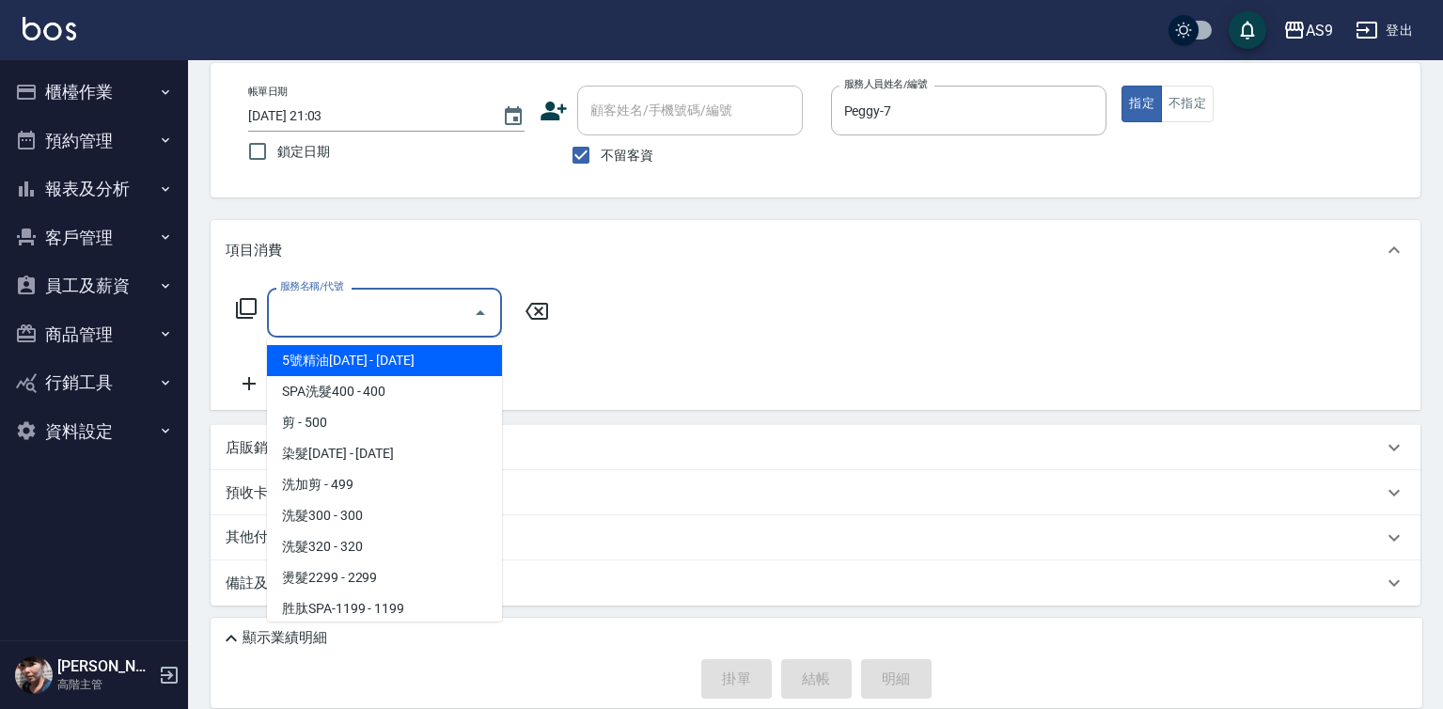
click at [381, 304] on input "服務名稱/代號" at bounding box center [370, 312] width 190 height 33
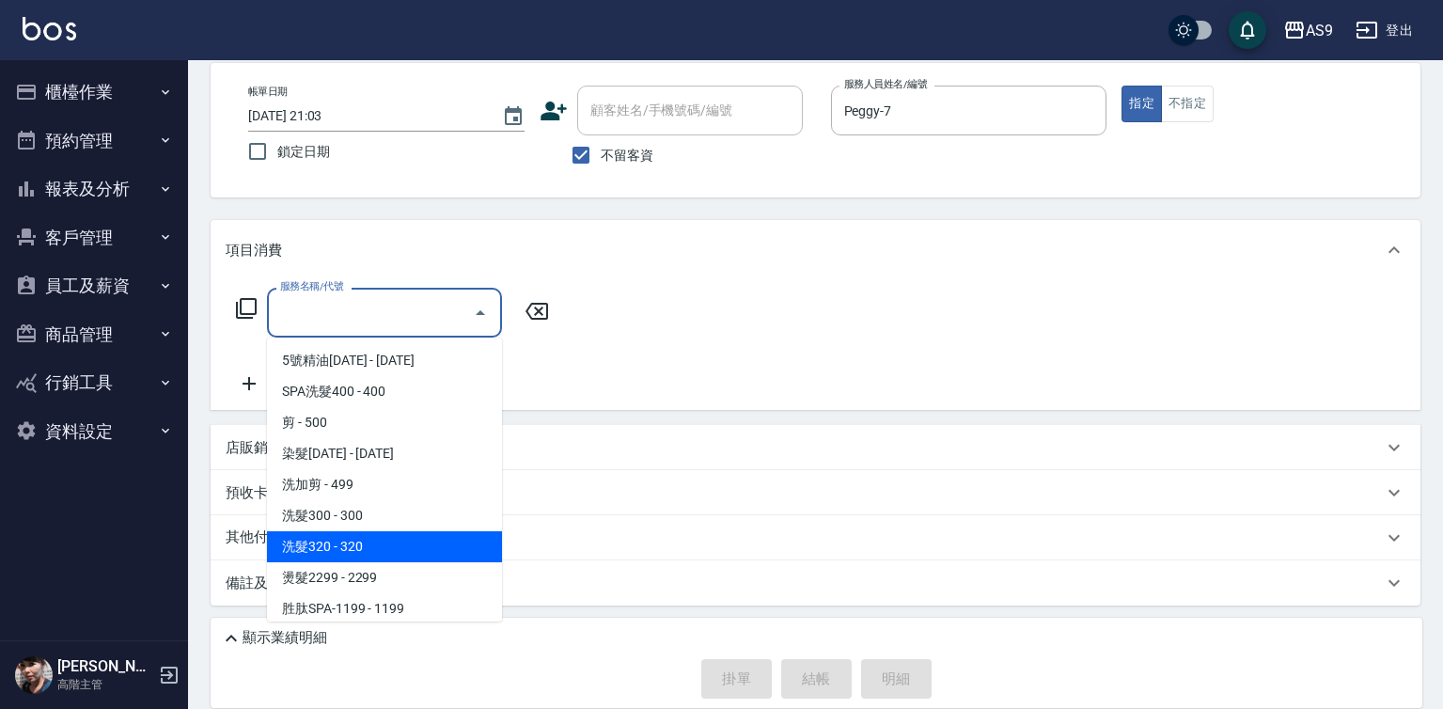
click at [356, 542] on span "洗髮320 - 320" at bounding box center [384, 546] width 235 height 31
type input "洗髮320(洗髮320)"
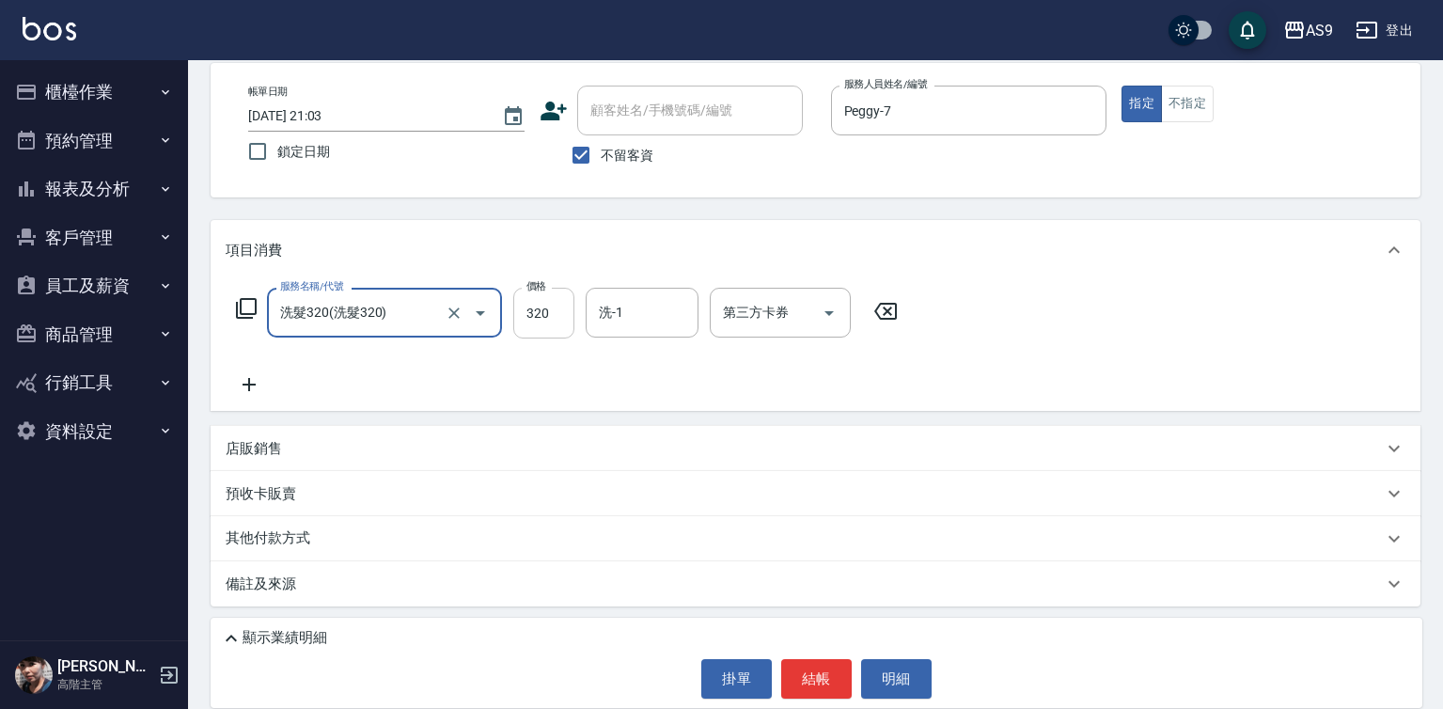
click at [571, 310] on input "320" at bounding box center [543, 313] width 61 height 51
click at [571, 309] on input "320" at bounding box center [543, 313] width 61 height 51
type input "227"
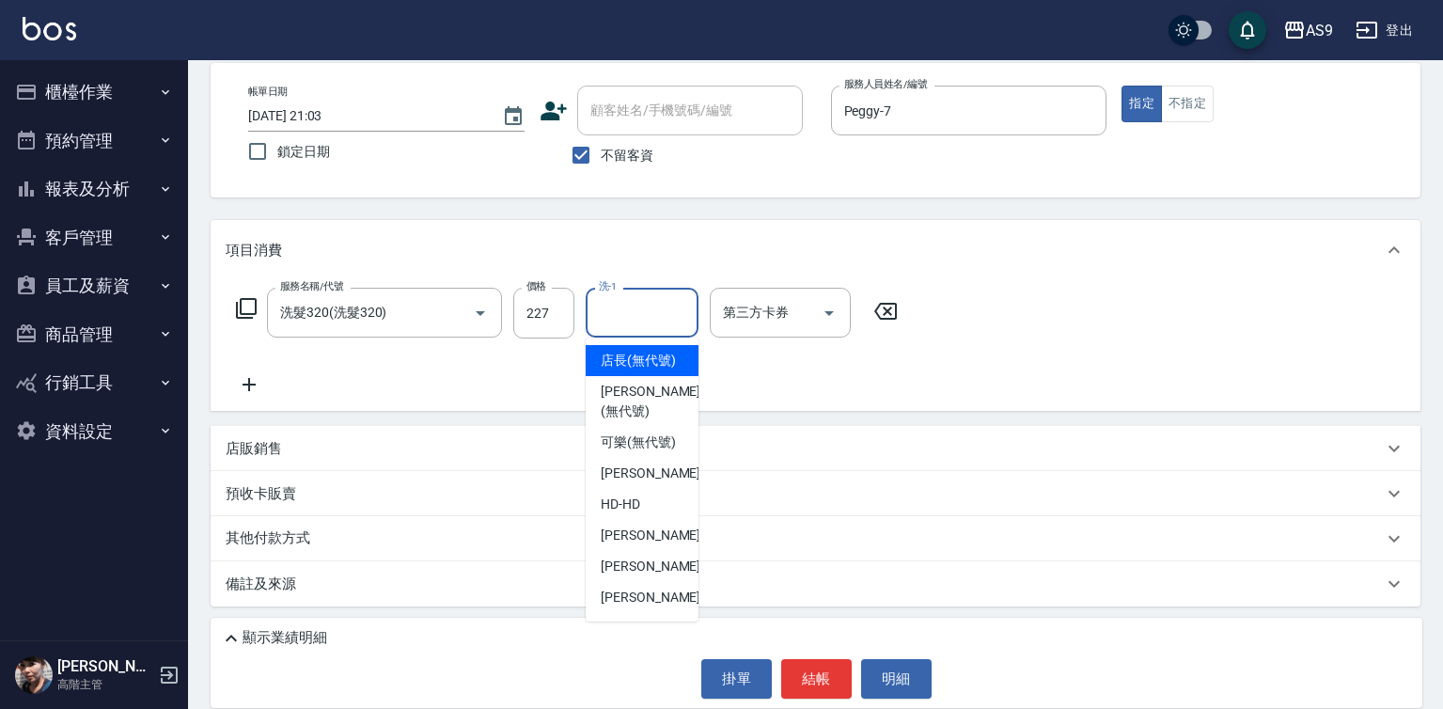
click at [640, 321] on input "洗-1" at bounding box center [642, 312] width 96 height 33
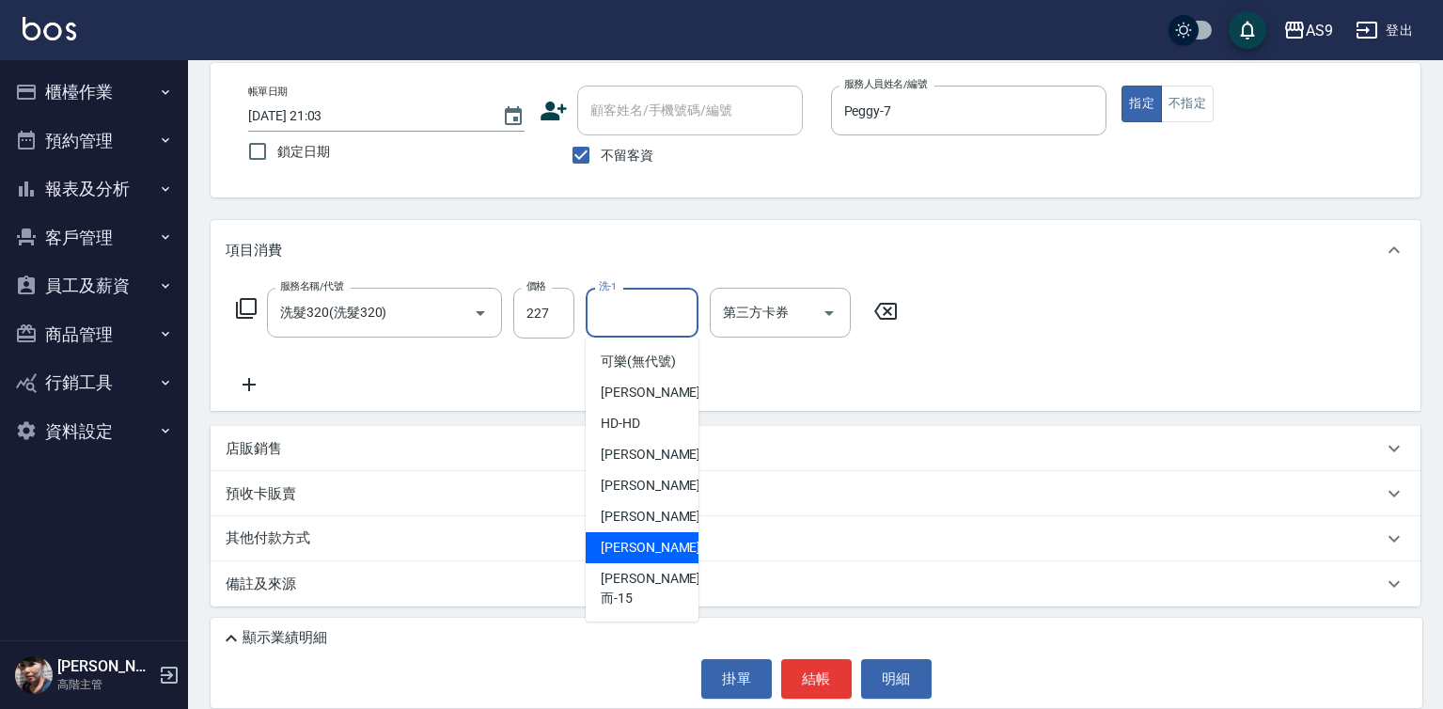
click at [653, 557] on span "[PERSON_NAME] -13" at bounding box center [660, 548] width 118 height 20
type input "[PERSON_NAME]-13"
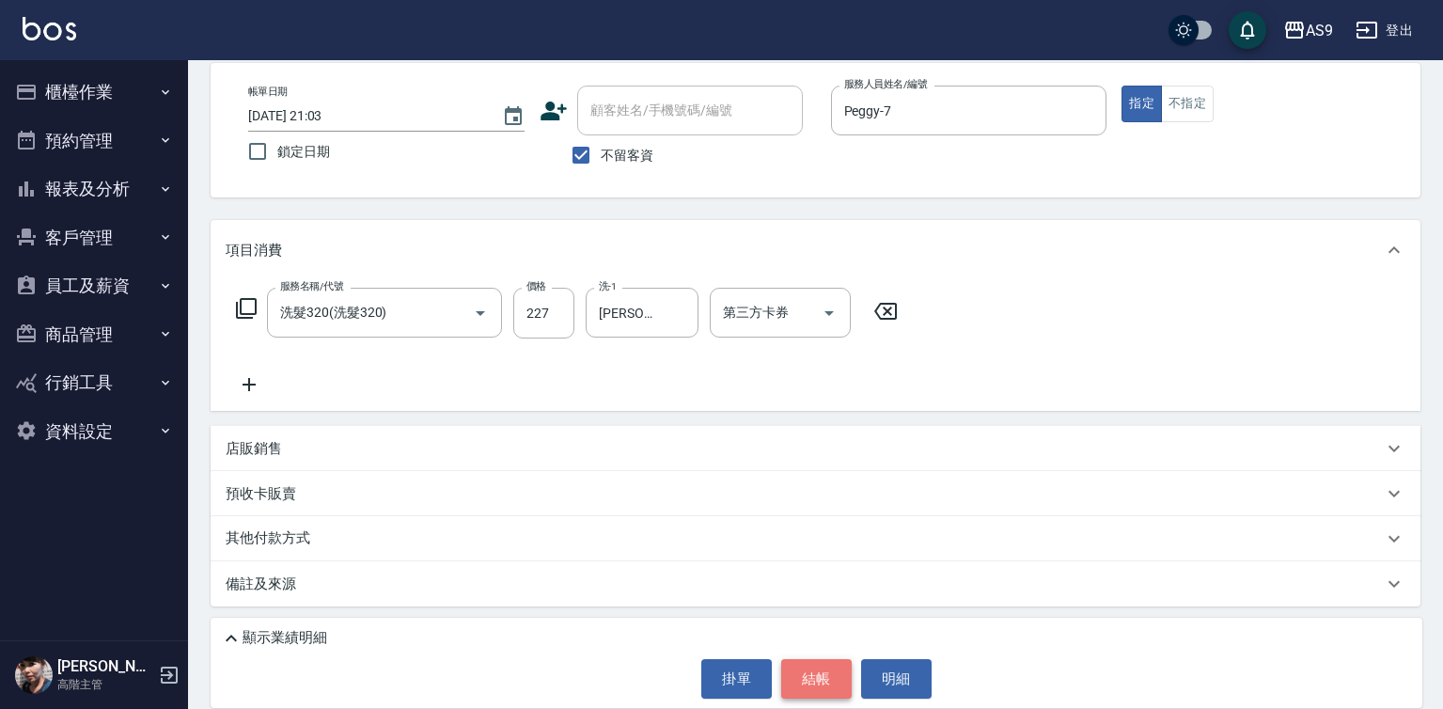
click at [821, 673] on button "結帳" at bounding box center [816, 678] width 70 height 39
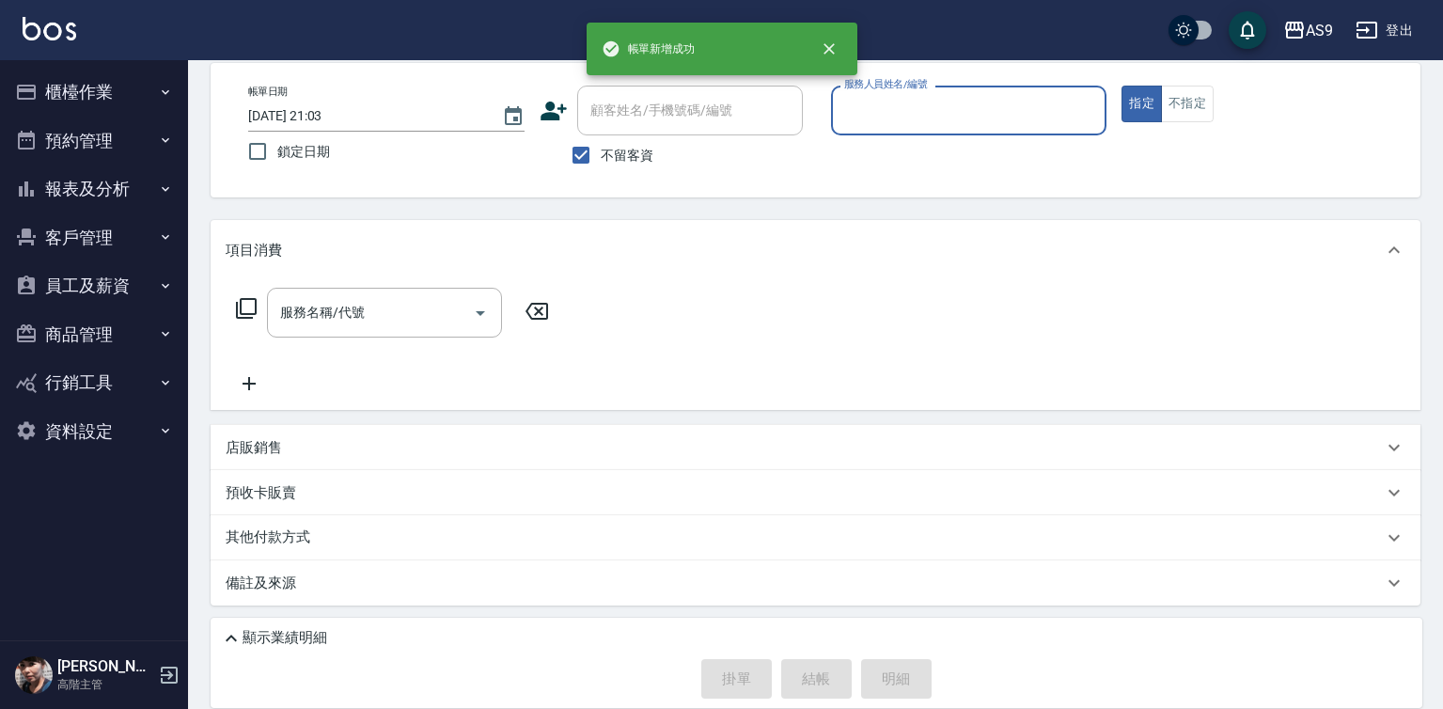
click at [875, 111] on input "服務人員姓名/編號" at bounding box center [968, 110] width 259 height 33
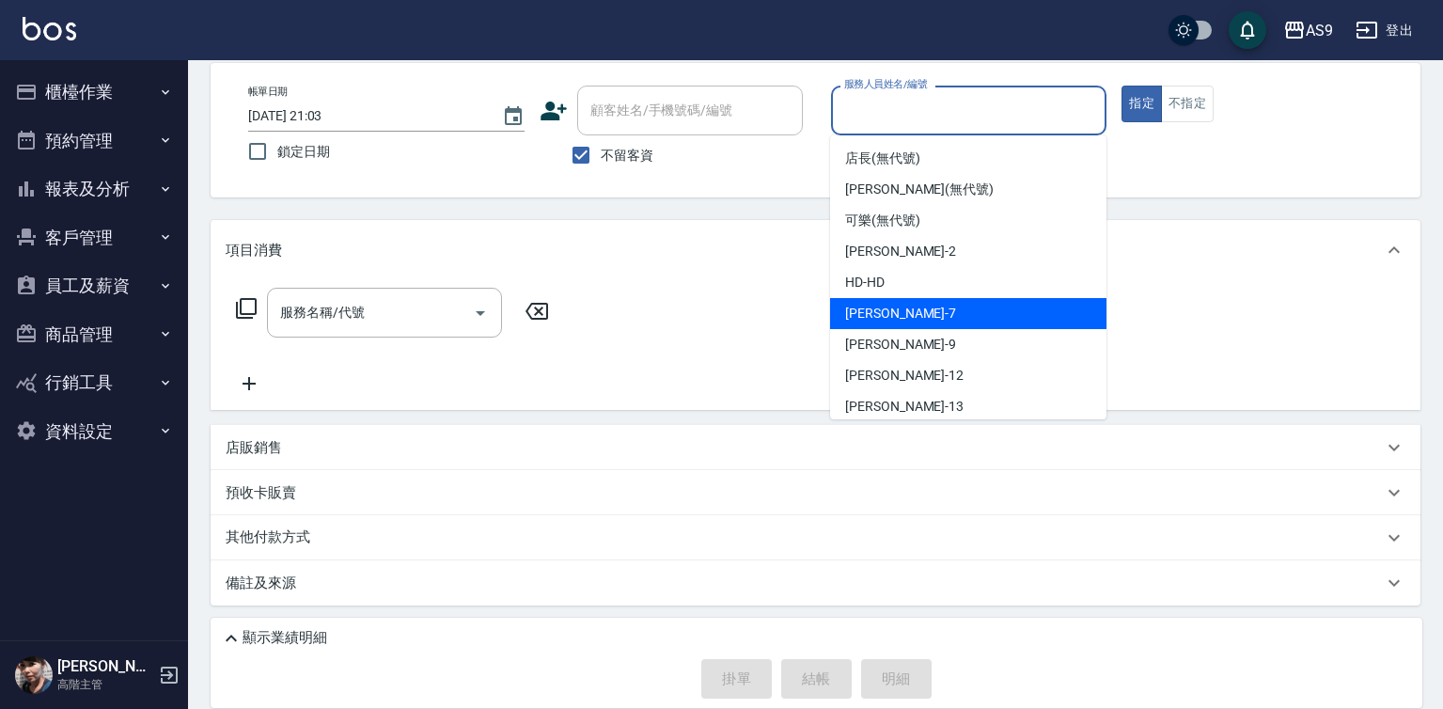
click at [884, 311] on span "Peggy -7" at bounding box center [900, 314] width 111 height 20
type input "Peggy-7"
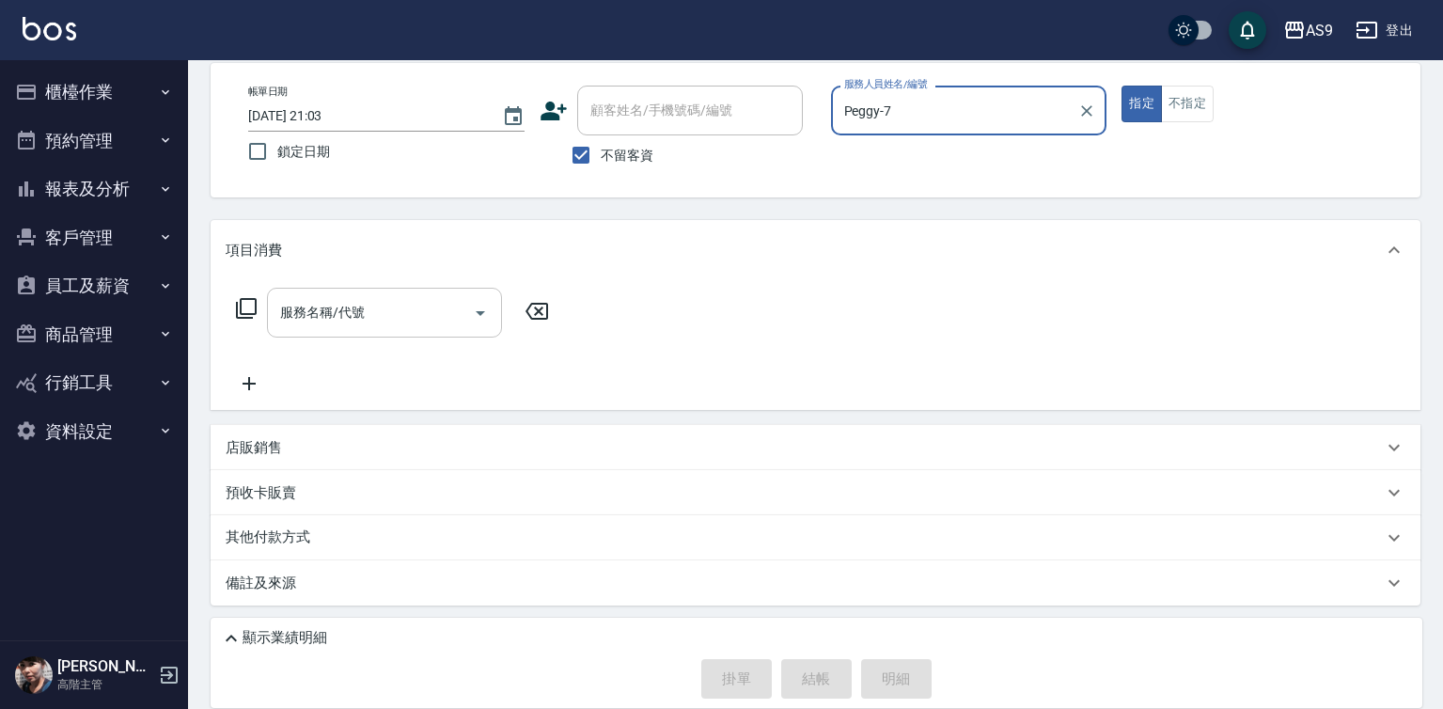
click at [365, 313] on input "服務名稱/代號" at bounding box center [370, 312] width 190 height 33
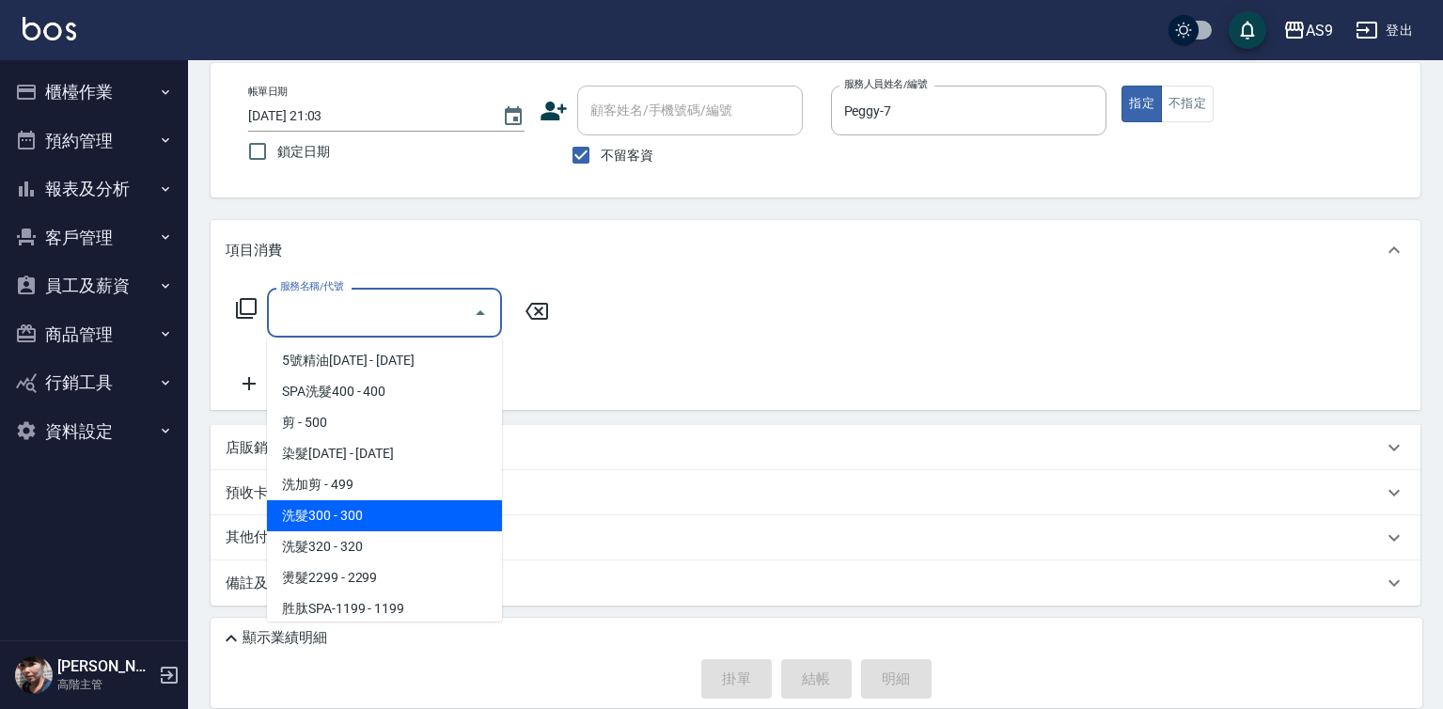
click at [356, 523] on span "洗髮300 - 300" at bounding box center [384, 515] width 235 height 31
type input "洗髮300(洗 髮300)"
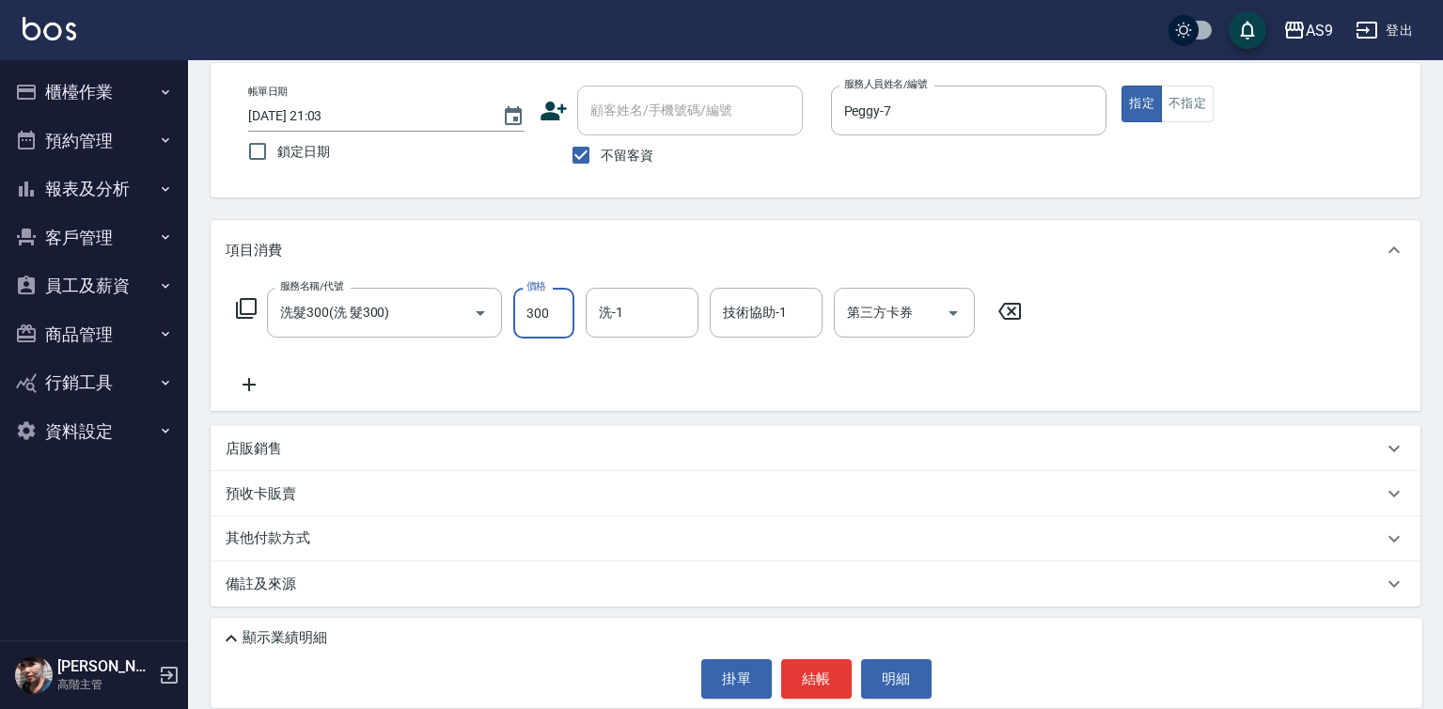
click at [540, 321] on input "300" at bounding box center [543, 313] width 61 height 51
type input "270"
drag, startPoint x: 623, startPoint y: 320, endPoint x: 628, endPoint y: 330, distance: 11.4
click at [624, 320] on input "洗-1" at bounding box center [642, 312] width 96 height 33
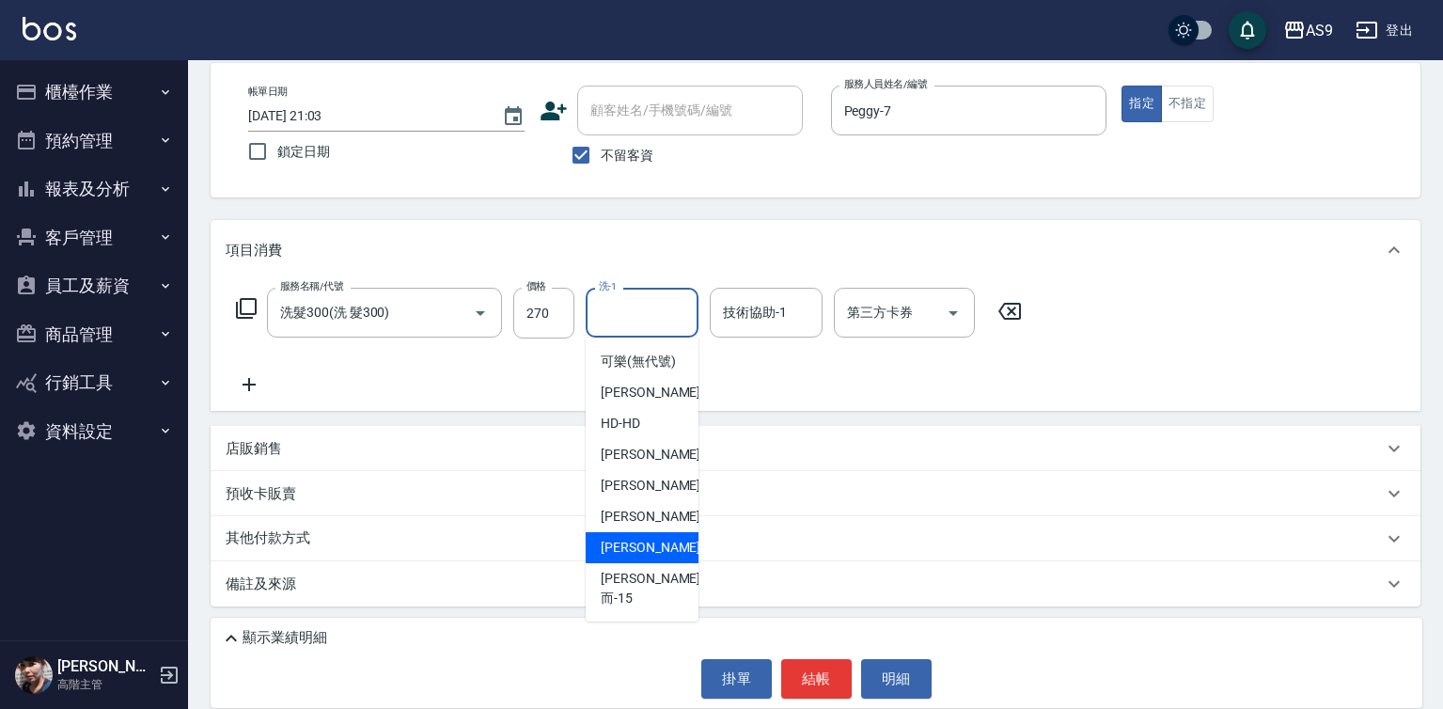
click at [656, 557] on span "[PERSON_NAME] -13" at bounding box center [660, 548] width 118 height 20
type input "[PERSON_NAME]-13"
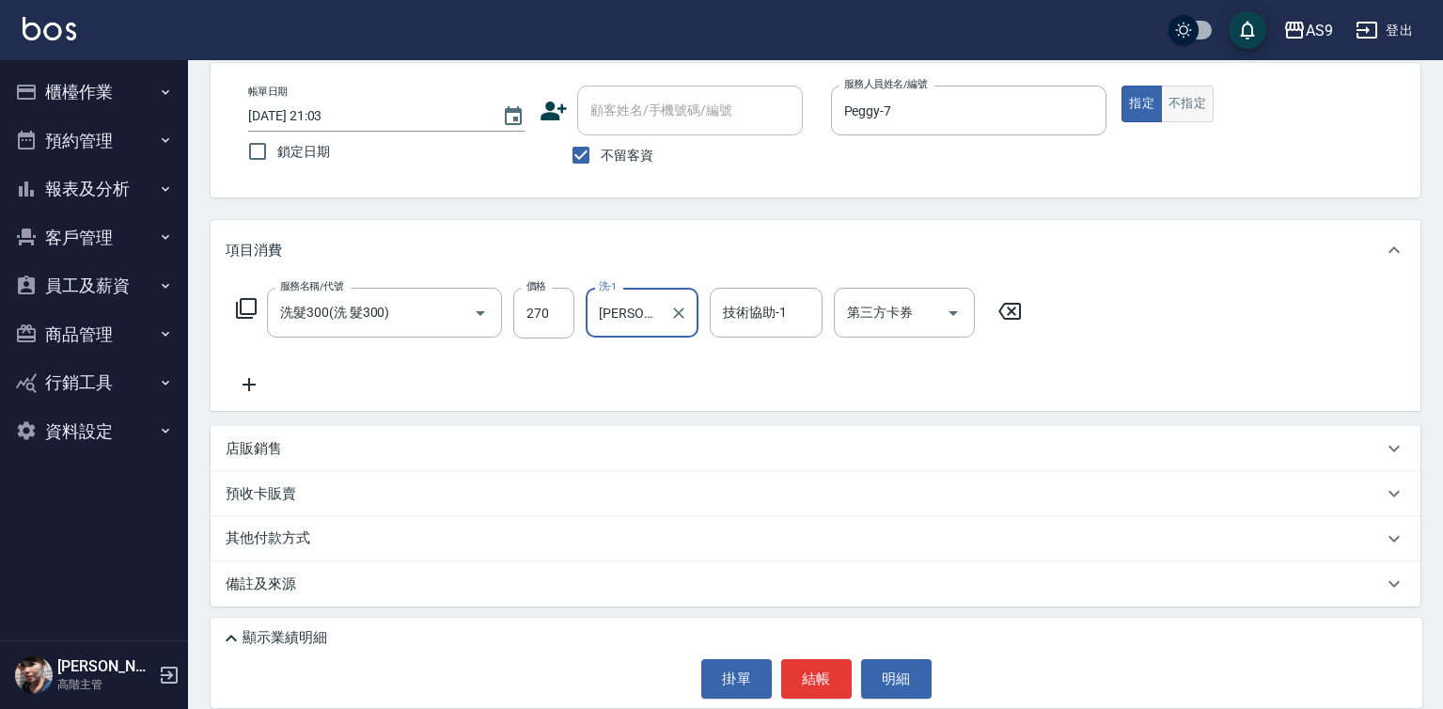
click at [1181, 96] on button "不指定" at bounding box center [1187, 104] width 53 height 37
click at [790, 682] on button "結帳" at bounding box center [816, 678] width 70 height 39
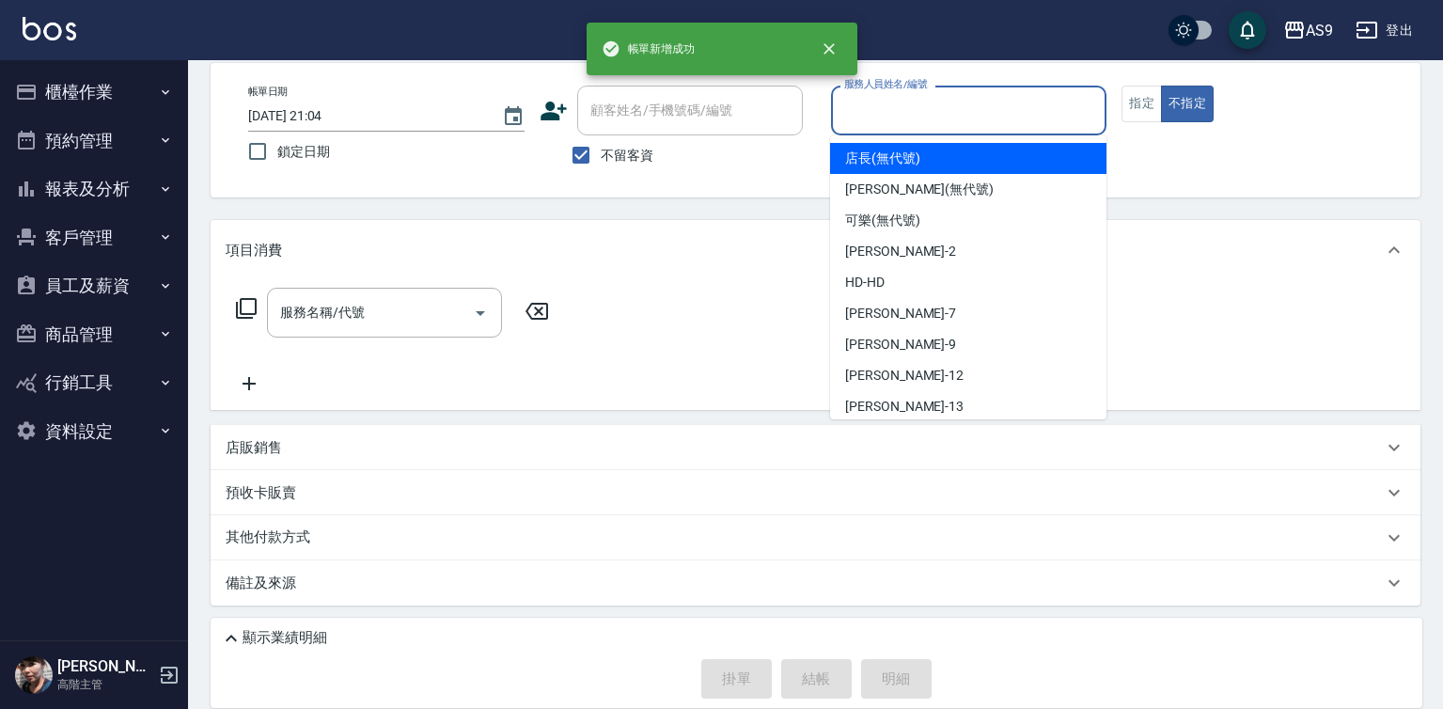
click at [871, 124] on input "服務人員姓名/編號" at bounding box center [968, 110] width 259 height 33
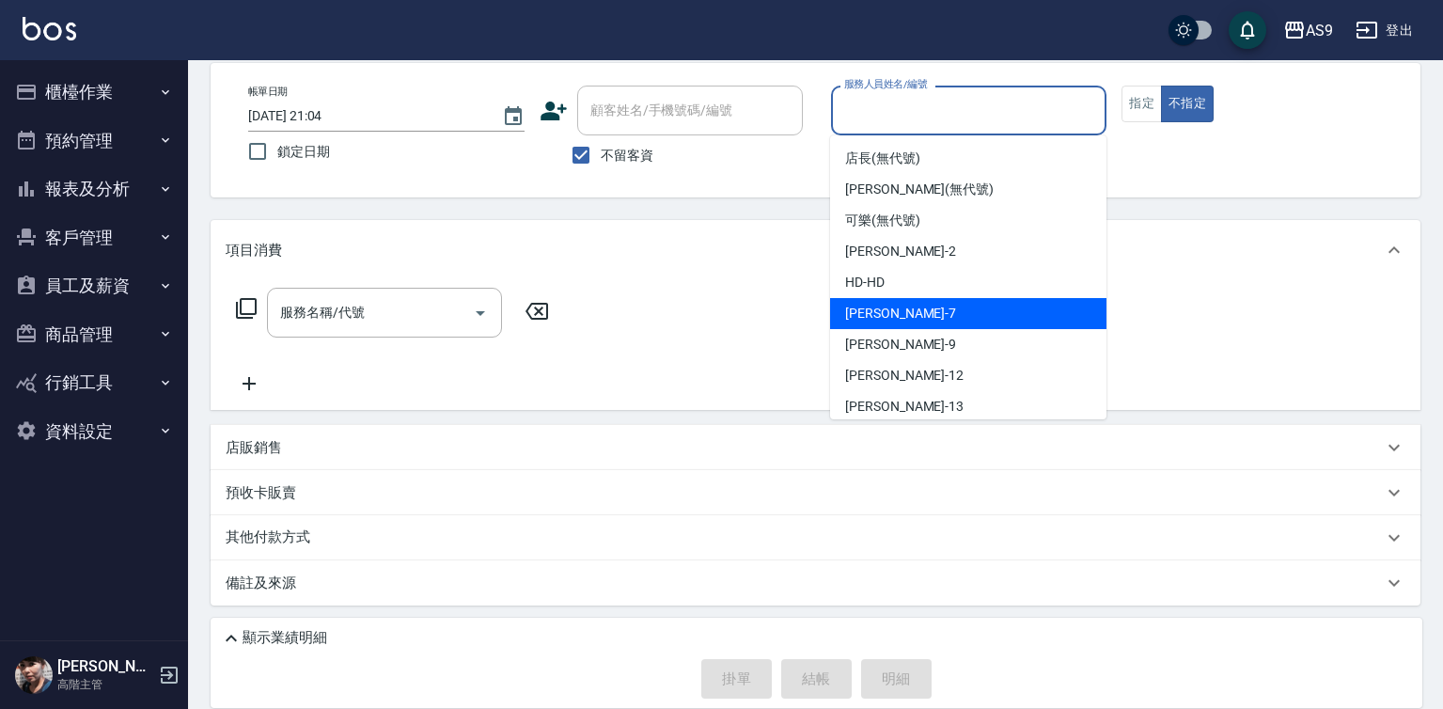
click at [884, 316] on span "Peggy -7" at bounding box center [900, 314] width 111 height 20
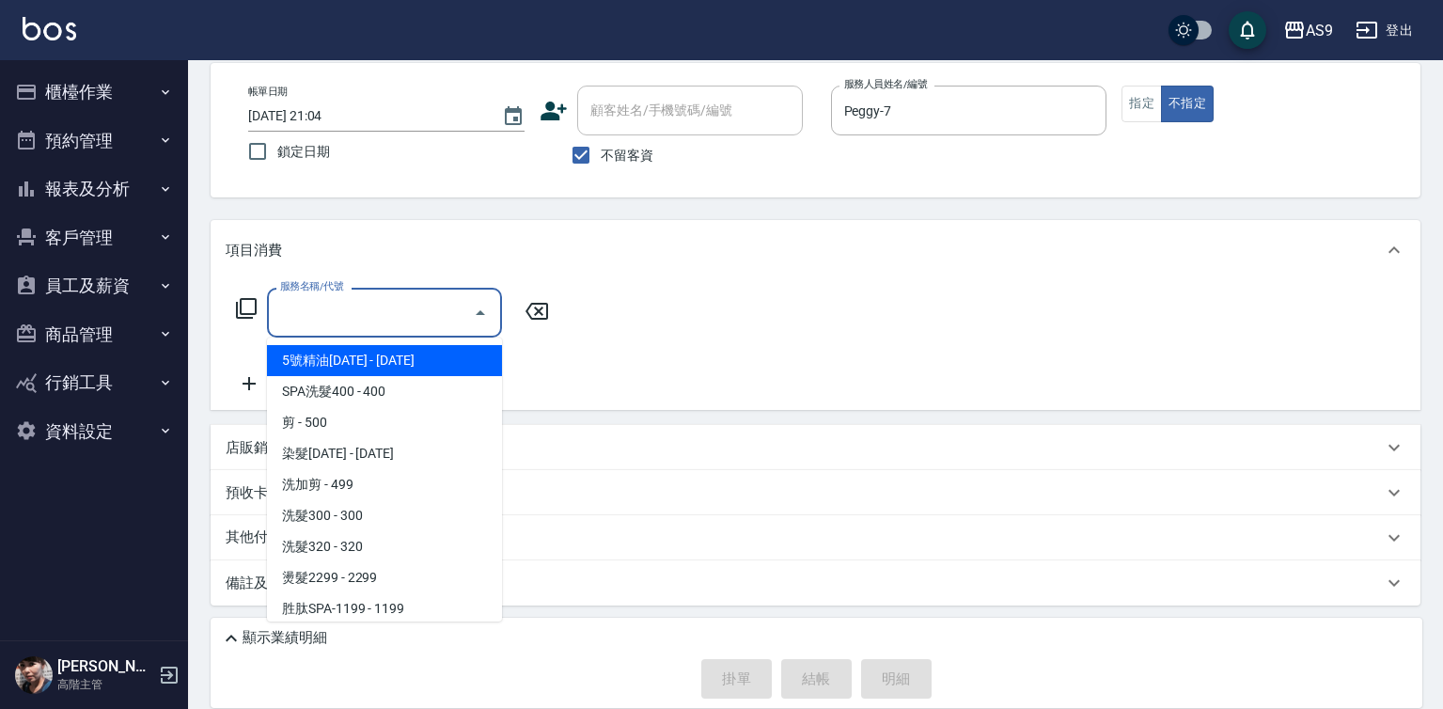
click at [434, 321] on input "服務名稱/代號" at bounding box center [370, 312] width 190 height 33
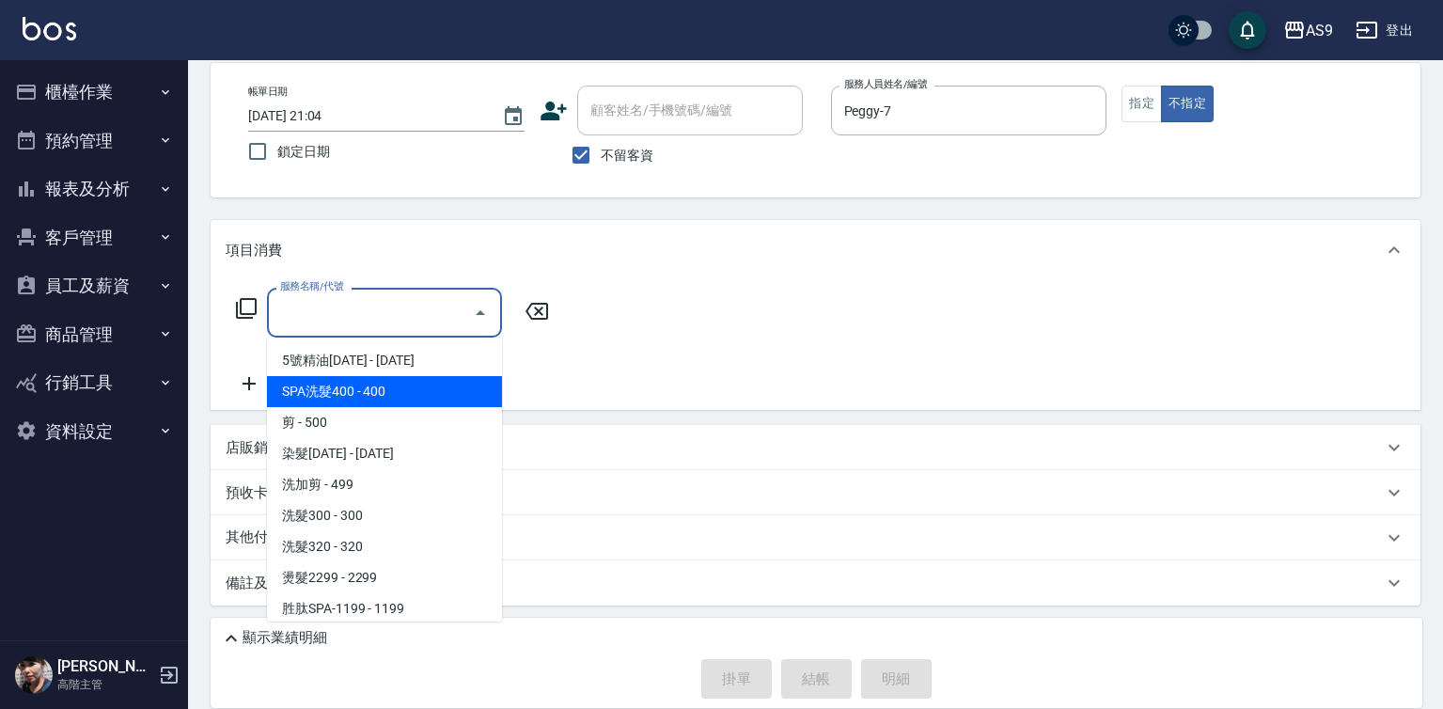
click at [401, 392] on span "SPA洗髮400 - 400" at bounding box center [384, 391] width 235 height 31
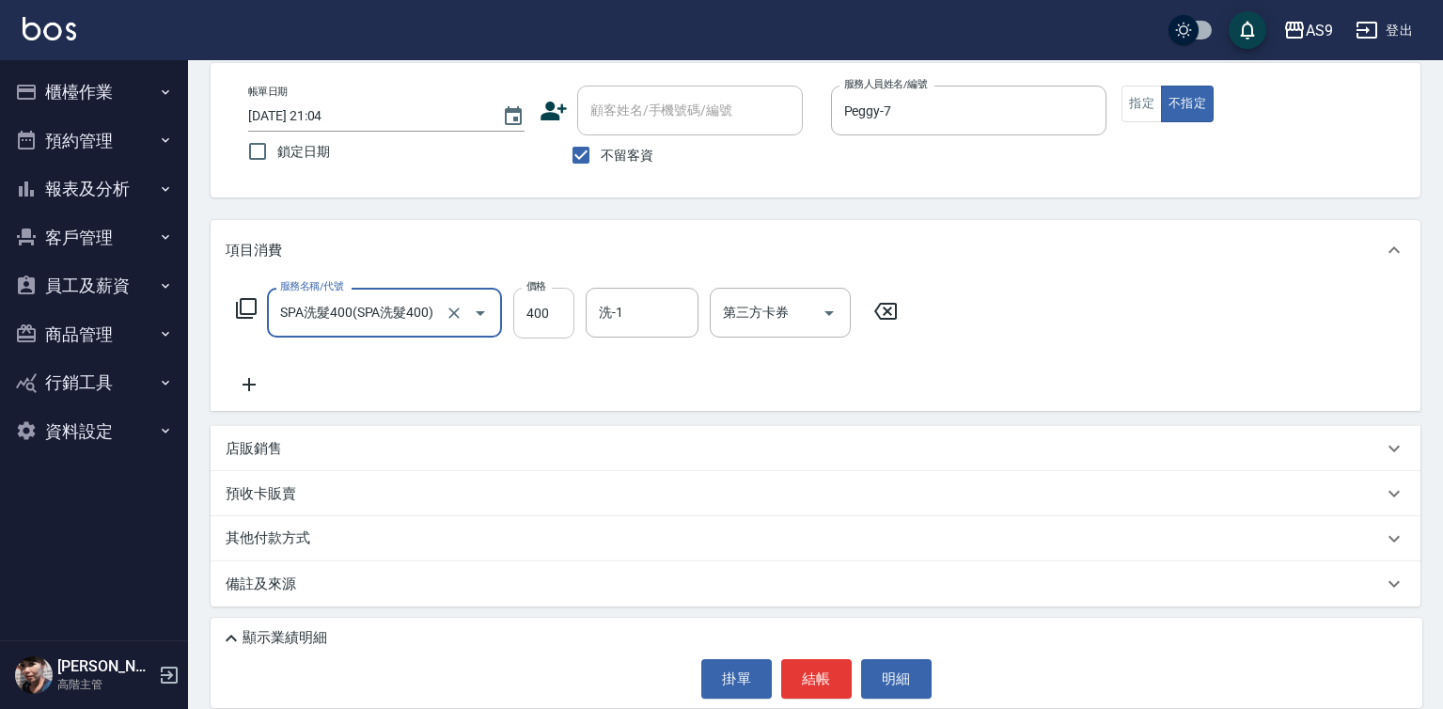
click at [540, 303] on input "400" at bounding box center [543, 313] width 61 height 51
drag, startPoint x: 639, startPoint y: 305, endPoint x: 639, endPoint y: 330, distance: 25.4
click at [639, 305] on input "洗-1" at bounding box center [642, 312] width 96 height 33
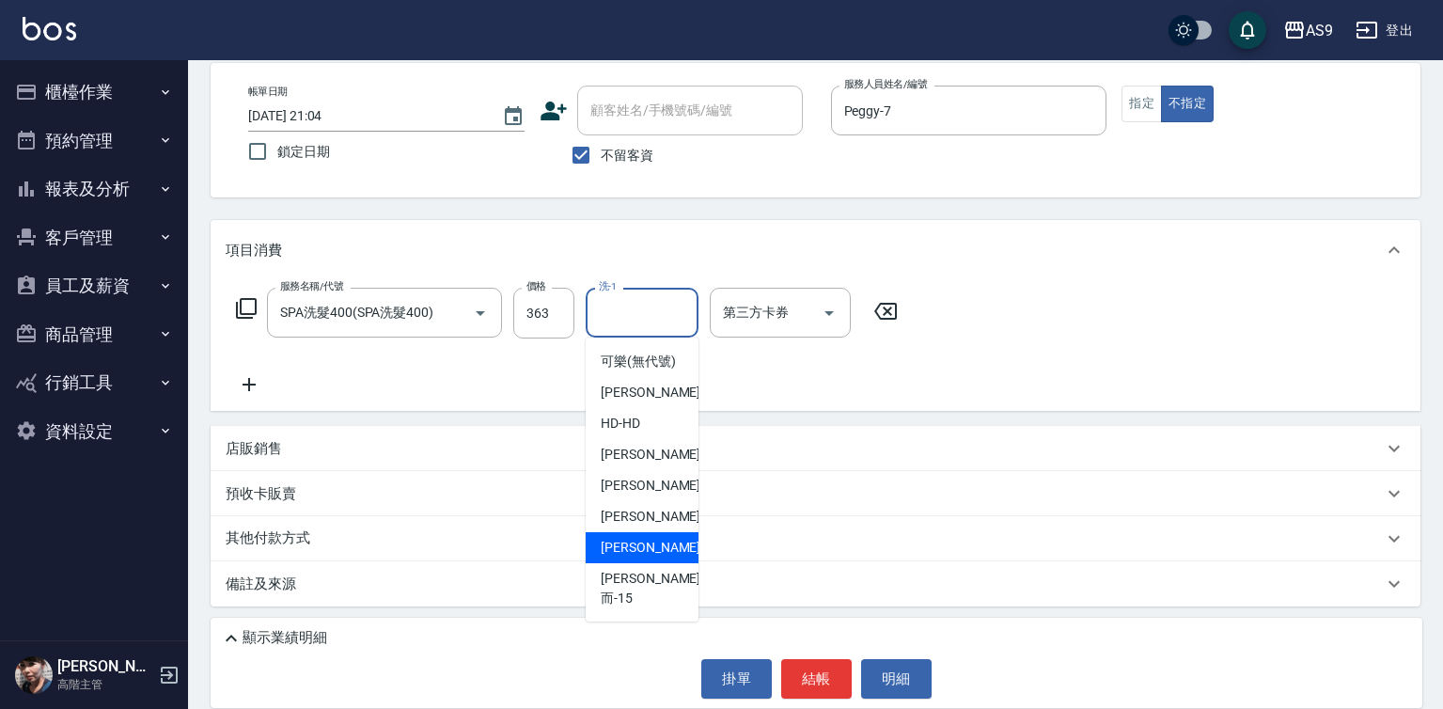
click at [664, 561] on div "[PERSON_NAME] -13" at bounding box center [642, 547] width 113 height 31
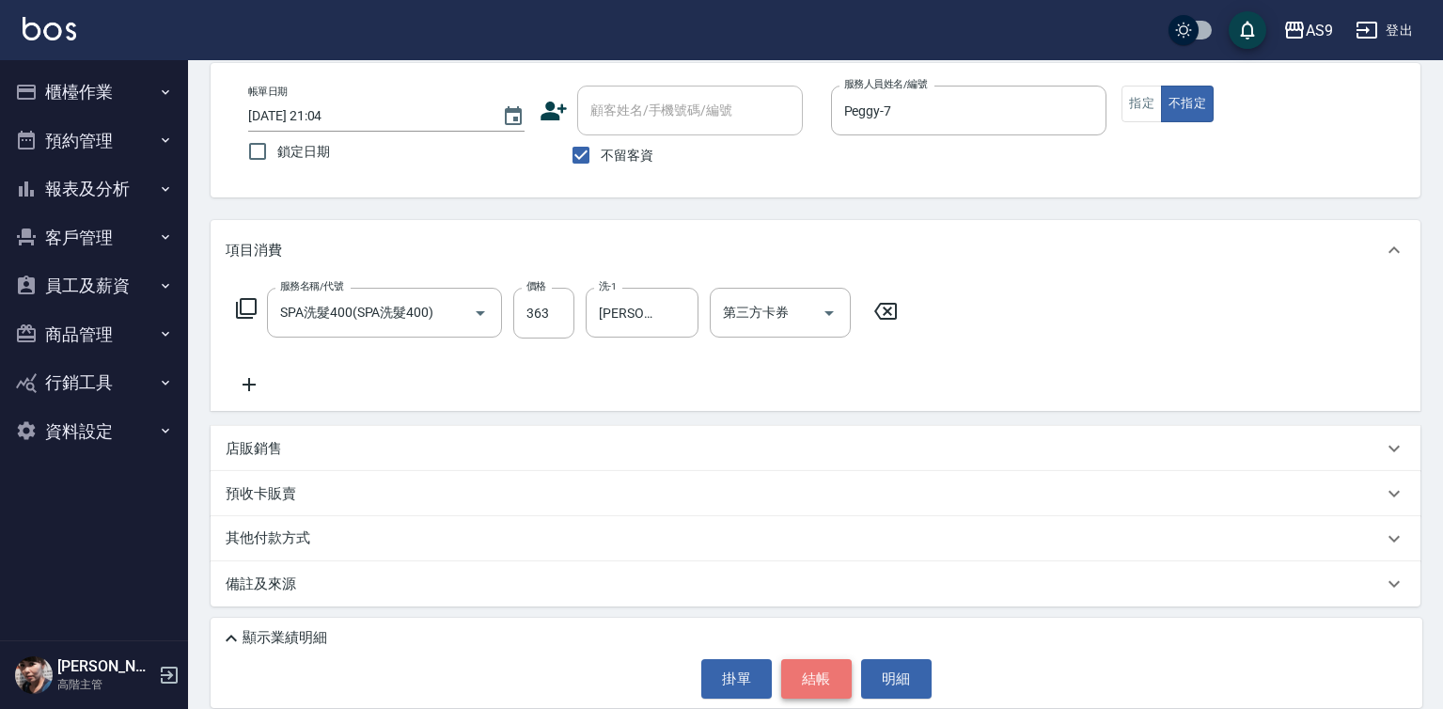
click at [817, 682] on button "結帳" at bounding box center [816, 678] width 70 height 39
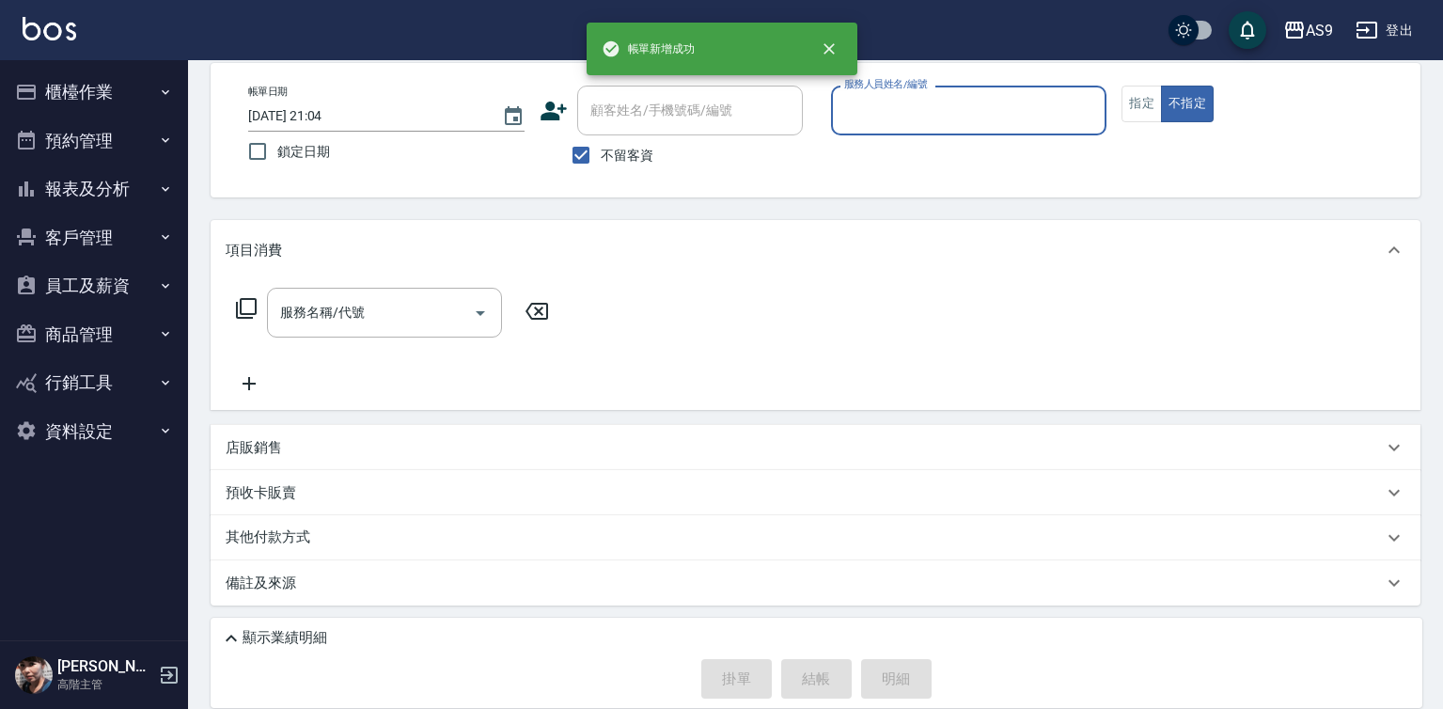
click at [943, 100] on input "服務人員姓名/編號" at bounding box center [968, 110] width 259 height 33
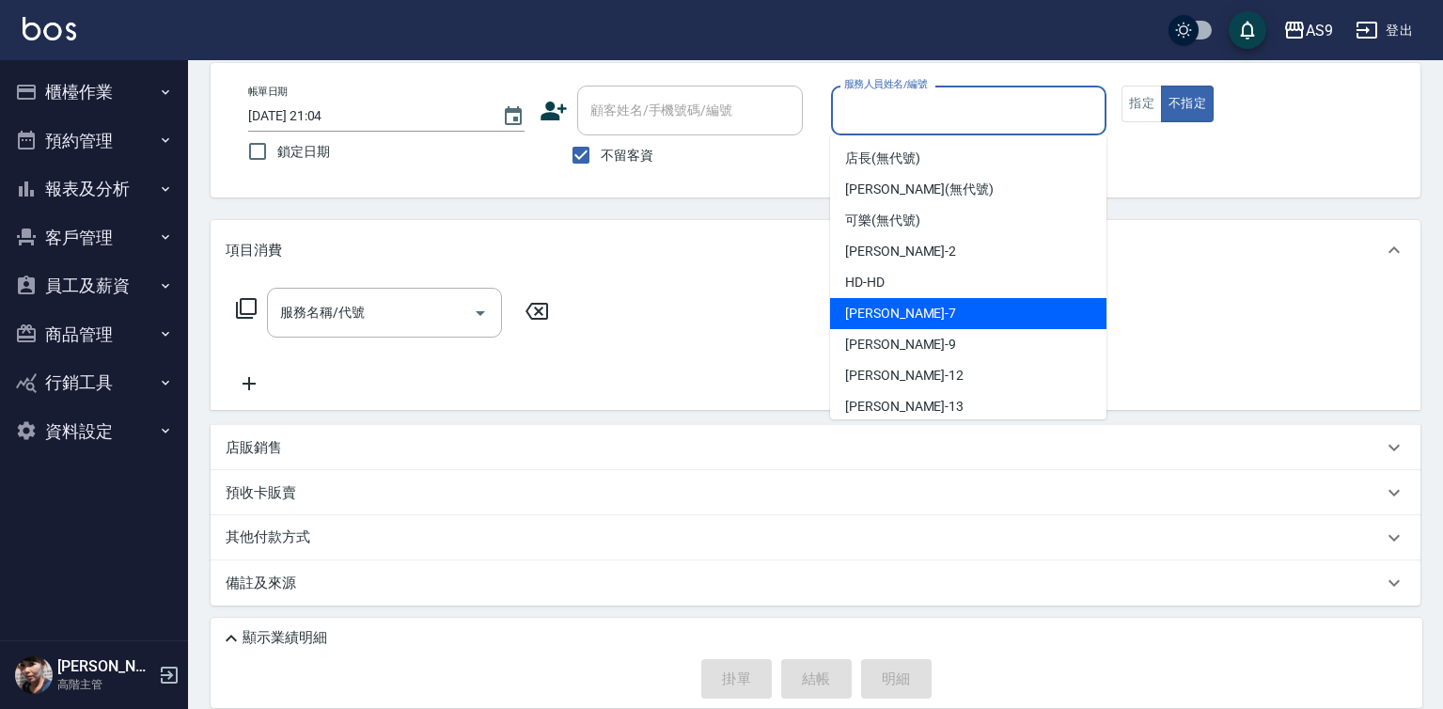
drag, startPoint x: 892, startPoint y: 303, endPoint x: 824, endPoint y: 314, distance: 68.6
click at [892, 306] on div "Peggy -7" at bounding box center [968, 313] width 276 height 31
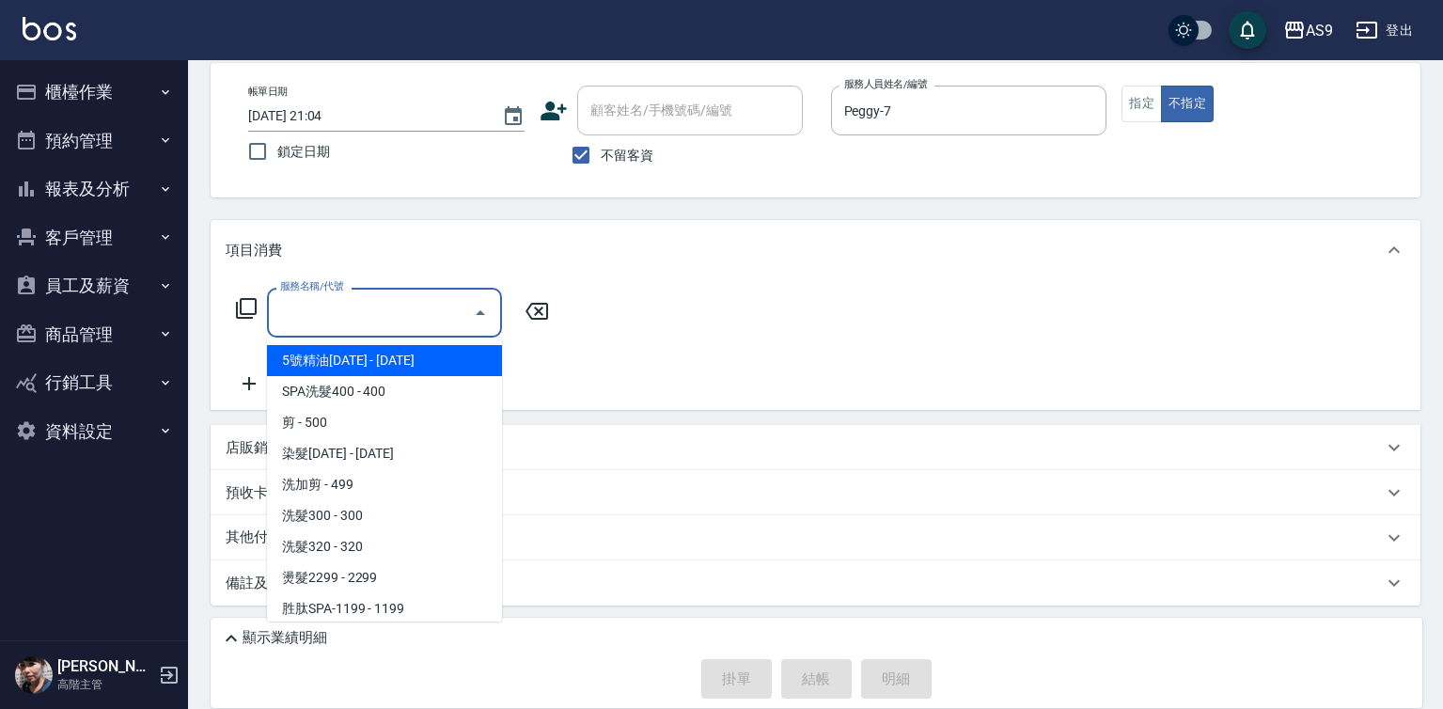
click at [377, 311] on input "服務名稱/代號" at bounding box center [370, 312] width 190 height 33
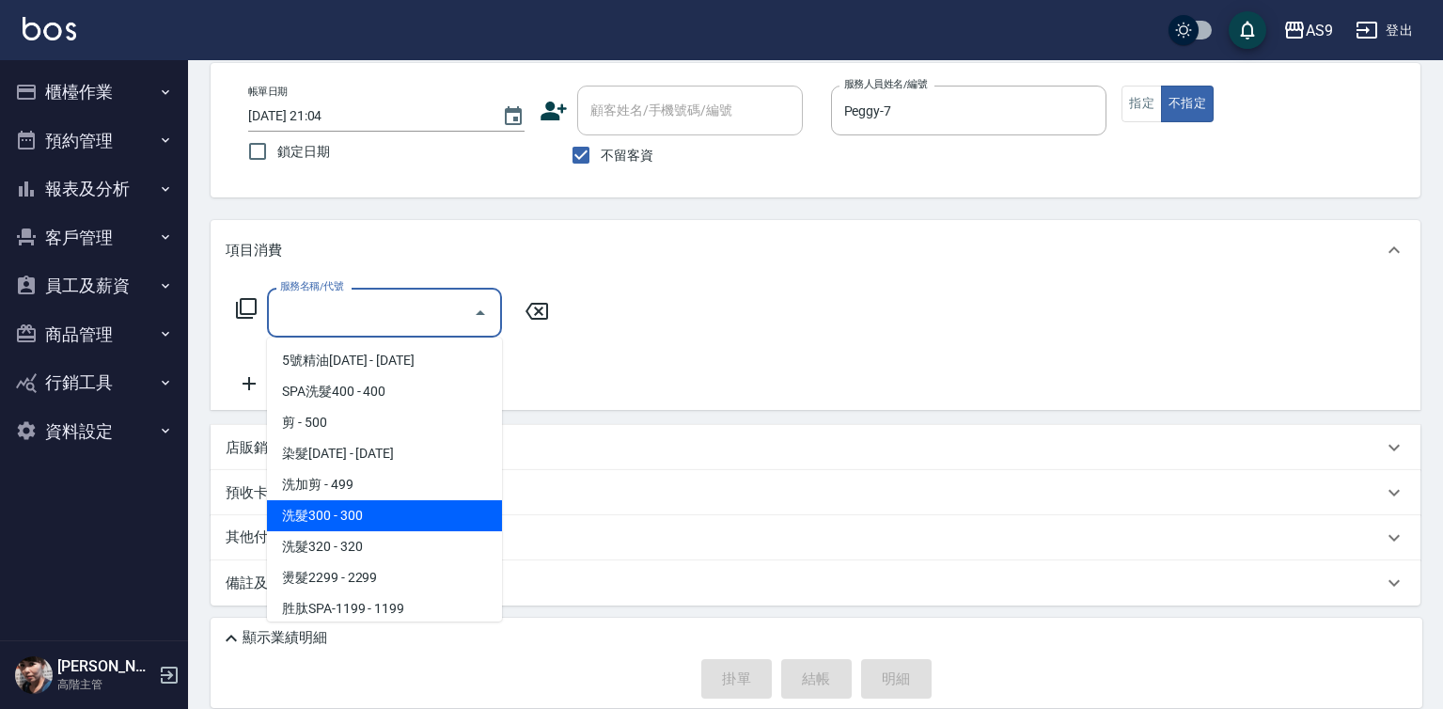
click at [366, 516] on span "洗髮300 - 300" at bounding box center [384, 515] width 235 height 31
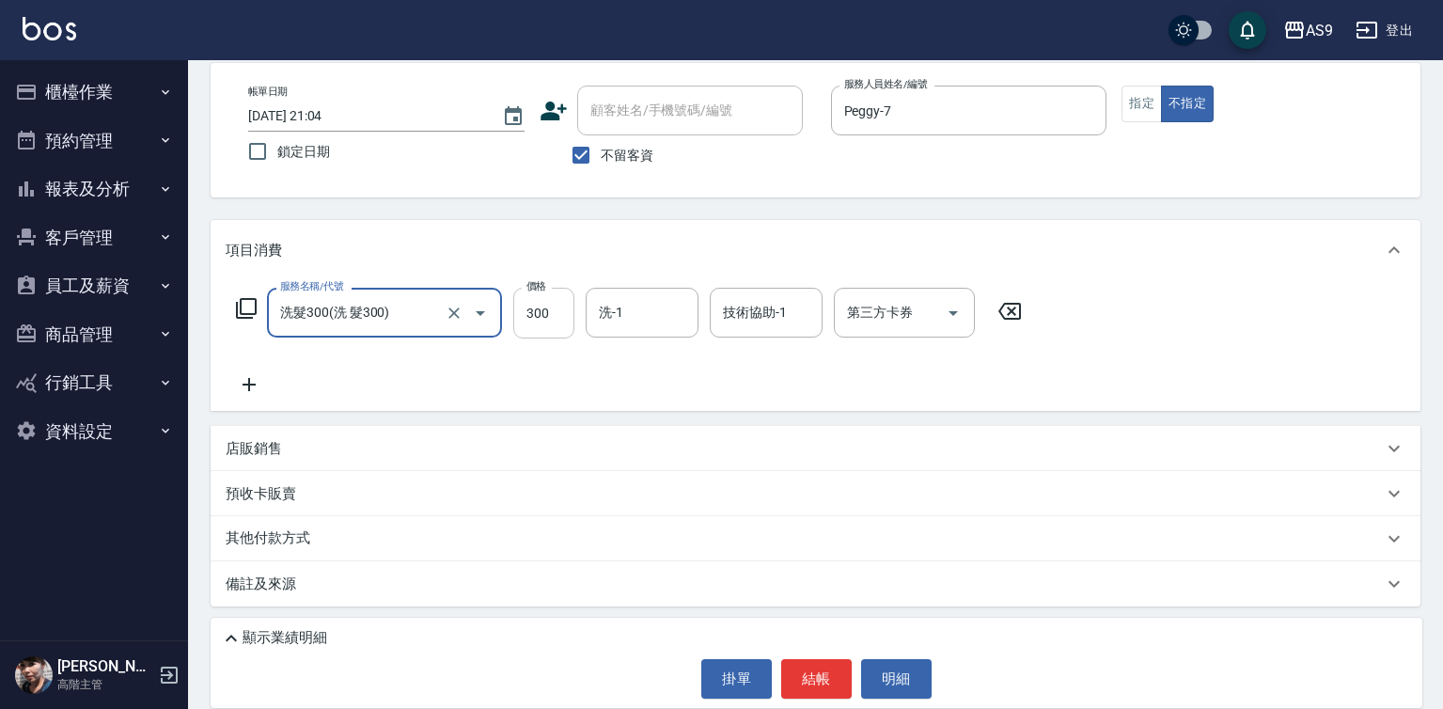
click at [534, 306] on input "300" at bounding box center [543, 313] width 61 height 51
click at [528, 306] on input "300" at bounding box center [543, 313] width 61 height 51
click at [545, 327] on input "290300" at bounding box center [543, 313] width 61 height 51
click at [649, 320] on input "洗-1" at bounding box center [642, 312] width 96 height 33
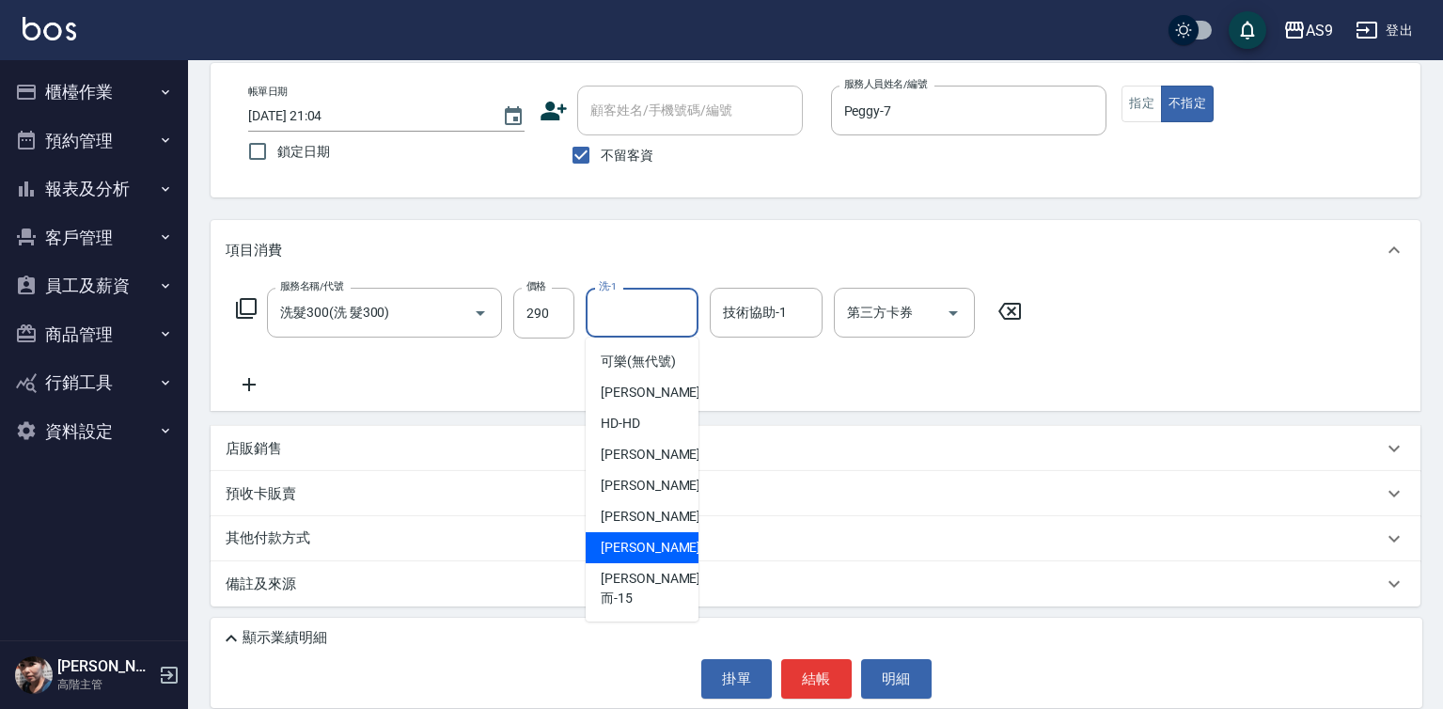
click at [651, 557] on span "[PERSON_NAME] -13" at bounding box center [660, 548] width 118 height 20
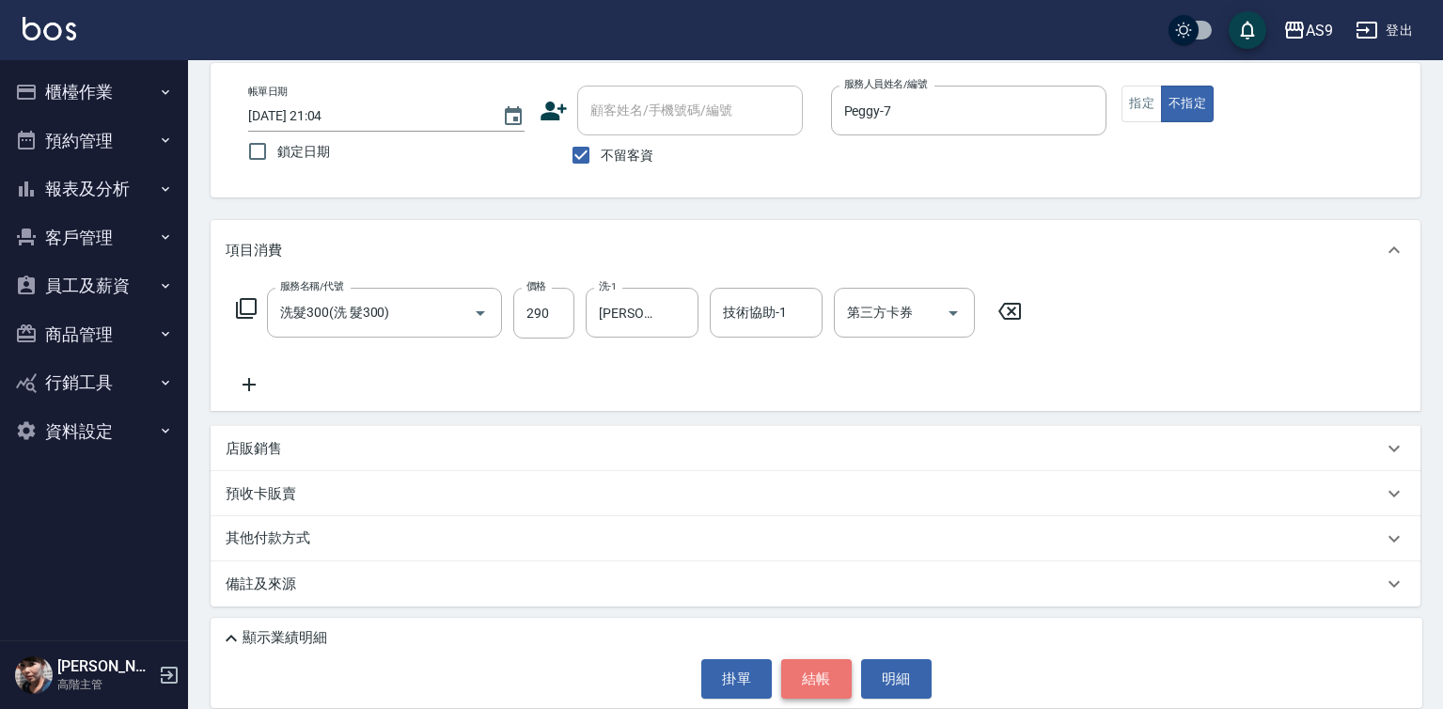
click at [817, 682] on button "結帳" at bounding box center [816, 678] width 70 height 39
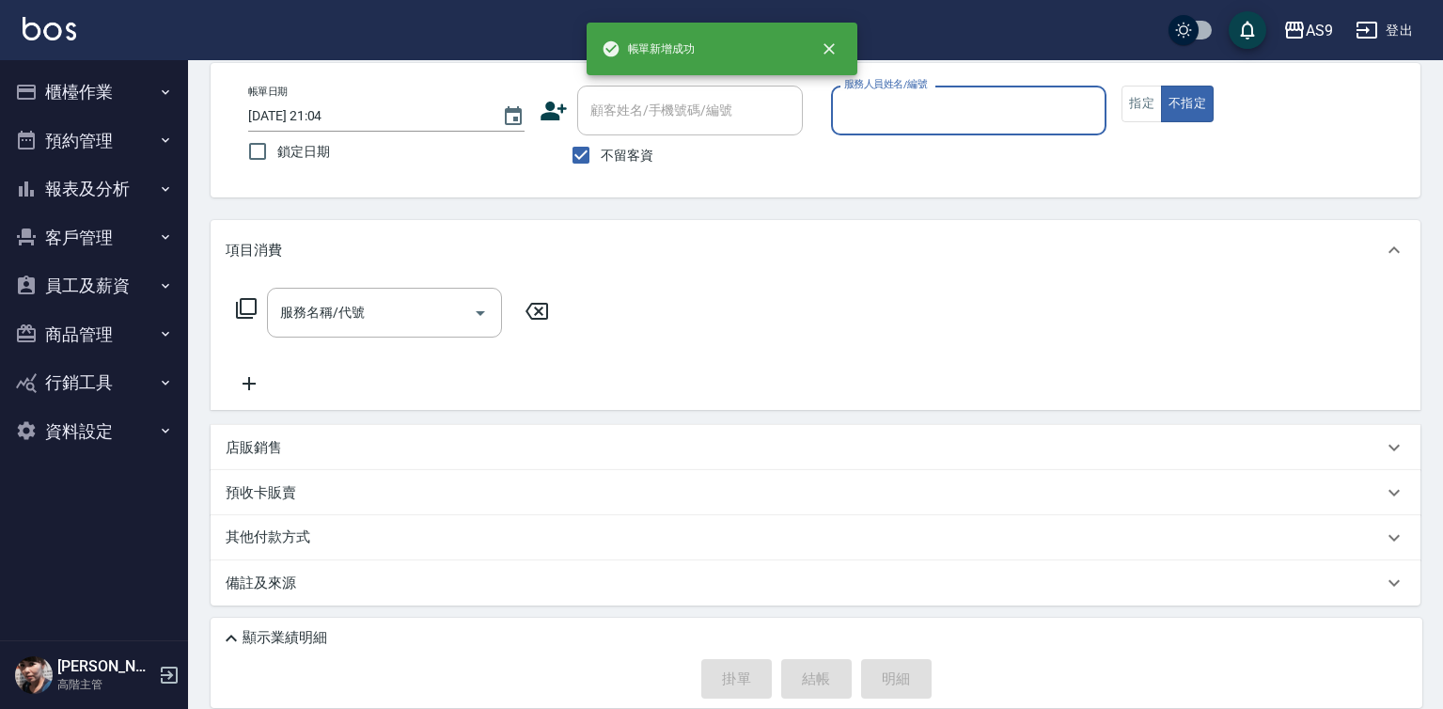
drag, startPoint x: 889, startPoint y: 107, endPoint x: 893, endPoint y: 117, distance: 10.1
click at [892, 112] on input "服務人員姓名/編號" at bounding box center [968, 110] width 259 height 33
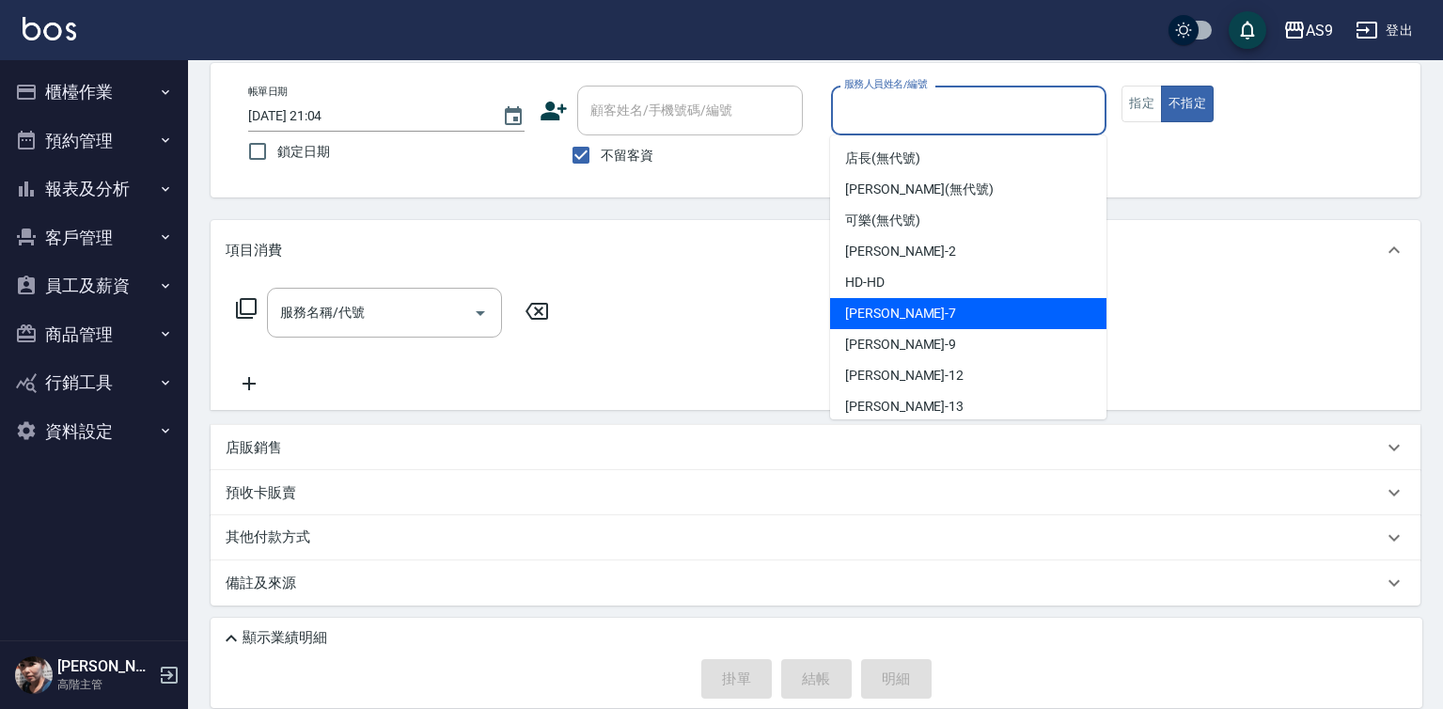
click at [906, 312] on div "Peggy -7" at bounding box center [968, 313] width 276 height 31
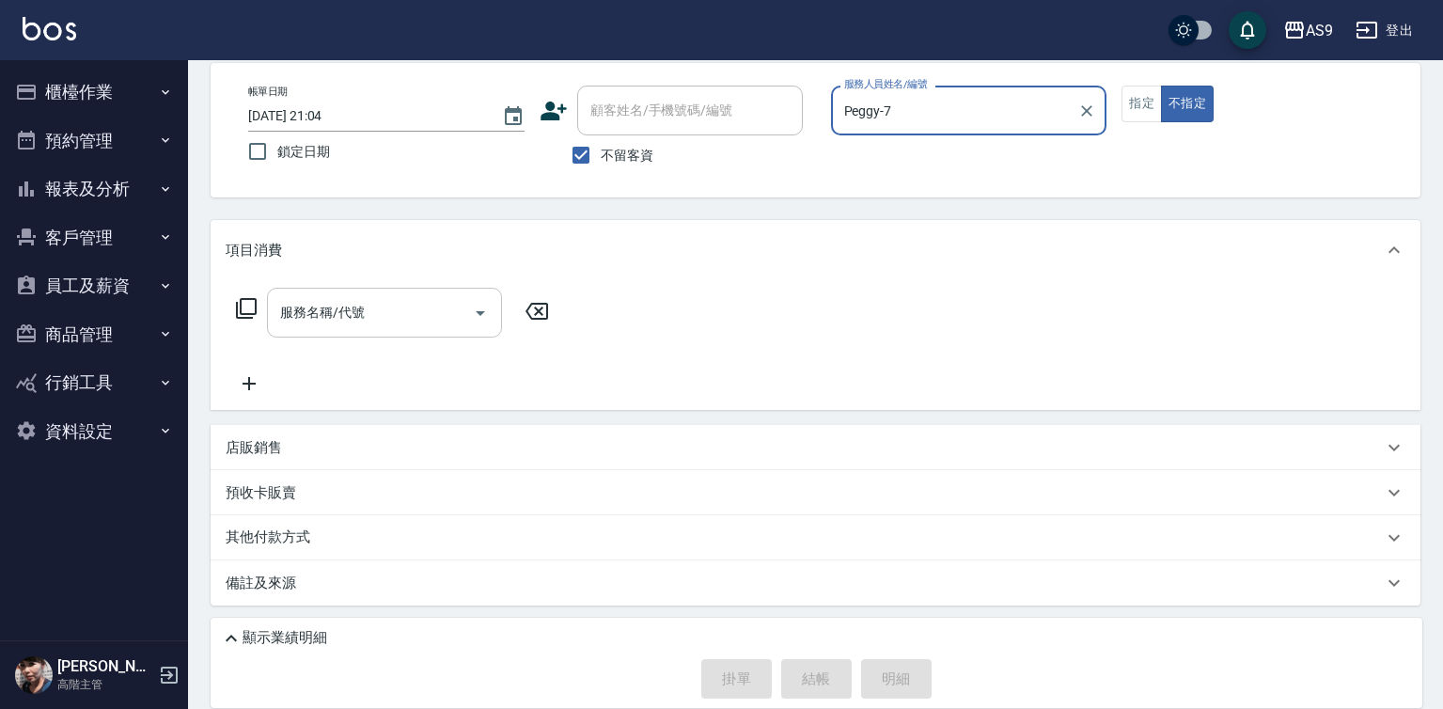
click at [399, 298] on input "服務名稱/代號" at bounding box center [370, 312] width 190 height 33
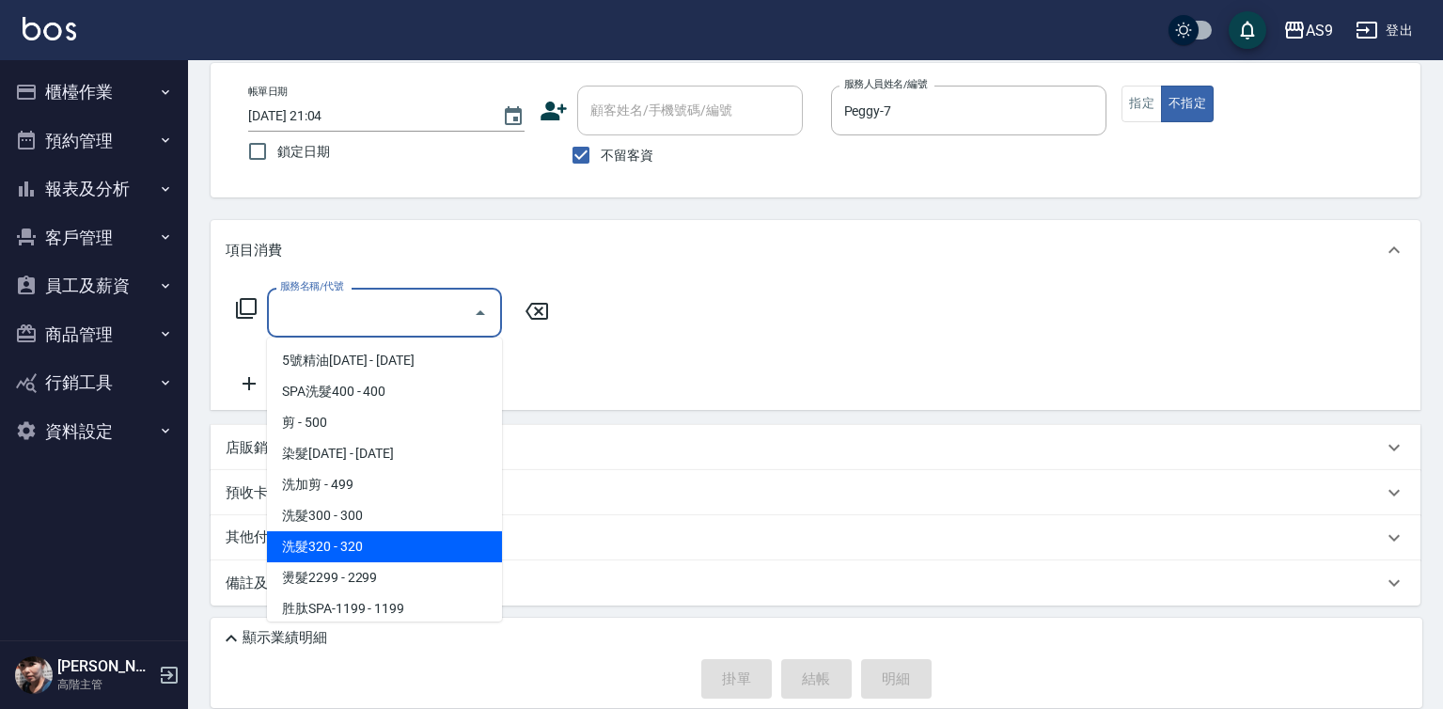
scroll to position [289, 0]
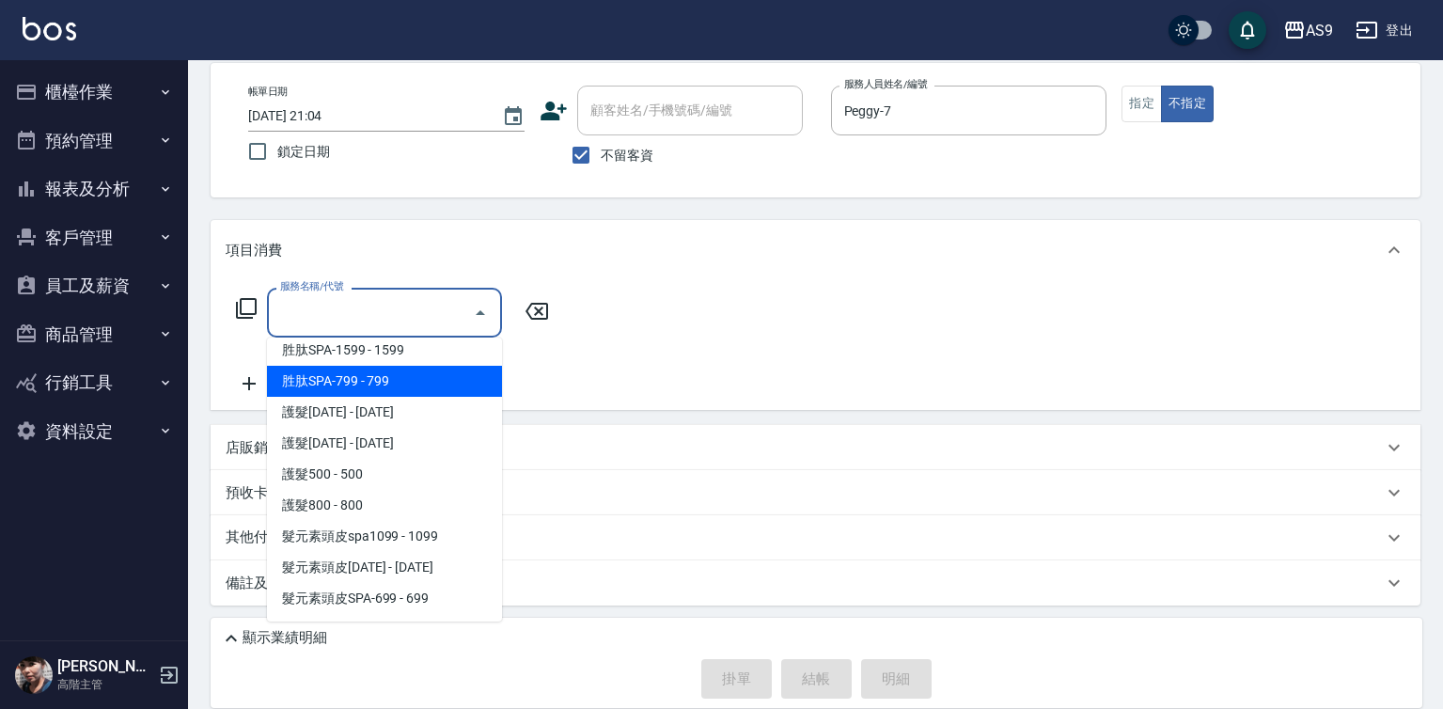
click at [372, 387] on span "胜肽SPA-799 - 799" at bounding box center [384, 381] width 235 height 31
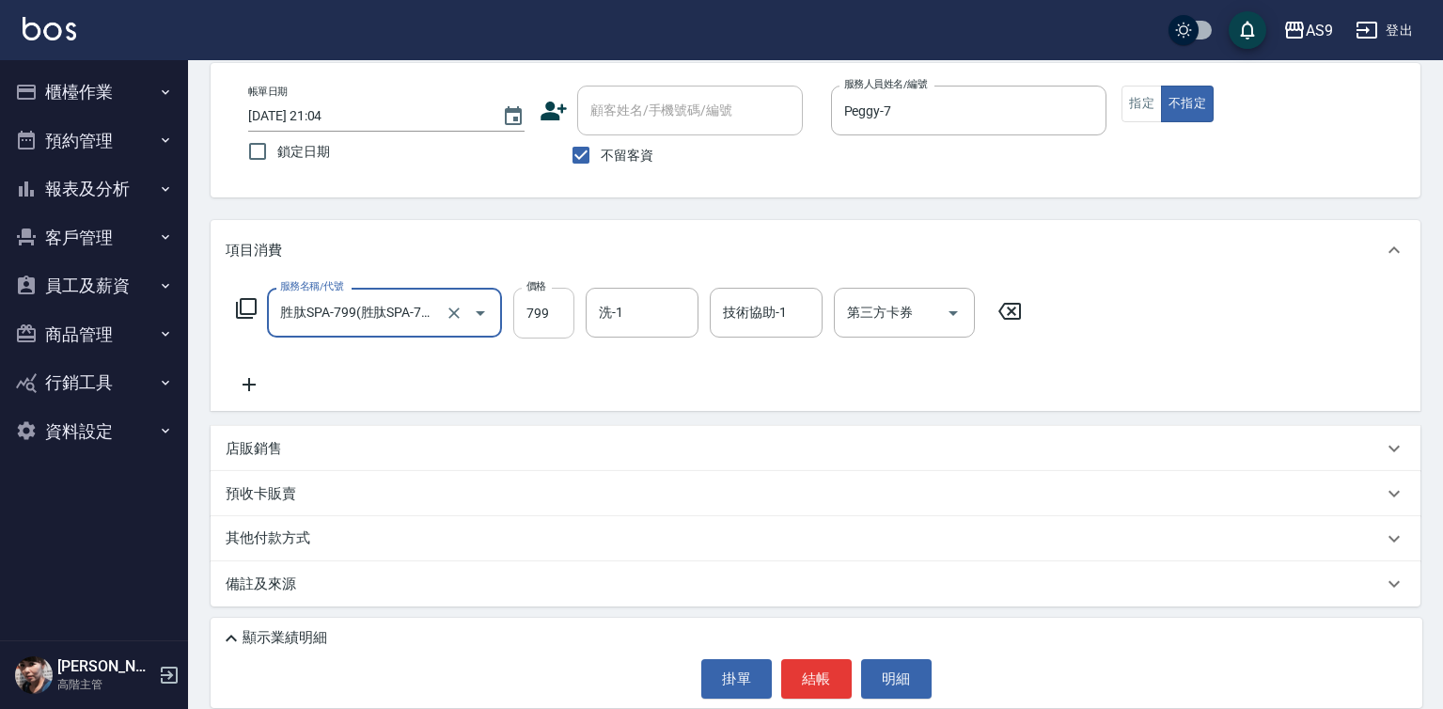
click at [534, 320] on input "799" at bounding box center [543, 313] width 61 height 51
click at [541, 294] on input "85" at bounding box center [543, 313] width 61 height 51
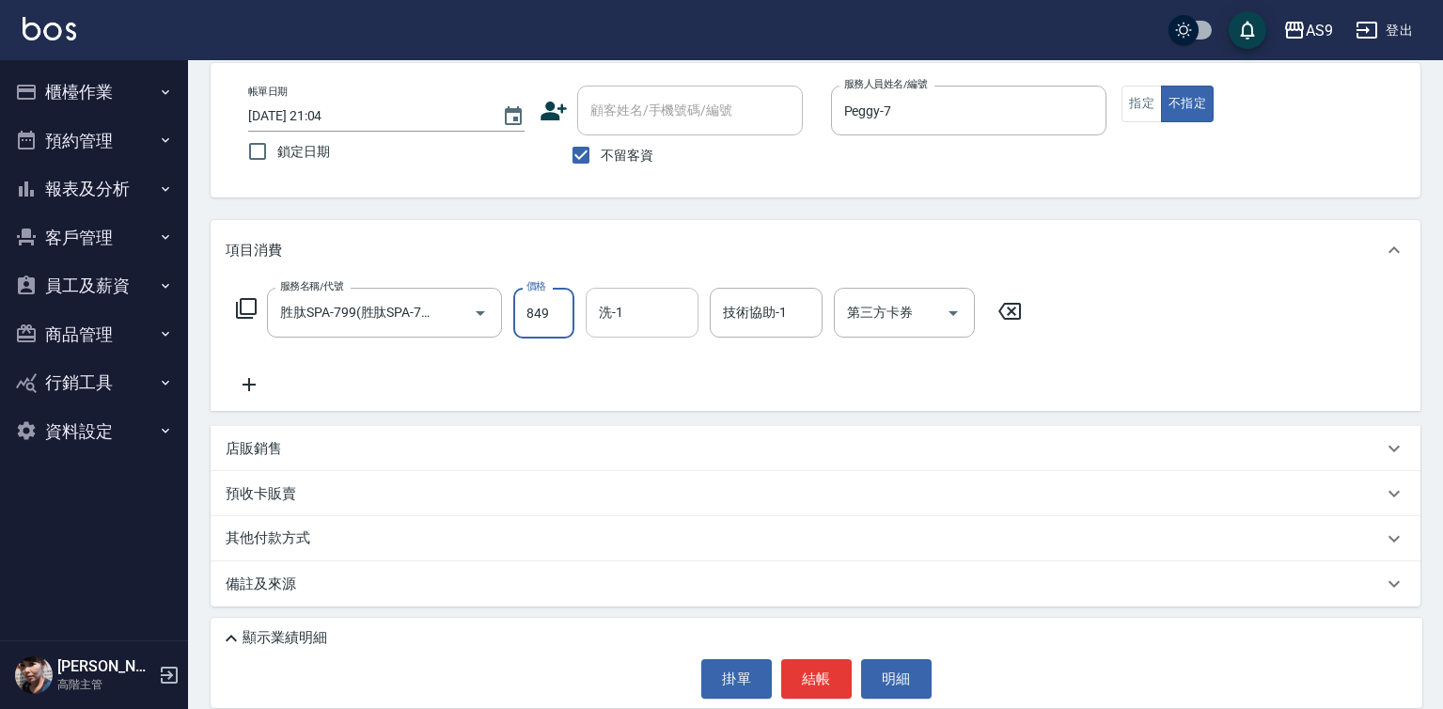
click at [621, 310] on div "洗-1 洗-1" at bounding box center [642, 313] width 113 height 50
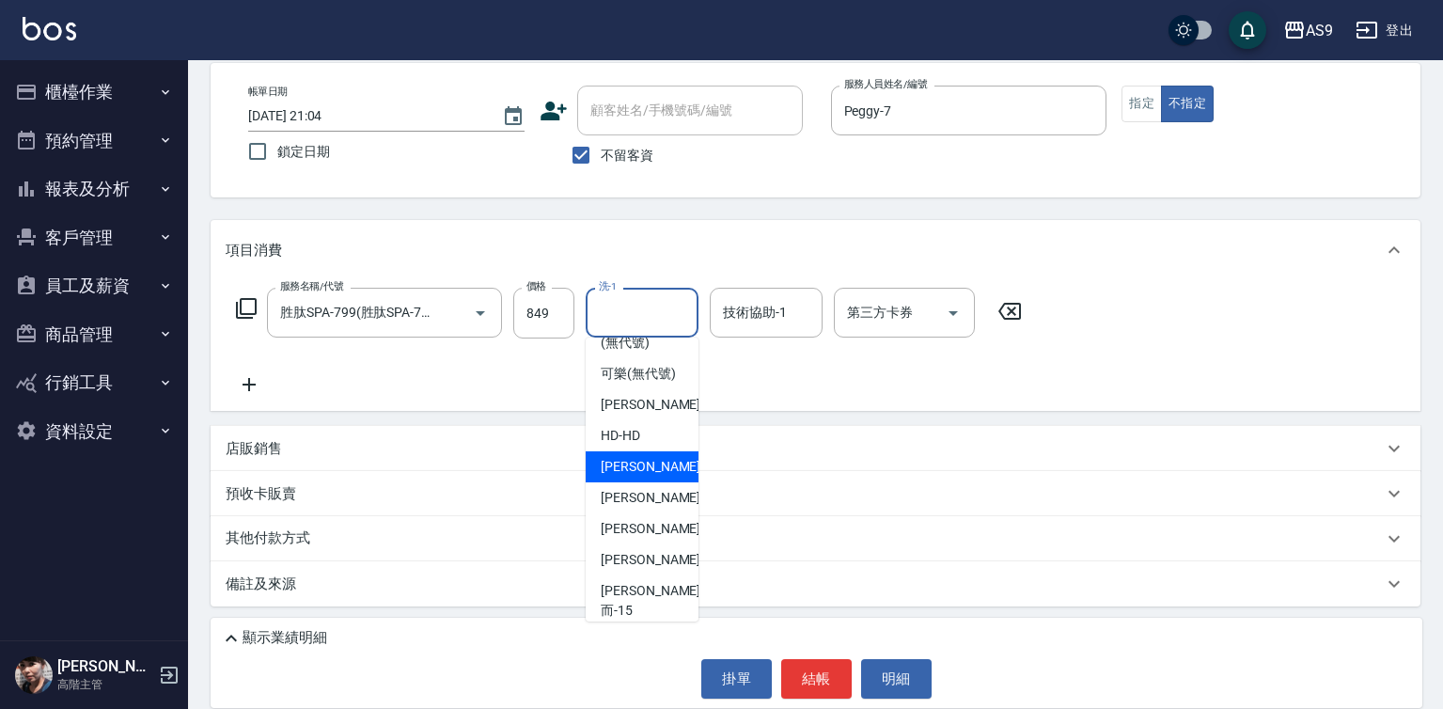
scroll to position [120, 0]
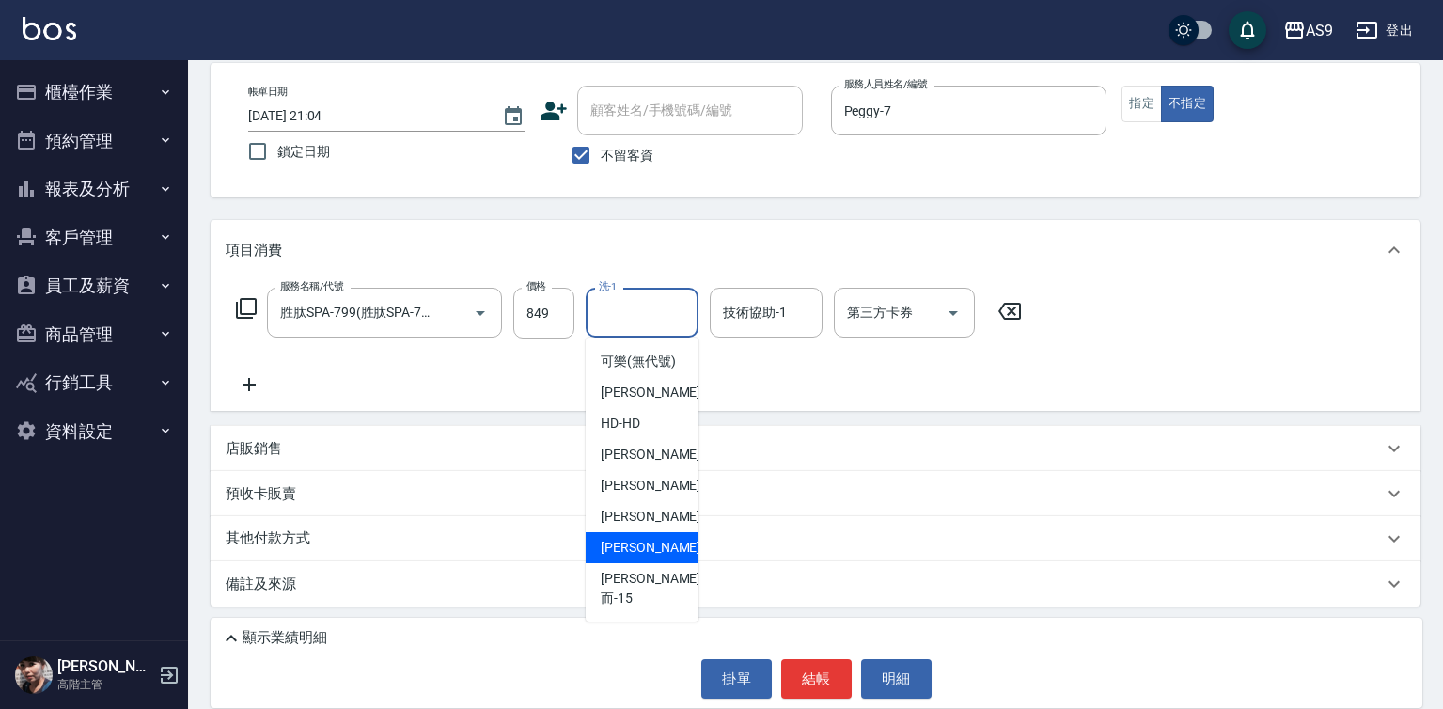
drag, startPoint x: 660, startPoint y: 571, endPoint x: 754, endPoint y: 386, distance: 206.8
click at [671, 563] on div "[PERSON_NAME] -13" at bounding box center [642, 547] width 113 height 31
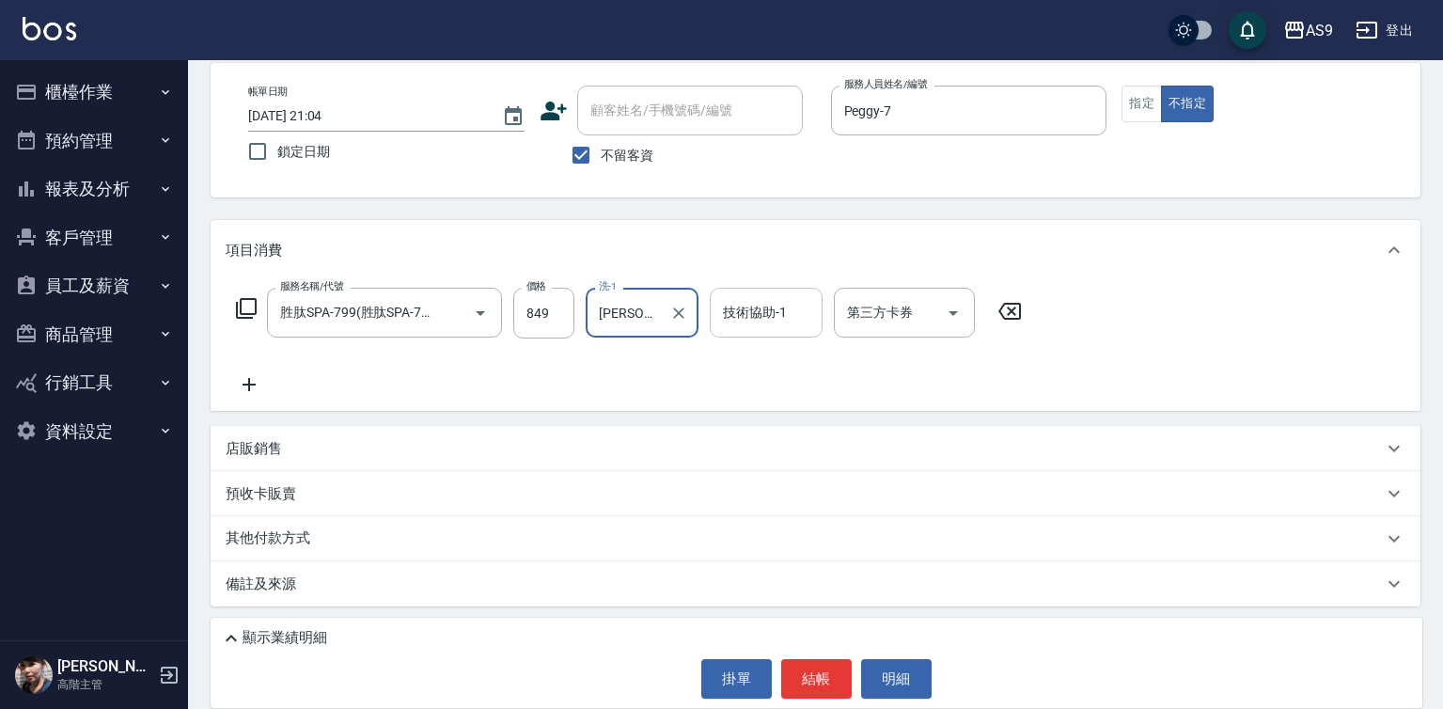
click at [767, 324] on input "技術協助-1" at bounding box center [766, 312] width 96 height 33
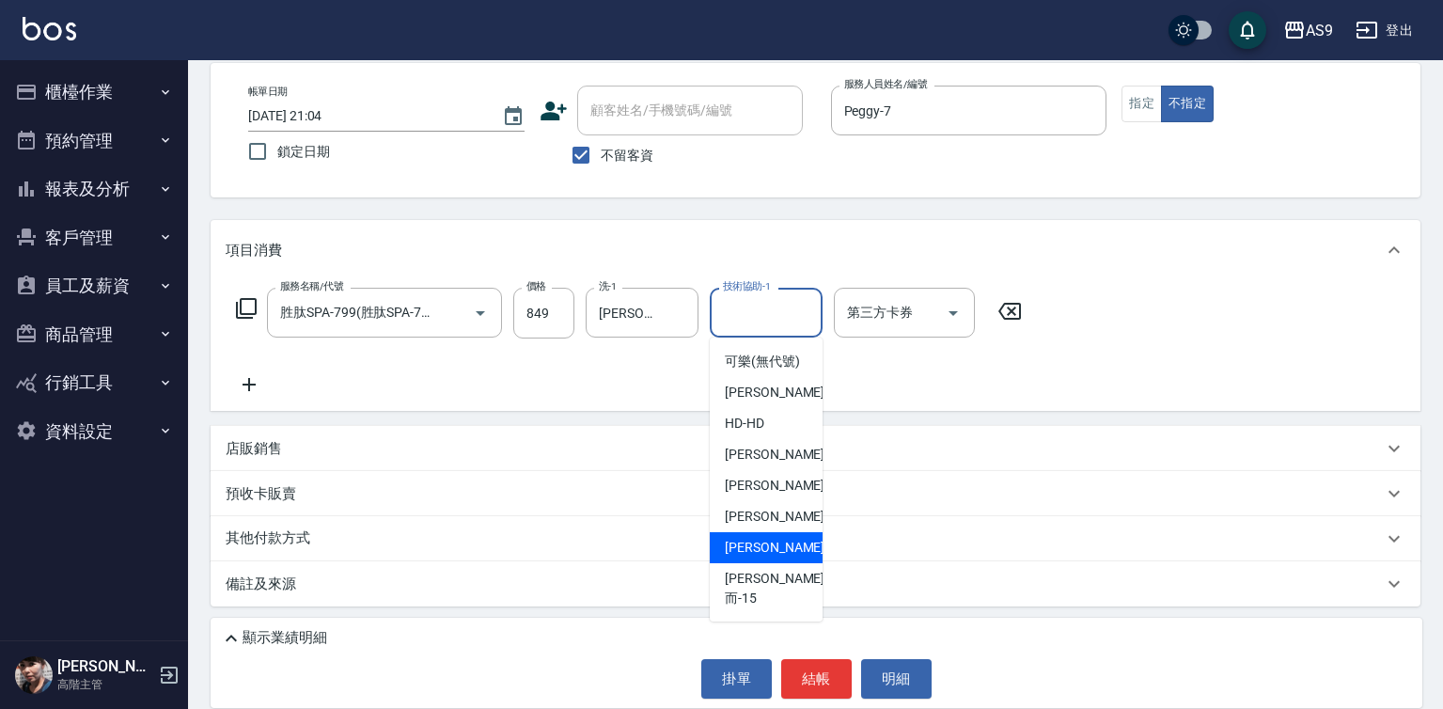
click at [763, 557] on span "[PERSON_NAME] -13" at bounding box center [784, 548] width 118 height 20
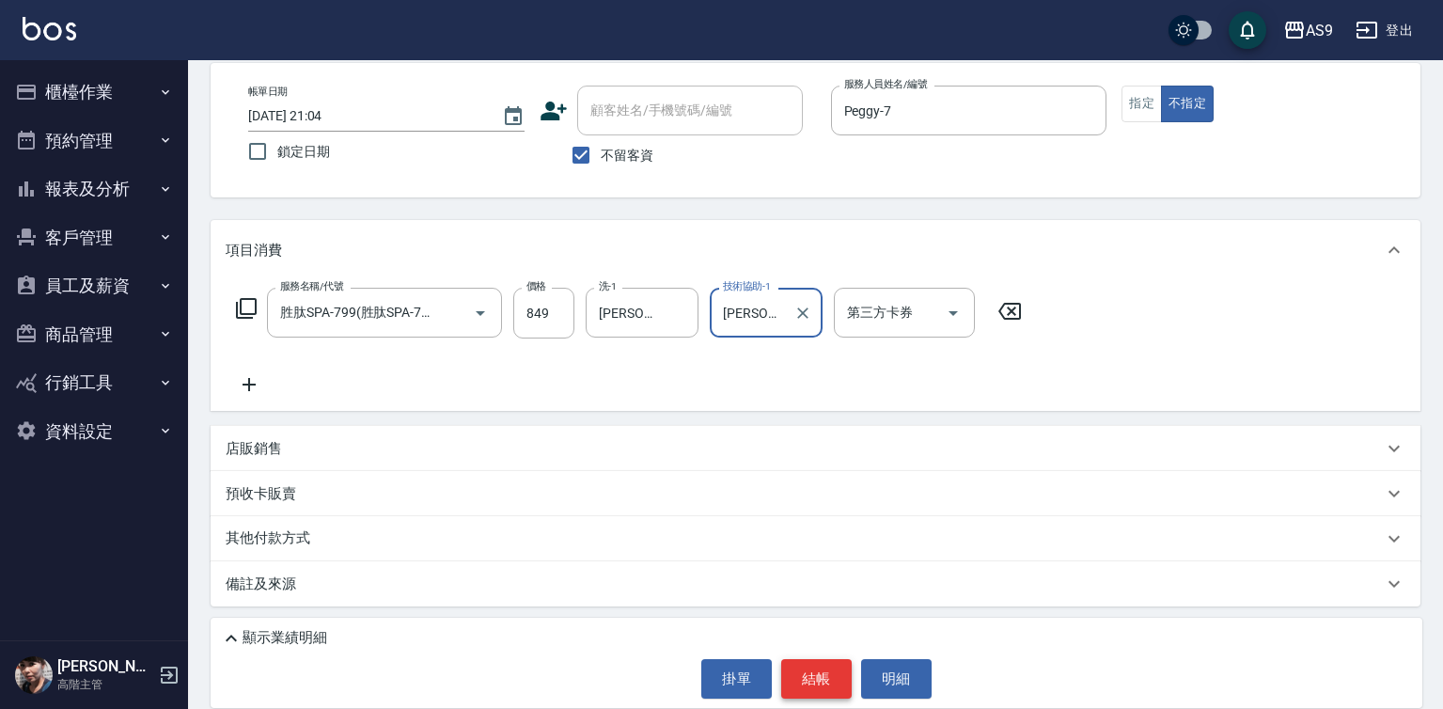
click at [799, 684] on button "結帳" at bounding box center [816, 678] width 70 height 39
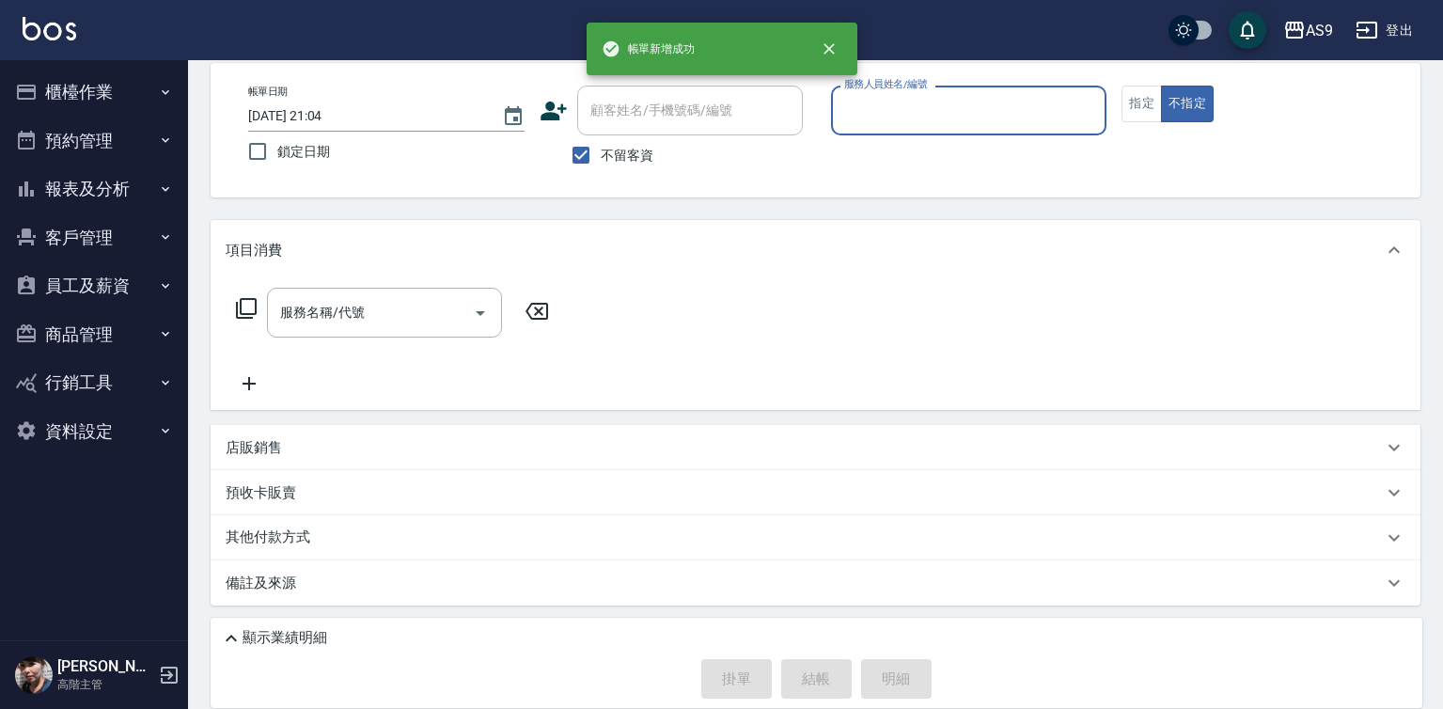
click at [873, 117] on input "服務人員姓名/編號" at bounding box center [968, 110] width 259 height 33
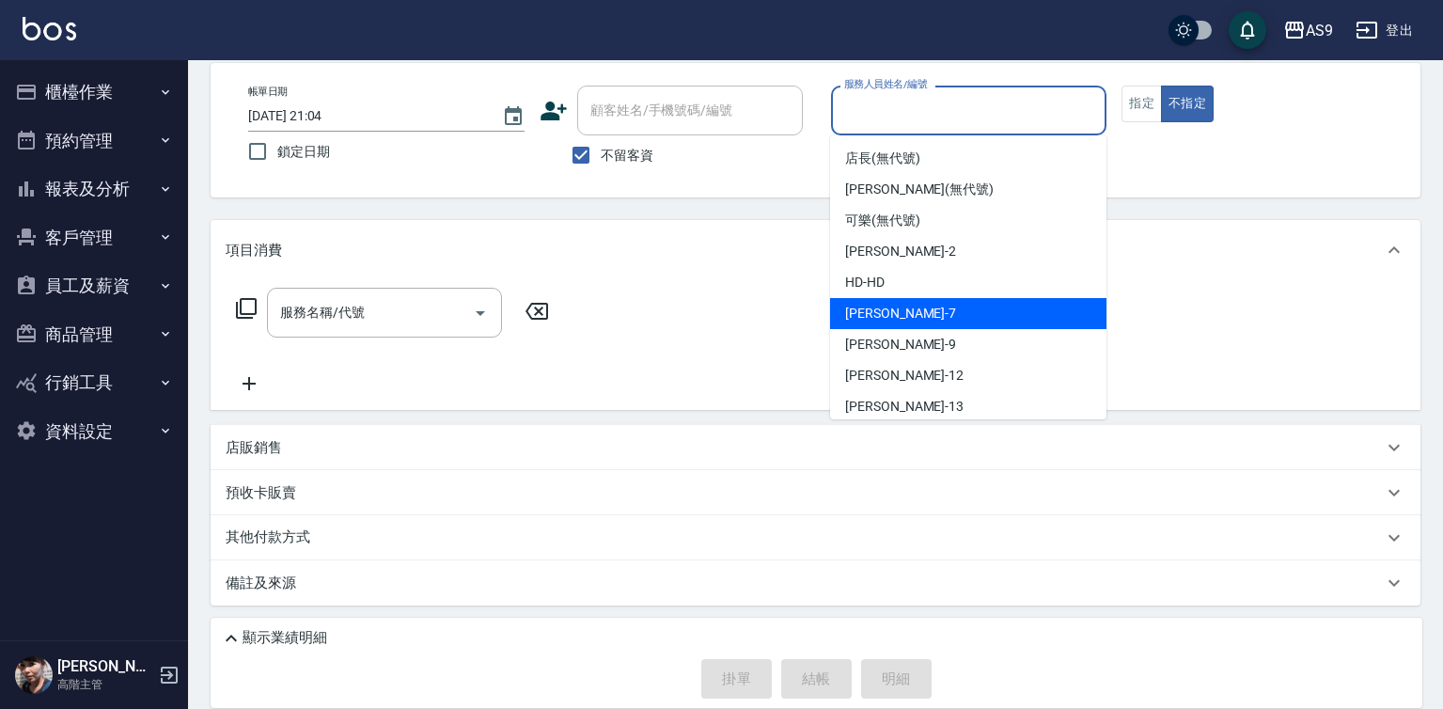
click at [871, 314] on span "Peggy -7" at bounding box center [900, 314] width 111 height 20
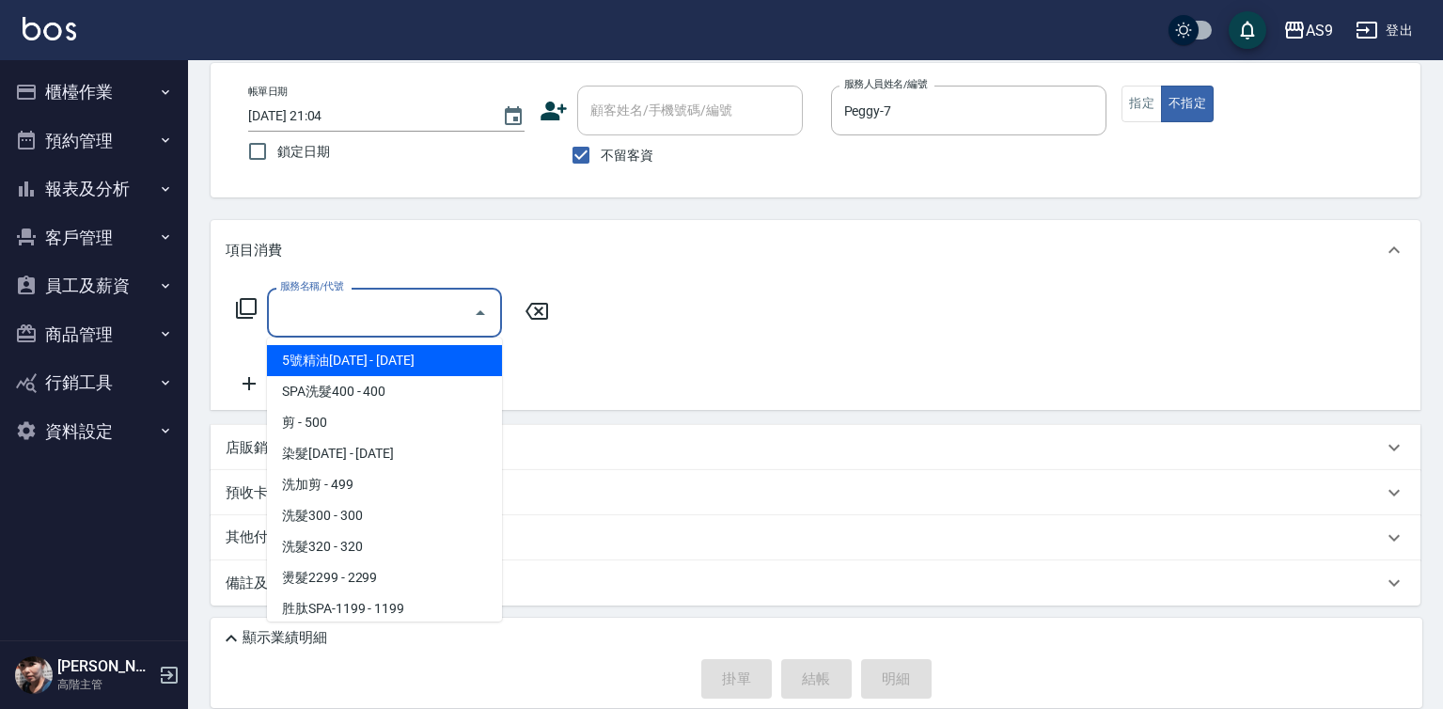
click at [449, 310] on input "服務名稱/代號" at bounding box center [370, 312] width 190 height 33
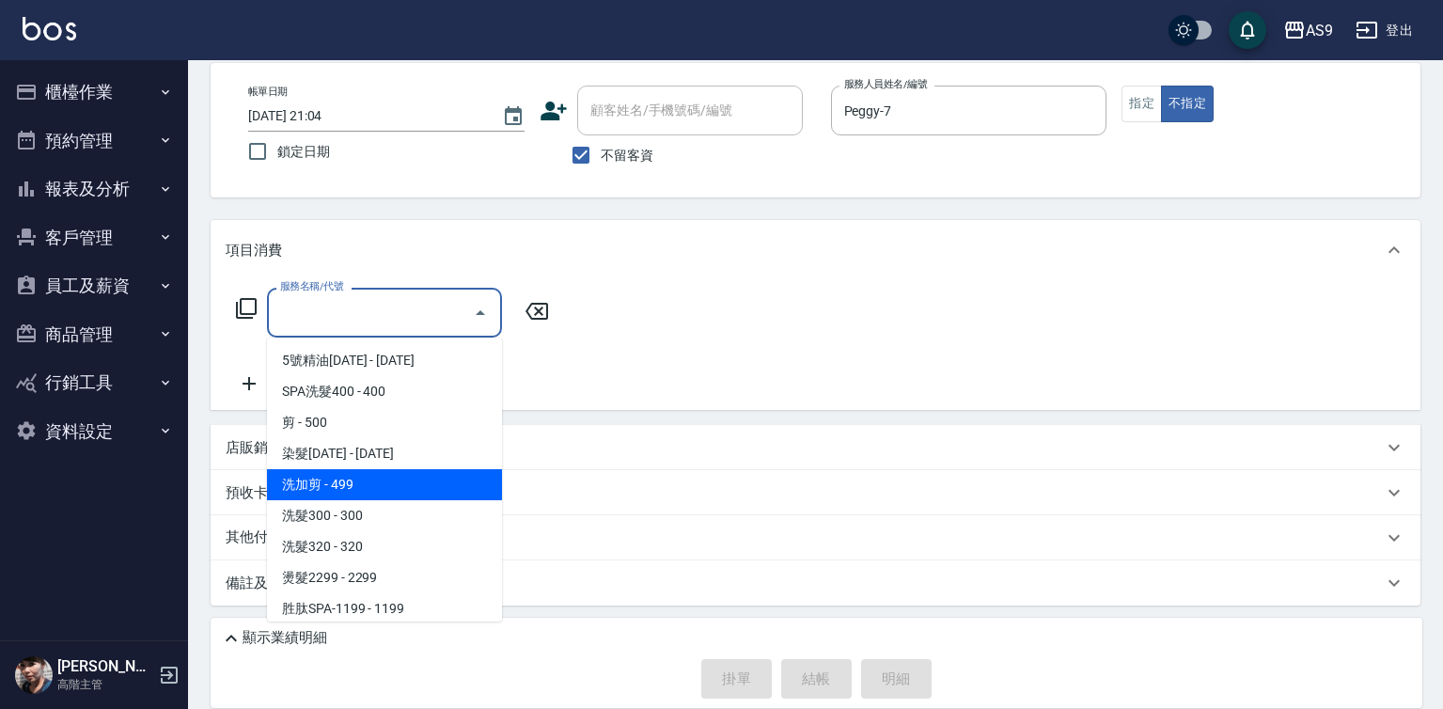
click at [356, 482] on span "洗加剪 - 499" at bounding box center [384, 484] width 235 height 31
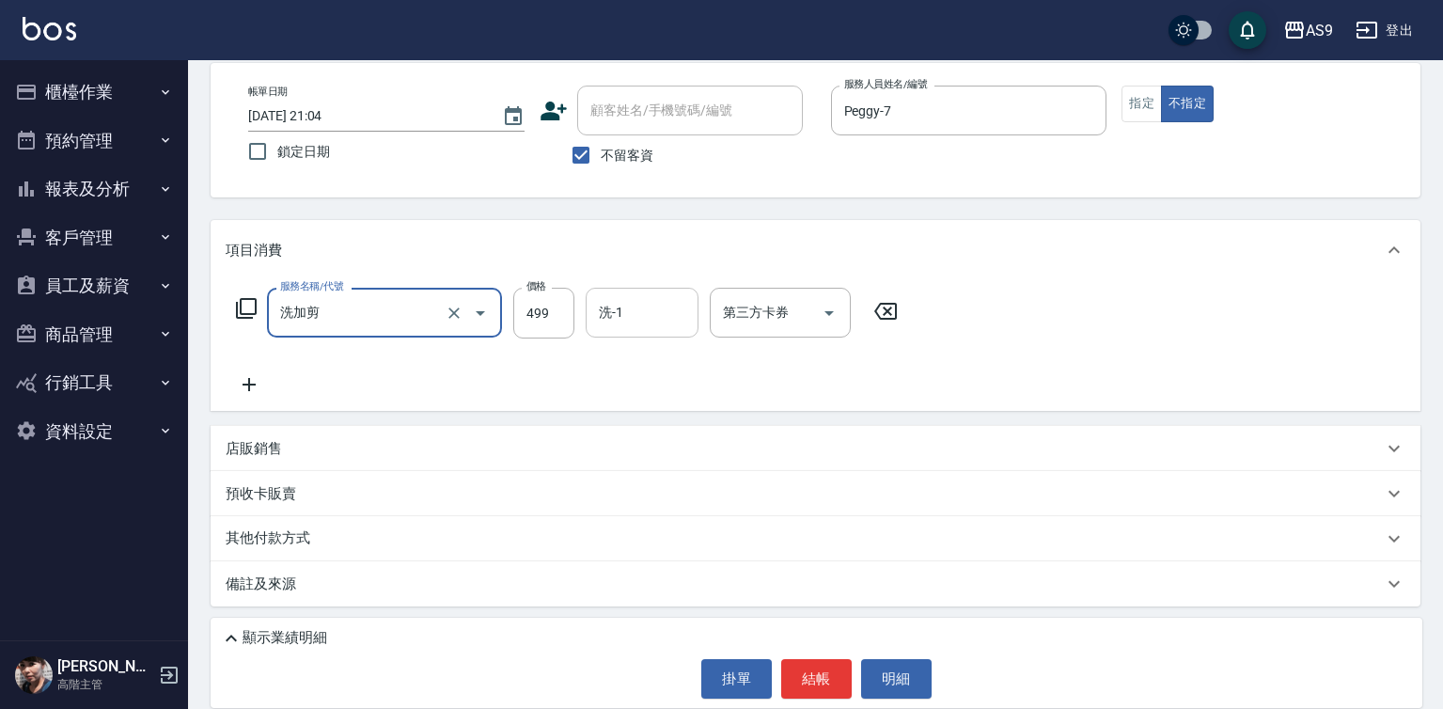
drag, startPoint x: 609, startPoint y: 313, endPoint x: 632, endPoint y: 331, distance: 28.8
click at [610, 313] on input "洗-1" at bounding box center [642, 312] width 96 height 33
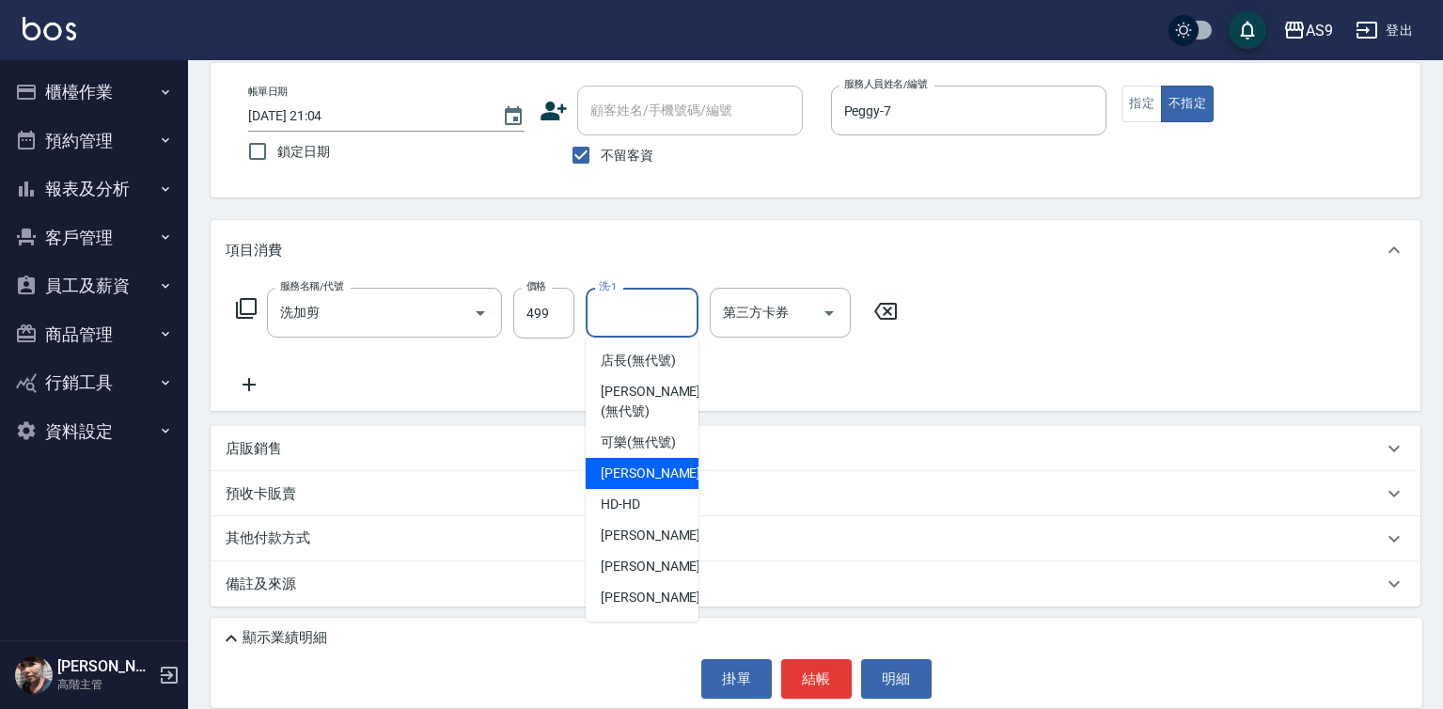
click at [650, 483] on span "[PERSON_NAME]蘭 -2" at bounding box center [656, 473] width 111 height 20
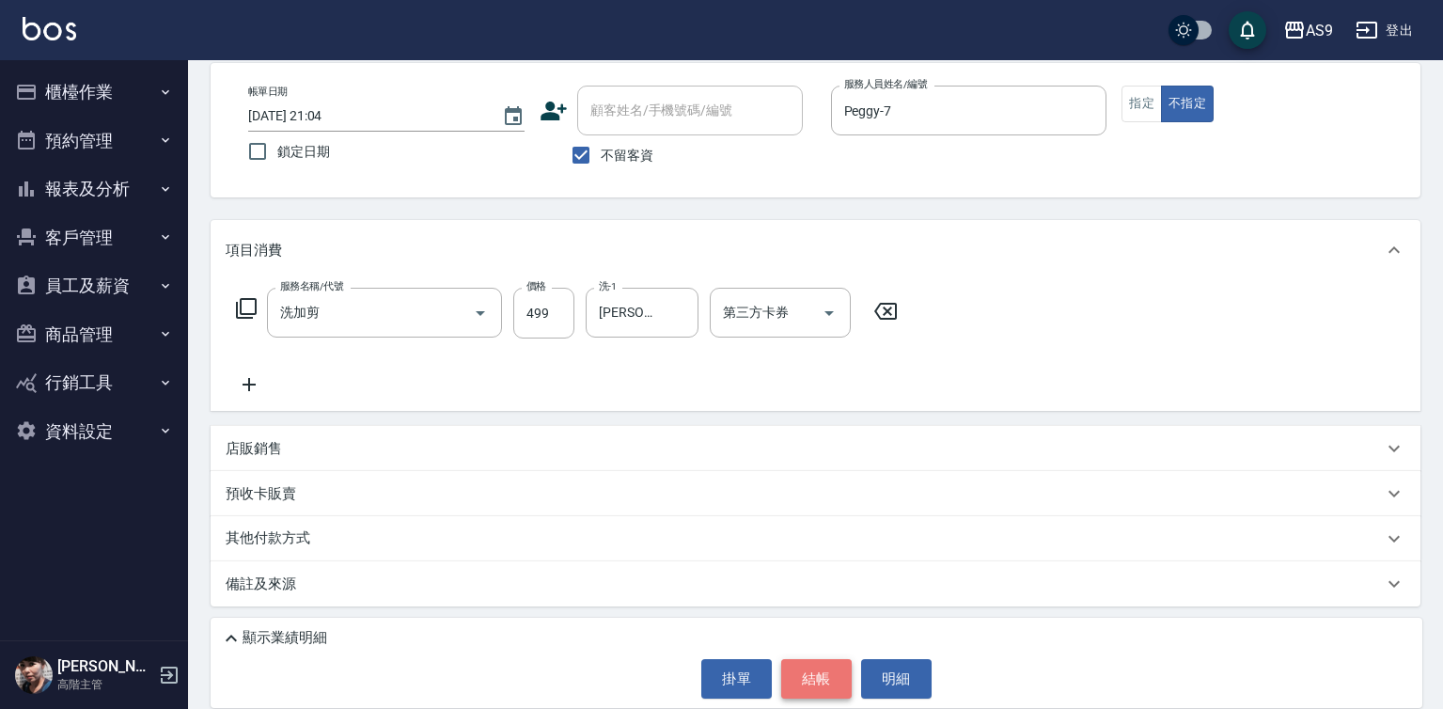
click at [808, 675] on button "結帳" at bounding box center [816, 678] width 70 height 39
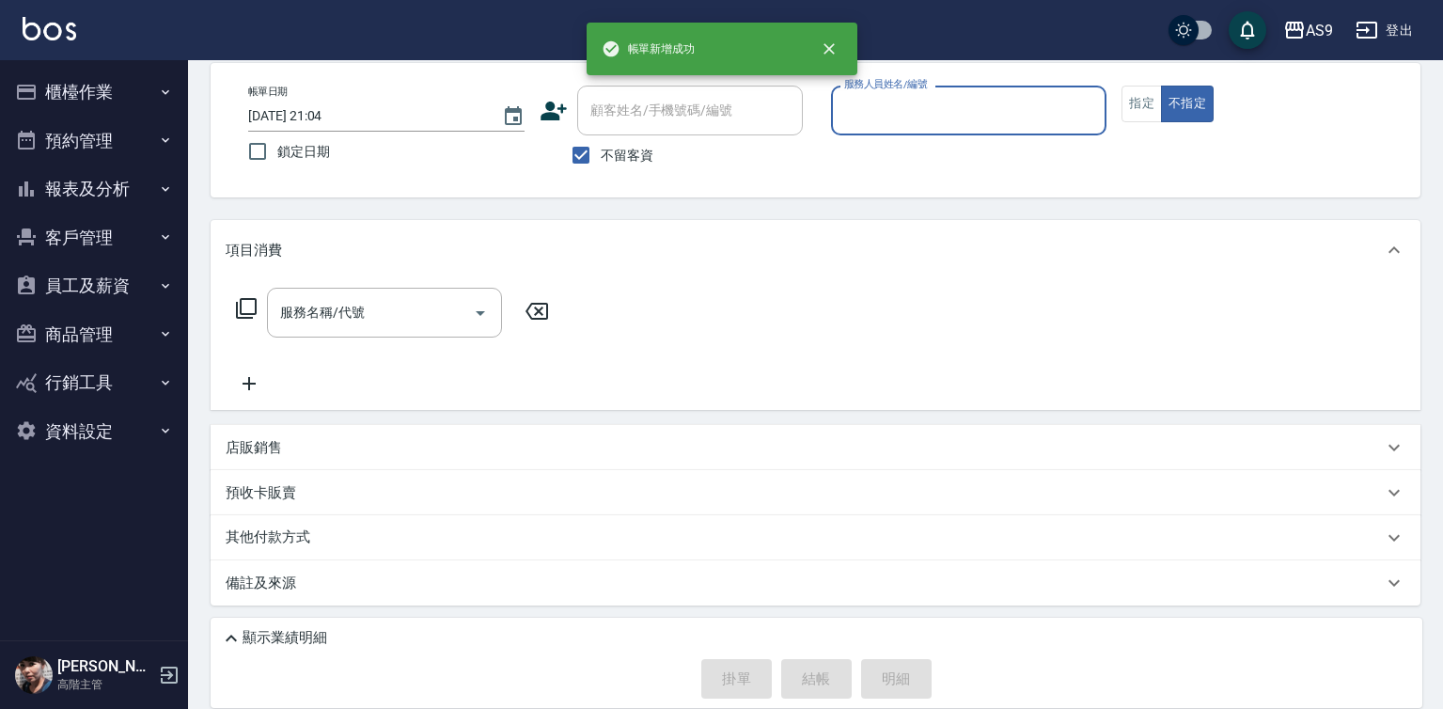
click at [902, 111] on input "服務人員姓名/編號" at bounding box center [968, 110] width 259 height 33
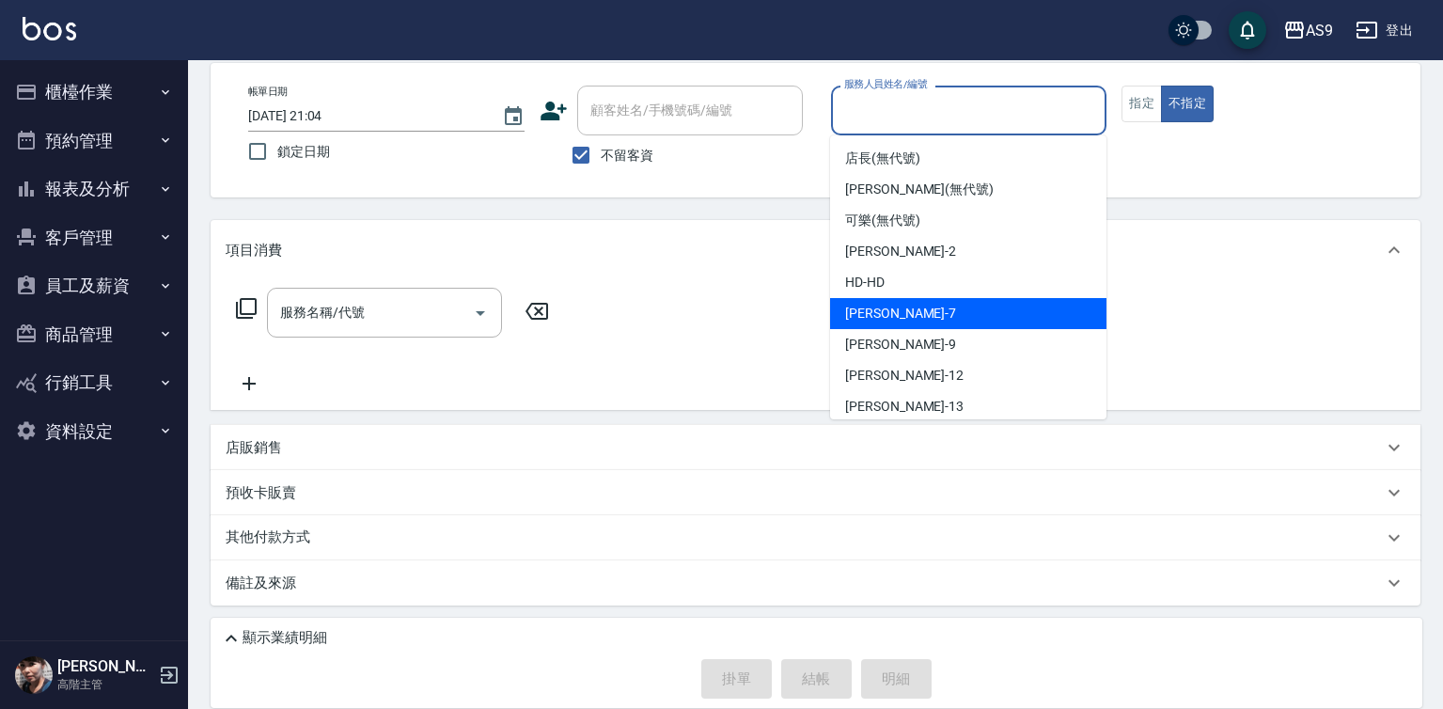
click at [898, 312] on div "Peggy -7" at bounding box center [968, 313] width 276 height 31
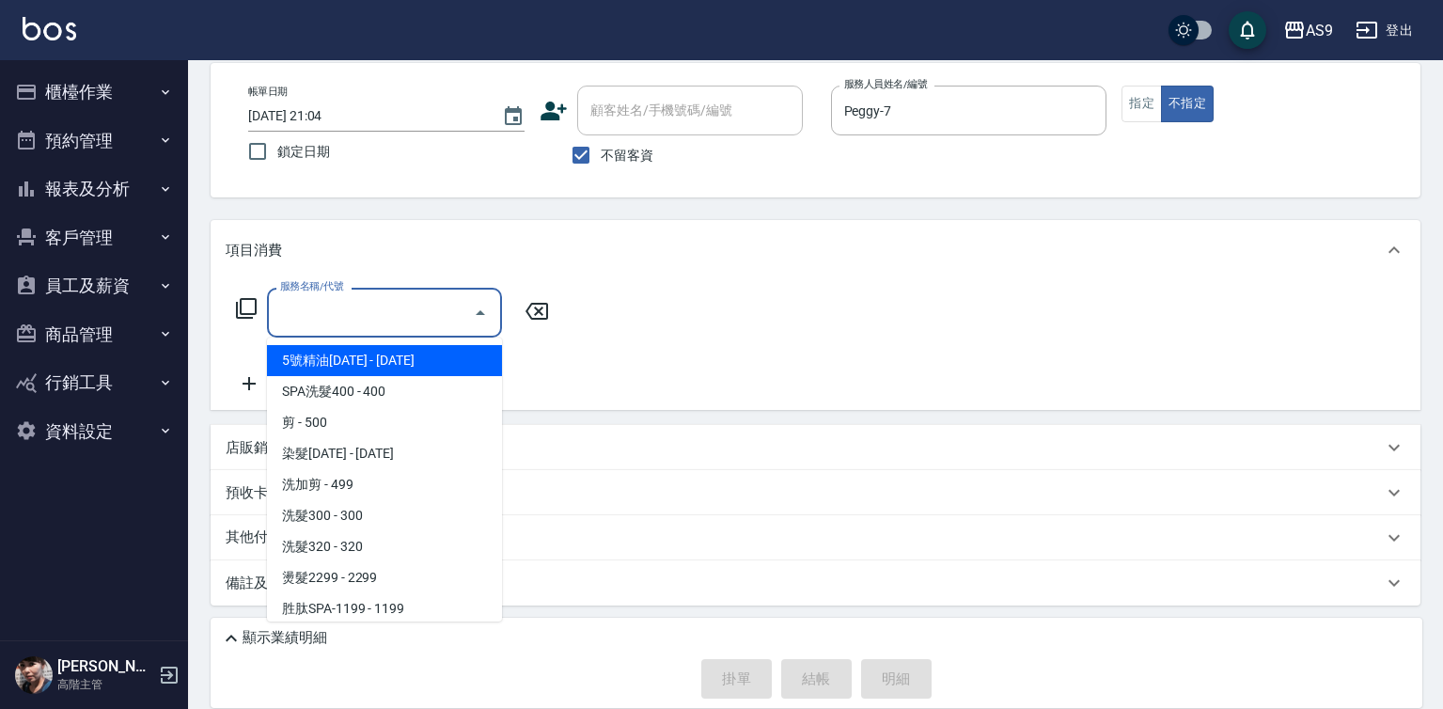
click at [373, 308] on input "服務名稱/代號" at bounding box center [370, 312] width 190 height 33
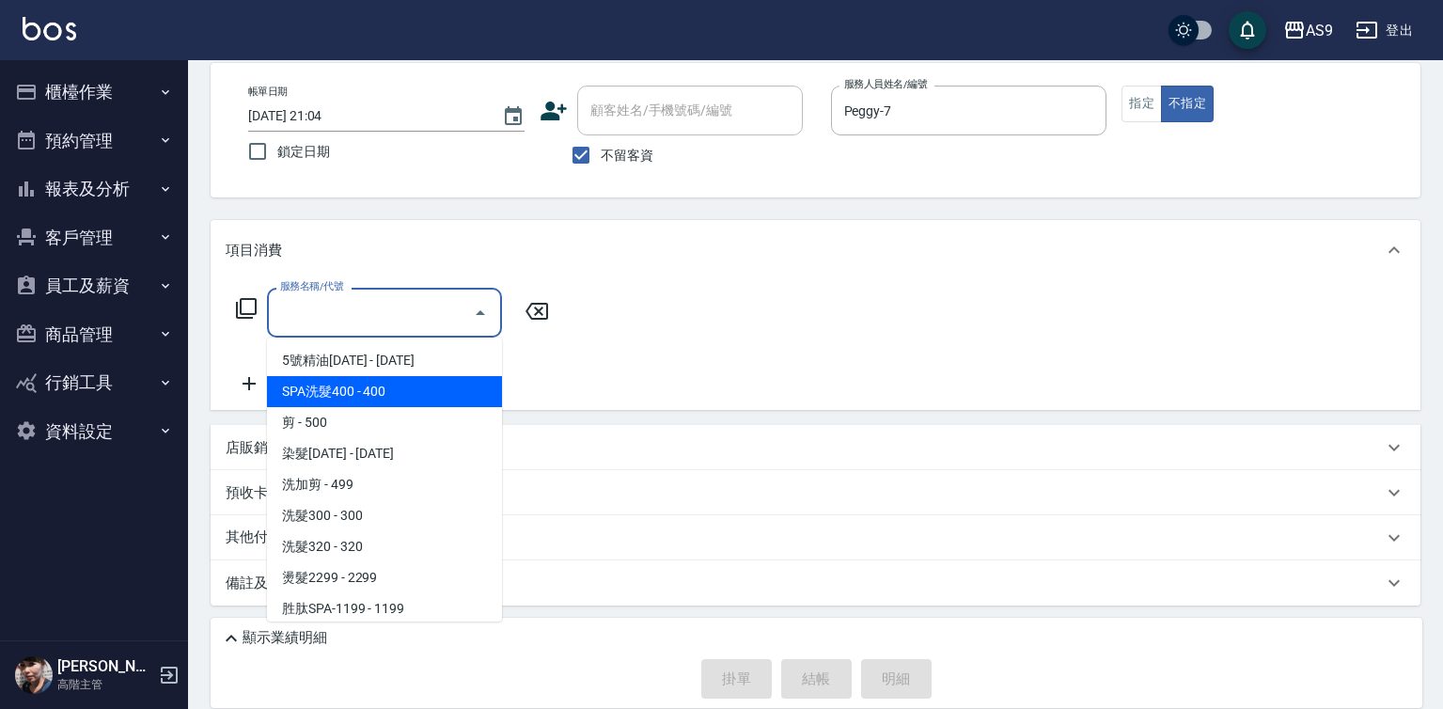
click at [353, 389] on span "SPA洗髮400 - 400" at bounding box center [384, 391] width 235 height 31
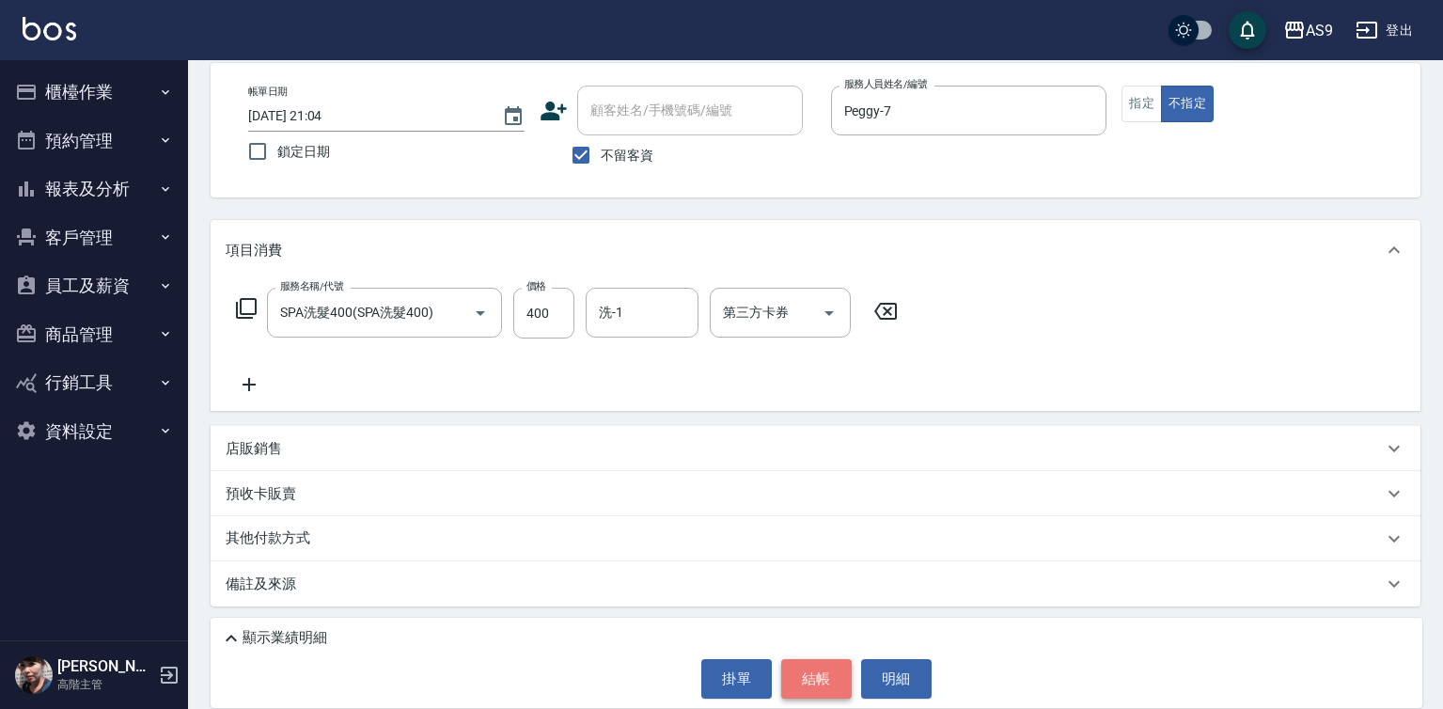
click at [815, 675] on button "結帳" at bounding box center [816, 678] width 70 height 39
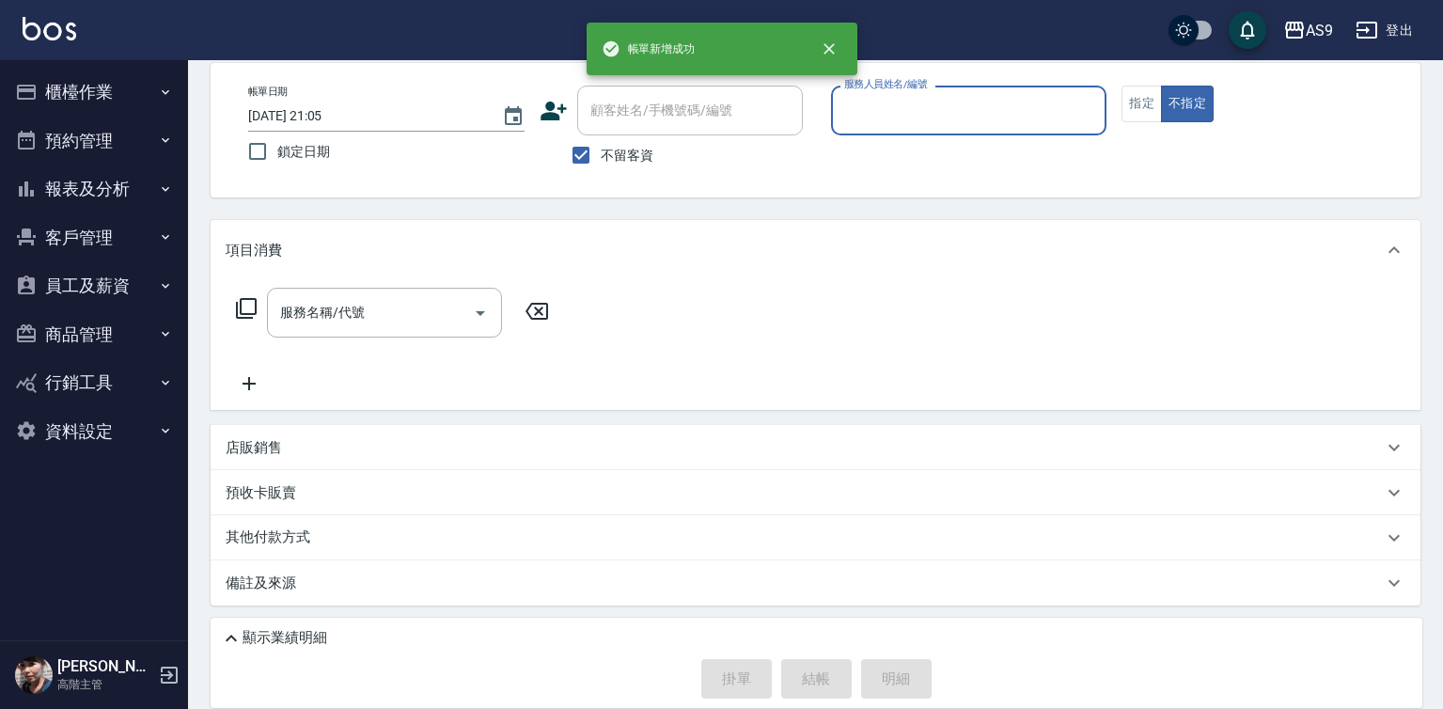
drag, startPoint x: 918, startPoint y: 94, endPoint x: 918, endPoint y: 109, distance: 15.0
click at [918, 106] on input "服務人員姓名/編號" at bounding box center [968, 110] width 259 height 33
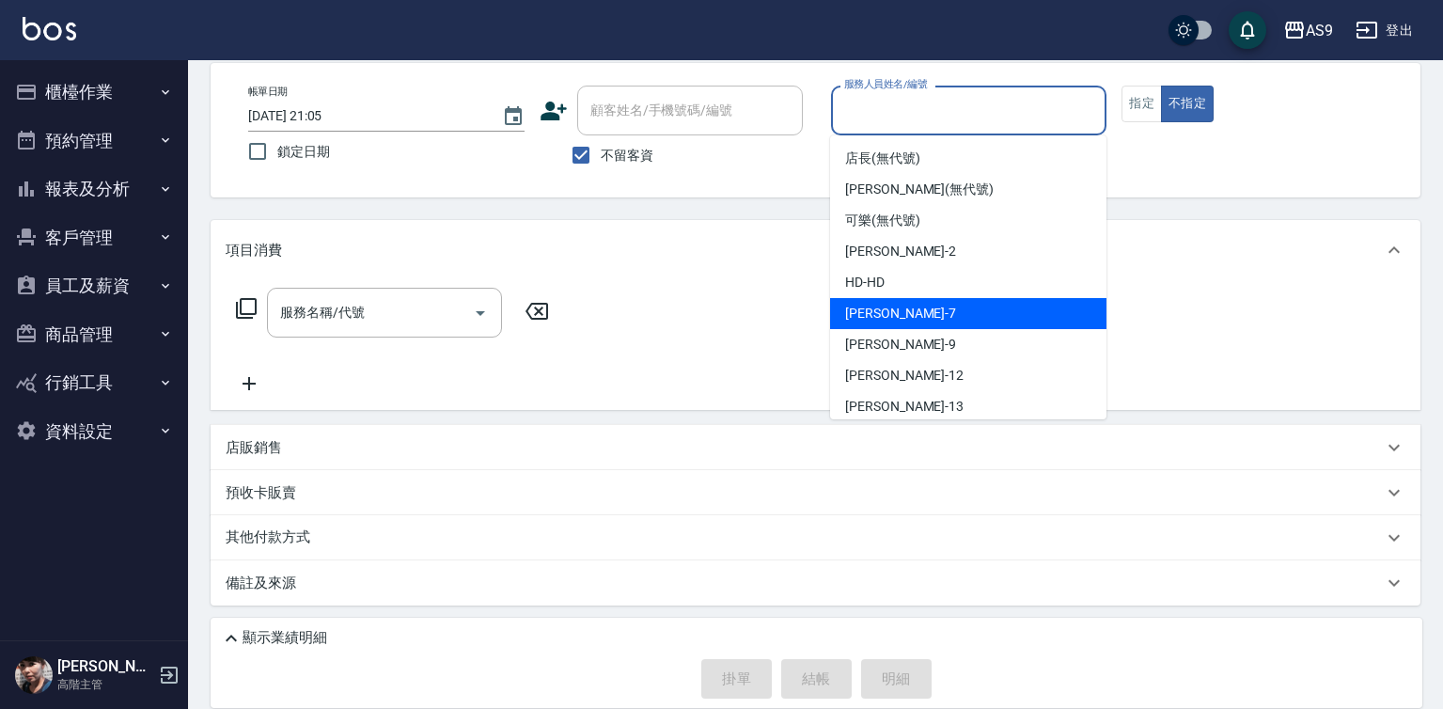
click at [922, 316] on div "Peggy -7" at bounding box center [968, 313] width 276 height 31
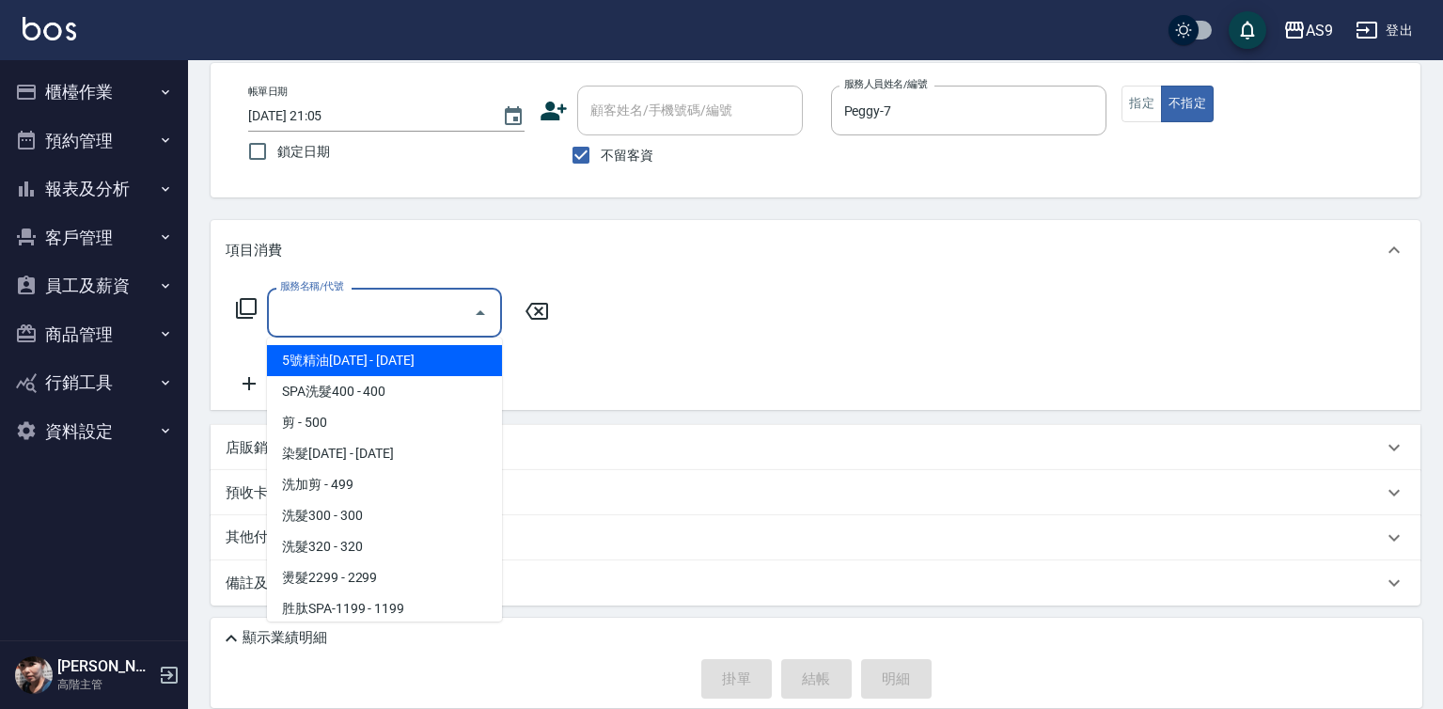
click at [412, 314] on input "服務名稱/代號" at bounding box center [370, 312] width 190 height 33
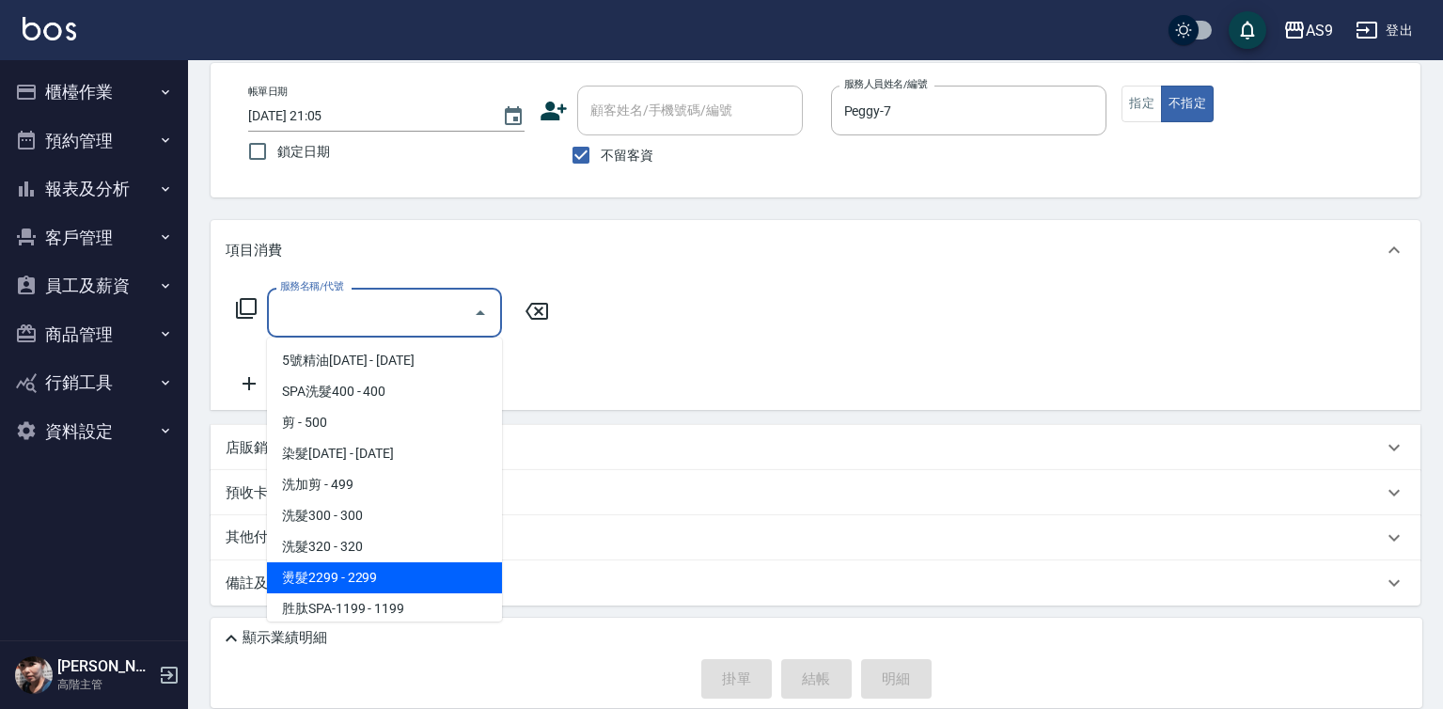
drag, startPoint x: 362, startPoint y: 581, endPoint x: 604, endPoint y: 433, distance: 283.9
click at [364, 580] on span "燙髮2299 - 2299" at bounding box center [384, 577] width 235 height 31
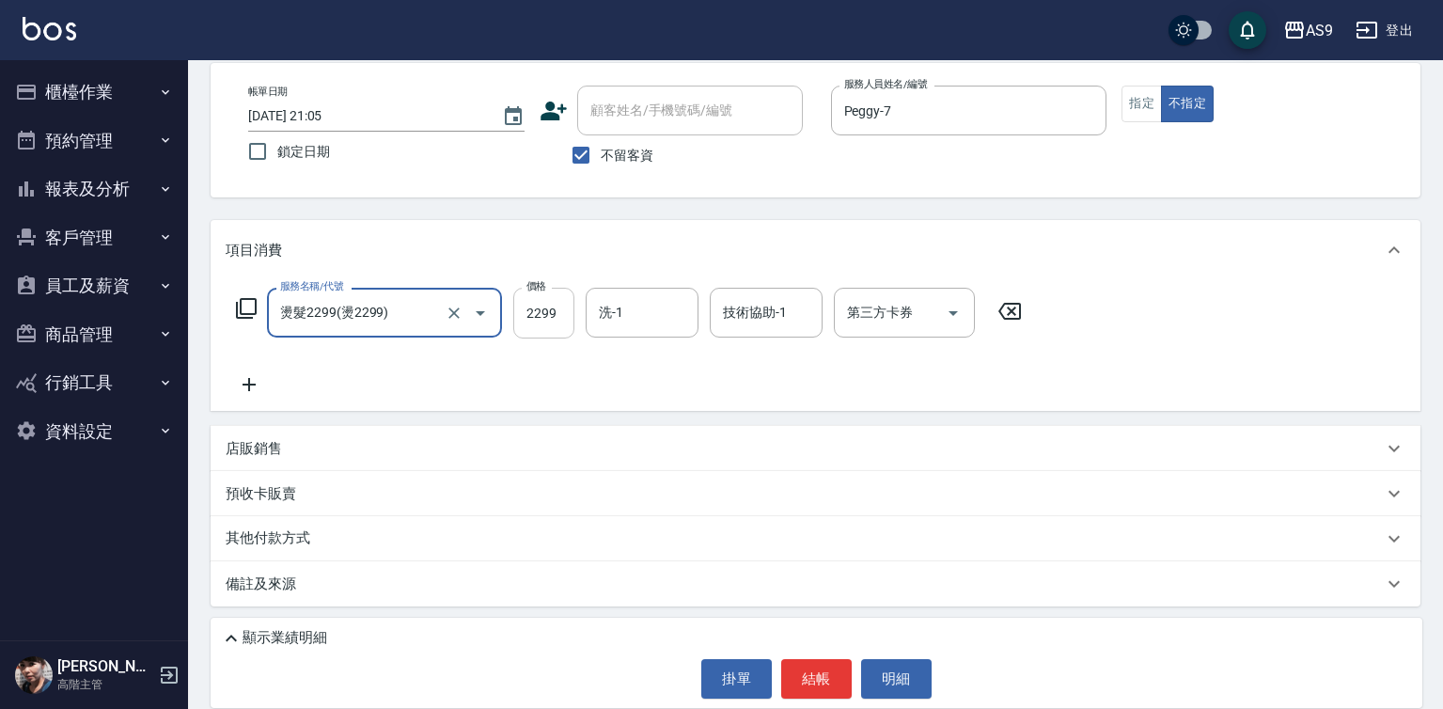
click at [543, 311] on input "2299" at bounding box center [543, 313] width 61 height 51
click at [660, 315] on input "洗-1" at bounding box center [642, 312] width 96 height 33
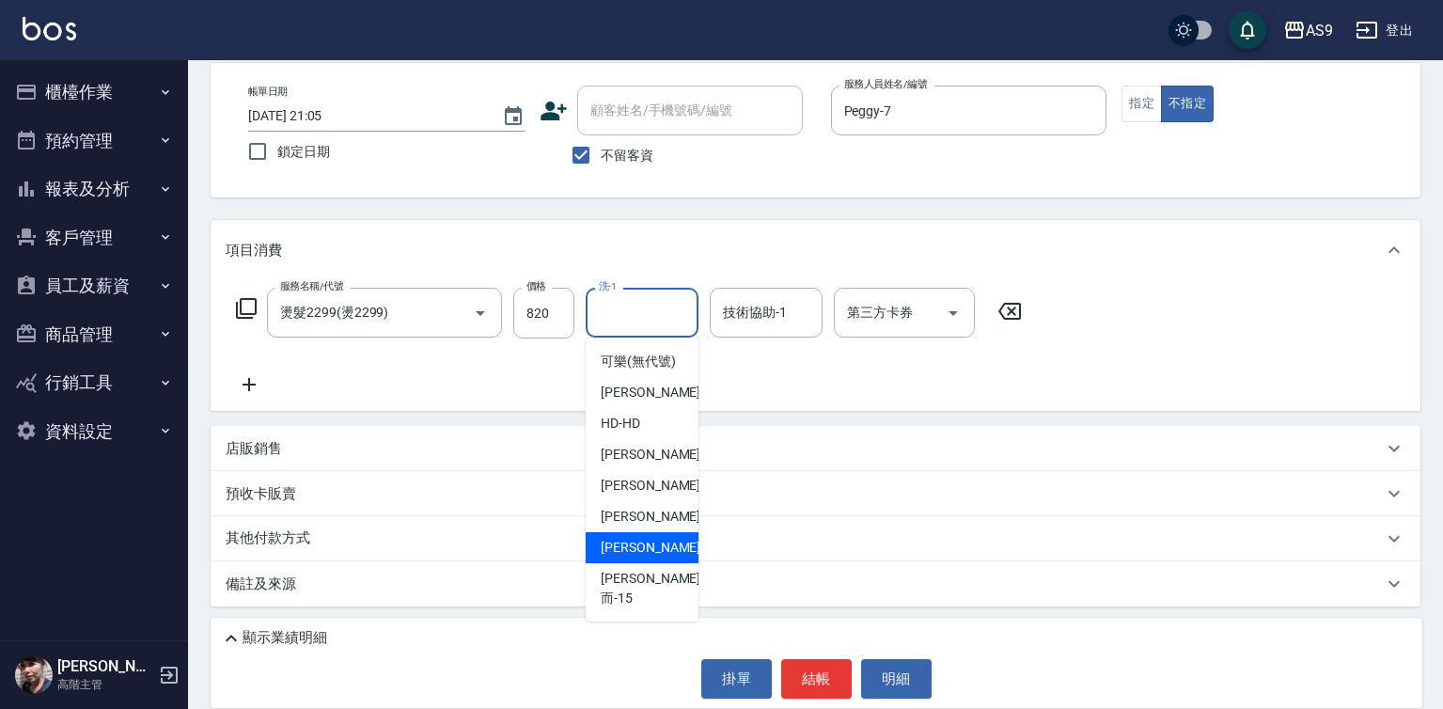
click at [664, 559] on div "[PERSON_NAME] -13" at bounding box center [642, 547] width 113 height 31
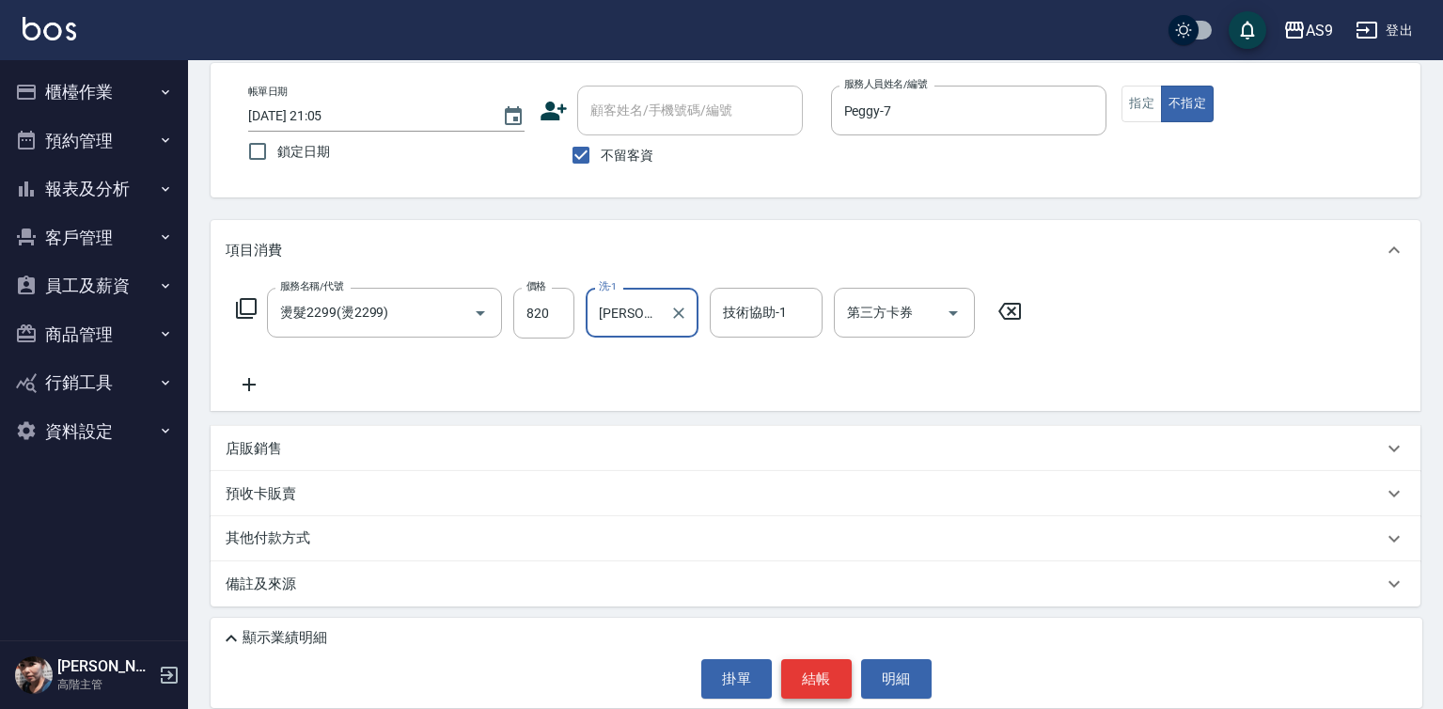
click at [819, 675] on button "結帳" at bounding box center [816, 678] width 70 height 39
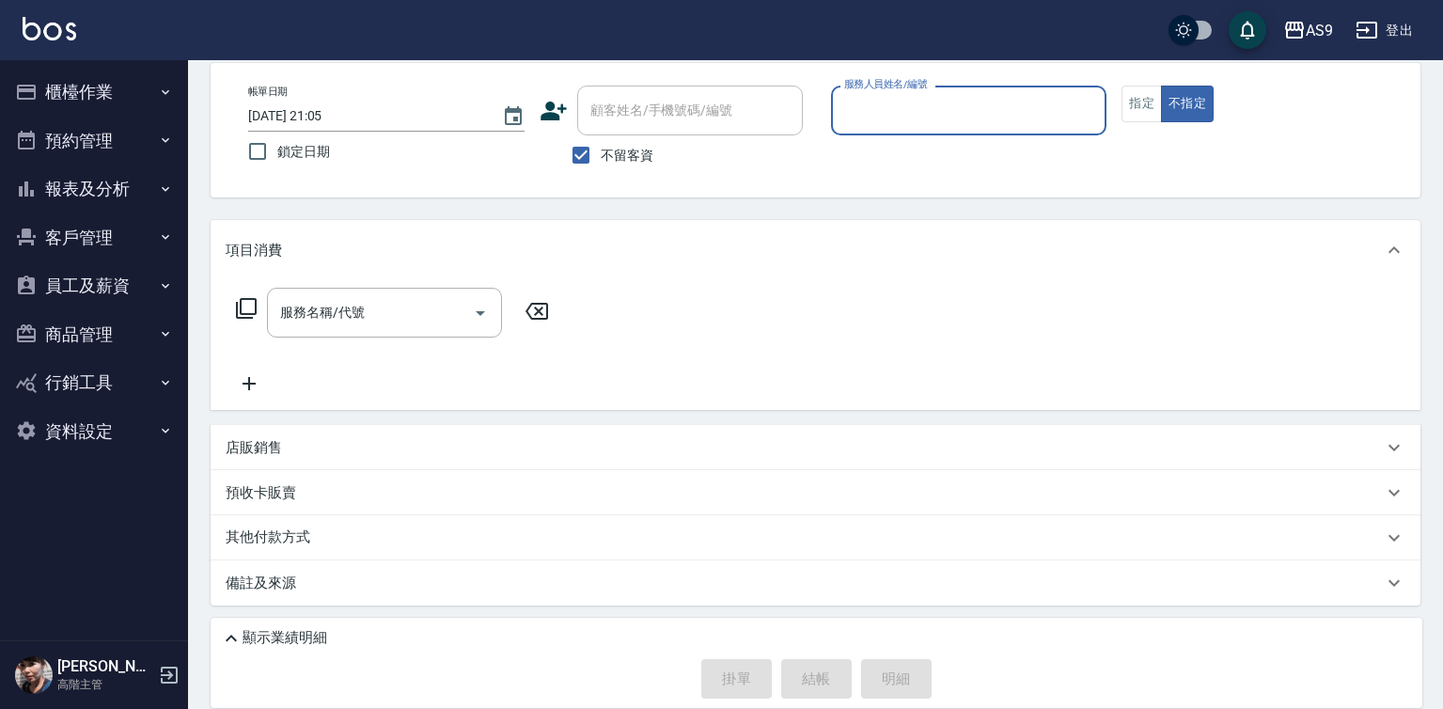
click at [117, 182] on button "報表及分析" at bounding box center [94, 188] width 173 height 49
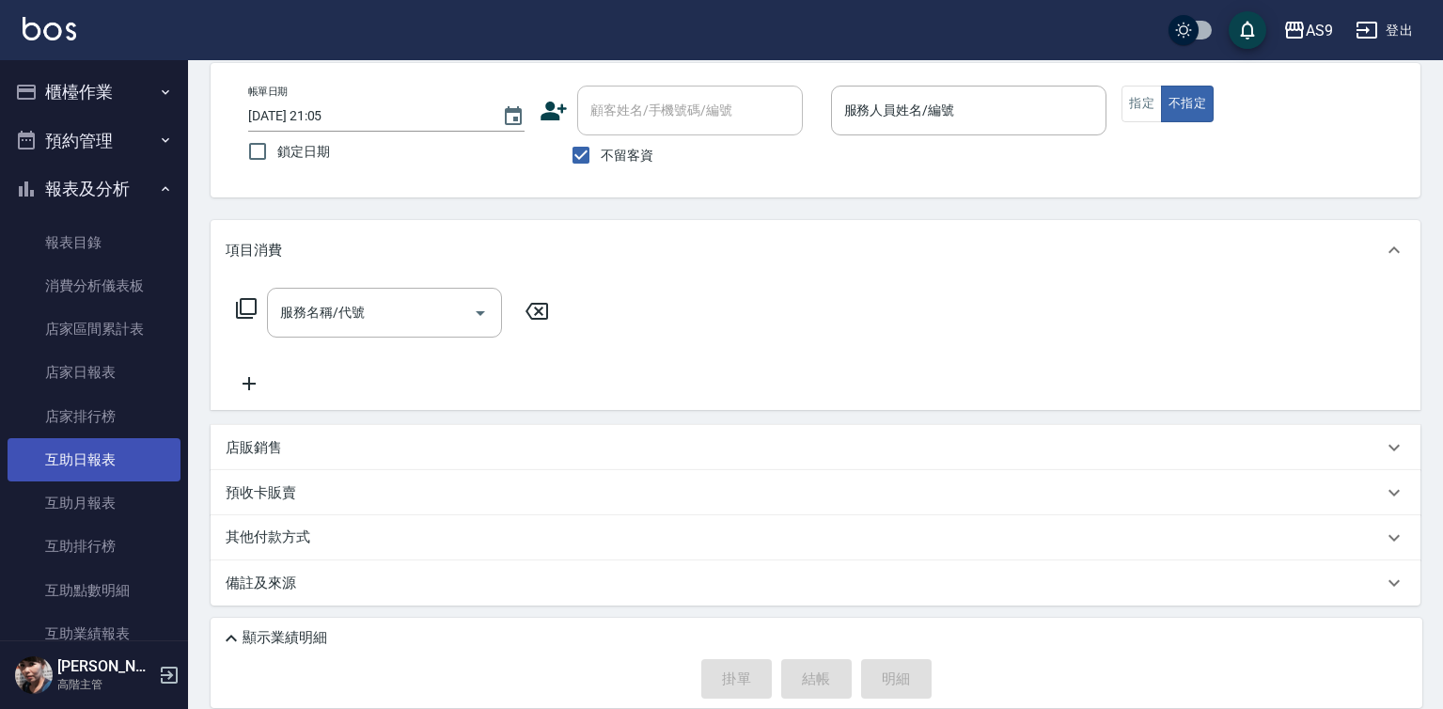
scroll to position [470, 0]
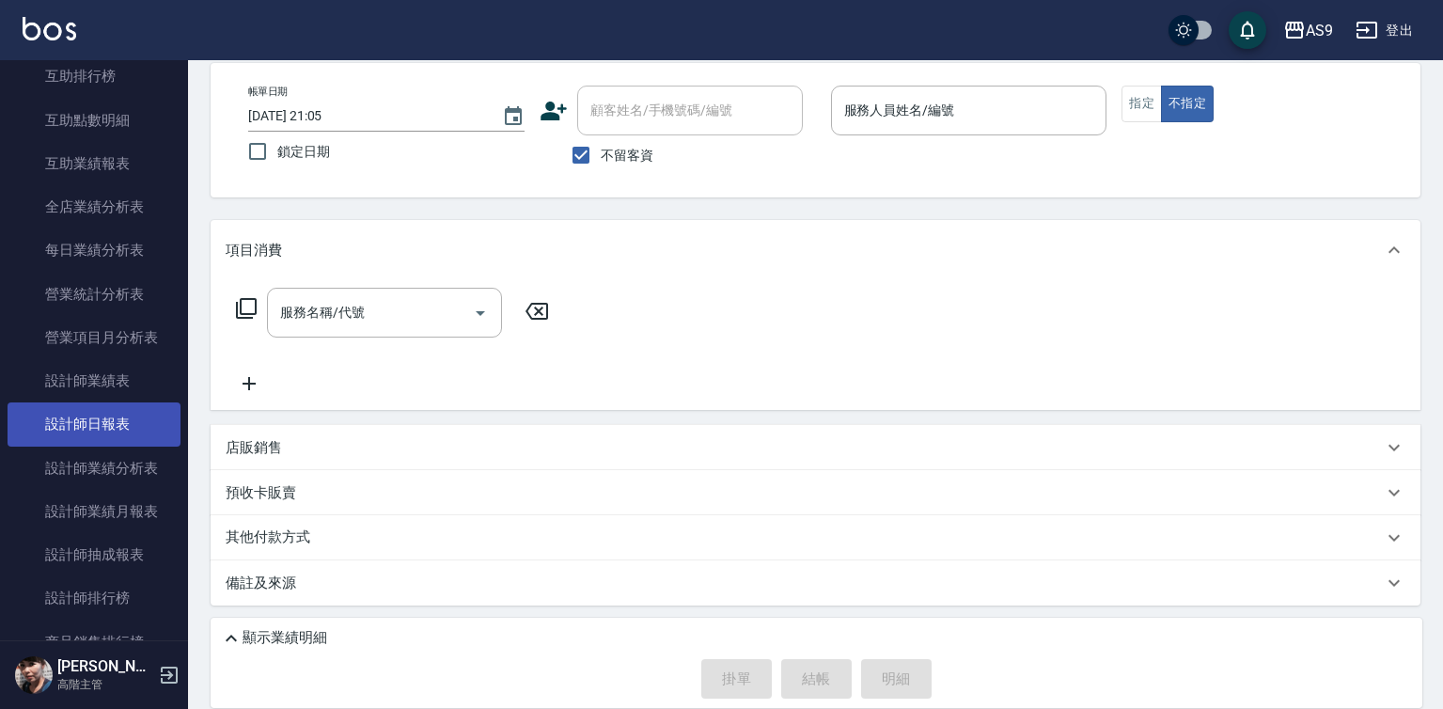
click at [116, 415] on link "設計師日報表" at bounding box center [94, 423] width 173 height 43
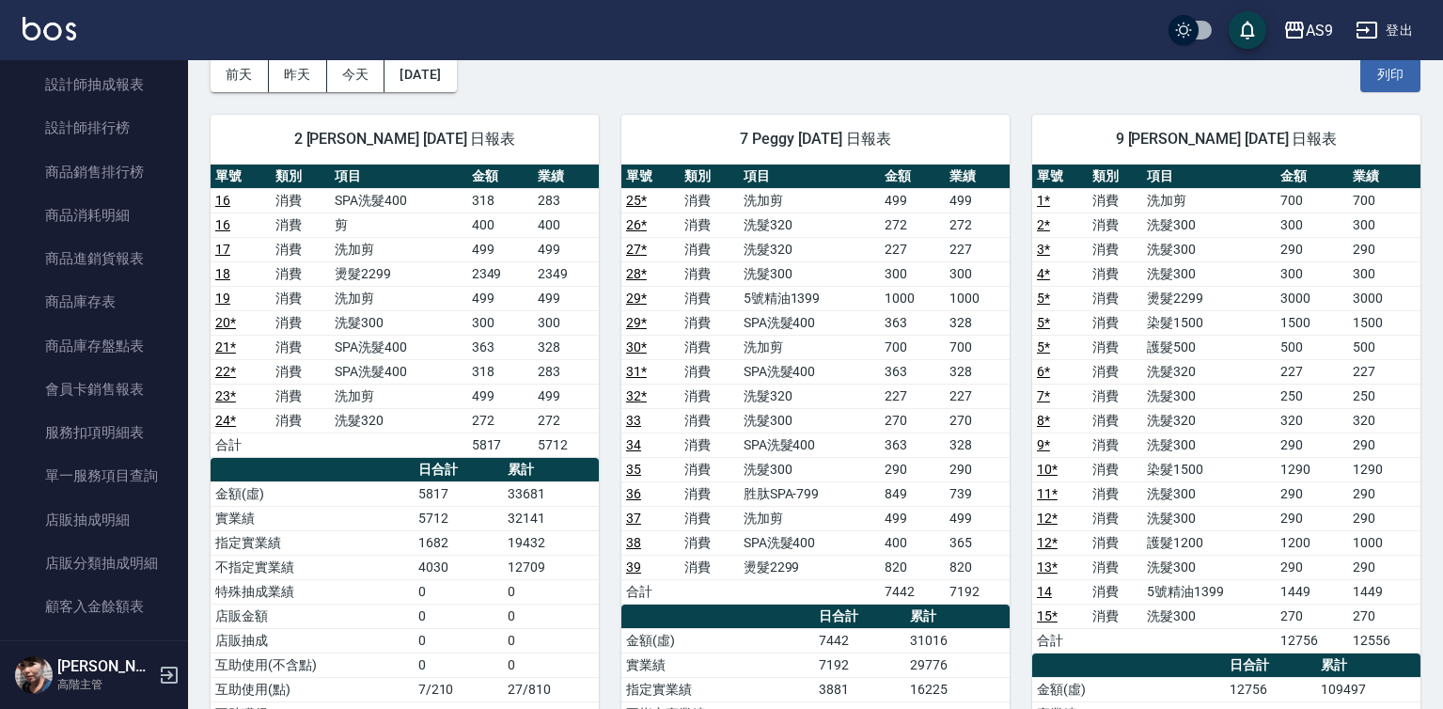
scroll to position [99, 0]
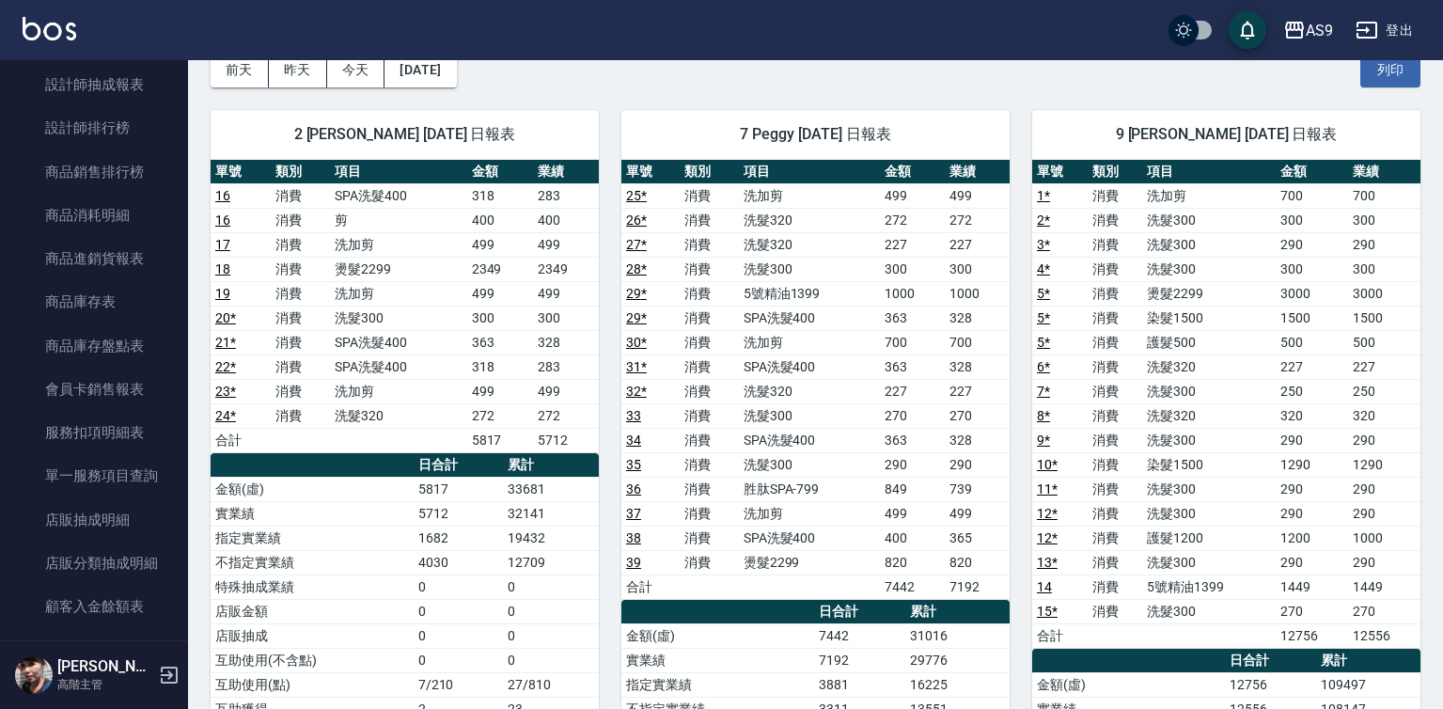
click at [994, 476] on td "290" at bounding box center [977, 464] width 65 height 24
click at [995, 462] on td "290" at bounding box center [977, 464] width 65 height 24
click at [990, 451] on td "328" at bounding box center [977, 440] width 65 height 24
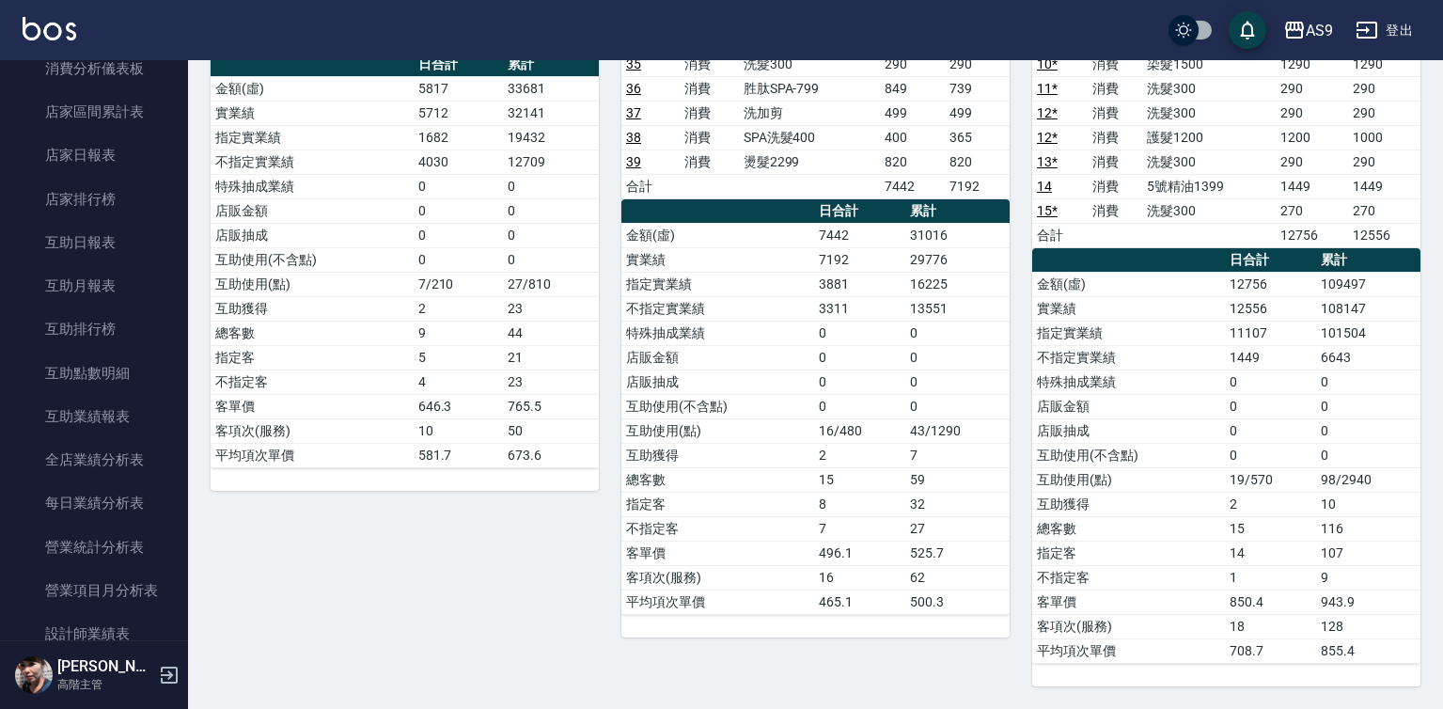
scroll to position [190, 0]
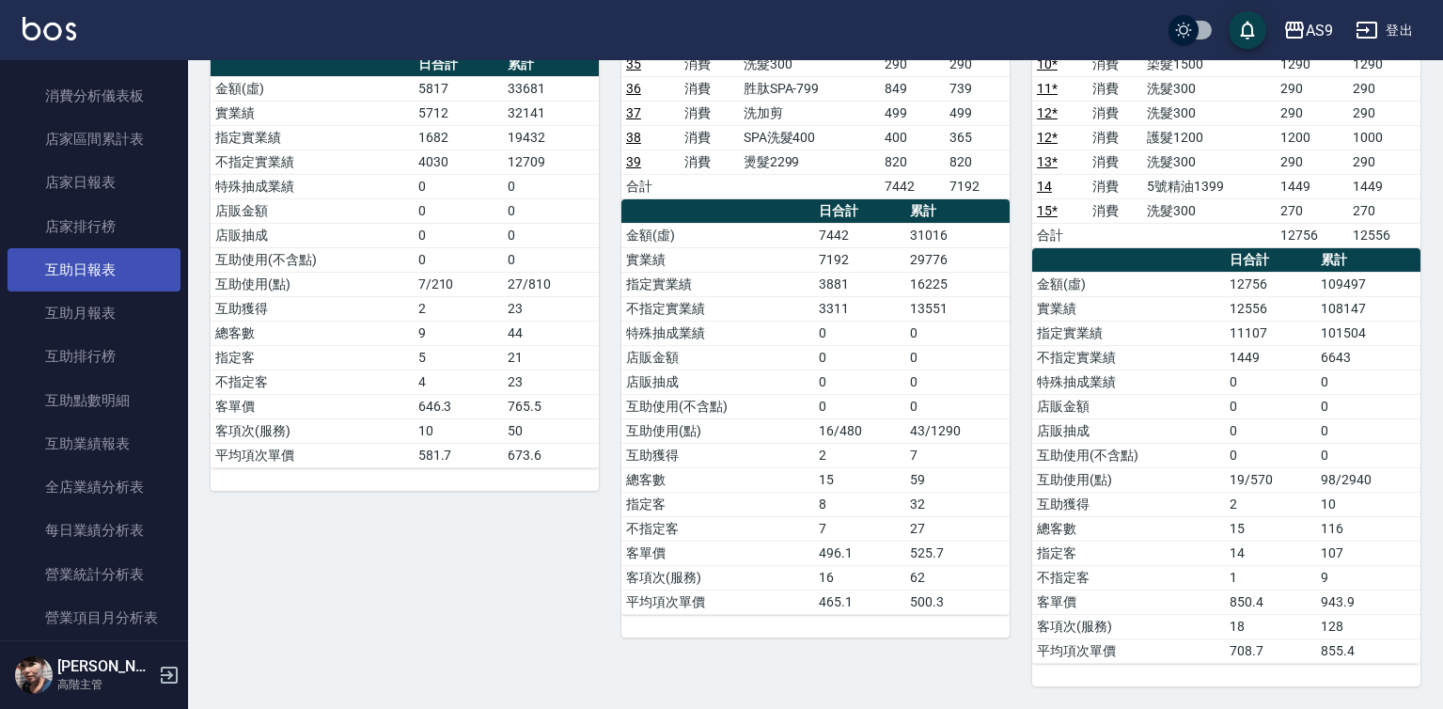
click at [98, 284] on link "互助日報表" at bounding box center [94, 269] width 173 height 43
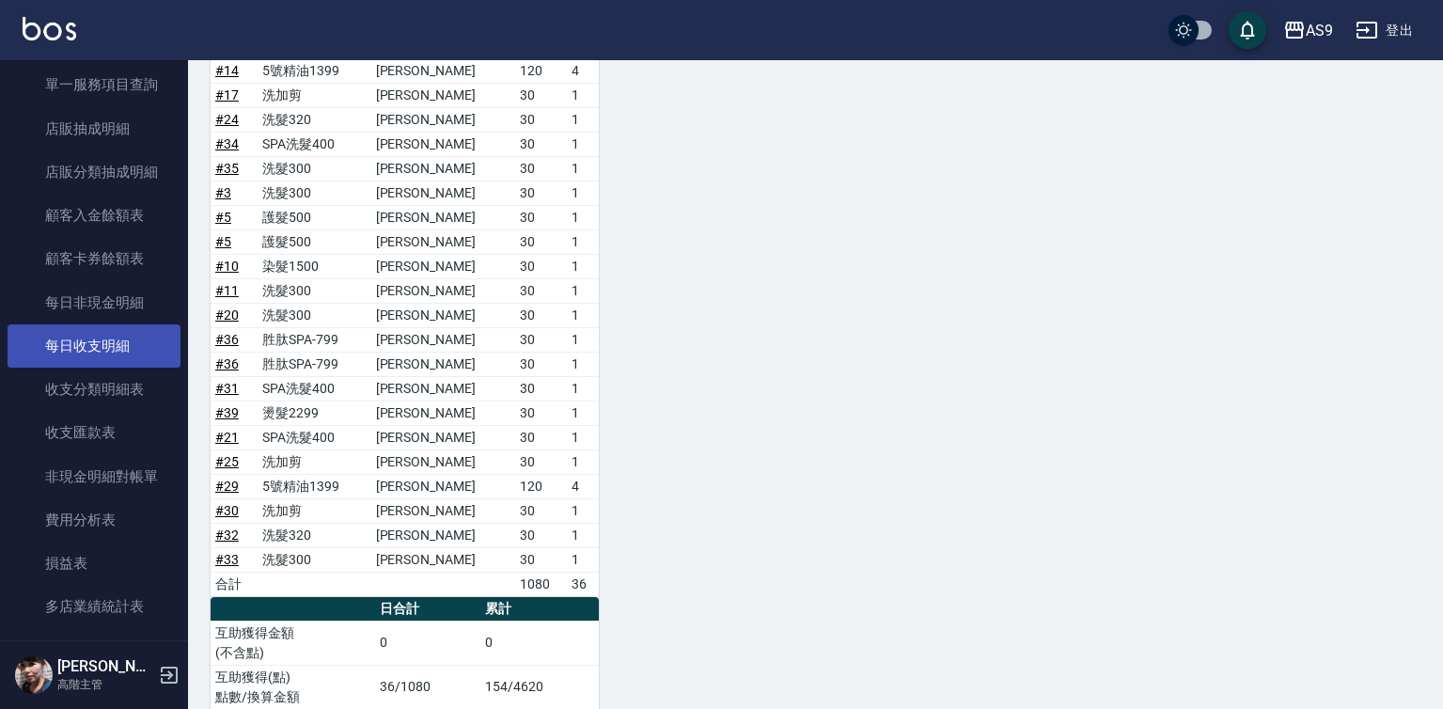
scroll to position [1600, 0]
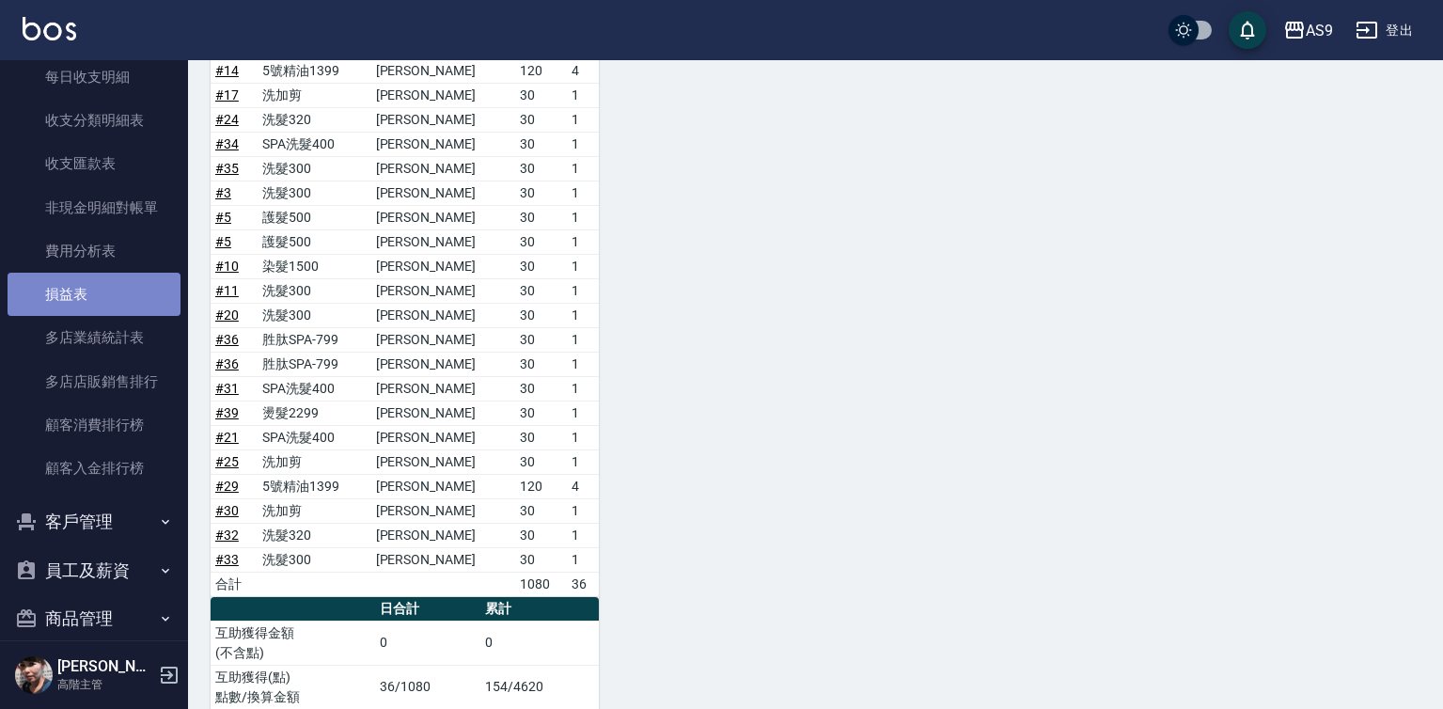
click at [103, 300] on link "損益表" at bounding box center [94, 294] width 173 height 43
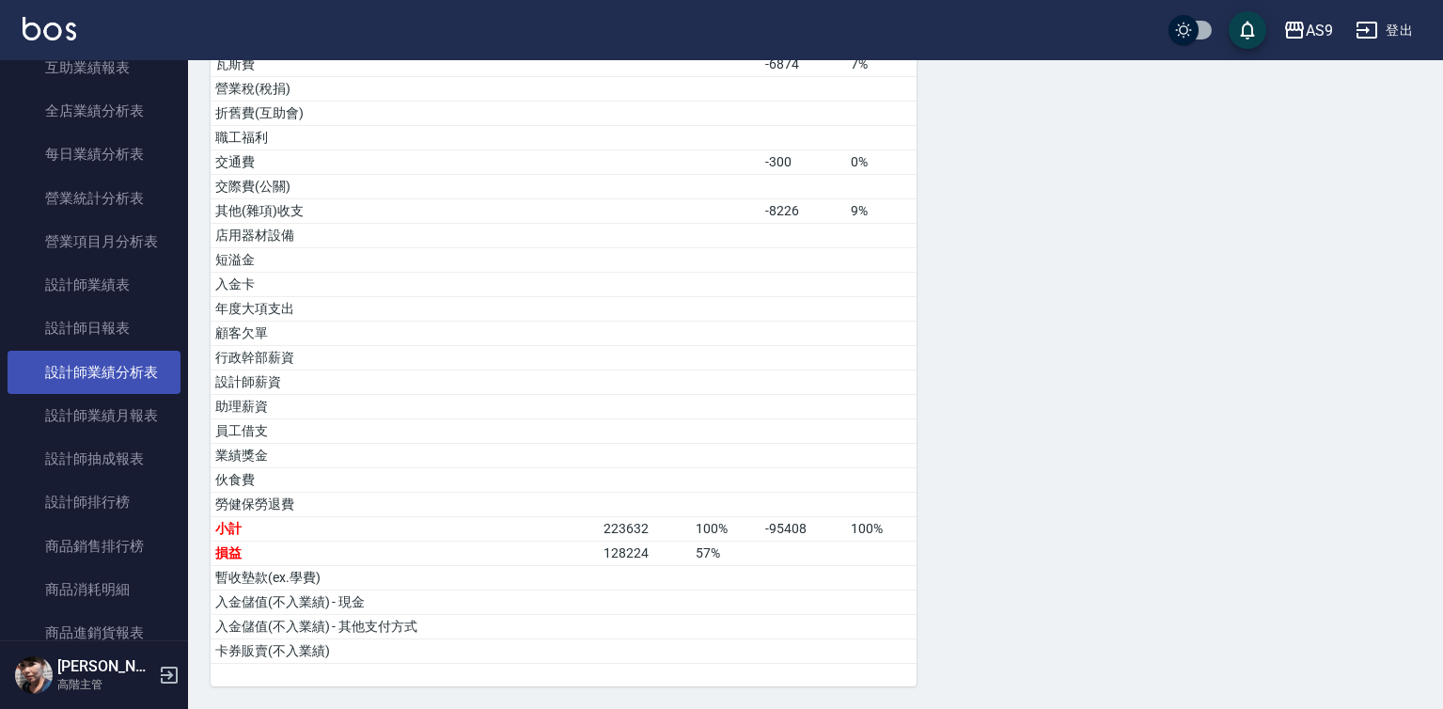
scroll to position [2, 0]
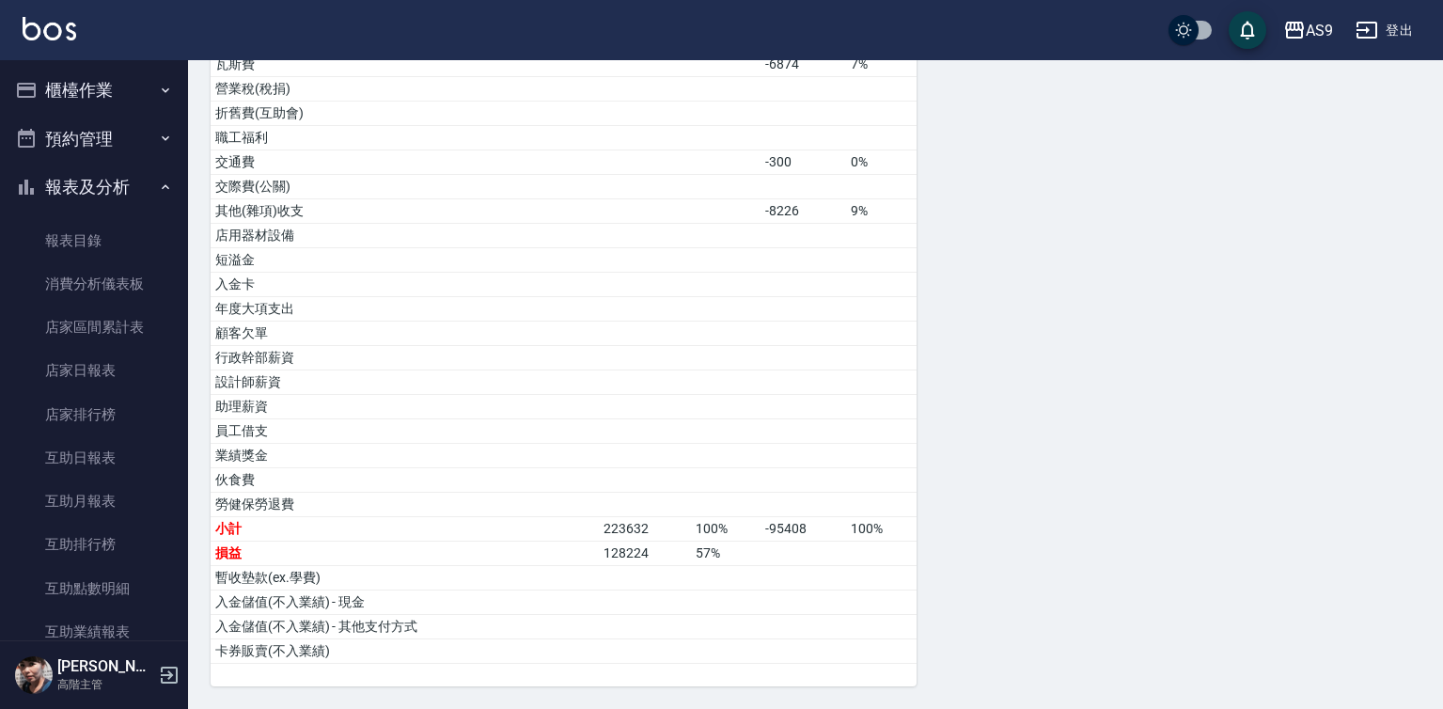
click at [141, 189] on button "報表及分析" at bounding box center [94, 187] width 173 height 49
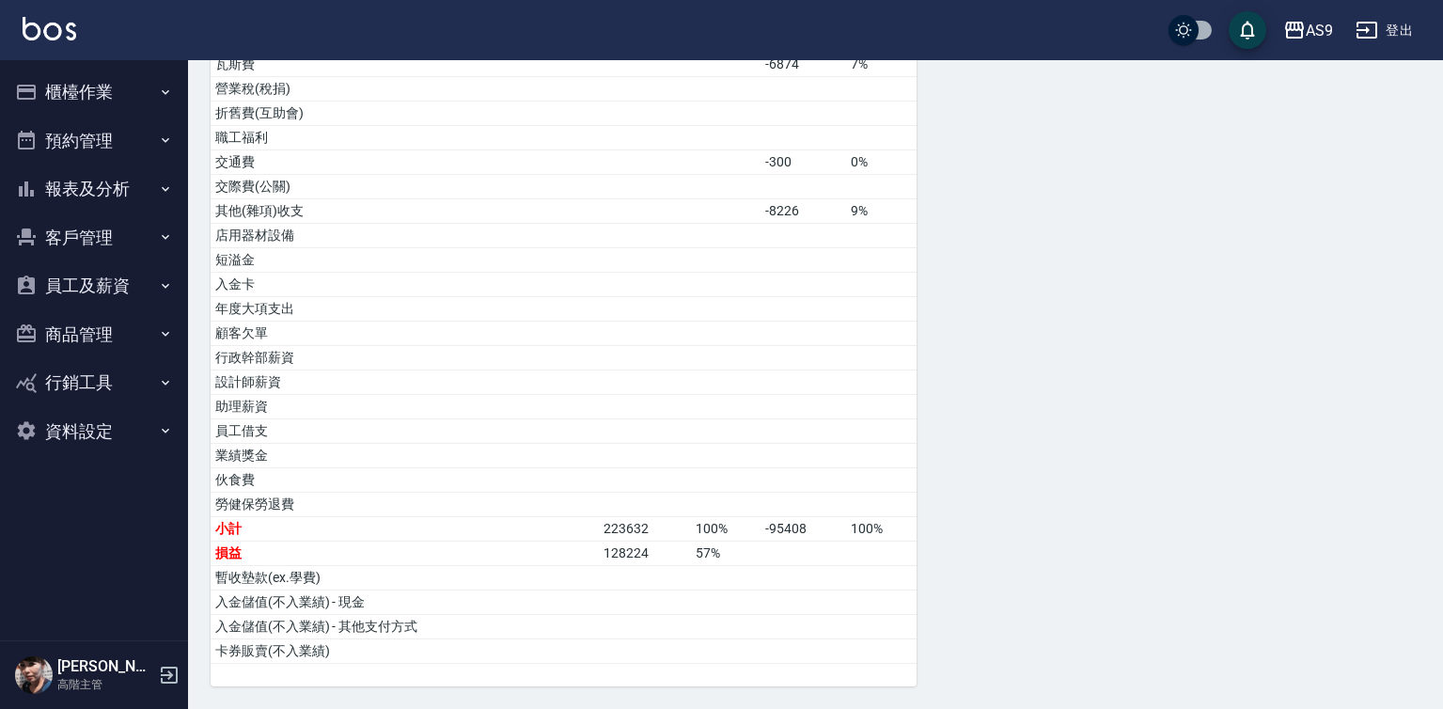
scroll to position [0, 0]
click at [117, 103] on button "櫃檯作業" at bounding box center [94, 92] width 173 height 49
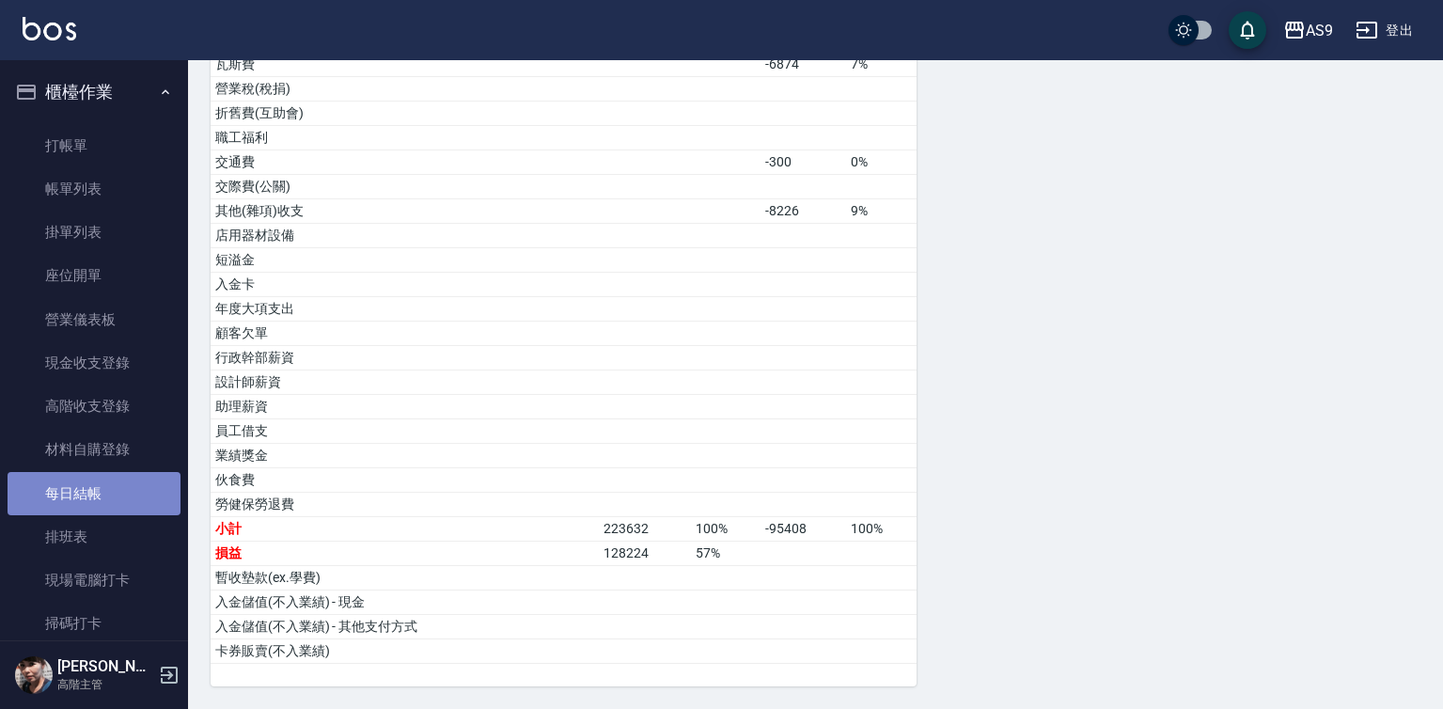
click at [101, 484] on link "每日結帳" at bounding box center [94, 493] width 173 height 43
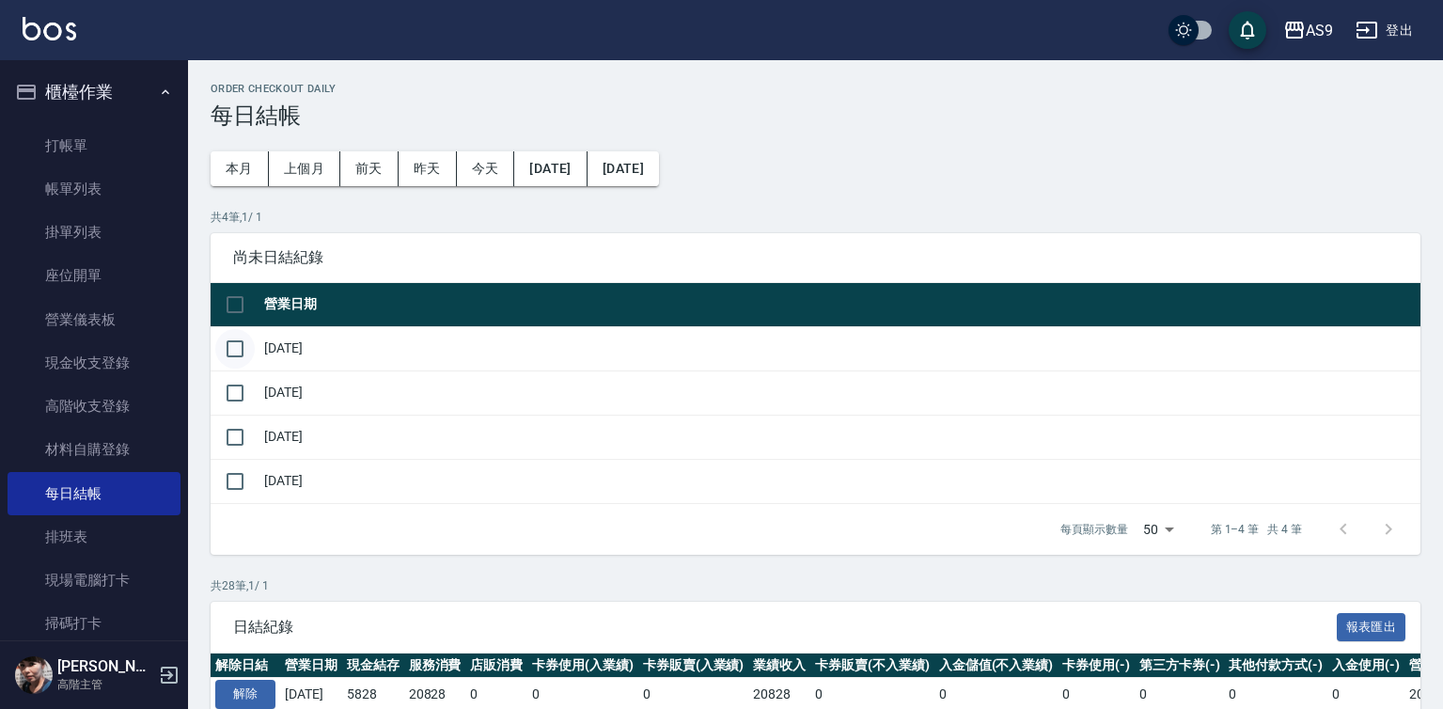
click at [229, 353] on input "checkbox" at bounding box center [234, 348] width 39 height 39
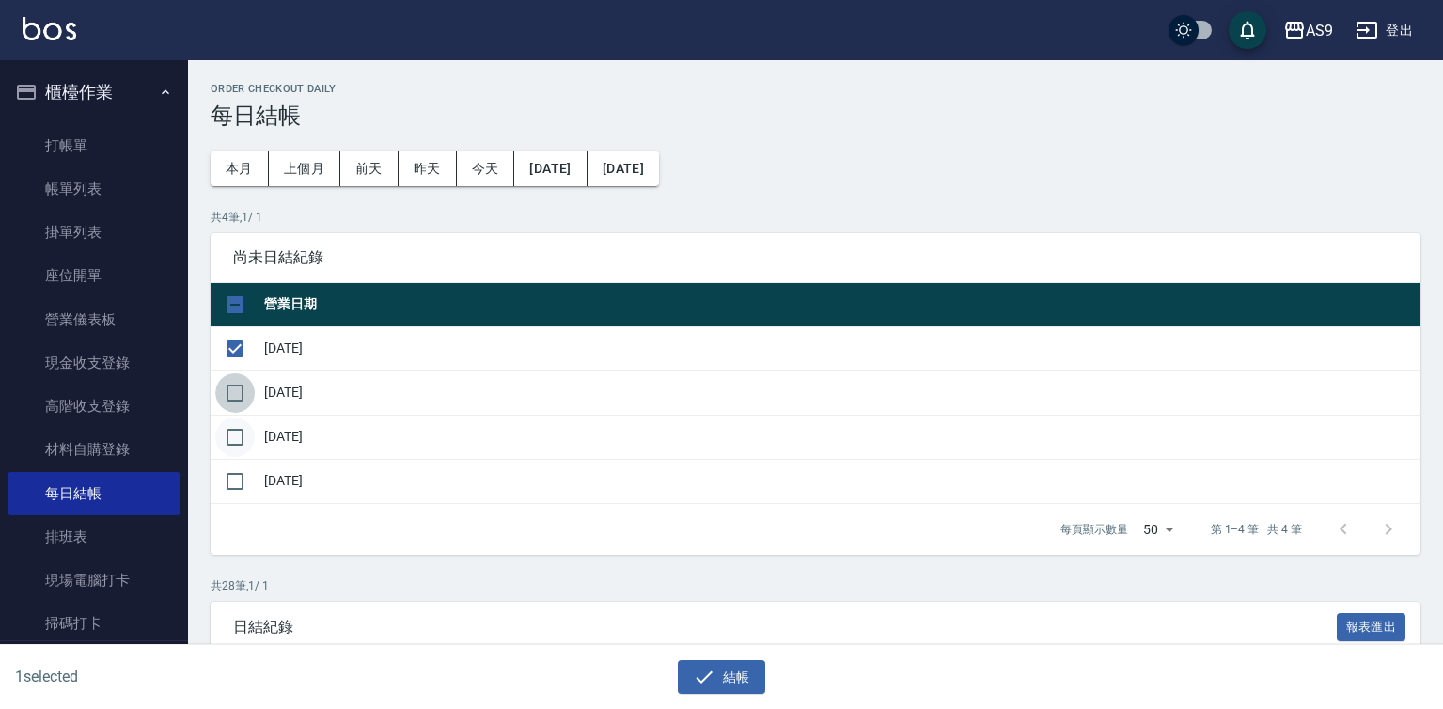
drag, startPoint x: 230, startPoint y: 393, endPoint x: 239, endPoint y: 428, distance: 35.8
click at [230, 395] on input "checkbox" at bounding box center [234, 392] width 39 height 39
click at [239, 428] on input "checkbox" at bounding box center [234, 436] width 39 height 39
click at [698, 674] on icon "button" at bounding box center [704, 676] width 23 height 23
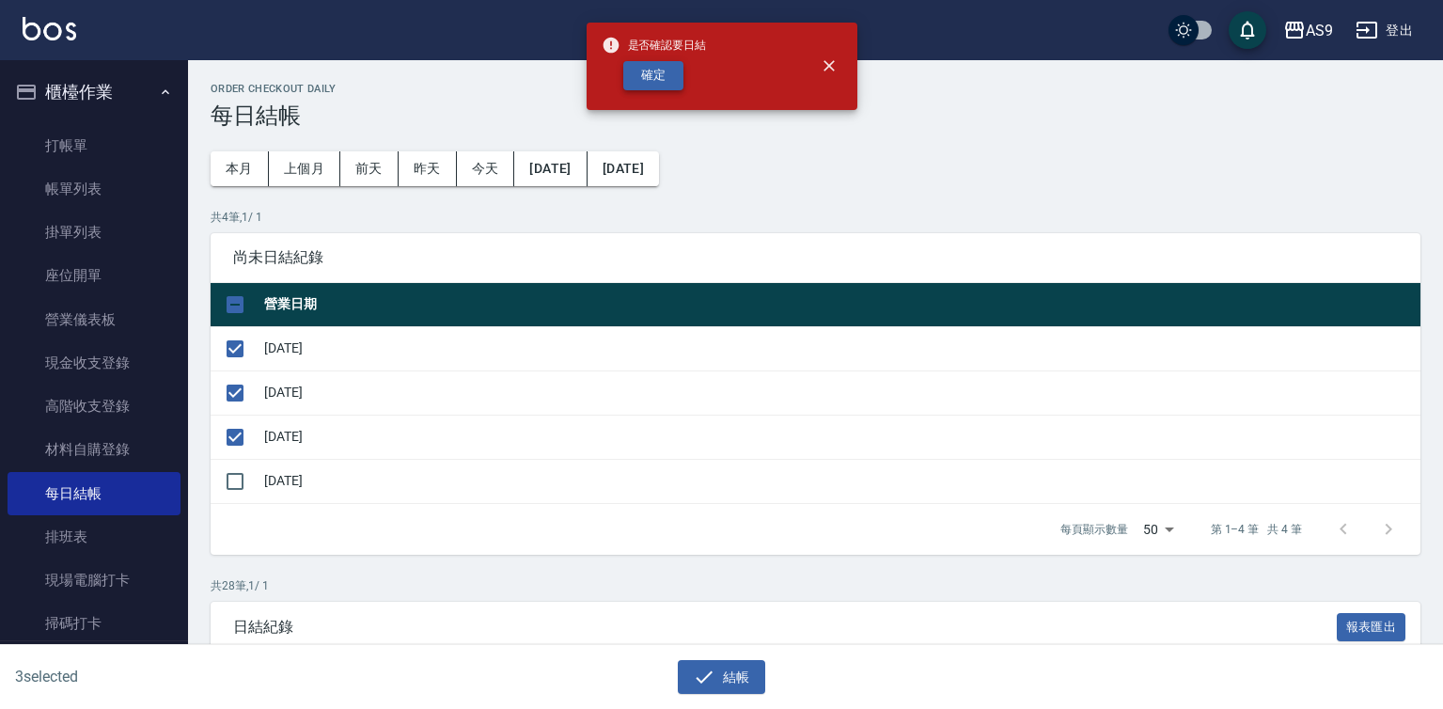
click at [640, 67] on button "確定" at bounding box center [653, 75] width 60 height 29
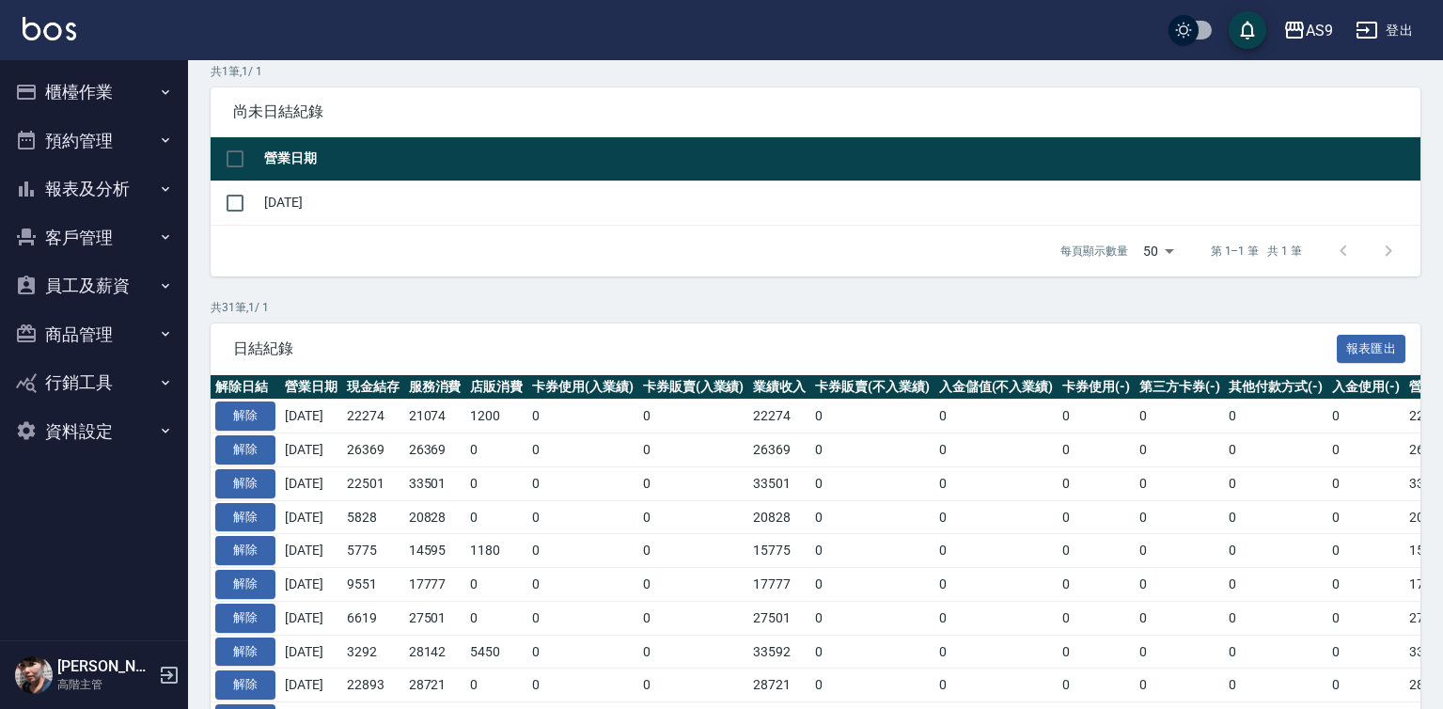
scroll to position [188, 0]
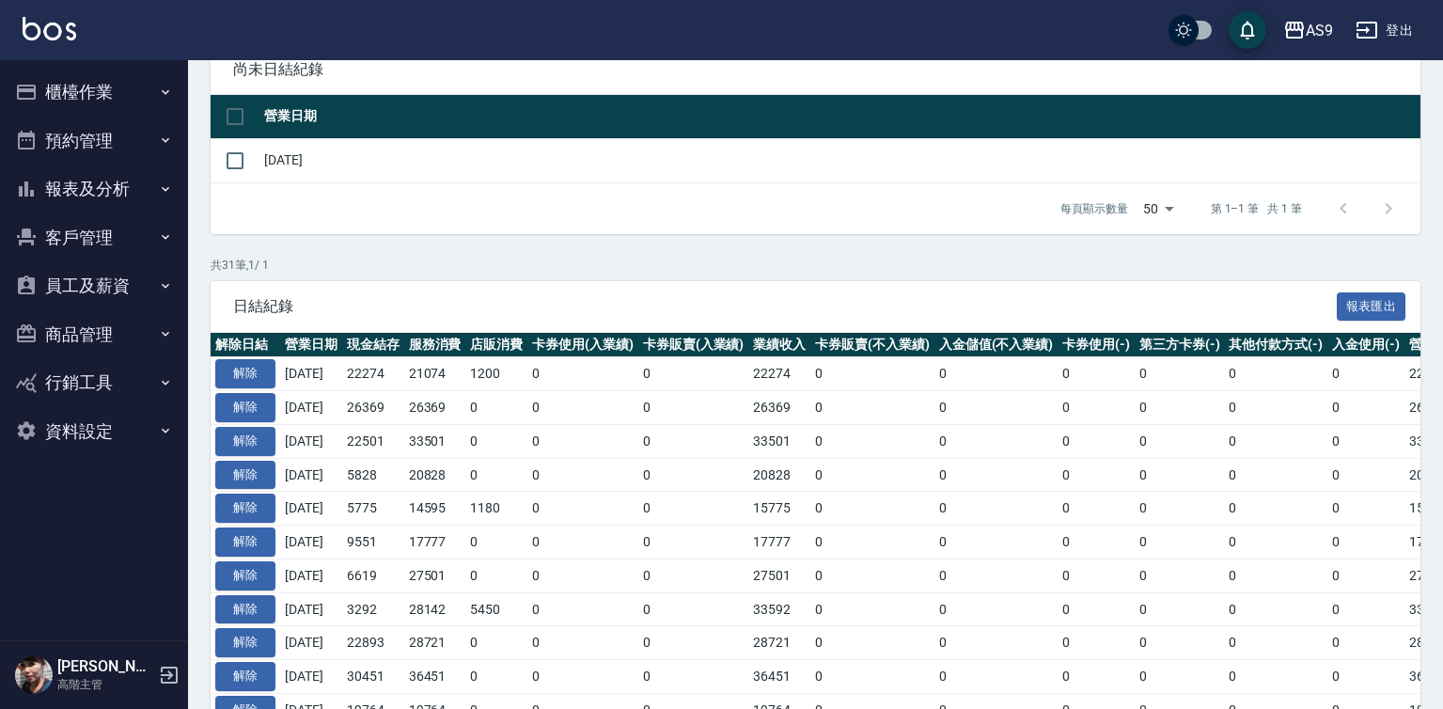
click at [126, 96] on button "櫃檯作業" at bounding box center [94, 92] width 173 height 49
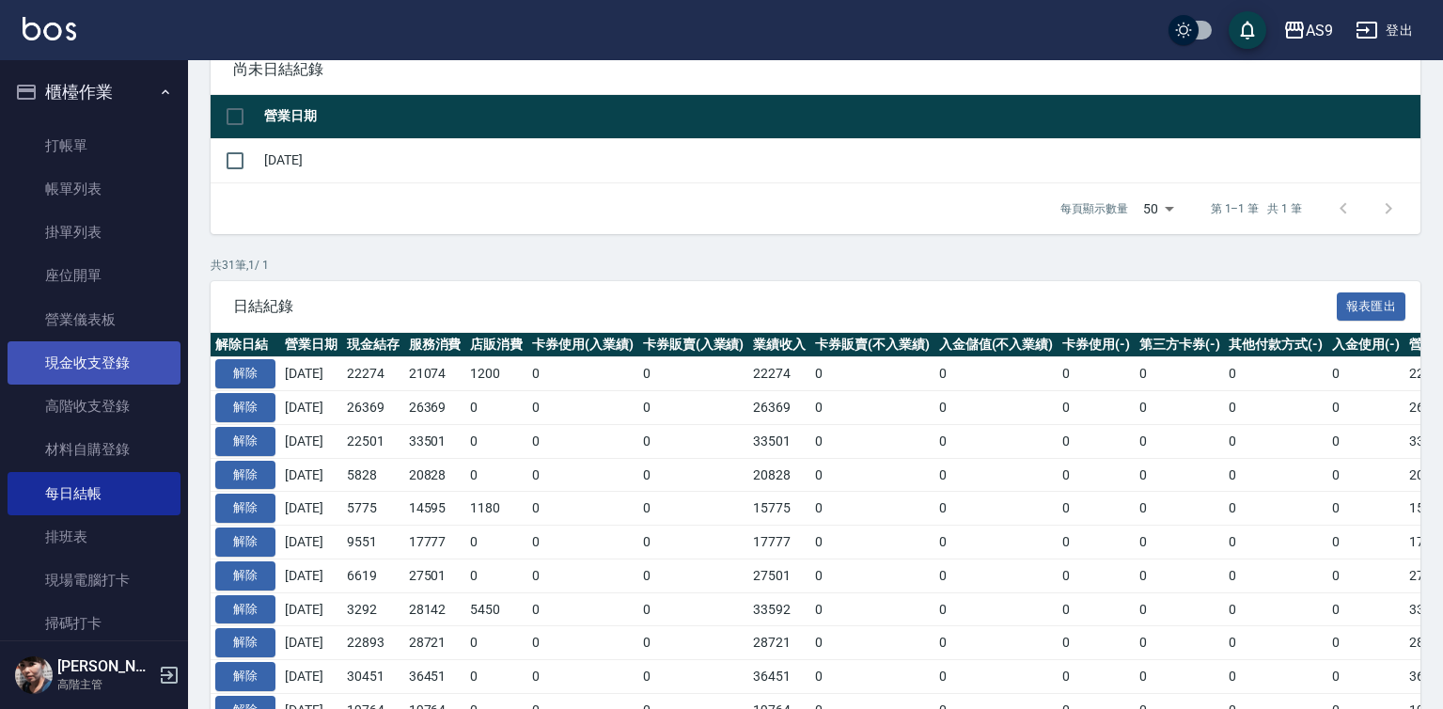
click at [117, 370] on link "現金收支登錄" at bounding box center [94, 362] width 173 height 43
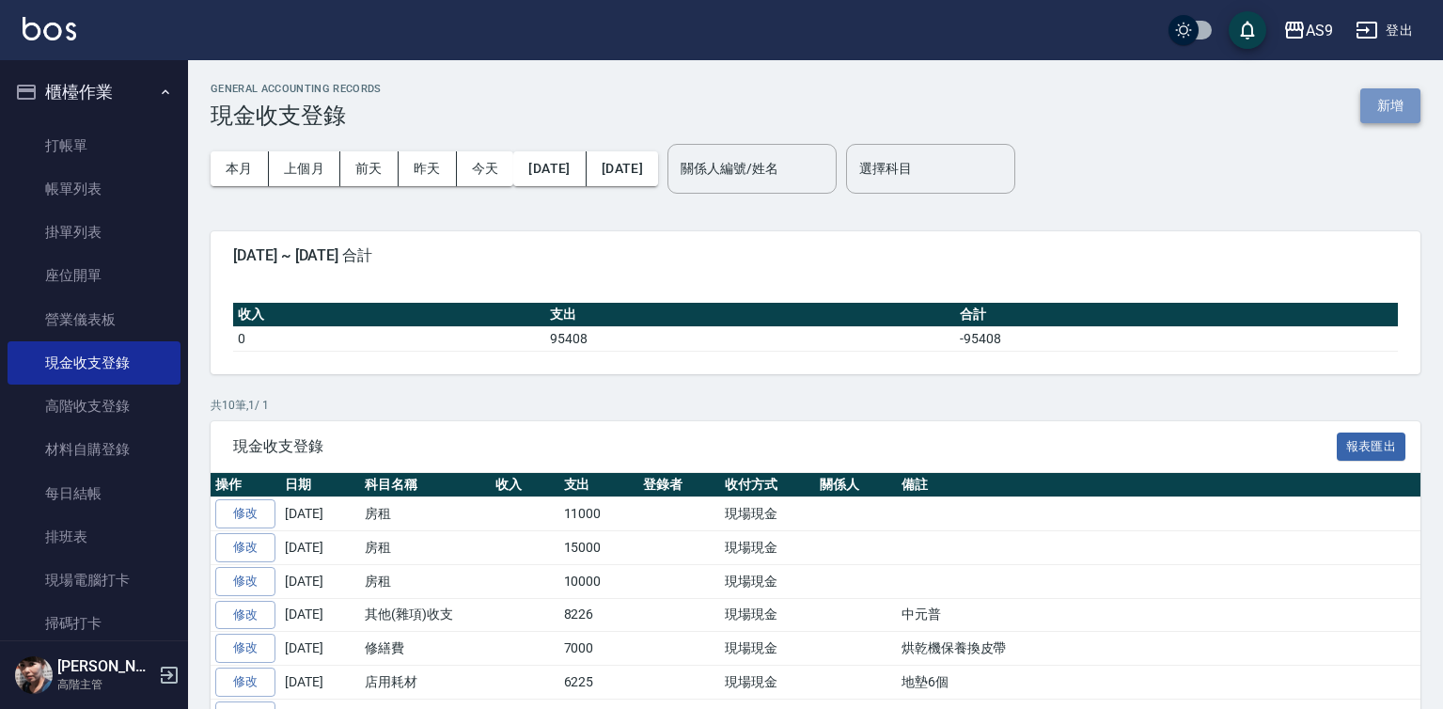
click at [1392, 107] on button "新增" at bounding box center [1390, 105] width 60 height 35
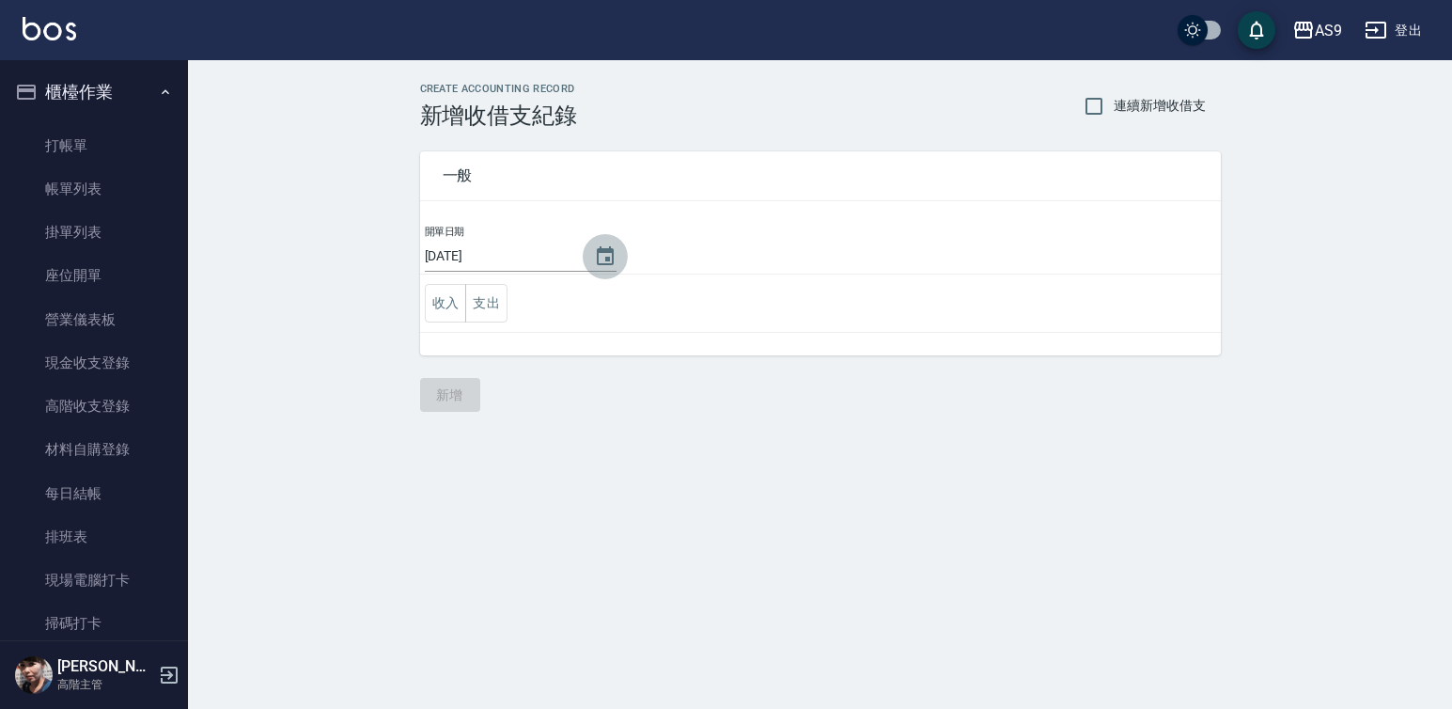
click at [601, 257] on icon "Choose date, selected date is 2025-09-09" at bounding box center [605, 255] width 17 height 19
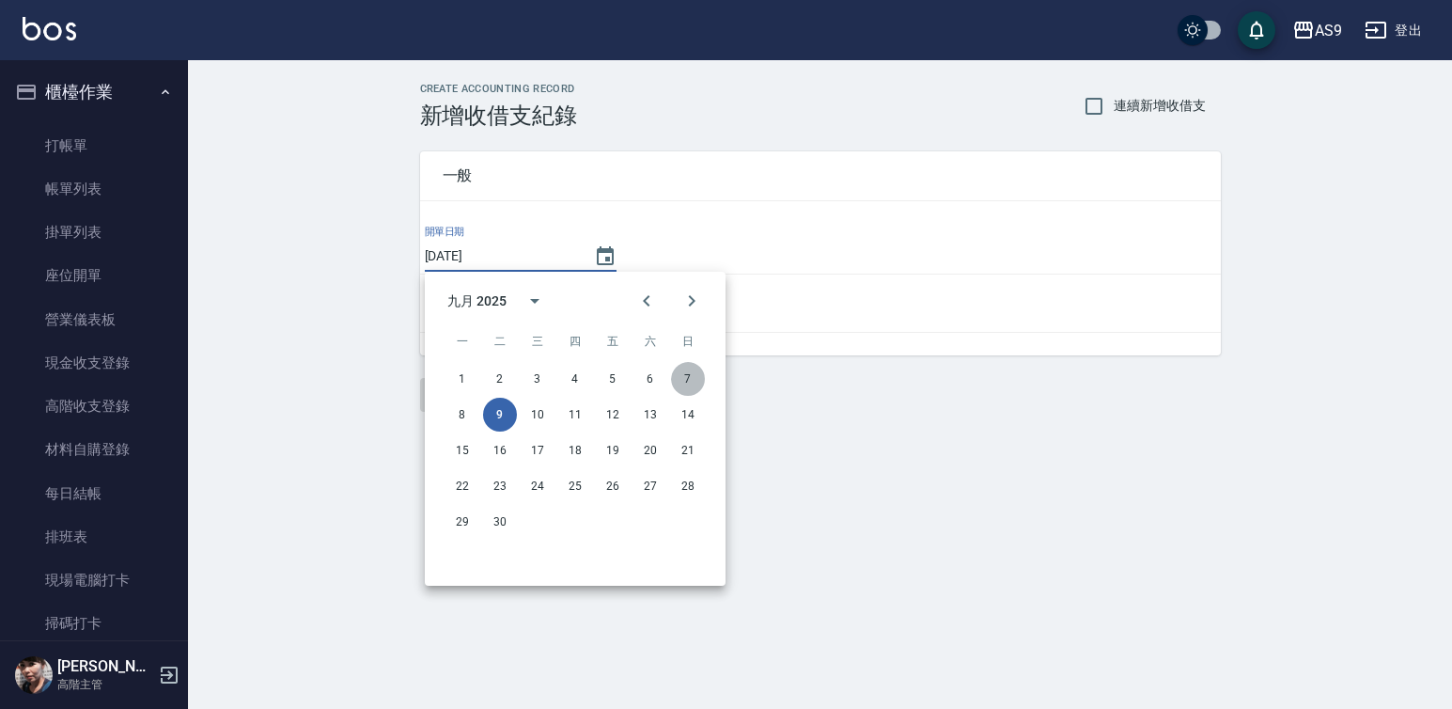
click at [688, 376] on button "7" at bounding box center [688, 379] width 34 height 34
type input "[DATE]"
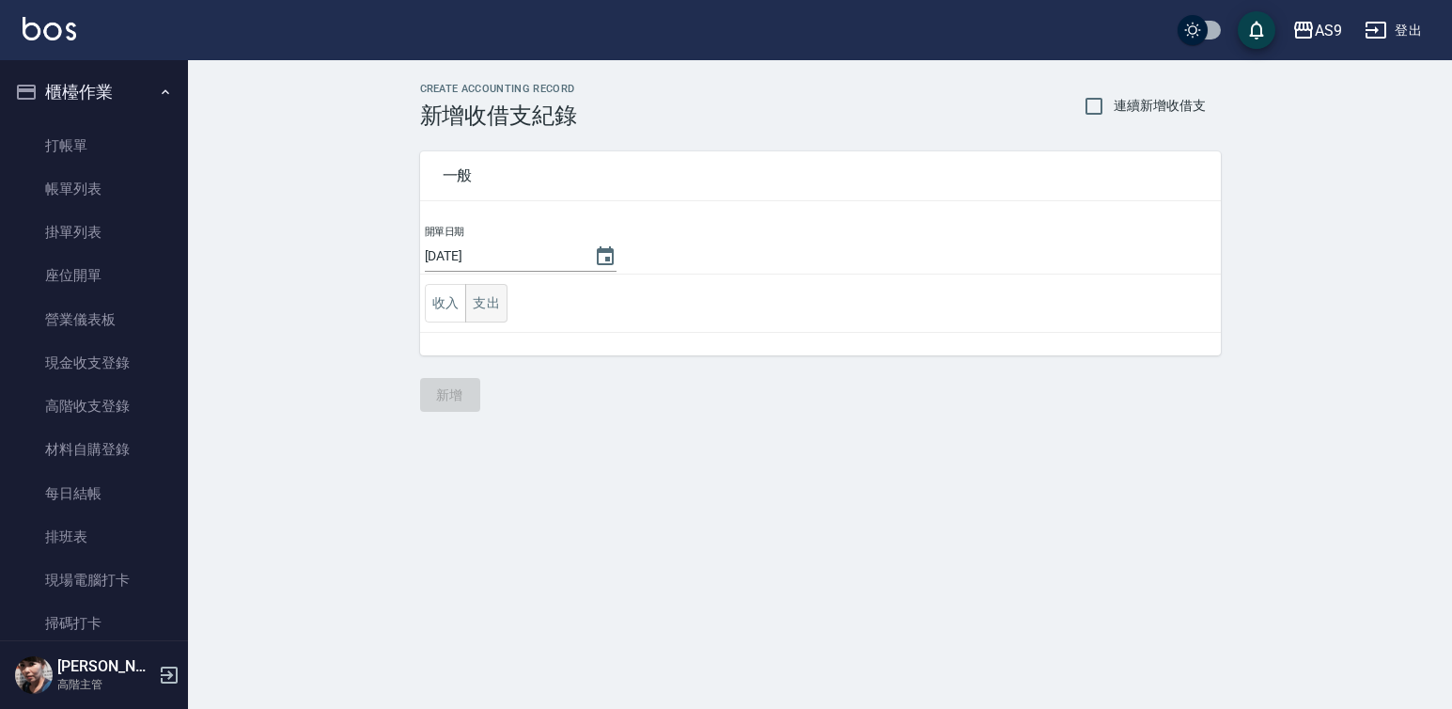
click at [496, 303] on button "支出" at bounding box center [486, 303] width 42 height 39
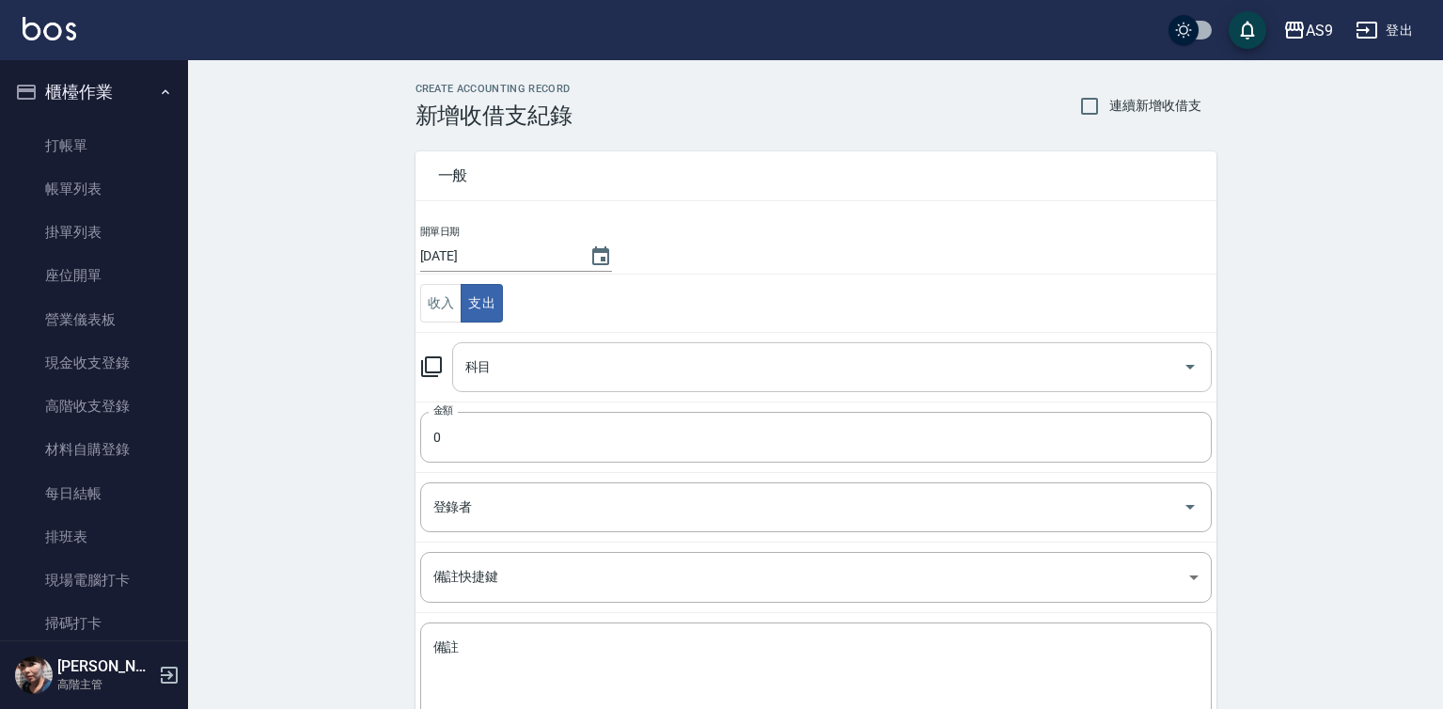
click at [504, 372] on input "科目" at bounding box center [818, 367] width 714 height 33
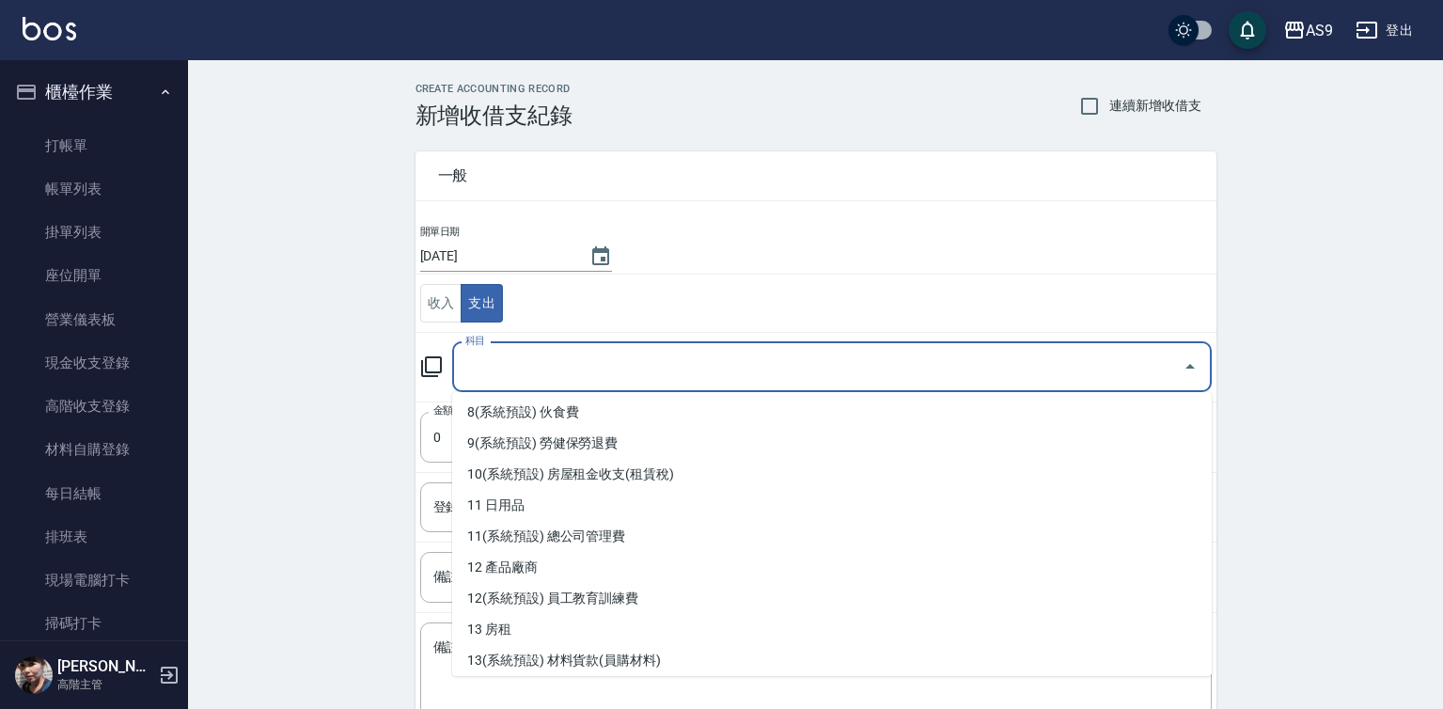
scroll to position [282, 0]
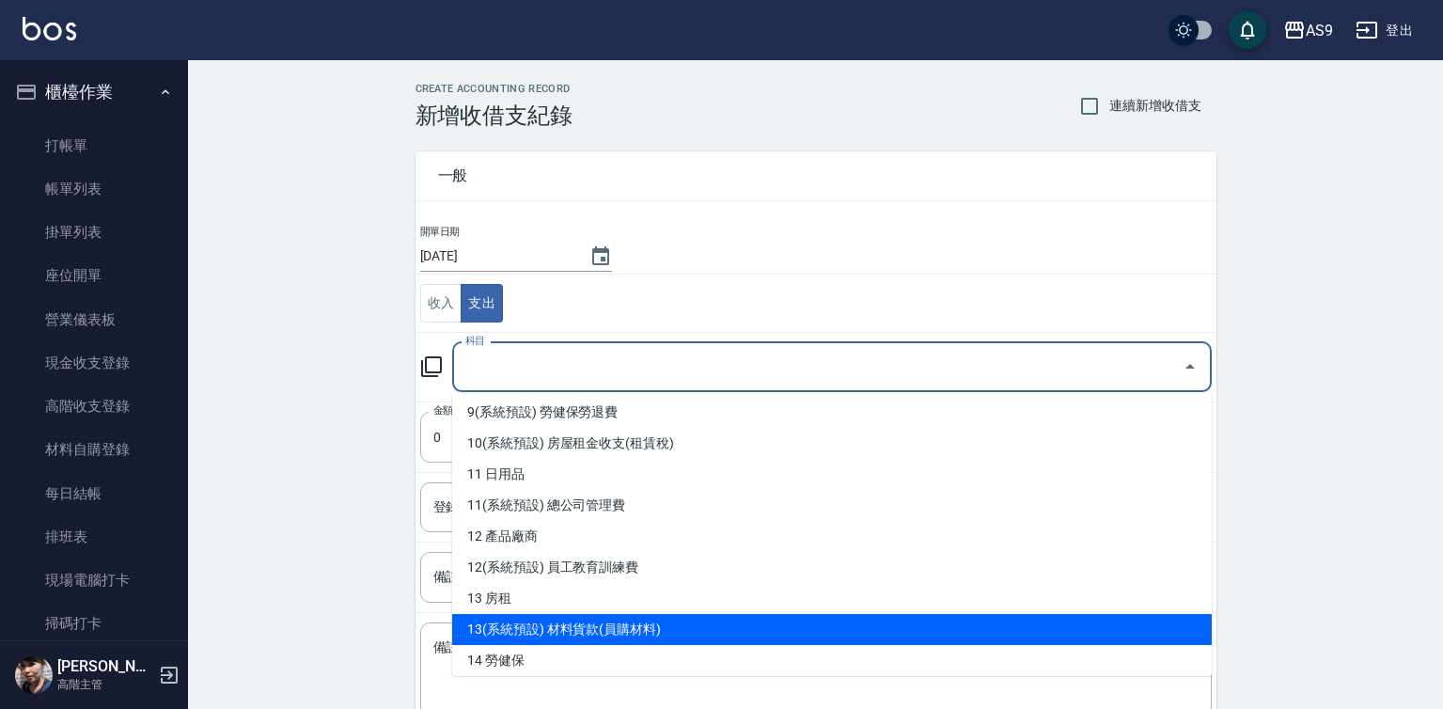
click at [626, 631] on li "13(系統預設) 材料貨款(員購材料)" at bounding box center [831, 629] width 759 height 31
type input "13(系統預設) 材料貨款(員購材料)"
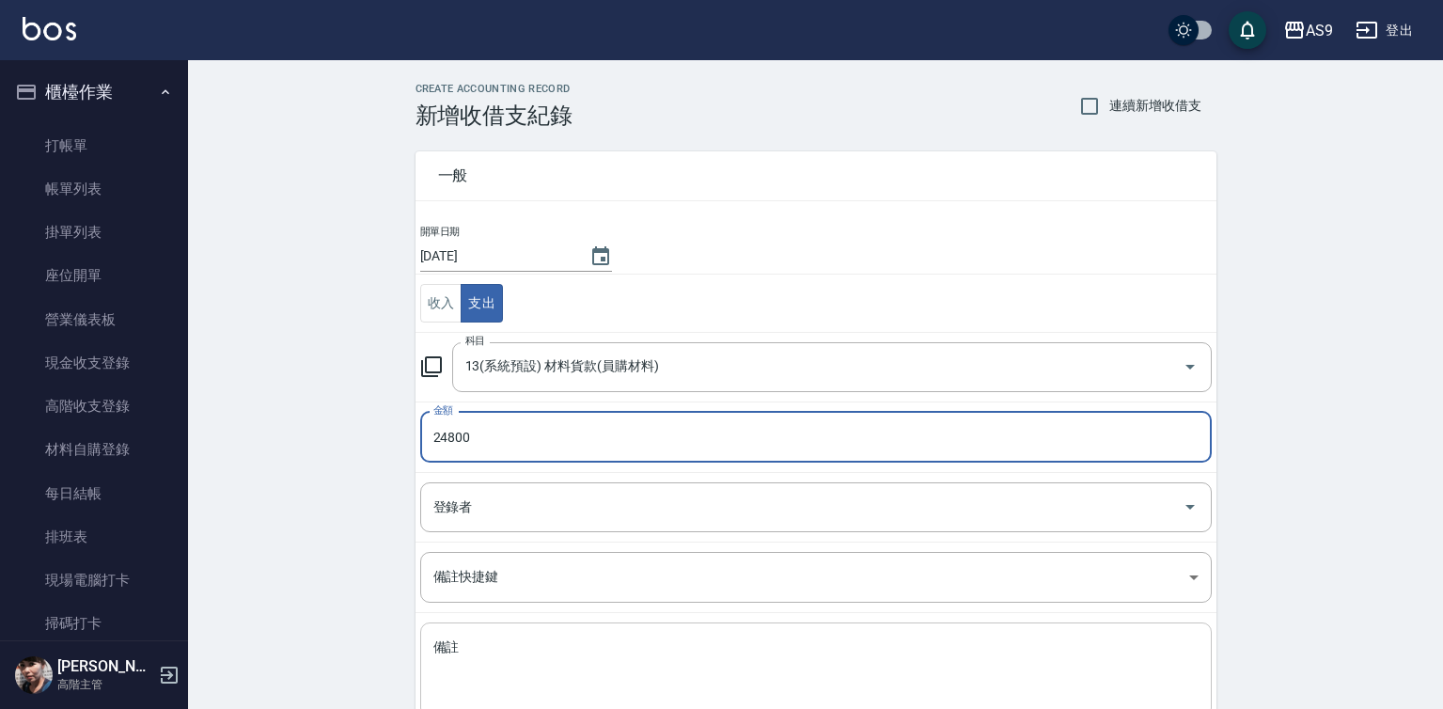
type input "24800"
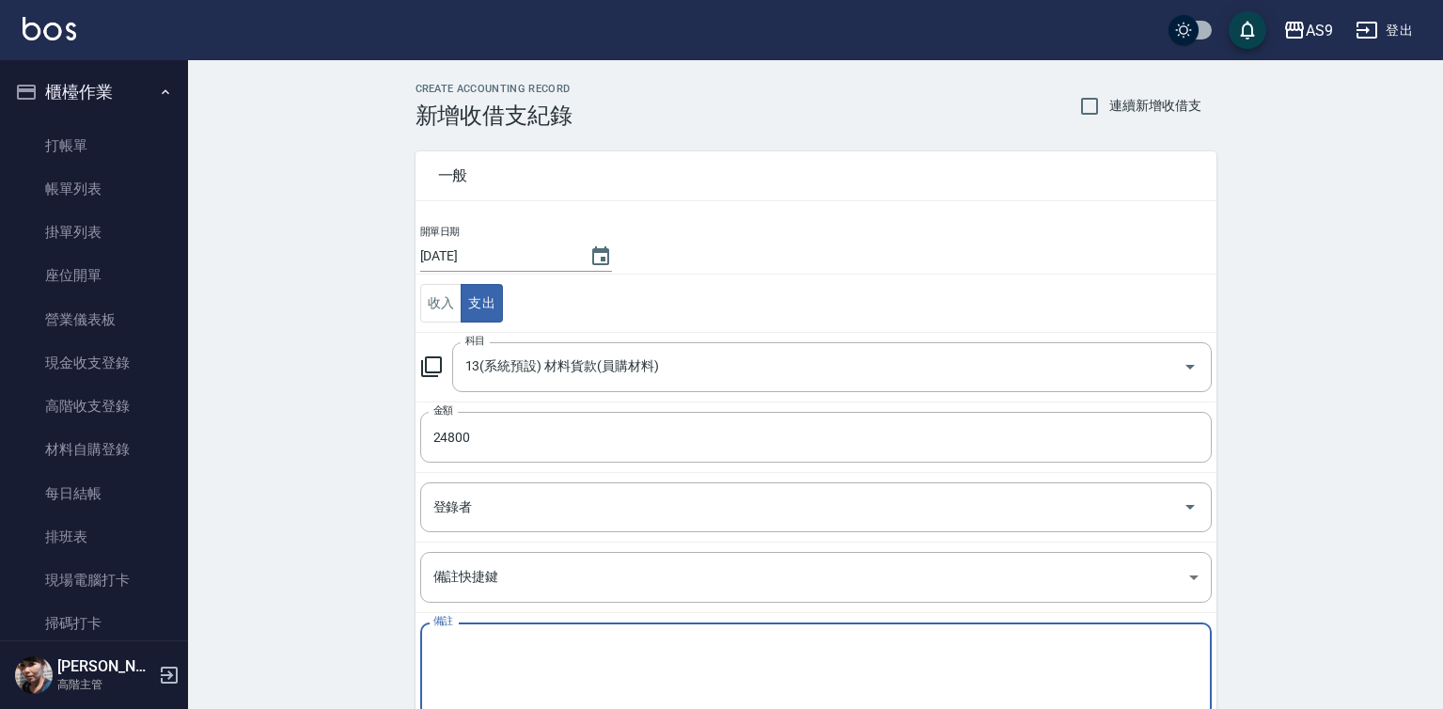
click at [453, 654] on textarea "備註" at bounding box center [815, 670] width 765 height 64
type textarea "C"
click at [655, 649] on textarea "韓國戶" at bounding box center [815, 670] width 765 height 64
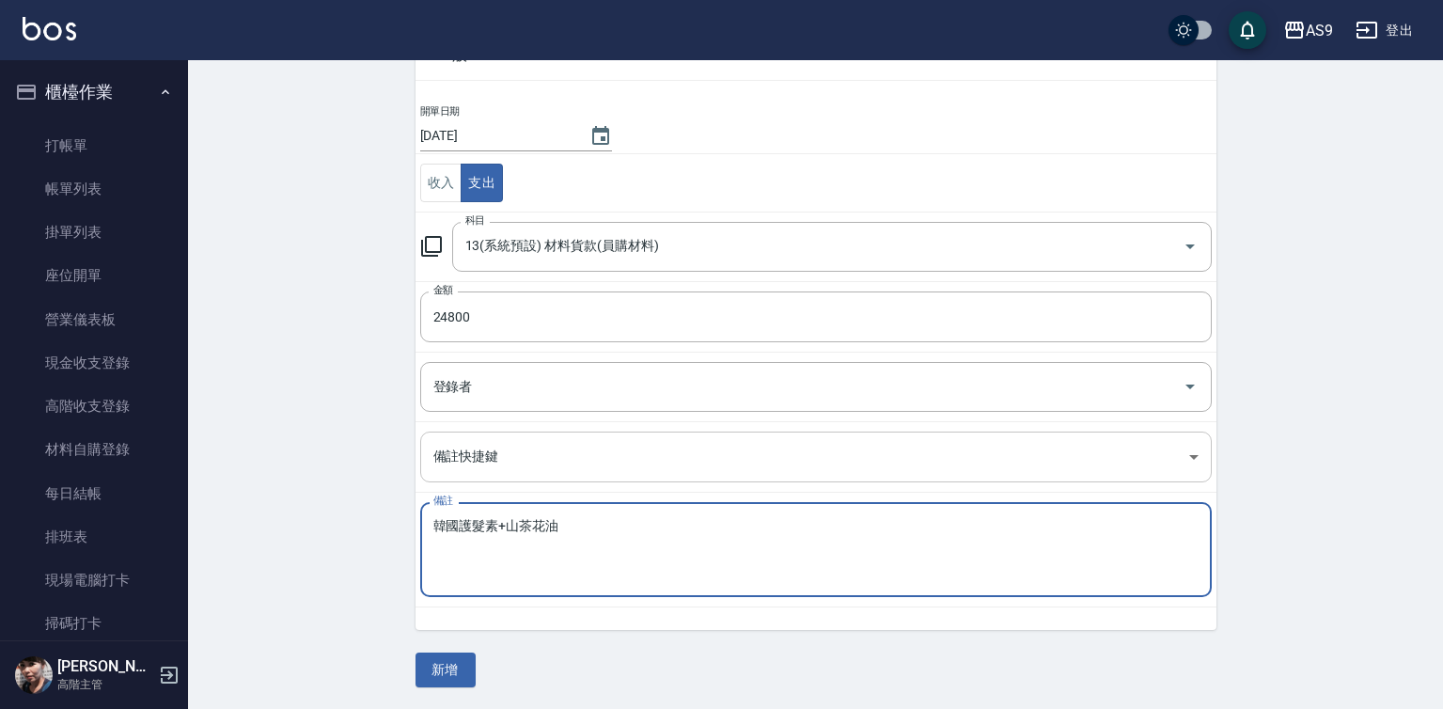
scroll to position [121, 0]
type textarea "韓國護髮素+山茶花油"
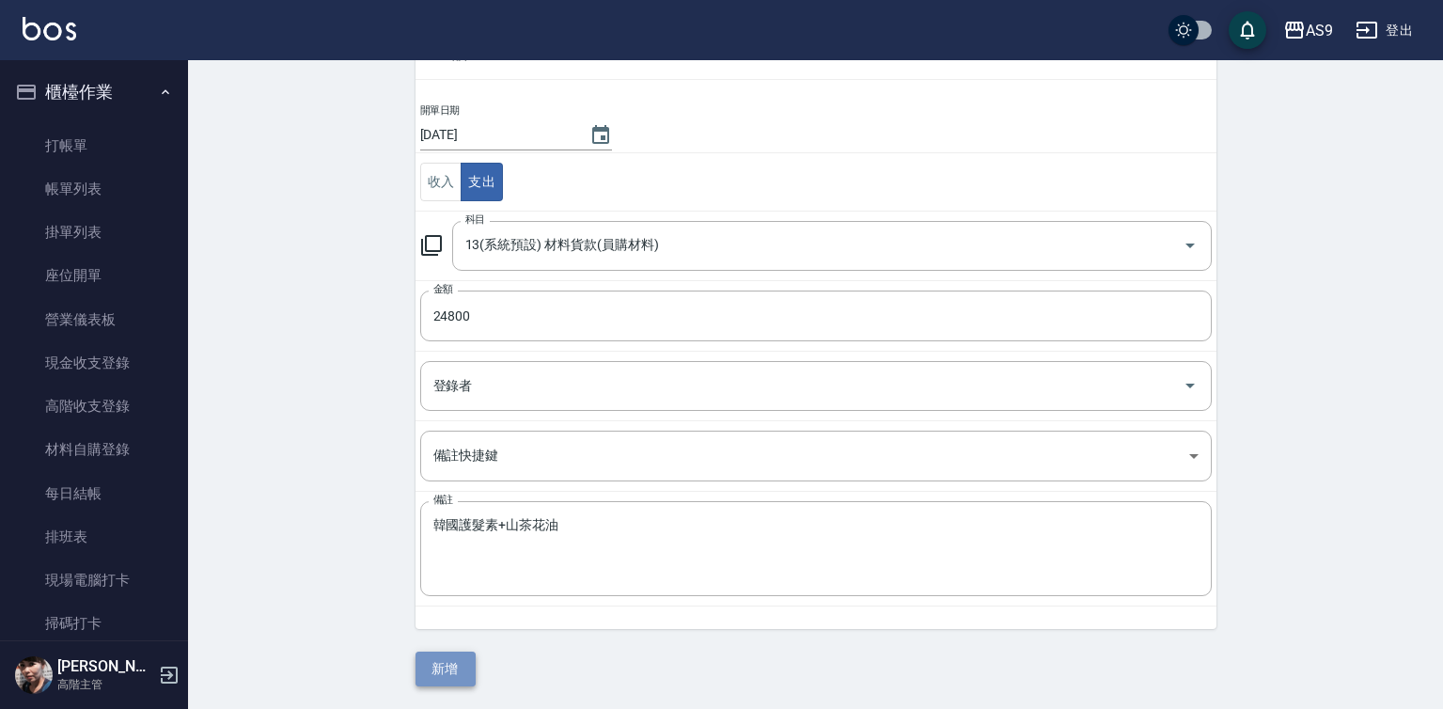
click at [431, 673] on button "新增" at bounding box center [445, 668] width 60 height 35
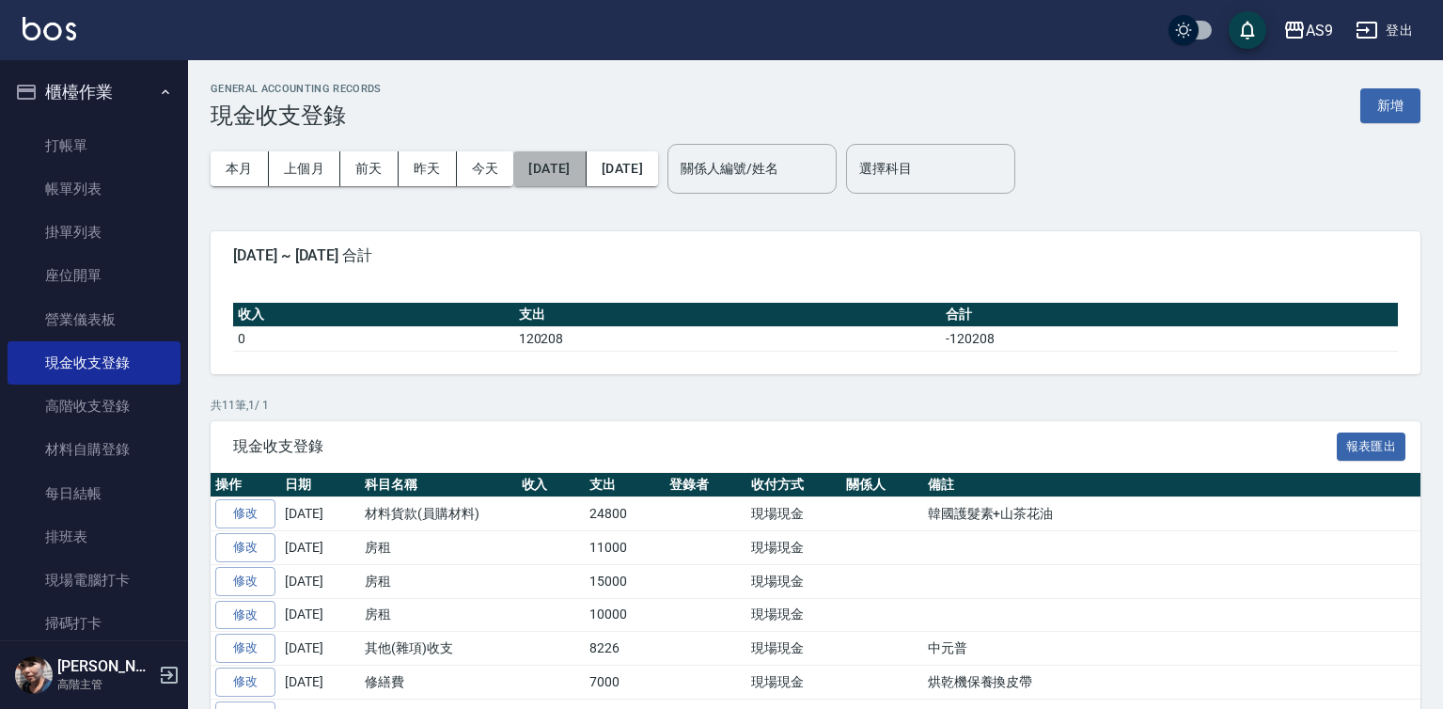
click at [582, 165] on button "[DATE]" at bounding box center [549, 168] width 72 height 35
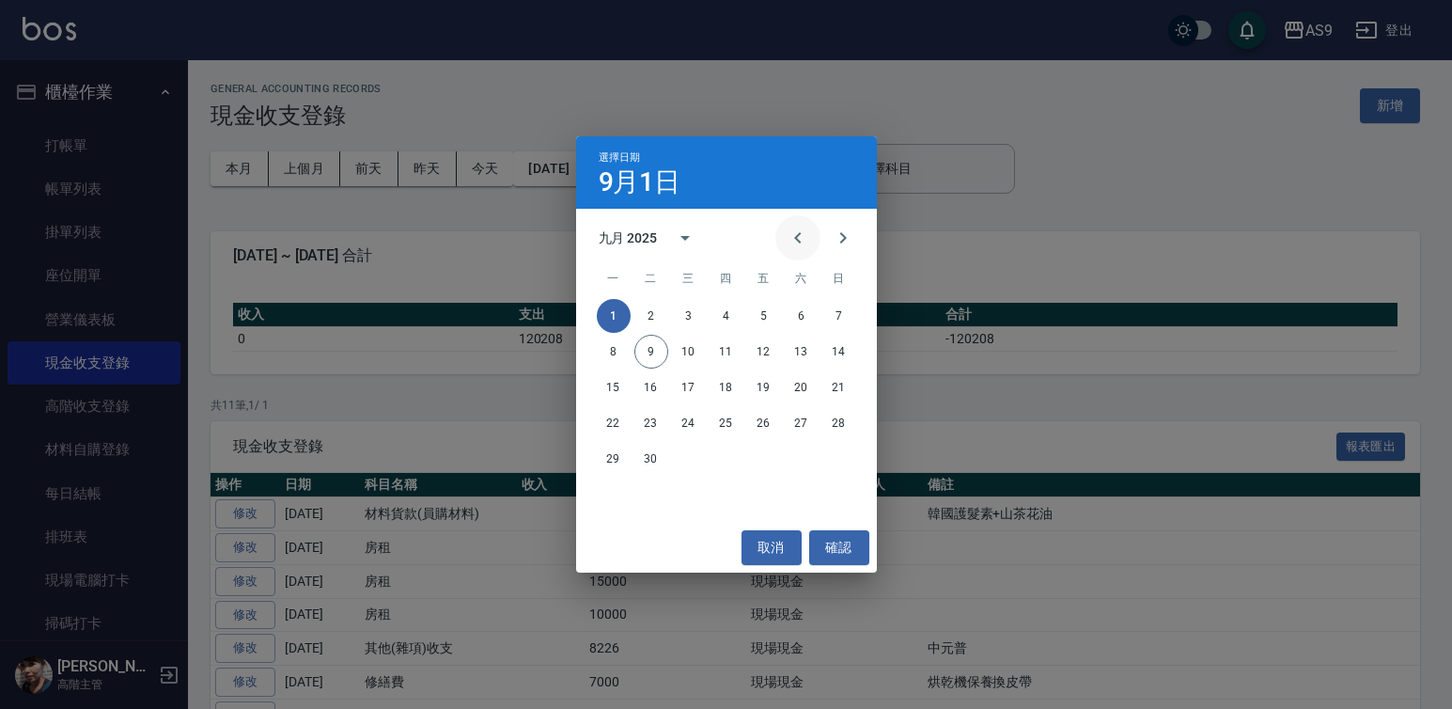
click at [795, 237] on icon "Previous month" at bounding box center [797, 237] width 7 height 11
click at [763, 316] on button "1" at bounding box center [764, 316] width 34 height 34
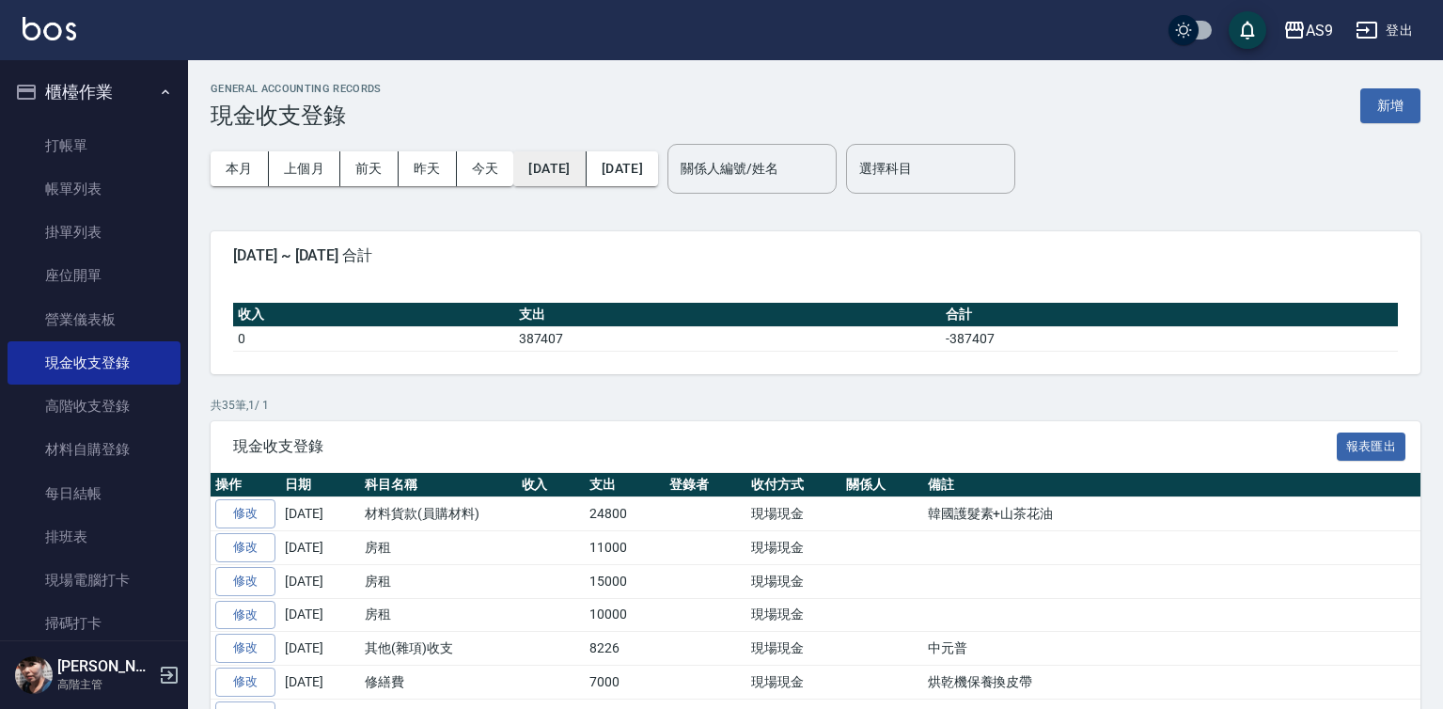
click at [585, 171] on button "2025/08/01" at bounding box center [549, 168] width 72 height 35
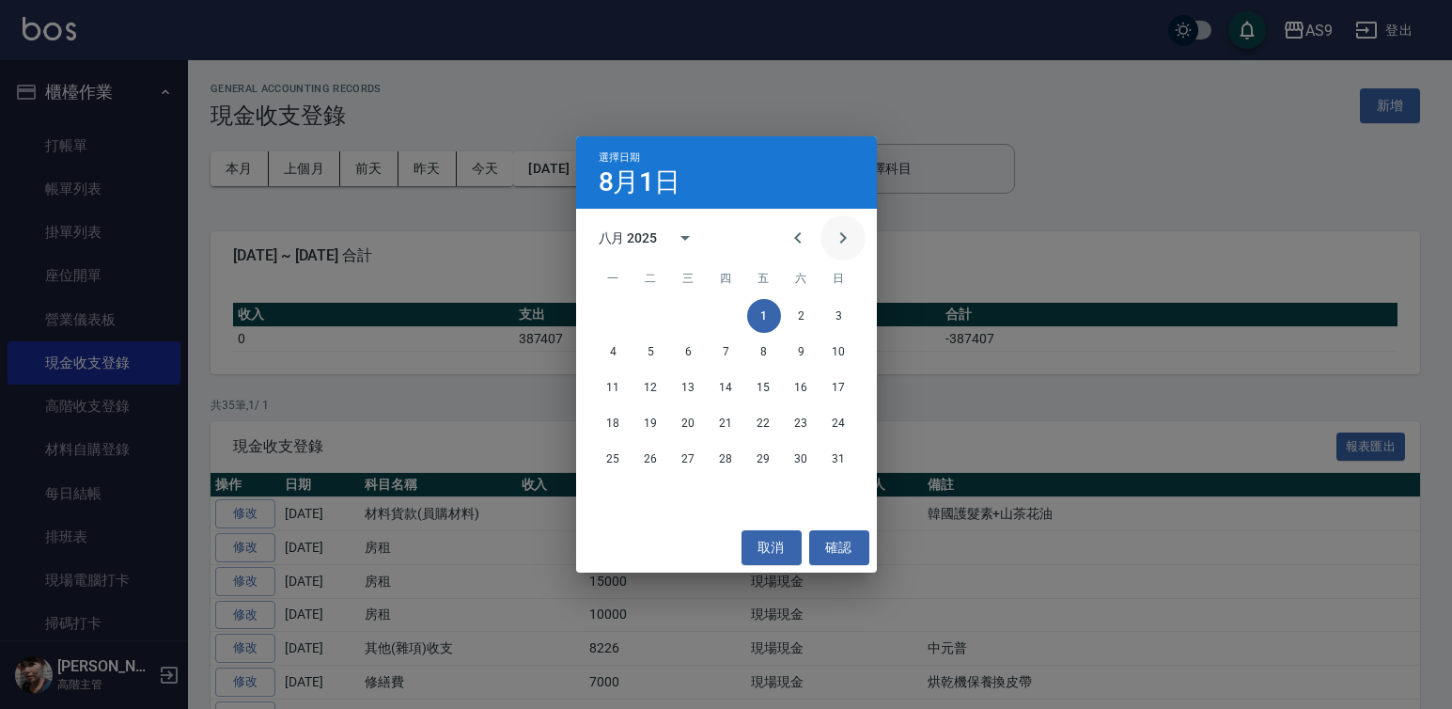
click at [845, 238] on icon "Next month" at bounding box center [842, 237] width 7 height 11
click at [609, 319] on button "1" at bounding box center [614, 316] width 34 height 34
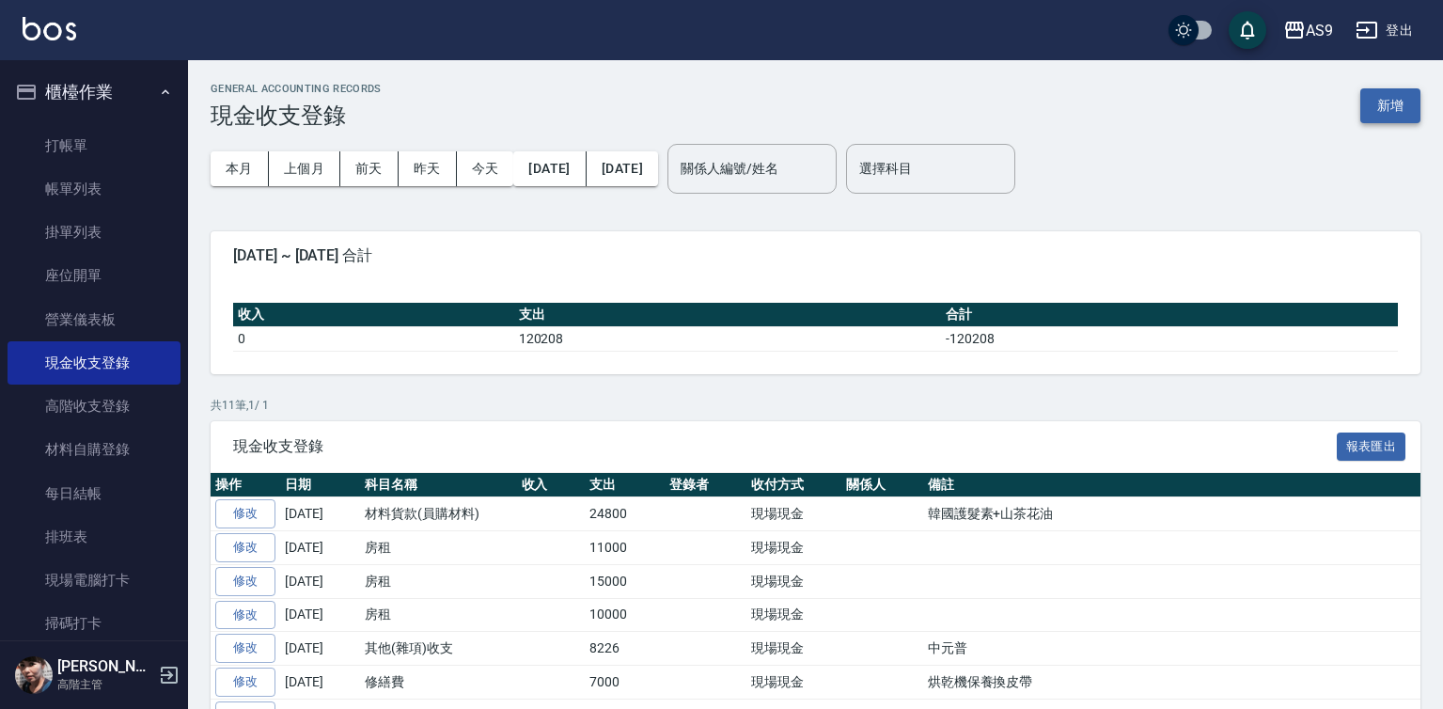
click at [1385, 90] on button "新增" at bounding box center [1390, 105] width 60 height 35
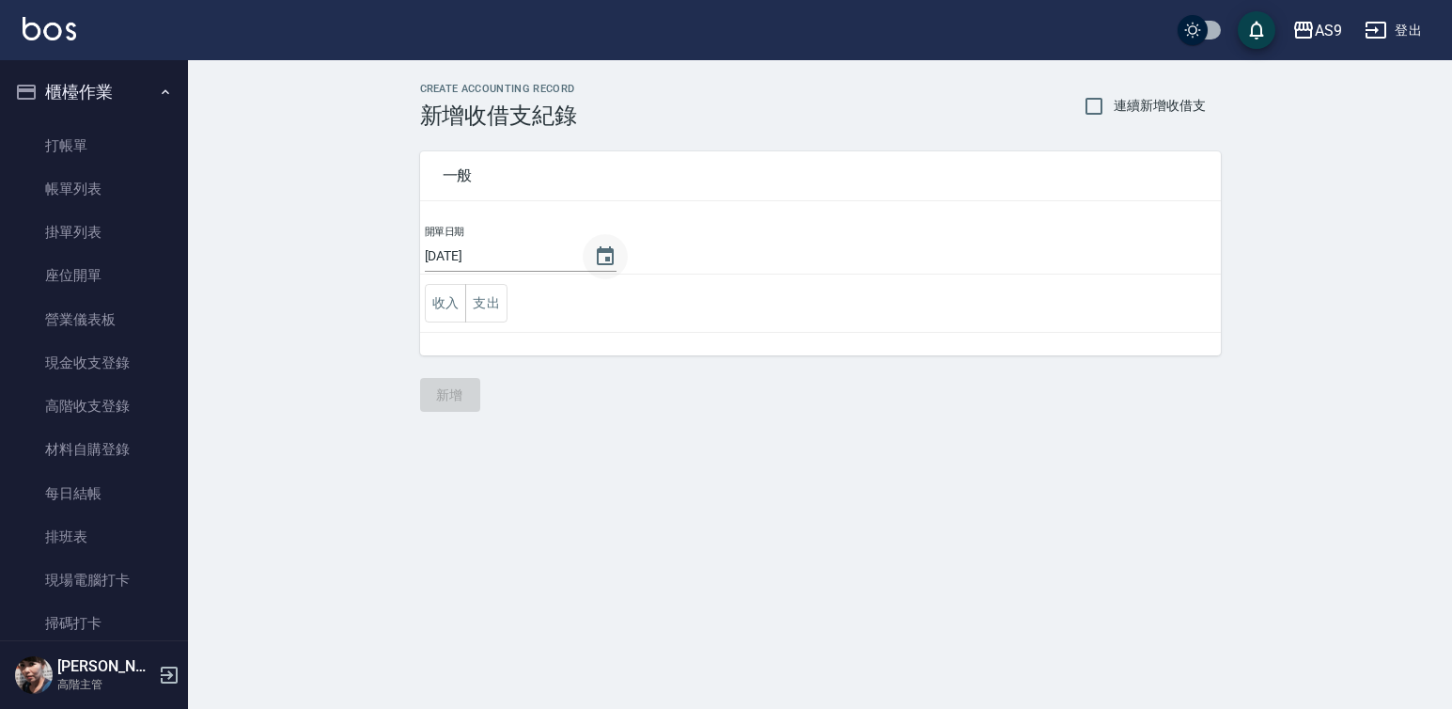
click at [598, 256] on icon "Choose date, selected date is 2025-09-09" at bounding box center [605, 256] width 23 height 23
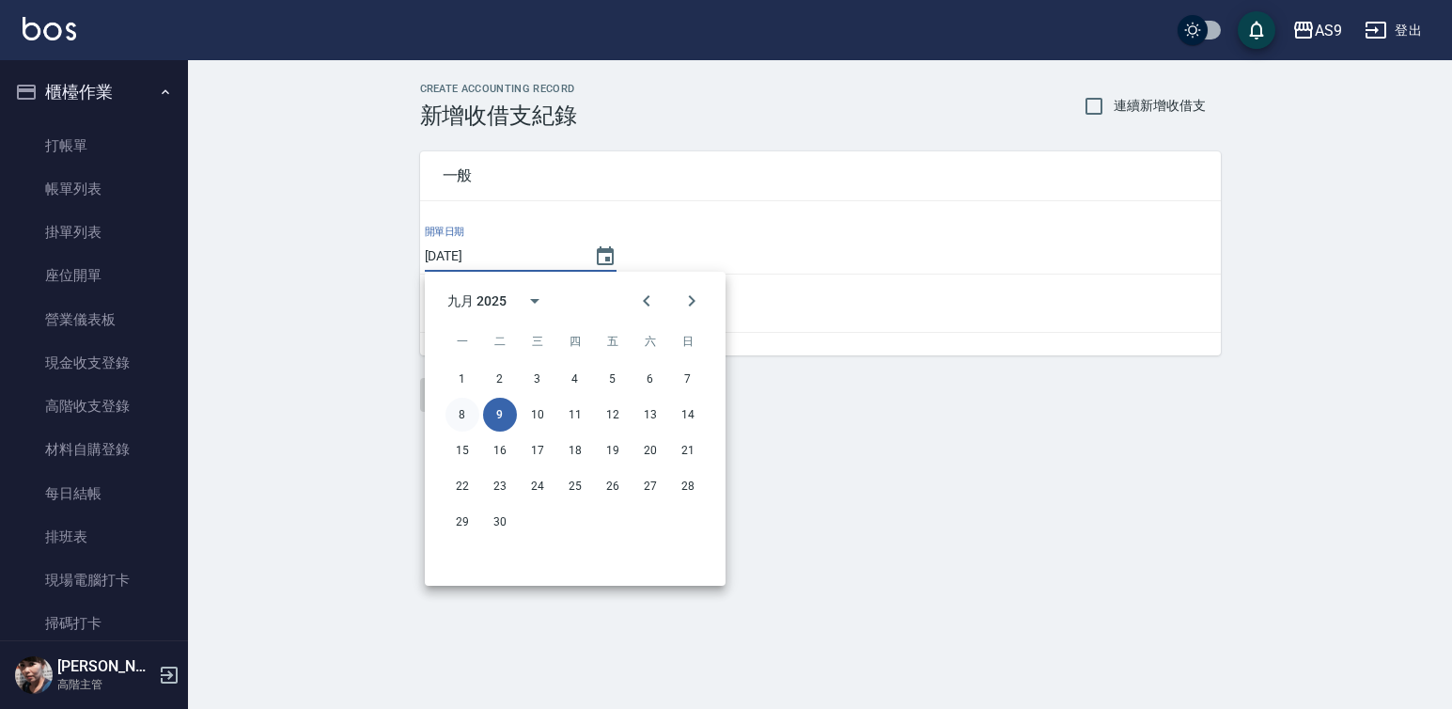
click at [464, 415] on button "8" at bounding box center [463, 415] width 34 height 34
type input "[DATE]"
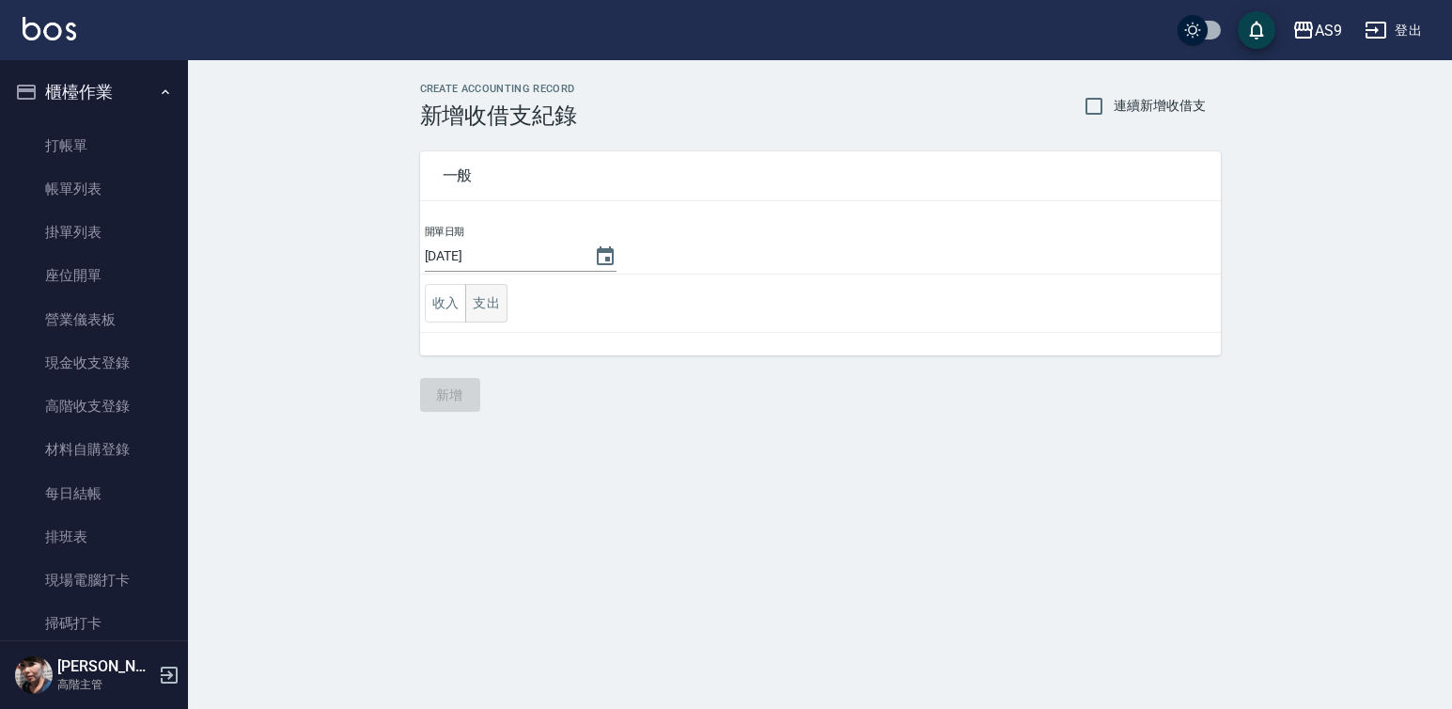
click at [491, 305] on button "支出" at bounding box center [486, 303] width 42 height 39
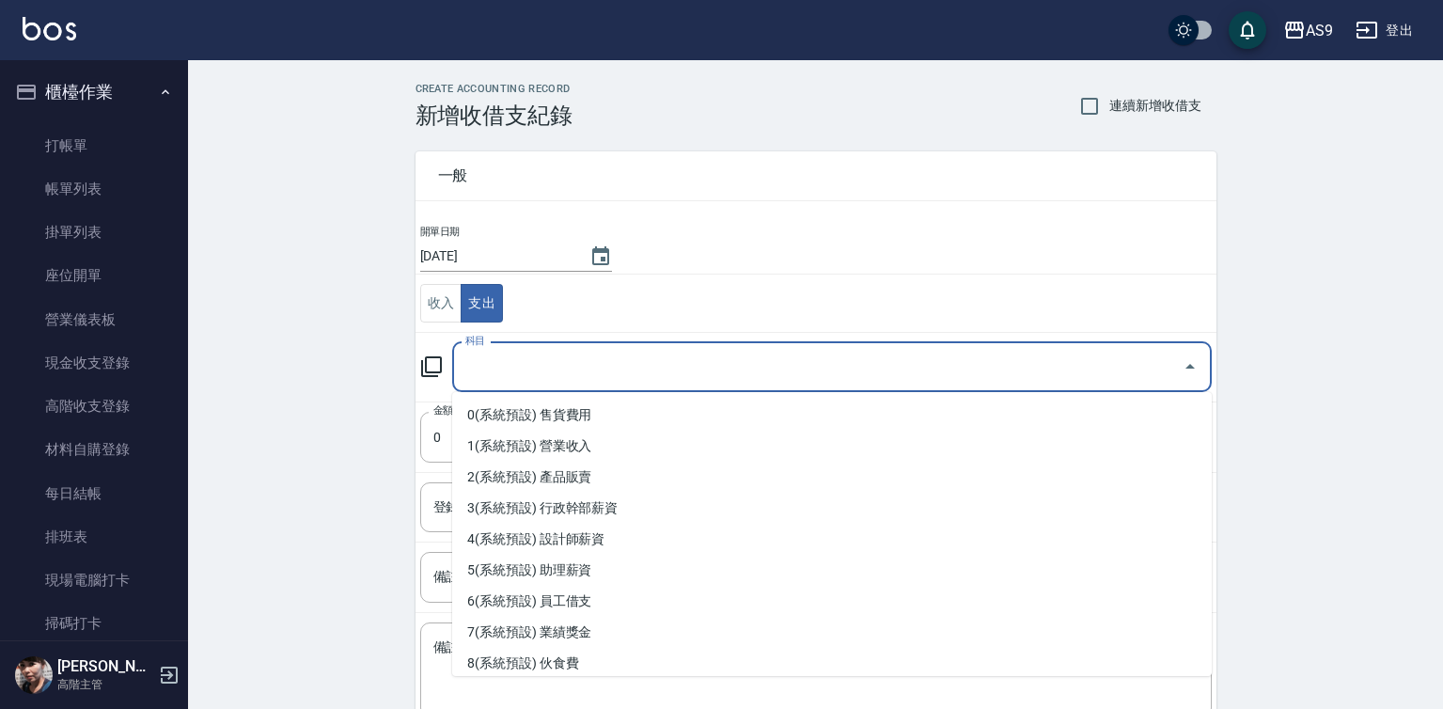
click at [523, 368] on input "科目" at bounding box center [818, 367] width 714 height 33
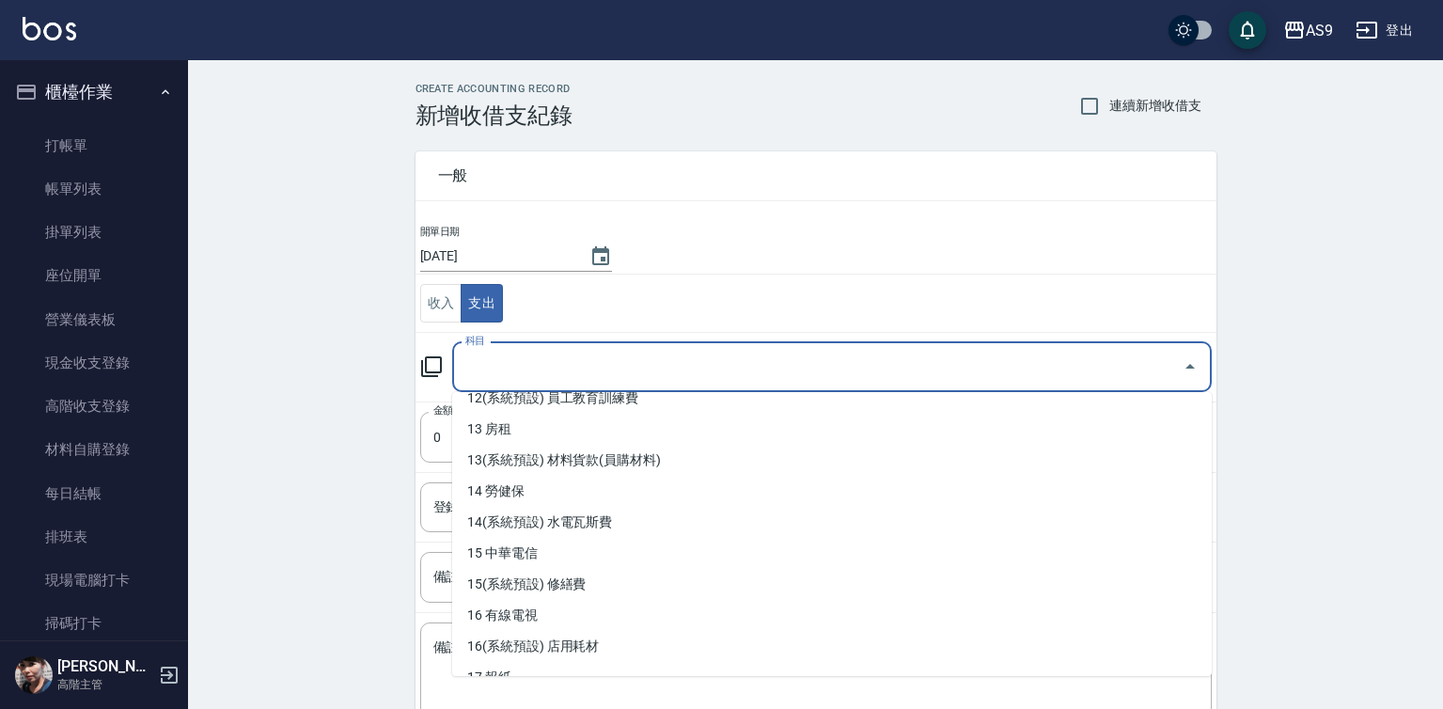
scroll to position [470, 0]
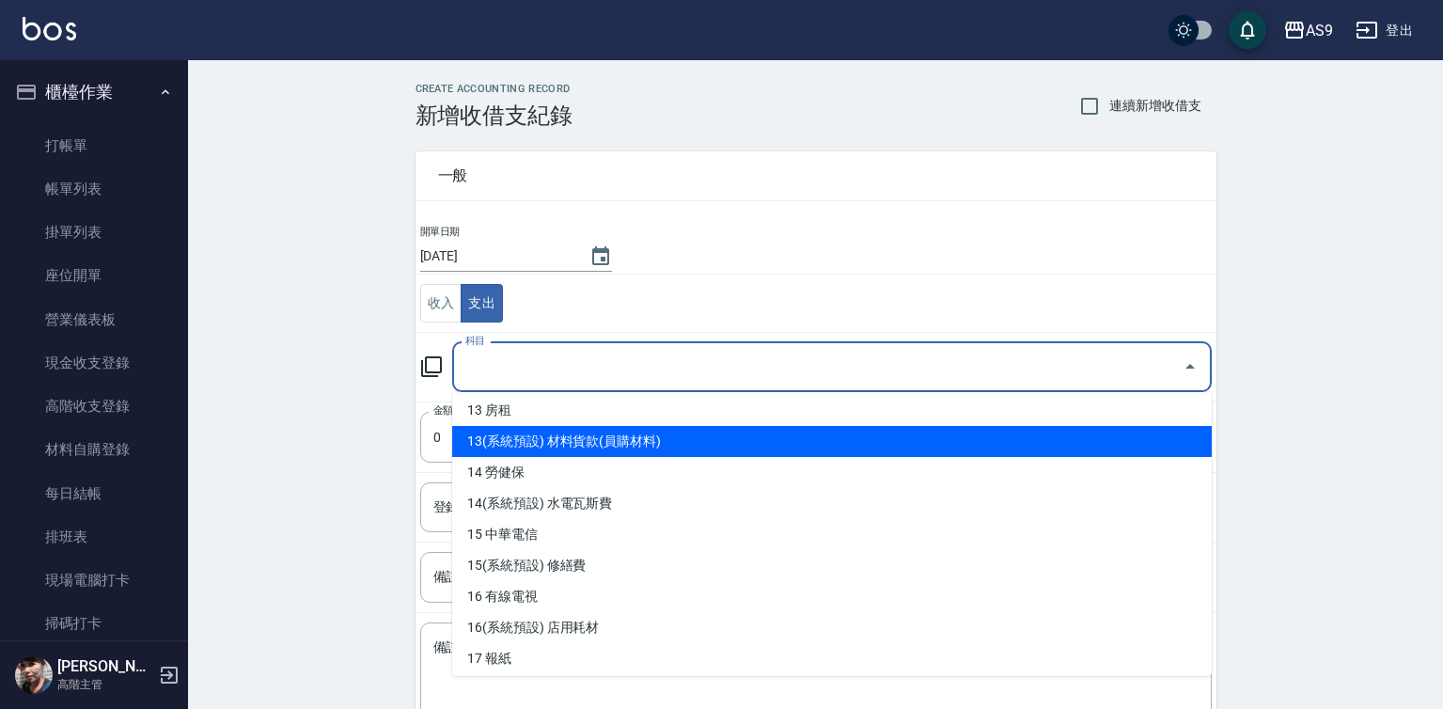
click at [608, 446] on li "13(系統預設) 材料貨款(員購材料)" at bounding box center [831, 441] width 759 height 31
type input "13(系統預設) 材料貨款(員購材料)"
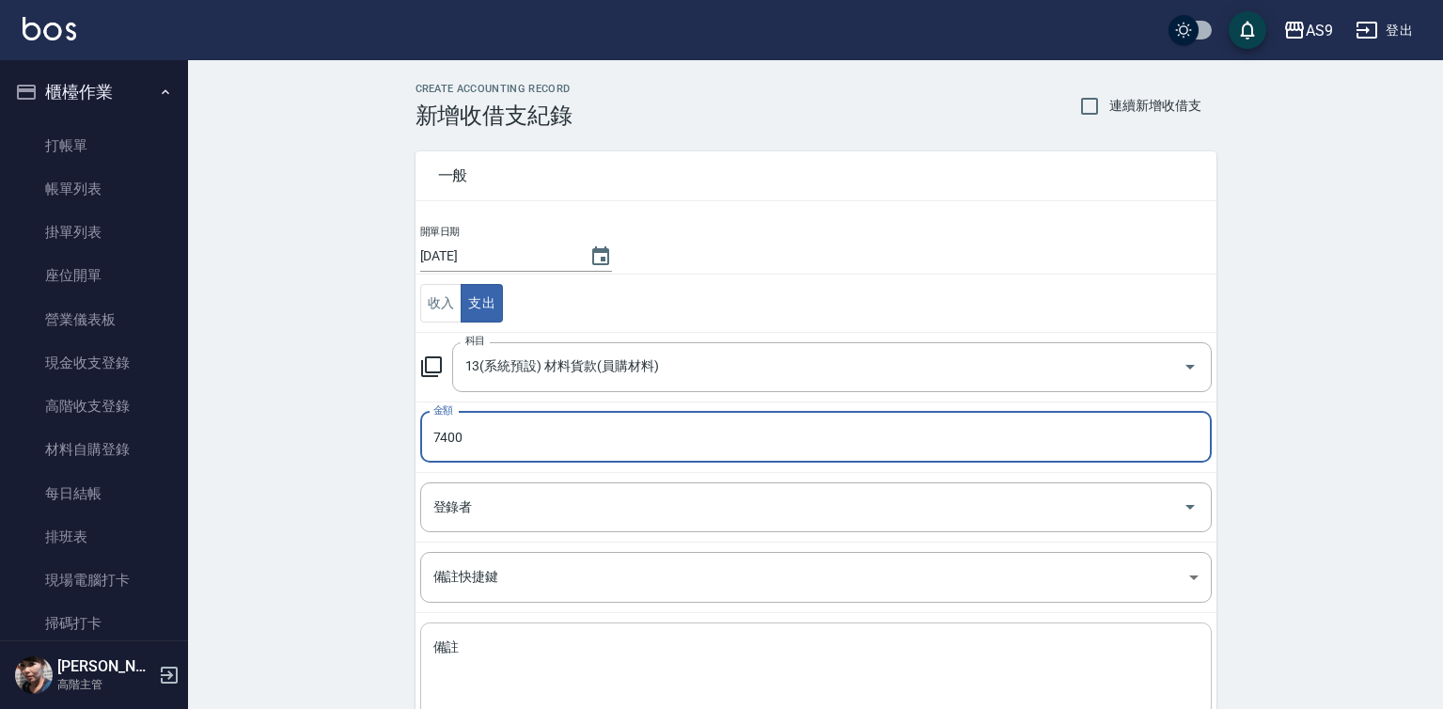
type input "7400"
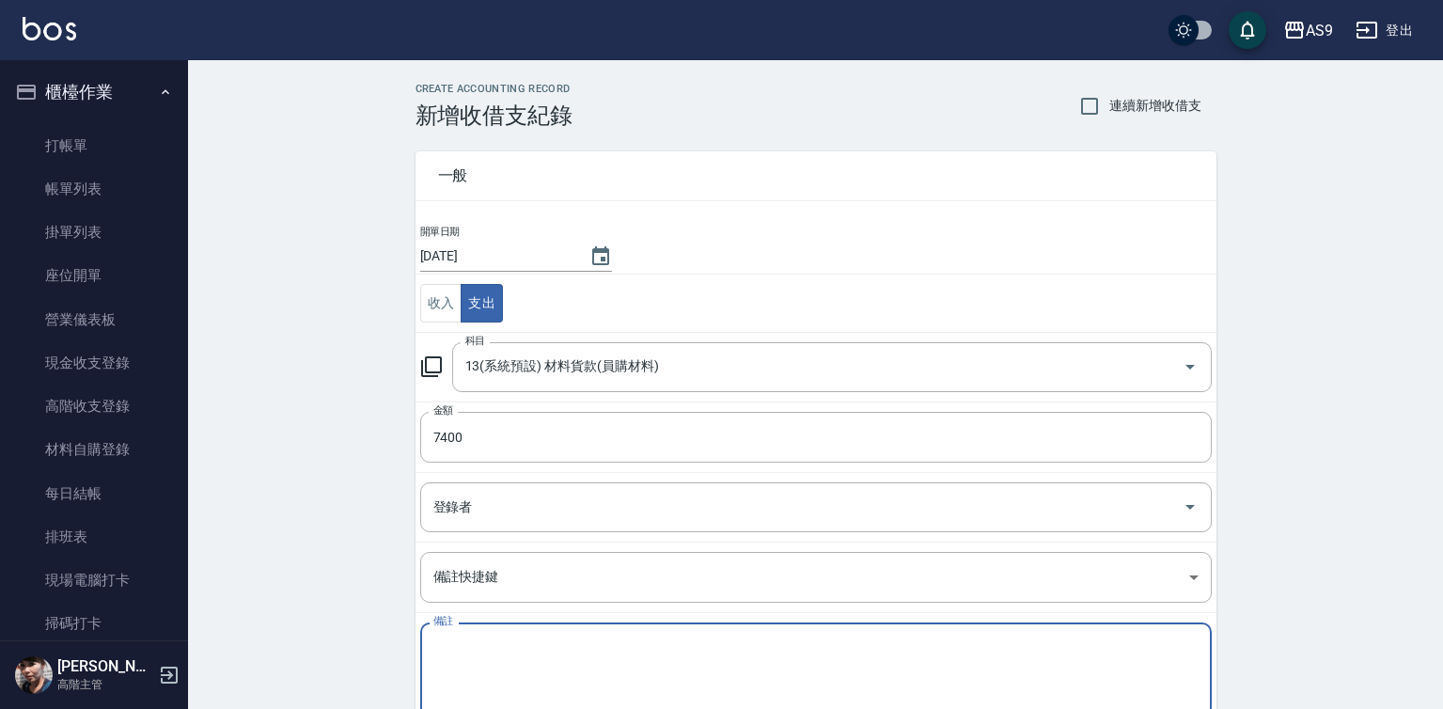
click at [458, 656] on textarea "備註" at bounding box center [815, 670] width 765 height 64
click at [477, 652] on textarea "沐宥傑竟洗" at bounding box center [815, 670] width 765 height 64
click at [471, 643] on textarea "沐宥傑竟洗" at bounding box center [815, 670] width 765 height 64
click at [486, 649] on textarea "沐宥潔竟洗" at bounding box center [815, 670] width 765 height 64
click at [520, 641] on textarea "沐宥潔淨洗" at bounding box center [815, 670] width 765 height 64
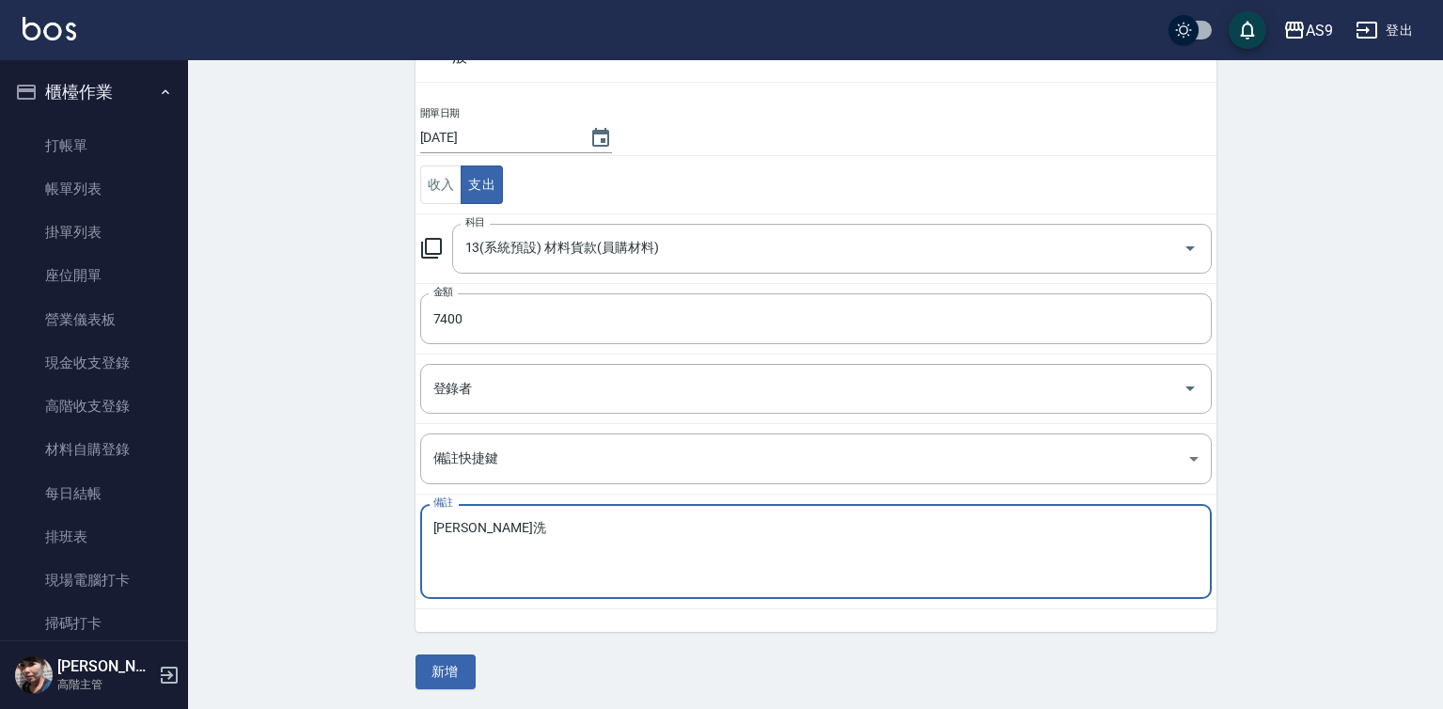
scroll to position [121, 0]
type textarea "沐宥潔淨洗"
click at [462, 664] on button "新增" at bounding box center [445, 668] width 60 height 35
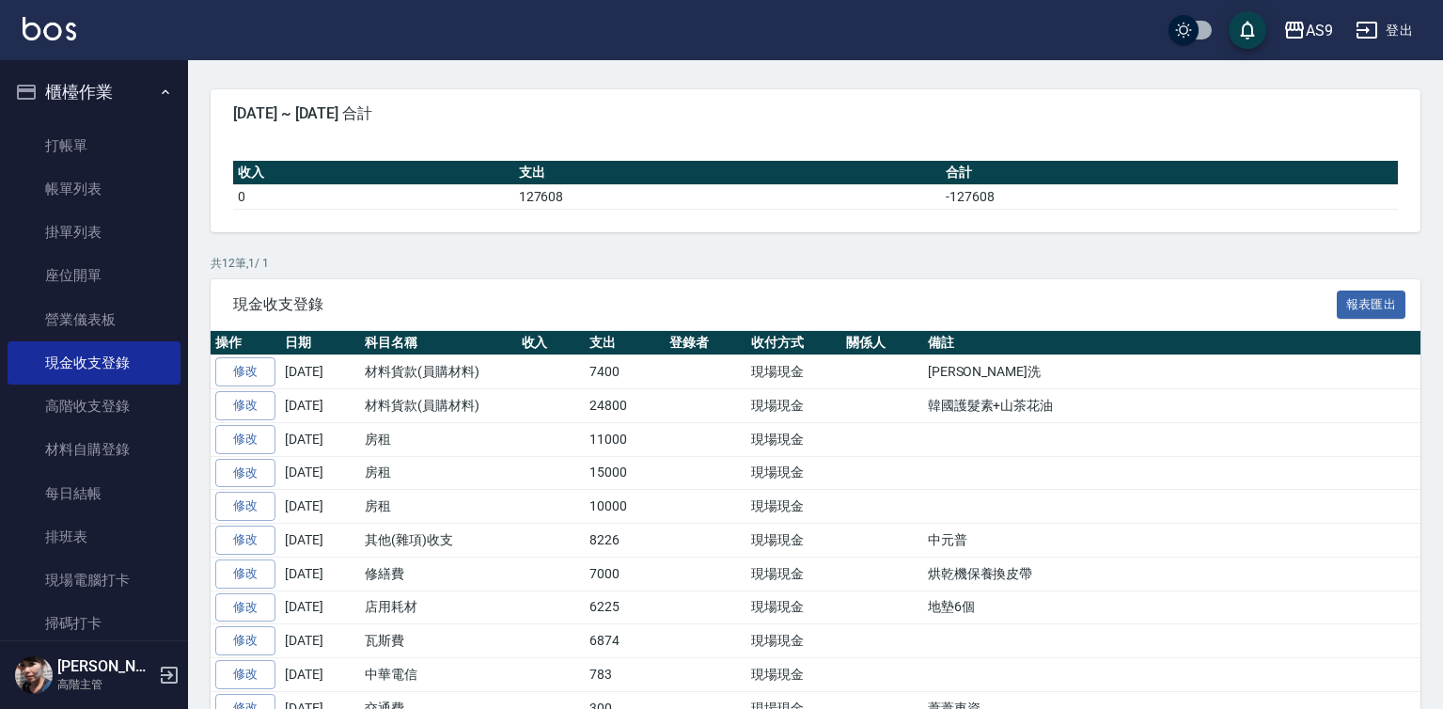
scroll to position [265, 0]
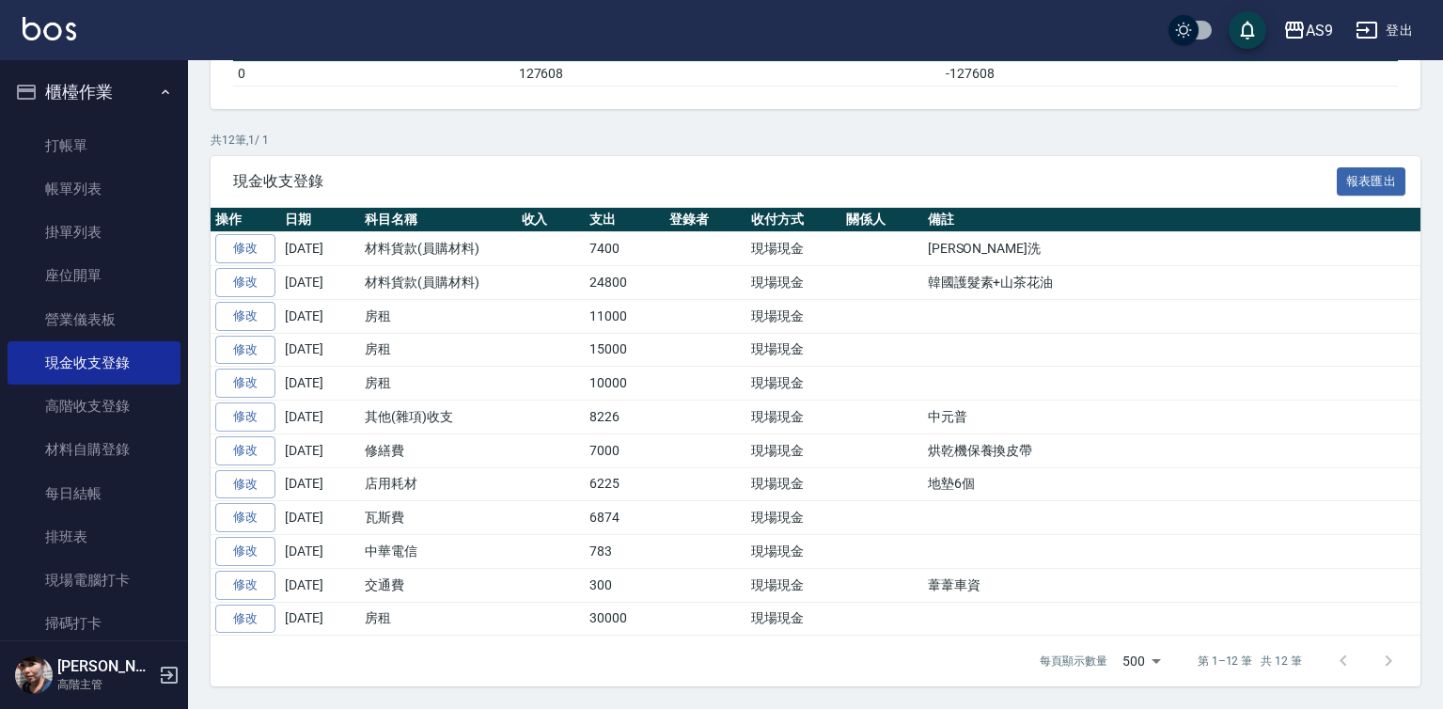
click at [137, 93] on button "櫃檯作業" at bounding box center [94, 92] width 173 height 49
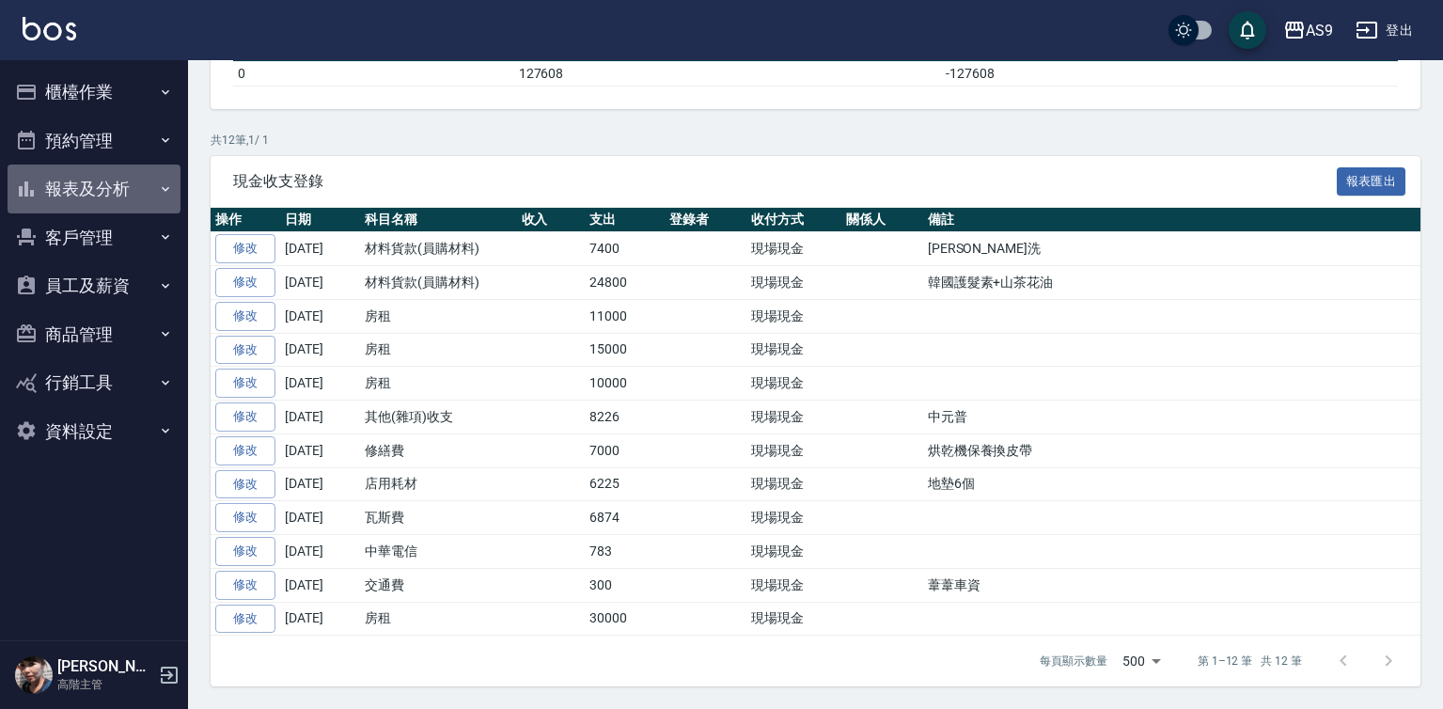
click at [127, 180] on button "報表及分析" at bounding box center [94, 188] width 173 height 49
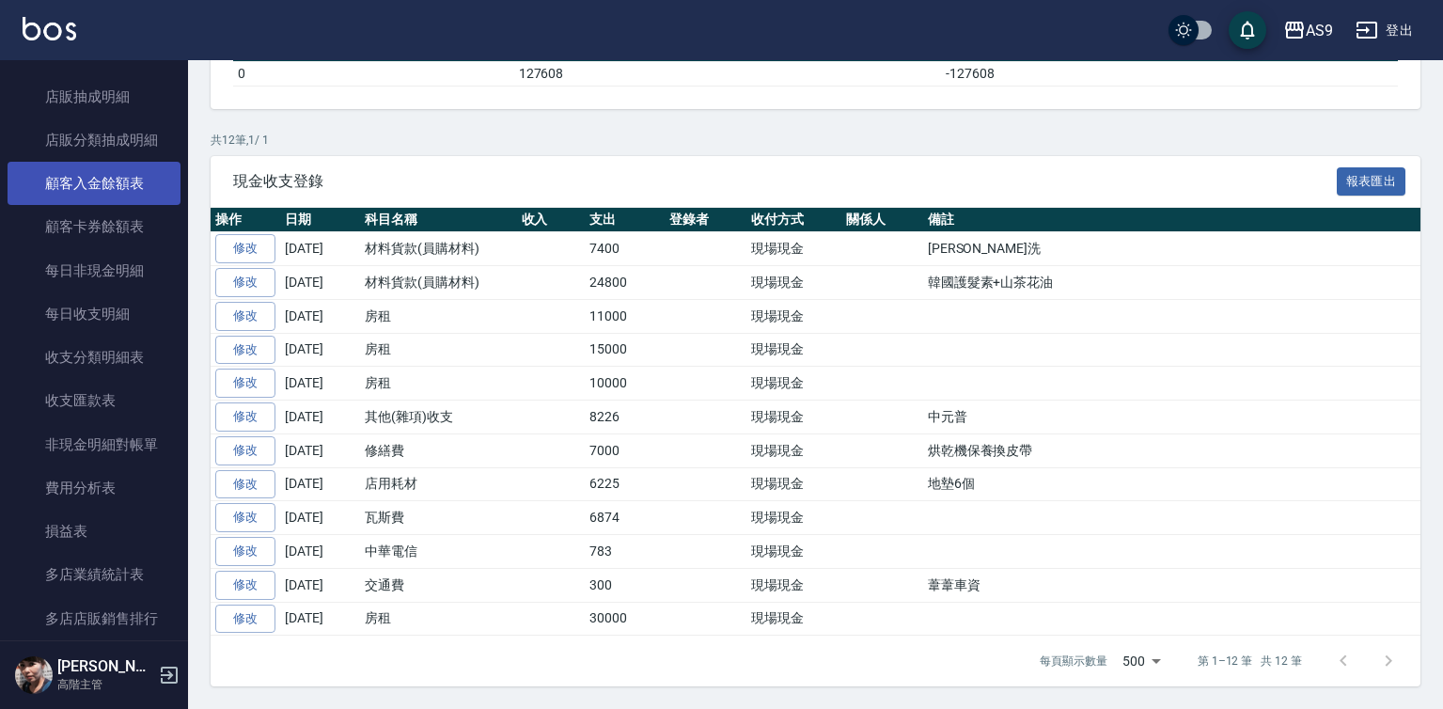
scroll to position [1410, 0]
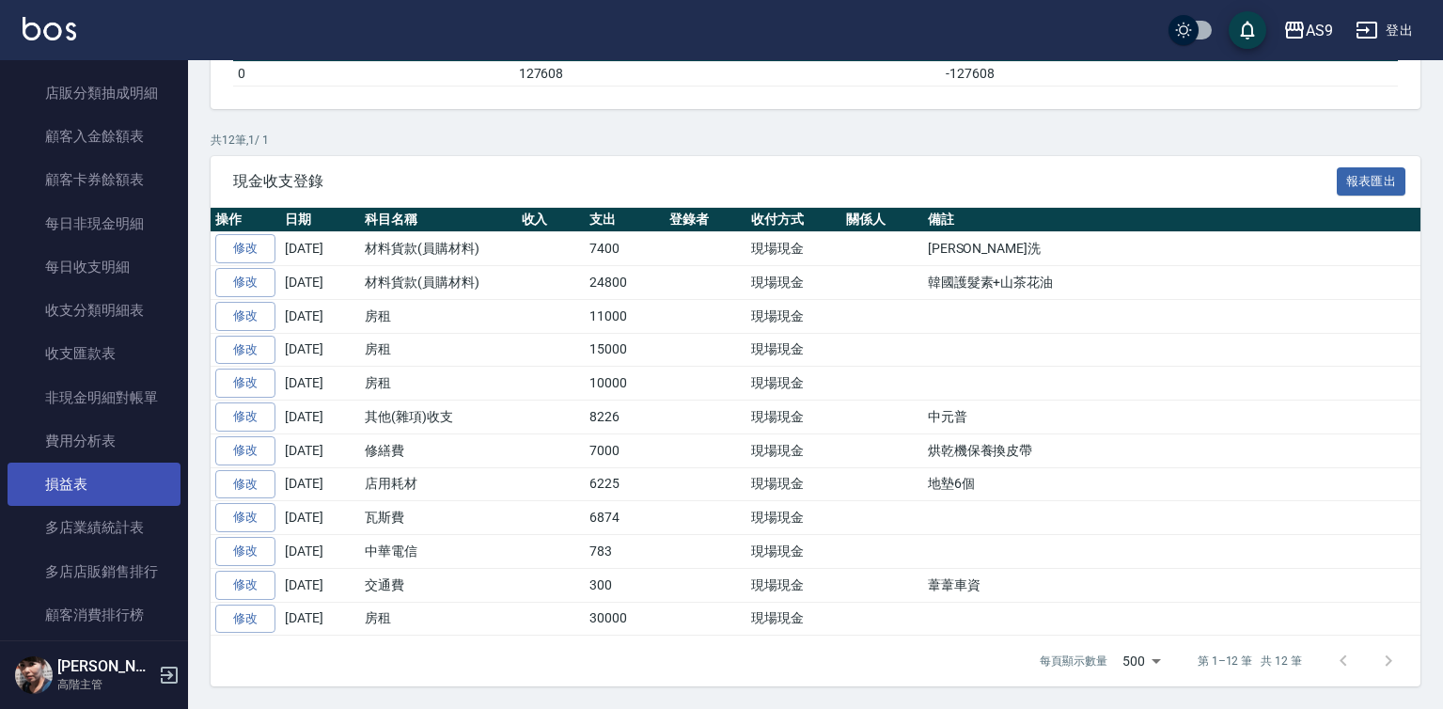
drag, startPoint x: 119, startPoint y: 482, endPoint x: 164, endPoint y: 484, distance: 45.2
click at [119, 483] on link "損益表" at bounding box center [94, 483] width 173 height 43
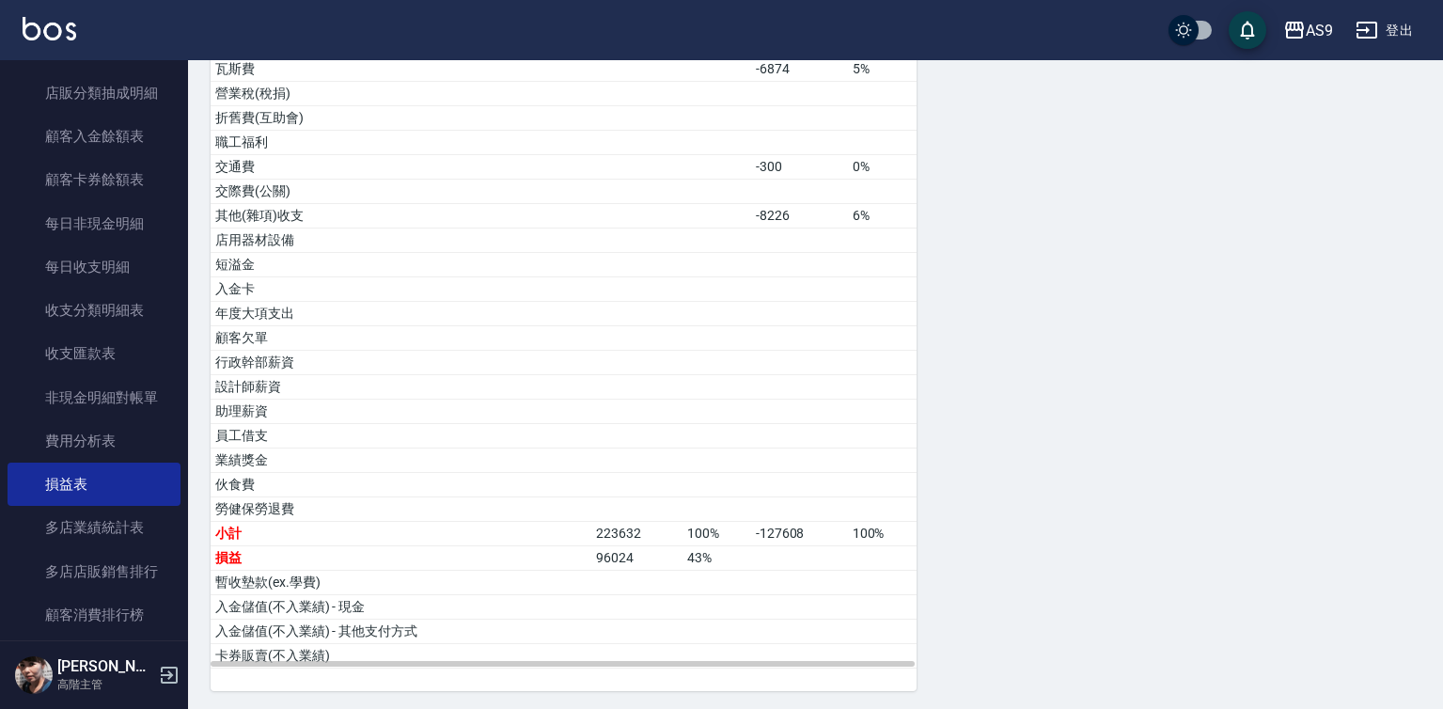
scroll to position [973, 0]
